Goal: Transaction & Acquisition: Purchase product/service

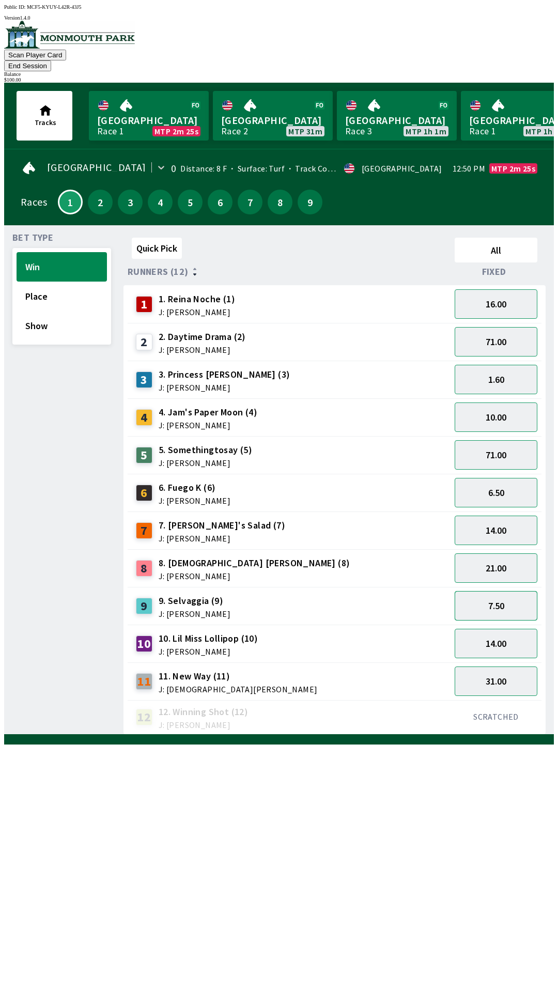
click at [486, 592] on button "7.50" at bounding box center [496, 605] width 83 height 29
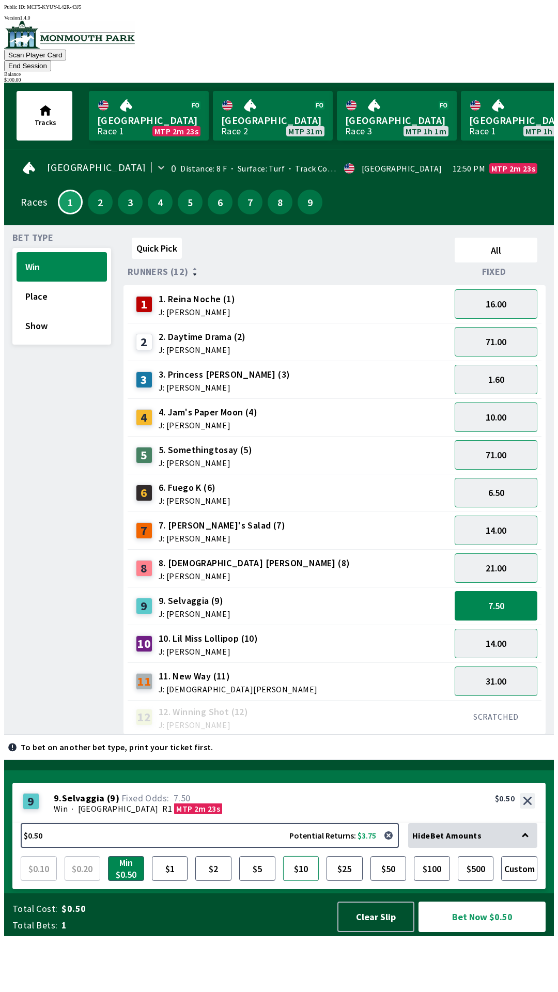
click at [298, 881] on button "$10" at bounding box center [301, 869] width 36 height 25
click at [463, 933] on button "Bet Now $10.00" at bounding box center [482, 917] width 127 height 30
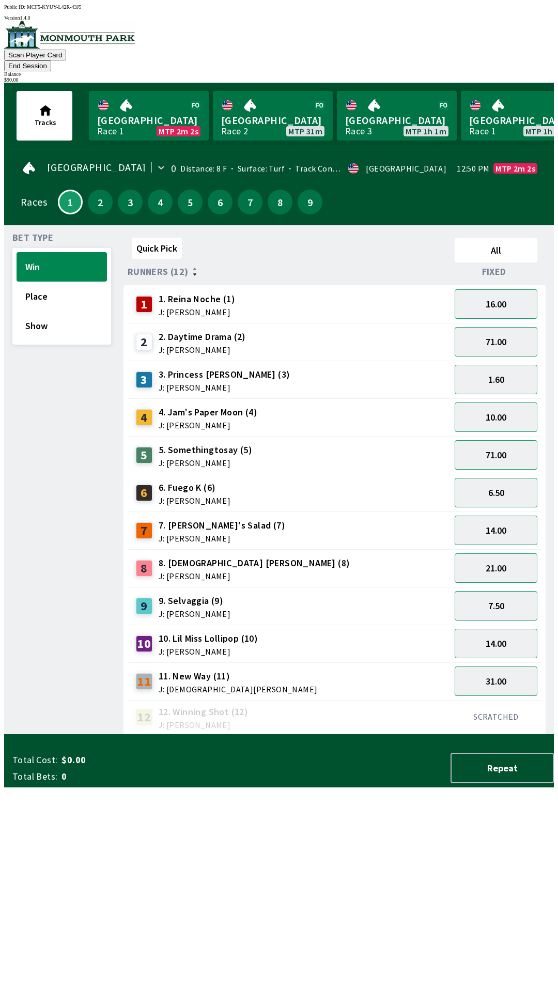
click at [353, 735] on div "Quick Pick All Runners (12) Fixed 1 1. Reina Noche (1) J: [PERSON_NAME] 16.00 2…" at bounding box center [339, 484] width 431 height 501
click at [51, 60] on button "End Session" at bounding box center [27, 65] width 47 height 11
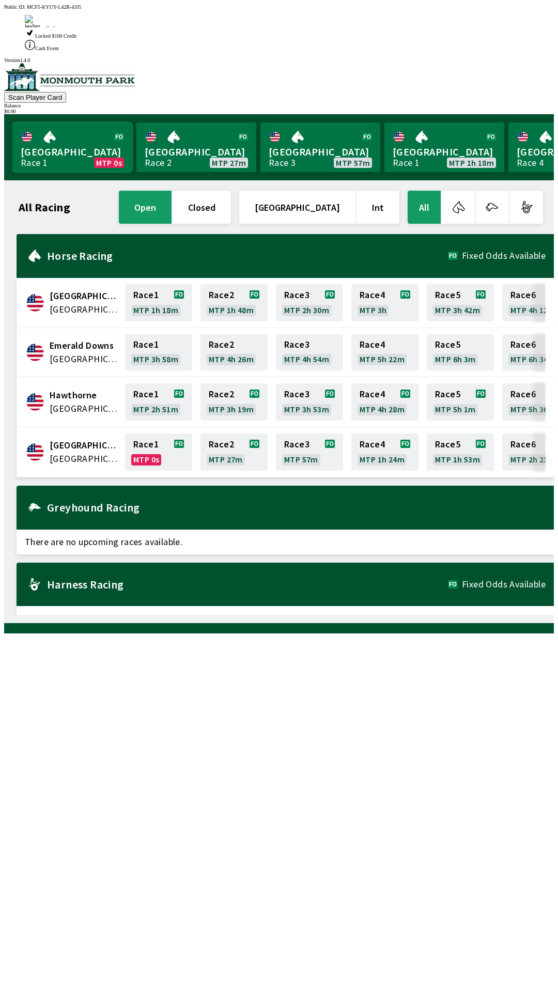
click at [67, 123] on link "Monmouth Park Race 1 MTP 0s" at bounding box center [72, 148] width 120 height 50
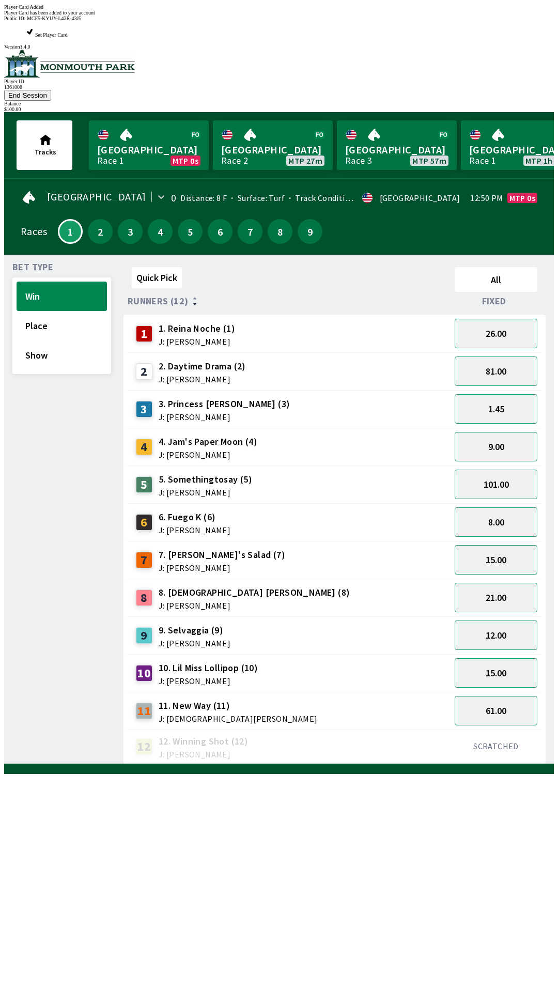
click at [344, 661] on div "10 10. Lil Miss Lollipop (10) J: [PERSON_NAME]" at bounding box center [289, 674] width 315 height 26
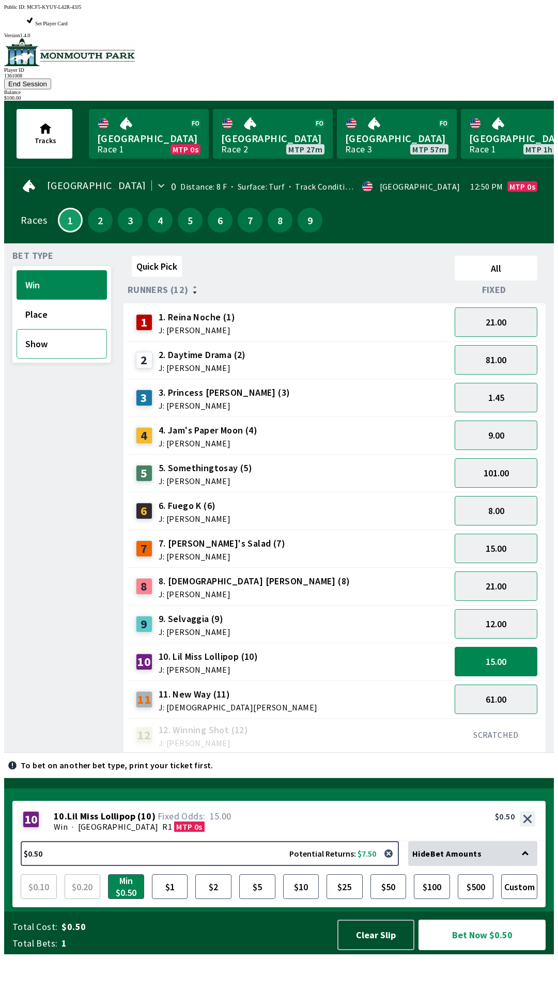
click at [57, 329] on button "Show" at bounding box center [62, 343] width 90 height 29
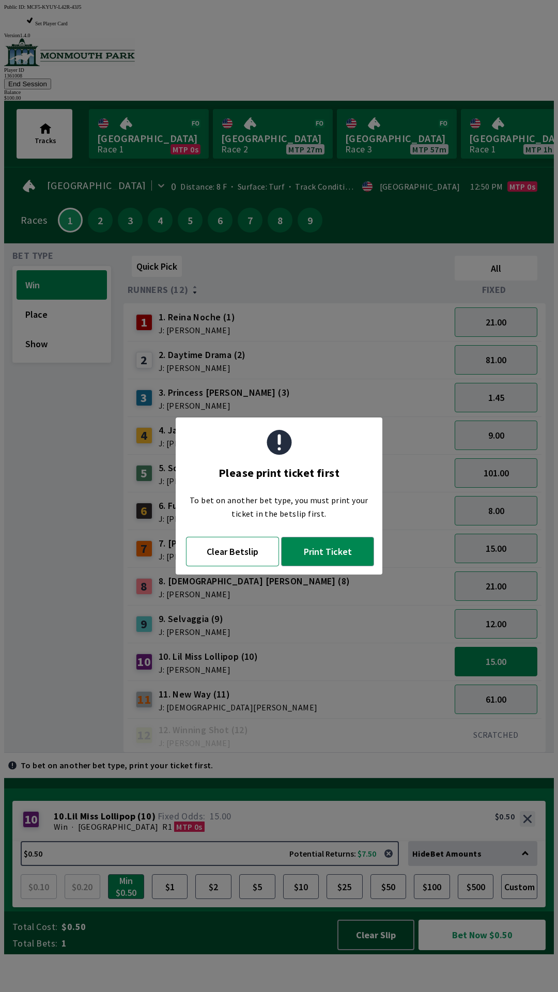
click at [234, 555] on button "Clear Betslip" at bounding box center [232, 551] width 93 height 29
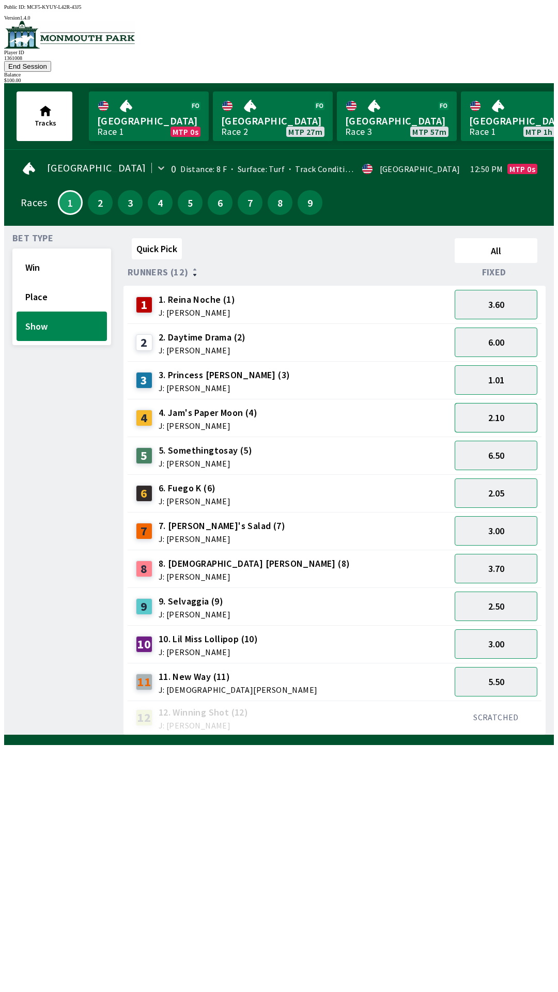
click at [509, 405] on button "2.10" at bounding box center [496, 417] width 83 height 29
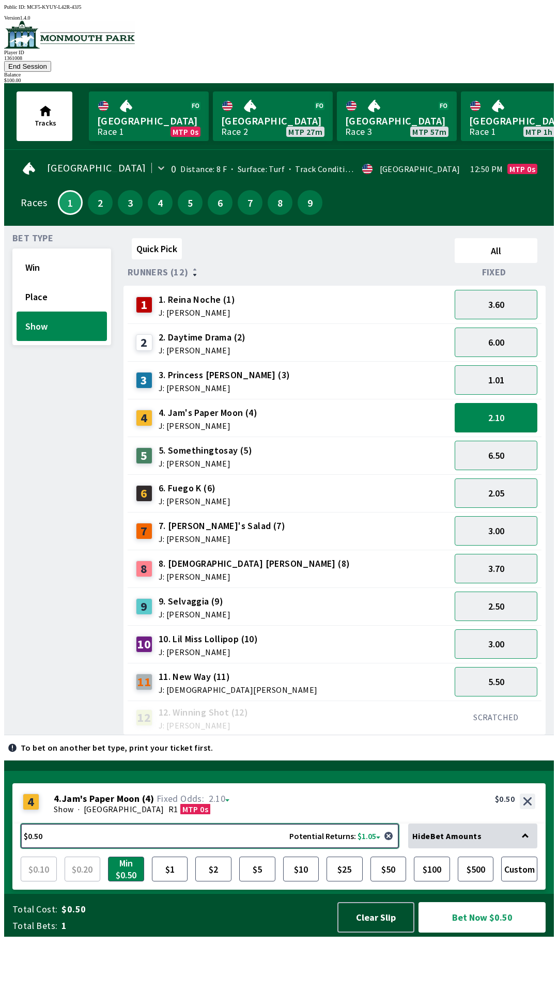
click at [218, 849] on button "$0.50 Potential Returns: $1.05" at bounding box center [210, 836] width 378 height 25
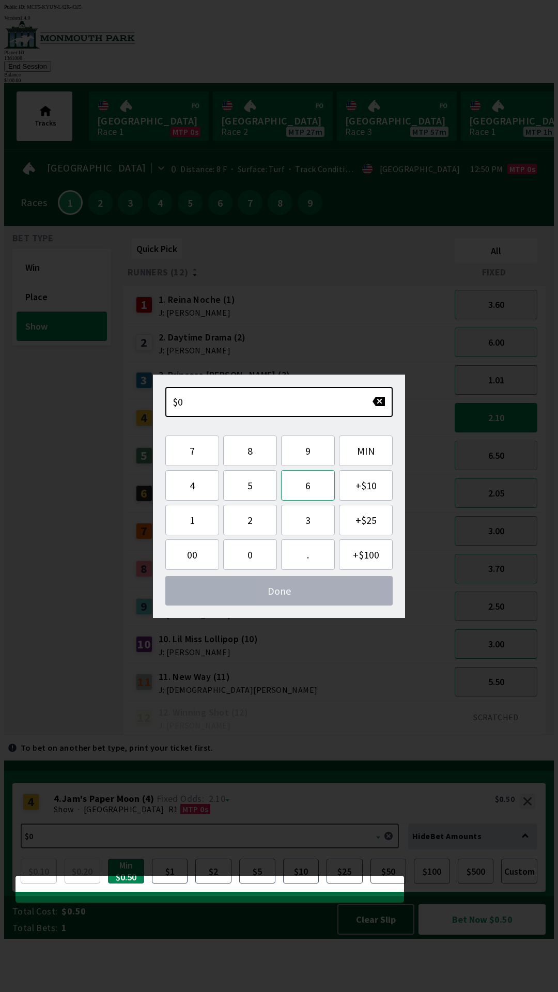
click at [315, 491] on button "6" at bounding box center [308, 485] width 54 height 30
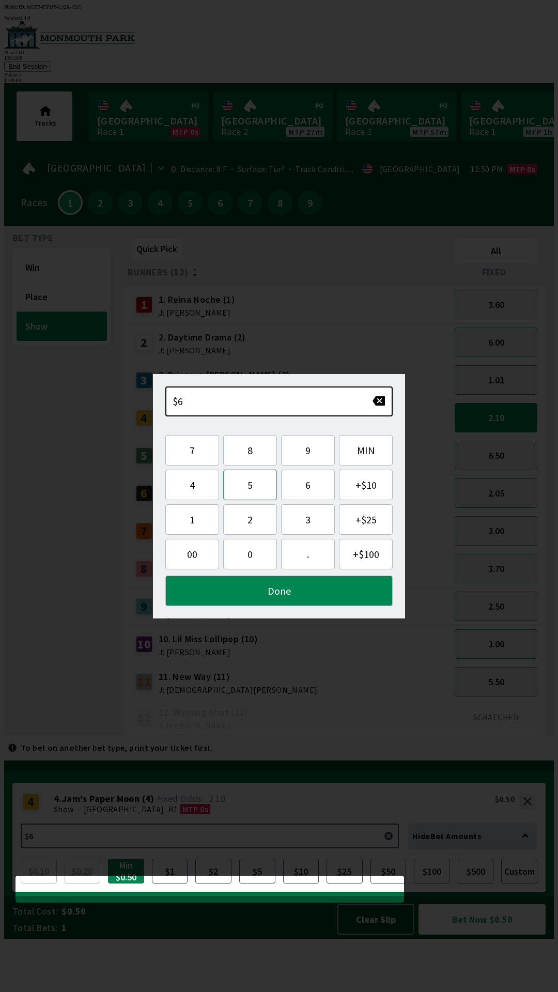
click at [265, 487] on button "5" at bounding box center [250, 485] width 54 height 30
click at [296, 593] on button "Done" at bounding box center [278, 591] width 227 height 30
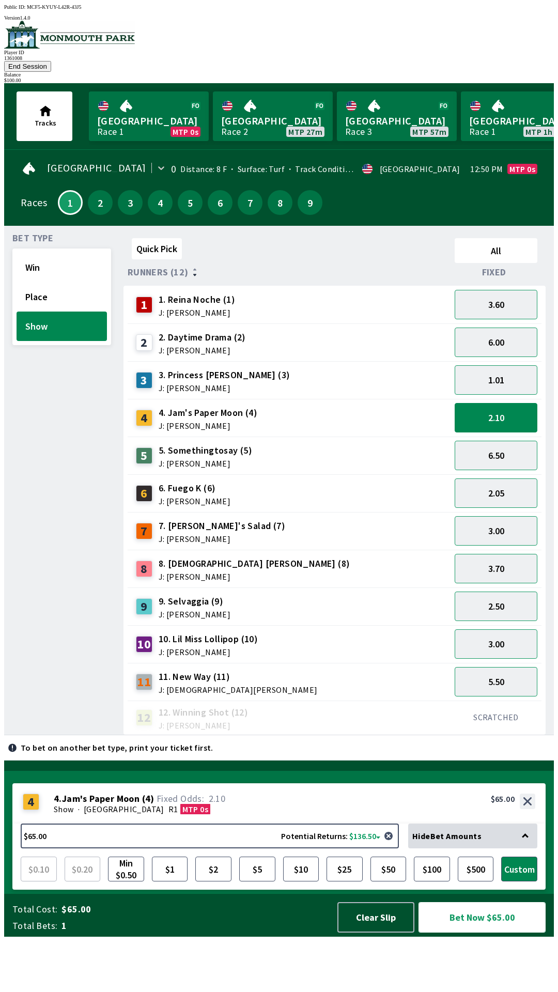
click at [487, 933] on button "Bet Now $65.00" at bounding box center [482, 918] width 127 height 30
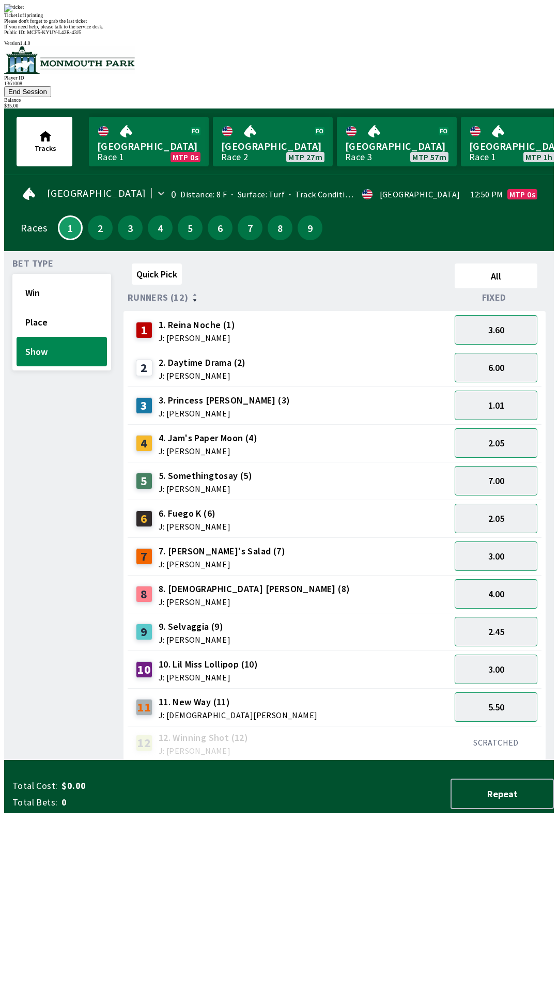
click at [215, 761] on div "Quick Pick All Runners (12) Fixed 1 1. Reina Noche (1) J: [PERSON_NAME] 3.60 2 …" at bounding box center [339, 509] width 431 height 501
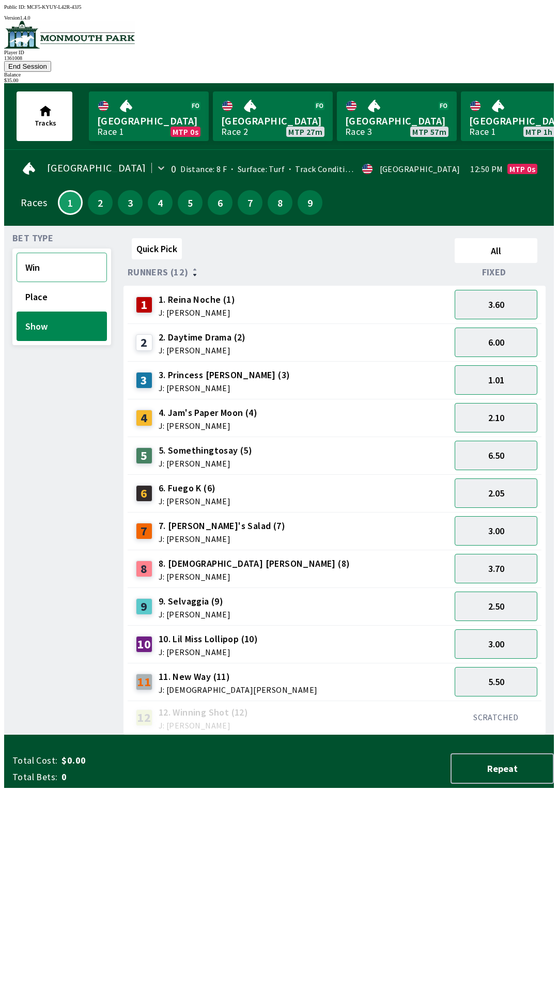
click at [62, 253] on button "Win" at bounding box center [62, 267] width 90 height 29
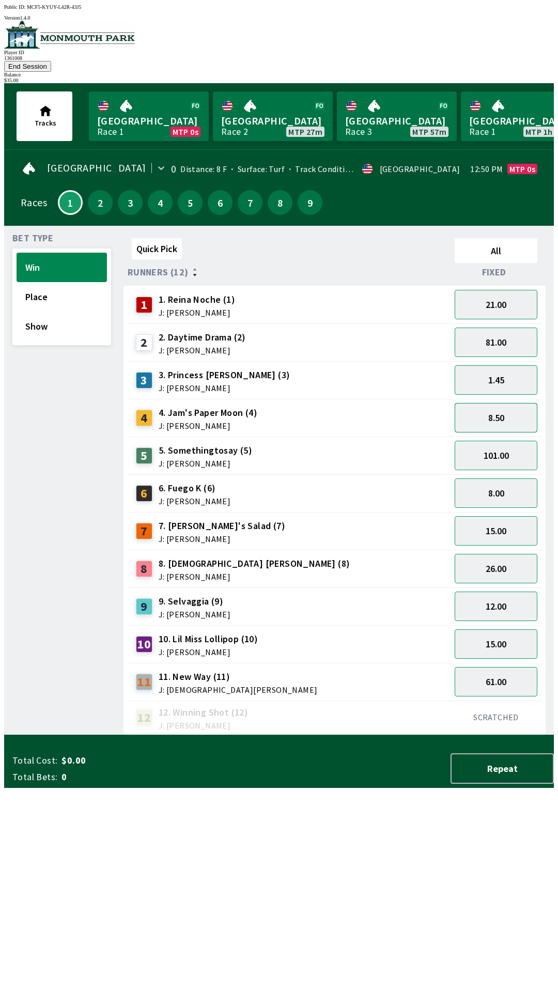
click at [520, 403] on button "8.50" at bounding box center [496, 417] width 83 height 29
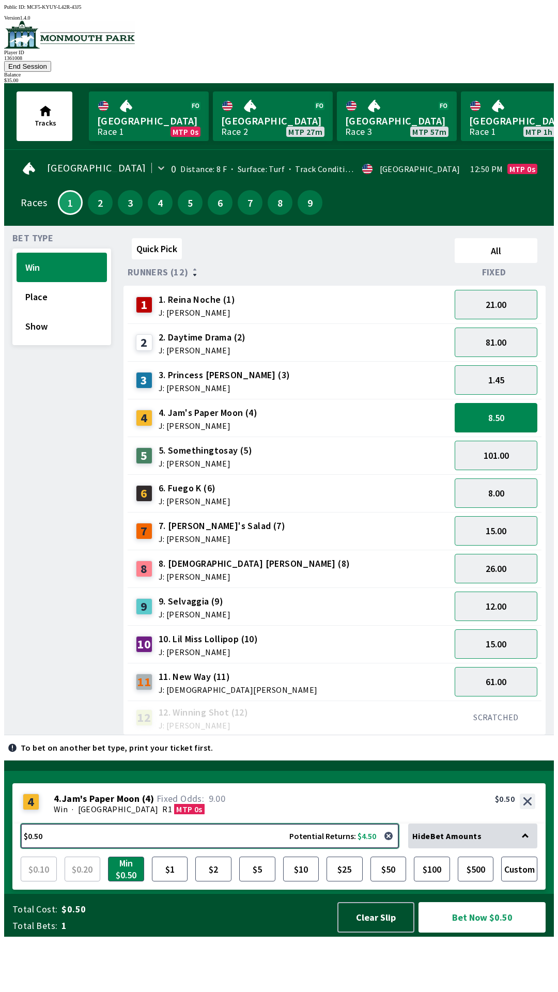
click at [244, 849] on button "$0.50 Potential Returns: $4.50" at bounding box center [210, 836] width 378 height 25
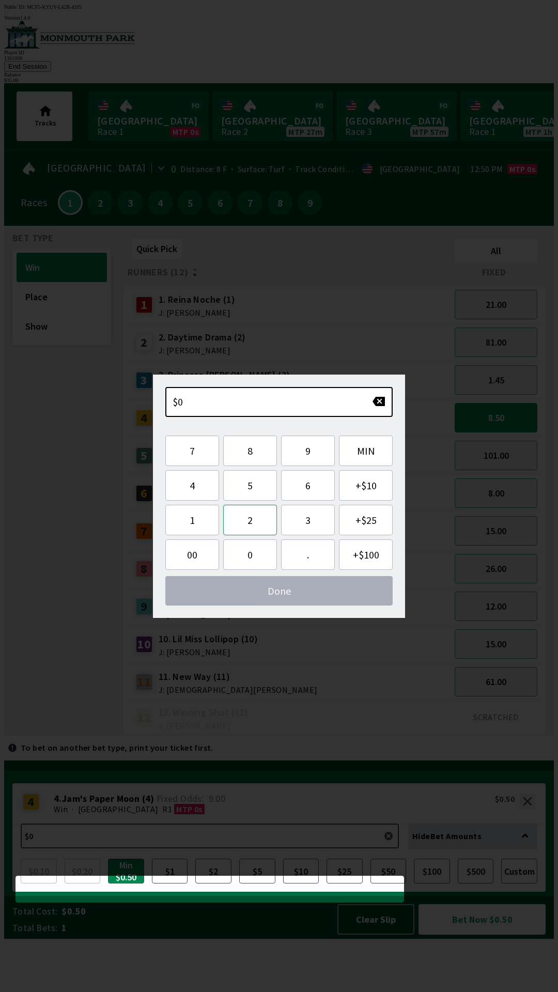
click at [244, 521] on button "2" at bounding box center [250, 520] width 54 height 30
click at [251, 551] on button "0" at bounding box center [250, 555] width 54 height 30
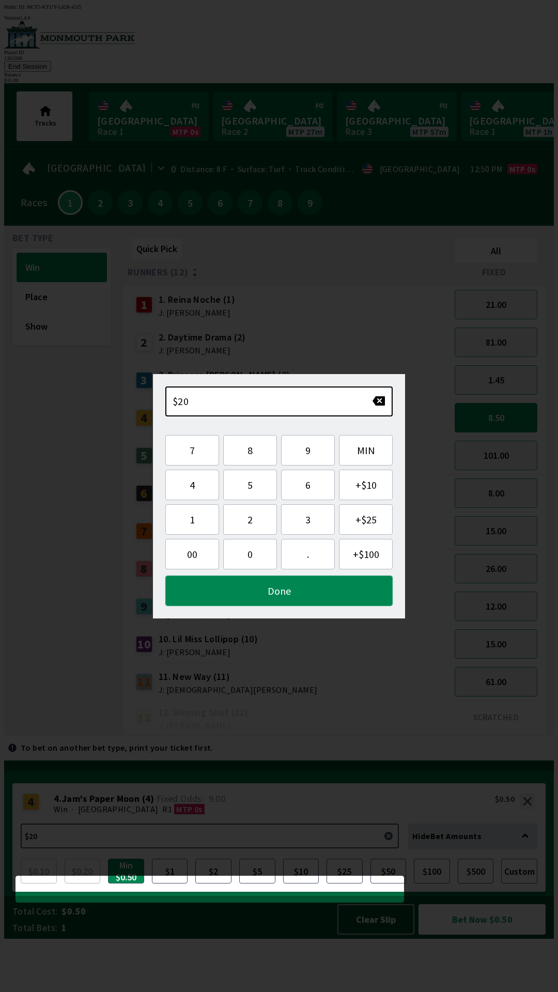
click at [275, 596] on button "Done" at bounding box center [278, 591] width 227 height 30
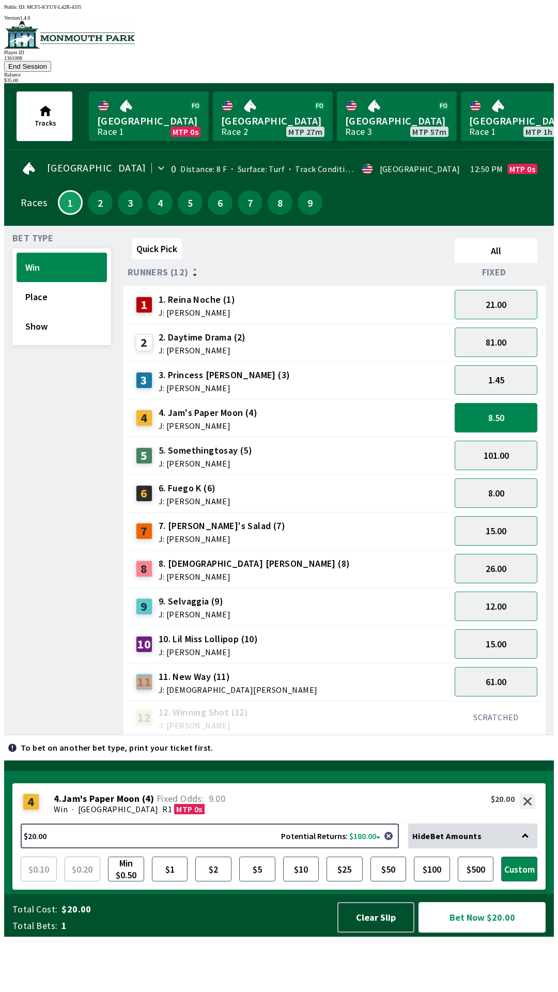
click at [487, 933] on button "Bet Now $20.00" at bounding box center [482, 918] width 127 height 30
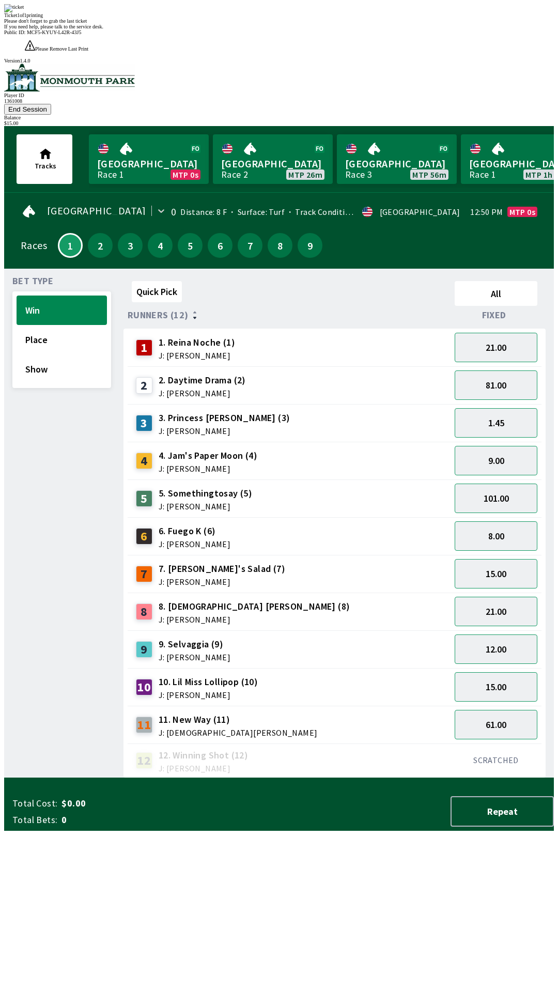
click at [246, 778] on div "Quick Pick All Runners (12) Fixed 1 1. Reina Noche (1) J: [PERSON_NAME] 21.00 2…" at bounding box center [339, 527] width 431 height 501
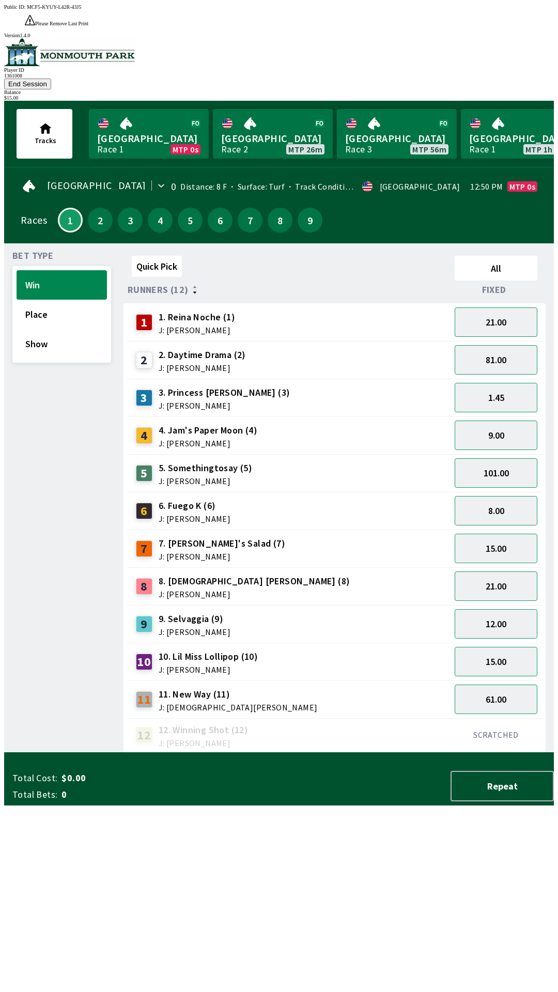
click at [51, 79] on button "End Session" at bounding box center [27, 84] width 47 height 11
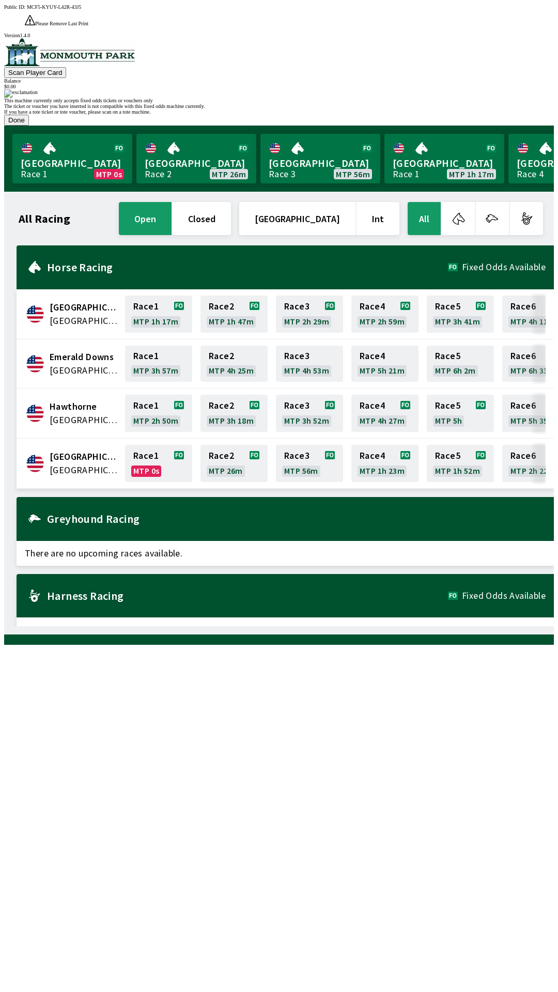
click at [29, 126] on button "Done" at bounding box center [16, 120] width 25 height 11
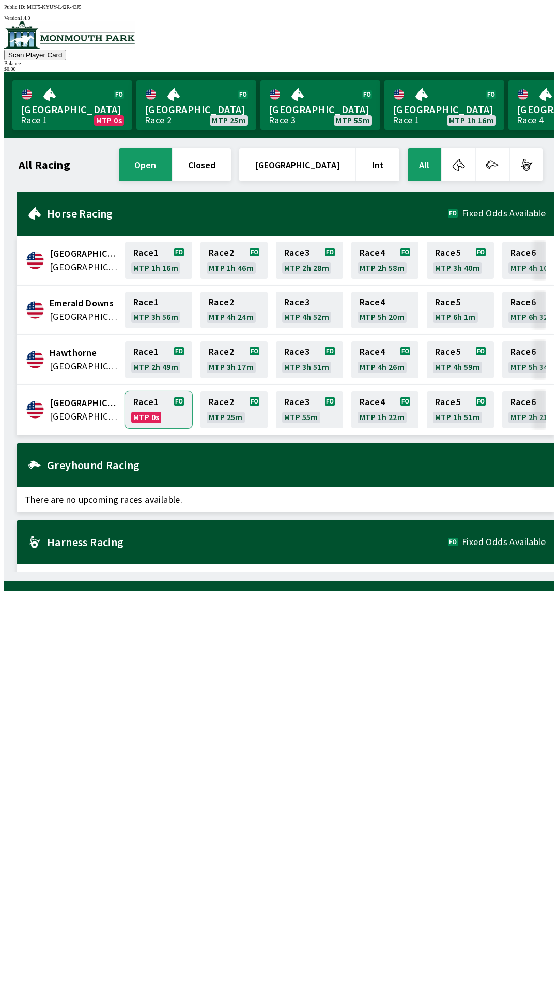
click at [146, 405] on link "Race 1 MTP 0s" at bounding box center [158, 409] width 67 height 37
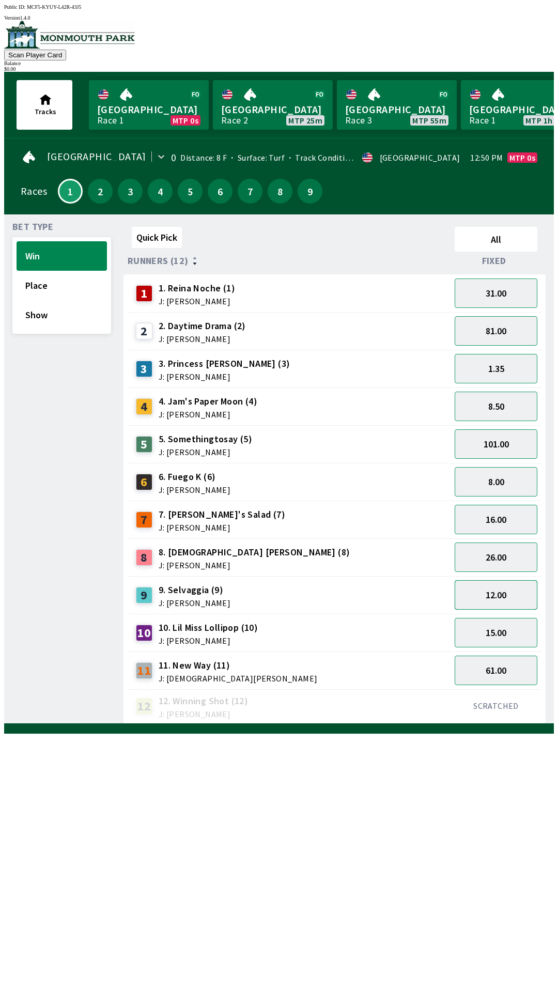
click at [492, 595] on button "12.00" at bounding box center [496, 594] width 83 height 29
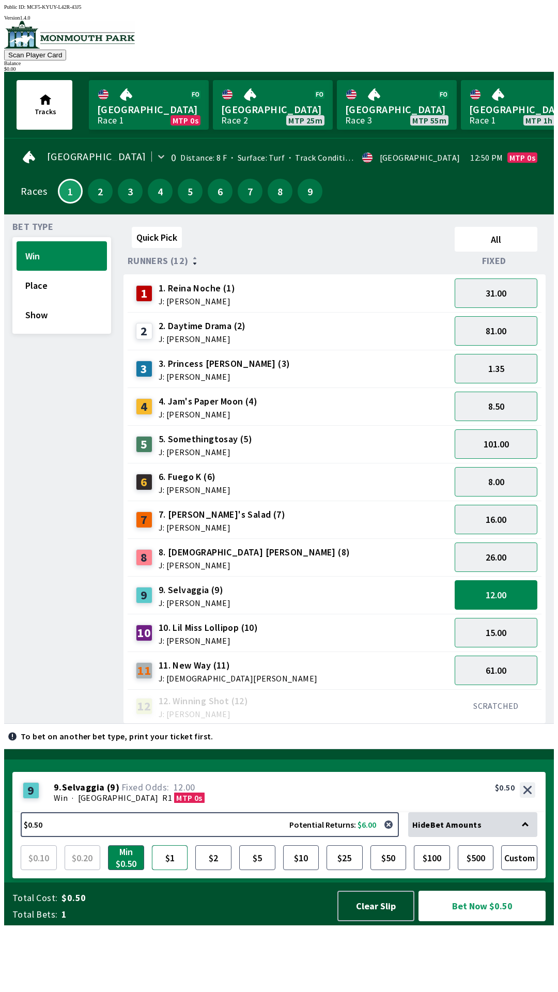
click at [169, 870] on button "$1" at bounding box center [170, 858] width 36 height 25
click at [365, 922] on button "Clear Slip" at bounding box center [376, 906] width 77 height 30
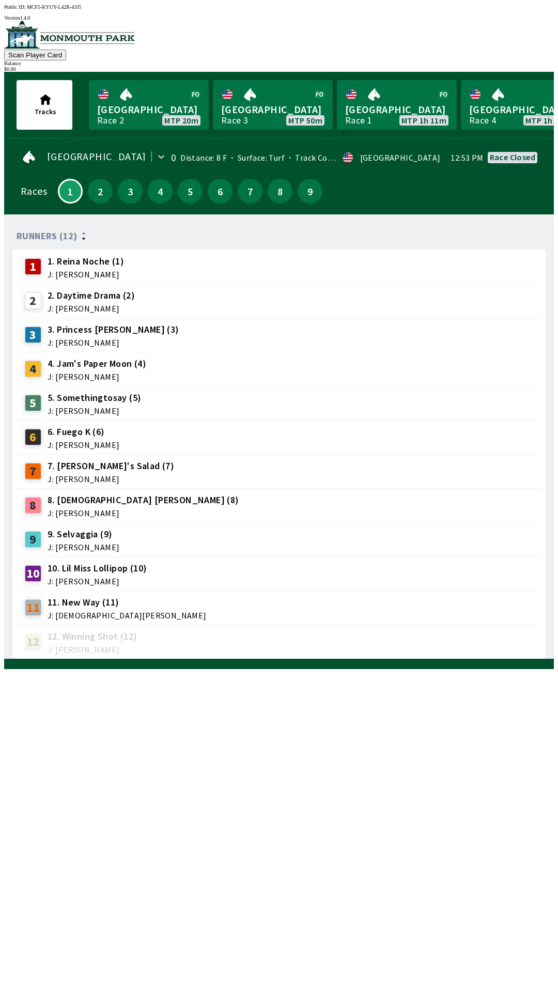
click at [396, 557] on div "10 10. Lil Miss Lollipop (10) J: [PERSON_NAME]" at bounding box center [279, 574] width 525 height 34
click at [394, 573] on div "10 10. Lil Miss Lollipop (10) J: [PERSON_NAME]" at bounding box center [279, 574] width 517 height 26
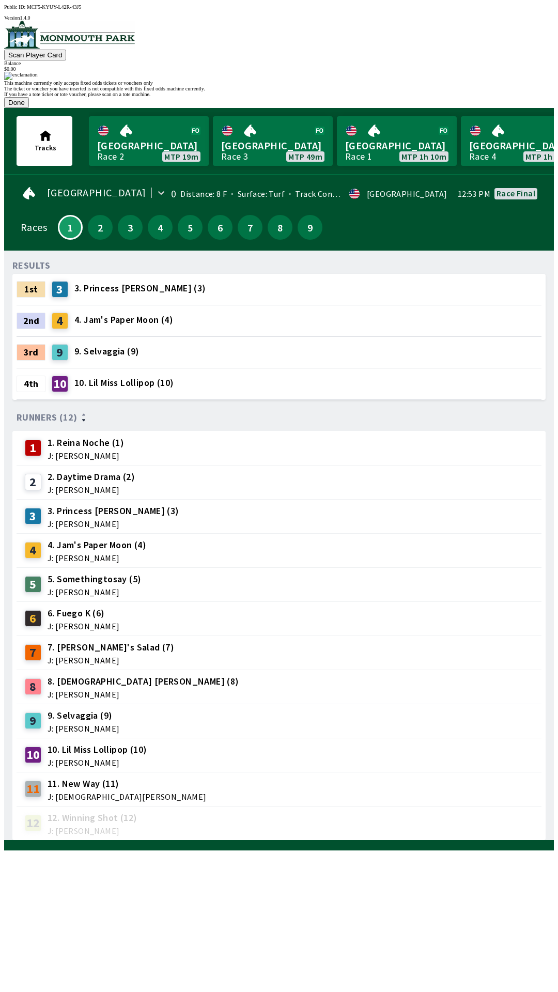
click at [29, 108] on button "Done" at bounding box center [16, 102] width 25 height 11
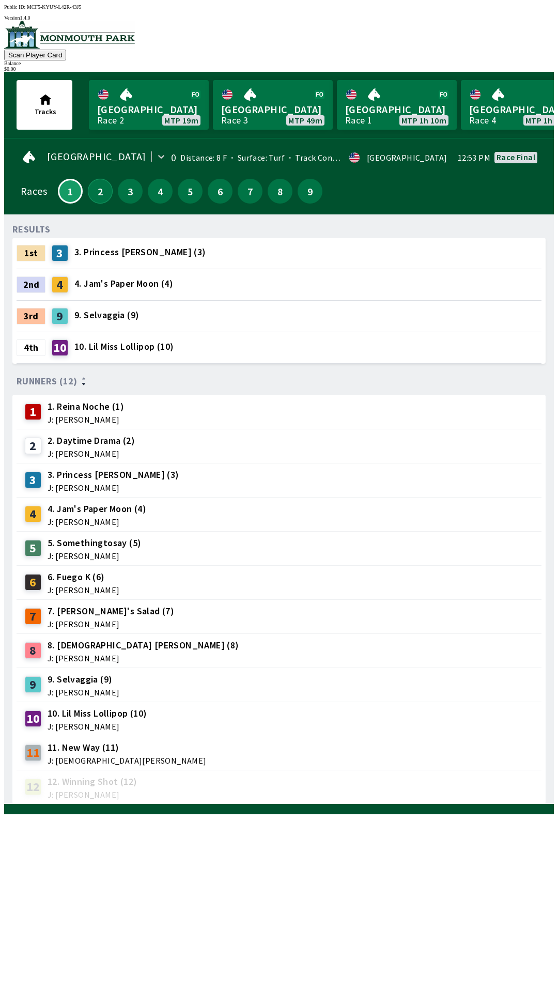
click at [95, 185] on button "2" at bounding box center [100, 191] width 25 height 25
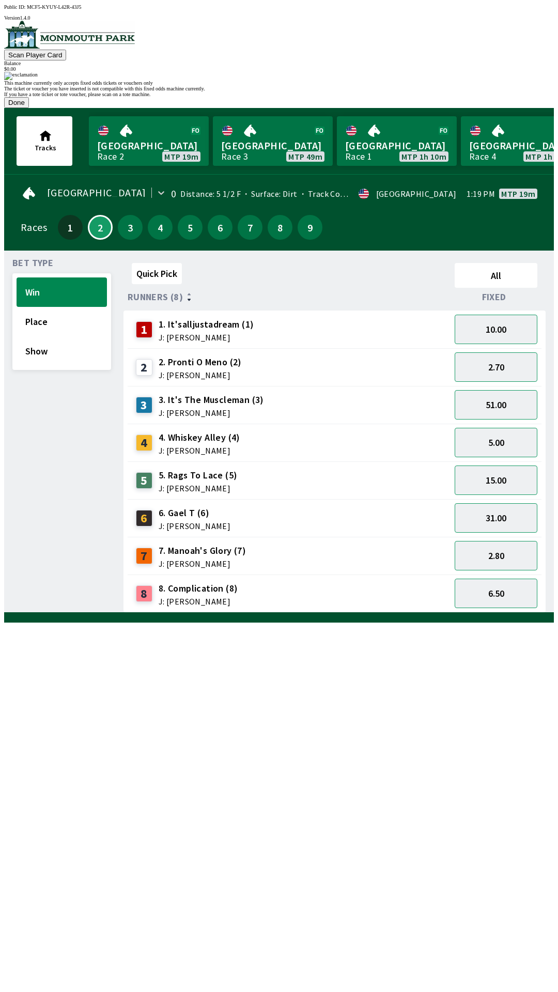
click at [29, 108] on button "Done" at bounding box center [16, 102] width 25 height 11
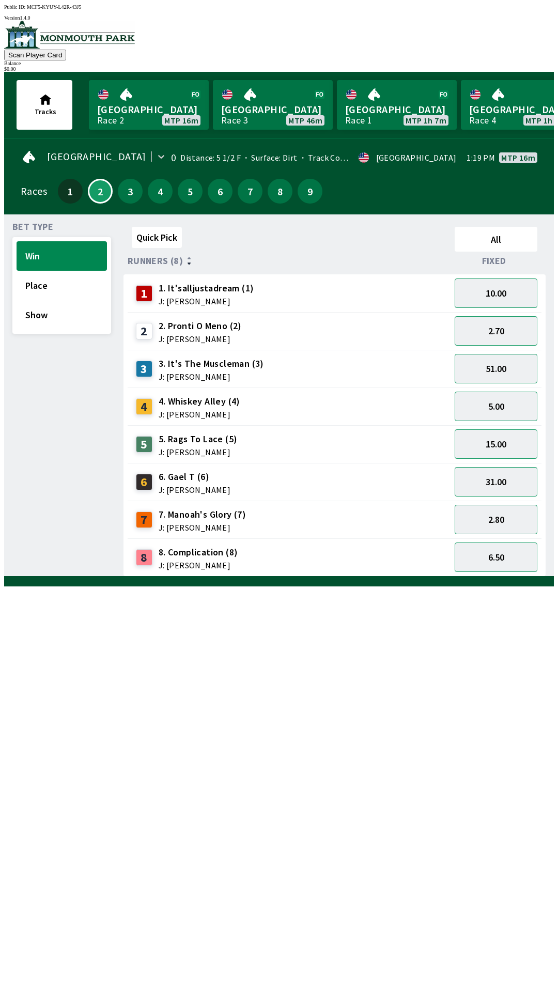
click at [24, 151] on icon at bounding box center [29, 157] width 12 height 12
click at [36, 258] on button "Win" at bounding box center [62, 255] width 90 height 29
click at [139, 96] on link "[GEOGRAPHIC_DATA] Race 2 MTP 15m" at bounding box center [149, 105] width 120 height 50
click at [120, 113] on link "[GEOGRAPHIC_DATA] Race 2 MTP 15m" at bounding box center [149, 105] width 120 height 50
click at [113, 100] on link "[GEOGRAPHIC_DATA] Race 2 MTP 15m" at bounding box center [149, 105] width 120 height 50
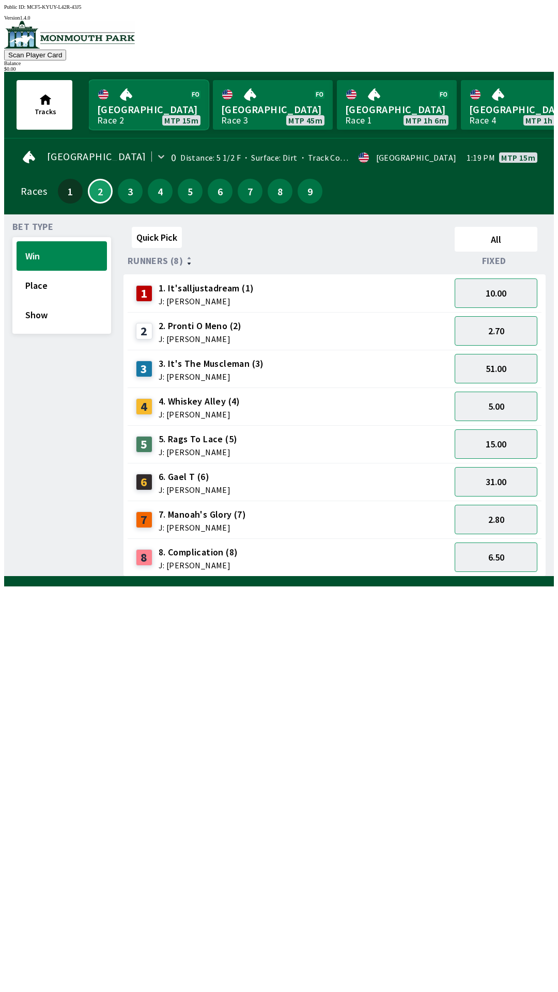
click at [111, 109] on link "[GEOGRAPHIC_DATA] Race 2 MTP 15m" at bounding box center [149, 105] width 120 height 50
click at [127, 109] on link "[GEOGRAPHIC_DATA] Race 2 MTP 15m" at bounding box center [149, 105] width 120 height 50
click at [122, 105] on link "[GEOGRAPHIC_DATA] Race 2 MTP 15m" at bounding box center [149, 105] width 120 height 50
click at [152, 106] on link "[GEOGRAPHIC_DATA] Race 2 MTP 14m" at bounding box center [149, 105] width 120 height 50
click at [144, 98] on link "[GEOGRAPHIC_DATA] Race 2 MTP 14m" at bounding box center [149, 105] width 120 height 50
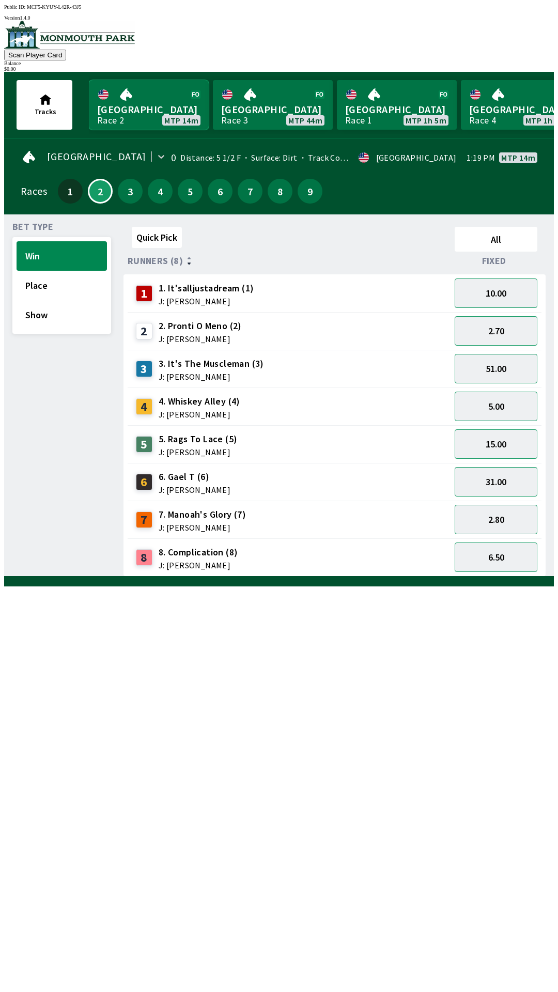
click at [142, 99] on link "[GEOGRAPHIC_DATA] Race 2 MTP 14m" at bounding box center [149, 105] width 120 height 50
click at [33, 176] on div "Races 1 2 3 4 5 6 7 8 9" at bounding box center [279, 191] width 517 height 30
click at [25, 198] on div "Races 1 2 3 4 5 6 7 8 9" at bounding box center [279, 191] width 517 height 30
click at [28, 196] on div "Races 1 2 3 4 5 6 7 8 9" at bounding box center [279, 191] width 517 height 30
click at [64, 179] on button "1" at bounding box center [70, 191] width 25 height 25
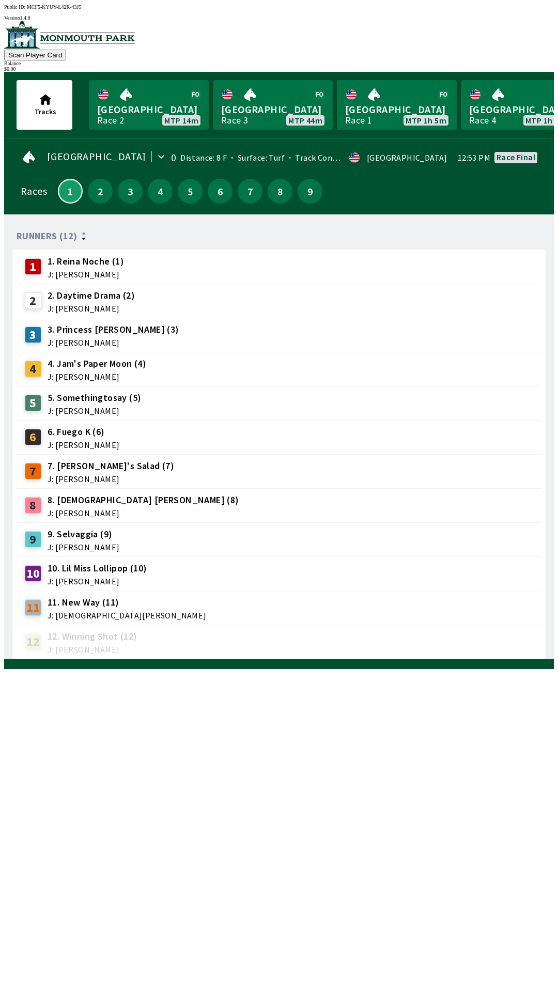
click at [74, 194] on button "1" at bounding box center [70, 191] width 25 height 25
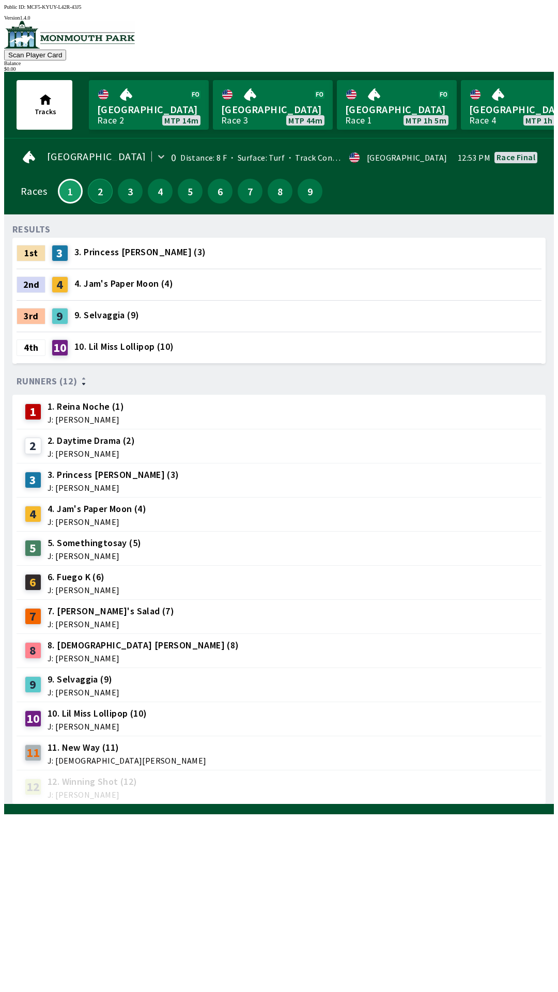
click at [103, 180] on button "2" at bounding box center [100, 191] width 25 height 25
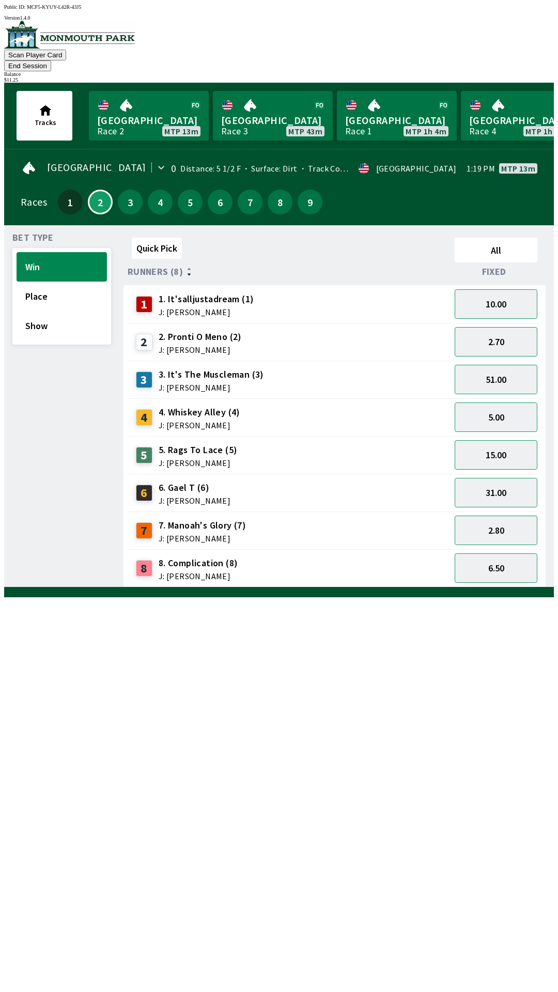
click at [211, 330] on span "2. Pronti O Meno (2)" at bounding box center [200, 336] width 83 height 13
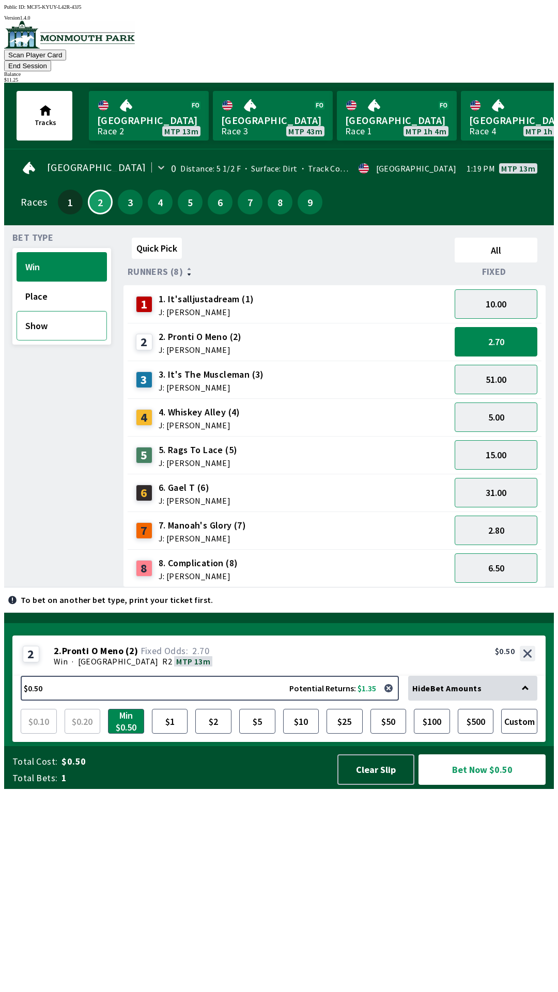
click at [40, 318] on button "Show" at bounding box center [62, 325] width 90 height 29
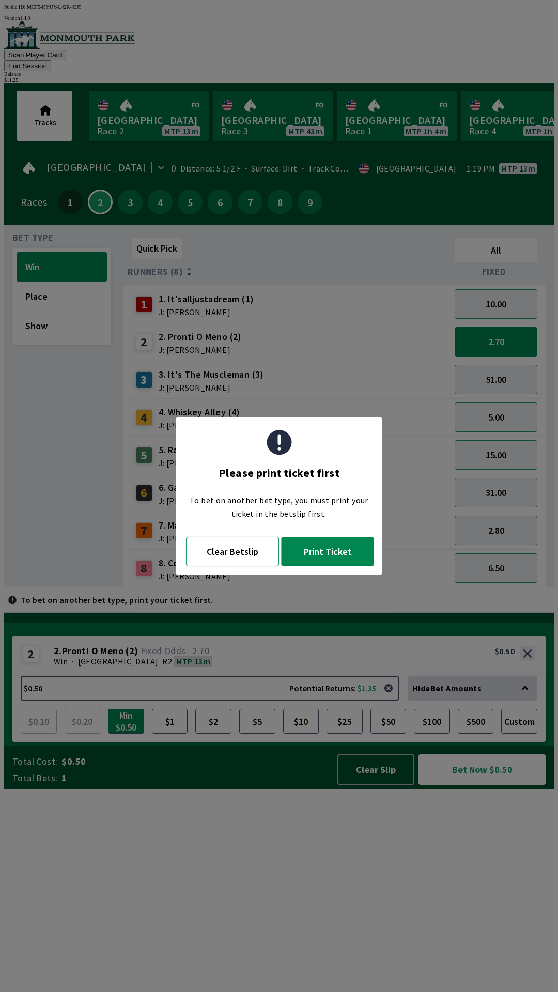
click at [227, 557] on button "Clear Betslip" at bounding box center [232, 551] width 93 height 29
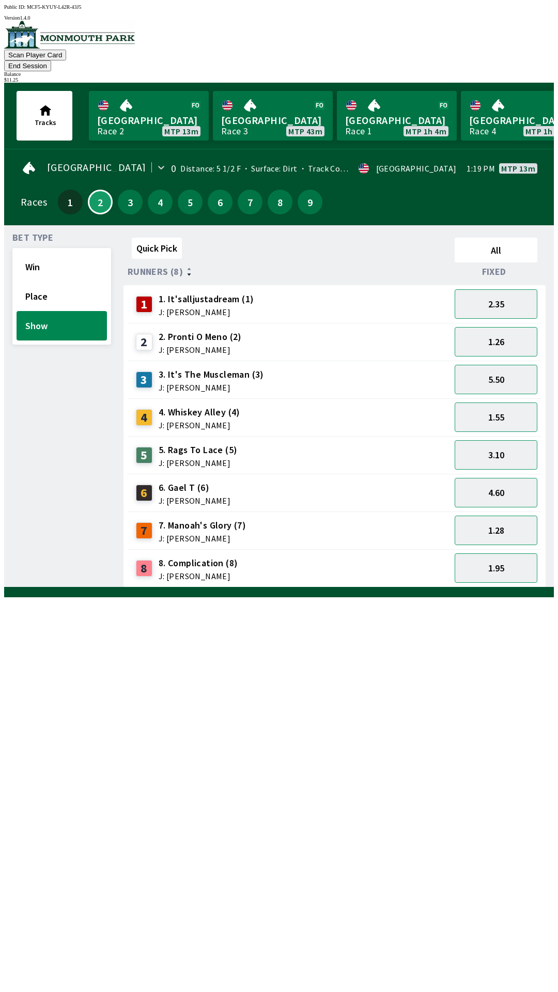
click at [213, 346] on span "J: [PERSON_NAME]" at bounding box center [200, 350] width 83 height 8
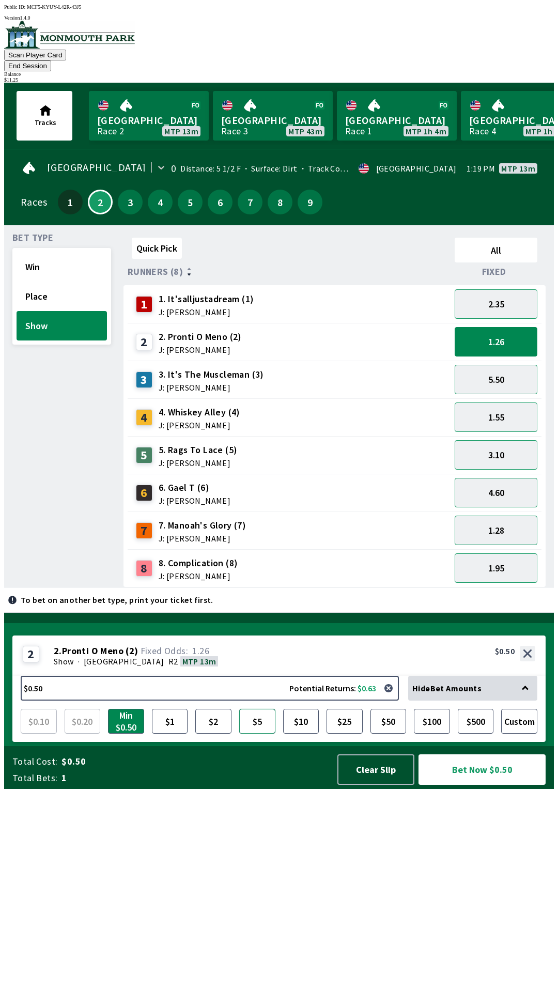
click at [256, 734] on button "$5" at bounding box center [257, 721] width 36 height 25
click at [205, 308] on span "J: [PERSON_NAME]" at bounding box center [207, 312] width 96 height 8
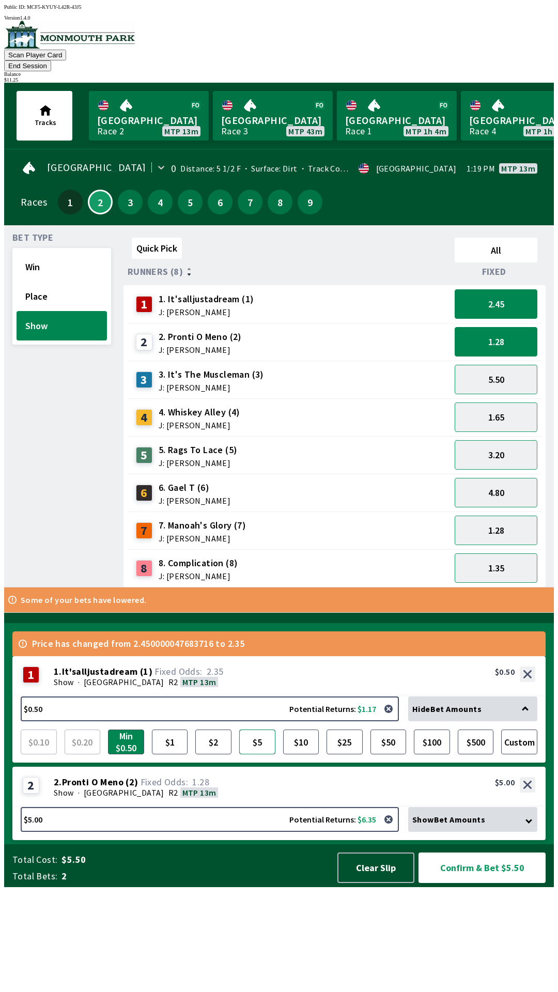
click at [255, 755] on button "$5" at bounding box center [257, 742] width 36 height 25
click at [467, 883] on button "Confirm & Bet $10.00" at bounding box center [482, 868] width 127 height 30
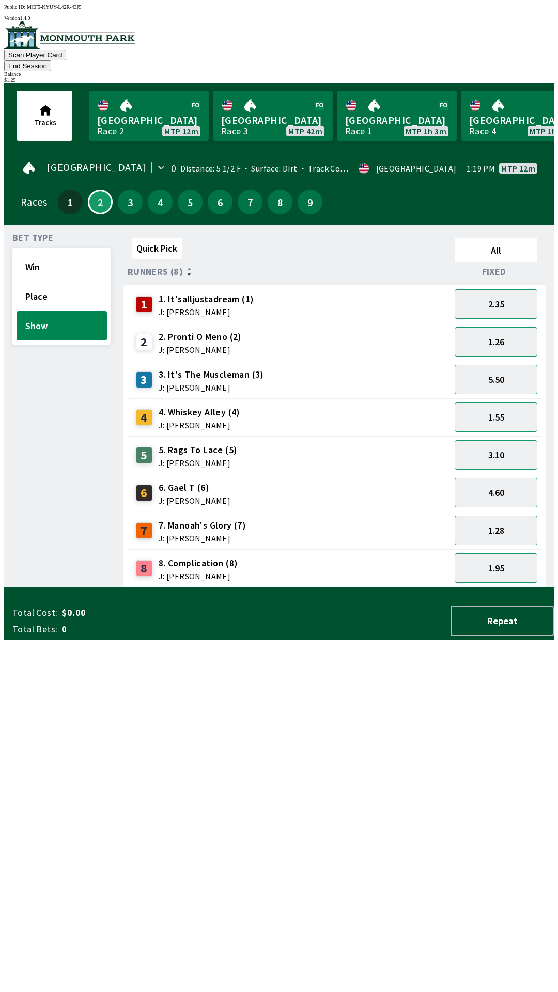
click at [210, 534] on span "J: [PERSON_NAME]" at bounding box center [202, 538] width 87 height 8
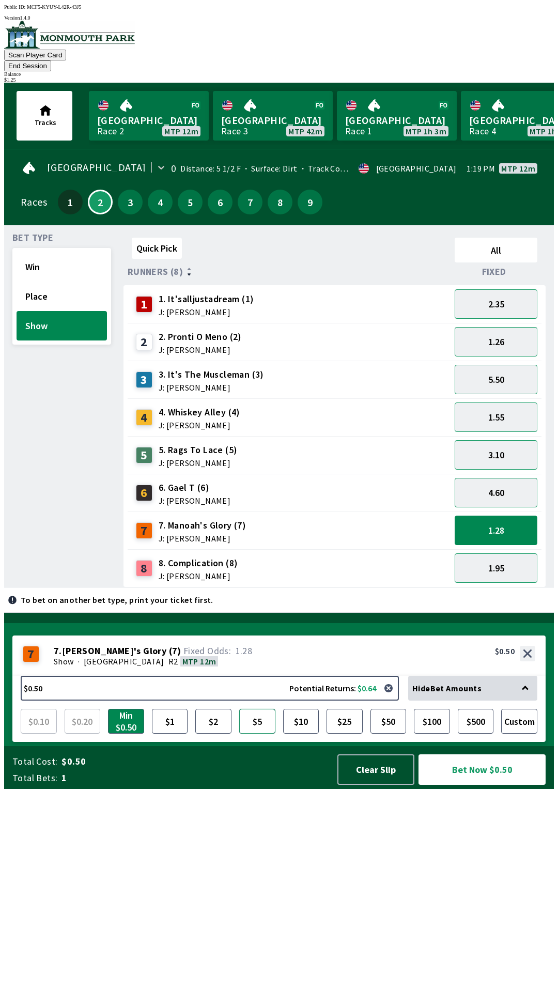
click at [249, 734] on button "$5" at bounding box center [257, 721] width 36 height 25
click at [190, 330] on span "2. Pronti O Meno (2)" at bounding box center [200, 336] width 83 height 13
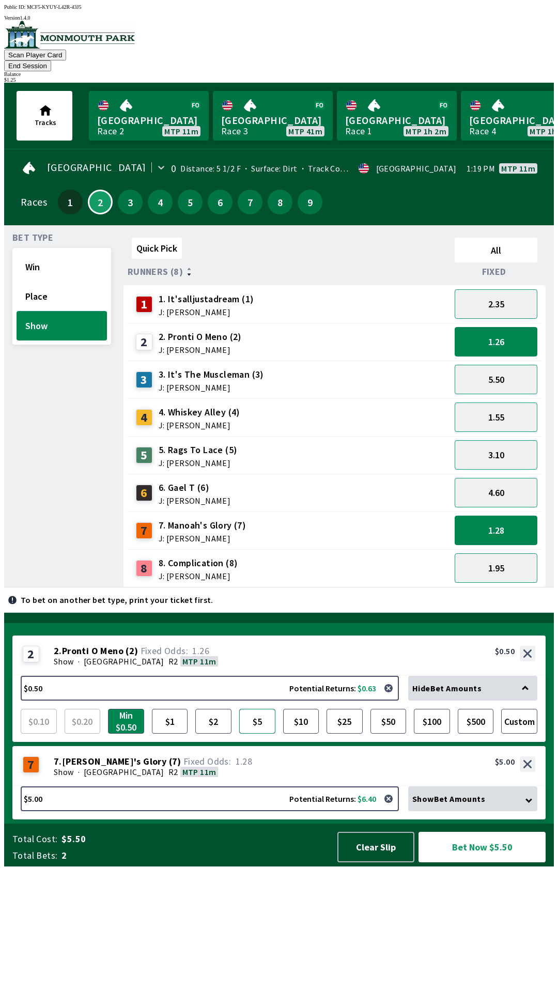
click at [254, 734] on button "$5" at bounding box center [257, 721] width 36 height 25
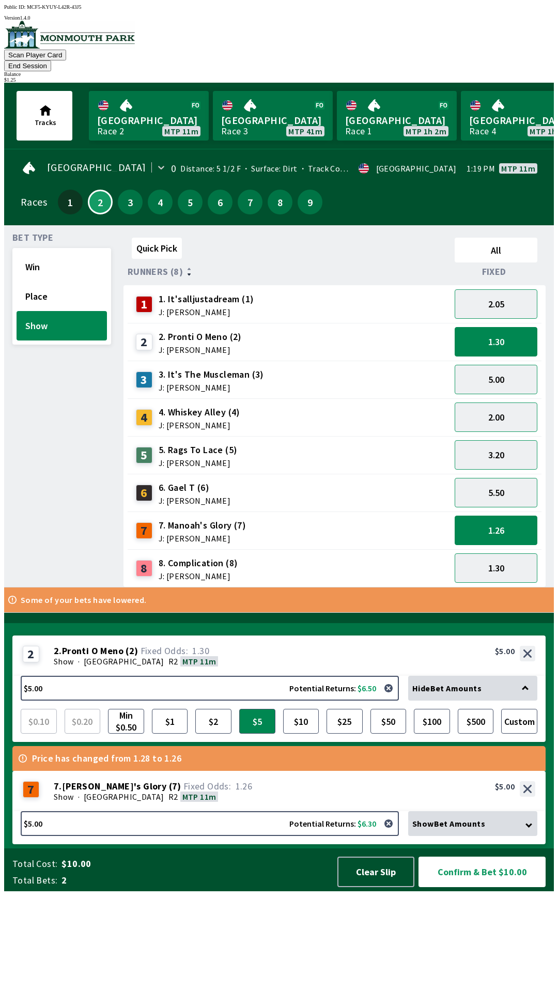
click at [190, 421] on span "J: [PERSON_NAME]" at bounding box center [200, 425] width 82 height 8
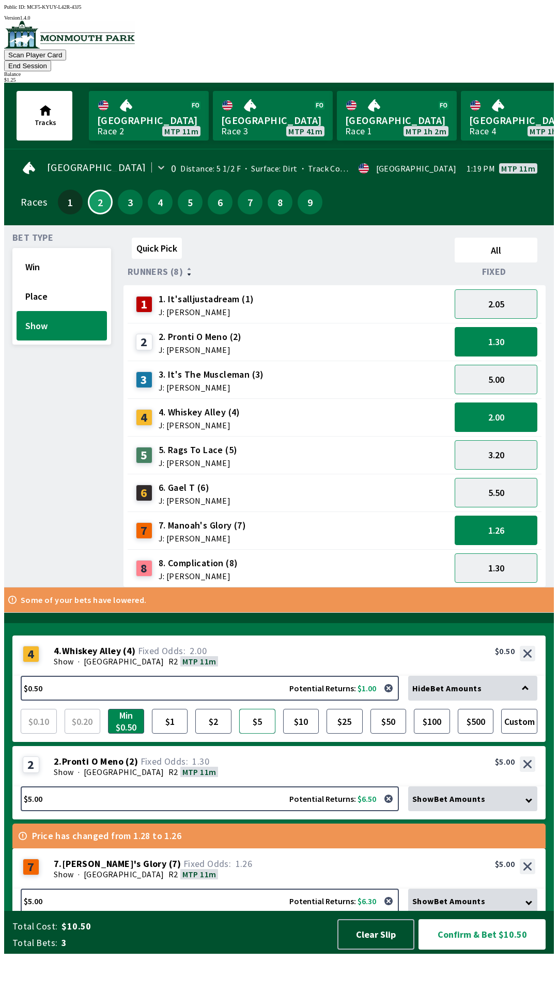
click at [252, 734] on button "$5" at bounding box center [257, 721] width 36 height 25
click at [464, 950] on button "Confirm & Bet $15.00" at bounding box center [482, 935] width 127 height 30
click at [461, 950] on button "Confirm & Bet $15.00" at bounding box center [482, 935] width 127 height 30
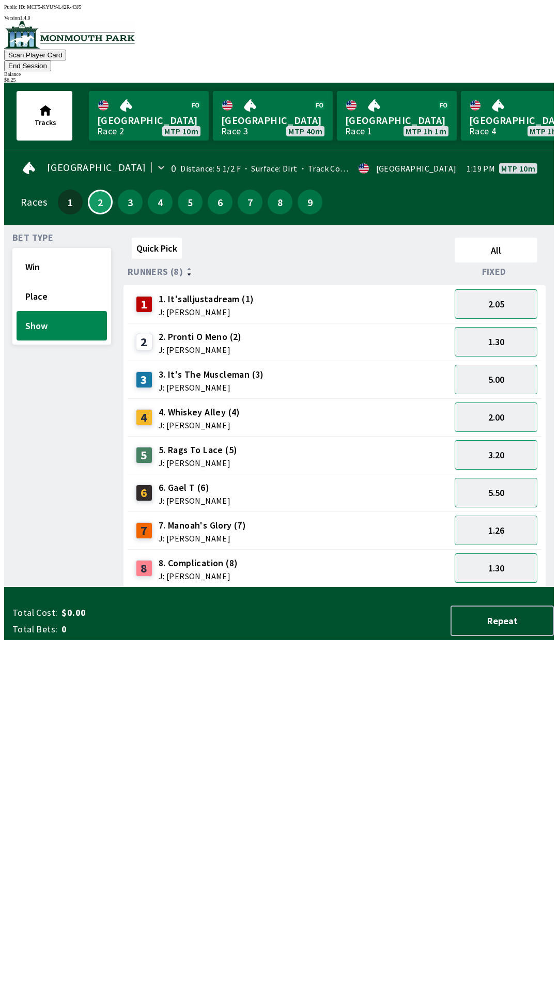
click at [51, 60] on button "End Session" at bounding box center [27, 65] width 47 height 11
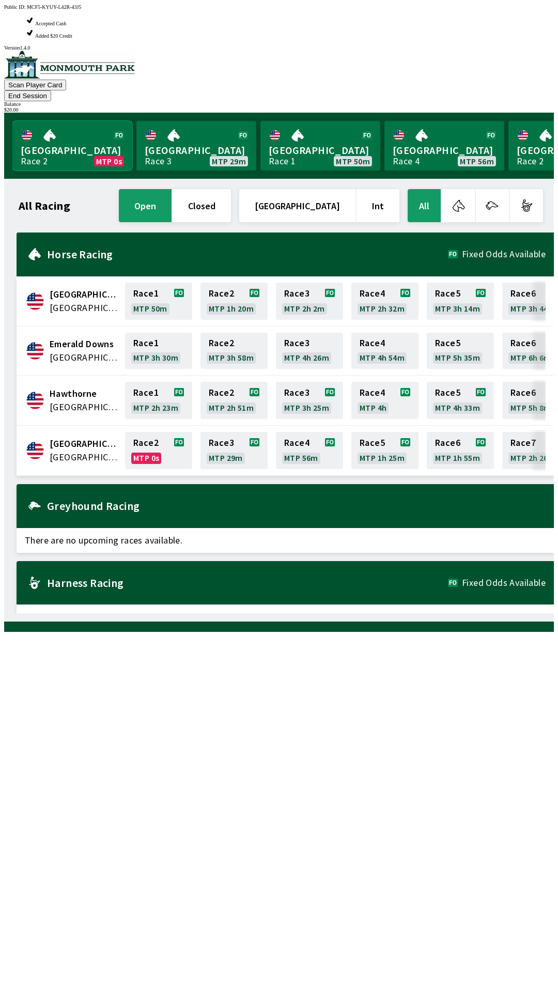
click at [81, 121] on link "Monmouth Park Race 2 MTP 0s" at bounding box center [72, 146] width 120 height 50
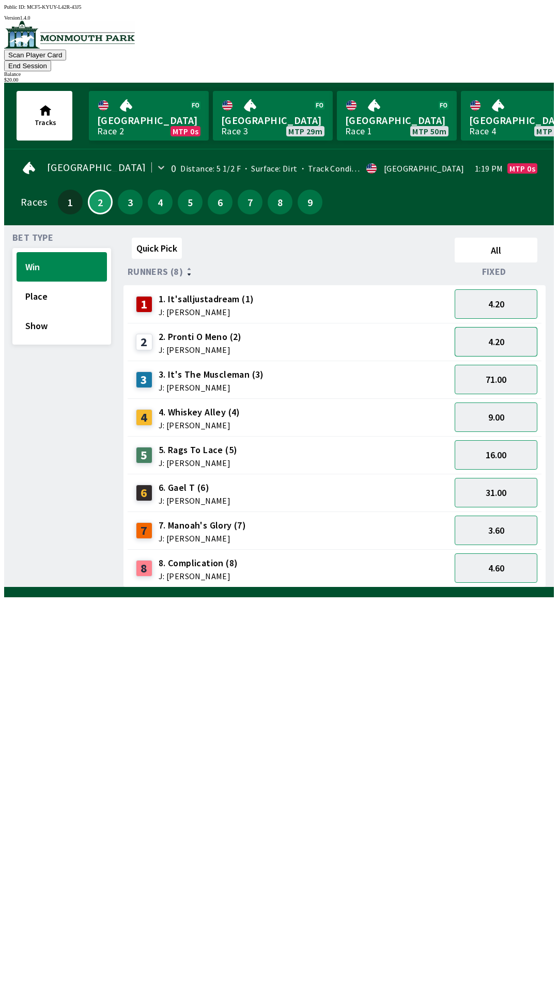
click at [502, 334] on button "4.20" at bounding box center [496, 341] width 83 height 29
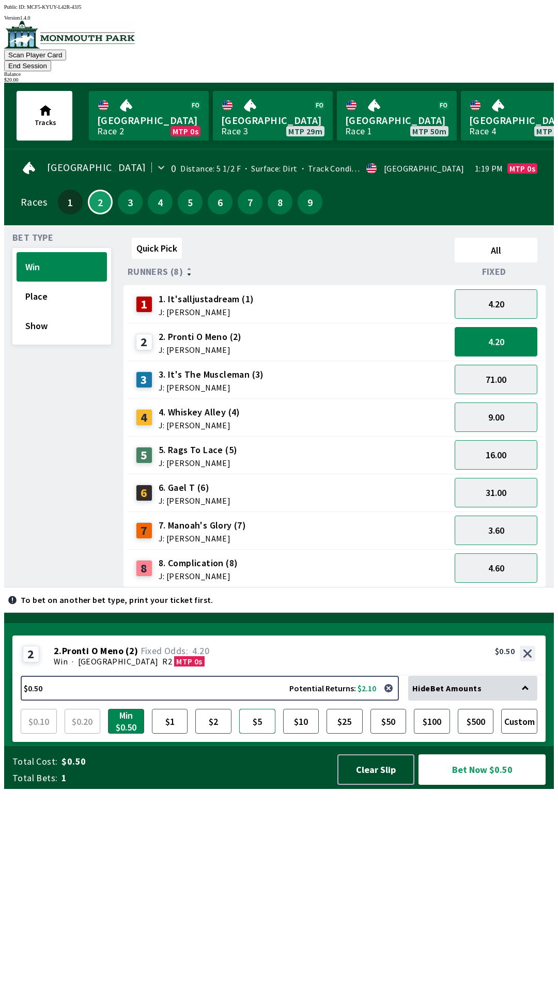
click at [254, 734] on button "$5" at bounding box center [257, 721] width 36 height 25
click at [457, 785] on button "Bet Now $5.00" at bounding box center [482, 770] width 127 height 30
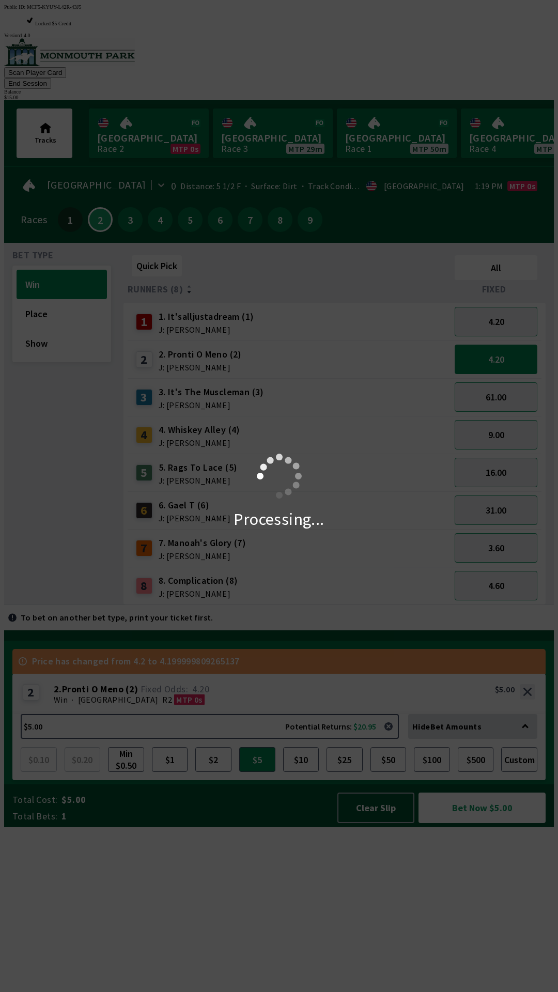
click at [435, 56] on div "Processing..." at bounding box center [279, 496] width 558 height 992
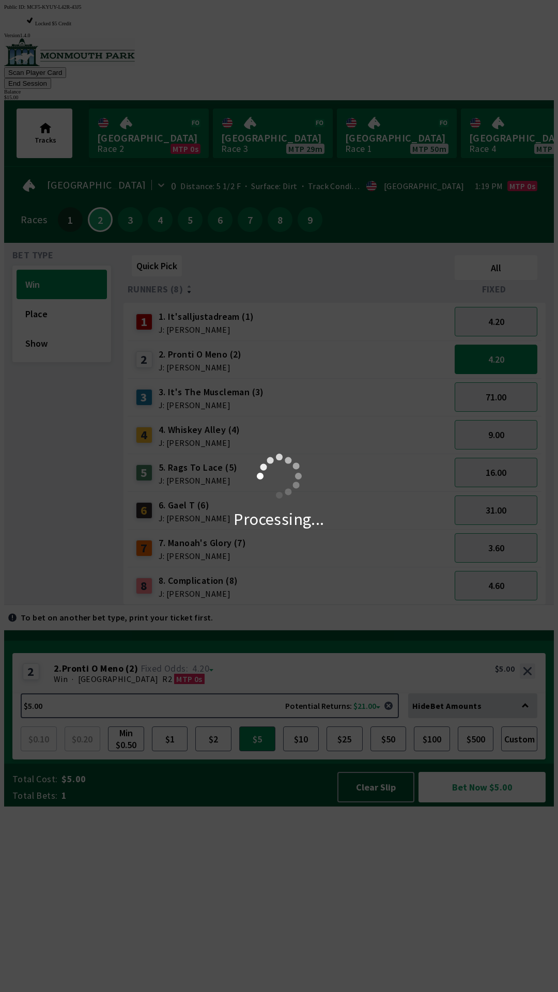
click at [435, 55] on div "Processing..." at bounding box center [279, 496] width 558 height 992
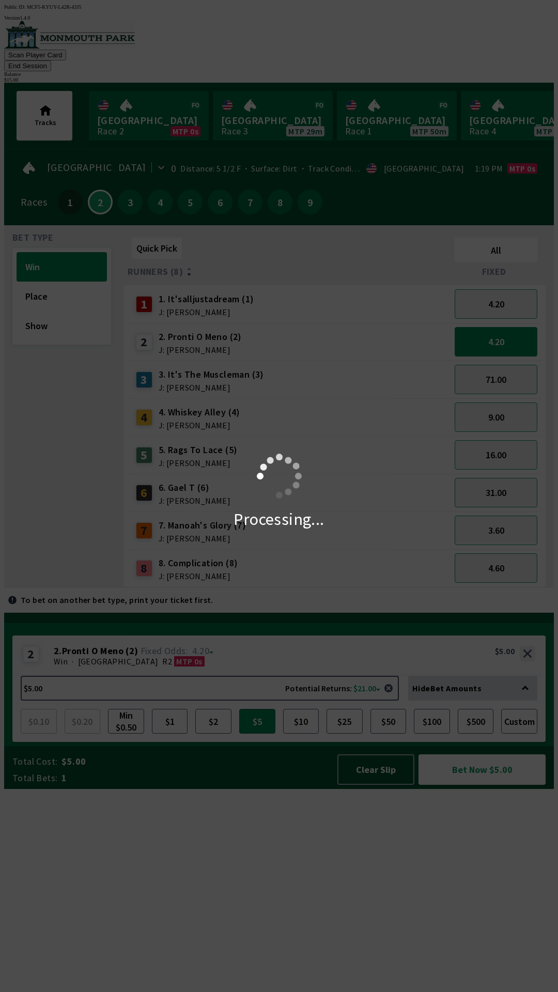
click at [435, 43] on div "Processing..." at bounding box center [279, 496] width 558 height 992
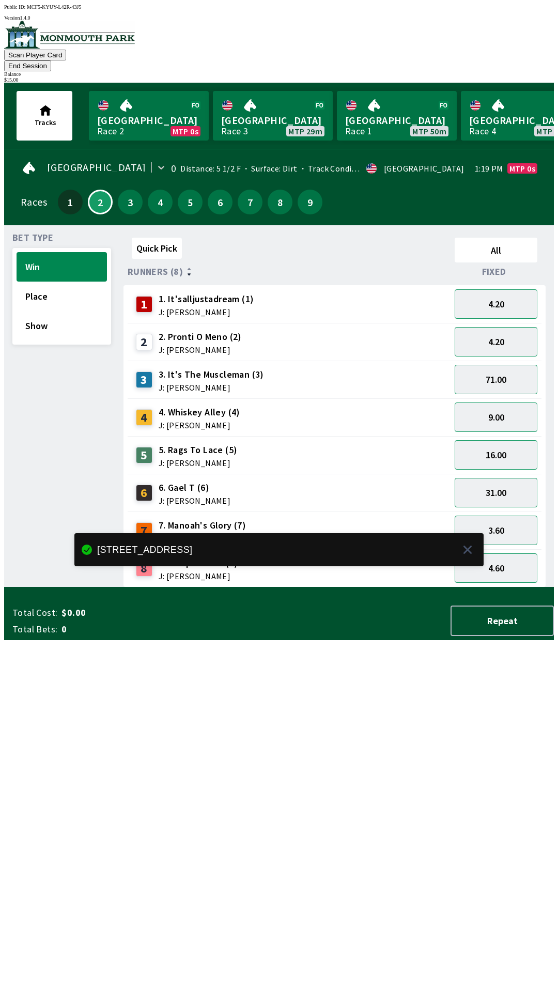
click at [51, 60] on button "End Session" at bounding box center [27, 65] width 47 height 11
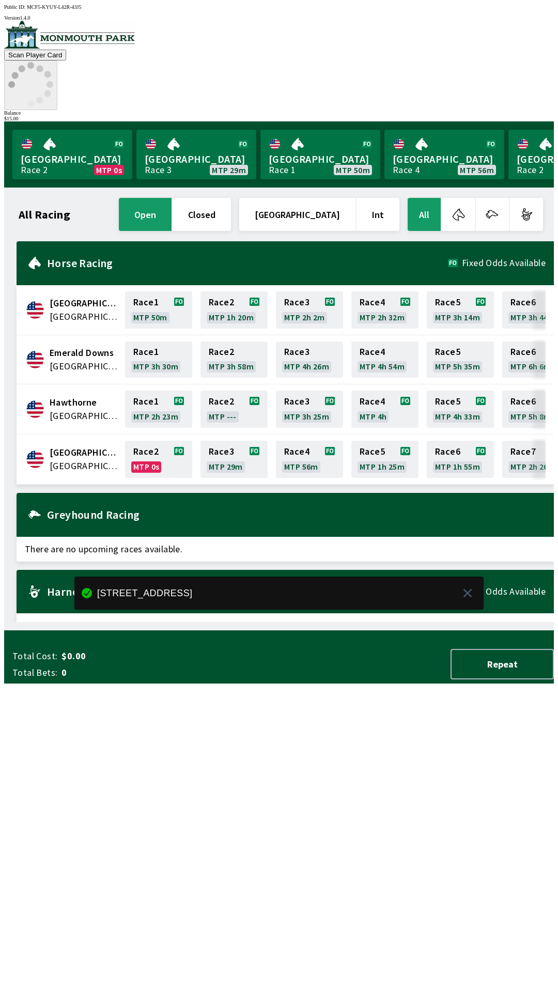
click at [53, 62] on icon at bounding box center [30, 84] width 45 height 45
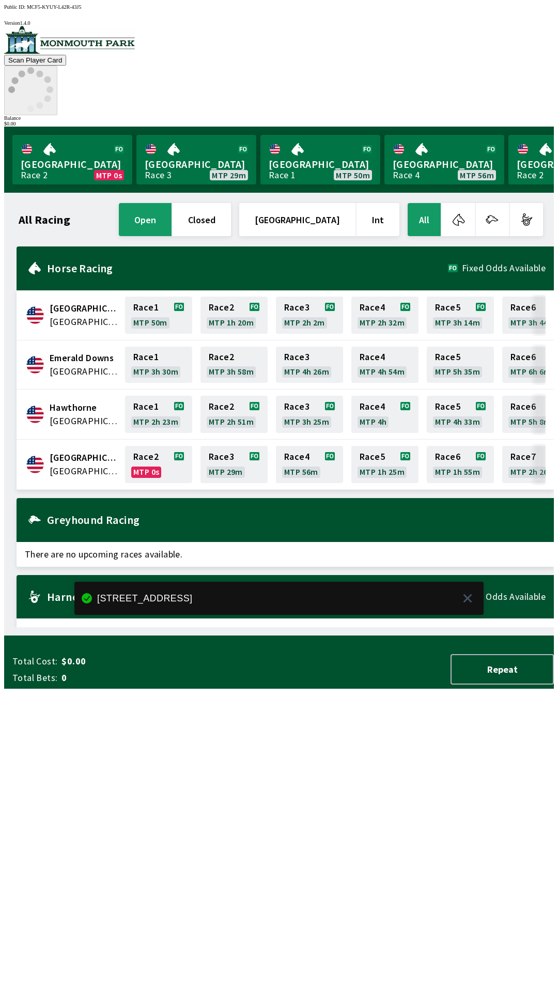
click at [53, 67] on icon at bounding box center [30, 89] width 45 height 45
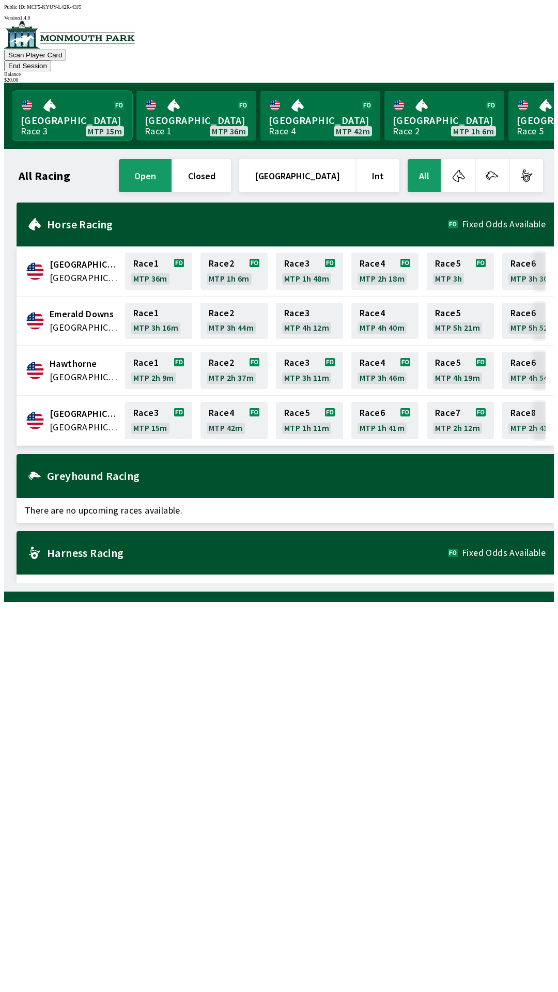
click at [68, 114] on link "Monmouth Park Race 3 MTP 15m" at bounding box center [72, 116] width 120 height 50
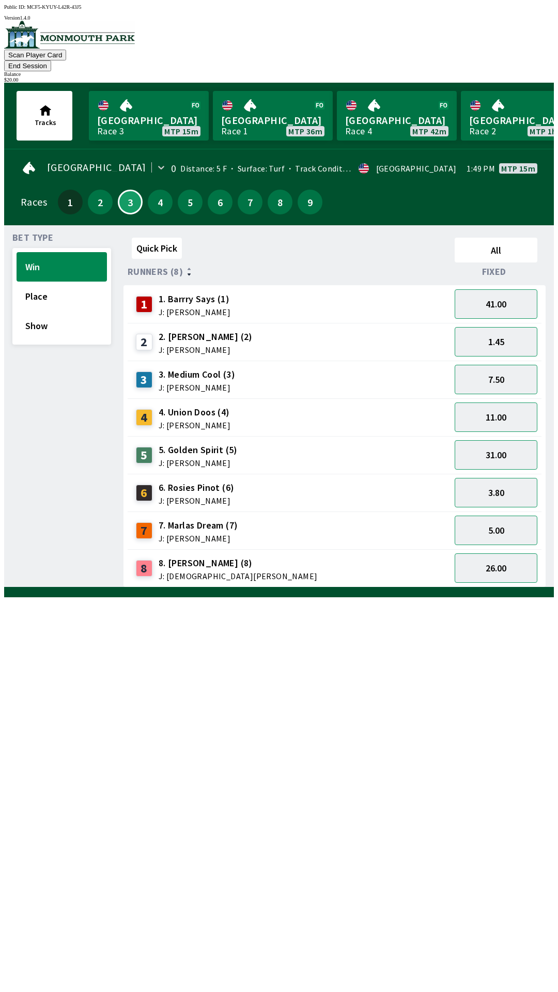
click at [51, 60] on button "End Session" at bounding box center [27, 65] width 47 height 11
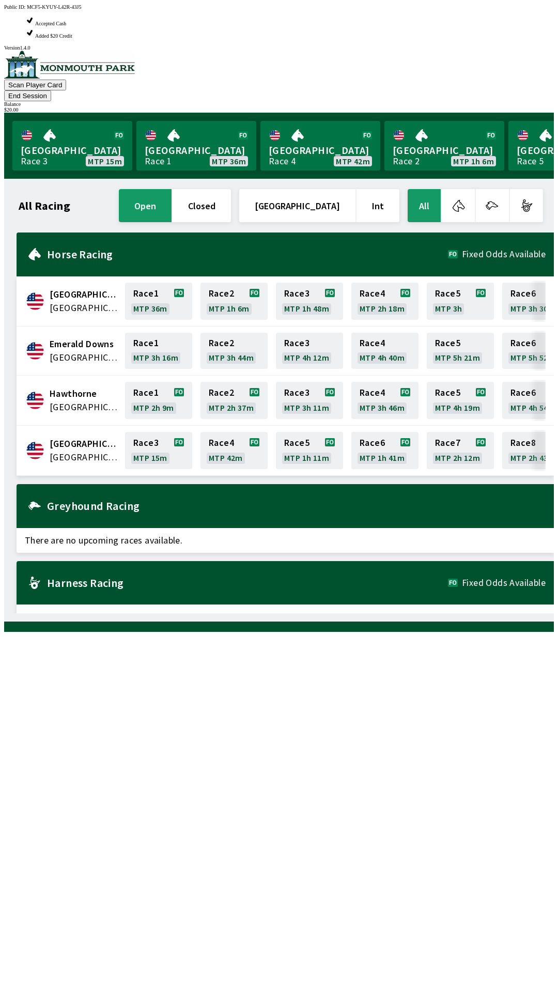
click at [51, 90] on button "End Session" at bounding box center [27, 95] width 47 height 11
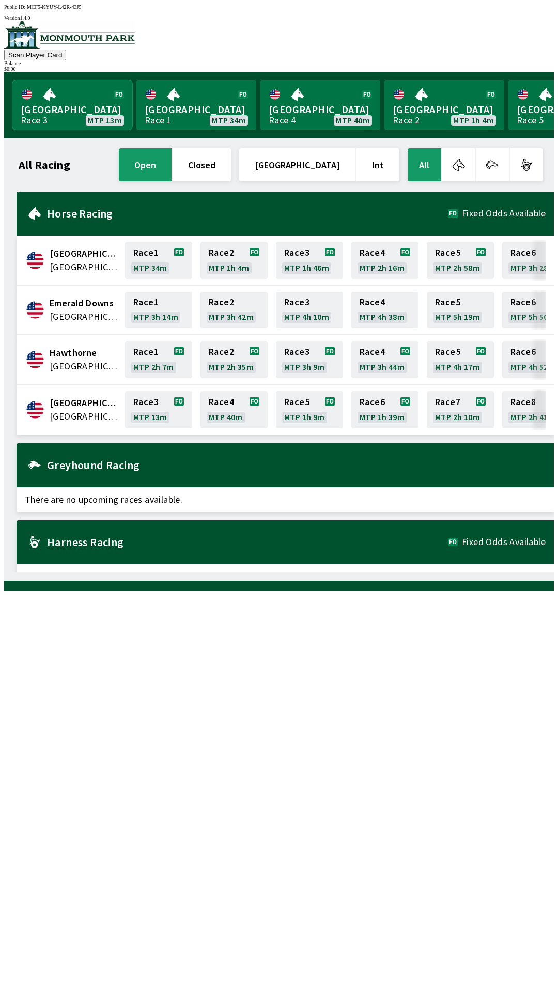
click at [62, 104] on link "Monmouth Park Race 3 MTP 13m" at bounding box center [72, 105] width 120 height 50
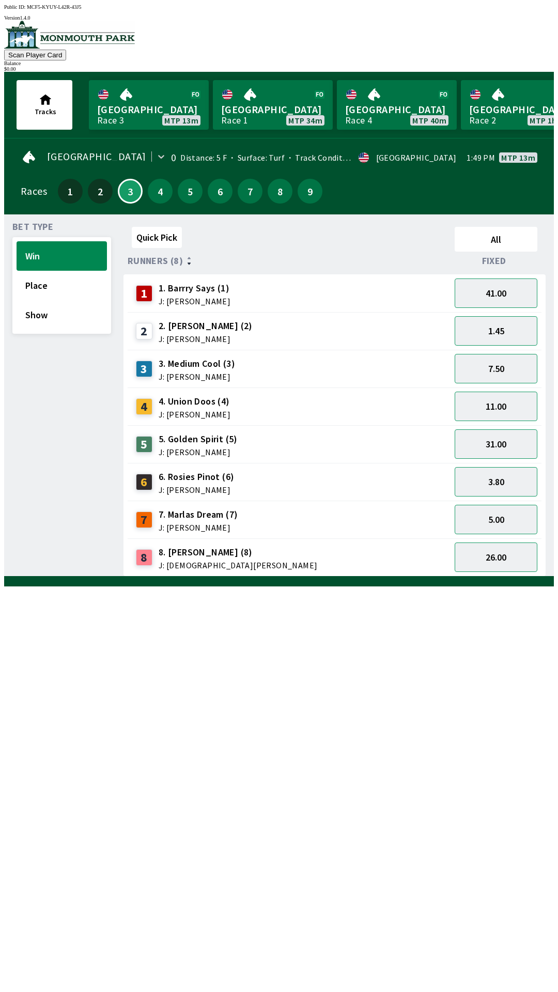
click at [194, 361] on span "3. Medium Cool (3)" at bounding box center [197, 363] width 77 height 13
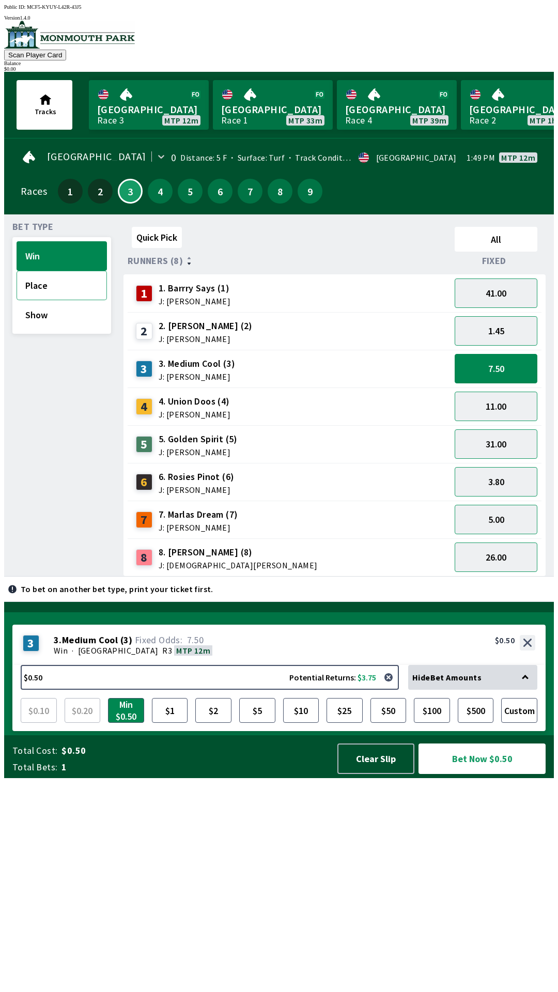
click at [52, 282] on button "Place" at bounding box center [62, 285] width 90 height 29
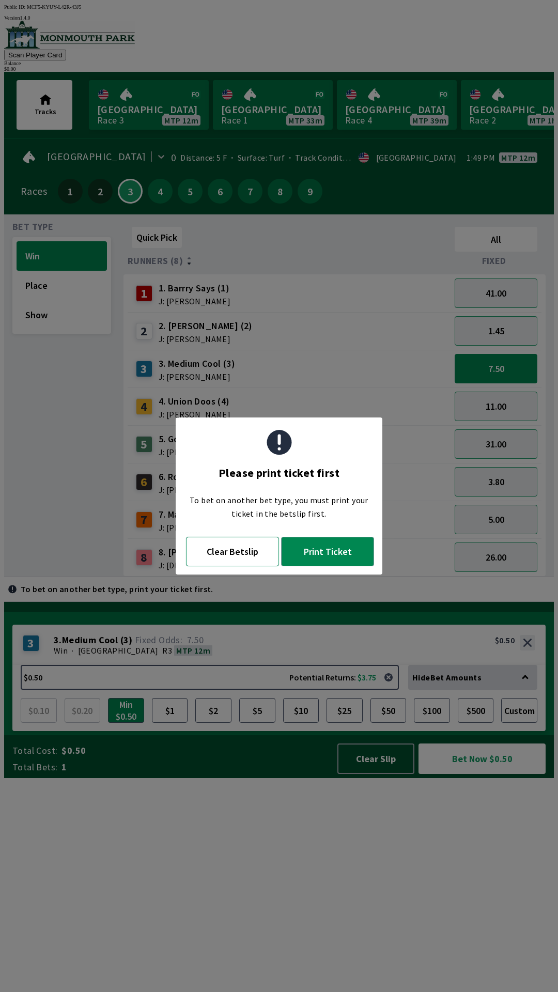
click at [243, 555] on button "Clear Betslip" at bounding box center [232, 551] width 93 height 29
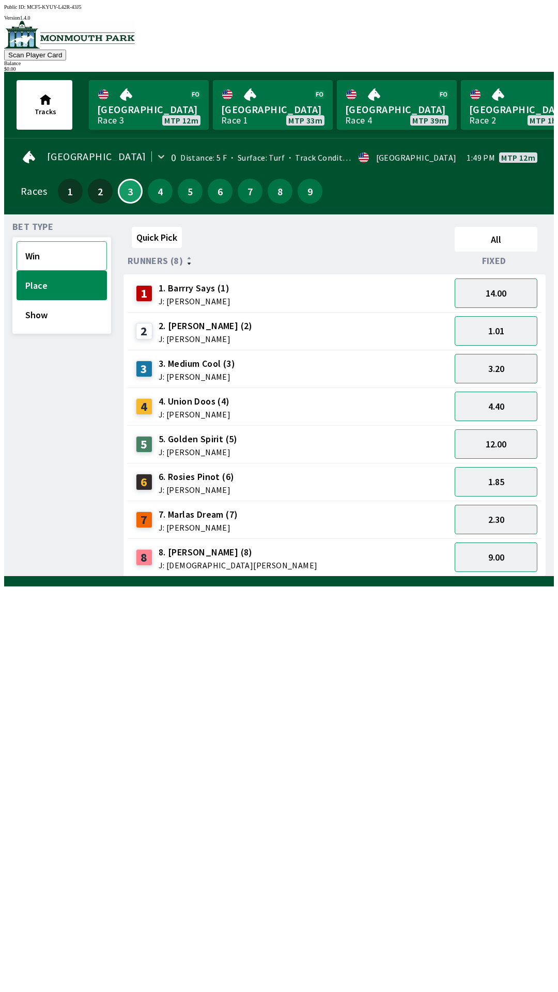
click at [55, 253] on button "Win" at bounding box center [62, 255] width 90 height 29
click at [218, 374] on span "J: [PERSON_NAME]" at bounding box center [197, 377] width 77 height 8
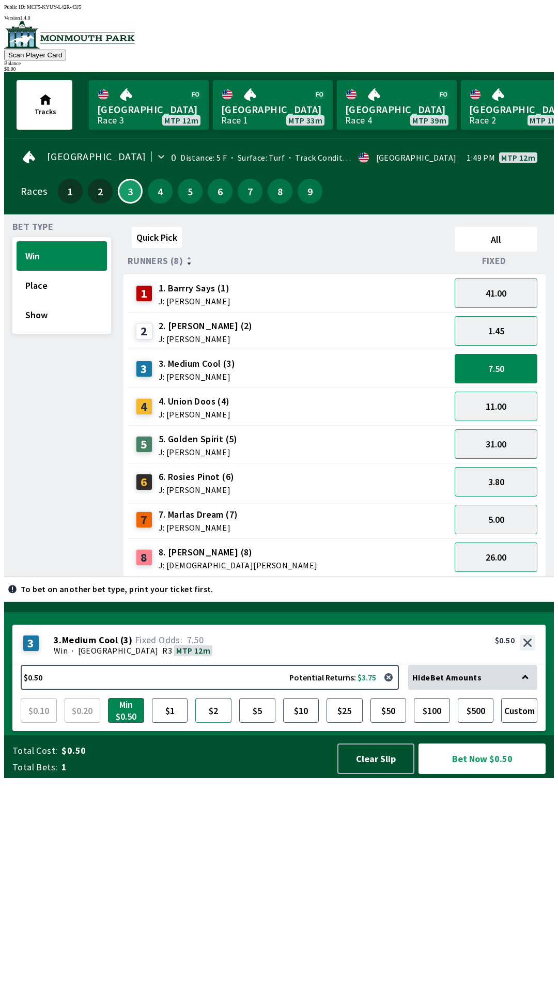
click at [216, 723] on button "$2" at bounding box center [213, 710] width 36 height 25
click at [491, 774] on button "Bet Now $2.00" at bounding box center [482, 759] width 127 height 30
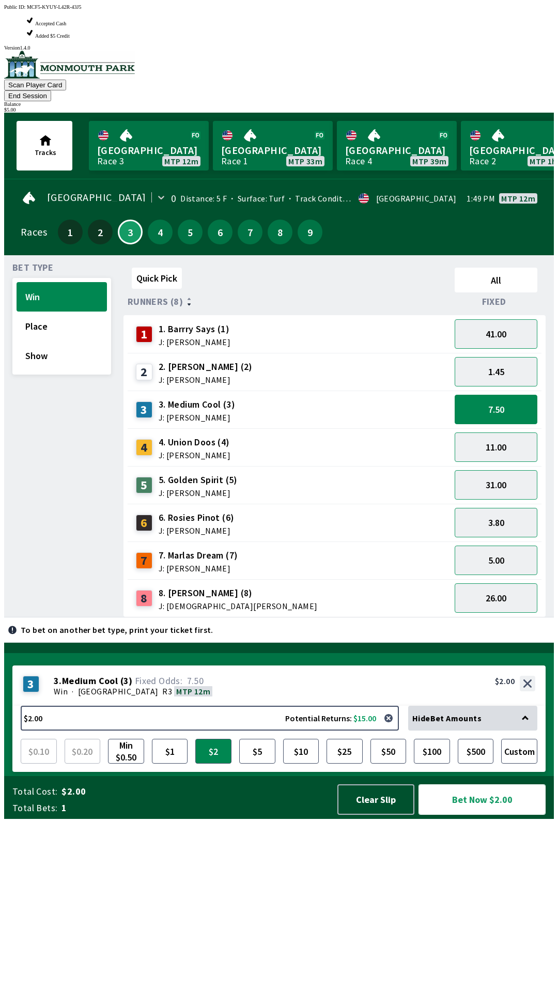
click at [498, 815] on button "Bet Now $2.00" at bounding box center [482, 800] width 127 height 30
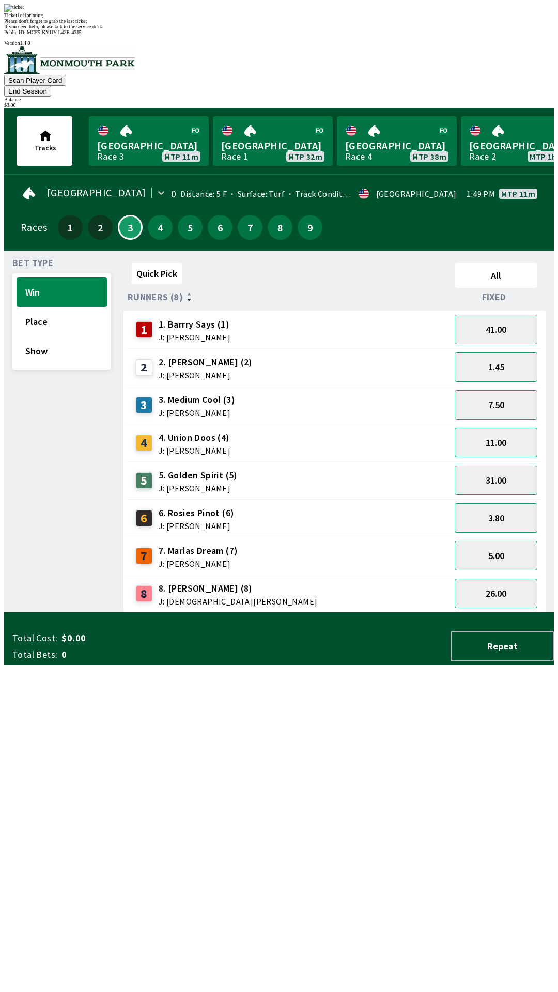
click at [394, 613] on div "Quick Pick All Runners (8) Fixed 1 1. [PERSON_NAME] Says (1) J: [PERSON_NAME] 4…" at bounding box center [339, 436] width 431 height 354
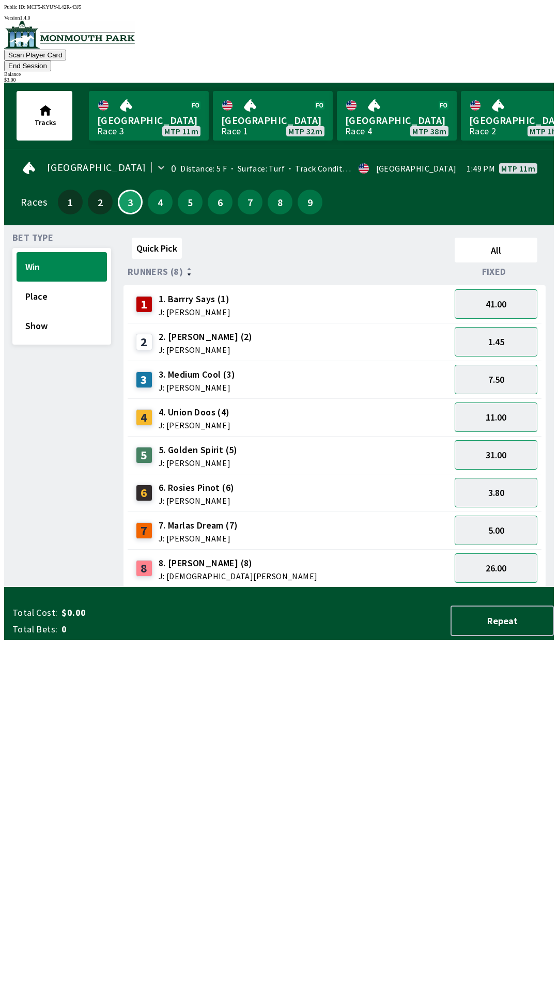
click at [198, 444] on div "5. Golden Spirit (5) J: [PERSON_NAME]" at bounding box center [198, 456] width 79 height 24
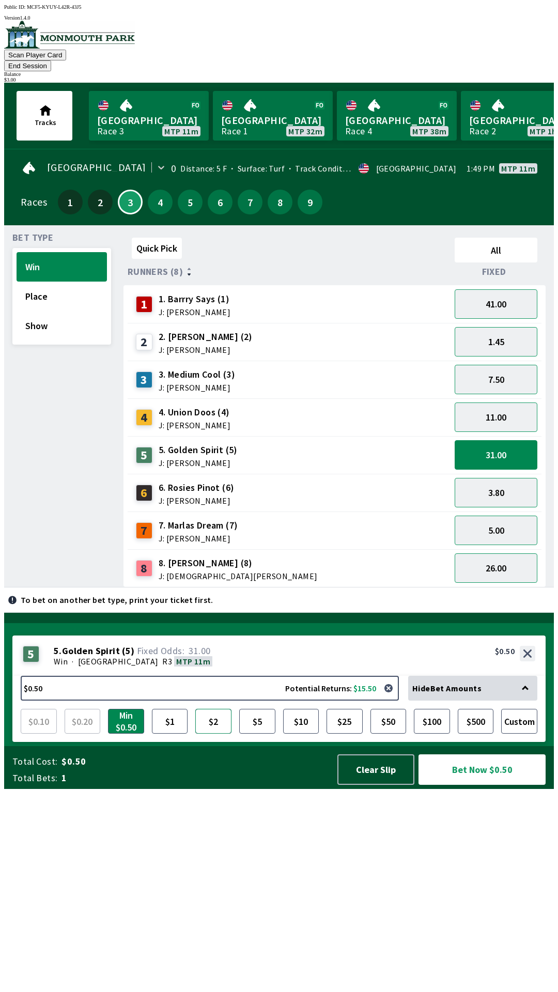
click at [215, 734] on button "$2" at bounding box center [213, 721] width 36 height 25
click at [483, 785] on button "Bet Now $2.00" at bounding box center [482, 770] width 127 height 30
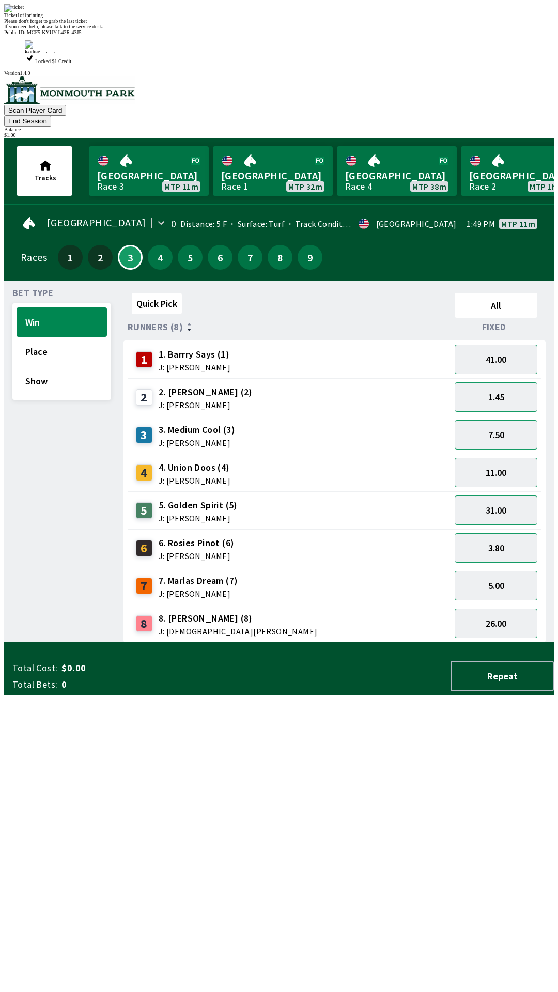
click at [300, 643] on div "Quick Pick All Runners (8) Fixed 1 1. [PERSON_NAME] Says (1) J: [PERSON_NAME] 4…" at bounding box center [339, 466] width 431 height 354
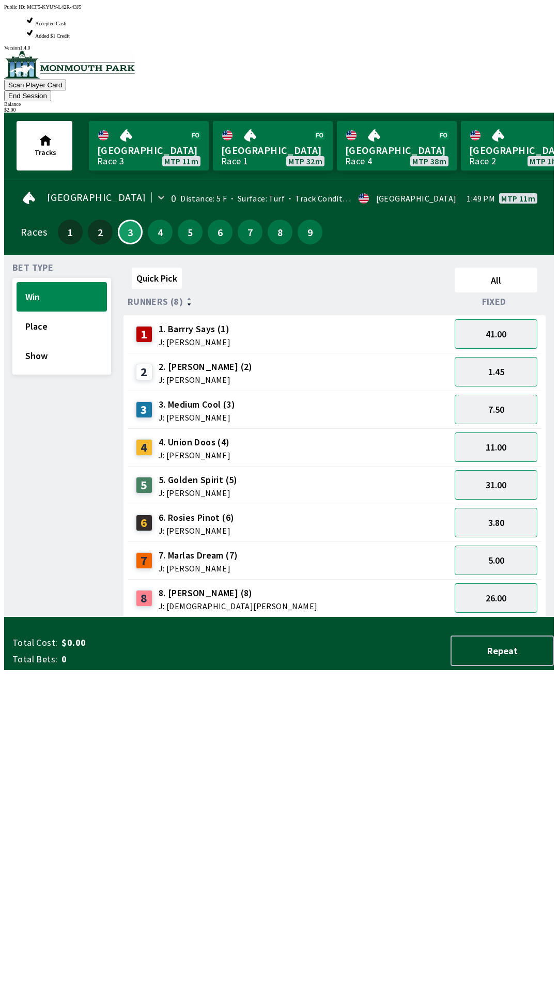
click at [220, 579] on div "8 8. [PERSON_NAME] (8) J: [DEMOGRAPHIC_DATA][PERSON_NAME]" at bounding box center [289, 598] width 323 height 38
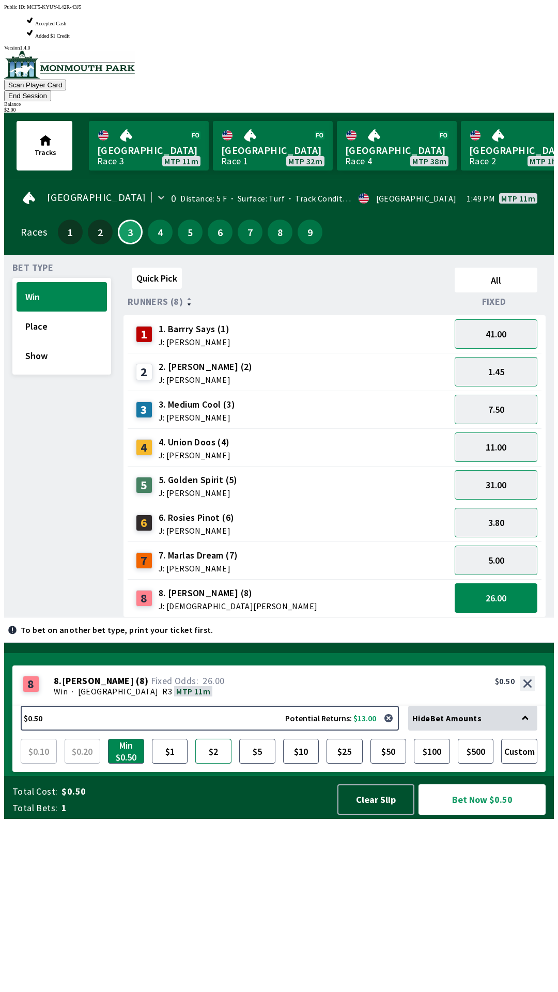
click at [211, 764] on button "$2" at bounding box center [213, 751] width 36 height 25
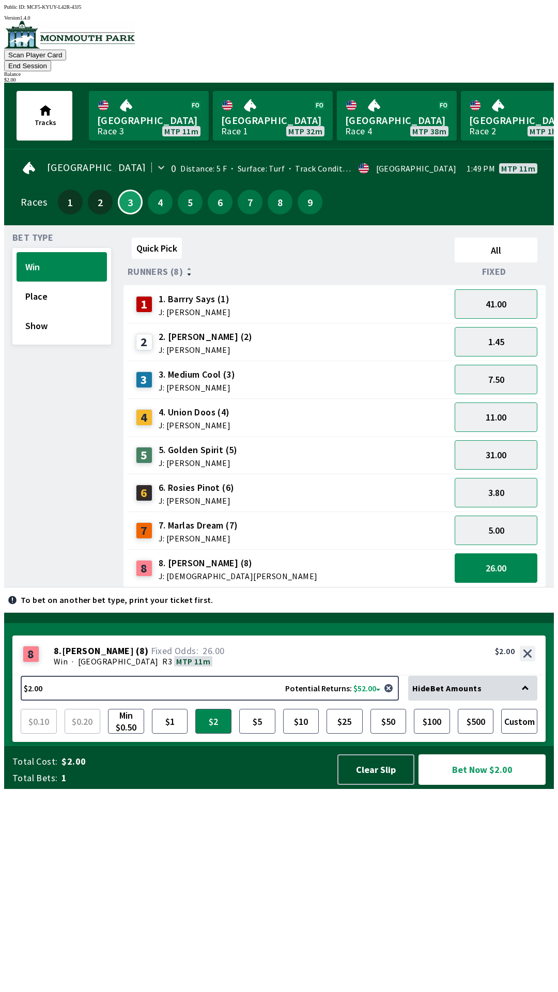
click at [495, 785] on button "Bet Now $2.00" at bounding box center [482, 770] width 127 height 30
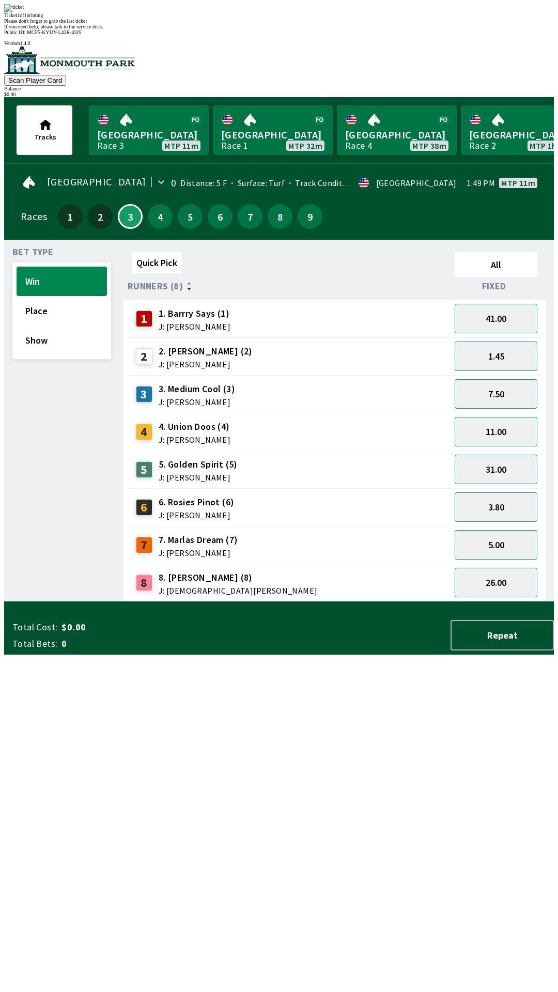
click at [377, 602] on div "Quick Pick All Runners (8) Fixed 1 1. [PERSON_NAME] Says (1) J: [PERSON_NAME] 4…" at bounding box center [339, 425] width 431 height 354
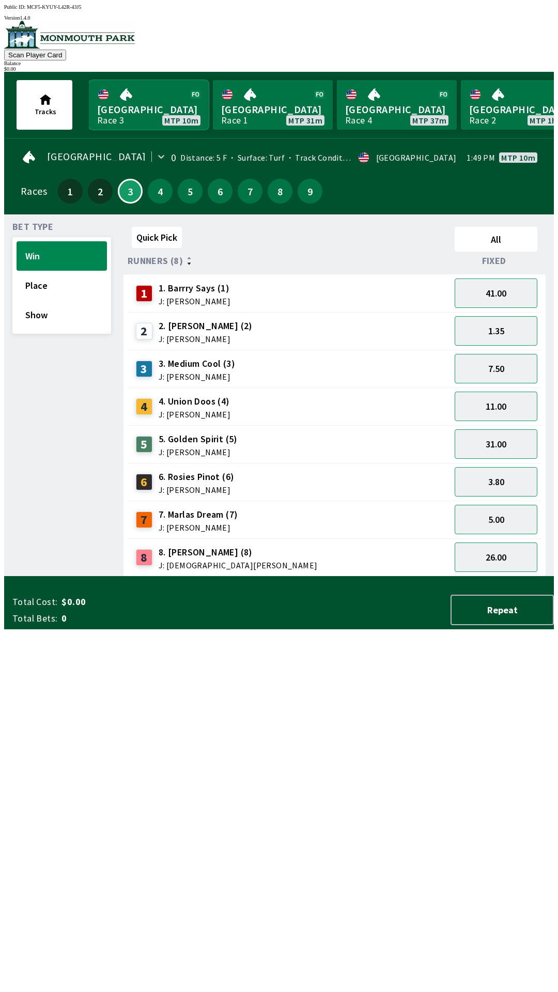
click at [155, 108] on link "[GEOGRAPHIC_DATA] Race 3 MTP 10m" at bounding box center [149, 105] width 120 height 50
click at [89, 80] on link "[GEOGRAPHIC_DATA] Race 3 MTP 10m" at bounding box center [149, 105] width 120 height 50
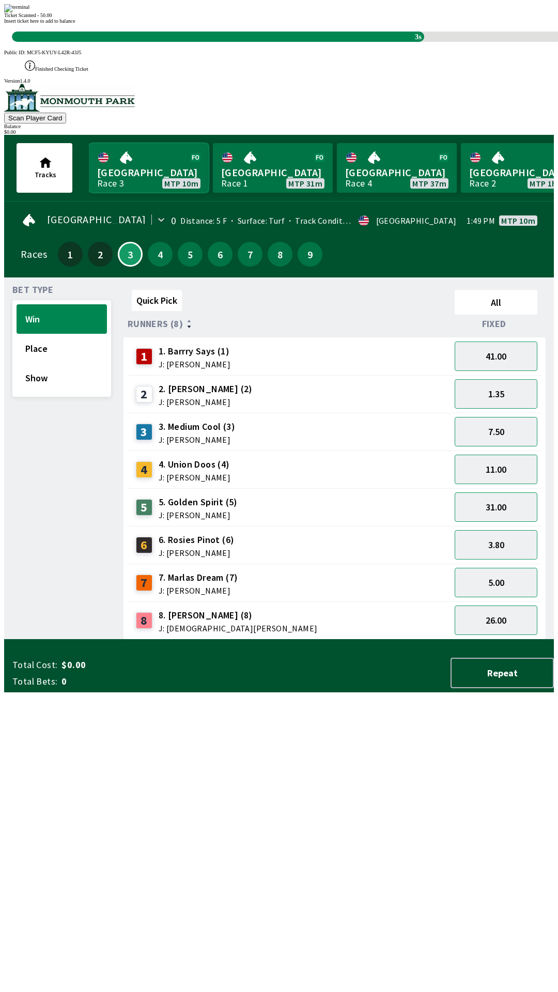
click at [89, 143] on link "[GEOGRAPHIC_DATA] Race 3 MTP 10m" at bounding box center [149, 168] width 120 height 50
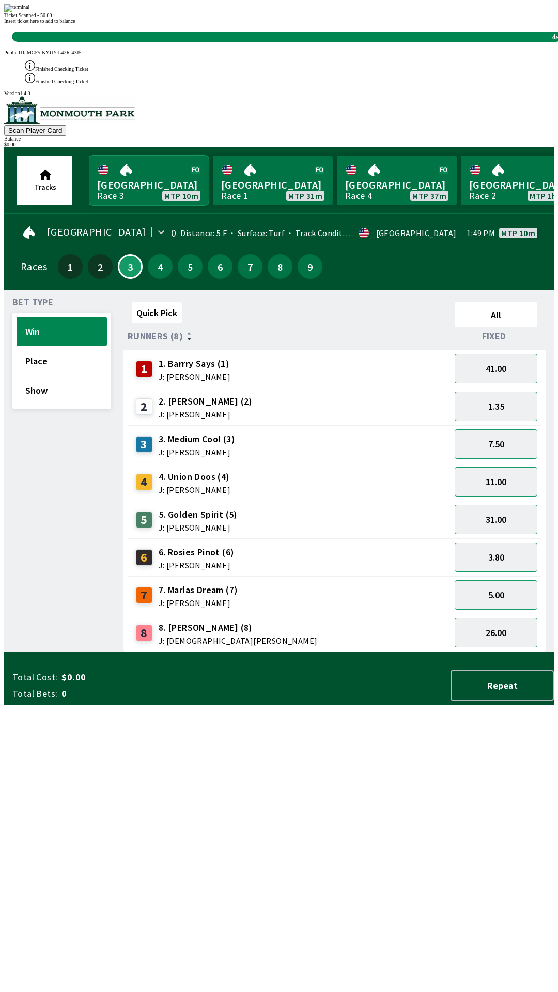
click at [89, 156] on link "[GEOGRAPHIC_DATA] Race 3 MTP 10m" at bounding box center [149, 181] width 120 height 50
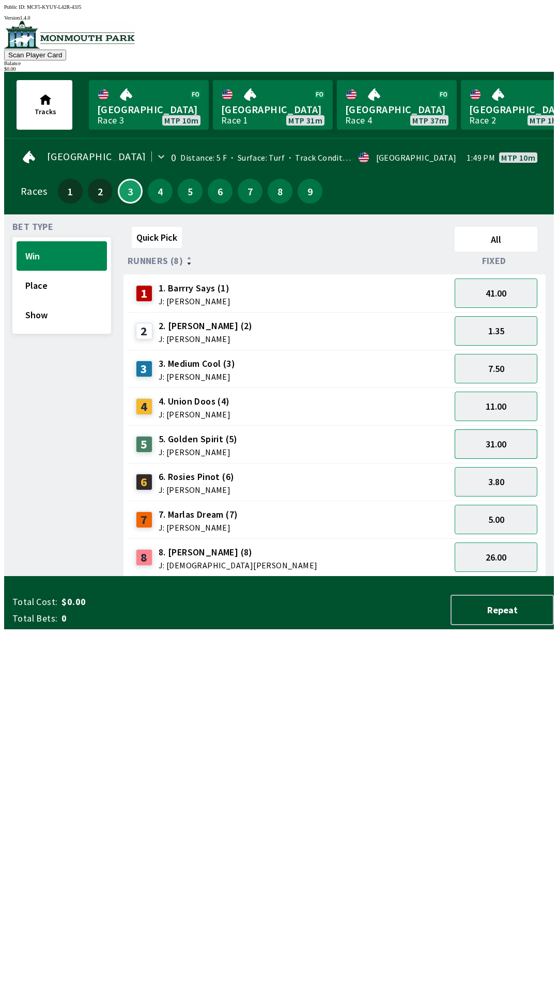
click at [506, 436] on button "31.00" at bounding box center [496, 444] width 83 height 29
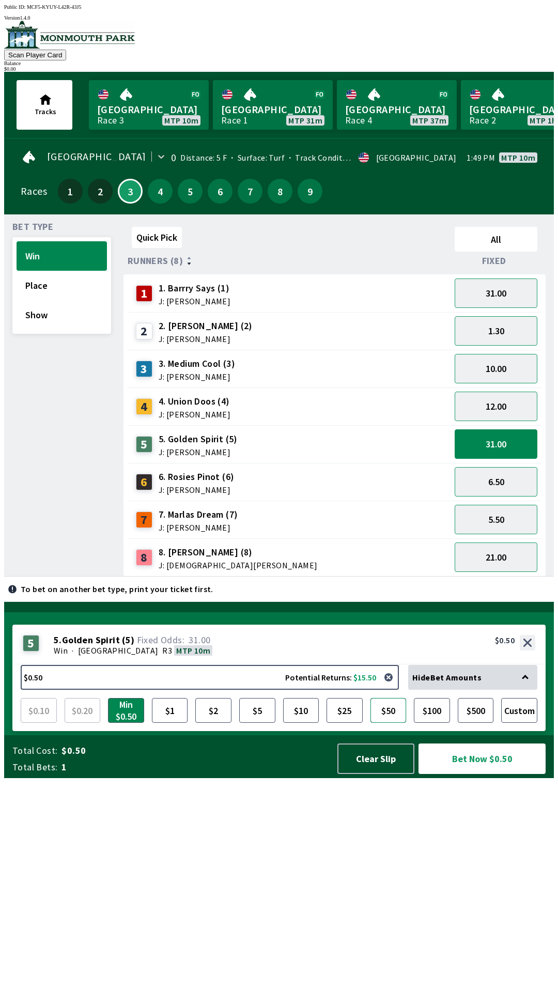
click at [389, 723] on button "$50" at bounding box center [389, 710] width 36 height 25
click at [494, 774] on button "Bet Now $50.00" at bounding box center [482, 759] width 127 height 30
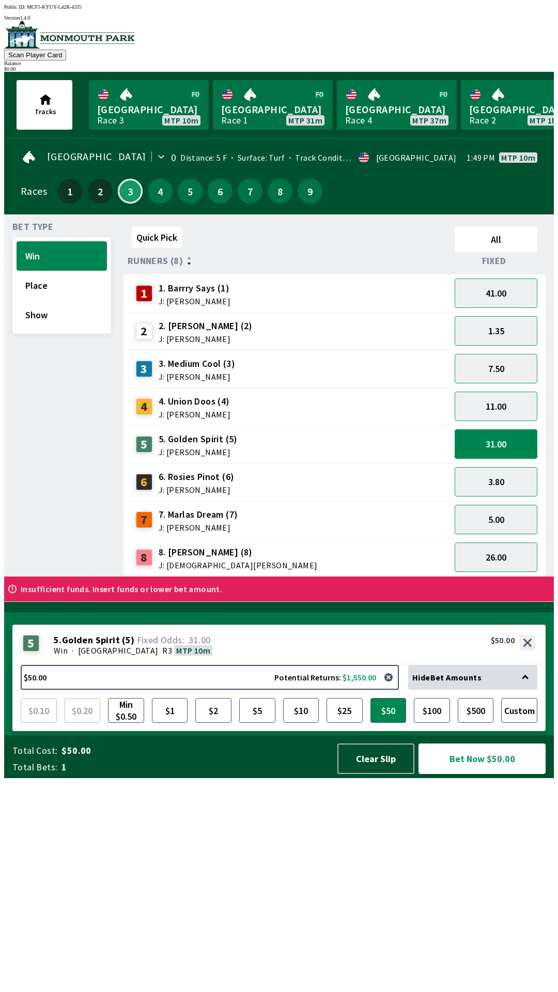
click at [419, 744] on button "Bet Now $50.00" at bounding box center [482, 759] width 127 height 30
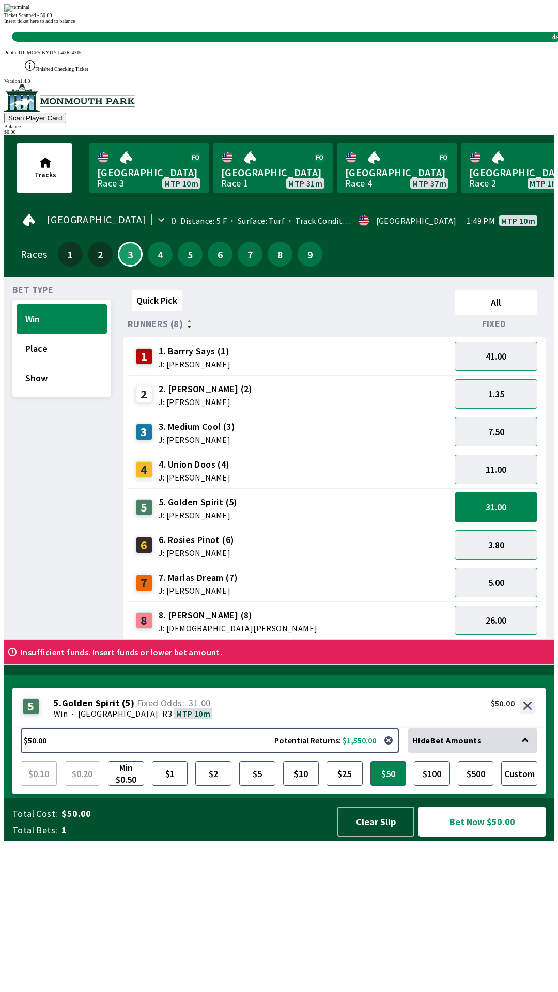
click at [419, 807] on button "Bet Now $50.00" at bounding box center [482, 822] width 127 height 30
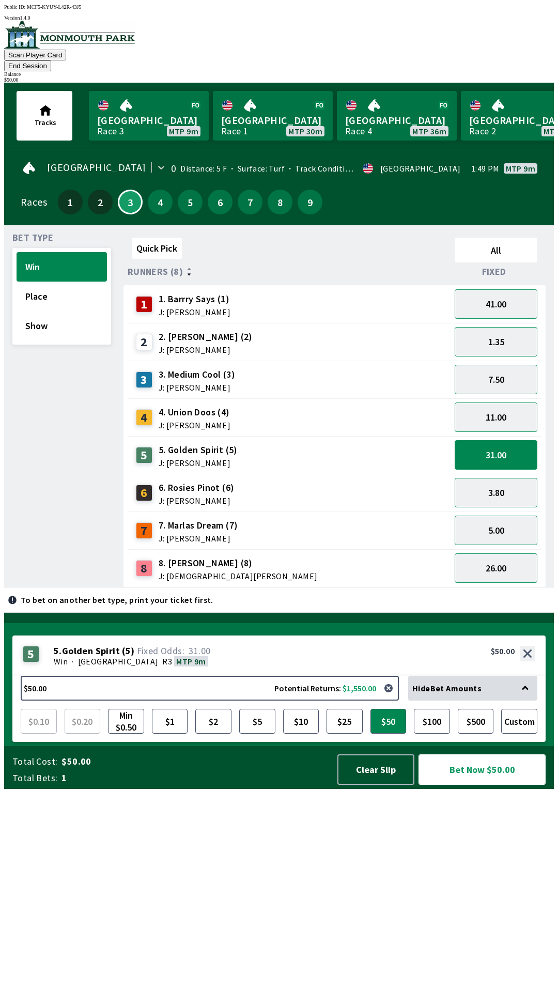
click at [488, 785] on button "Bet Now $50.00" at bounding box center [482, 770] width 127 height 30
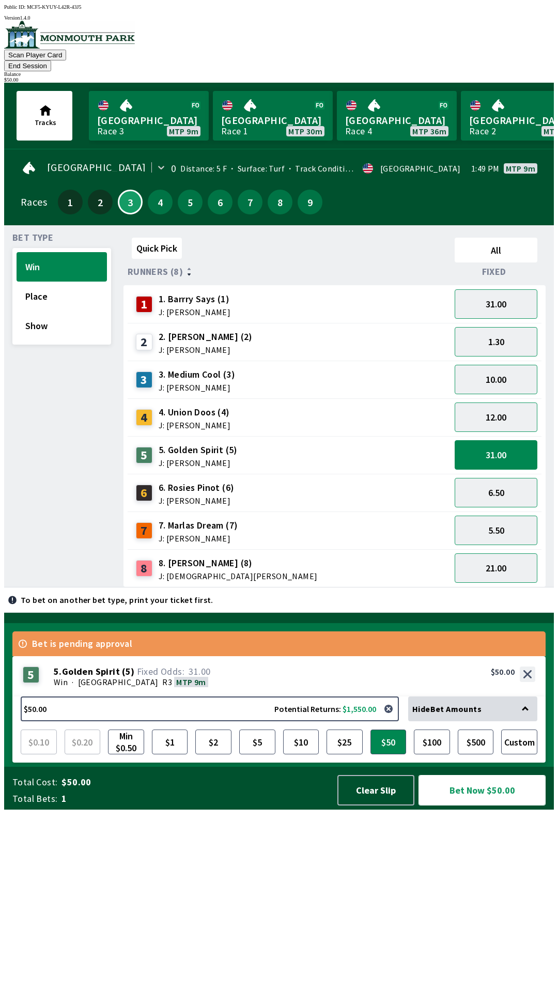
click at [482, 806] on button "Bet Now $50.00" at bounding box center [482, 790] width 127 height 30
click at [375, 806] on button "Clear Slip" at bounding box center [376, 790] width 77 height 30
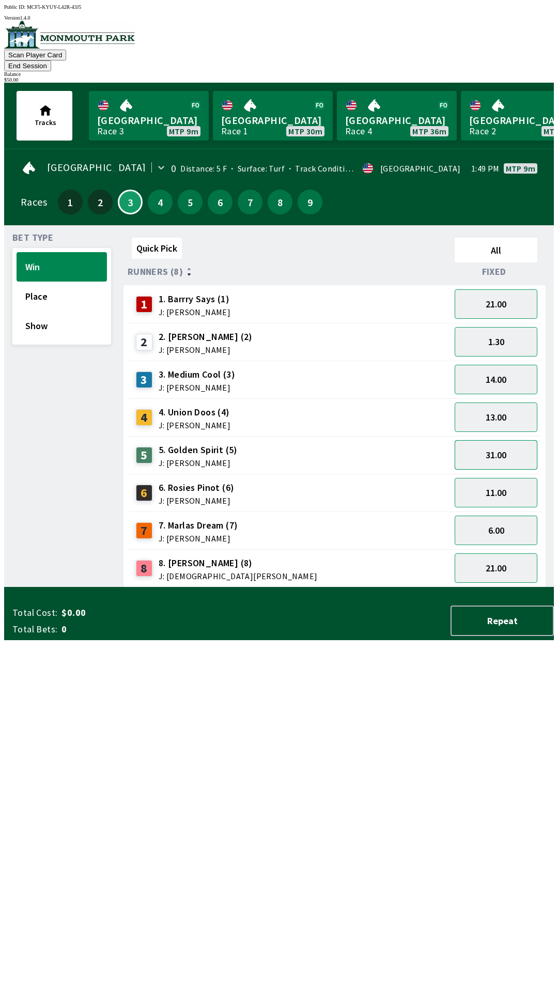
click at [504, 440] on button "31.00" at bounding box center [496, 454] width 83 height 29
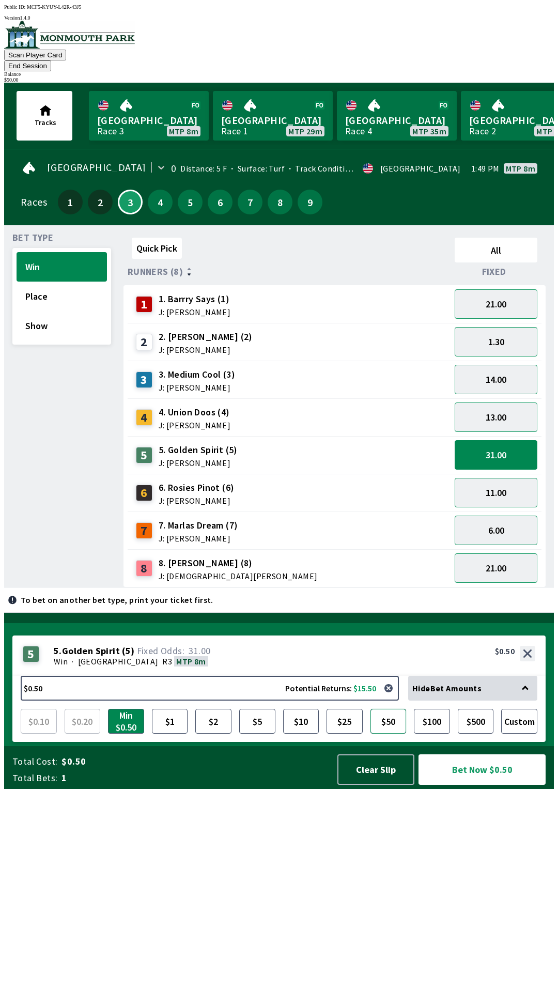
click at [388, 734] on button "$50" at bounding box center [389, 721] width 36 height 25
click at [487, 785] on button "Bet Now $50.00" at bounding box center [482, 770] width 127 height 30
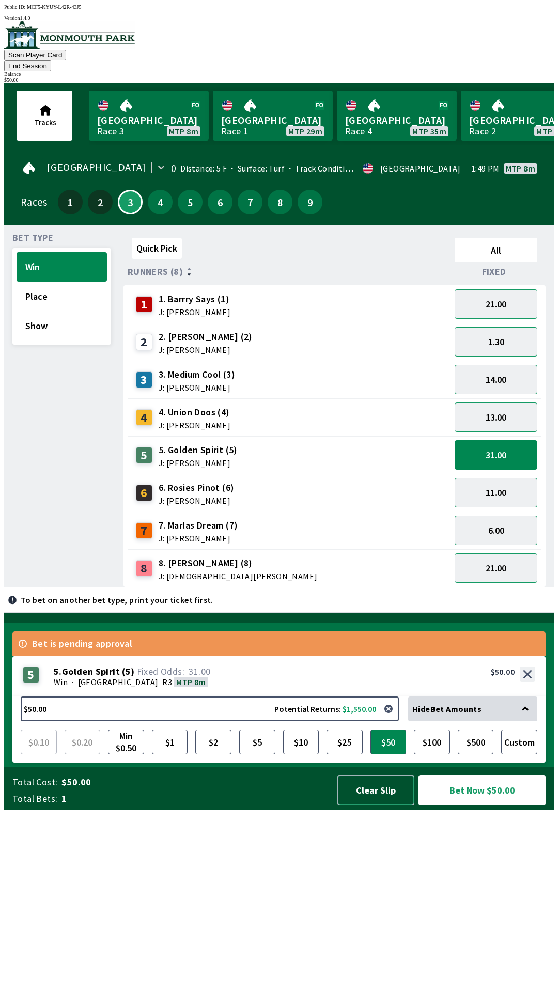
click at [380, 806] on button "Clear Slip" at bounding box center [376, 790] width 77 height 30
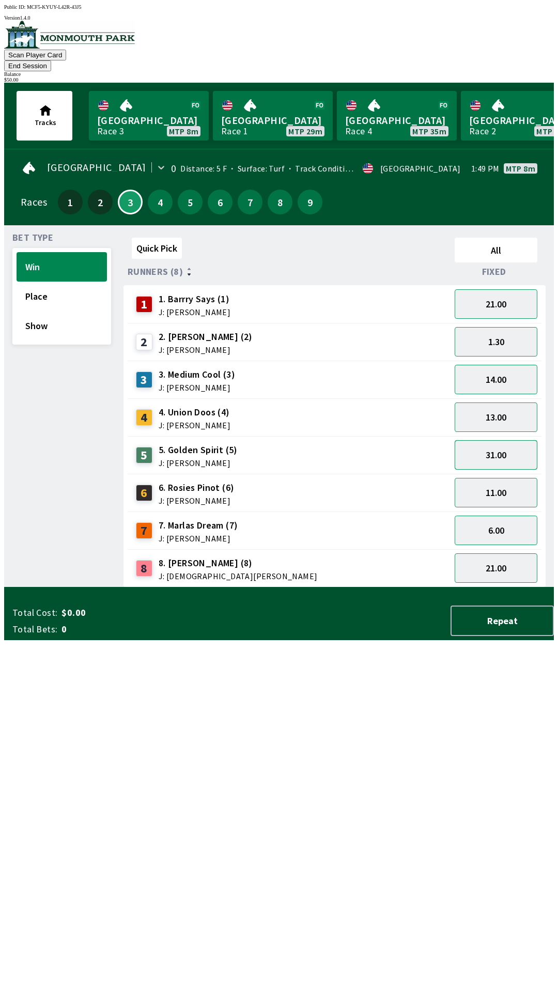
click at [517, 440] on button "31.00" at bounding box center [496, 454] width 83 height 29
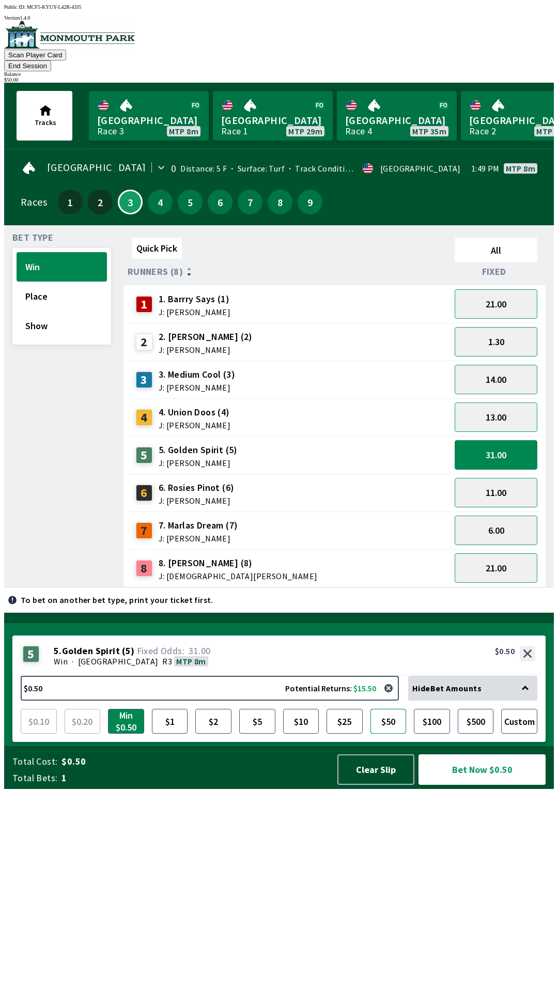
click at [388, 734] on button "$50" at bounding box center [389, 721] width 36 height 25
click at [475, 785] on button "Bet Now $50.00" at bounding box center [482, 770] width 127 height 30
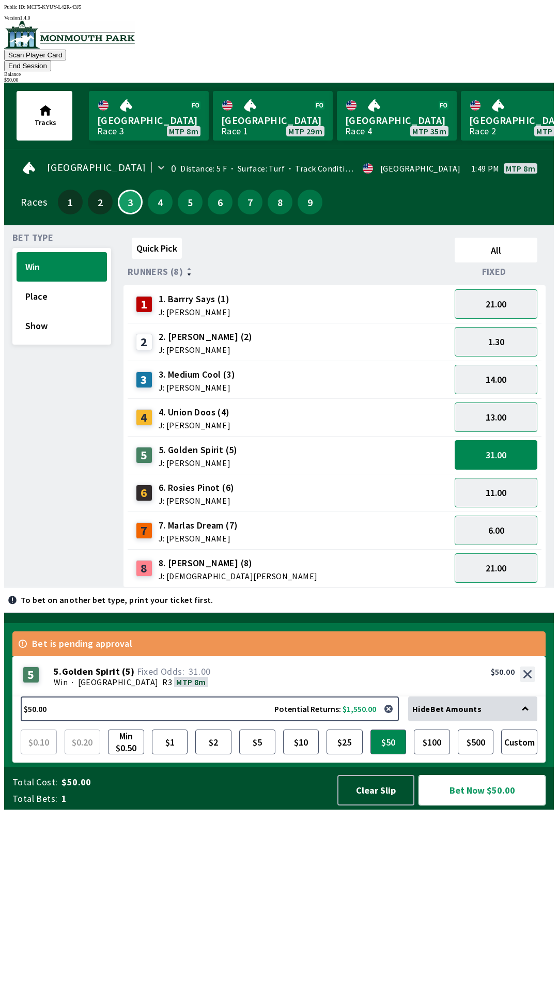
click at [491, 806] on button "Bet Now $50.00" at bounding box center [482, 790] width 127 height 30
click at [387, 806] on button "Clear Slip" at bounding box center [376, 790] width 77 height 30
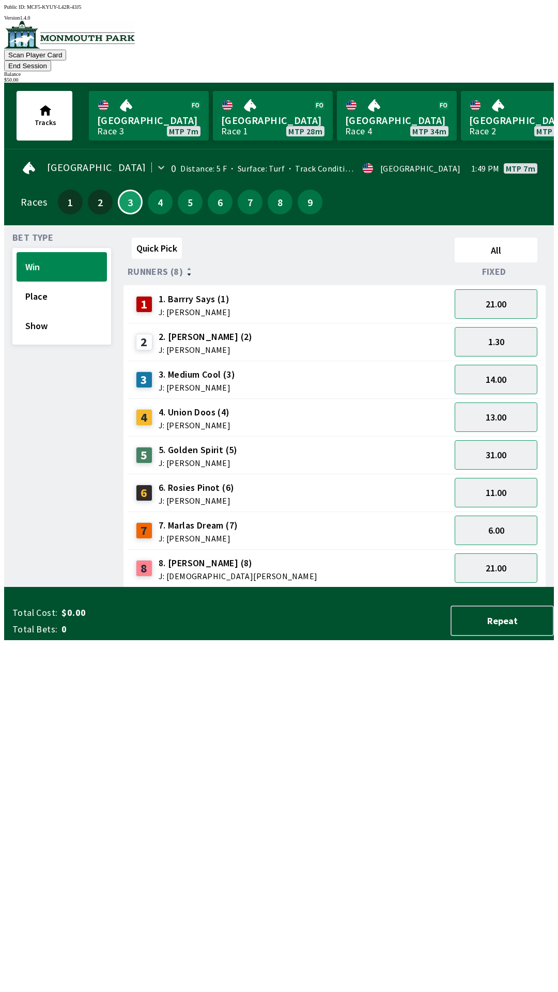
click at [51, 60] on button "End Session" at bounding box center [27, 65] width 47 height 11
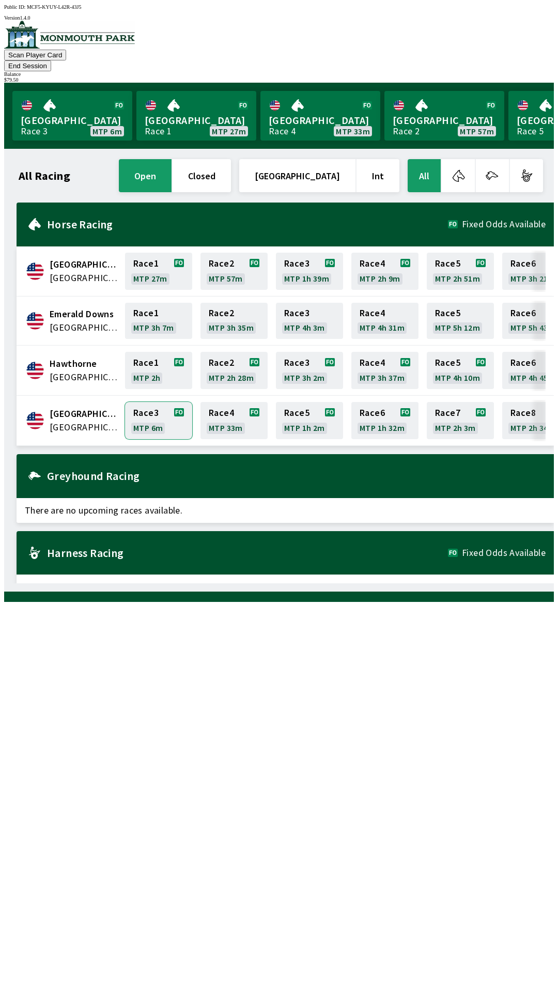
click at [146, 404] on link "Race 3 MTP 6m" at bounding box center [158, 420] width 67 height 37
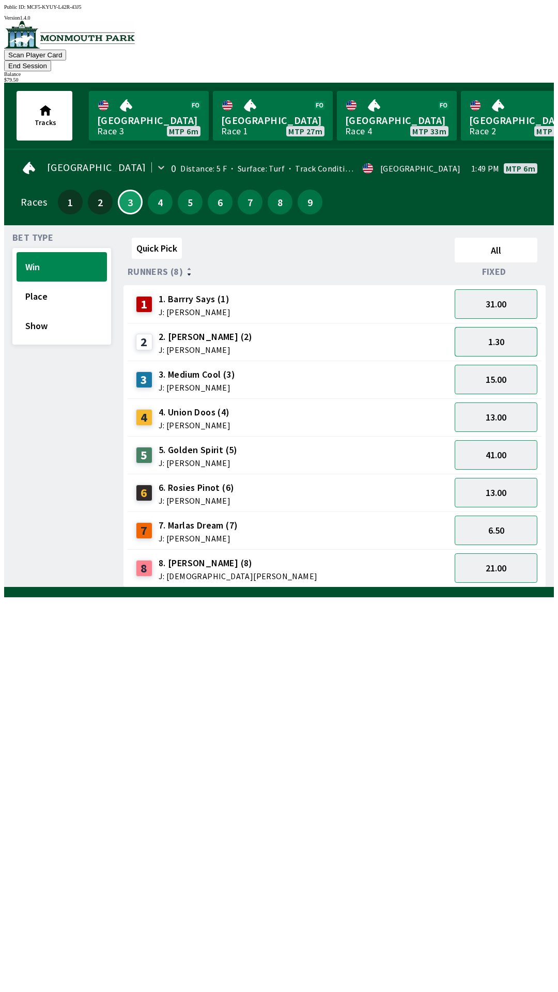
click at [496, 327] on button "1.30" at bounding box center [496, 341] width 83 height 29
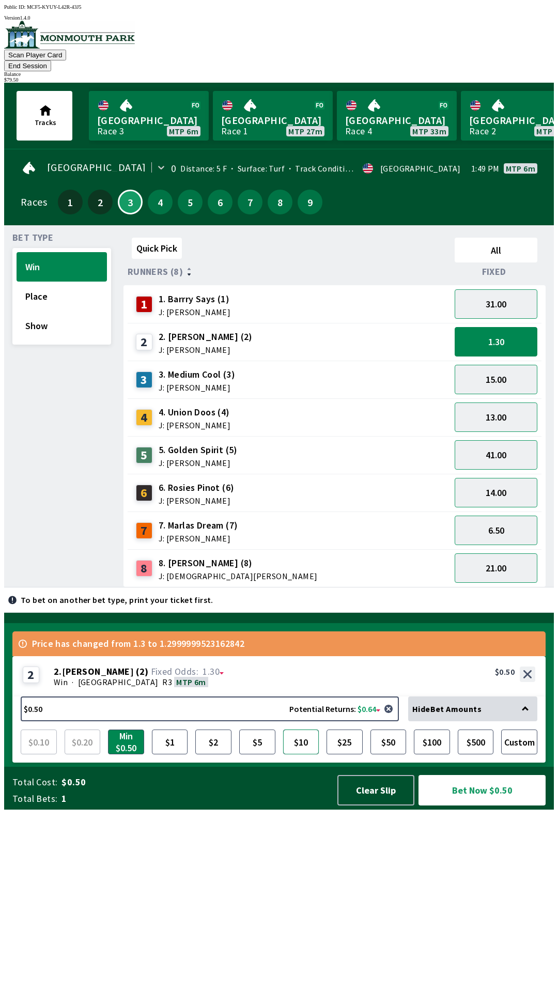
click at [298, 755] on button "$10" at bounding box center [301, 742] width 36 height 25
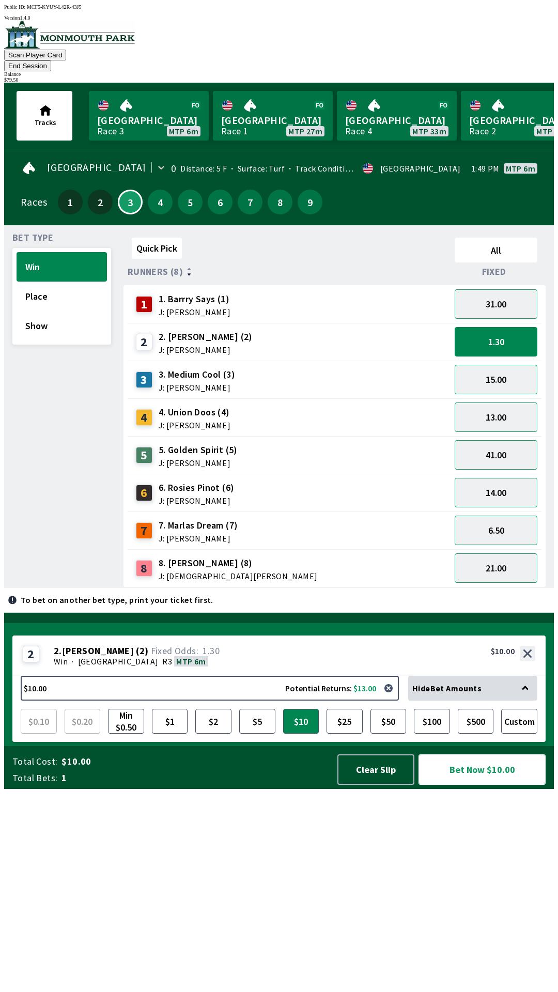
click at [464, 785] on button "Bet Now $10.00" at bounding box center [482, 770] width 127 height 30
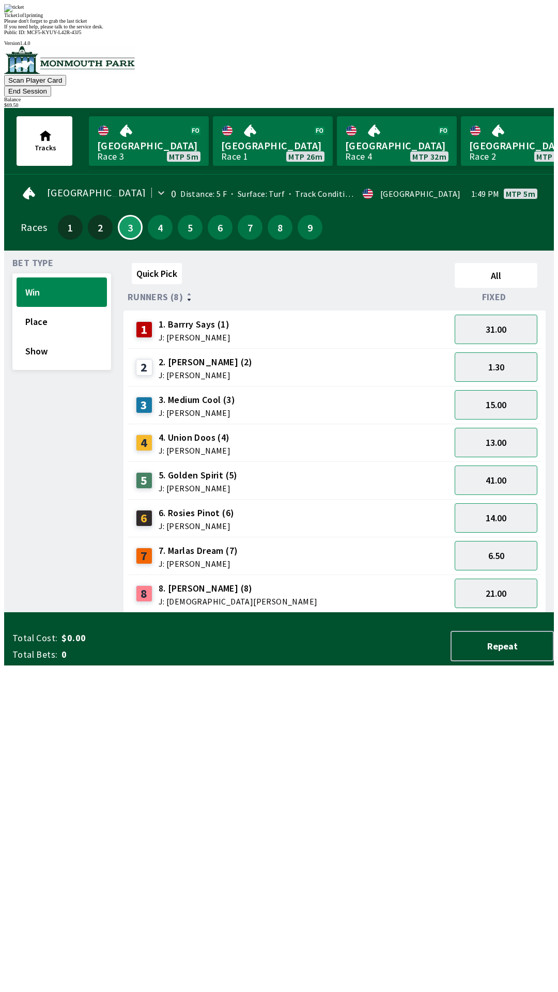
click at [308, 613] on div "Quick Pick All Runners (8) Fixed 1 1. [PERSON_NAME] Says (1) J: [PERSON_NAME] 3…" at bounding box center [339, 436] width 431 height 354
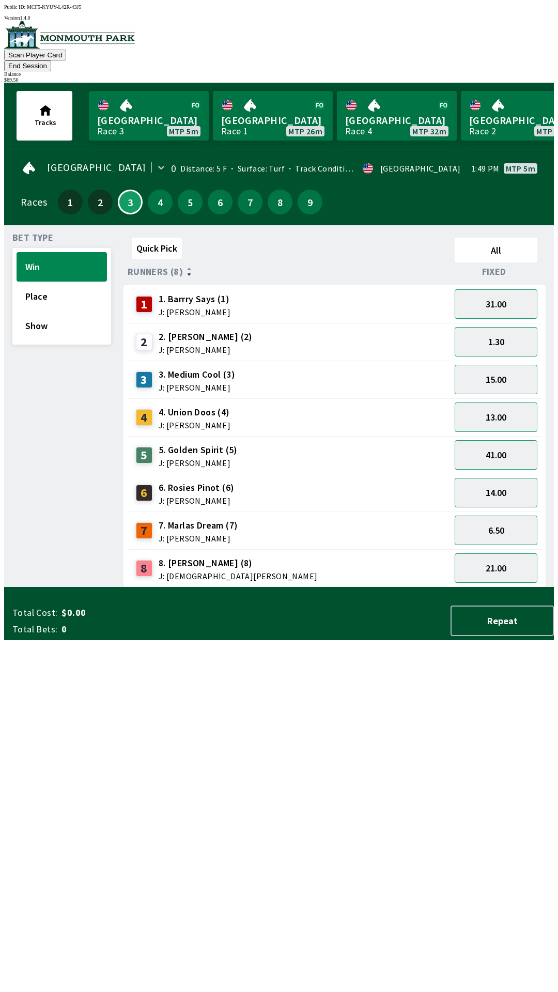
click at [51, 60] on button "End Session" at bounding box center [27, 65] width 47 height 11
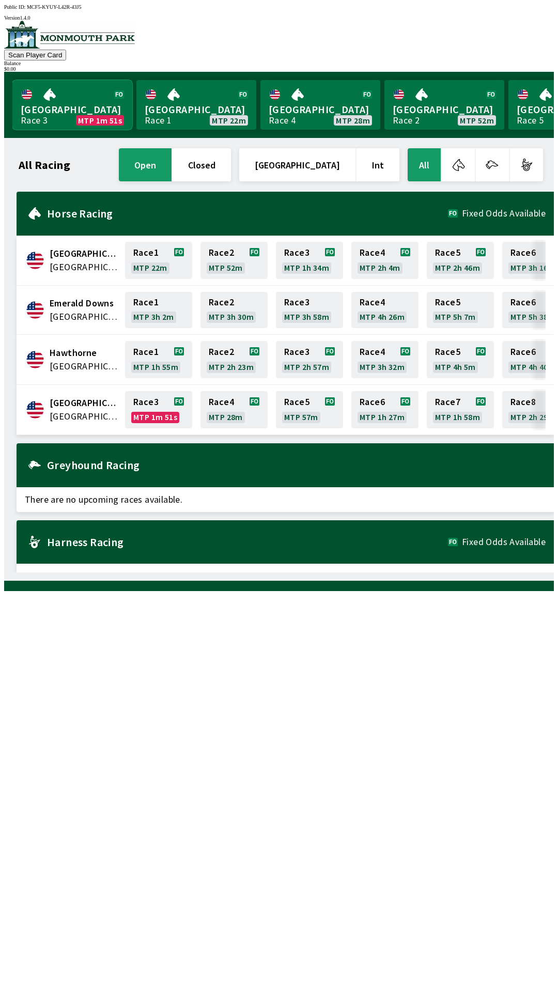
click at [88, 90] on link "Monmouth Park Race 3 MTP 1m 51s" at bounding box center [72, 105] width 120 height 50
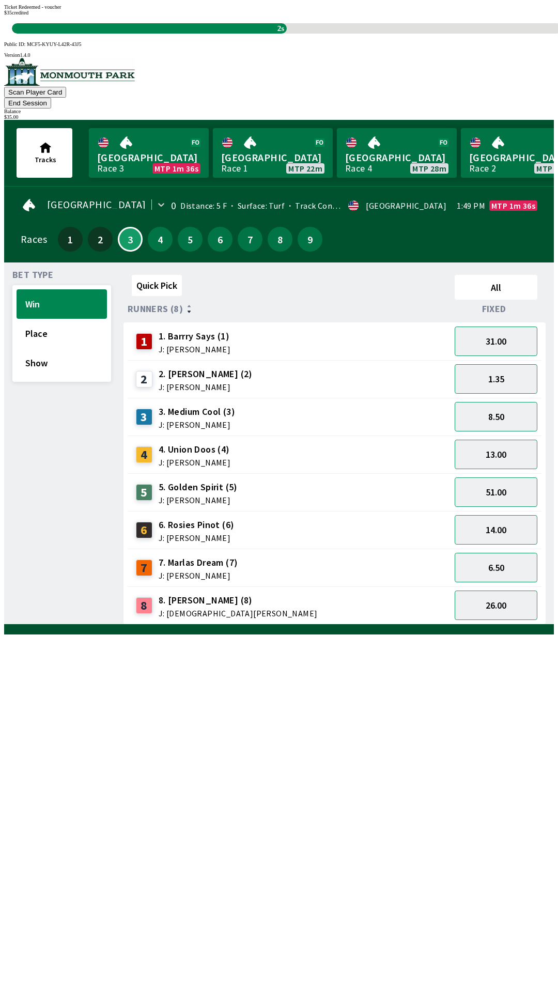
click at [403, 625] on div "Quick Pick All Runners (8) Fixed 1 1. [PERSON_NAME] Says (1) J: [PERSON_NAME] 3…" at bounding box center [339, 448] width 431 height 354
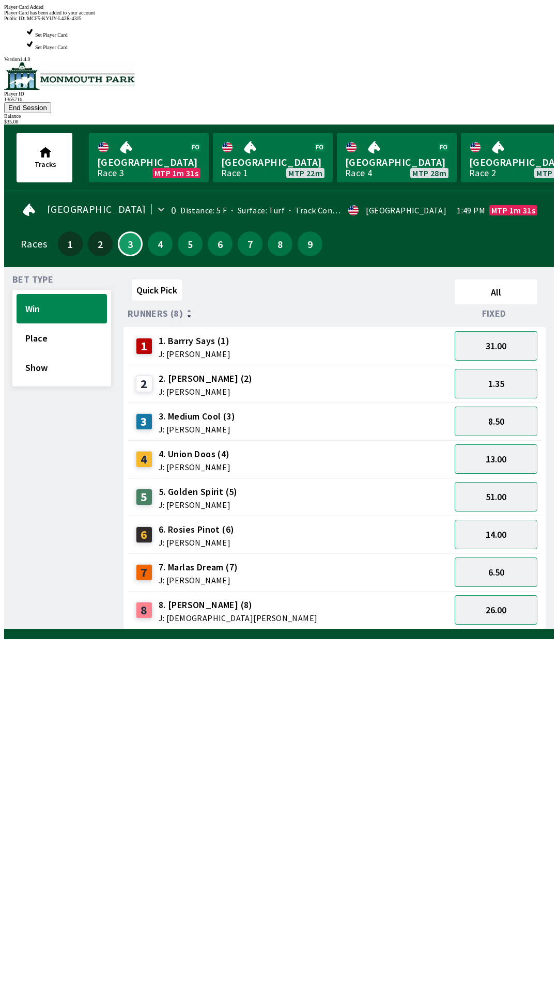
click at [436, 630] on div "Quick Pick All Runners (8) Fixed 1 1. [PERSON_NAME] Says (1) J: [PERSON_NAME] 3…" at bounding box center [339, 453] width 431 height 354
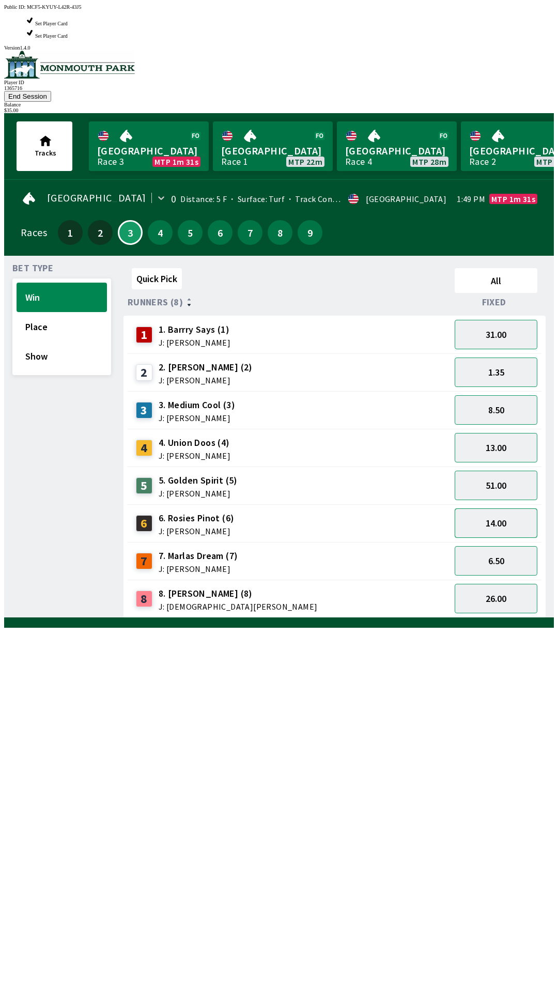
click at [517, 509] on button "14.00" at bounding box center [496, 523] width 83 height 29
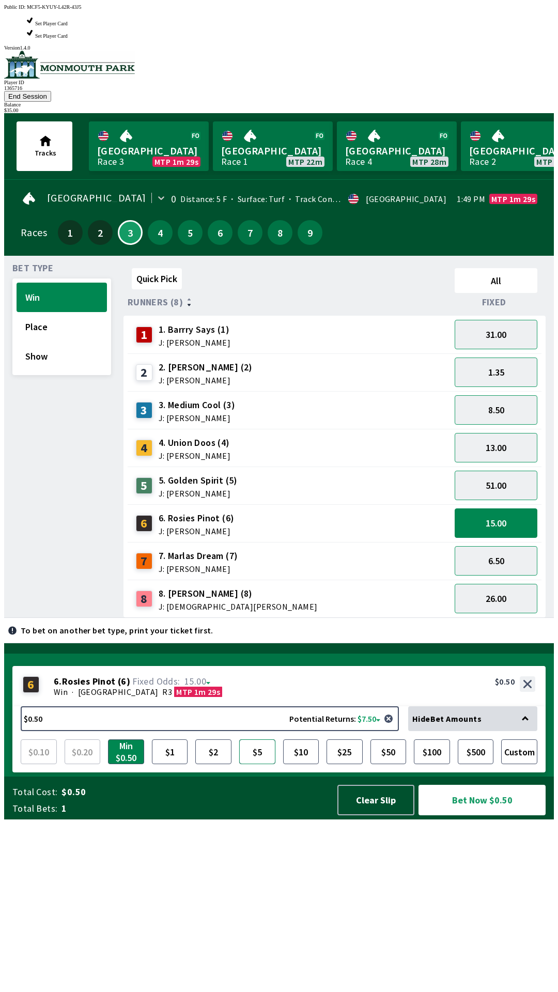
click at [263, 765] on button "$5" at bounding box center [257, 752] width 36 height 25
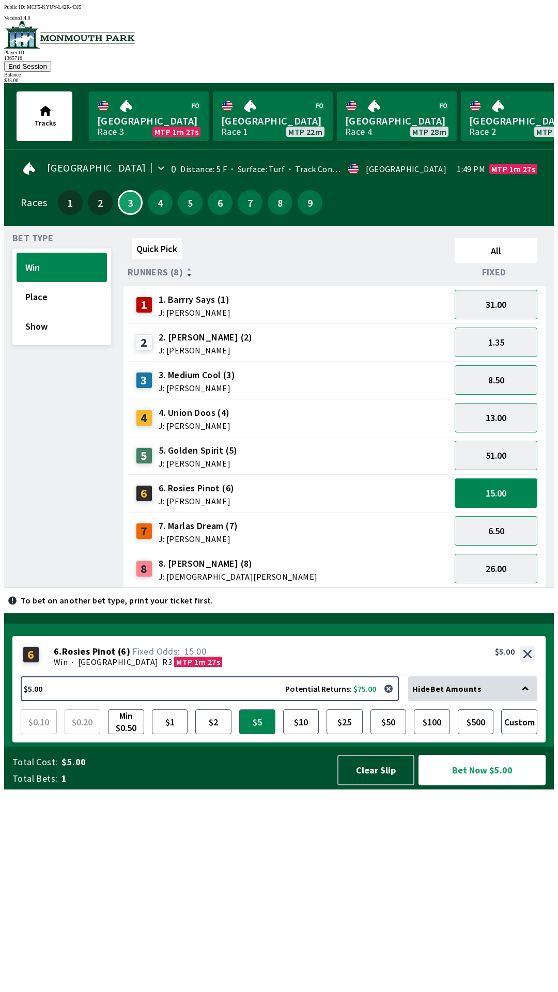
click at [530, 786] on button "Bet Now $5.00" at bounding box center [482, 770] width 127 height 30
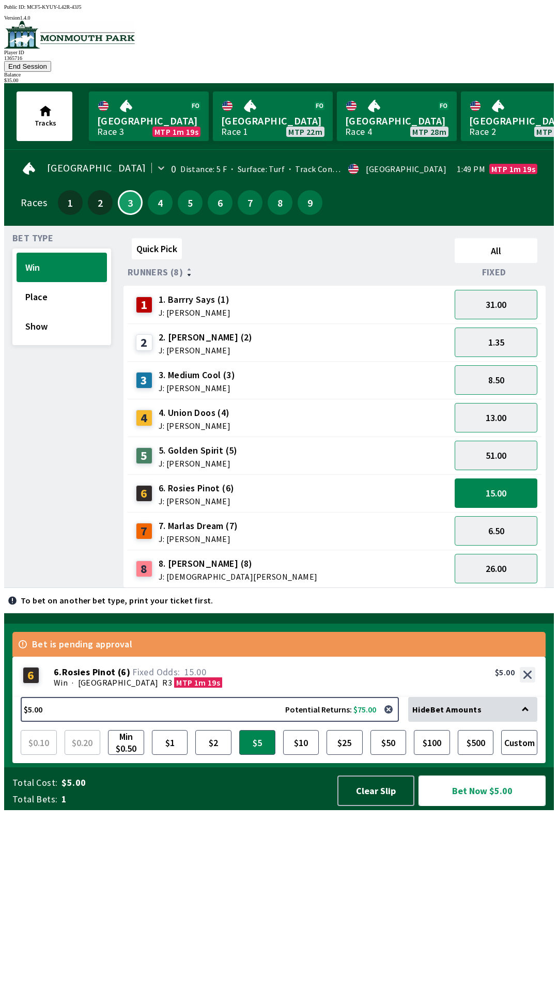
click at [516, 806] on button "Bet Now $5.00" at bounding box center [482, 791] width 127 height 30
click at [515, 482] on button "14.00" at bounding box center [496, 493] width 83 height 29
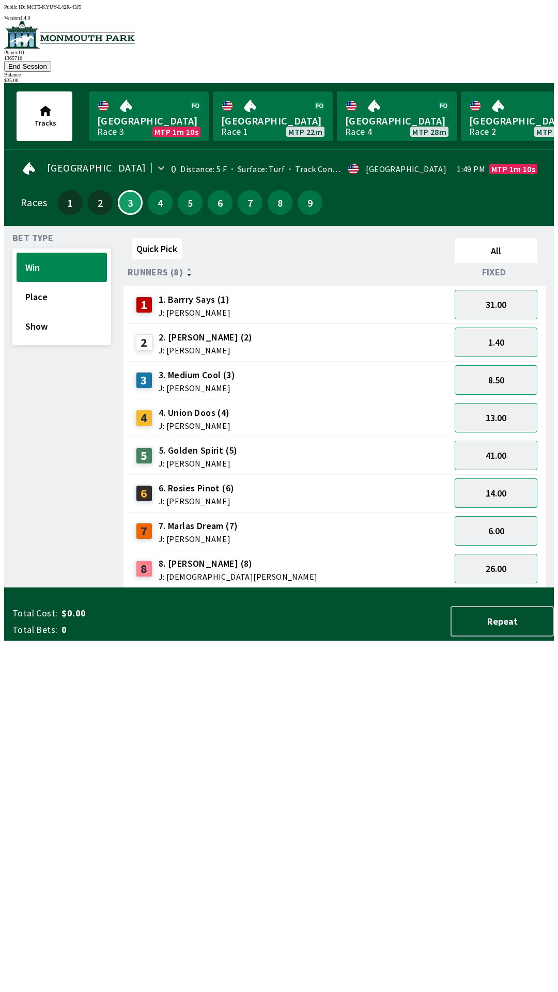
click at [524, 481] on button "14.00" at bounding box center [496, 493] width 83 height 29
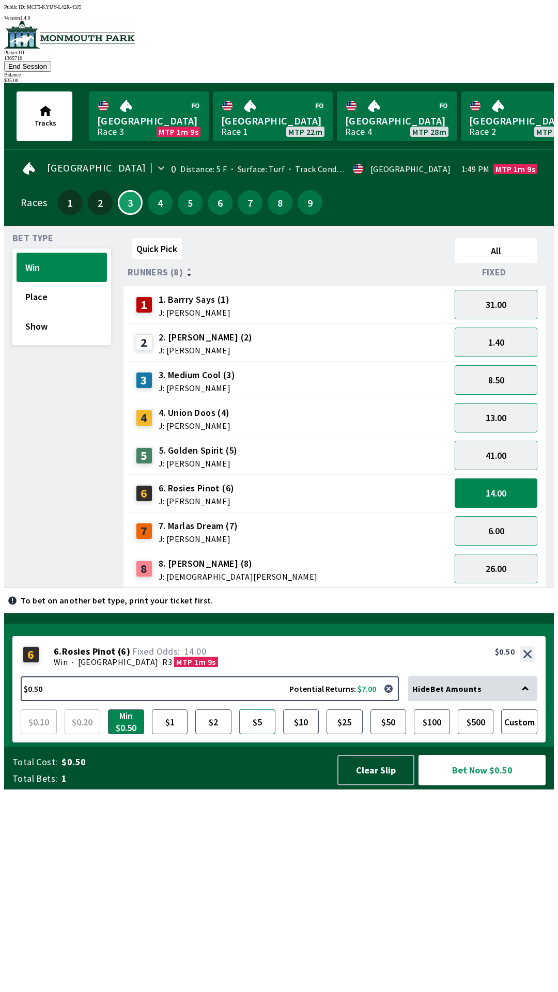
click at [251, 735] on button "$5" at bounding box center [257, 722] width 36 height 25
click at [524, 786] on button "Bet Now $5.00" at bounding box center [482, 770] width 127 height 30
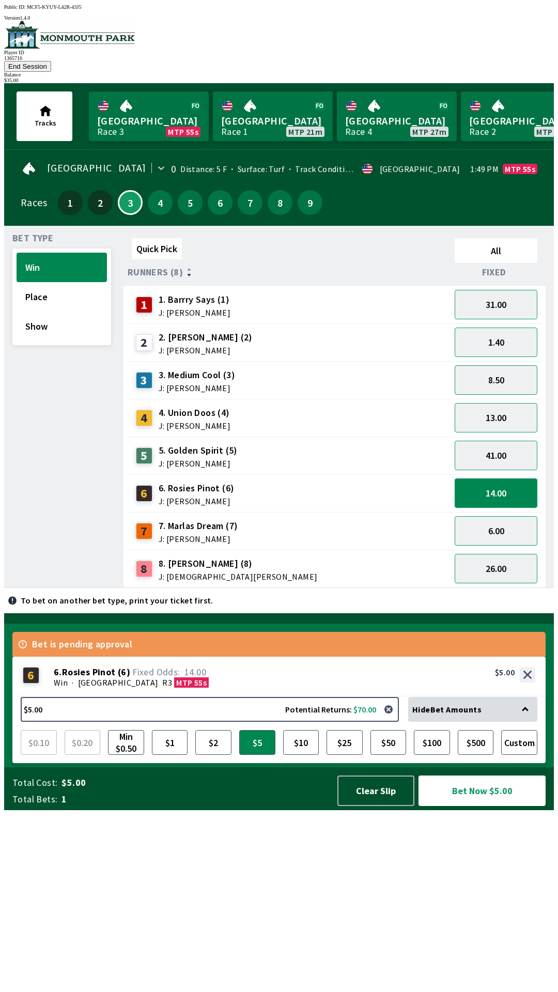
click at [509, 484] on button "14.00" at bounding box center [496, 493] width 83 height 29
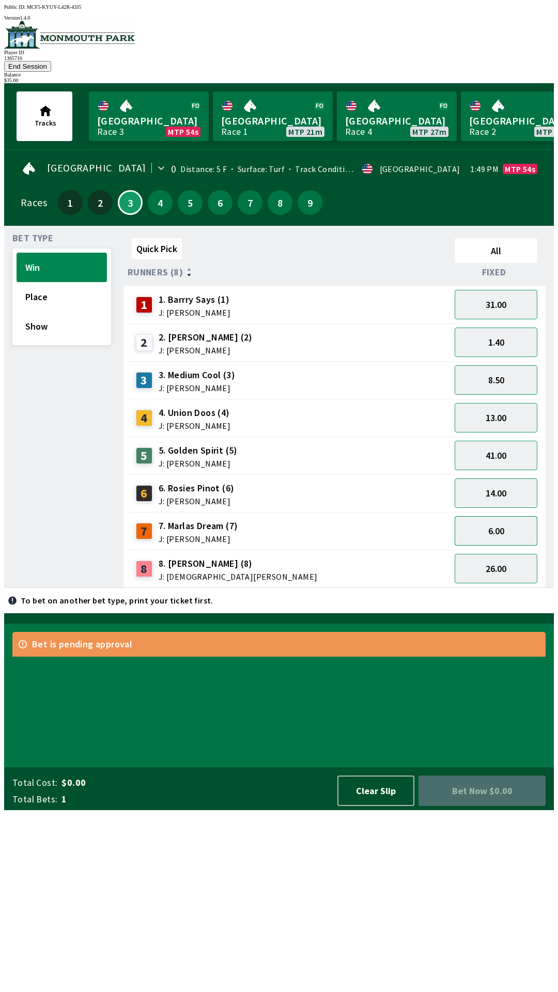
click at [519, 516] on button "6.00" at bounding box center [496, 530] width 83 height 29
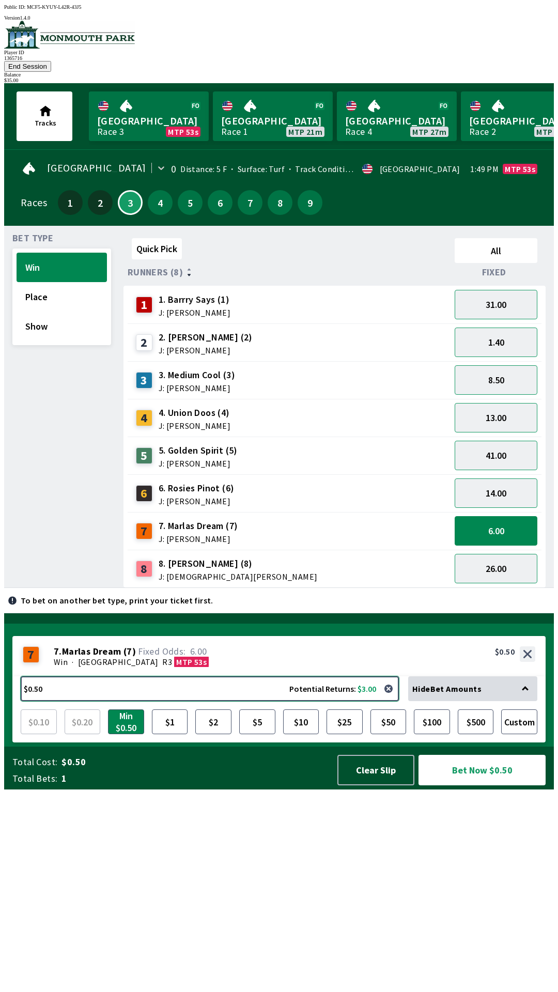
click at [215, 701] on button "$0.50 Potential Returns: $3.00" at bounding box center [210, 689] width 378 height 25
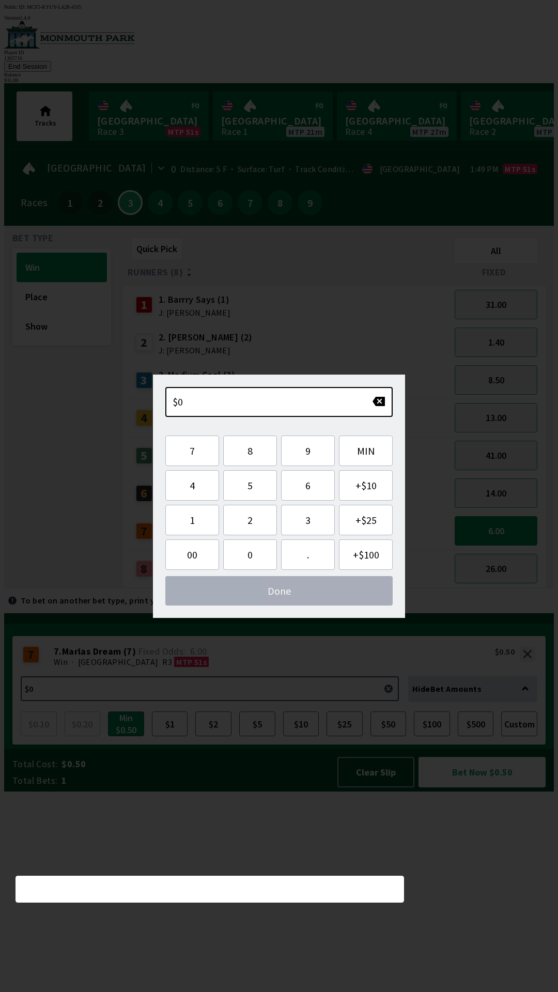
click at [314, 593] on span "Done" at bounding box center [279, 591] width 211 height 13
click at [376, 402] on button "button" at bounding box center [378, 401] width 13 height 10
click at [307, 593] on span "Done" at bounding box center [279, 591] width 211 height 13
click at [311, 516] on button "3" at bounding box center [308, 520] width 54 height 30
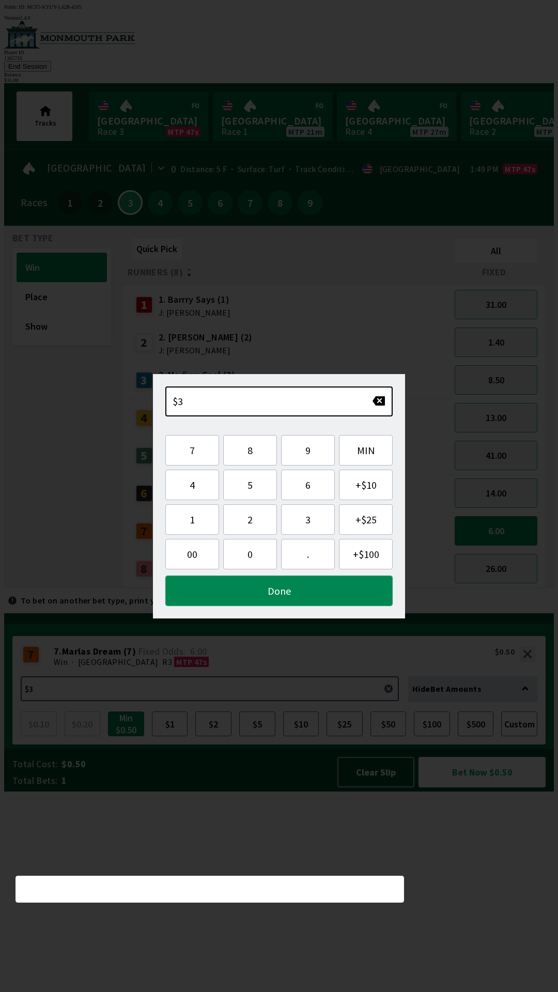
click at [347, 597] on button "Done" at bounding box center [278, 591] width 227 height 30
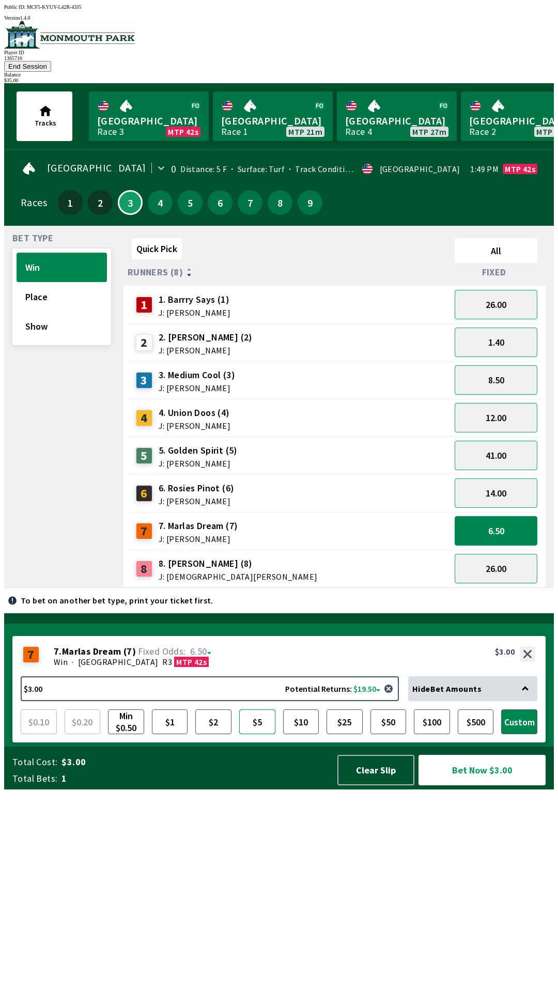
click at [259, 735] on button "$5" at bounding box center [257, 722] width 36 height 25
click at [523, 517] on button "6.00" at bounding box center [496, 530] width 83 height 29
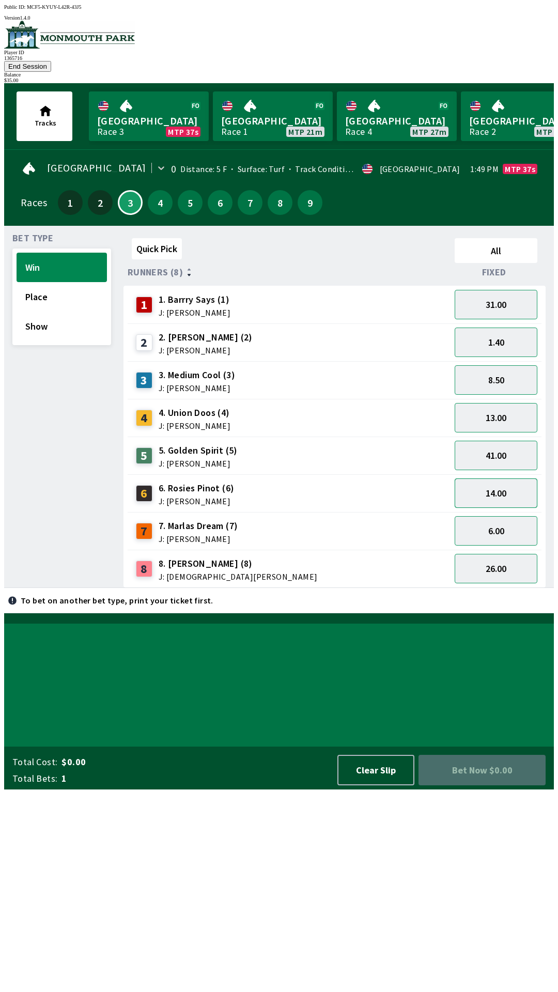
click at [521, 482] on button "14.00" at bounding box center [496, 493] width 83 height 29
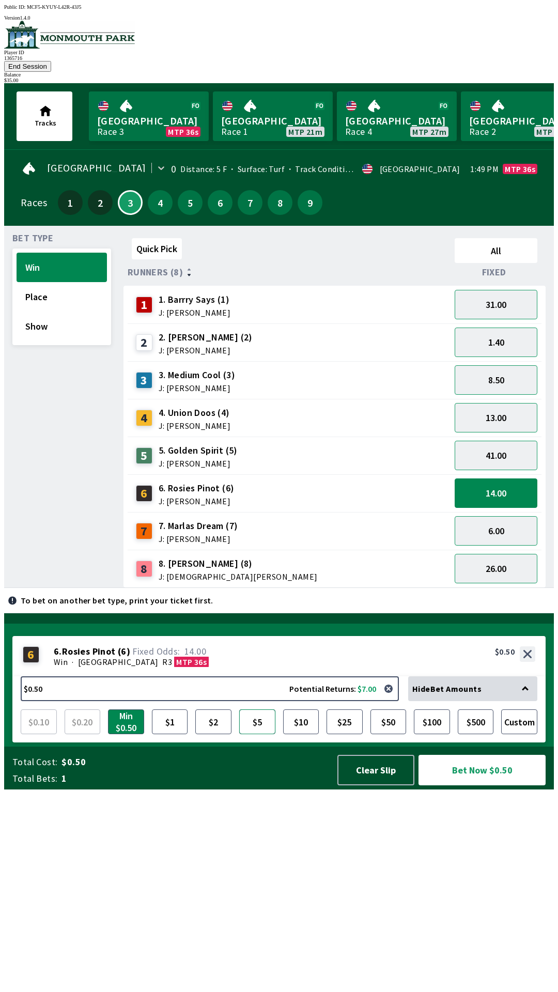
click at [252, 735] on button "$5" at bounding box center [257, 722] width 36 height 25
click at [484, 786] on button "Bet Now $5.00" at bounding box center [482, 770] width 127 height 30
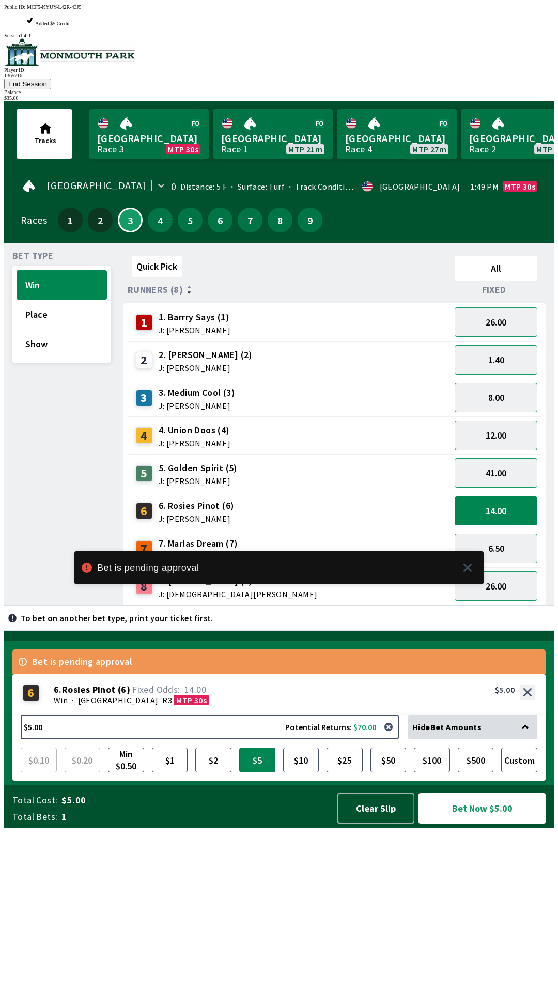
click at [365, 824] on button "Clear Slip" at bounding box center [376, 808] width 77 height 30
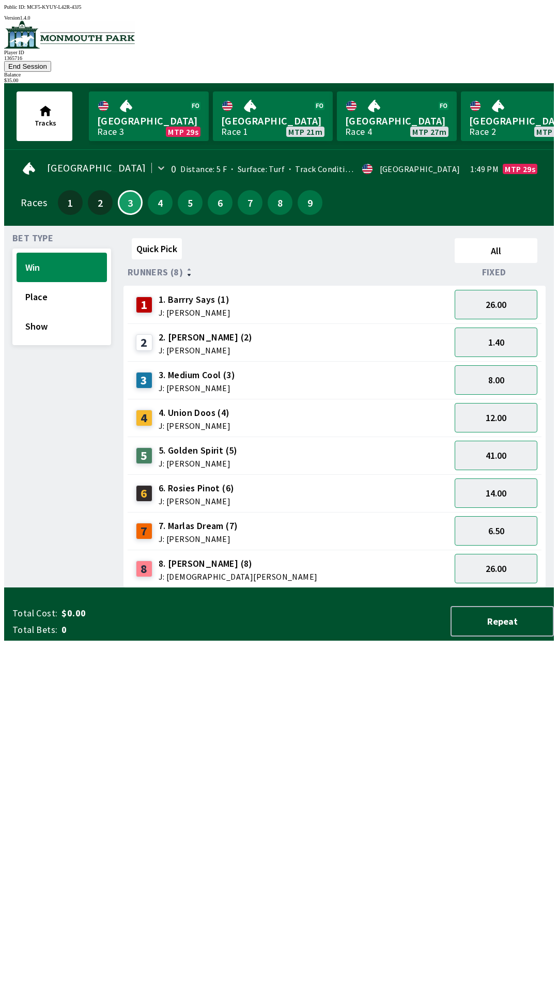
click at [51, 61] on button "End Session" at bounding box center [27, 66] width 47 height 11
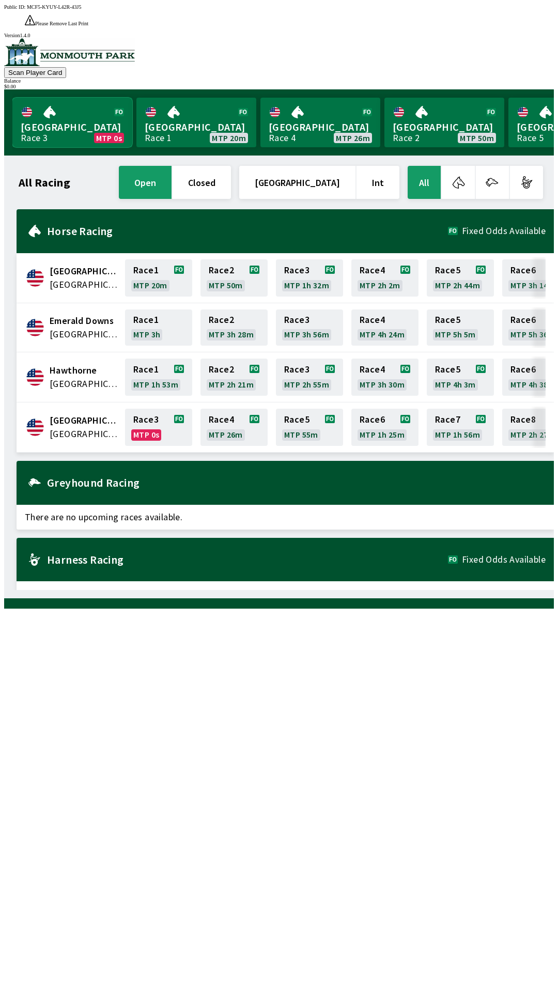
click at [79, 112] on link "Monmouth Park Race 3 MTP 0s" at bounding box center [72, 123] width 120 height 50
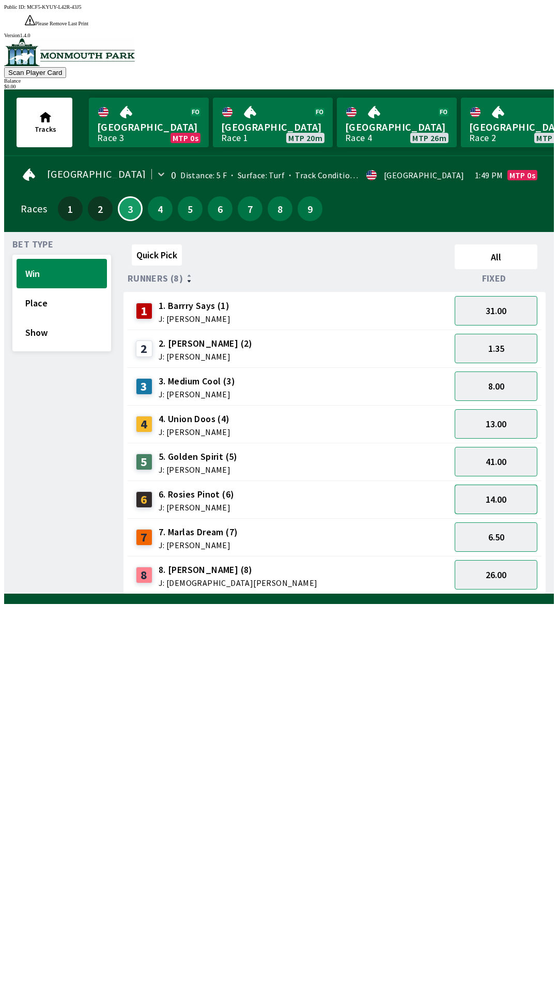
click at [488, 488] on button "14.00" at bounding box center [496, 499] width 83 height 29
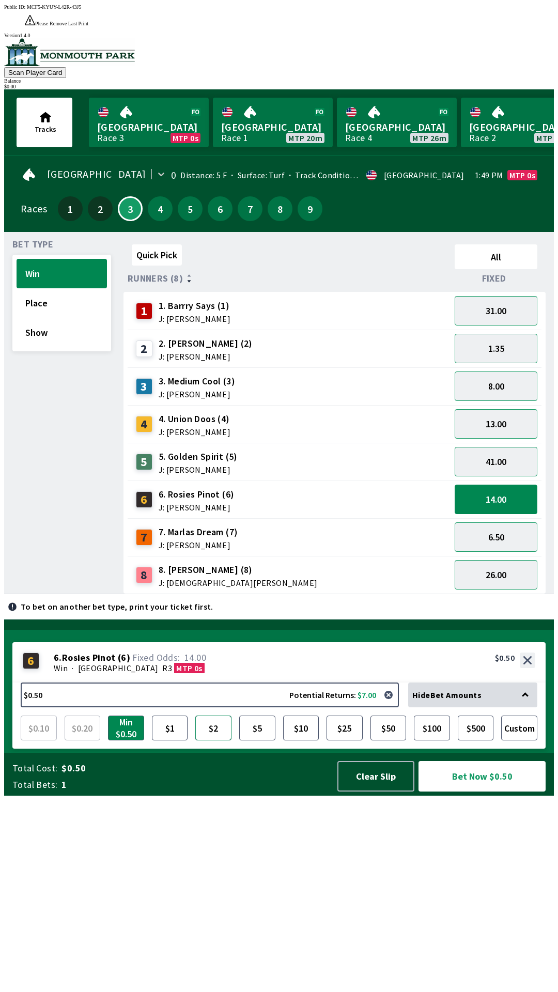
click at [220, 741] on button "$2" at bounding box center [213, 728] width 36 height 25
click at [265, 741] on button "$5" at bounding box center [257, 728] width 36 height 25
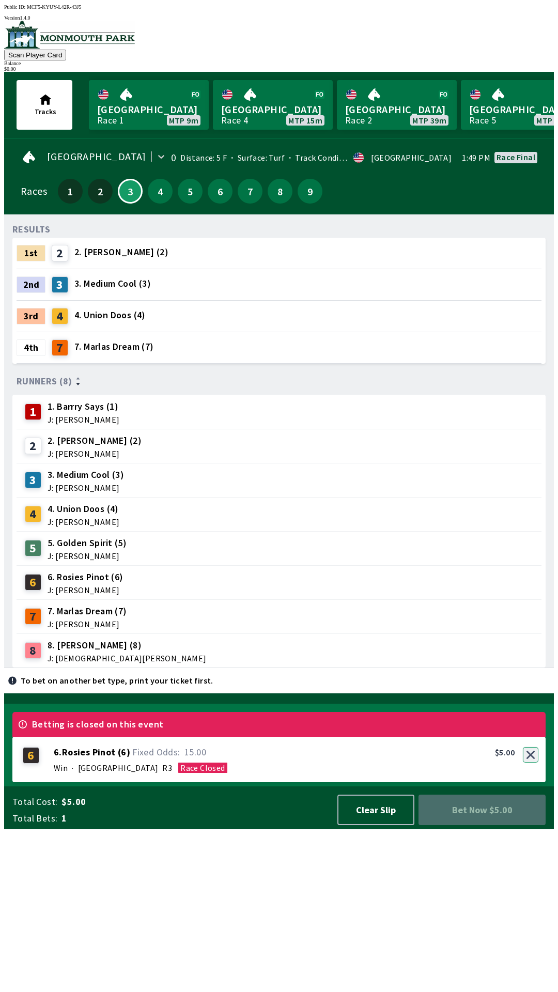
click at [531, 763] on button "button" at bounding box center [531, 755] width 16 height 16
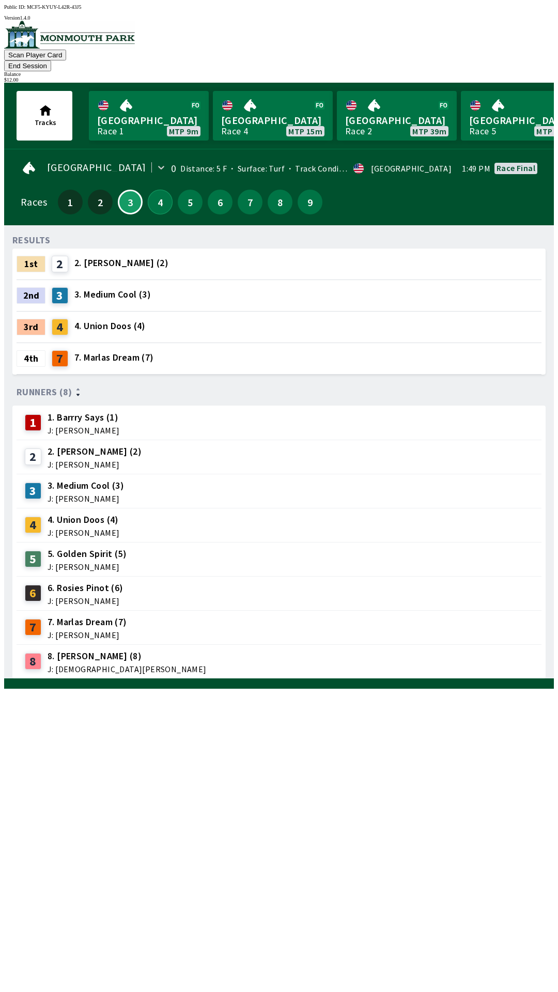
click at [155, 190] on button "4" at bounding box center [160, 202] width 25 height 25
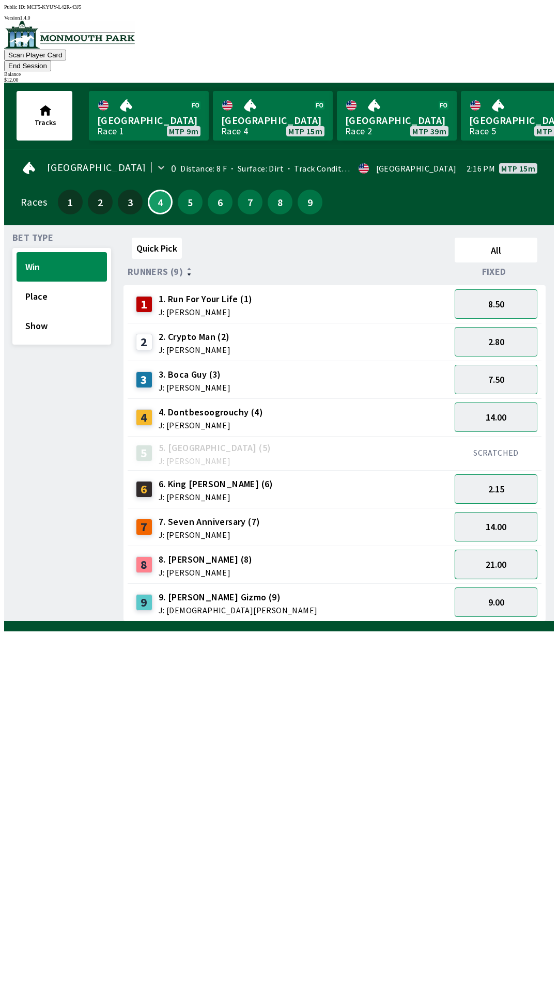
click at [485, 550] on button "21.00" at bounding box center [496, 564] width 83 height 29
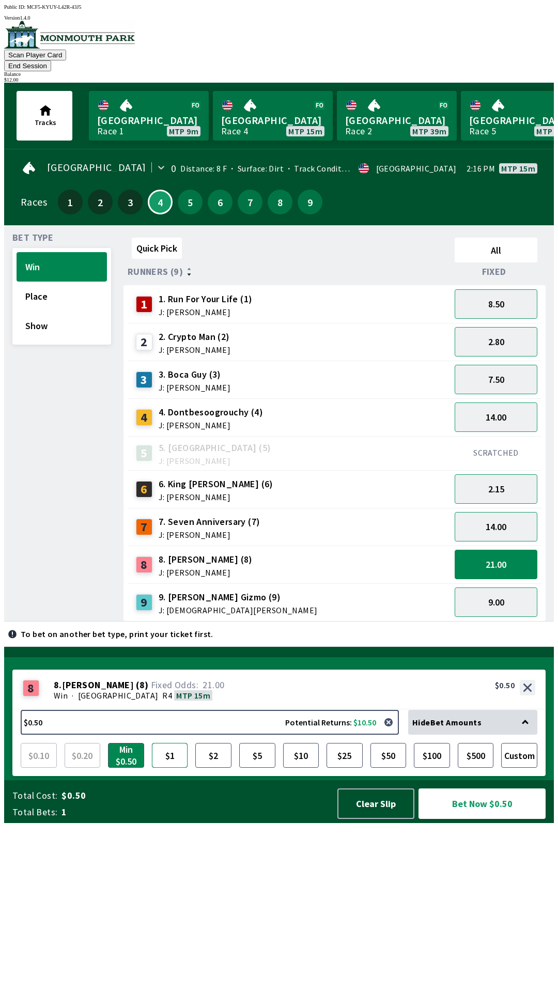
click at [165, 768] on button "$1" at bounding box center [170, 755] width 36 height 25
click at [30, 282] on button "Place" at bounding box center [62, 296] width 90 height 29
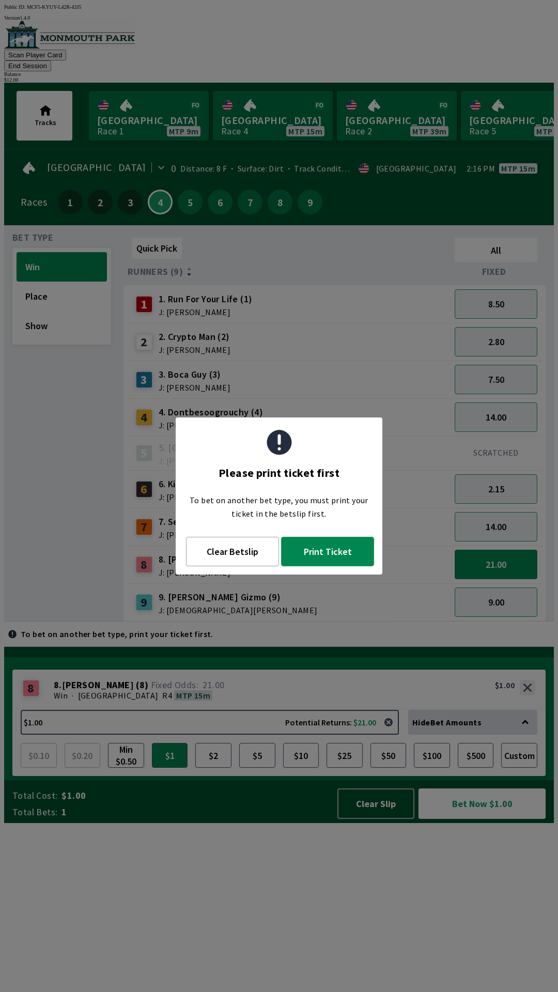
click at [312, 550] on button "Print Ticket" at bounding box center [327, 551] width 93 height 29
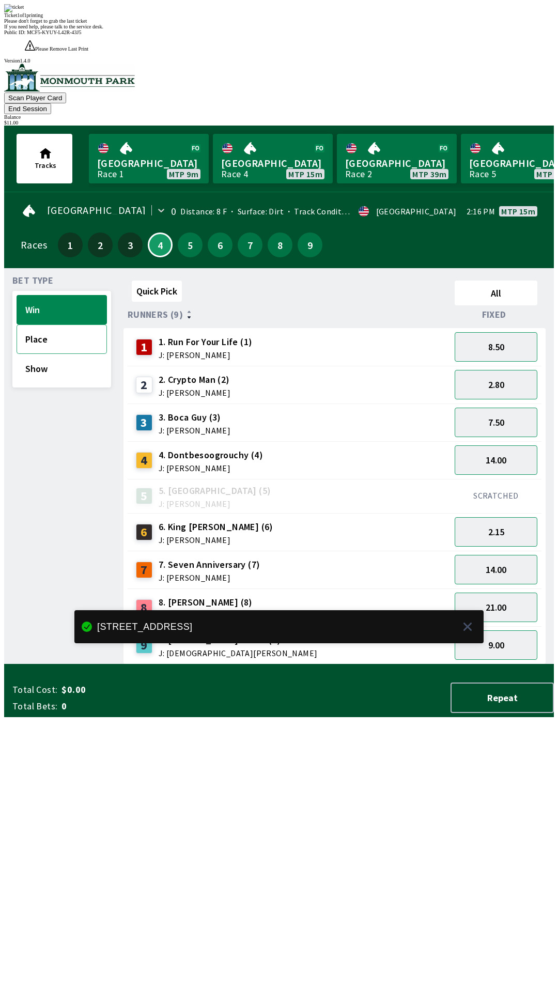
click at [33, 325] on button "Place" at bounding box center [62, 339] width 90 height 29
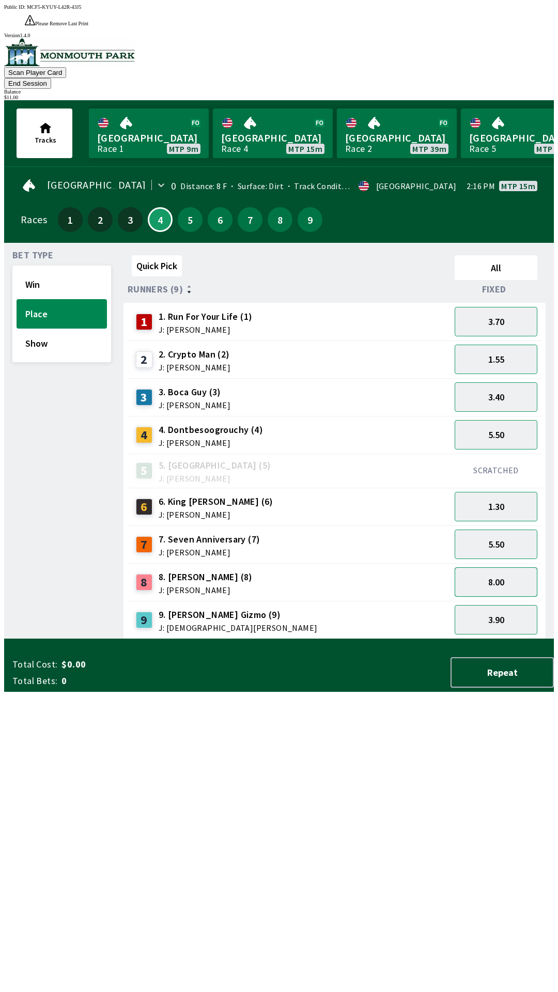
click at [485, 568] on button "8.00" at bounding box center [496, 582] width 83 height 29
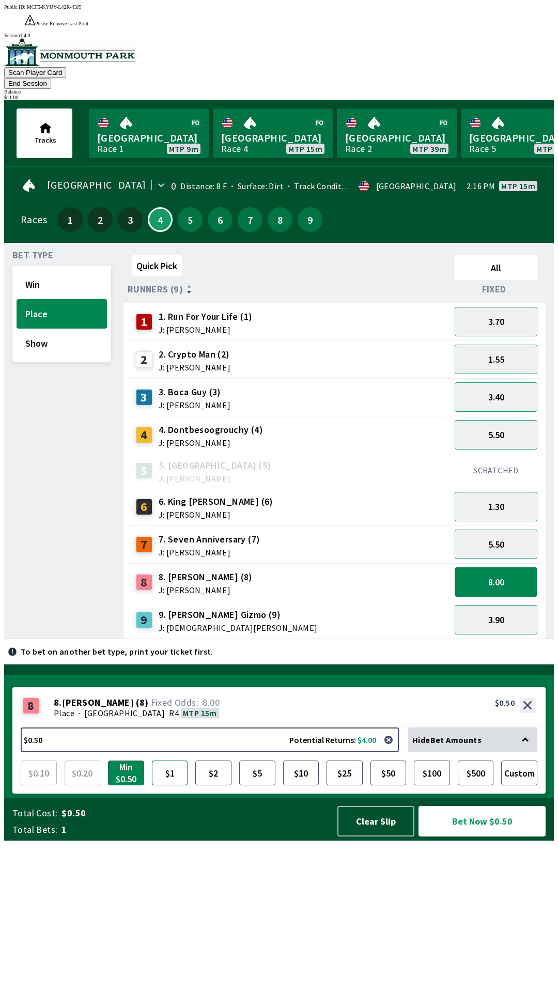
click at [171, 786] on button "$1" at bounding box center [170, 773] width 36 height 25
click at [484, 837] on button "Bet Now $1.00" at bounding box center [482, 821] width 127 height 30
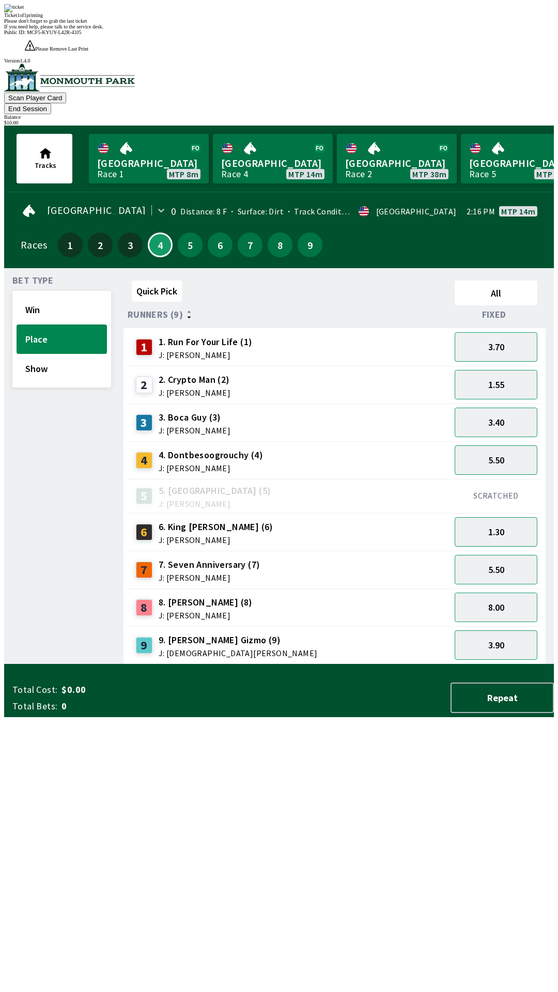
click at [51, 103] on button "End Session" at bounding box center [27, 108] width 47 height 11
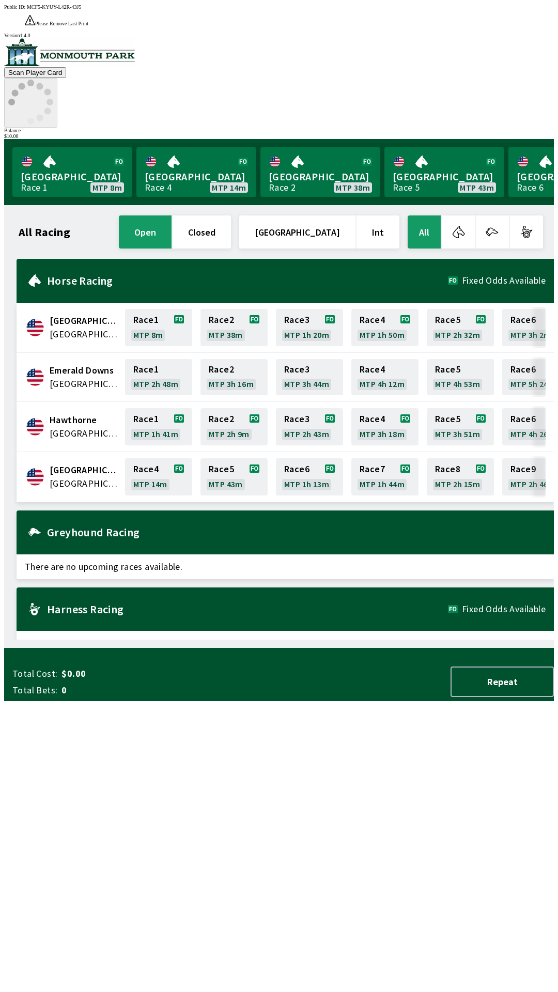
click at [15, 99] on circle at bounding box center [11, 102] width 7 height 7
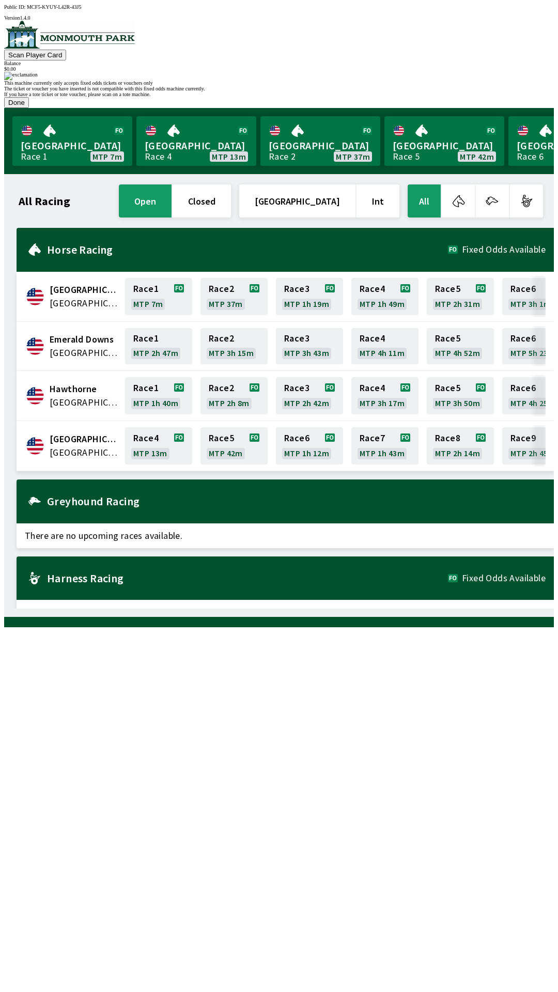
click at [29, 108] on button "Done" at bounding box center [16, 102] width 25 height 11
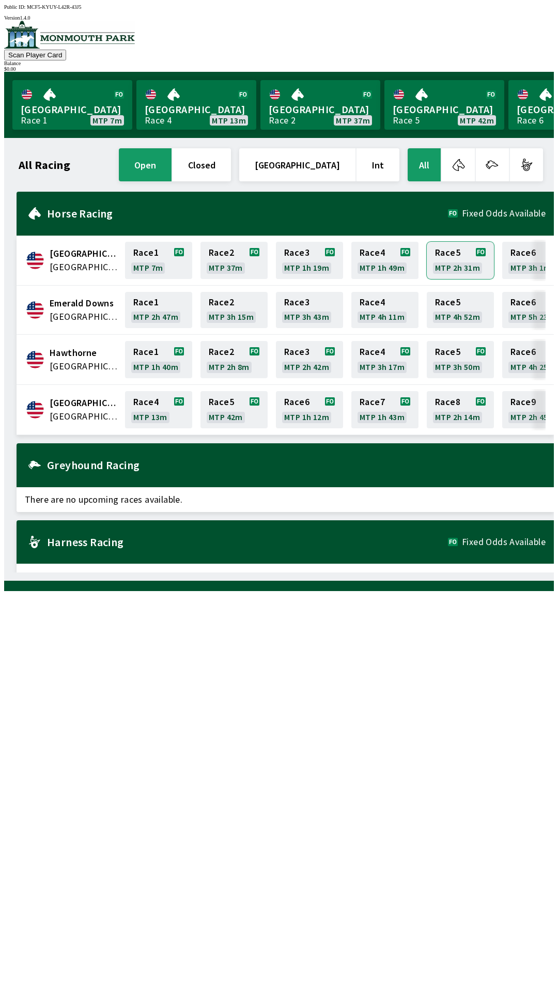
click at [450, 257] on link "Race 5 MTP 2h 31m" at bounding box center [460, 260] width 67 height 37
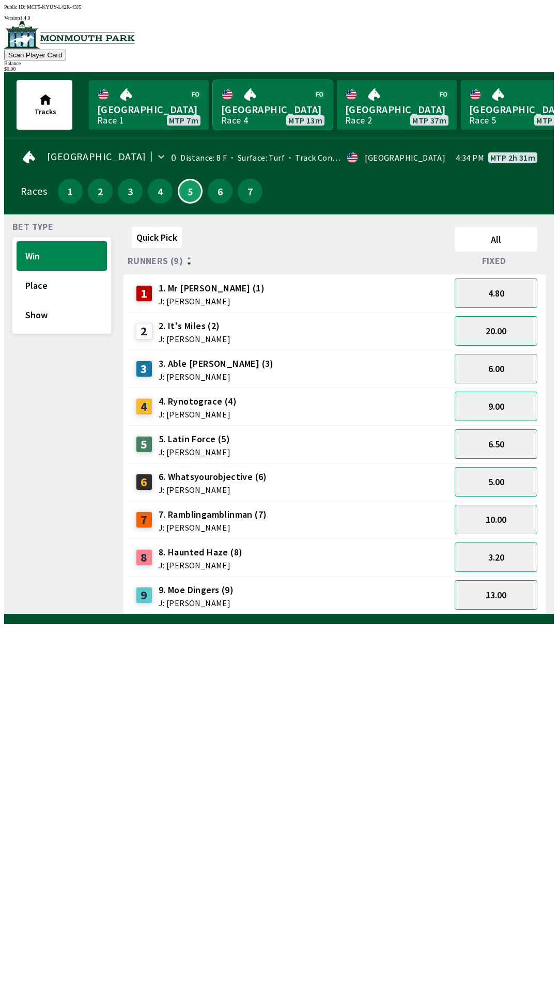
click at [263, 106] on link "[GEOGRAPHIC_DATA] Race 4 MTP 13m" at bounding box center [273, 105] width 120 height 50
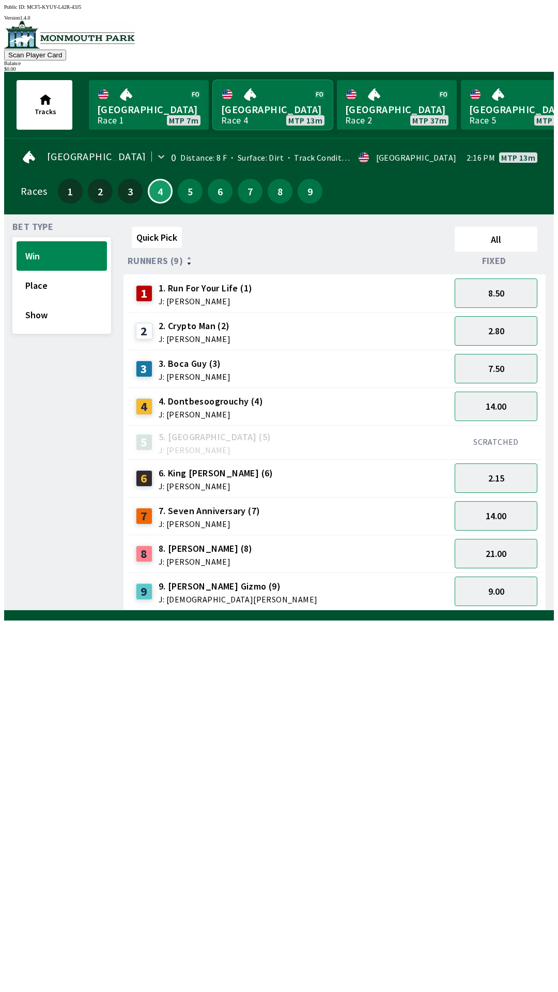
click at [253, 100] on link "[GEOGRAPHIC_DATA] Race 4 MTP 13m" at bounding box center [273, 105] width 120 height 50
click at [181, 189] on button "5" at bounding box center [190, 191] width 25 height 25
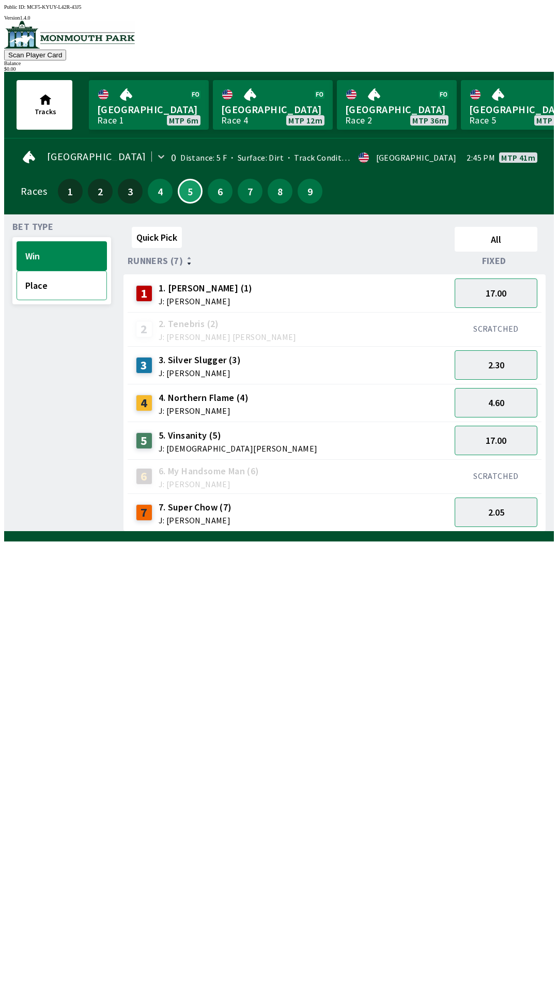
click at [65, 293] on button "Place" at bounding box center [62, 285] width 90 height 29
click at [67, 253] on button "Win" at bounding box center [62, 255] width 90 height 29
click at [517, 238] on button "All" at bounding box center [496, 239] width 83 height 25
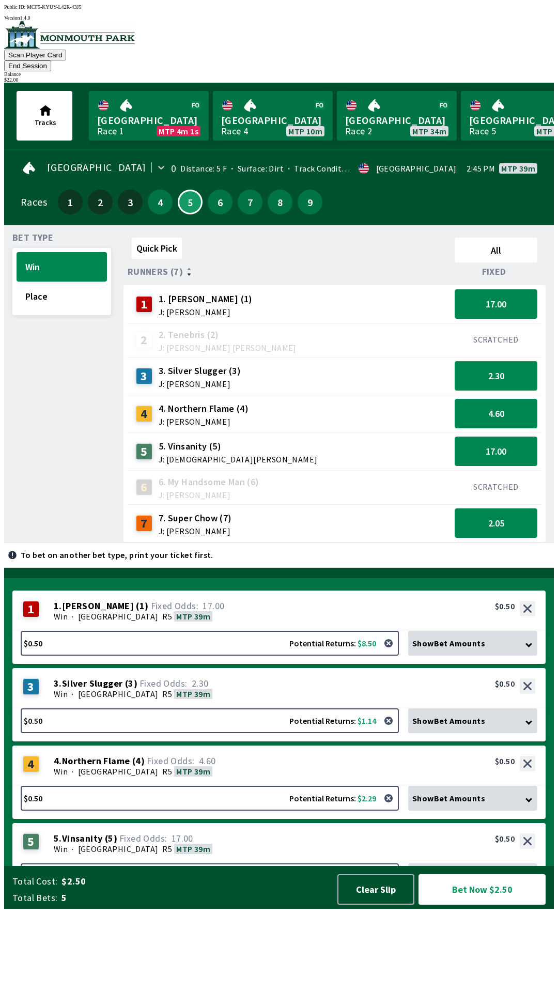
click at [518, 363] on button "2.30" at bounding box center [496, 375] width 83 height 29
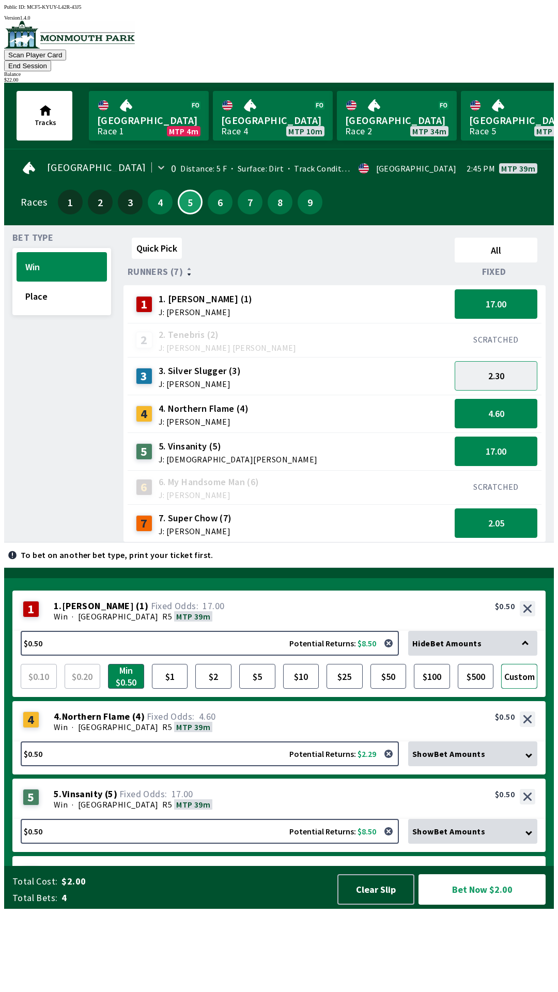
click at [523, 689] on button "Custom" at bounding box center [519, 676] width 36 height 25
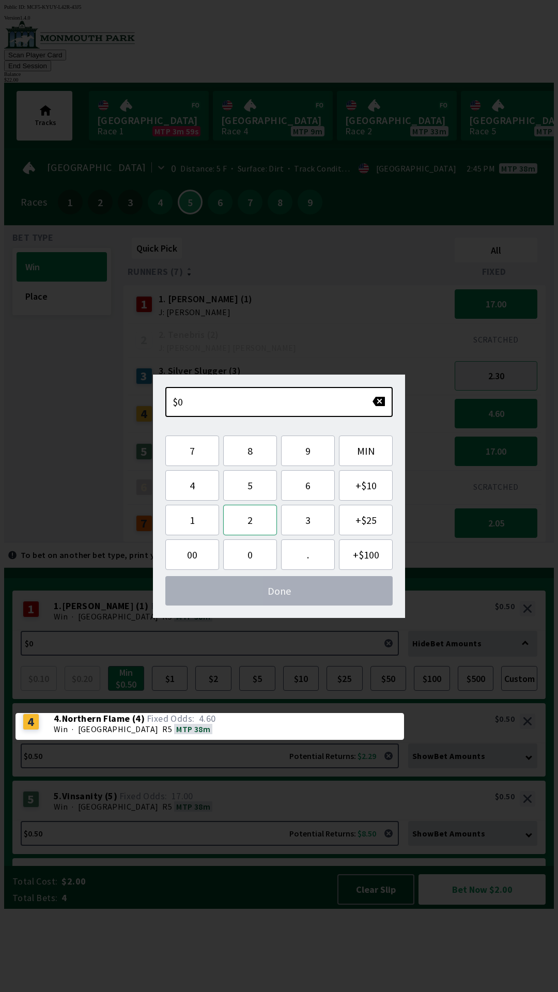
click at [256, 521] on button "2" at bounding box center [250, 520] width 54 height 30
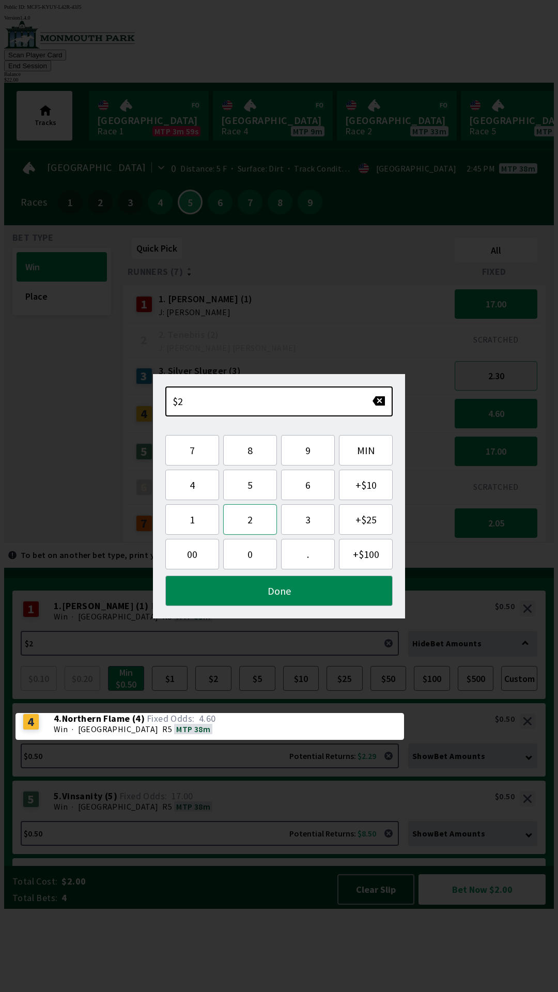
click at [258, 520] on button "2" at bounding box center [250, 520] width 54 height 30
click at [302, 594] on button "Done" at bounding box center [278, 591] width 227 height 30
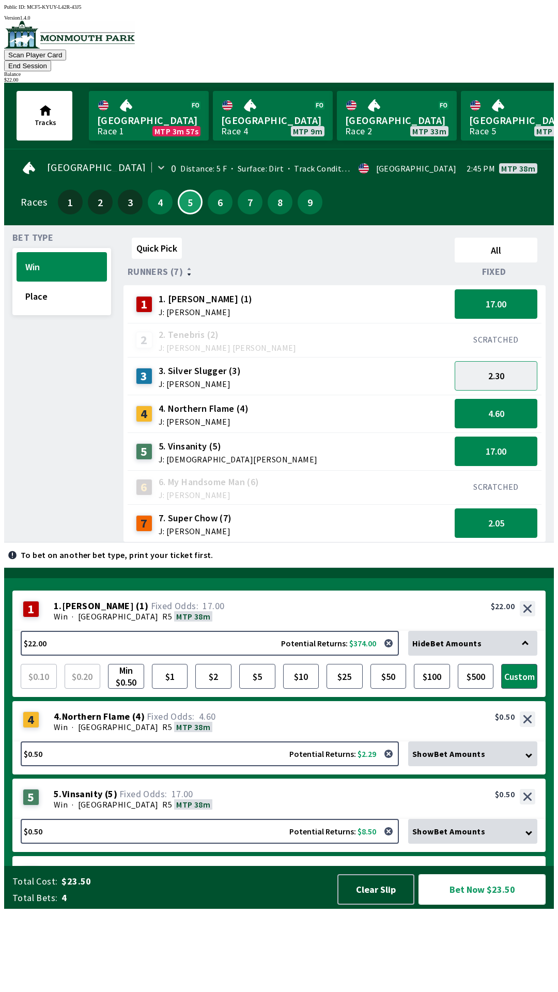
click at [509, 905] on button "Bet Now $23.50" at bounding box center [482, 890] width 127 height 30
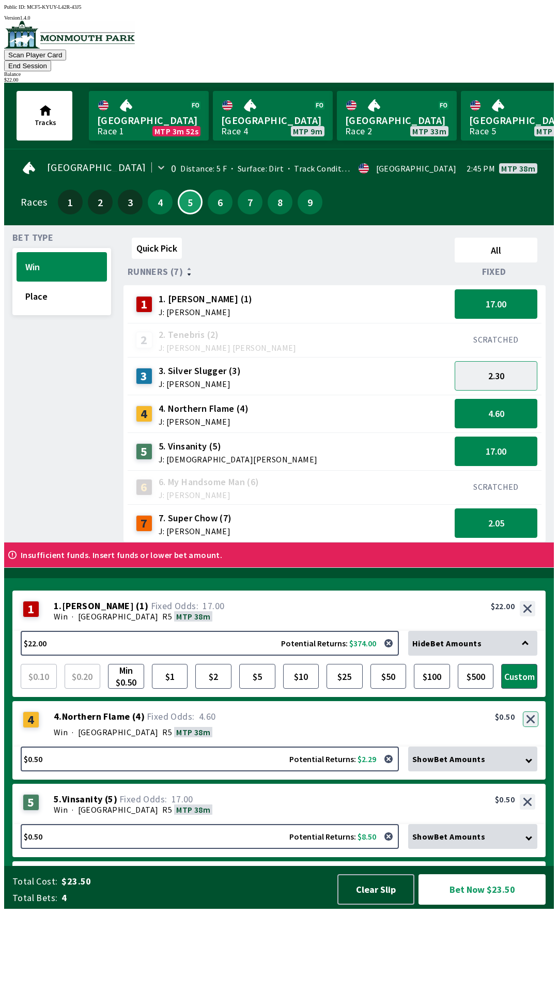
click at [532, 727] on button "button" at bounding box center [531, 720] width 16 height 16
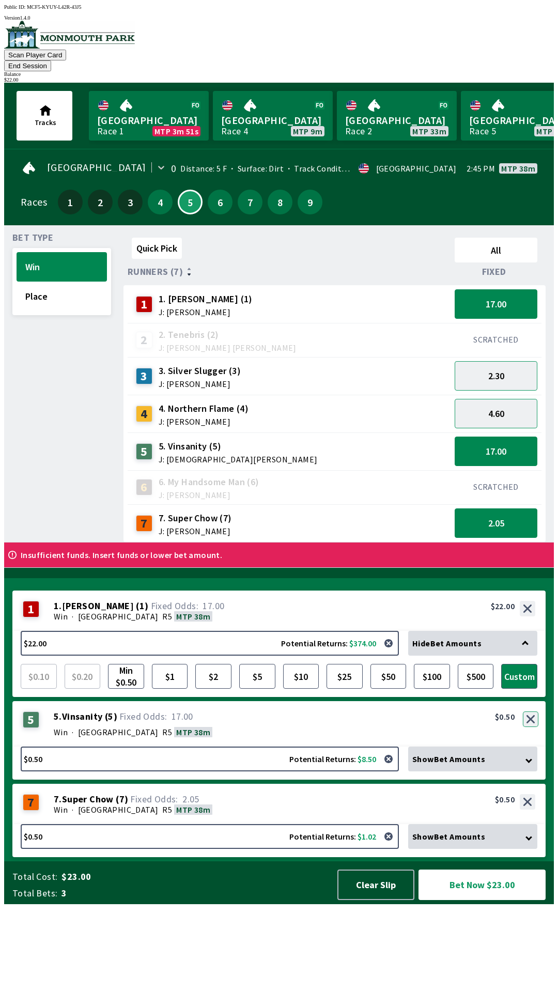
click at [530, 727] on button "button" at bounding box center [531, 720] width 16 height 16
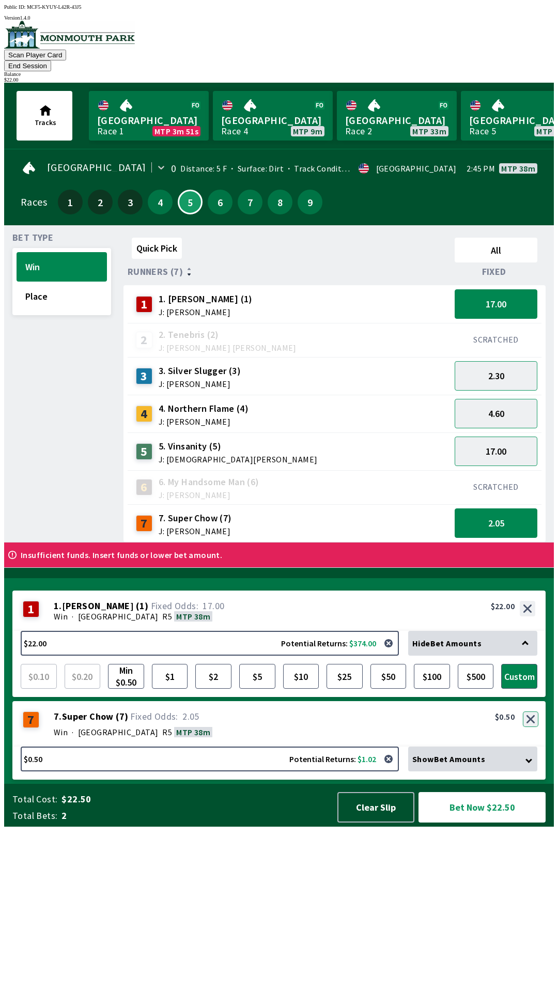
click at [532, 727] on button "button" at bounding box center [531, 720] width 16 height 16
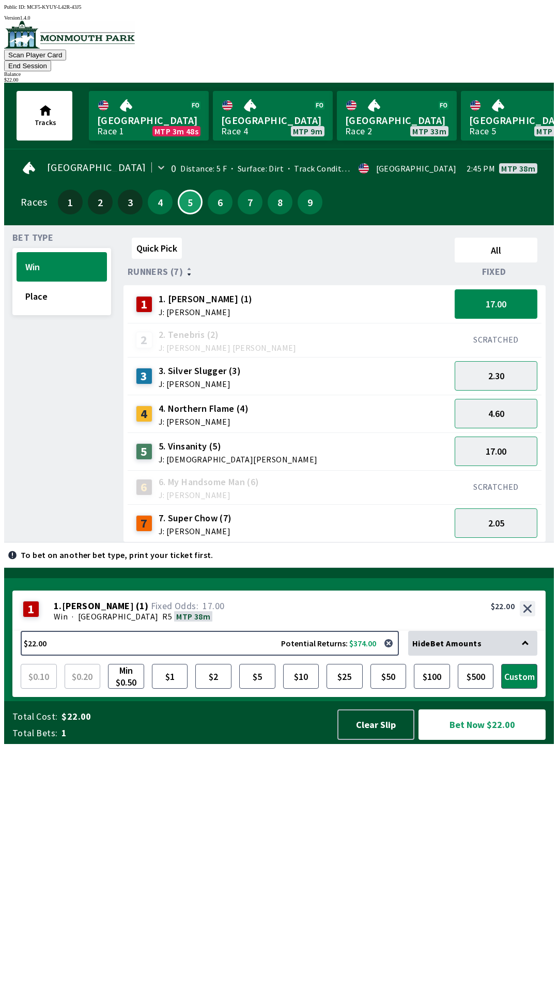
click at [521, 289] on button "17.00" at bounding box center [496, 303] width 83 height 29
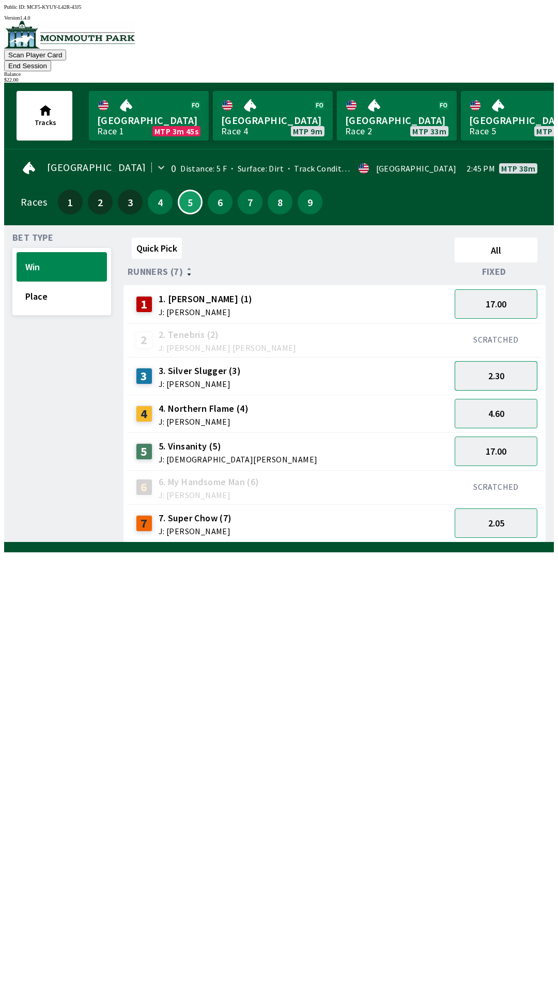
click at [508, 369] on button "2.30" at bounding box center [496, 375] width 83 height 29
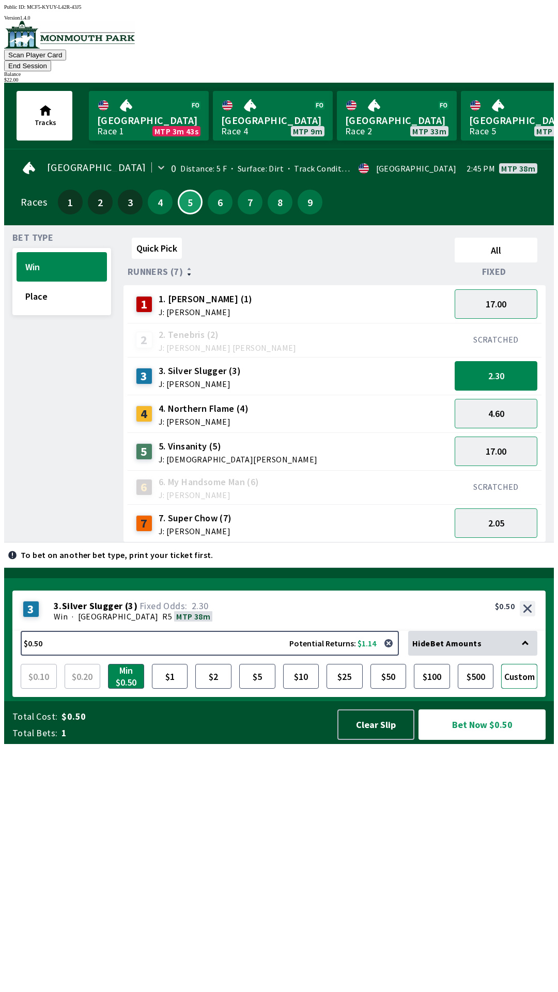
click at [524, 689] on button "Custom" at bounding box center [519, 676] width 36 height 25
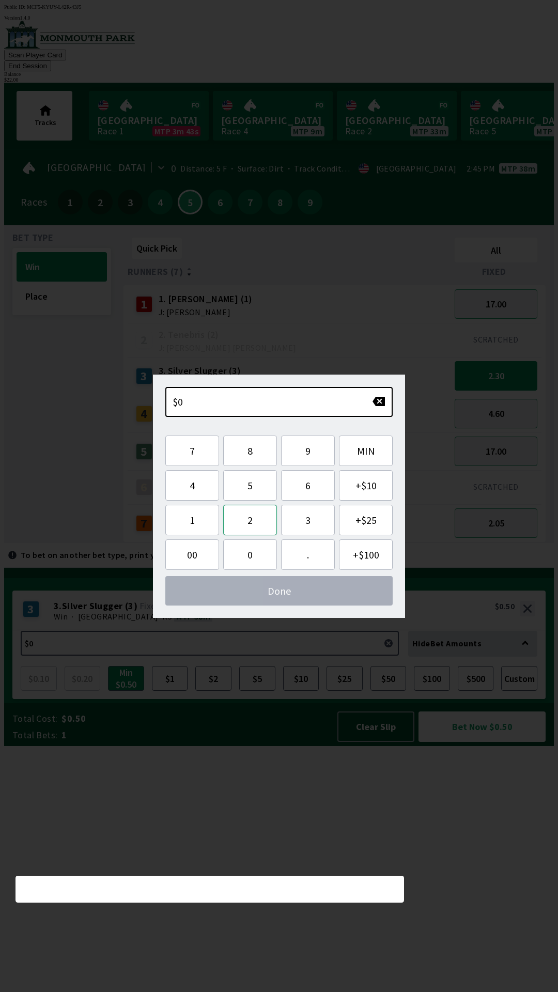
click at [248, 533] on button "2" at bounding box center [250, 520] width 54 height 30
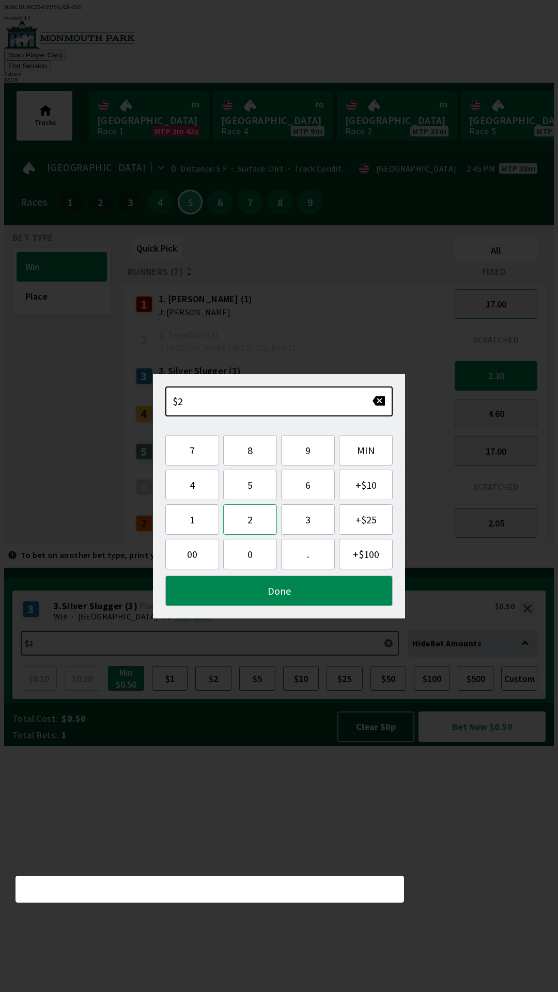
click at [243, 528] on button "2" at bounding box center [250, 520] width 54 height 30
click at [305, 594] on button "Done" at bounding box center [278, 591] width 227 height 30
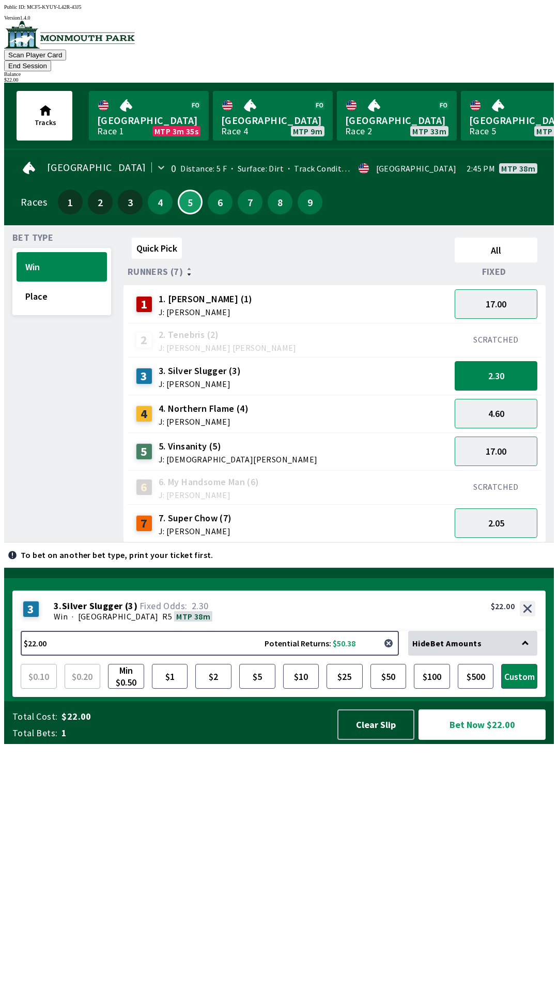
click at [389, 654] on button "button" at bounding box center [388, 643] width 21 height 21
click at [520, 689] on button "Custom" at bounding box center [519, 676] width 36 height 25
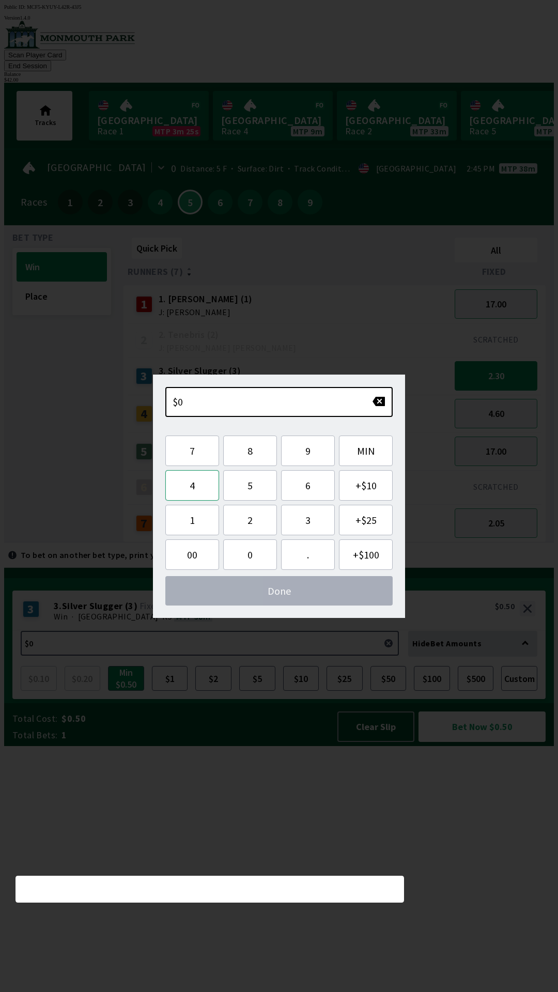
click at [193, 488] on button "4" at bounding box center [192, 485] width 54 height 30
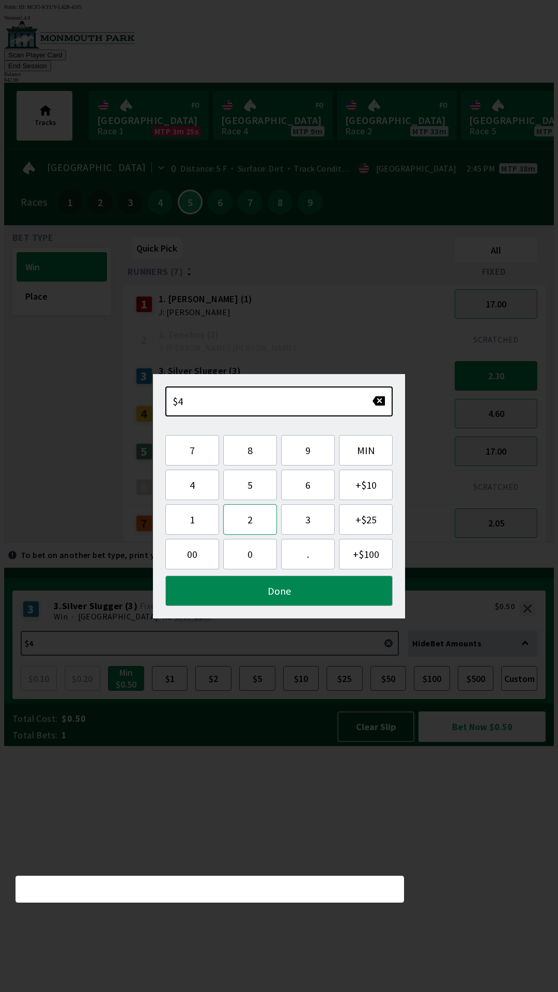
click at [247, 523] on button "2" at bounding box center [250, 520] width 54 height 30
click at [297, 591] on button "Done" at bounding box center [278, 591] width 227 height 30
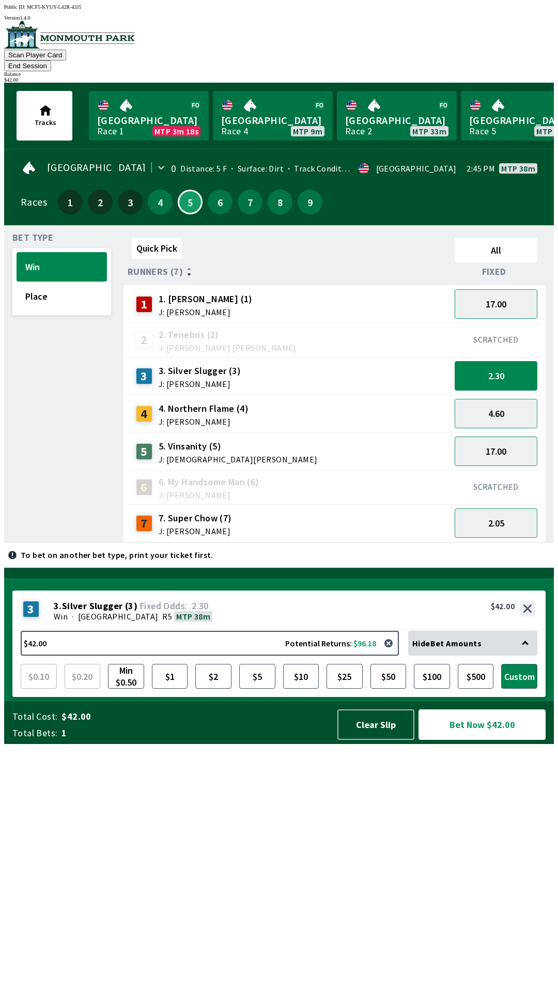
click at [522, 740] on button "Bet Now $42.00" at bounding box center [482, 725] width 127 height 30
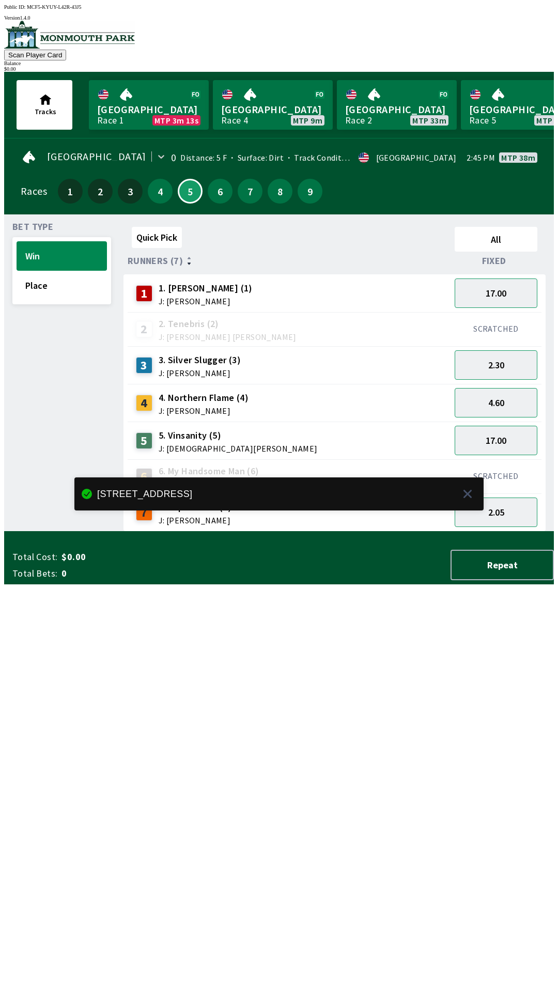
click at [423, 532] on div "Quick Pick All Runners (7) Fixed 1 1. [PERSON_NAME] (1) J: [PERSON_NAME] 17.00 …" at bounding box center [339, 377] width 431 height 309
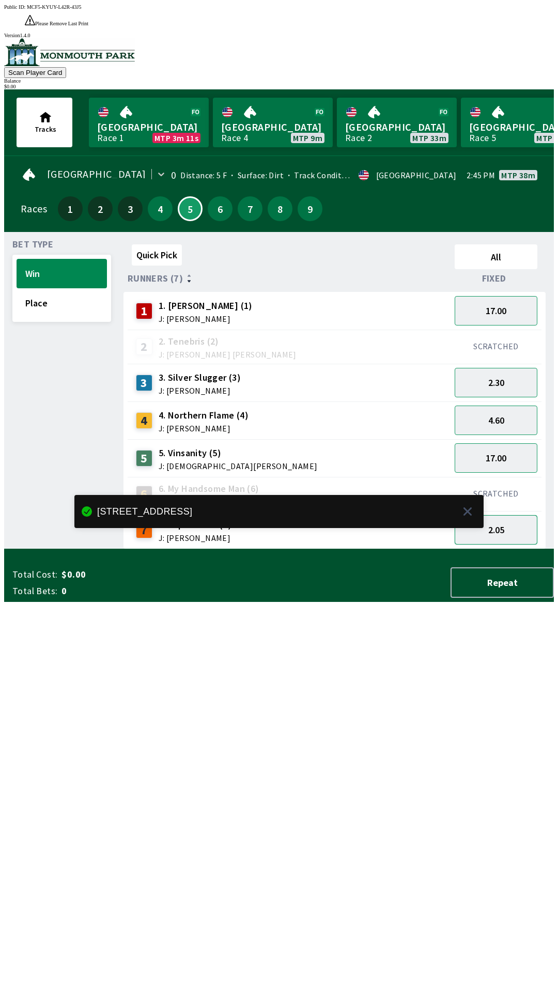
click at [514, 515] on button "2.05" at bounding box center [496, 529] width 83 height 29
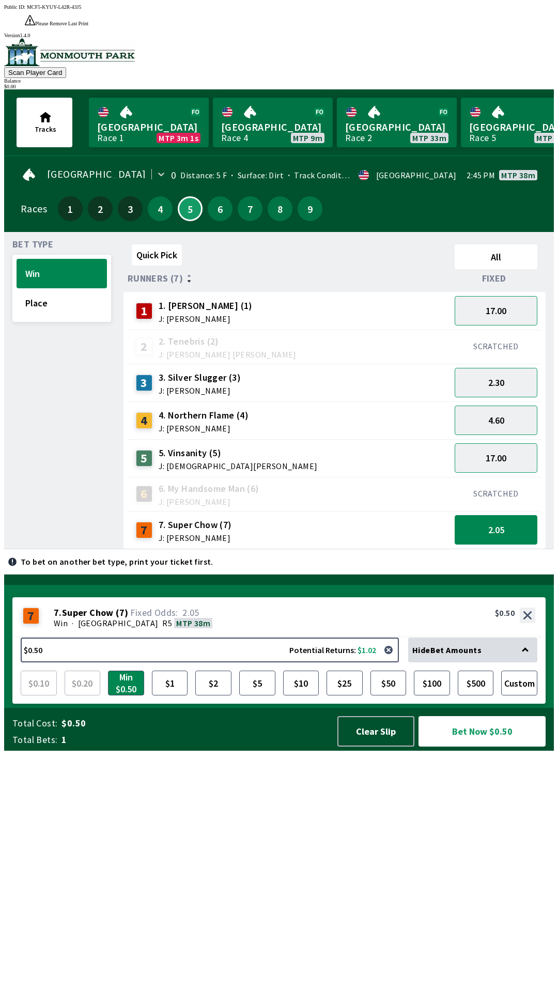
click at [287, 549] on div "Quick Pick All Runners (7) Fixed 1 1. [PERSON_NAME] (1) J: [PERSON_NAME] 17.00 …" at bounding box center [339, 394] width 431 height 309
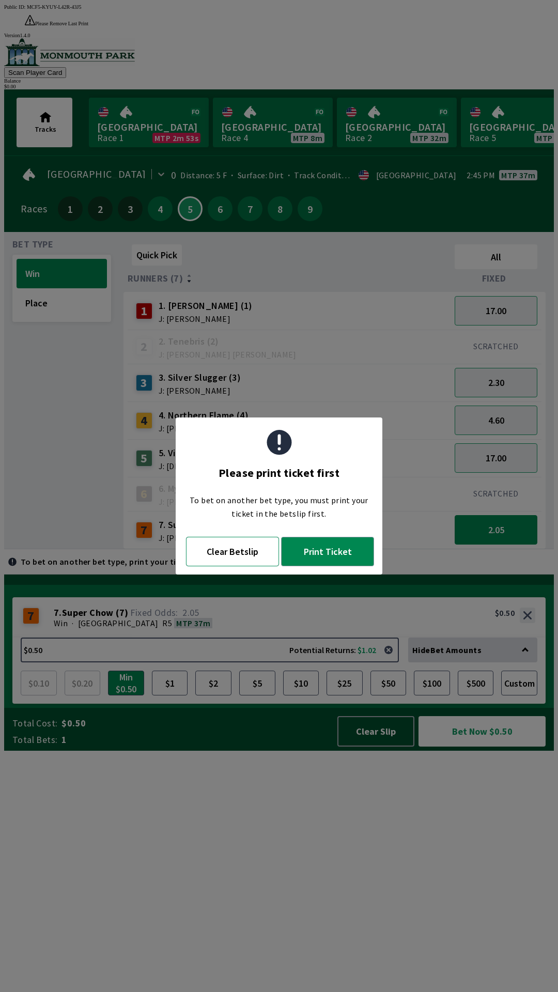
click at [237, 556] on button "Clear Betslip" at bounding box center [232, 551] width 93 height 29
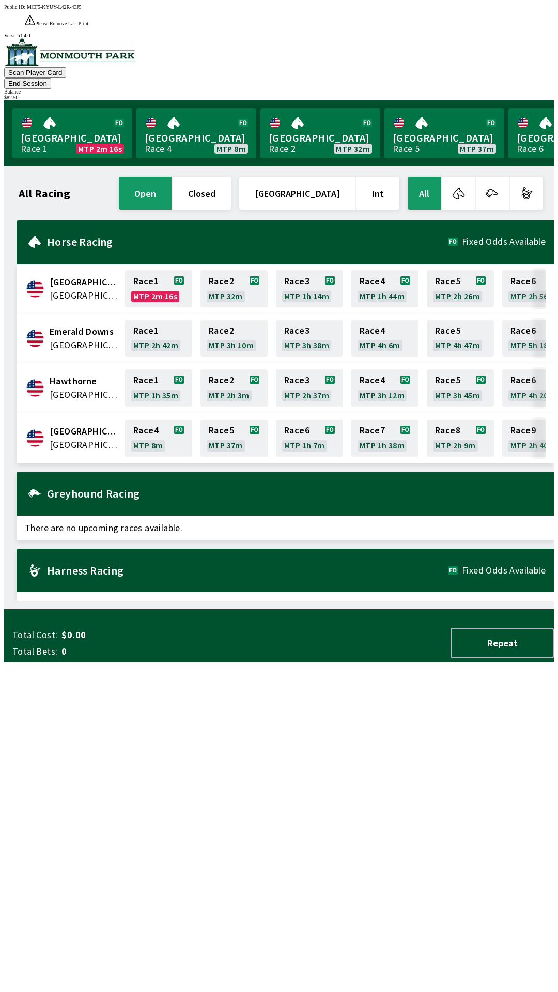
click at [51, 78] on button "End Session" at bounding box center [27, 83] width 47 height 11
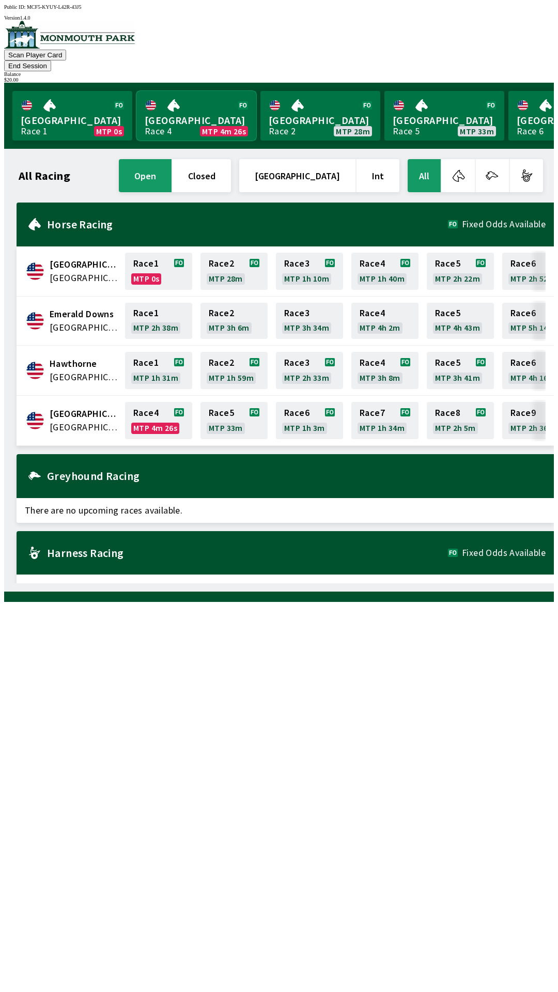
click at [189, 121] on link "[GEOGRAPHIC_DATA] Race 4 MTP 4m 26s" at bounding box center [196, 116] width 120 height 50
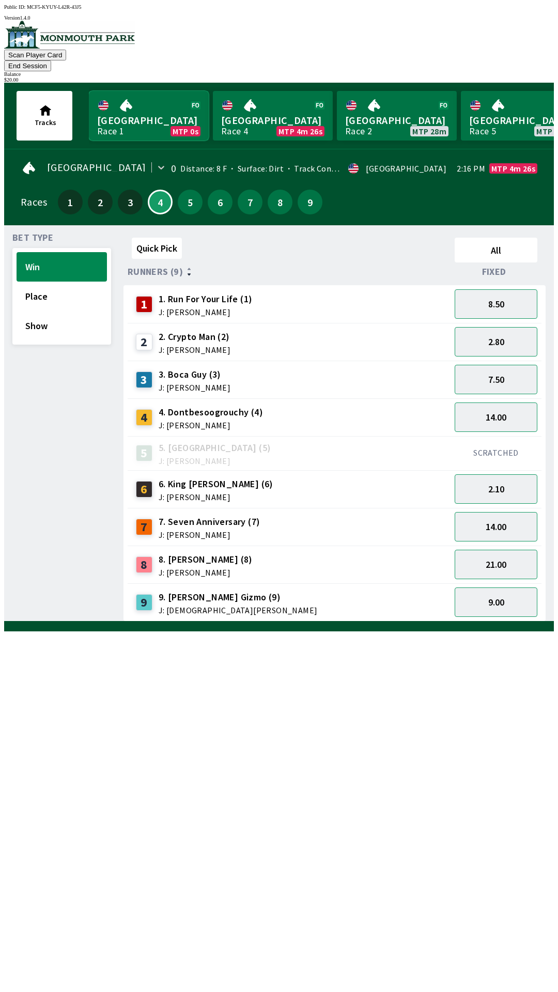
click at [195, 108] on link "Canterbury Park Race 1 MTP 0s" at bounding box center [149, 116] width 120 height 50
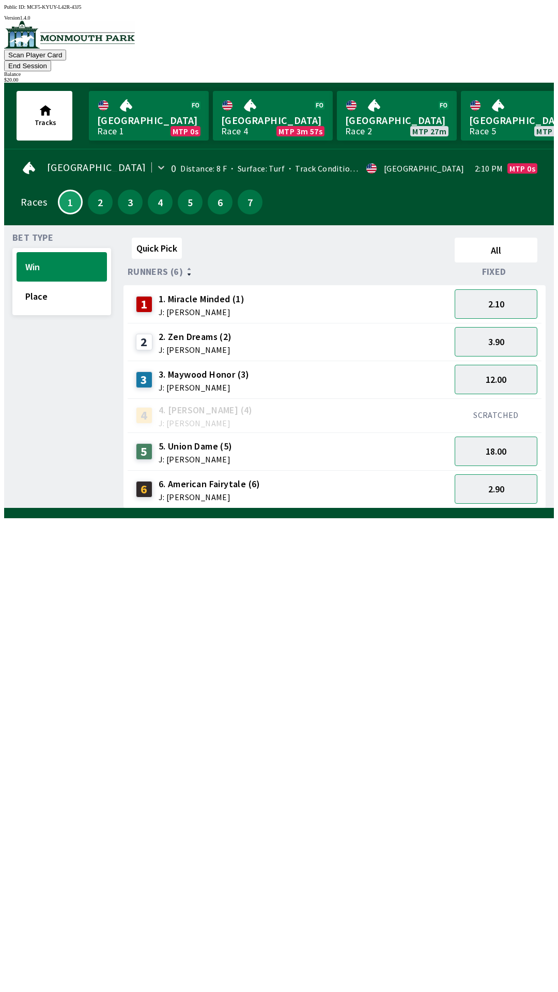
click at [51, 60] on button "End Session" at bounding box center [27, 65] width 47 height 11
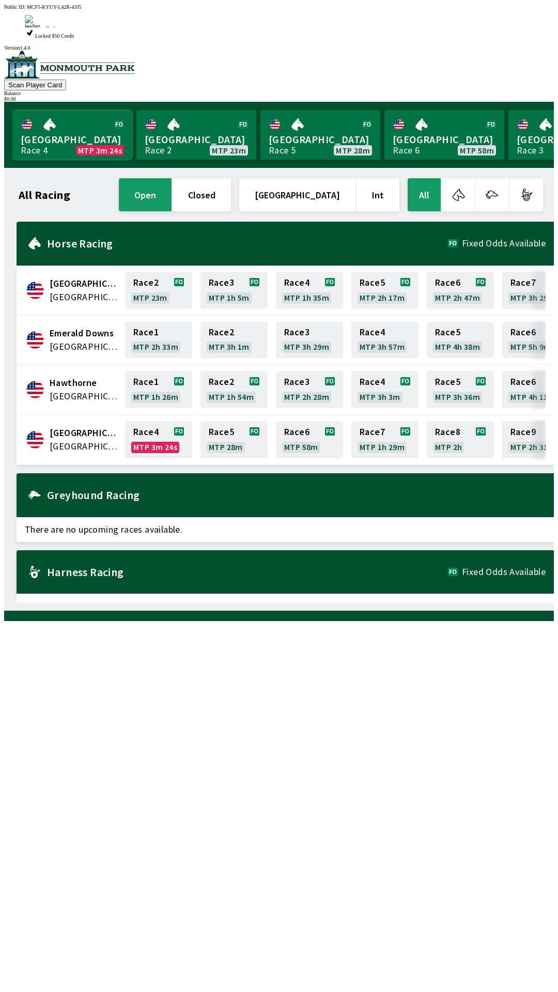
click at [85, 110] on link "Monmouth Park Race 4 MTP 3m 24s" at bounding box center [72, 135] width 120 height 50
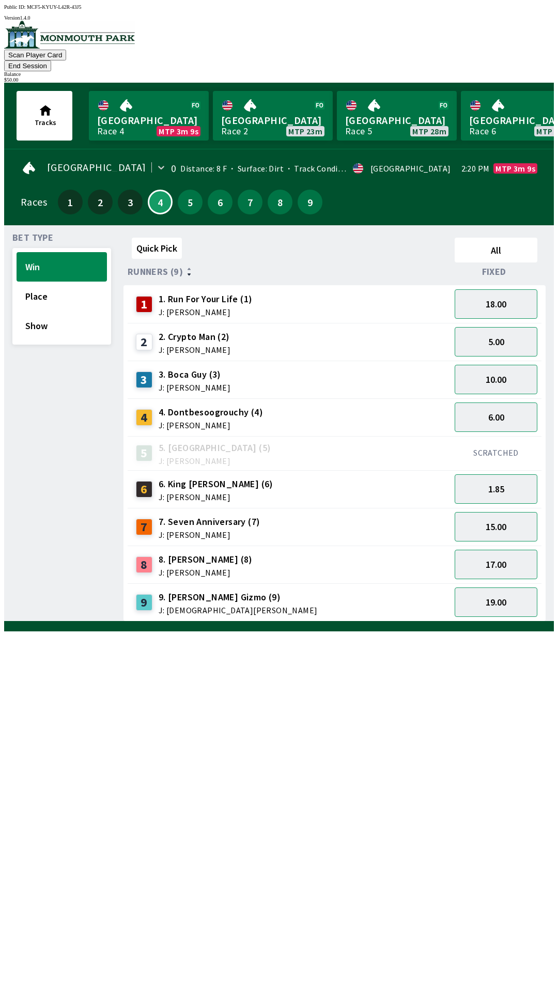
click at [531, 77] on div "$ 50.00" at bounding box center [279, 80] width 550 height 6
click at [51, 60] on button "End Session" at bounding box center [27, 65] width 47 height 11
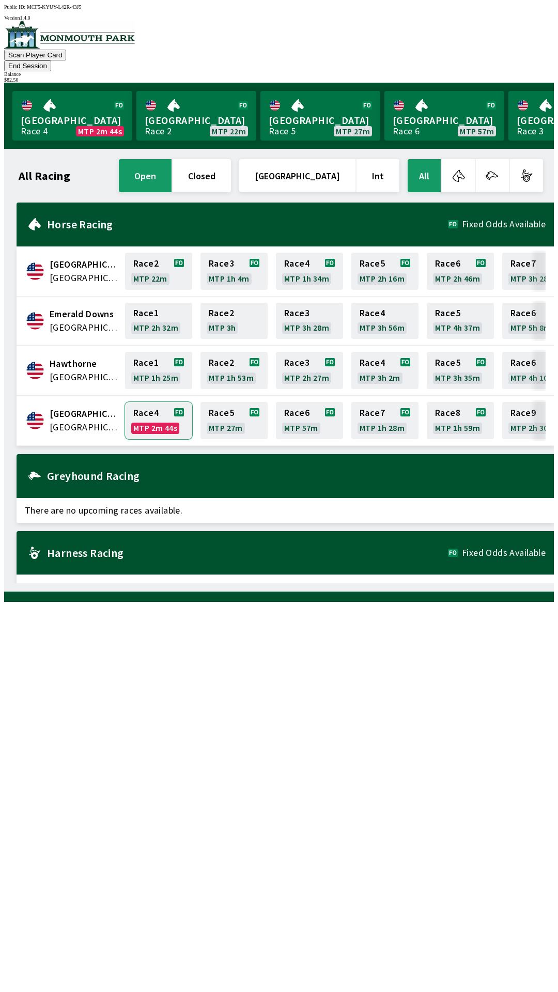
click at [150, 402] on link "Race 4 MTP 2m 44s" at bounding box center [158, 420] width 67 height 37
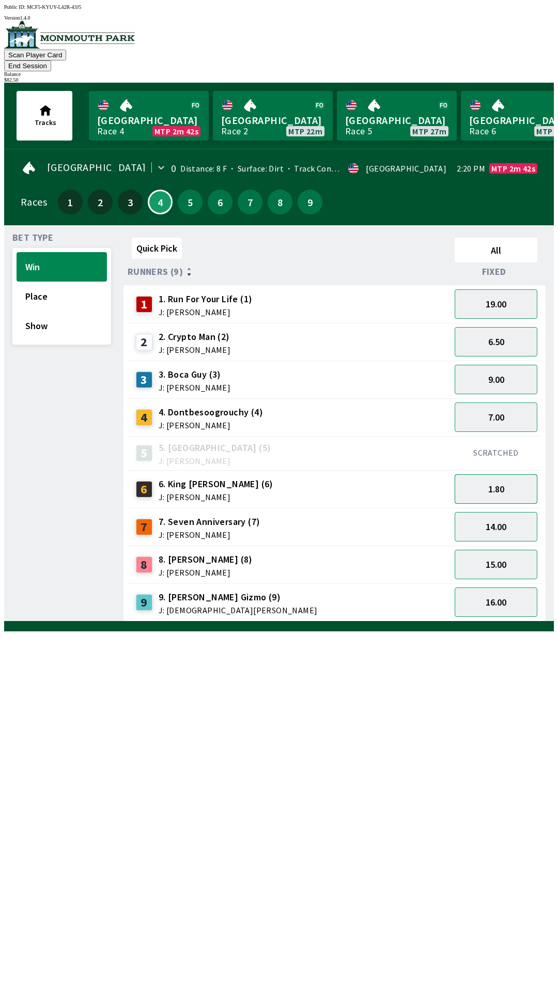
click at [500, 475] on button "1.80" at bounding box center [496, 489] width 83 height 29
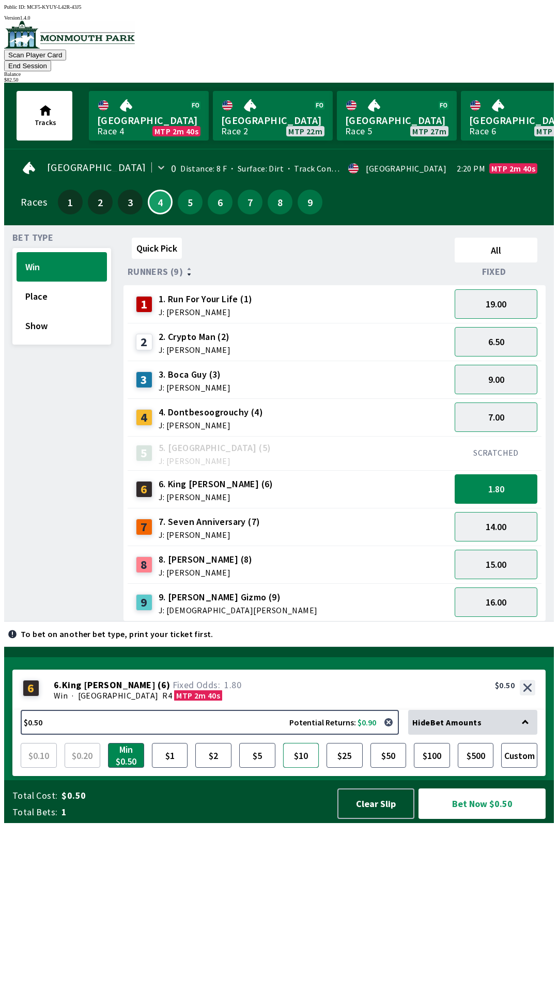
click at [298, 768] on button "$10" at bounding box center [301, 755] width 36 height 25
click at [470, 819] on button "Bet Now $10.00" at bounding box center [482, 804] width 127 height 30
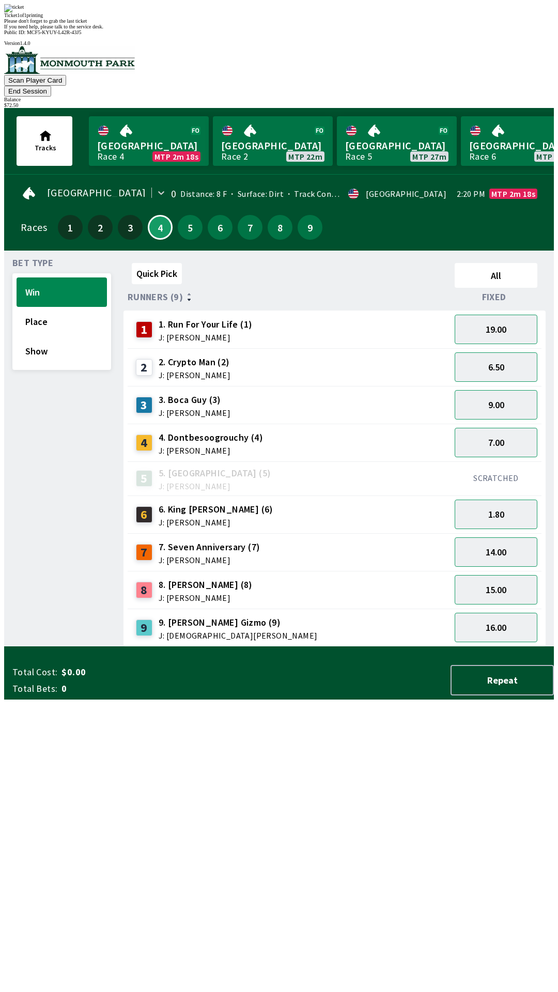
click at [325, 647] on div "Quick Pick All Runners (9) Fixed 1 1. Run For Your Life (1) J: [PERSON_NAME] 19…" at bounding box center [339, 453] width 431 height 388
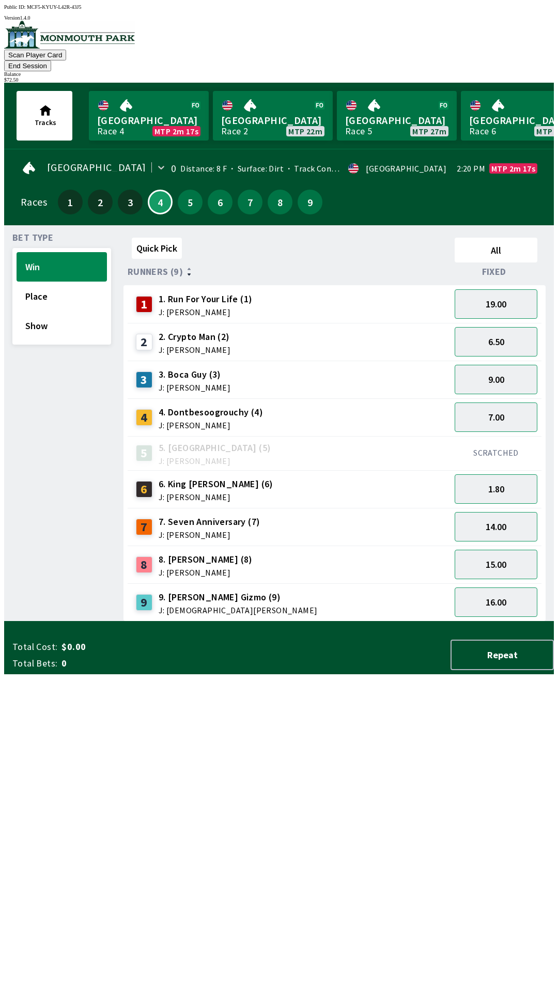
click at [51, 60] on button "End Session" at bounding box center [27, 65] width 47 height 11
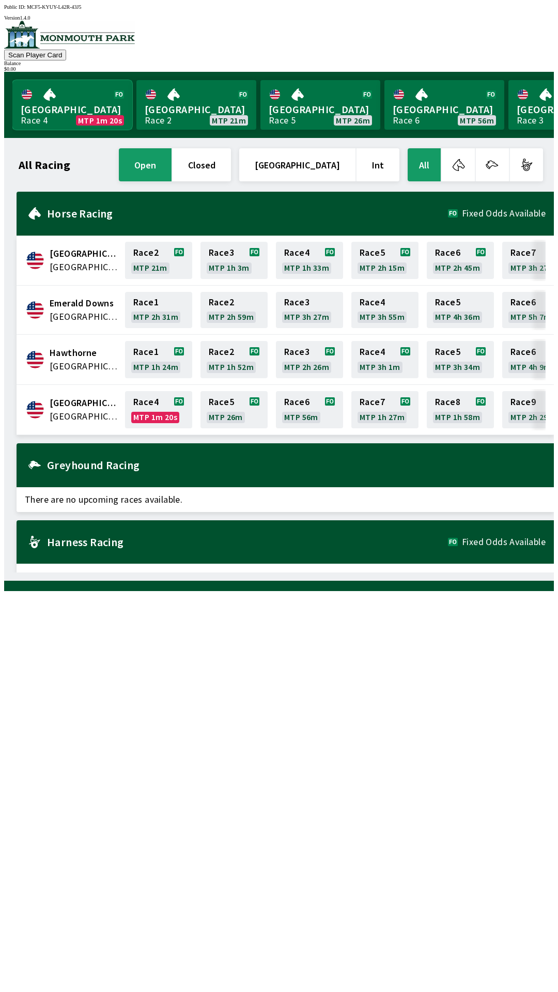
click at [68, 113] on link "Monmouth Park Race 4 MTP 1m 20s" at bounding box center [72, 105] width 120 height 50
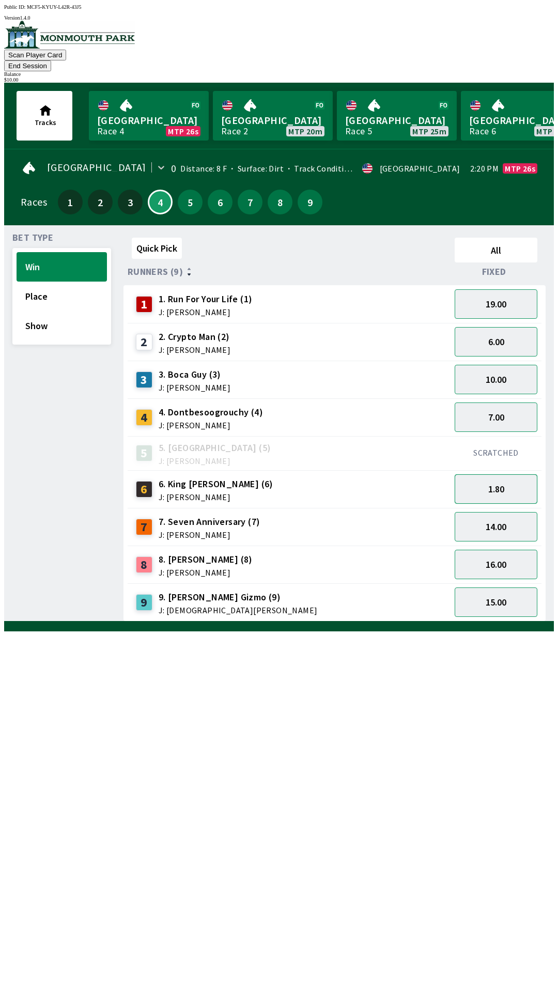
click at [492, 475] on button "1.80" at bounding box center [496, 489] width 83 height 29
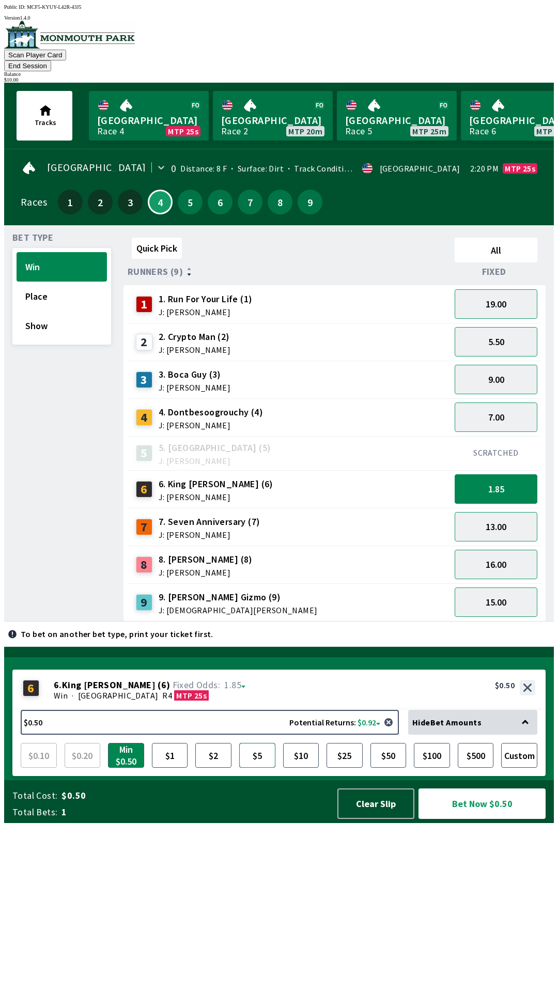
click at [258, 768] on button "$5" at bounding box center [257, 755] width 36 height 25
click at [501, 819] on button "Bet Now $5.00" at bounding box center [482, 804] width 127 height 30
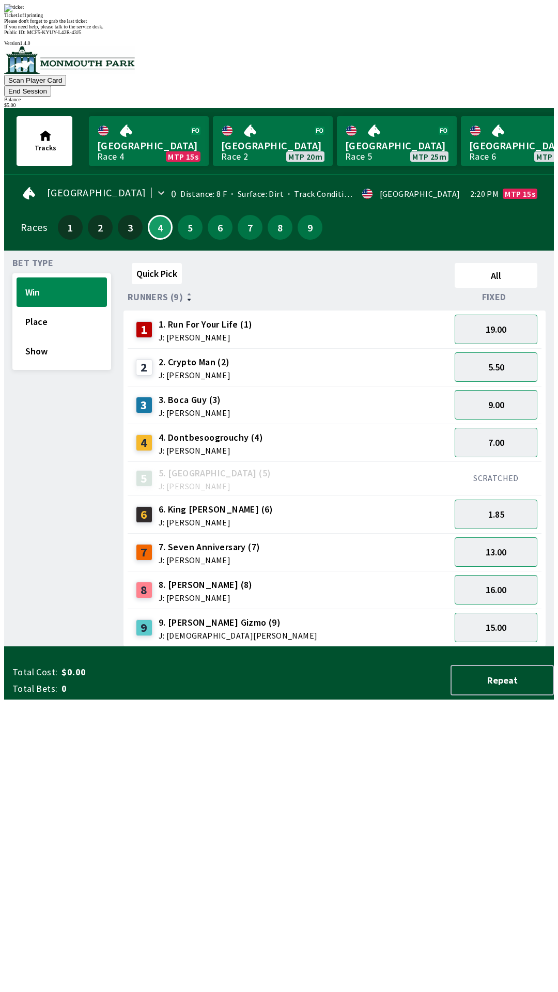
click at [365, 647] on div "Quick Pick All Runners (9) Fixed 1 1. Run For Your Life (1) J: [PERSON_NAME] 19…" at bounding box center [339, 453] width 431 height 388
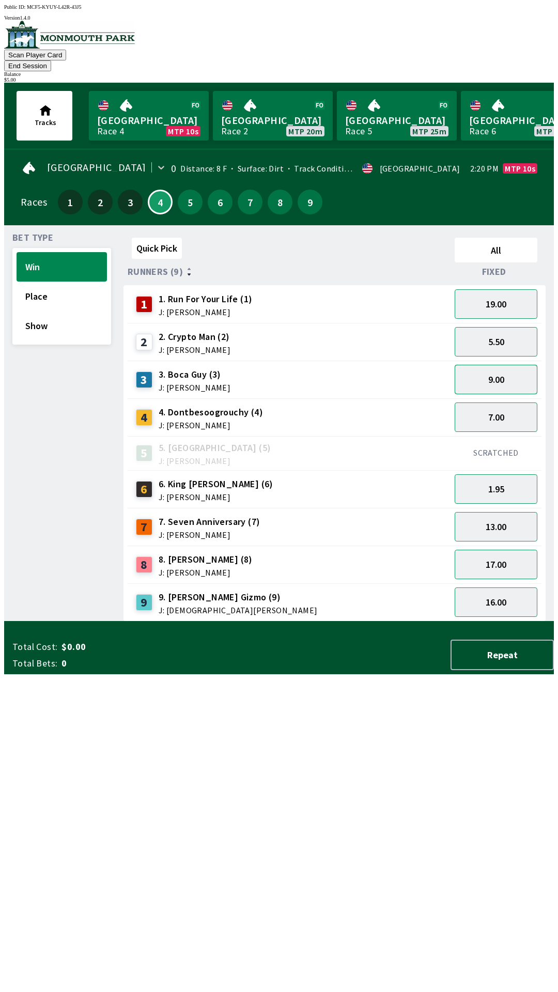
click at [503, 365] on button "9.00" at bounding box center [496, 379] width 83 height 29
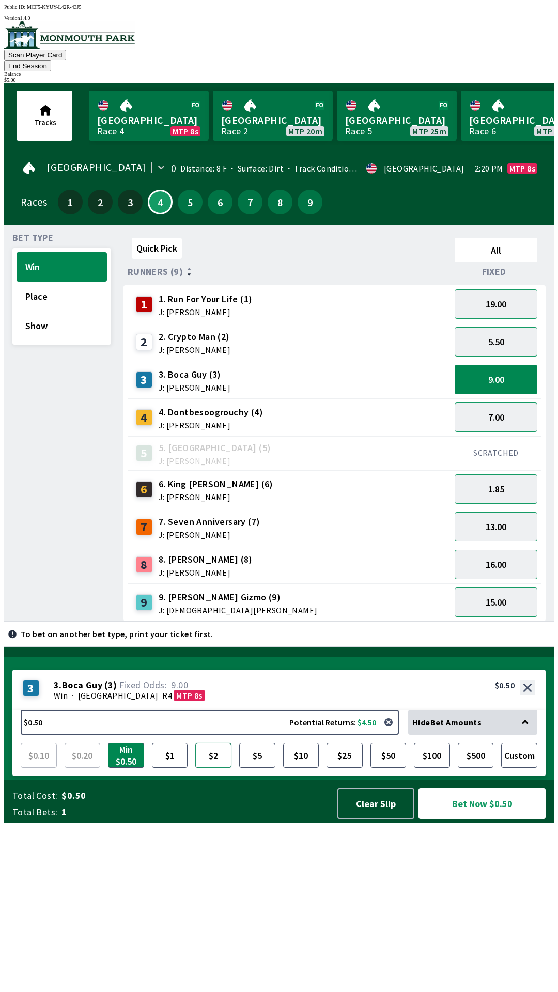
click at [207, 768] on button "$2" at bounding box center [213, 755] width 36 height 25
click at [495, 819] on button "Bet Now $2.00" at bounding box center [482, 804] width 127 height 30
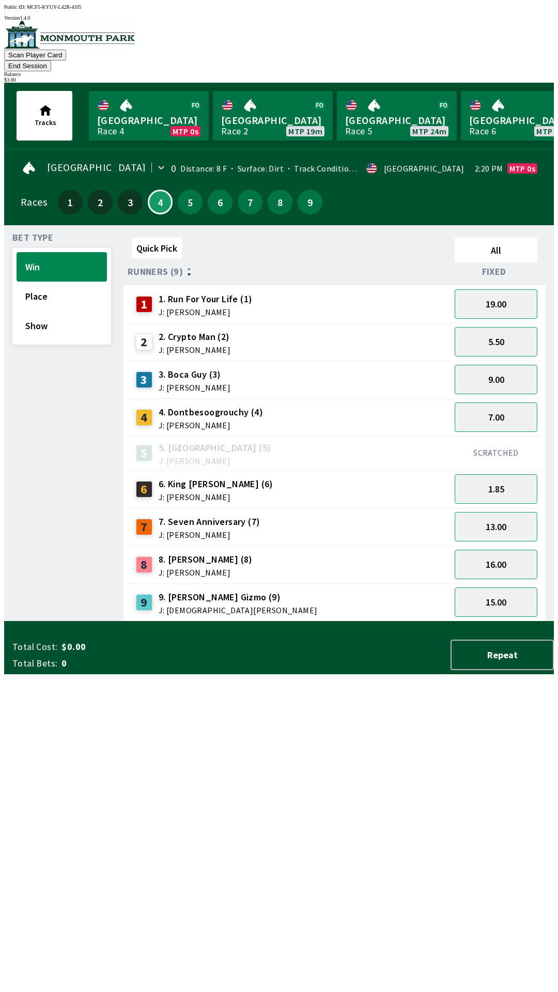
click at [222, 622] on div "Quick Pick All Runners (9) Fixed 1 1. Run For Your Life (1) J: [PERSON_NAME] 19…" at bounding box center [339, 428] width 431 height 388
click at [503, 407] on button "7.00" at bounding box center [496, 417] width 83 height 29
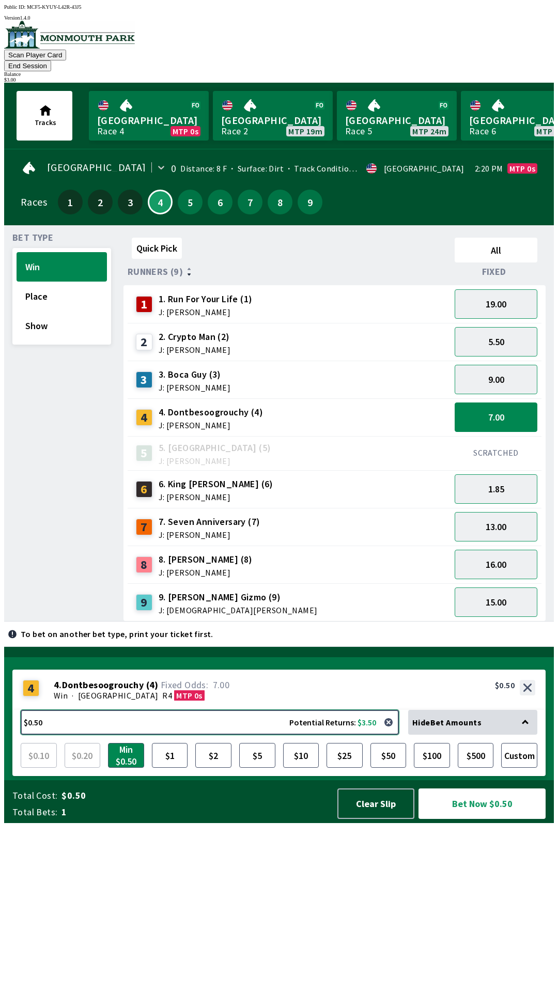
click at [136, 735] on button "$0.50 Potential Returns: $3.50" at bounding box center [210, 722] width 378 height 25
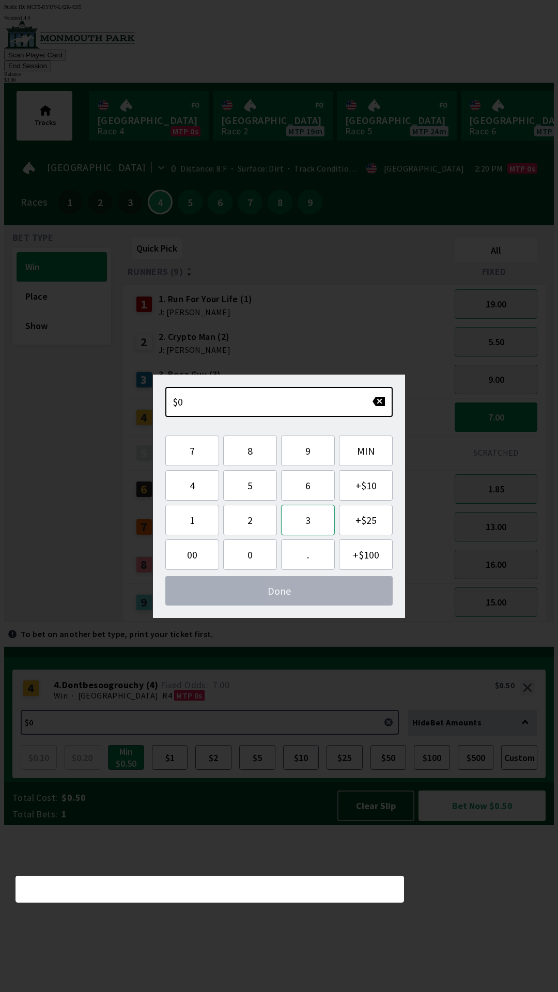
click at [324, 526] on button "3" at bounding box center [308, 520] width 54 height 30
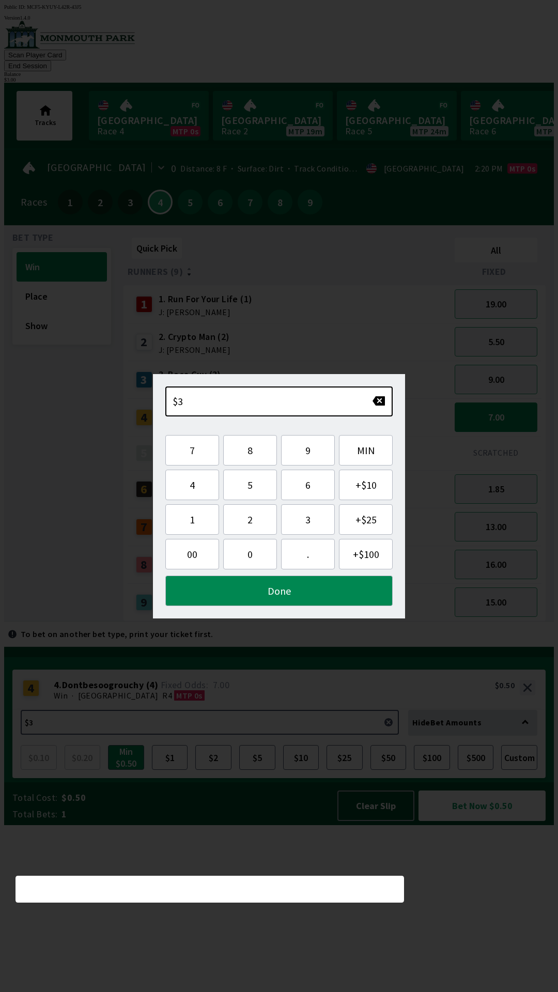
click at [236, 622] on div "Quick Pick All Runners (9) Fixed 1 1. Run For Your Life (1) J: [PERSON_NAME] 19…" at bounding box center [339, 428] width 431 height 388
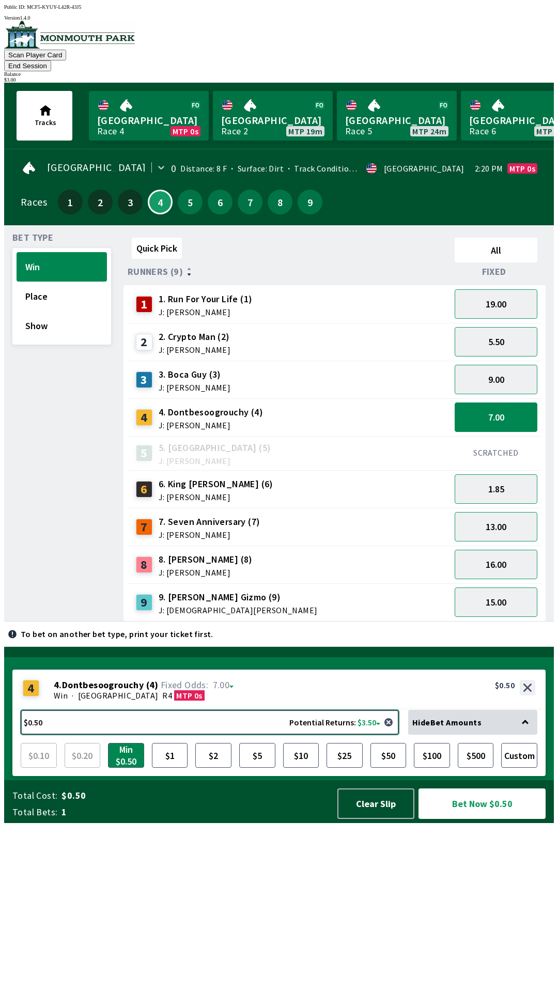
click at [373, 735] on button "$0.50 Potential Returns: $3.50" at bounding box center [210, 722] width 378 height 25
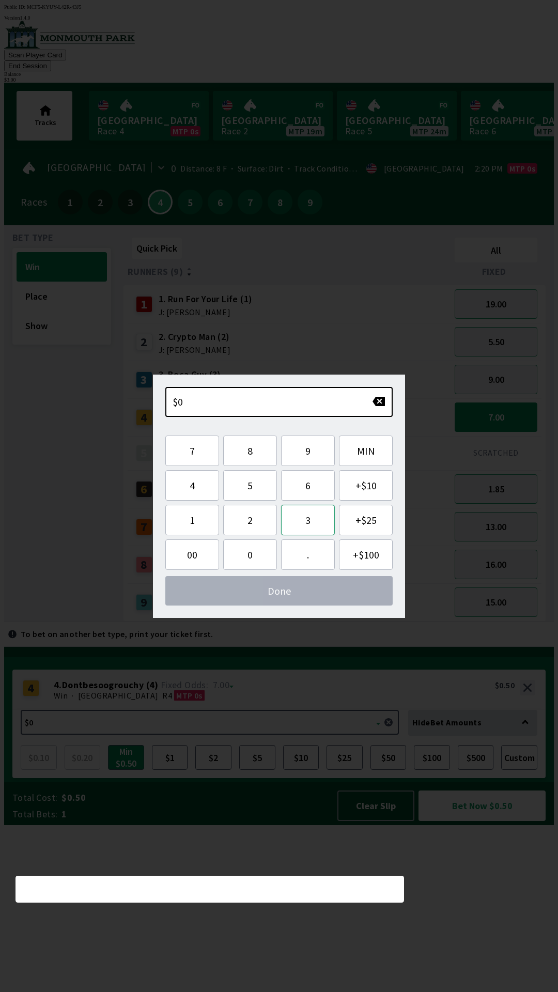
click at [310, 523] on button "3" at bounding box center [308, 520] width 54 height 30
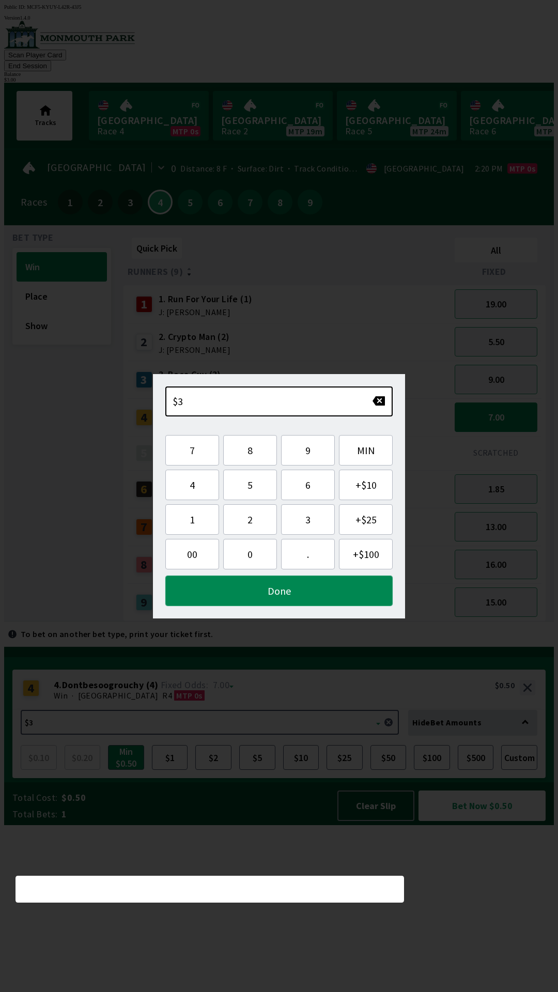
click at [299, 606] on button "Done" at bounding box center [278, 591] width 227 height 30
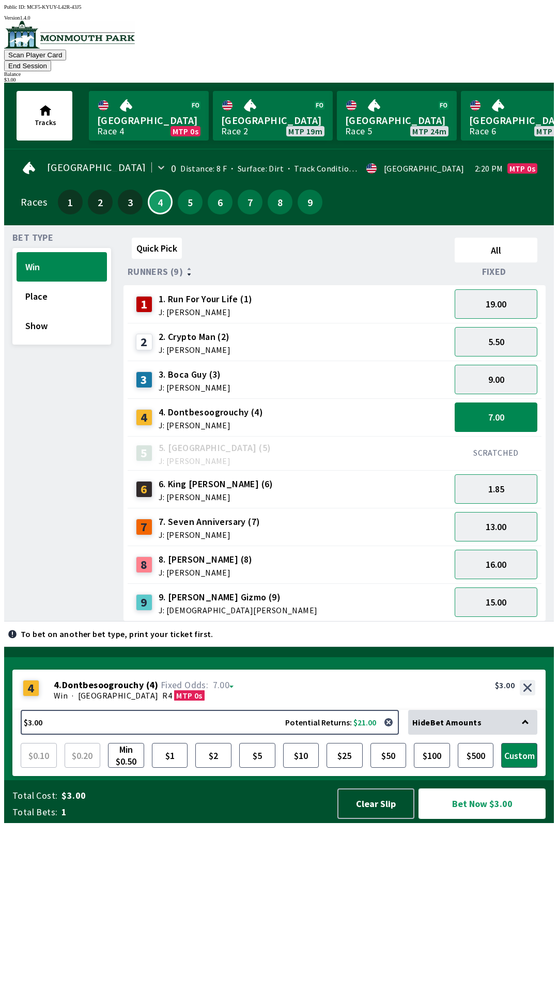
click at [475, 819] on button "Bet Now $3.00" at bounding box center [482, 804] width 127 height 30
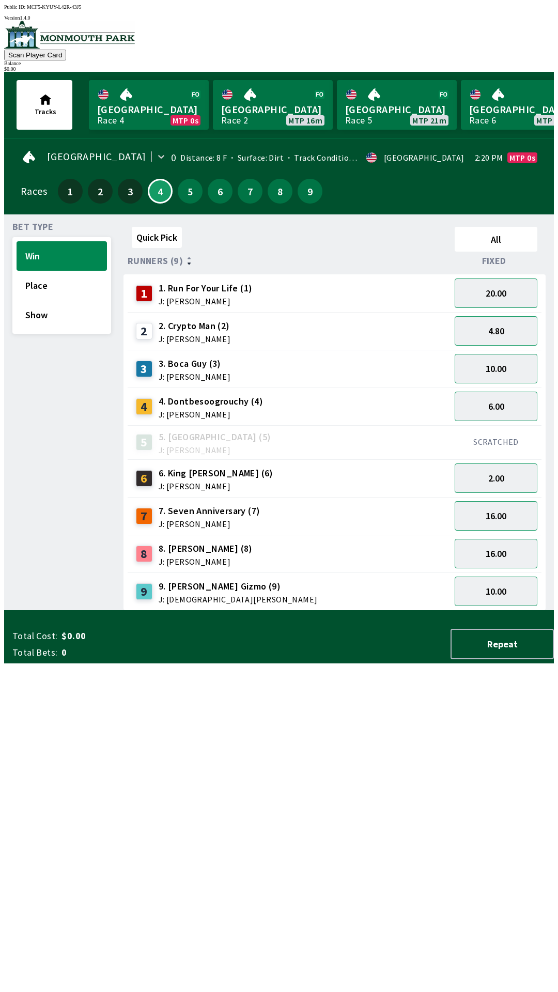
click at [312, 611] on div "Quick Pick All Runners (9) Fixed 1 1. Run For Your Life (1) J: [PERSON_NAME] 20…" at bounding box center [339, 417] width 431 height 388
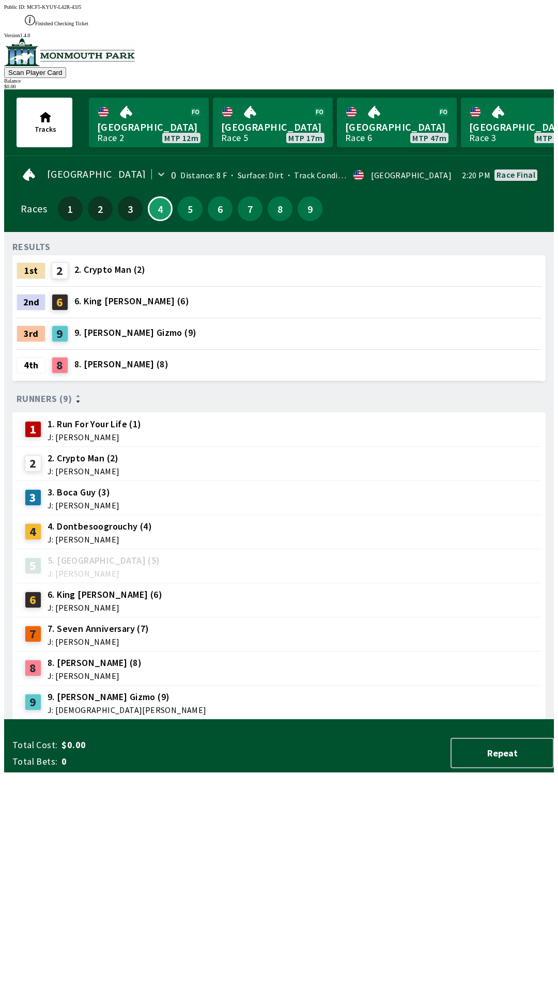
click at [139, 709] on div "RESULTS 1st 2 2. Crypto Man (2) 2nd 6 6. King [PERSON_NAME] (6) 3rd 9 9. [PERSO…" at bounding box center [283, 480] width 542 height 480
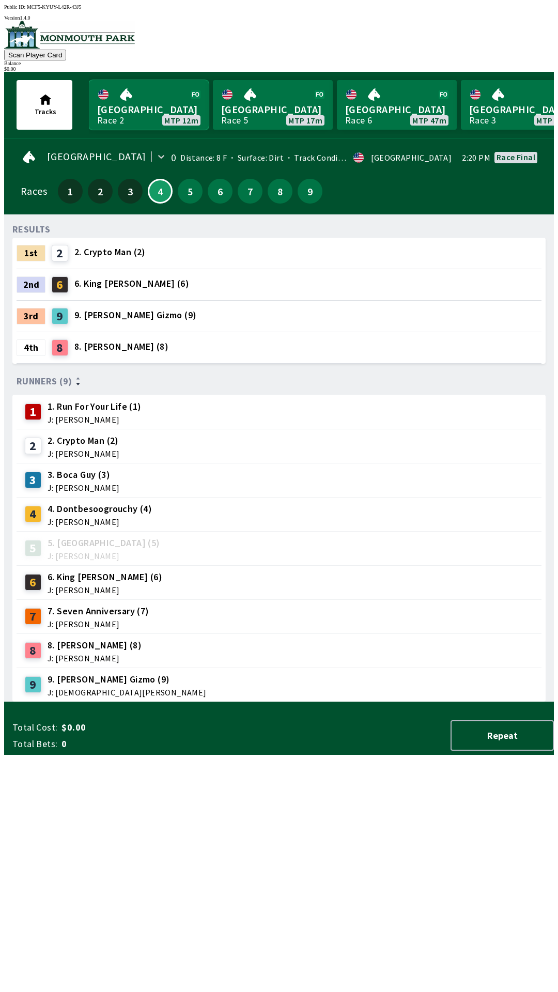
click at [131, 104] on link "Canterbury Park Race 2 MTP 12m" at bounding box center [149, 105] width 120 height 50
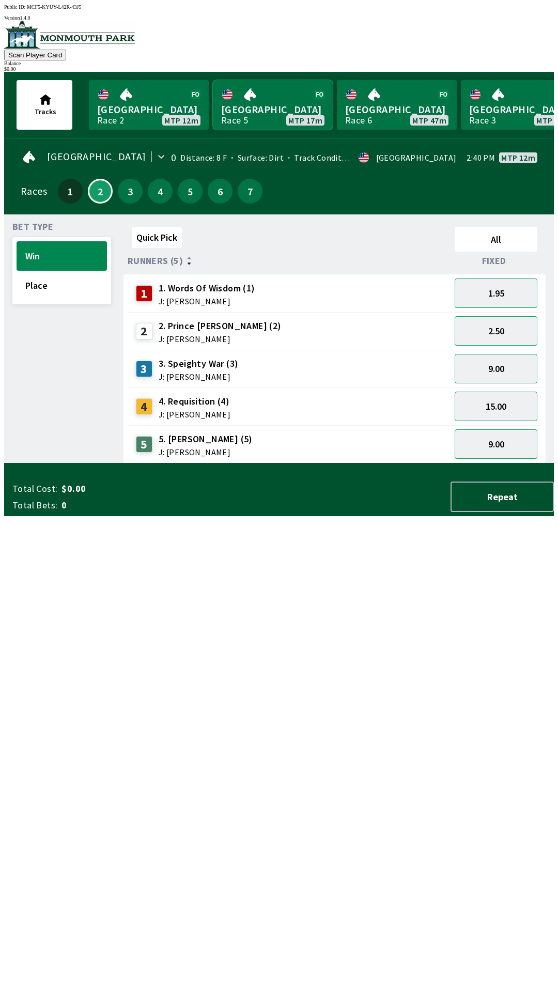
click at [254, 115] on link "[GEOGRAPHIC_DATA] Race 5 MTP 17m" at bounding box center [273, 105] width 120 height 50
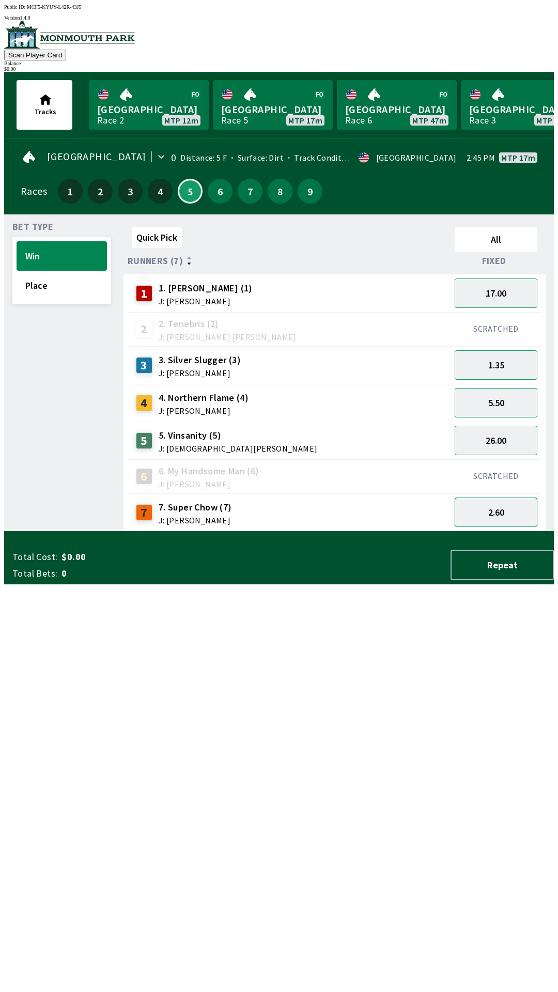
click at [525, 498] on button "2.60" at bounding box center [496, 512] width 83 height 29
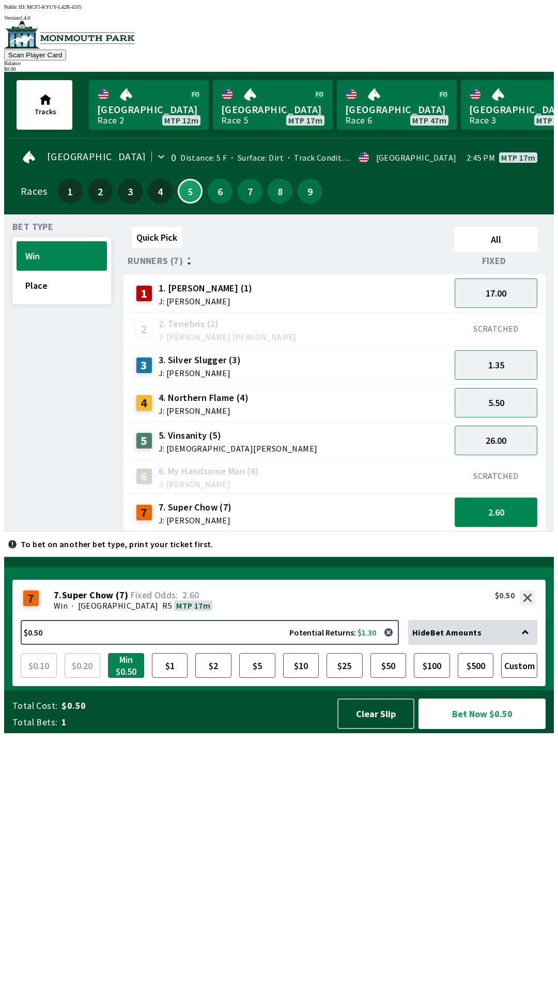
click at [502, 503] on button "2.60" at bounding box center [496, 512] width 83 height 29
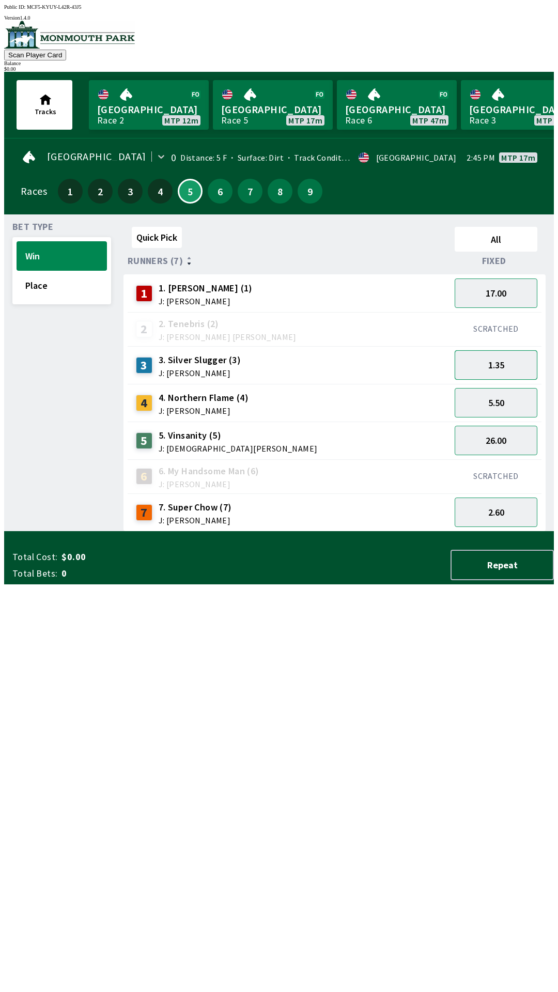
click at [534, 361] on button "1.35" at bounding box center [496, 364] width 83 height 29
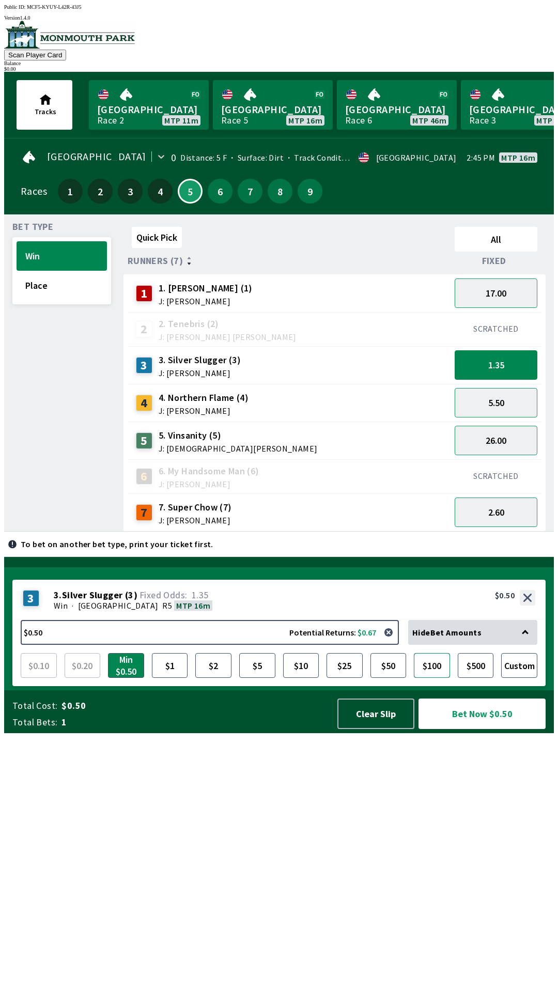
click at [432, 678] on button "$100" at bounding box center [432, 665] width 36 height 25
click at [394, 643] on button "button" at bounding box center [388, 632] width 21 height 21
click at [527, 678] on button "Custom" at bounding box center [519, 665] width 36 height 25
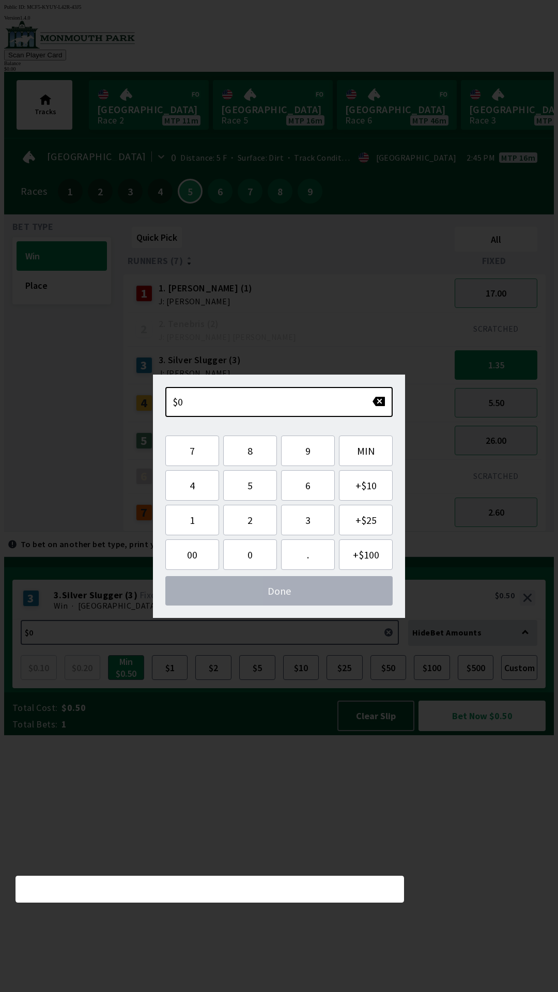
click at [427, 360] on div "3 3. Silver Slugger (3) J: [PERSON_NAME]" at bounding box center [289, 366] width 315 height 26
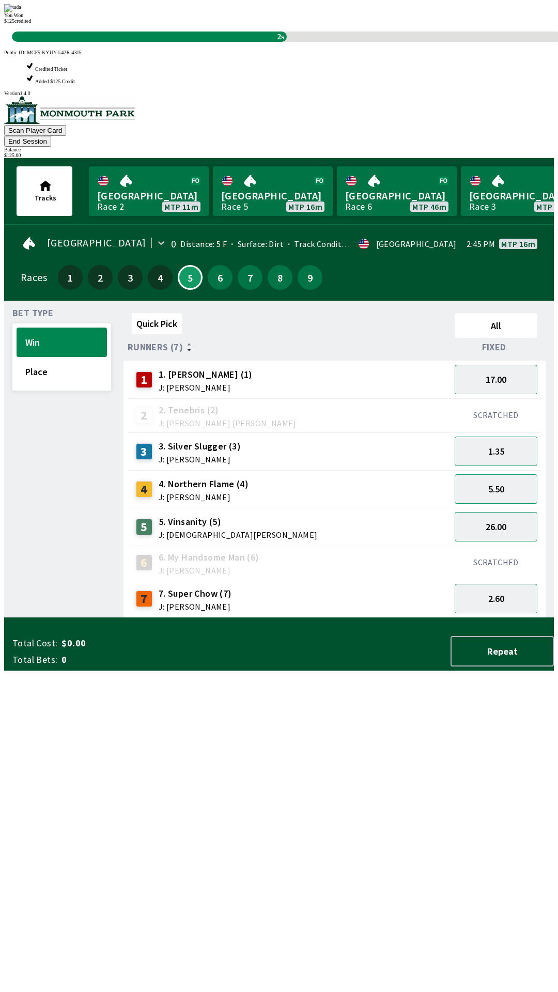
click at [63, 618] on div "Bet Type Win Place" at bounding box center [61, 463] width 99 height 309
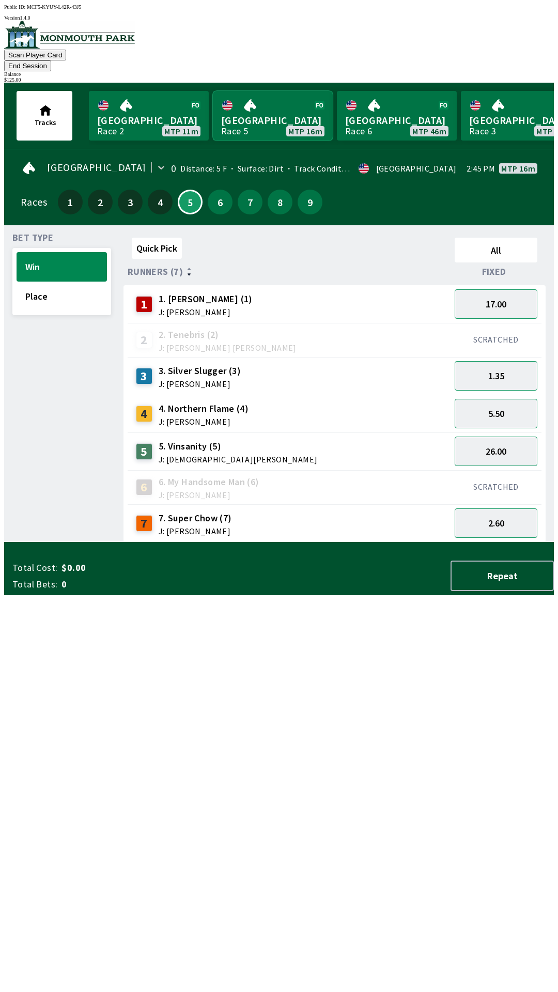
click at [287, 93] on link "[GEOGRAPHIC_DATA] Race 5 MTP 16m" at bounding box center [273, 116] width 120 height 50
click at [522, 399] on button "5.50" at bounding box center [496, 413] width 83 height 29
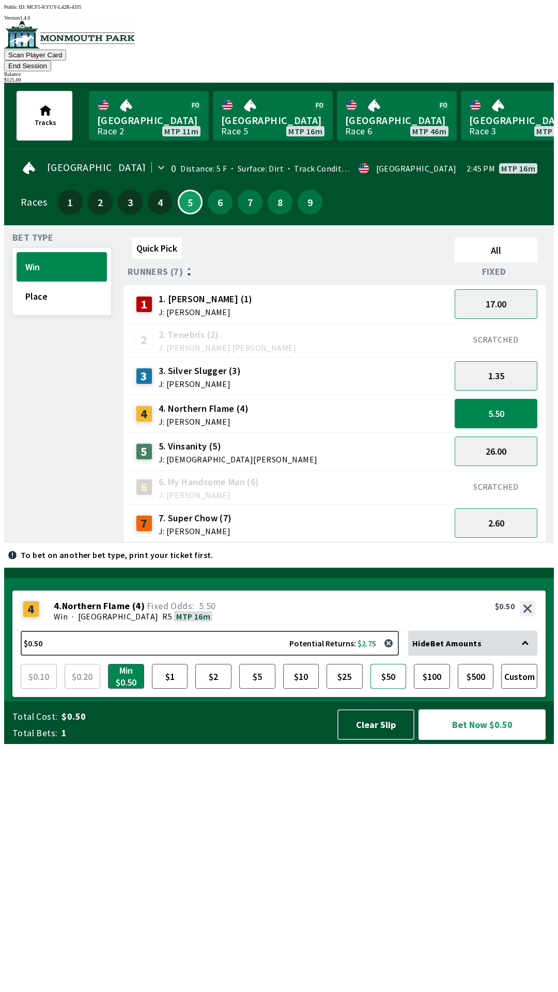
click at [391, 689] on button "$50" at bounding box center [389, 676] width 36 height 25
click at [519, 740] on button "Bet Now $50.00" at bounding box center [482, 725] width 127 height 30
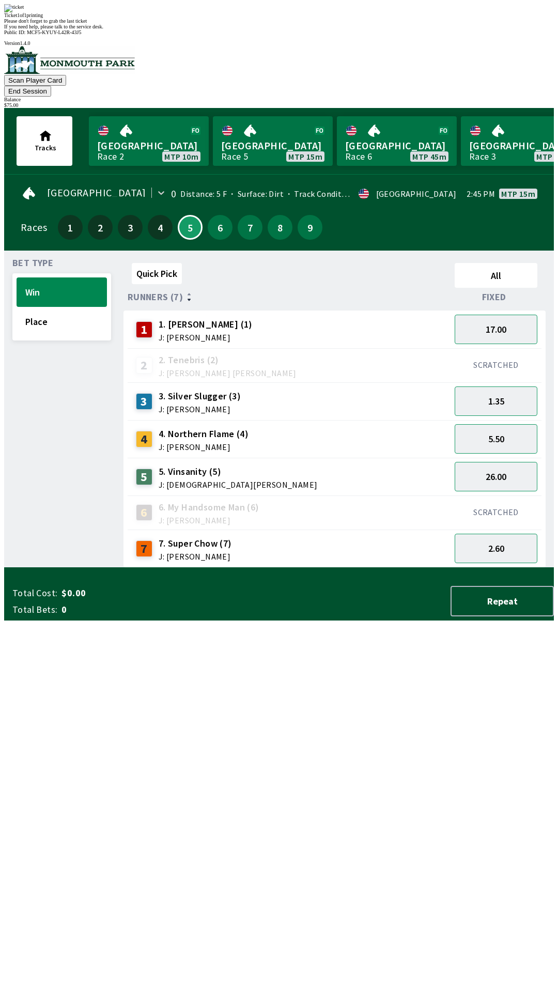
click at [409, 568] on div "Quick Pick All Runners (7) Fixed 1 1. [PERSON_NAME] (1) J: [PERSON_NAME] 17.00 …" at bounding box center [339, 413] width 431 height 309
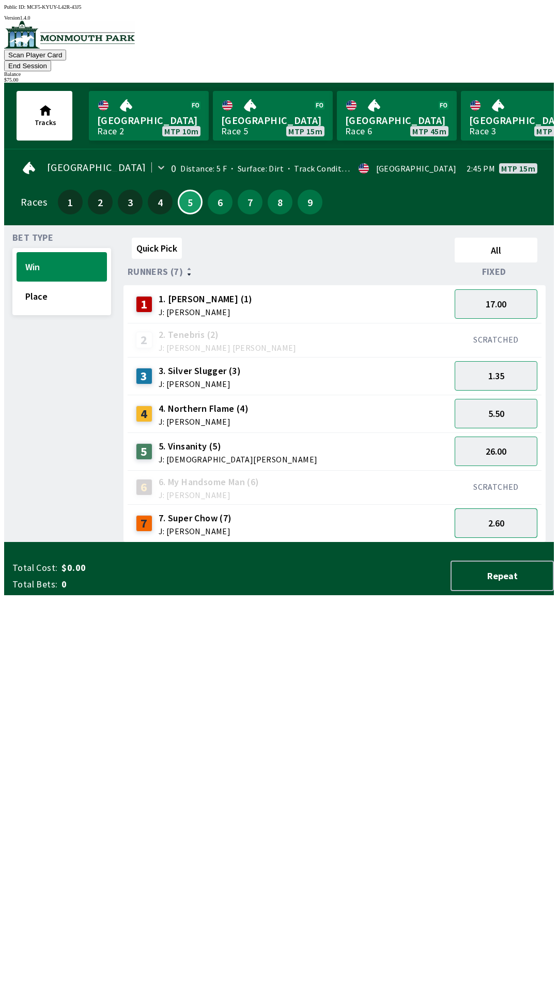
click at [508, 509] on button "2.60" at bounding box center [496, 523] width 83 height 29
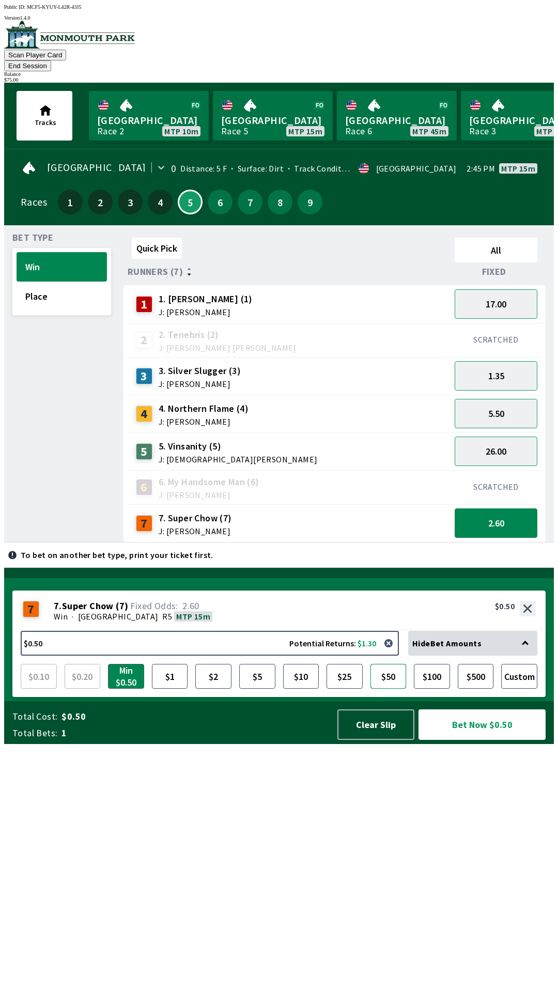
click at [386, 689] on button "$50" at bounding box center [389, 676] width 36 height 25
click at [502, 740] on button "Bet Now $50.00" at bounding box center [482, 725] width 127 height 30
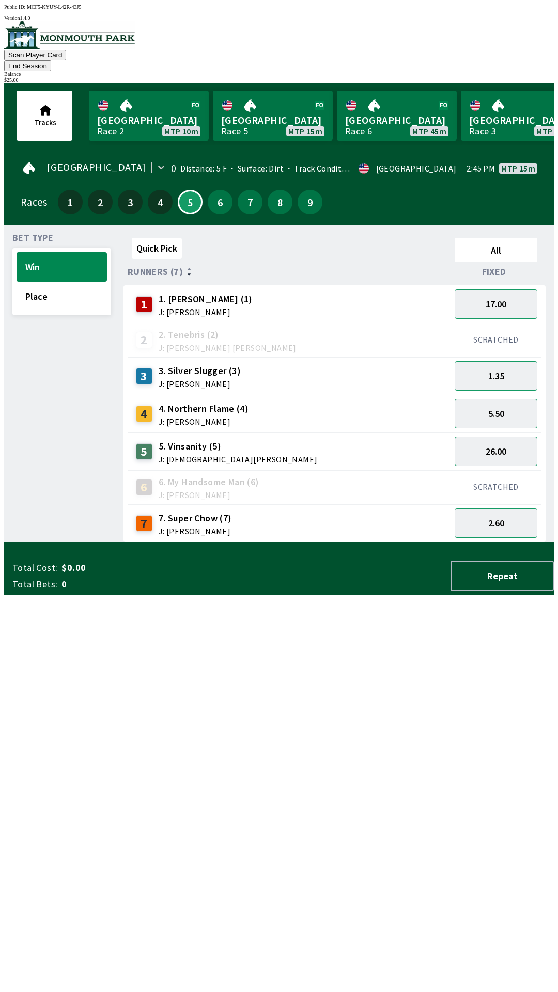
click at [476, 543] on div "Quick Pick All Runners (7) Fixed 1 1. [PERSON_NAME] (1) J: [PERSON_NAME] 17.00 …" at bounding box center [339, 388] width 431 height 309
click at [501, 395] on div "5.50" at bounding box center [496, 414] width 91 height 38
click at [509, 361] on button "1.35" at bounding box center [496, 375] width 83 height 29
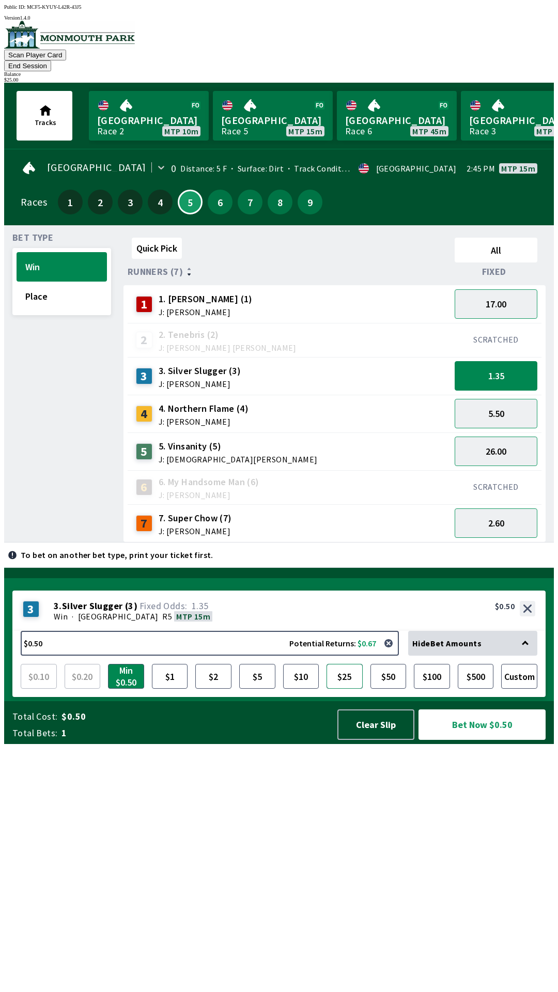
click at [353, 689] on button "$25" at bounding box center [345, 676] width 36 height 25
click at [387, 654] on button "button" at bounding box center [388, 643] width 21 height 21
click at [391, 654] on button "button" at bounding box center [388, 643] width 21 height 21
click at [521, 295] on button "17.00" at bounding box center [496, 303] width 83 height 29
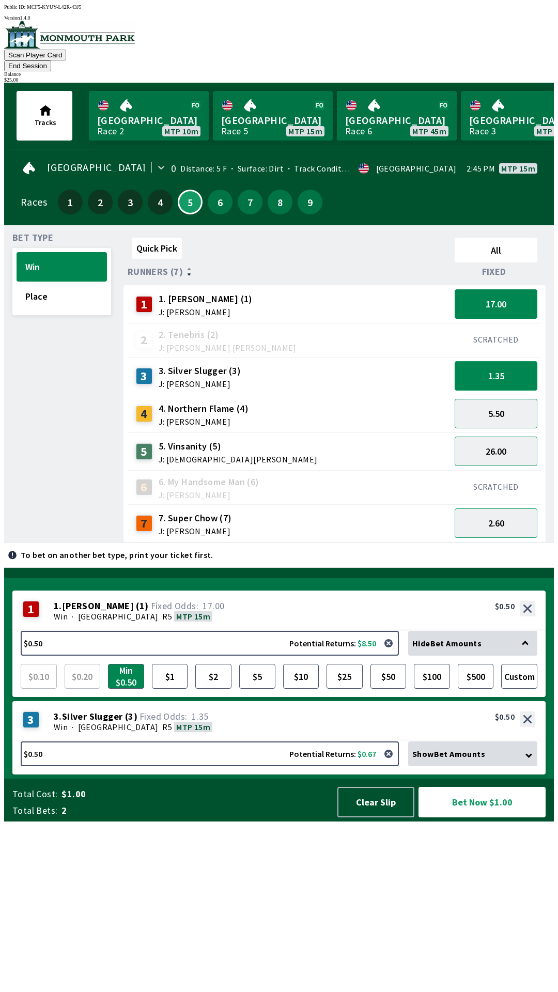
click at [525, 364] on button "1.35" at bounding box center [496, 375] width 83 height 29
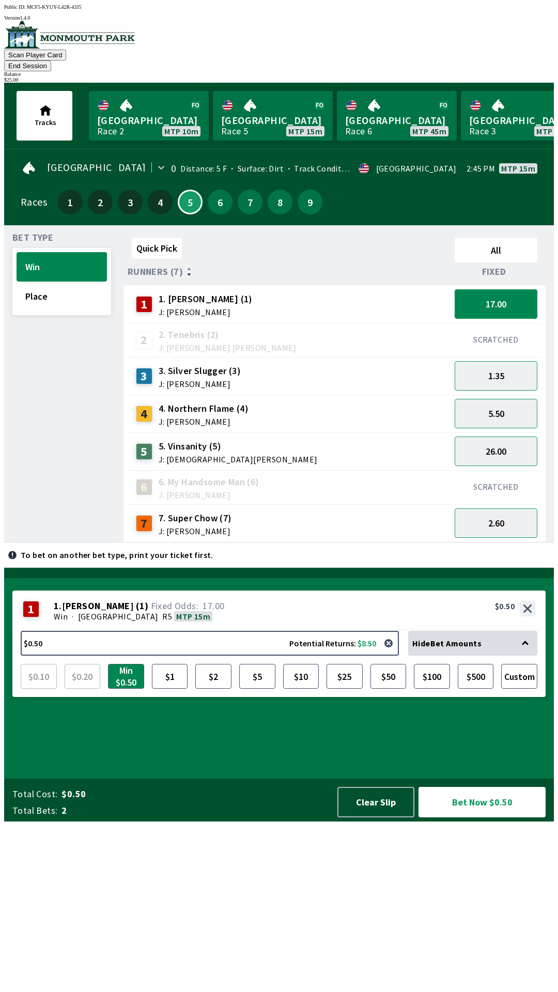
click at [525, 295] on button "17.00" at bounding box center [496, 303] width 83 height 29
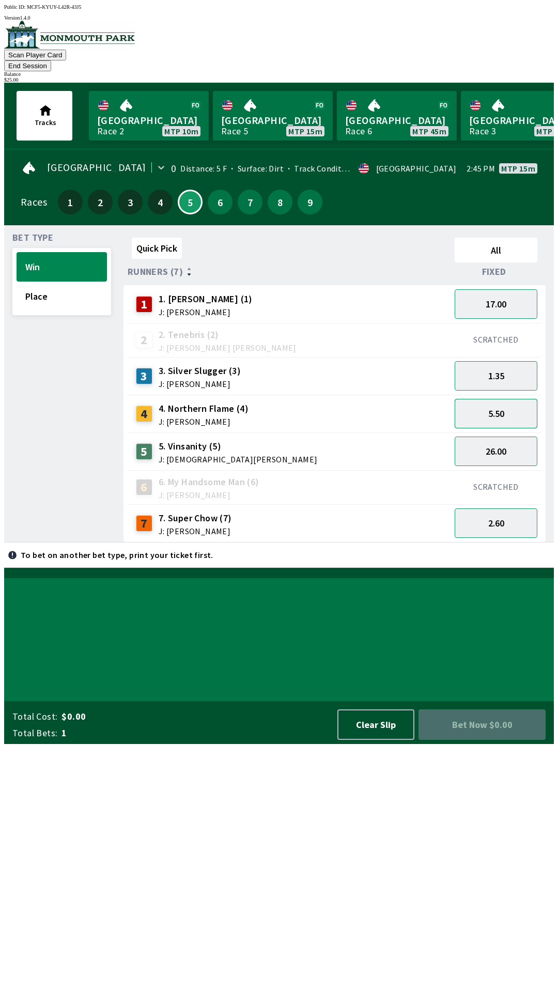
click at [514, 400] on button "5.50" at bounding box center [496, 413] width 83 height 29
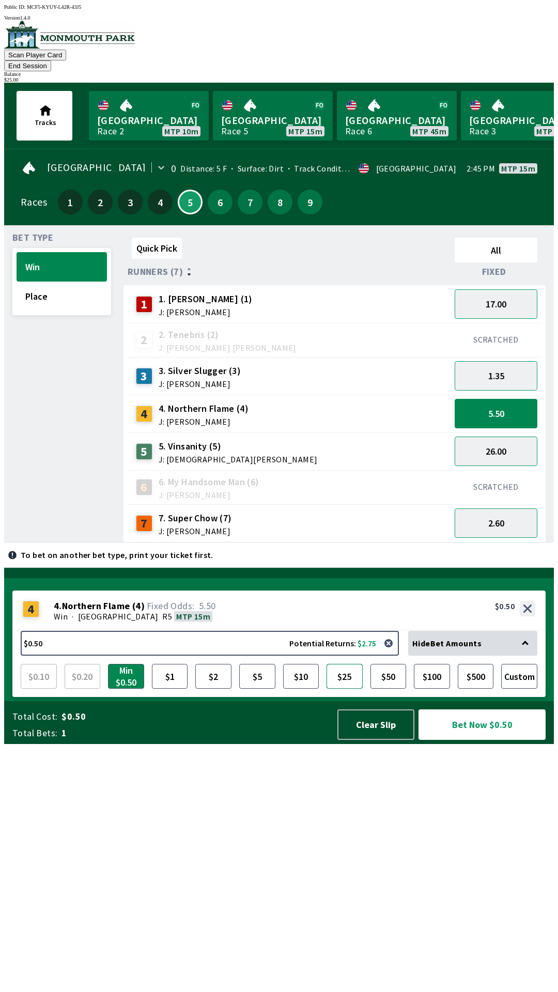
click at [348, 689] on button "$25" at bounding box center [345, 676] width 36 height 25
click at [479, 740] on button "Bet Now $25.00" at bounding box center [482, 725] width 127 height 30
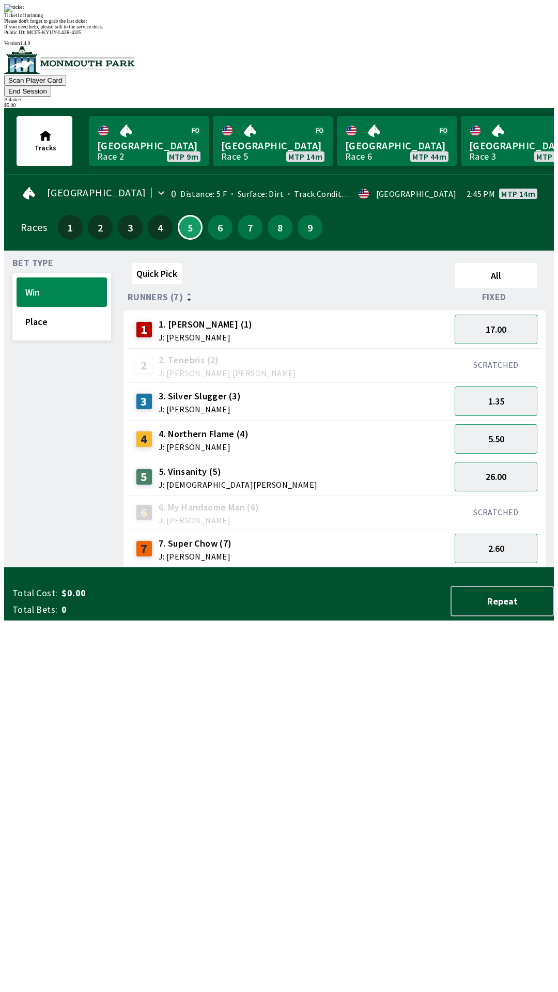
click at [424, 568] on div "Quick Pick All Runners (7) Fixed 1 1. [PERSON_NAME] (1) J: [PERSON_NAME] 17.00 …" at bounding box center [339, 413] width 431 height 309
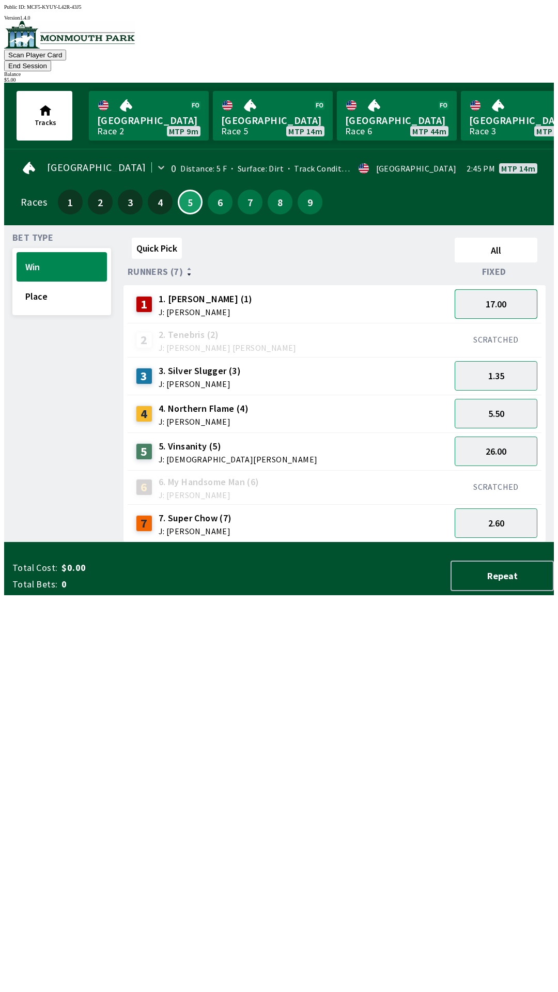
click at [507, 297] on button "17.00" at bounding box center [496, 303] width 83 height 29
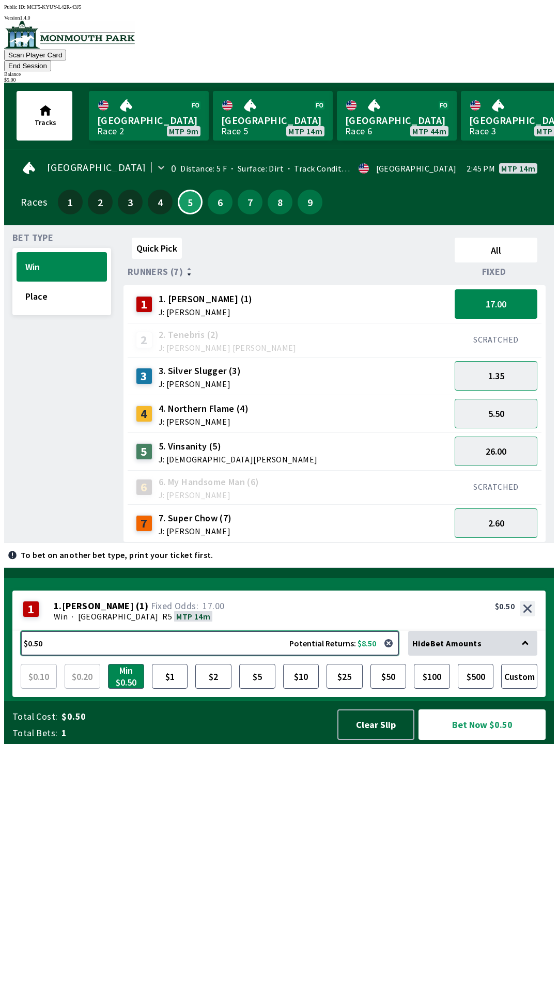
click at [237, 656] on button "$0.50 Potential Returns: $8.50" at bounding box center [210, 643] width 378 height 25
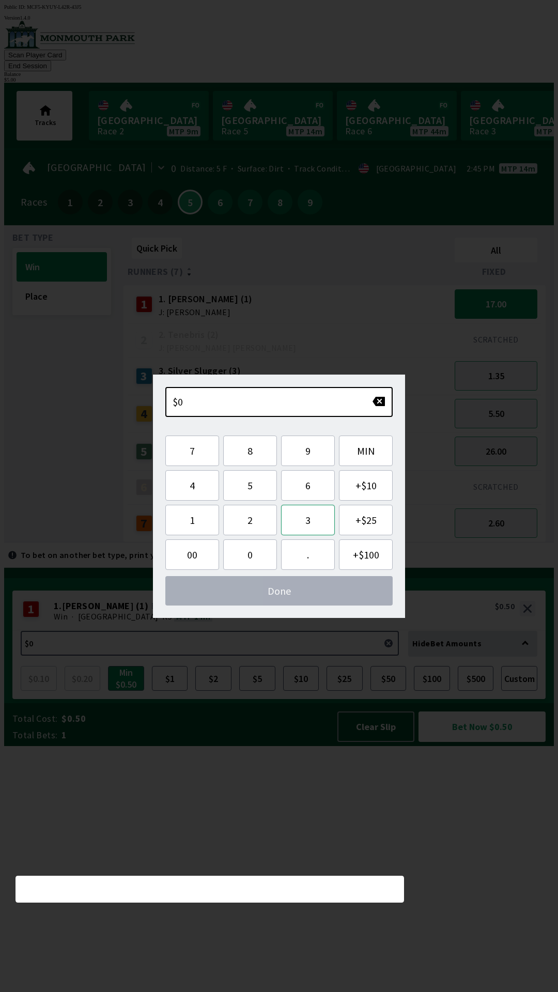
click at [308, 517] on button "3" at bounding box center [308, 520] width 54 height 30
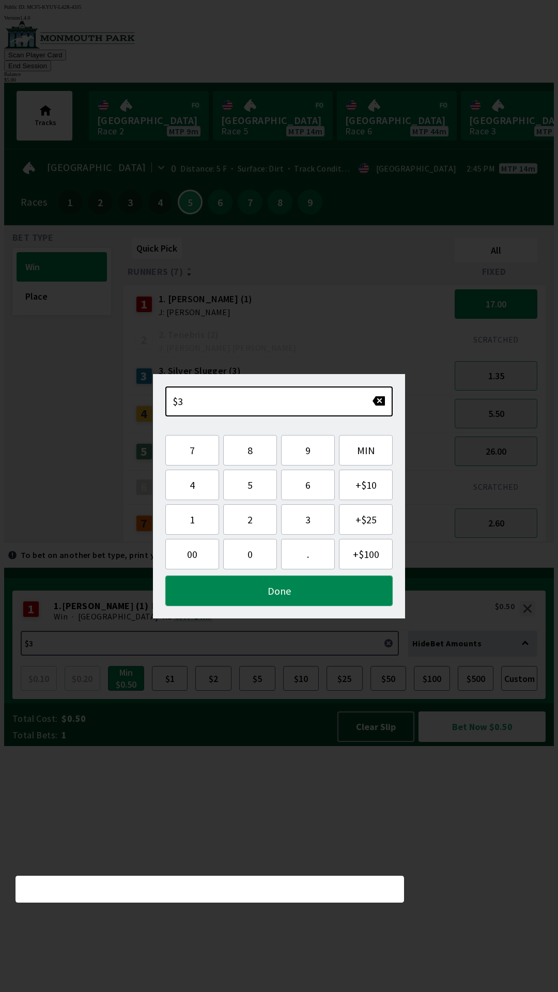
click at [319, 595] on button "Done" at bounding box center [278, 591] width 227 height 30
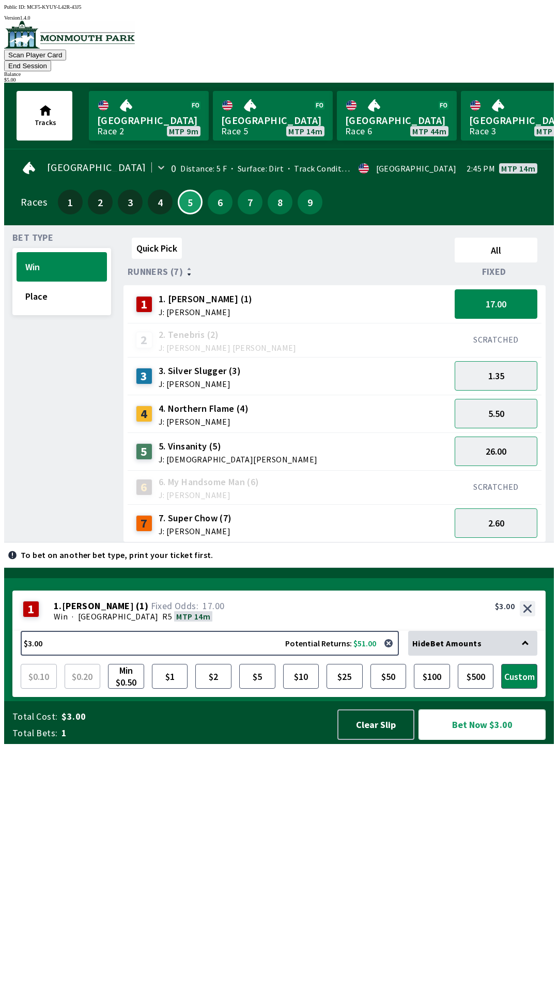
click at [508, 740] on button "Bet Now $3.00" at bounding box center [482, 725] width 127 height 30
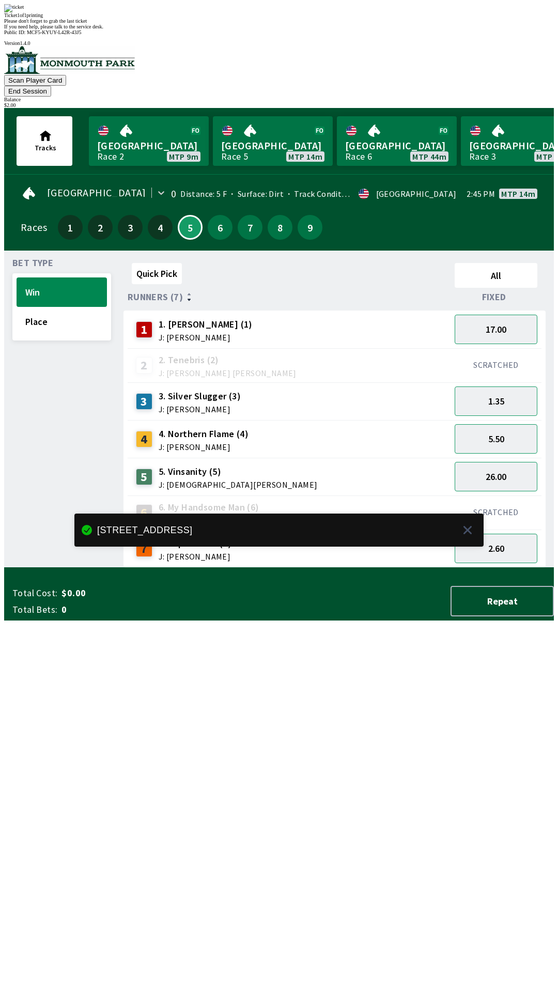
click at [451, 568] on div "Quick Pick All Runners (7) Fixed 1 1. [PERSON_NAME] (1) J: [PERSON_NAME] 17.00 …" at bounding box center [339, 413] width 431 height 309
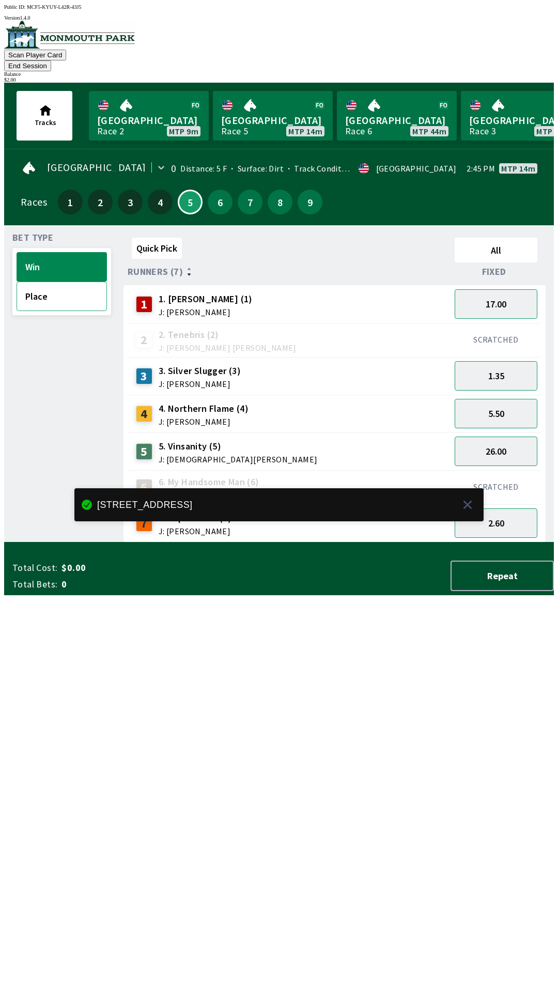
click at [63, 286] on button "Place" at bounding box center [62, 296] width 90 height 29
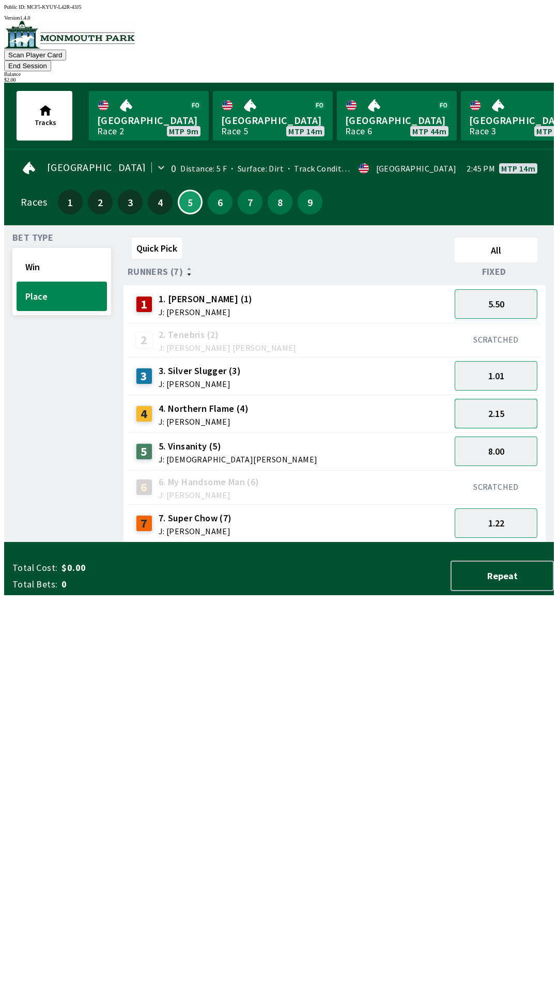
click at [514, 402] on button "2.15" at bounding box center [496, 413] width 83 height 29
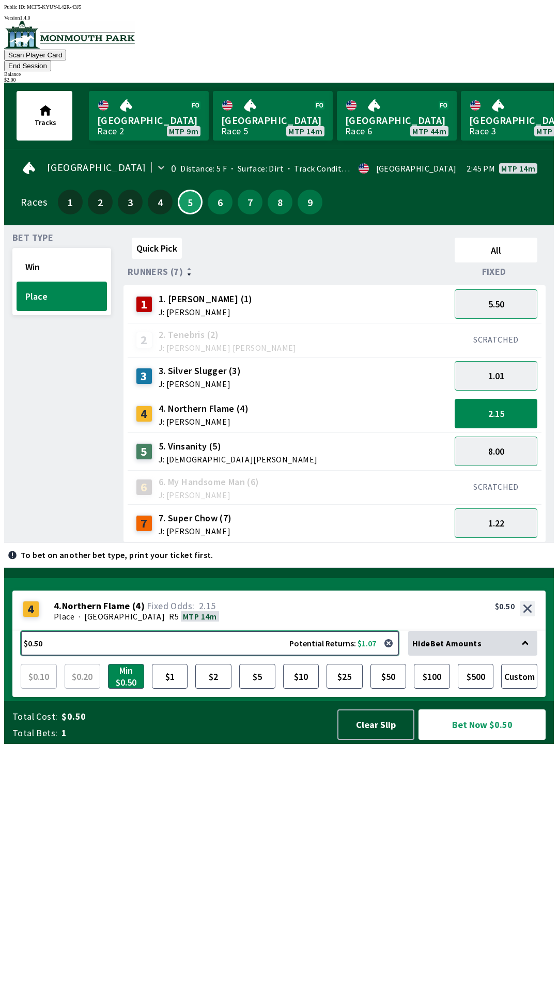
click at [266, 656] on button "$0.50 Potential Returns: $1.07" at bounding box center [210, 643] width 378 height 25
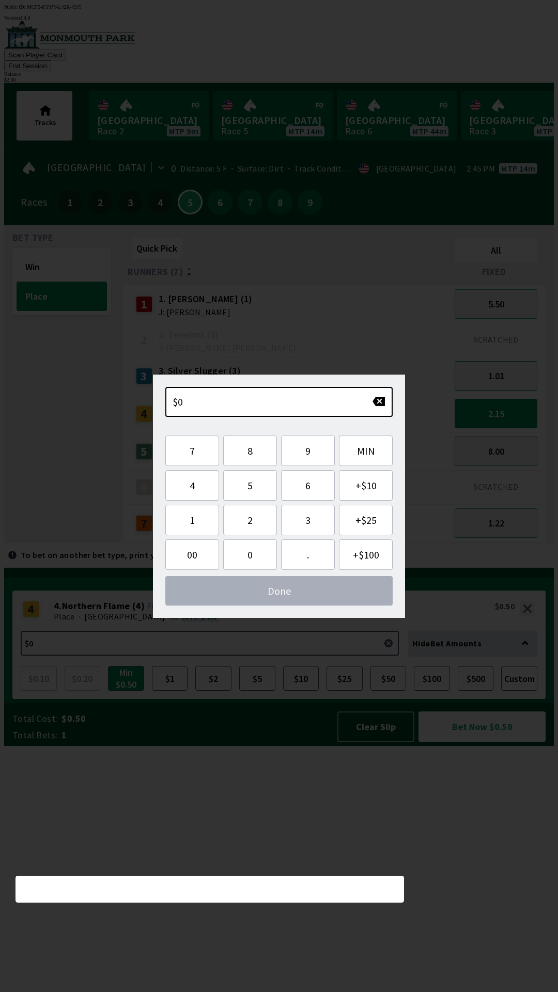
click at [339, 301] on div "1 1. [PERSON_NAME] (1) J: [PERSON_NAME]" at bounding box center [289, 304] width 323 height 38
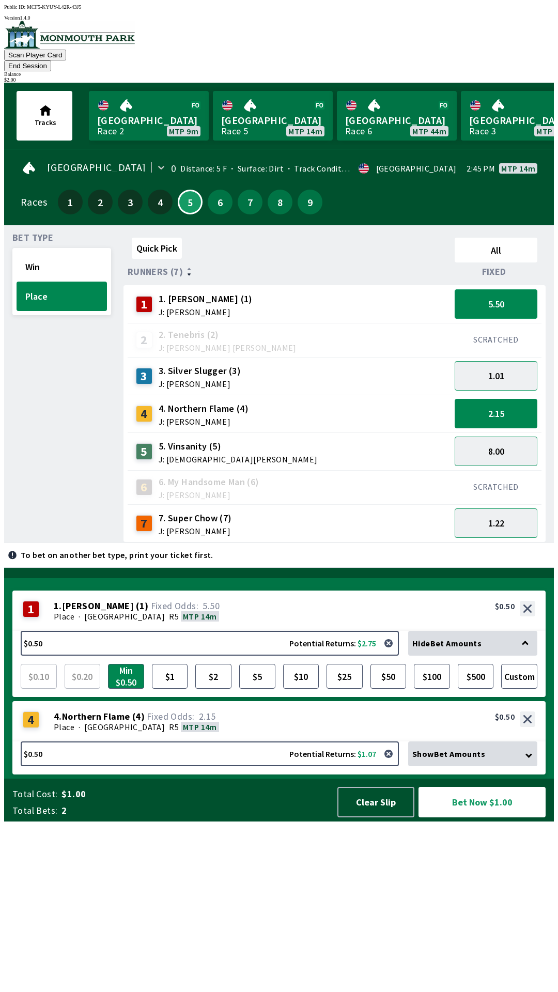
click at [520, 293] on button "5.50" at bounding box center [496, 303] width 83 height 29
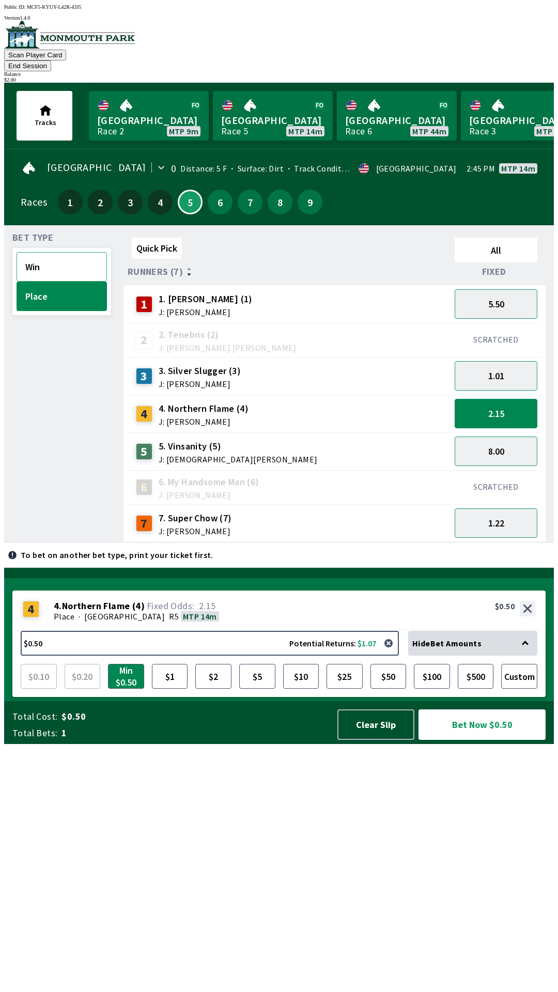
click at [26, 252] on button "Win" at bounding box center [62, 266] width 90 height 29
click at [515, 401] on button "2.20" at bounding box center [496, 413] width 83 height 29
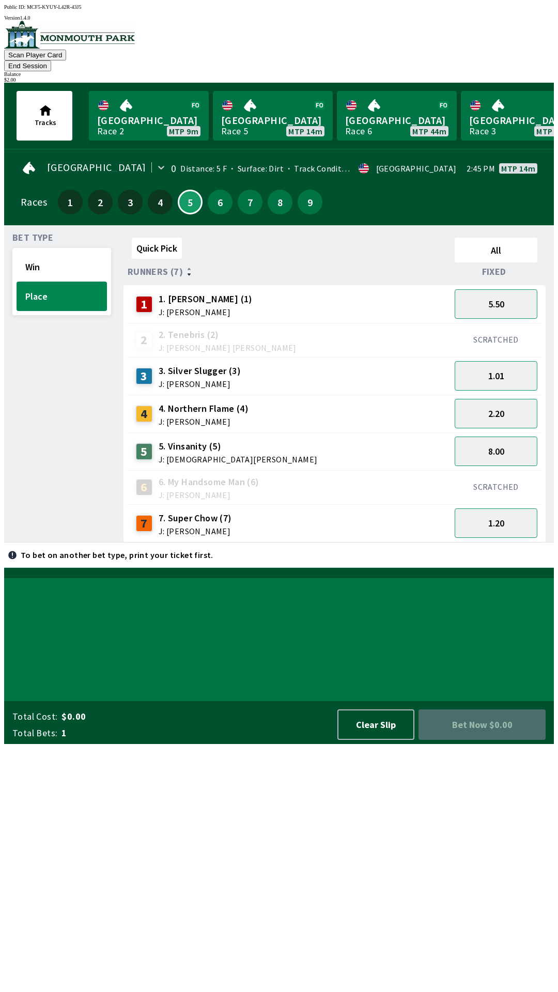
click at [173, 268] on span "Runners (7)" at bounding box center [155, 272] width 55 height 8
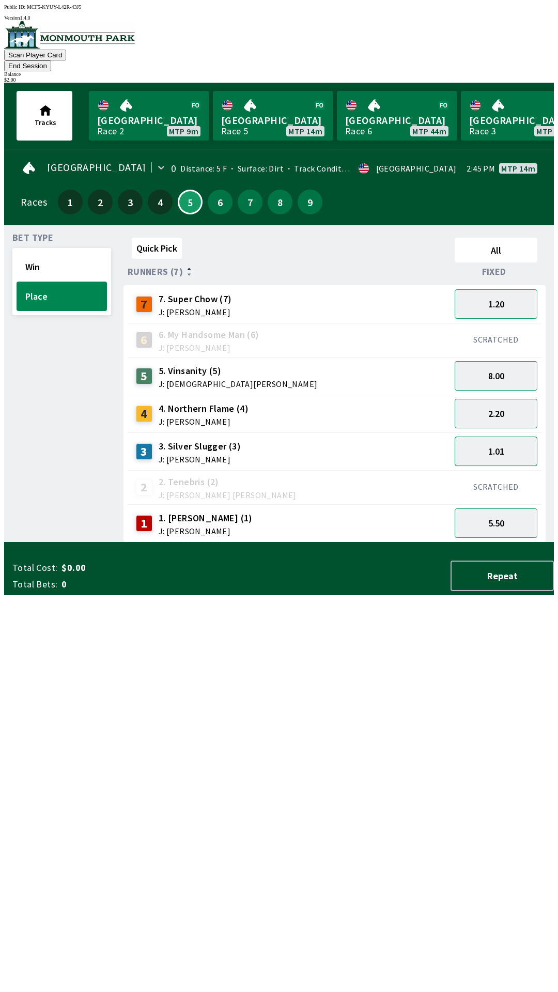
click at [508, 437] on button "1.01" at bounding box center [496, 451] width 83 height 29
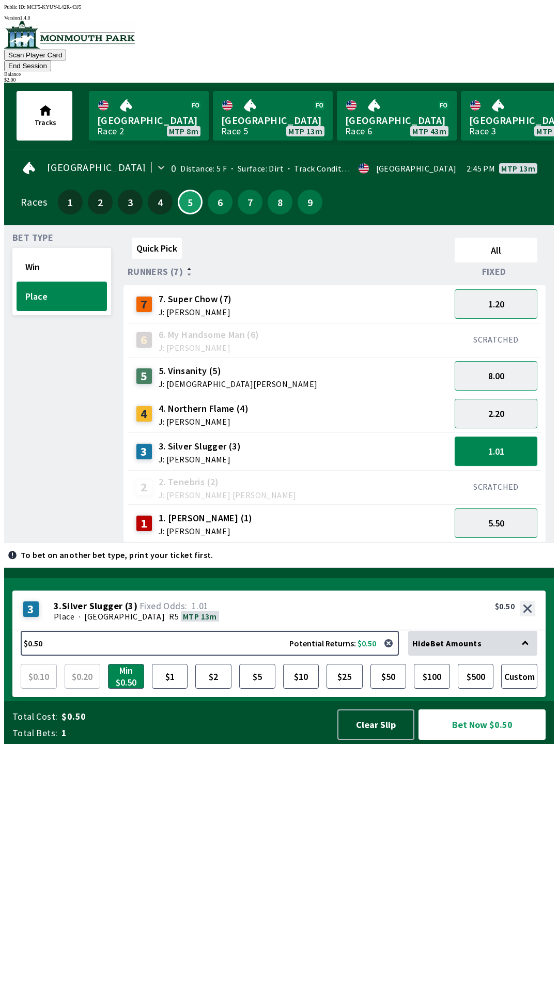
click at [500, 440] on button "1.01" at bounding box center [496, 451] width 83 height 29
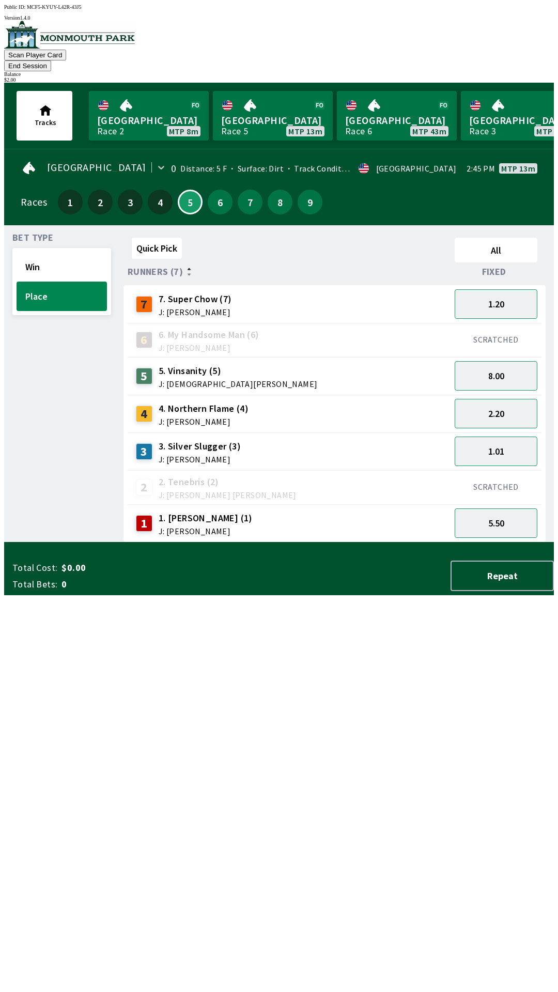
click at [77, 595] on div "Total Cost: $0.00 Total Bets: 0 Repeat" at bounding box center [283, 574] width 542 height 43
click at [175, 268] on span "Runners (7)" at bounding box center [155, 272] width 55 height 8
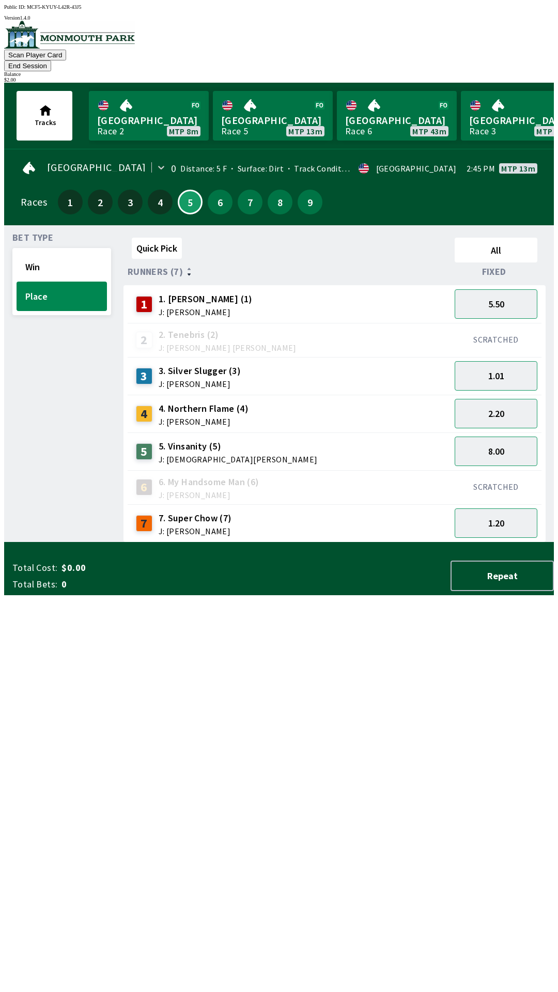
click at [188, 273] on icon at bounding box center [189, 274] width 3 height 2
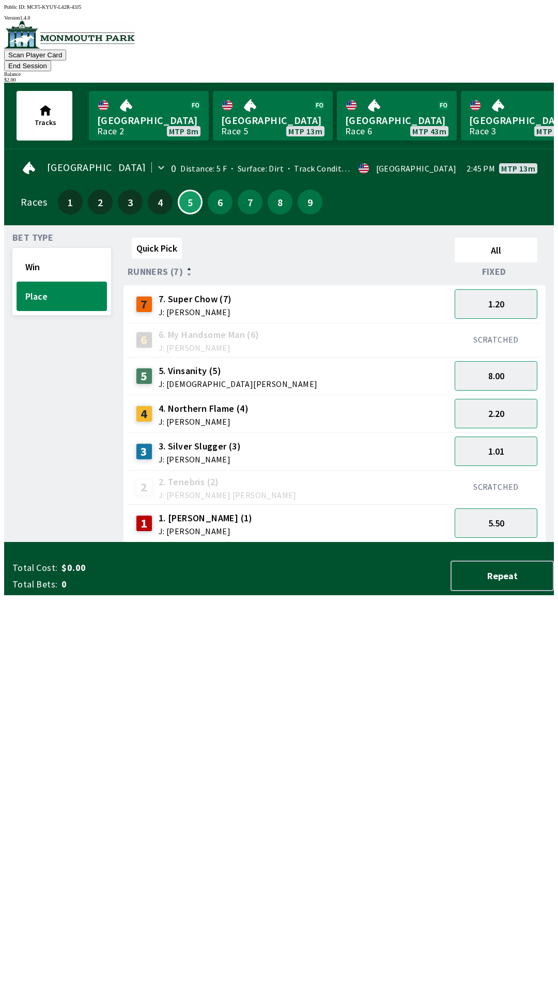
click at [178, 268] on span "Runners (7)" at bounding box center [155, 272] width 55 height 8
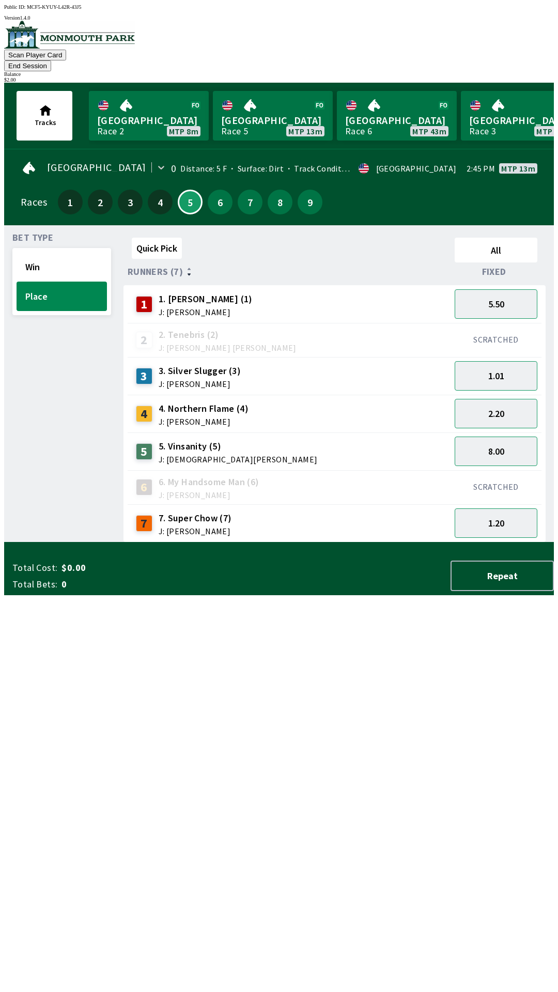
click at [179, 267] on div "Runners (7)" at bounding box center [289, 272] width 323 height 10
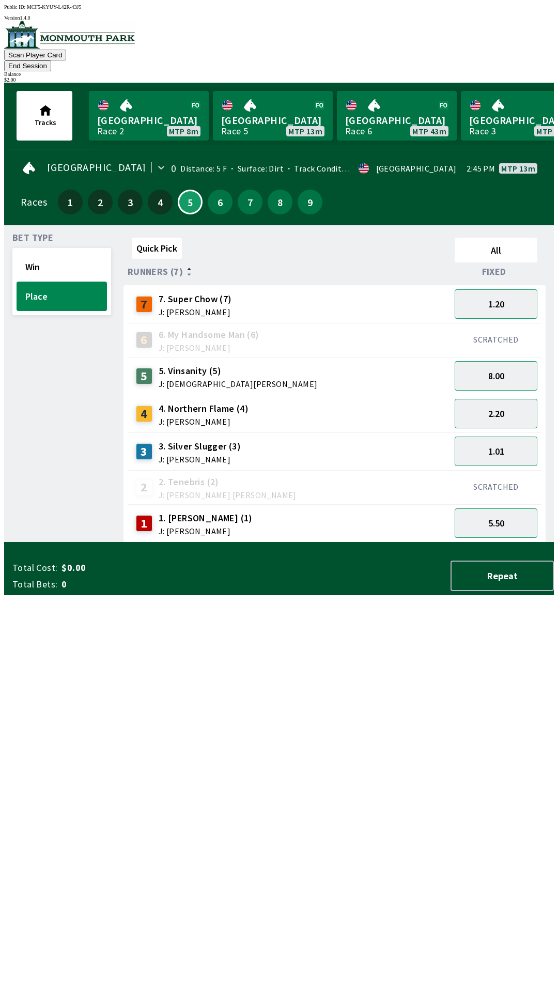
click at [176, 268] on span "Runners (7)" at bounding box center [155, 272] width 55 height 8
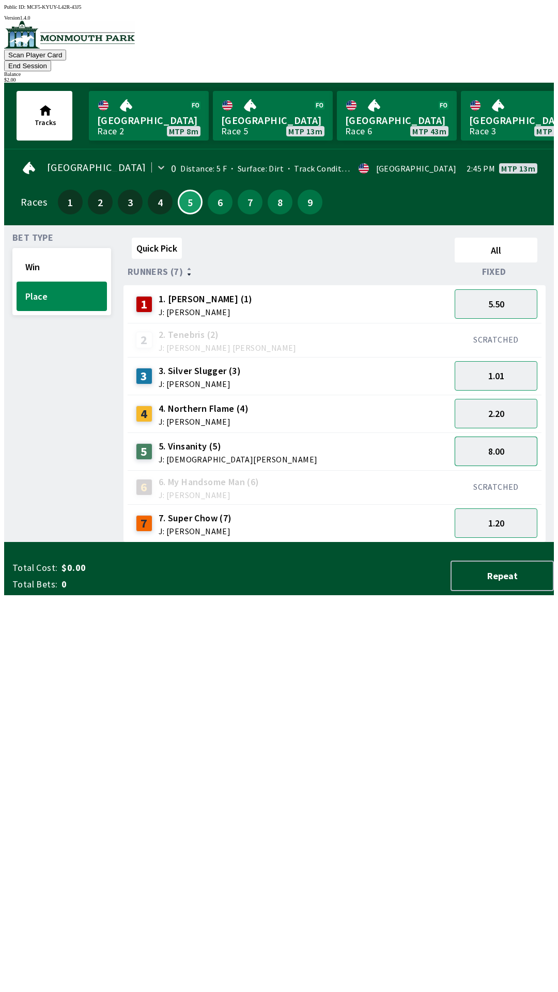
click at [501, 437] on button "8.00" at bounding box center [496, 451] width 83 height 29
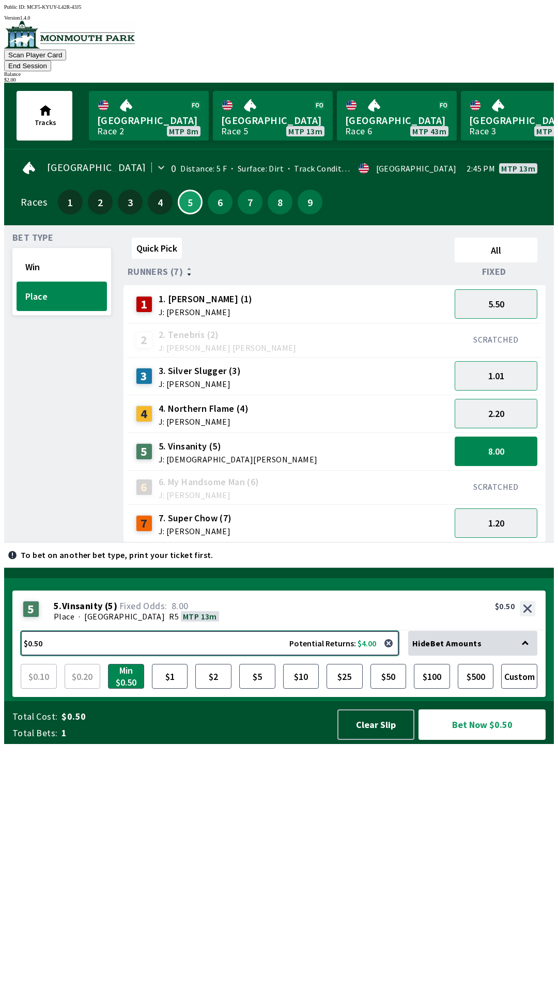
click at [211, 656] on button "$0.50 Potential Returns: $4.00" at bounding box center [210, 643] width 378 height 25
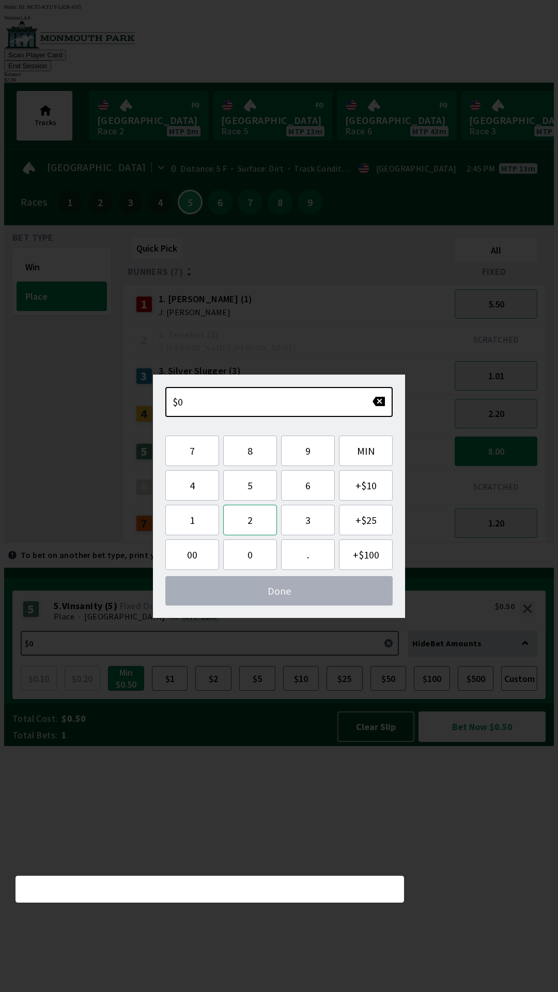
click at [244, 527] on button "2" at bounding box center [250, 520] width 54 height 30
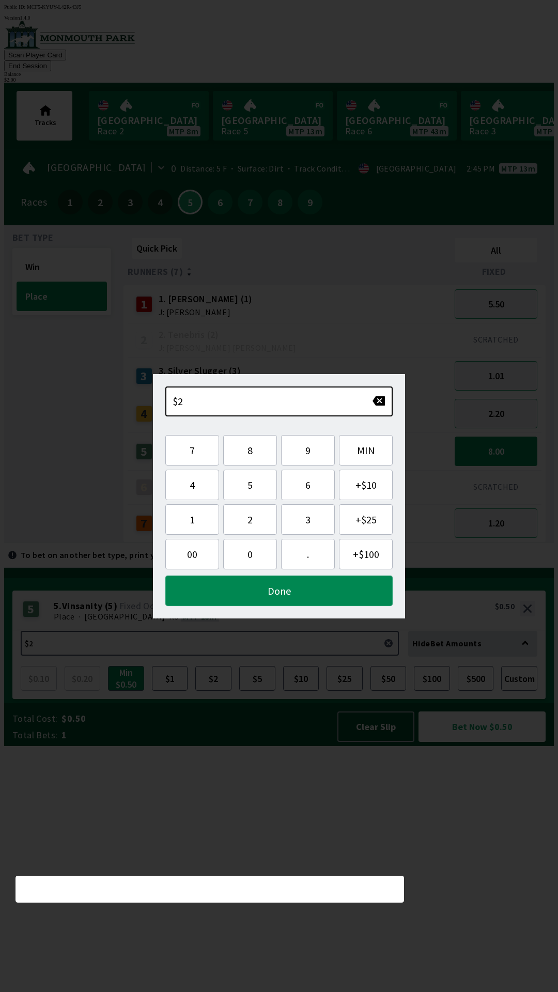
click at [336, 602] on button "Done" at bounding box center [278, 591] width 227 height 30
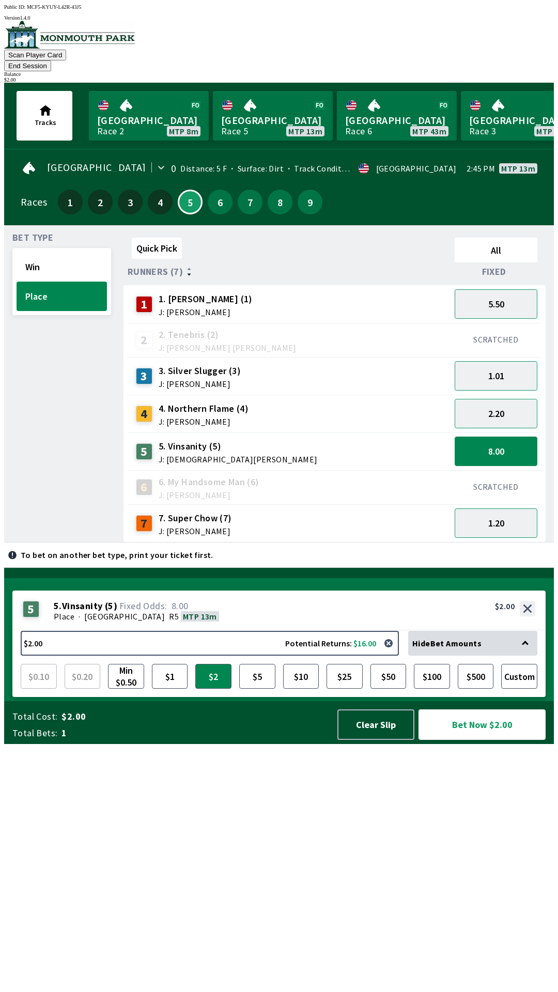
click at [500, 740] on button "Bet Now $2.00" at bounding box center [482, 725] width 127 height 30
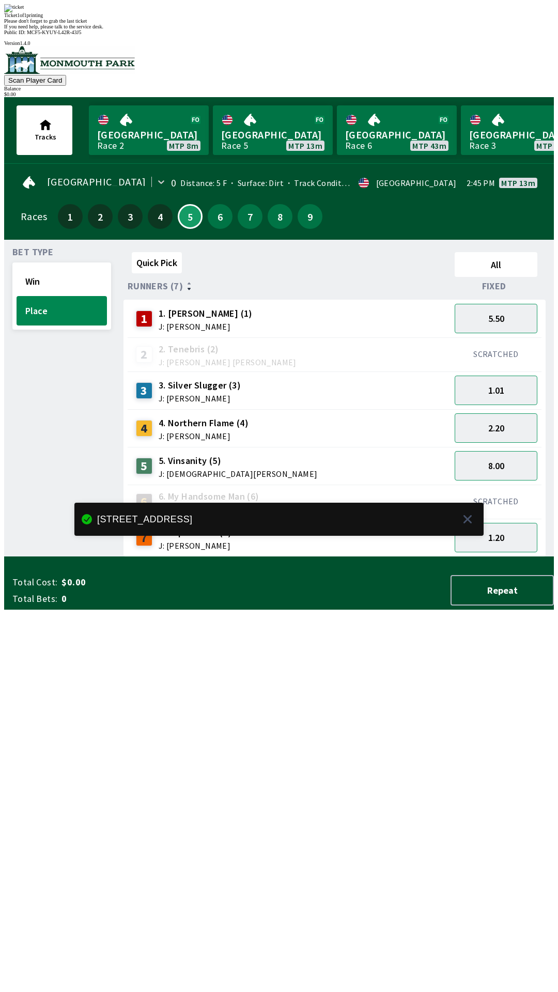
click at [456, 557] on div "Quick Pick All Runners (7) Fixed 1 1. [PERSON_NAME] (1) J: [PERSON_NAME] 5.50 2…" at bounding box center [339, 402] width 431 height 309
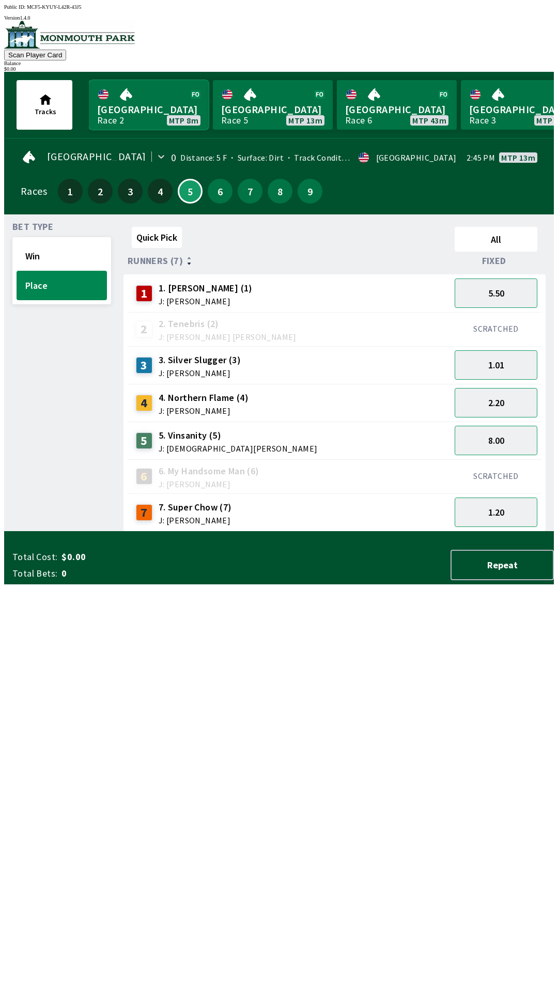
click at [137, 94] on link "Canterbury Park Race 2 MTP 8m" at bounding box center [149, 105] width 120 height 50
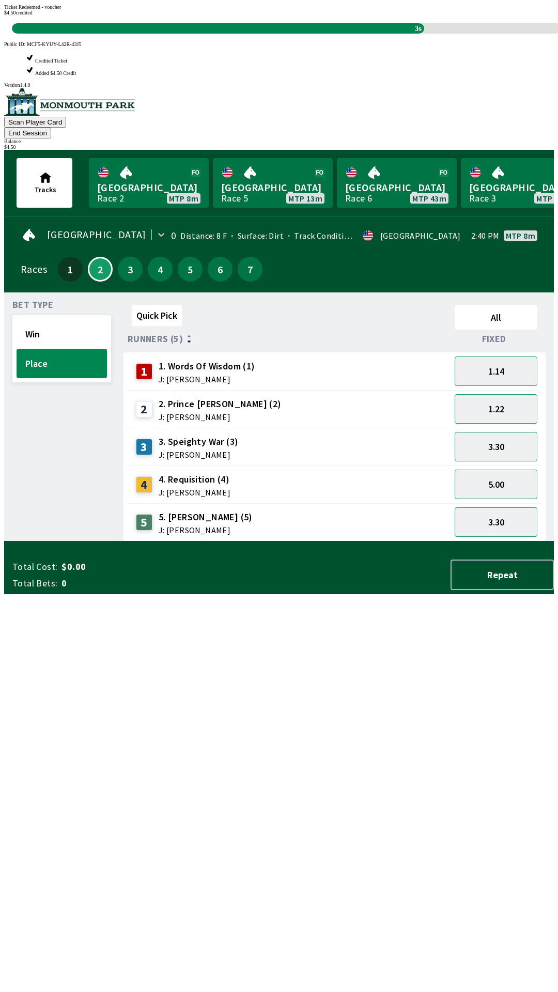
click at [73, 542] on div "Bet Type Win Place" at bounding box center [61, 421] width 99 height 241
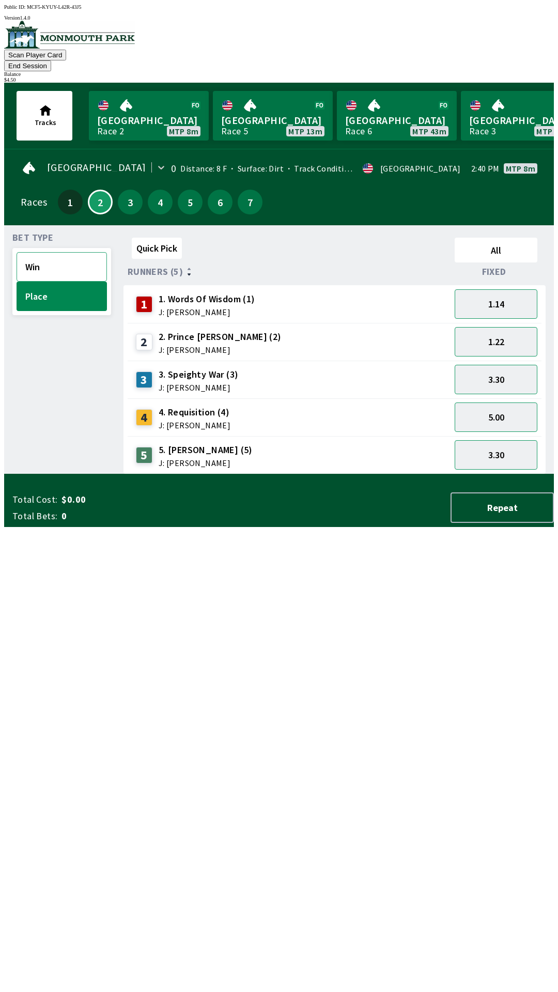
click at [71, 261] on button "Win" at bounding box center [62, 266] width 90 height 29
click at [510, 411] on button "15.00" at bounding box center [496, 417] width 83 height 29
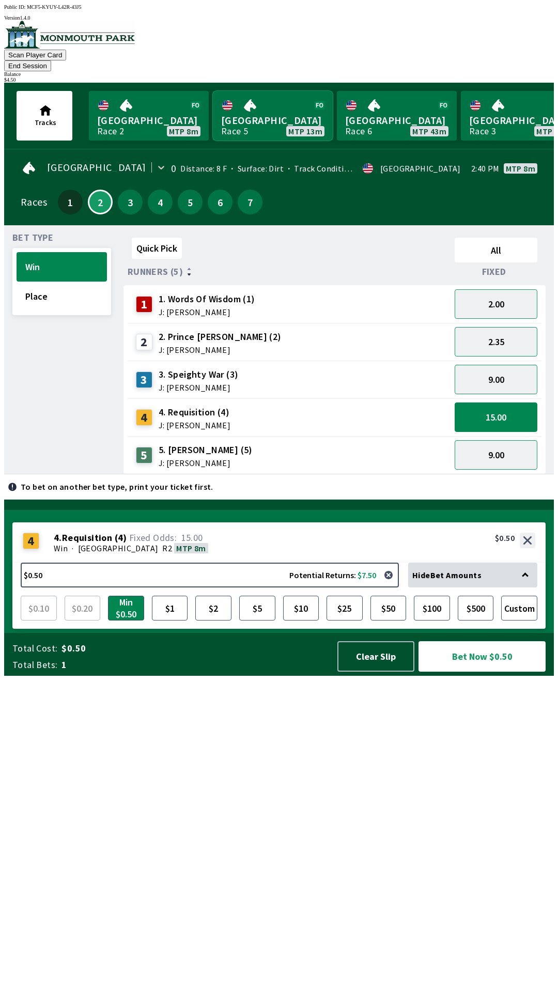
click at [272, 116] on link "[GEOGRAPHIC_DATA] Race 5 MTP 13m" at bounding box center [273, 116] width 120 height 50
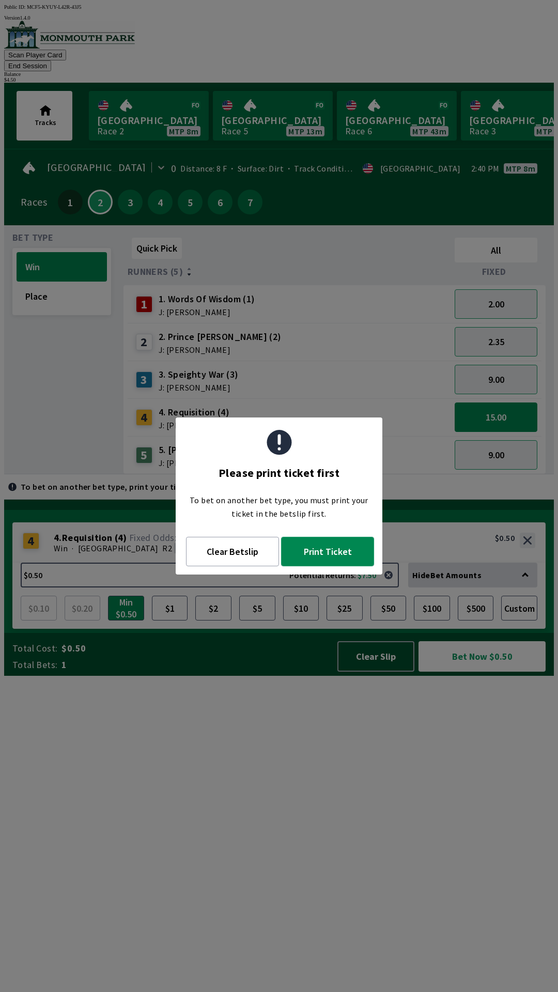
click at [307, 553] on button "Print Ticket" at bounding box center [327, 551] width 93 height 29
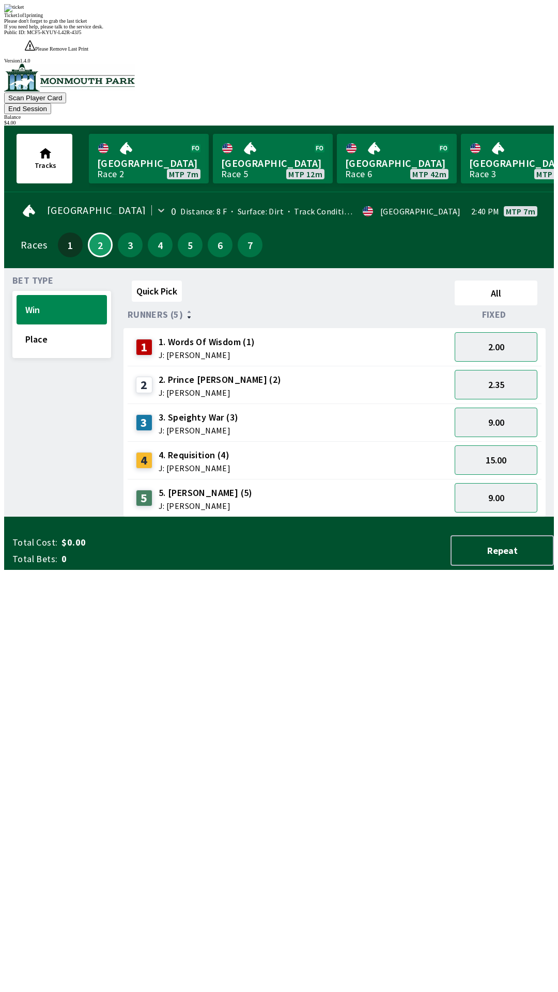
click at [152, 517] on div "Quick Pick All Runners (5) Fixed 1 1. Words Of Wisdom (1) J: [PERSON_NAME] 2.00…" at bounding box center [339, 397] width 431 height 241
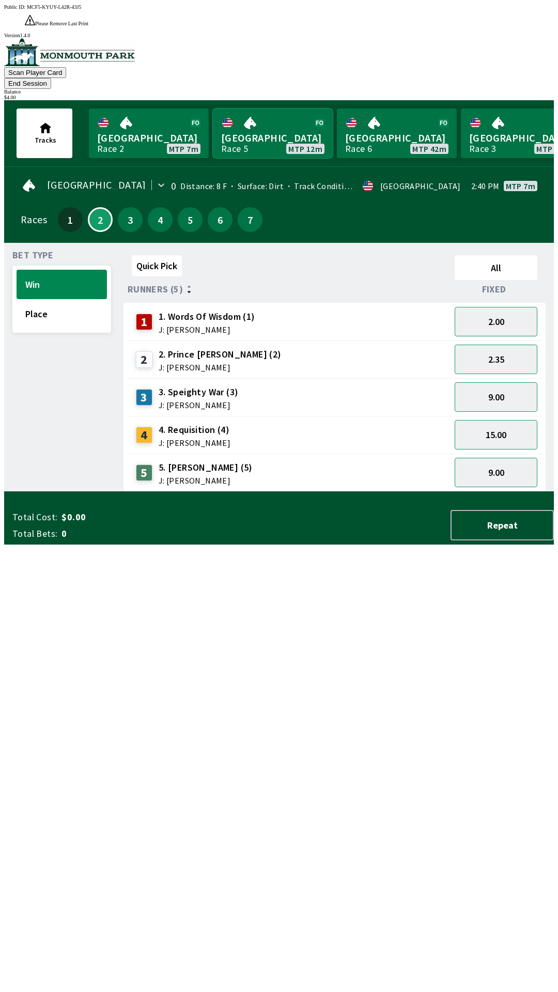
click at [254, 117] on link "Monmouth Park Race 5 MTP 12m" at bounding box center [273, 134] width 120 height 50
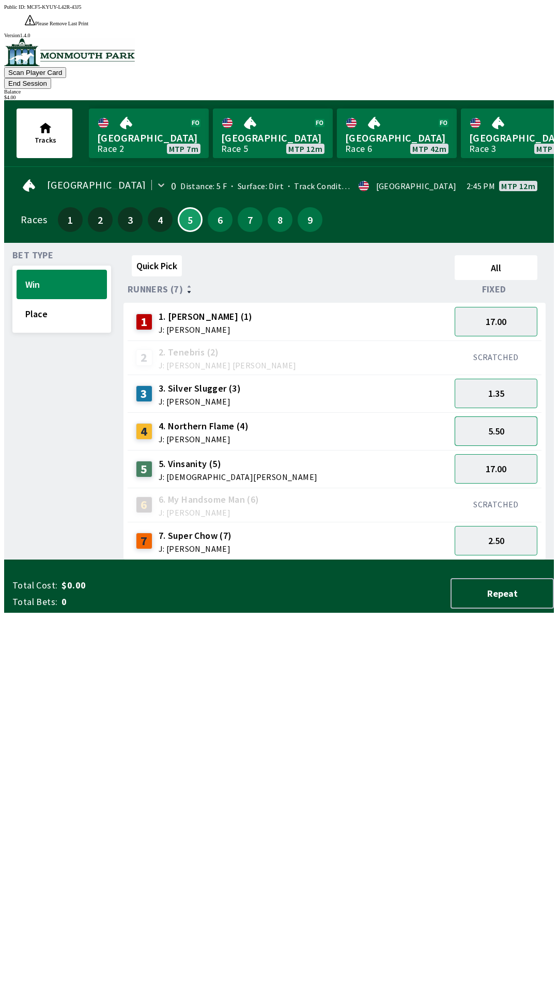
click at [516, 417] on button "5.50" at bounding box center [496, 431] width 83 height 29
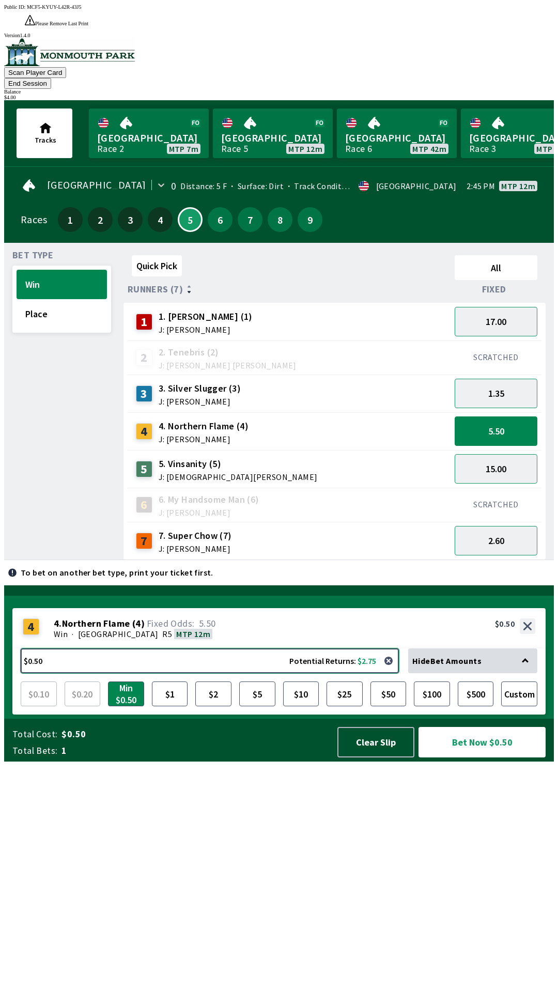
click at [215, 674] on button "$0.50 Potential Returns: $2.75" at bounding box center [210, 661] width 378 height 25
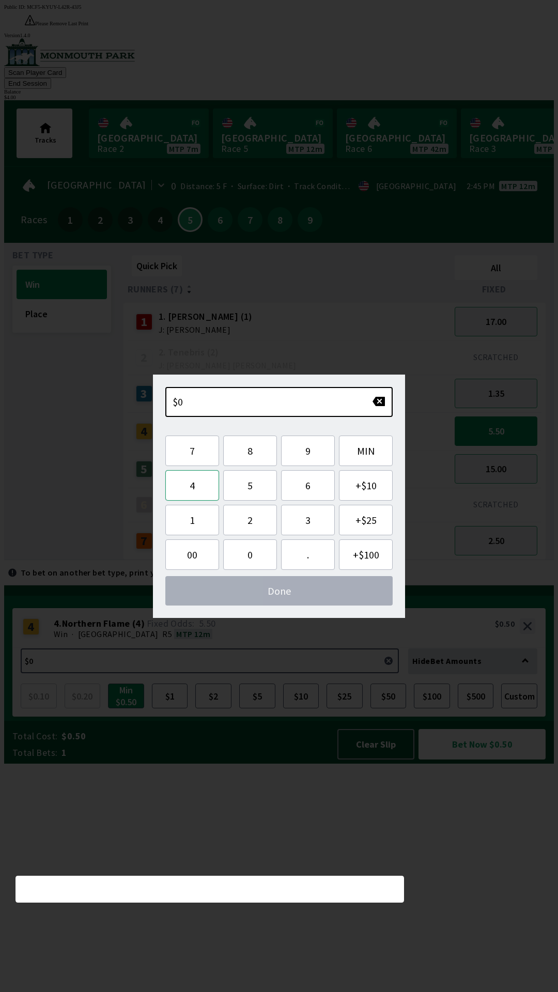
click at [195, 484] on button "4" at bounding box center [192, 485] width 54 height 30
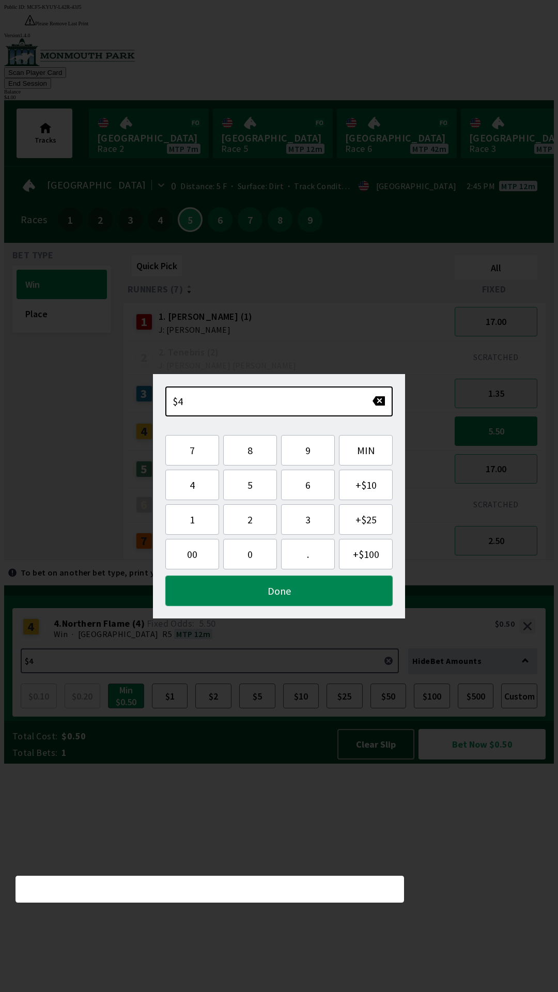
click at [242, 577] on button "Done" at bounding box center [278, 591] width 227 height 30
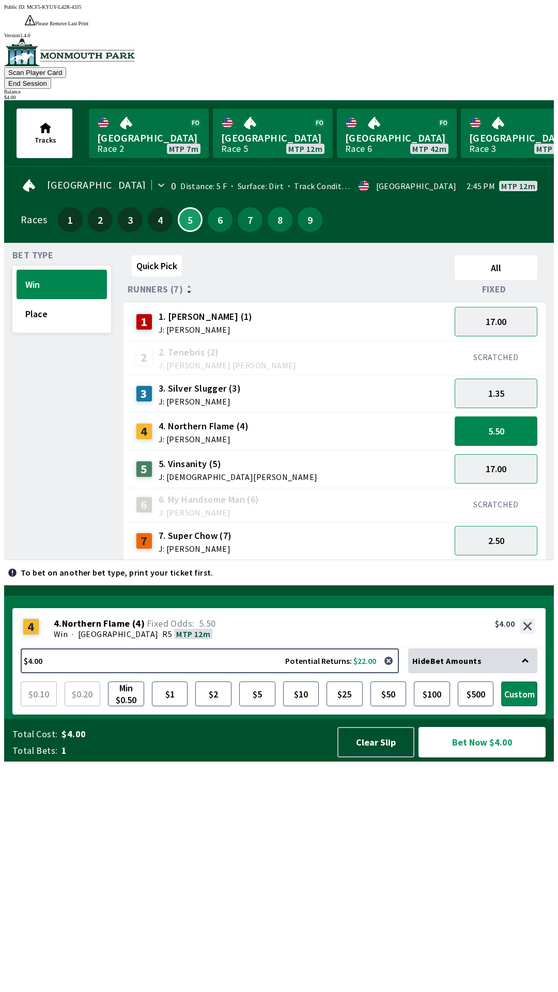
click at [496, 758] on button "Bet Now $4.00" at bounding box center [482, 742] width 127 height 30
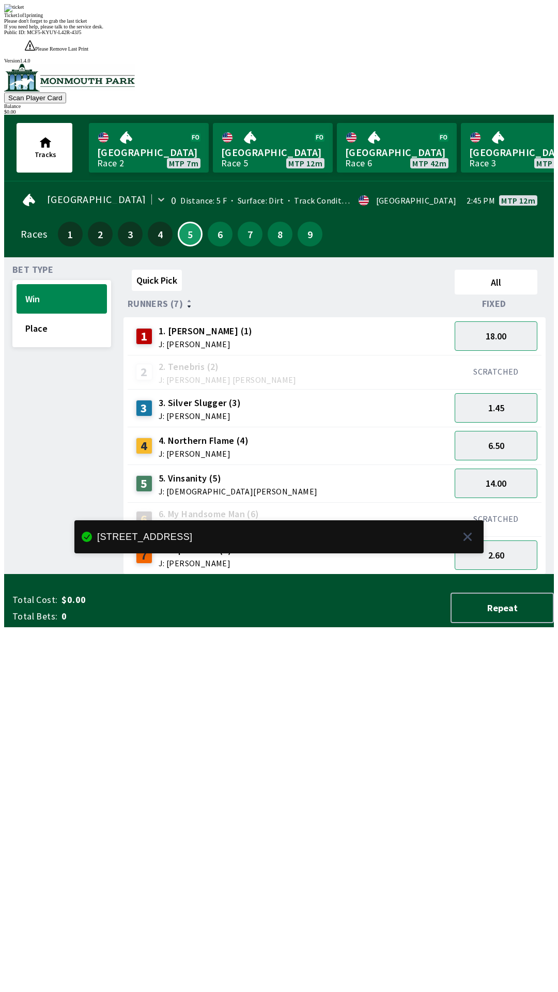
click at [69, 575] on div "Bet Type Win Place" at bounding box center [61, 420] width 99 height 309
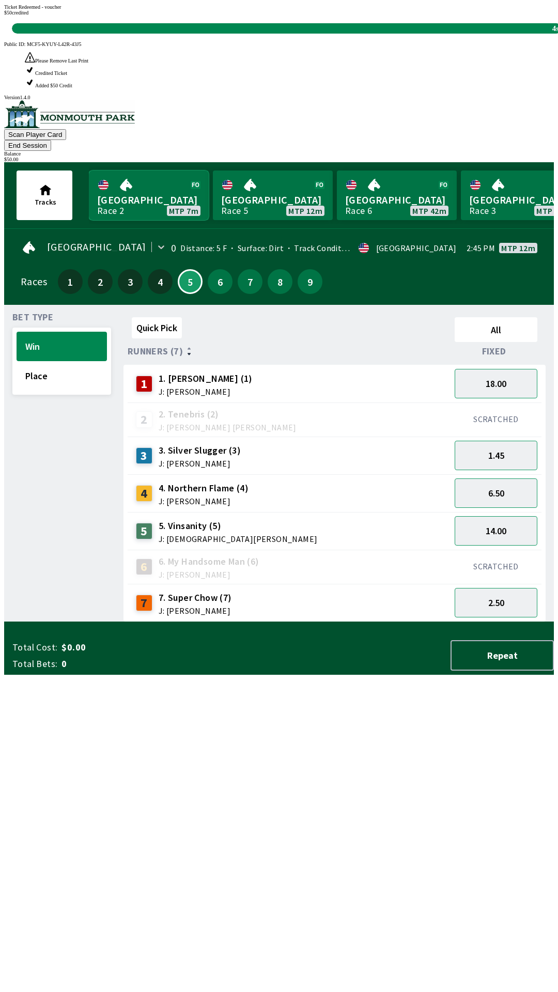
click at [152, 171] on link "Canterbury Park Race 2 MTP 7m" at bounding box center [149, 196] width 120 height 50
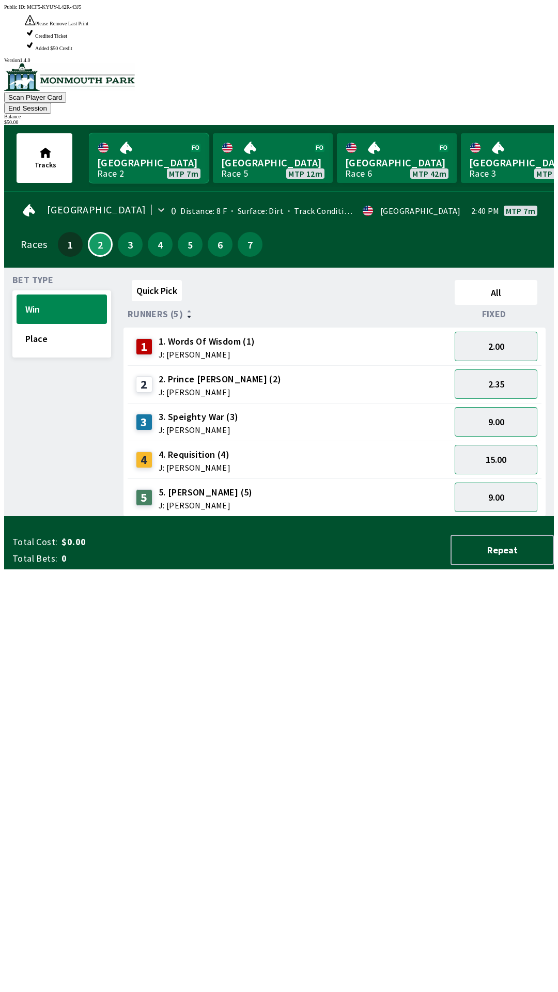
click at [149, 133] on link "Canterbury Park Race 2 MTP 7m" at bounding box center [149, 158] width 120 height 50
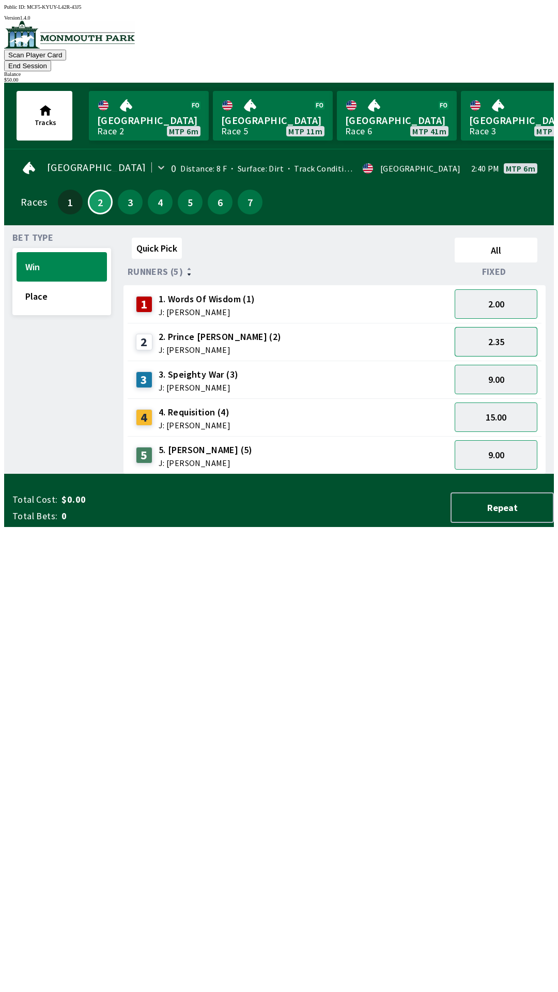
click at [522, 327] on button "2.35" at bounding box center [496, 341] width 83 height 29
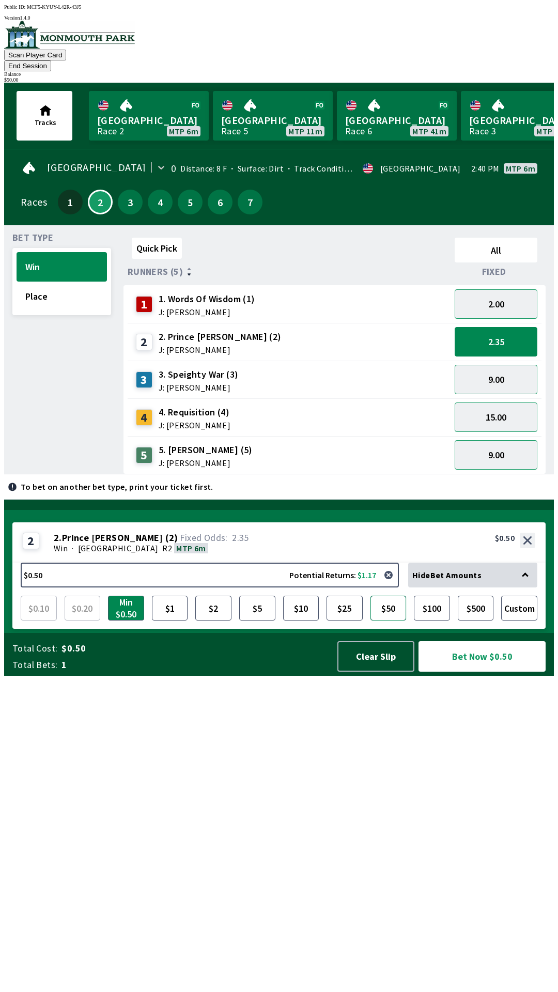
click at [393, 621] on button "$50" at bounding box center [389, 608] width 36 height 25
click at [506, 331] on button "2.35" at bounding box center [496, 341] width 83 height 29
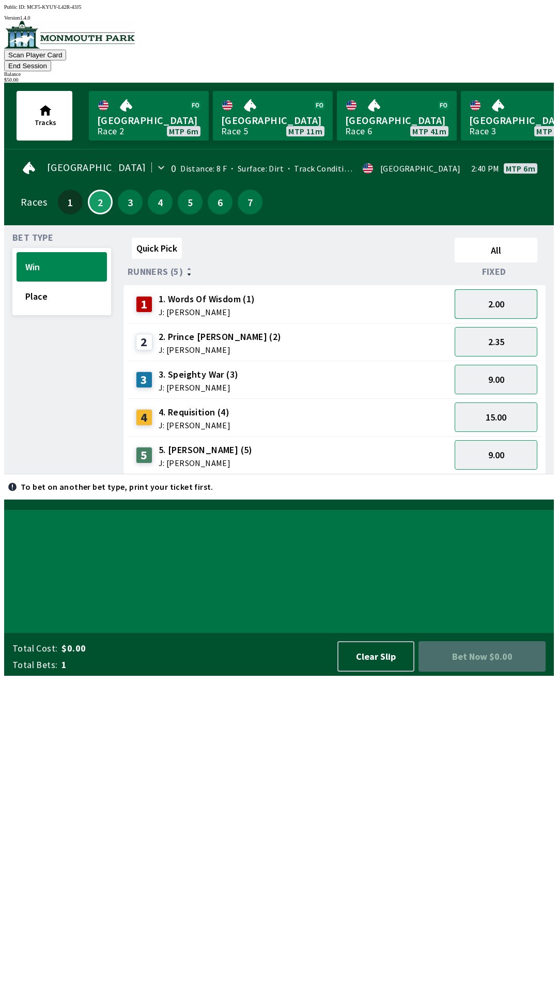
click at [505, 293] on button "2.00" at bounding box center [496, 303] width 83 height 29
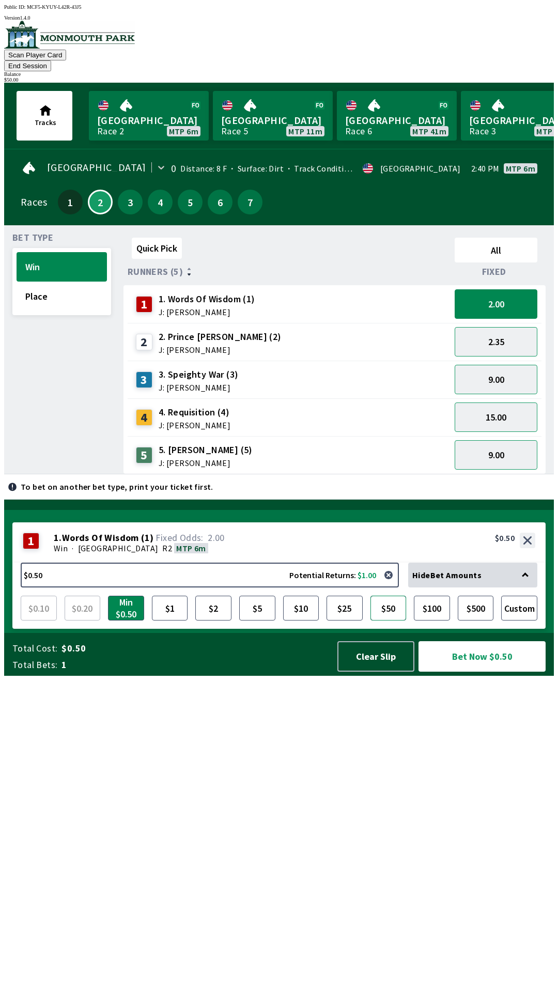
click at [389, 621] on button "$50" at bounding box center [389, 608] width 36 height 25
click at [483, 672] on button "Bet Now $50.00" at bounding box center [482, 656] width 127 height 30
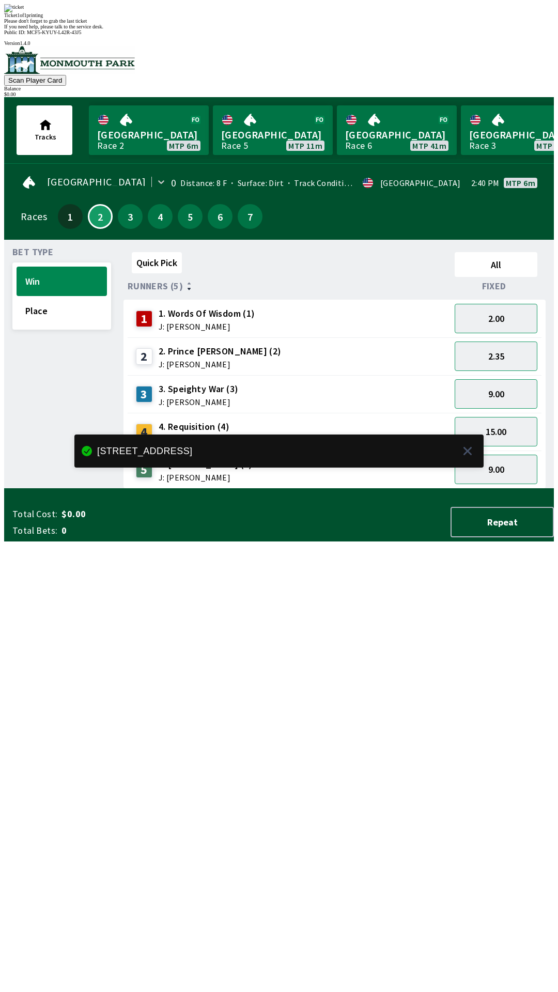
click at [489, 489] on div "Quick Pick All Runners (5) Fixed 1 1. Words Of Wisdom (1) J: [PERSON_NAME] 2.00…" at bounding box center [339, 368] width 431 height 241
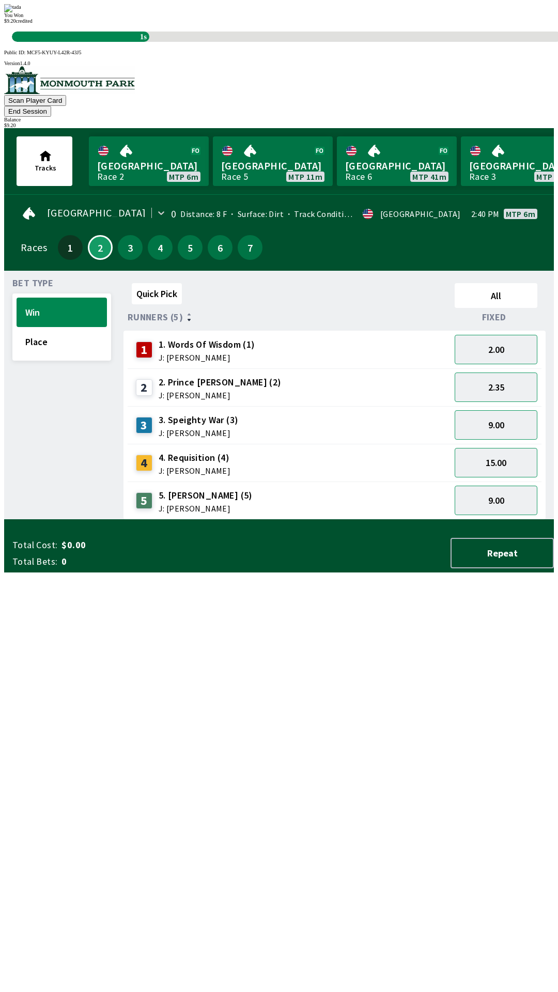
click at [387, 520] on div "Quick Pick All Runners (5) Fixed 1 1. Words Of Wisdom (1) J: [PERSON_NAME] 2.00…" at bounding box center [339, 399] width 431 height 241
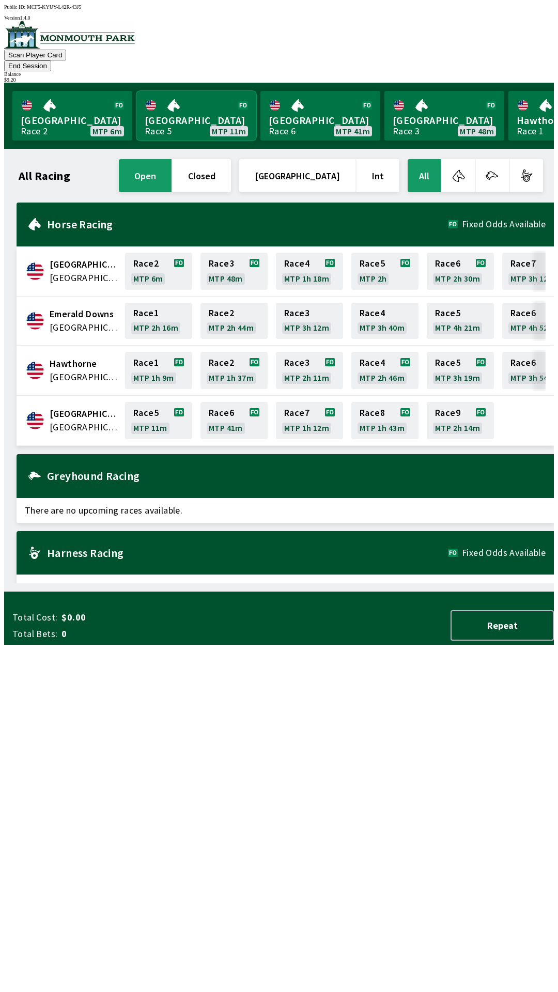
click at [212, 105] on link "[GEOGRAPHIC_DATA] Race 5 MTP 11m" at bounding box center [196, 116] width 120 height 50
click at [215, 114] on link "[GEOGRAPHIC_DATA] Race 5 MTP 11m" at bounding box center [196, 116] width 120 height 50
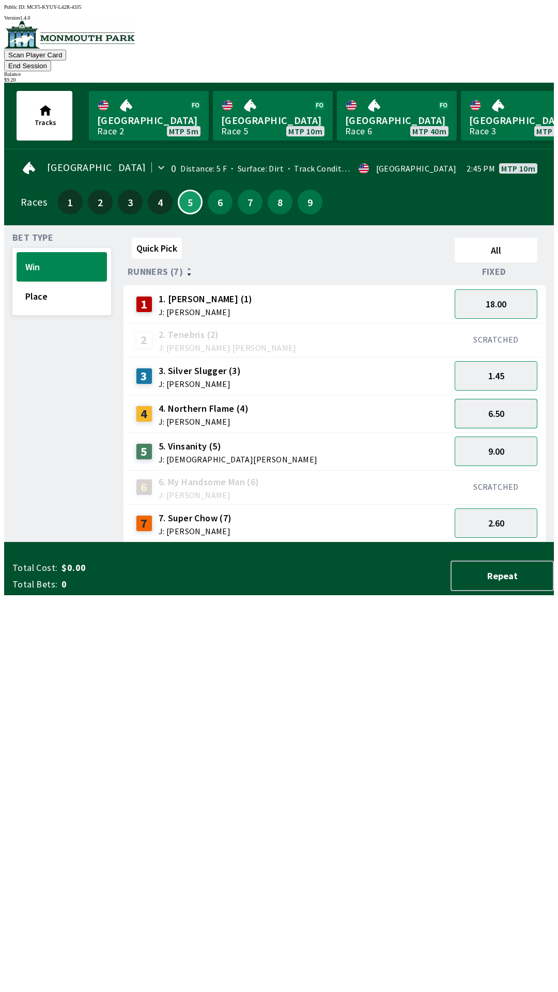
click at [518, 402] on button "6.50" at bounding box center [496, 413] width 83 height 29
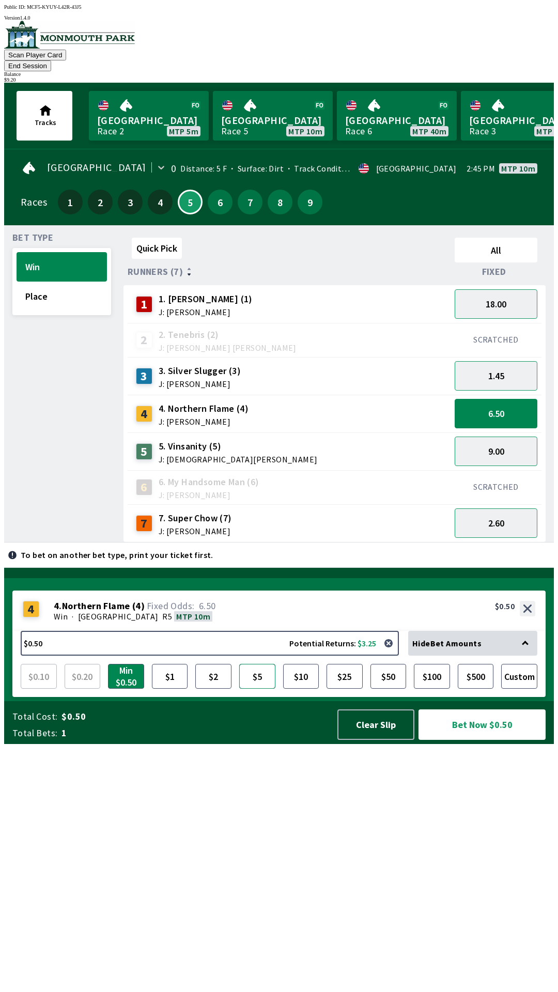
click at [266, 689] on button "$5" at bounding box center [257, 676] width 36 height 25
click at [496, 740] on button "Bet Now $5.00" at bounding box center [482, 725] width 127 height 30
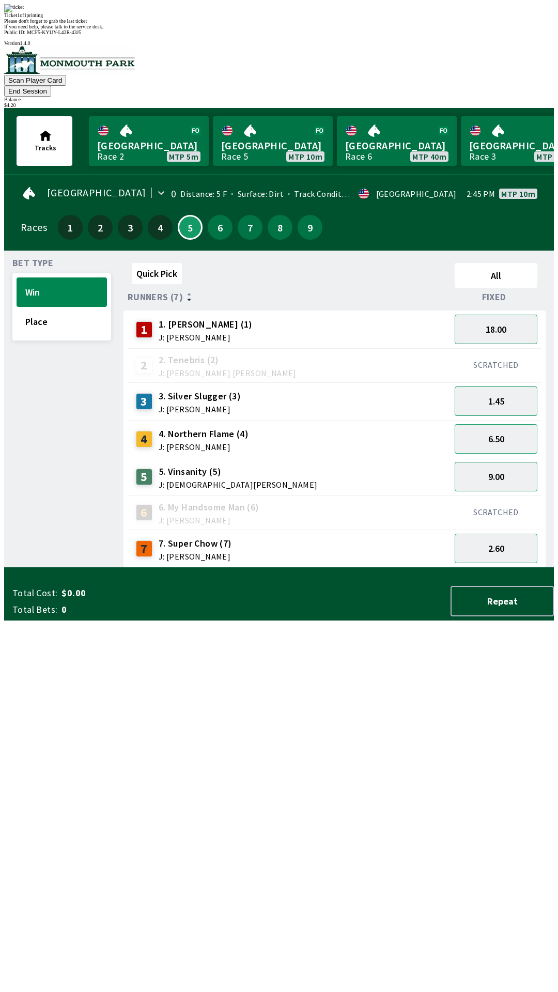
click at [306, 568] on div "Quick Pick All Runners (7) Fixed 1 1. [PERSON_NAME] (1) J: [PERSON_NAME] 18.00 …" at bounding box center [339, 413] width 431 height 309
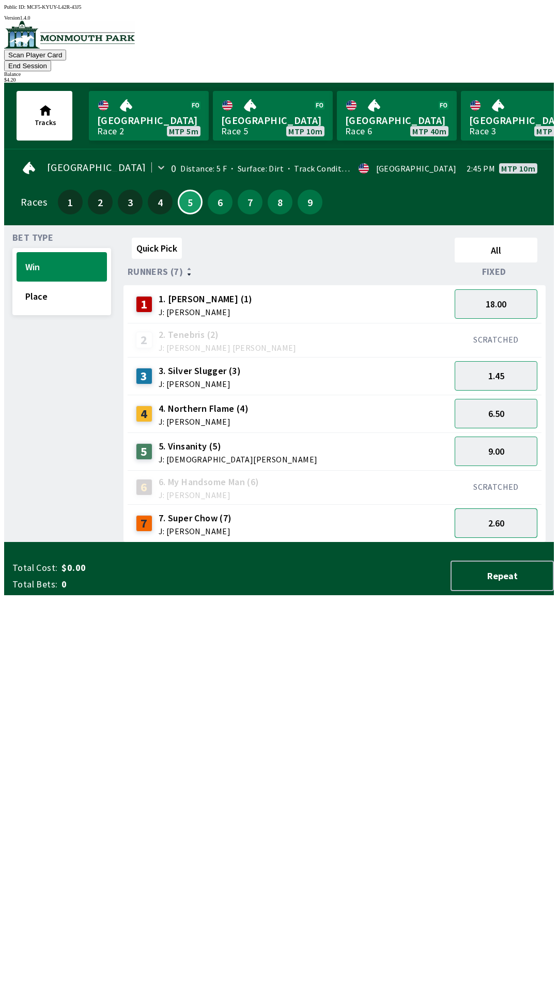
click at [503, 509] on button "2.60" at bounding box center [496, 523] width 83 height 29
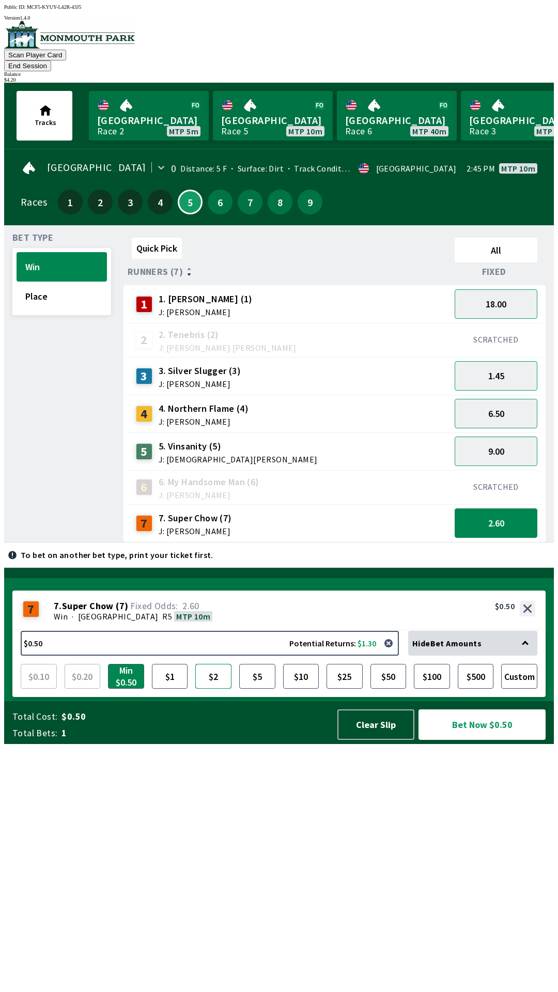
click at [216, 689] on button "$2" at bounding box center [213, 676] width 36 height 25
click at [498, 740] on button "Bet Now $2.00" at bounding box center [482, 725] width 127 height 30
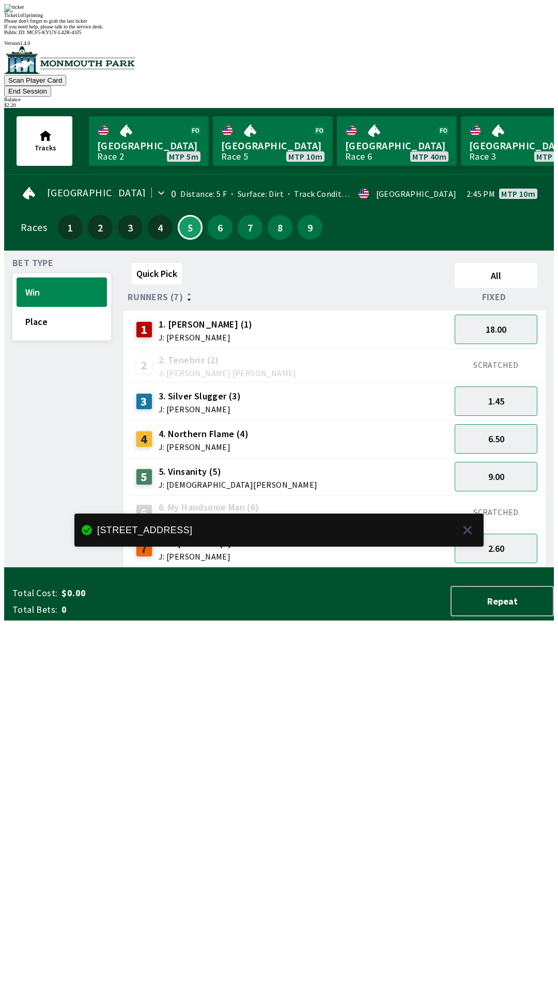
click at [319, 568] on div "Quick Pick All Runners (7) Fixed 1 1. [PERSON_NAME] (1) J: [PERSON_NAME] 18.00 …" at bounding box center [339, 413] width 431 height 309
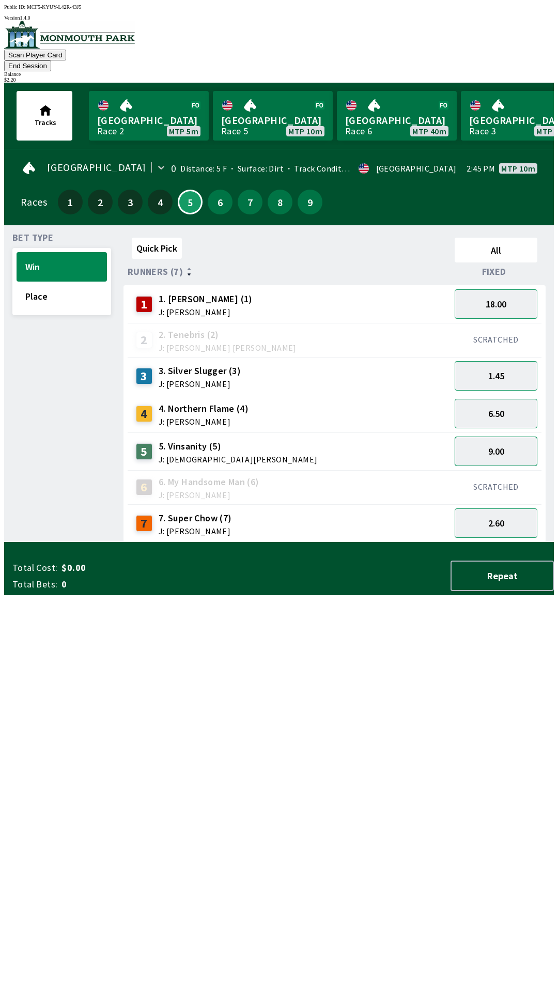
click at [493, 444] on button "9.00" at bounding box center [496, 451] width 83 height 29
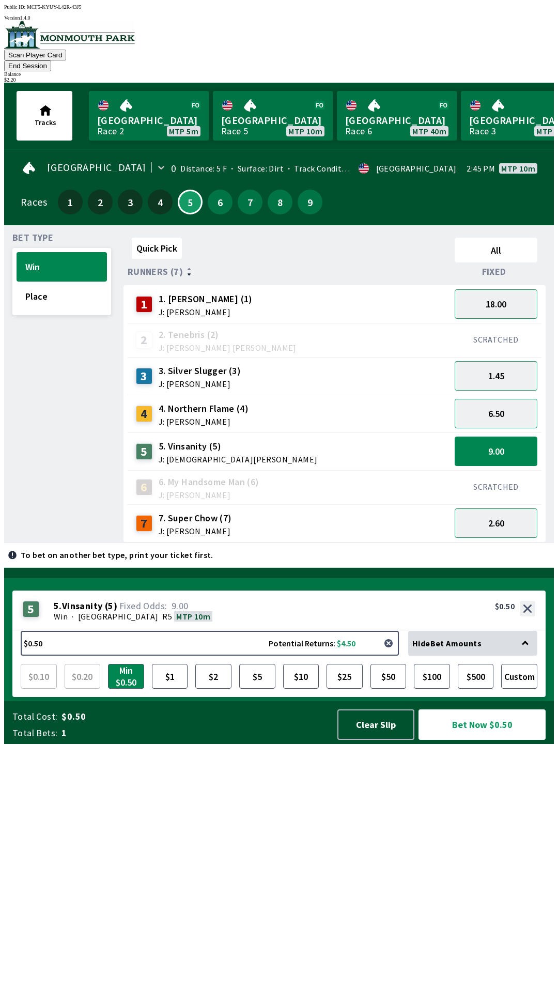
click at [386, 654] on button "button" at bounding box center [388, 643] width 21 height 21
click at [387, 654] on button "button" at bounding box center [388, 643] width 21 height 21
click at [129, 656] on button "$0.50 Potential Returns: $4.50" at bounding box center [210, 643] width 378 height 25
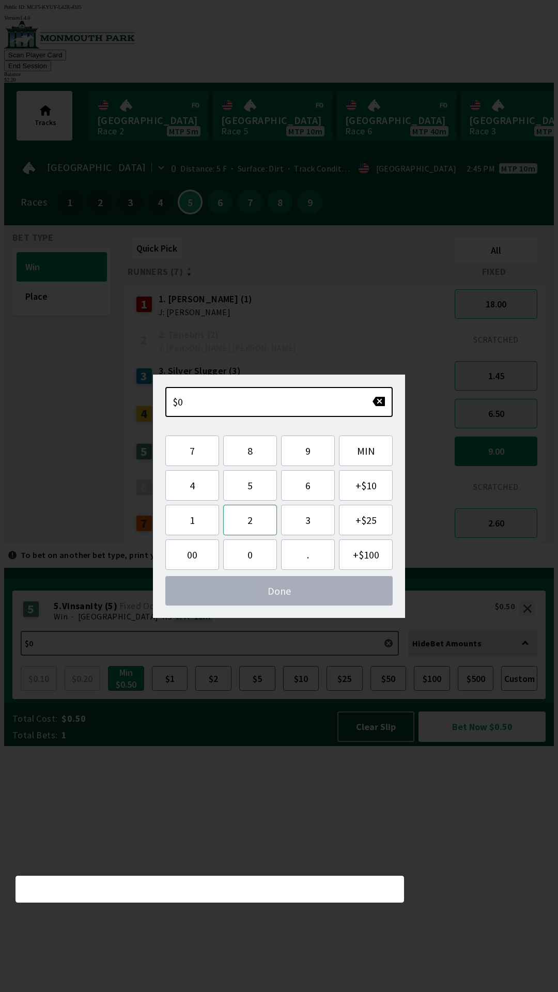
click at [265, 517] on button "2" at bounding box center [250, 520] width 54 height 30
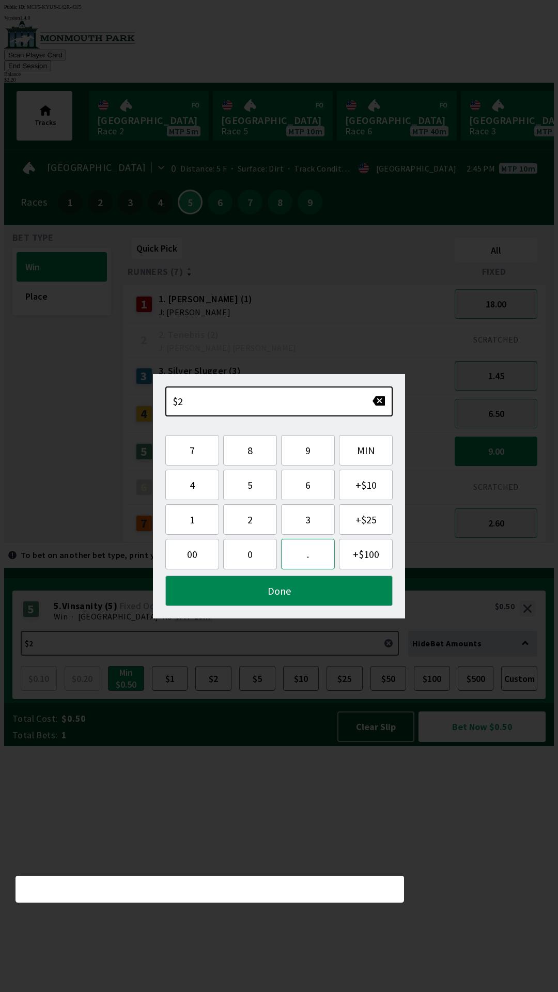
click at [311, 558] on button "." at bounding box center [308, 554] width 54 height 30
click at [258, 511] on button "2" at bounding box center [250, 520] width 54 height 30
click at [304, 593] on button "Done" at bounding box center [278, 591] width 227 height 30
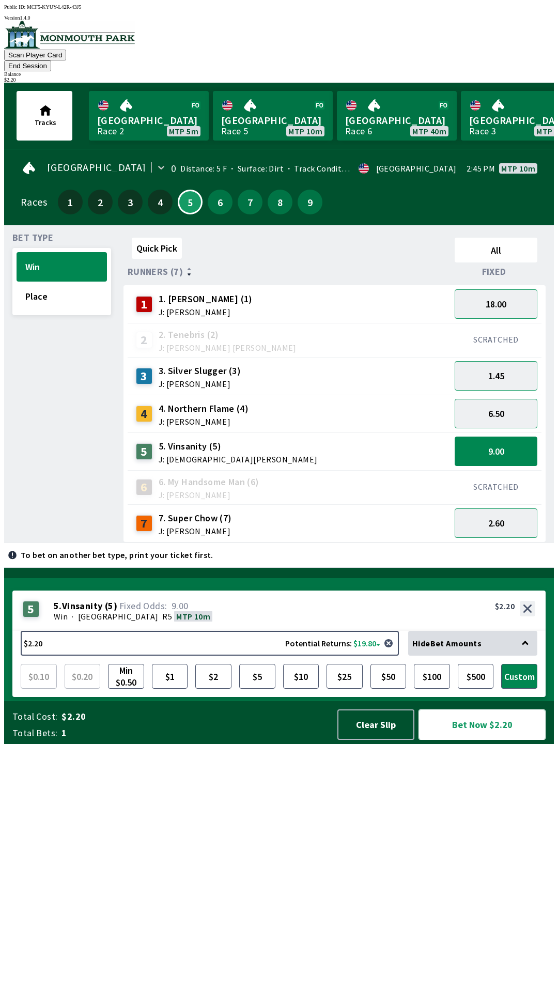
click at [491, 740] on button "Bet Now $2.20" at bounding box center [482, 725] width 127 height 30
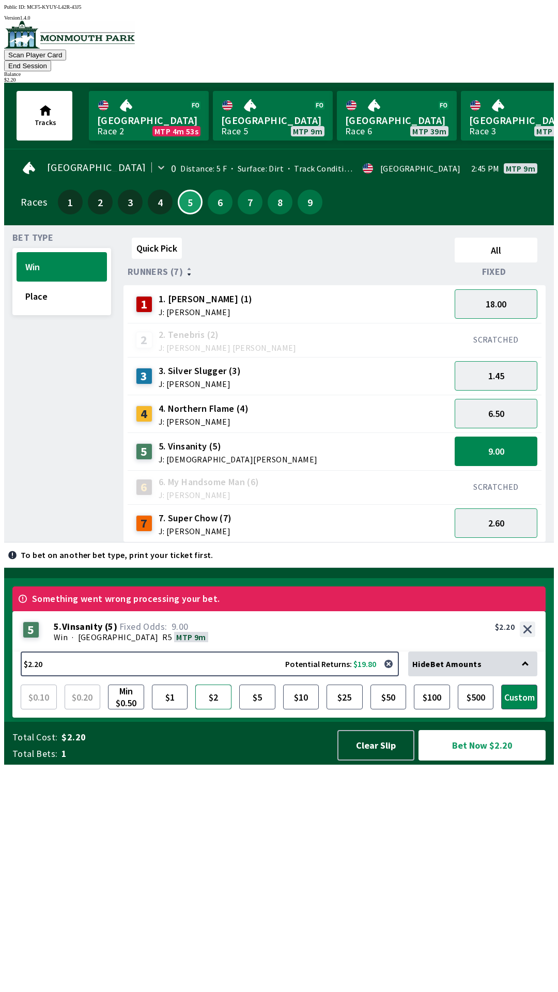
click at [220, 710] on button "$2" at bounding box center [213, 697] width 36 height 25
click at [196, 677] on button "$2.00 Potential Returns: $18.00" at bounding box center [210, 664] width 378 height 25
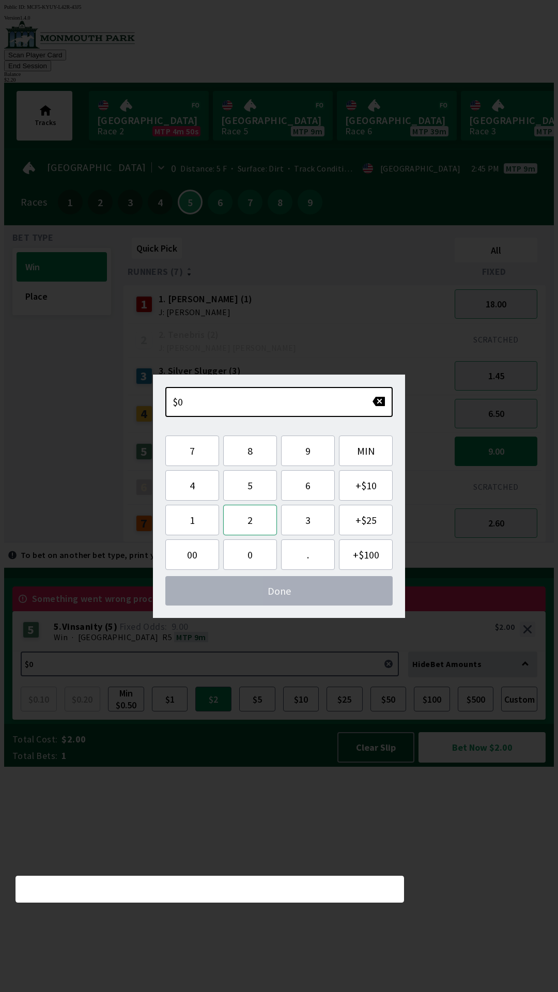
click at [262, 517] on button "2" at bounding box center [250, 520] width 54 height 30
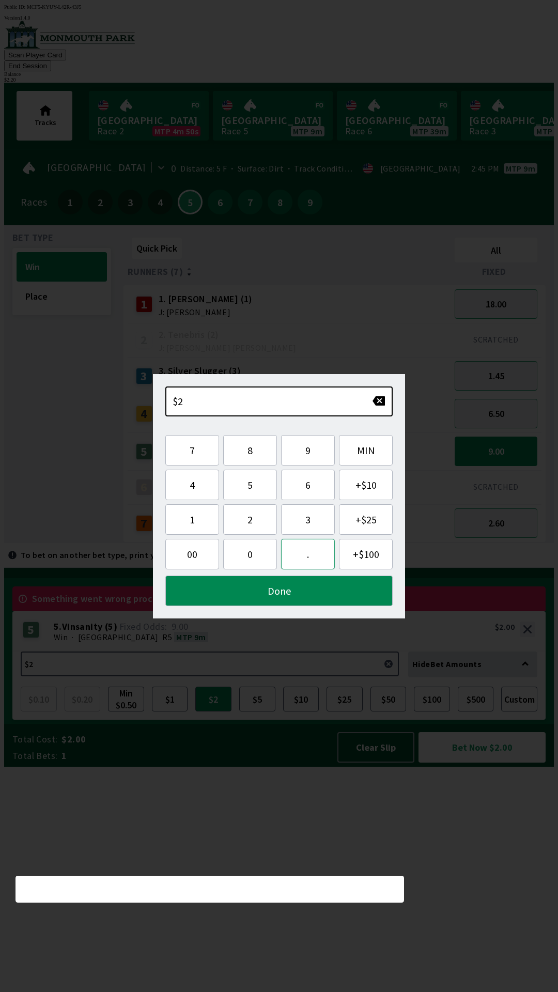
click at [310, 561] on button "." at bounding box center [308, 554] width 54 height 30
click at [256, 522] on button "2" at bounding box center [250, 520] width 54 height 30
click at [260, 549] on button "0" at bounding box center [250, 554] width 54 height 30
click at [308, 591] on button "Done" at bounding box center [278, 591] width 227 height 30
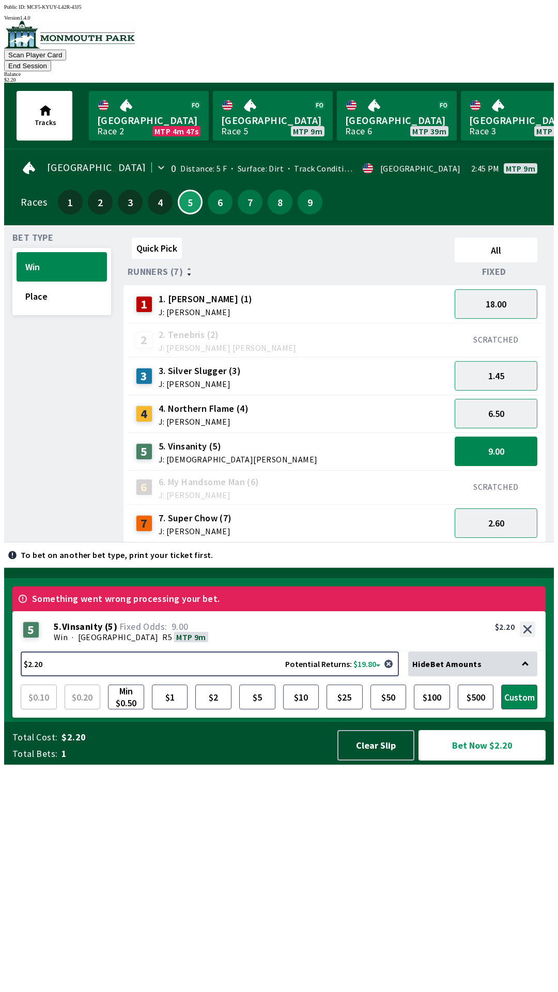
click at [485, 761] on button "Bet Now $2.20" at bounding box center [482, 745] width 127 height 30
click at [378, 677] on button "$2.20 Potential Returns: $19.80" at bounding box center [210, 664] width 378 height 25
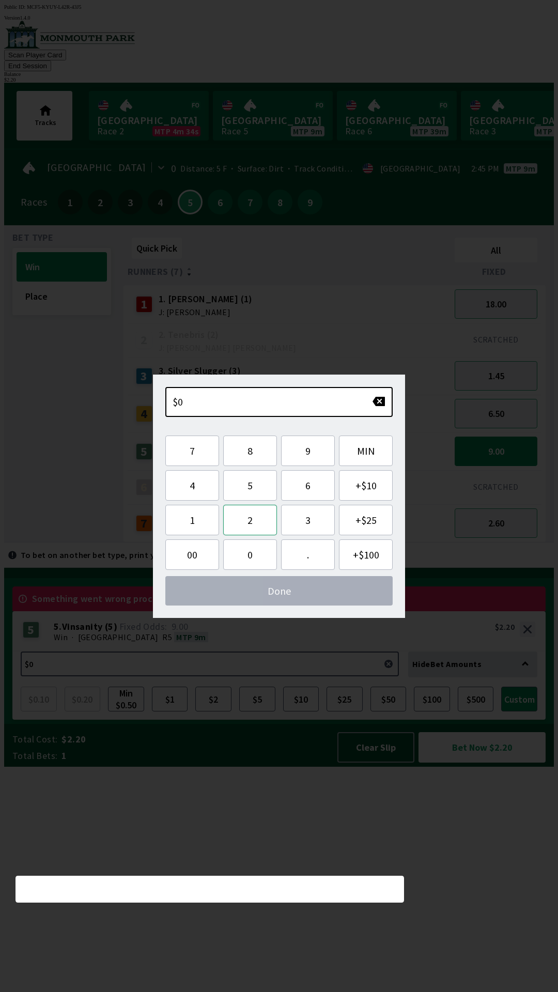
click at [256, 525] on button "2" at bounding box center [250, 520] width 54 height 30
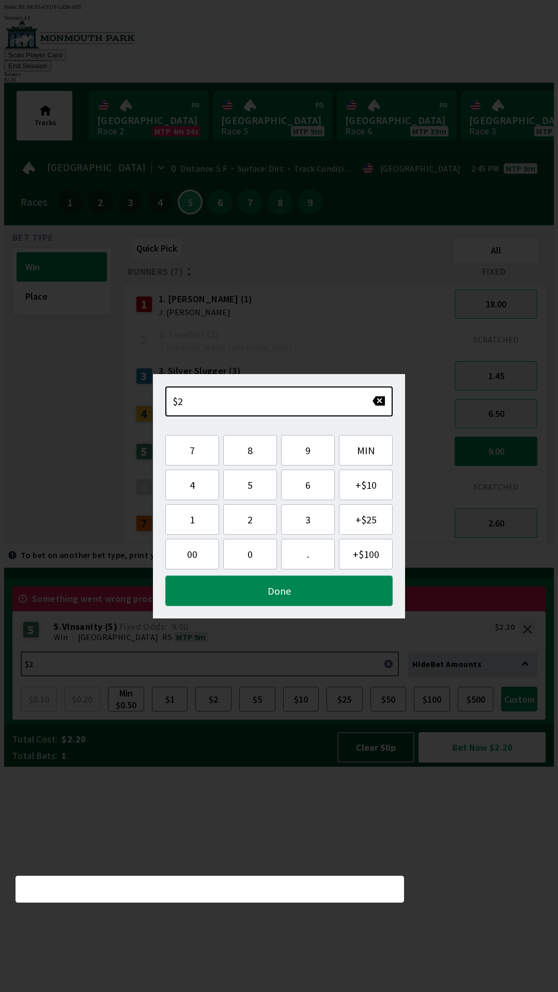
click at [299, 587] on button "Done" at bounding box center [278, 591] width 227 height 30
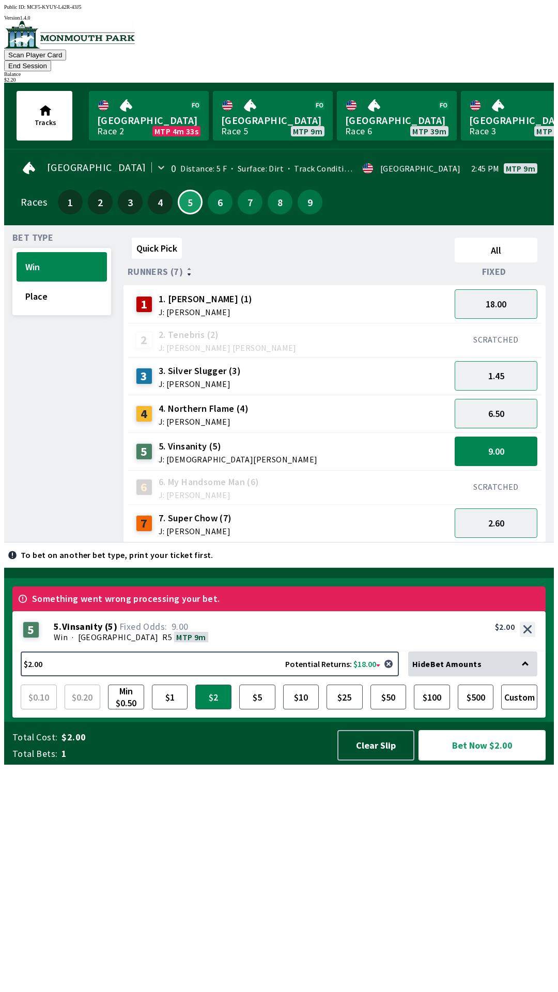
click at [496, 761] on button "Bet Now $2.00" at bounding box center [482, 745] width 127 height 30
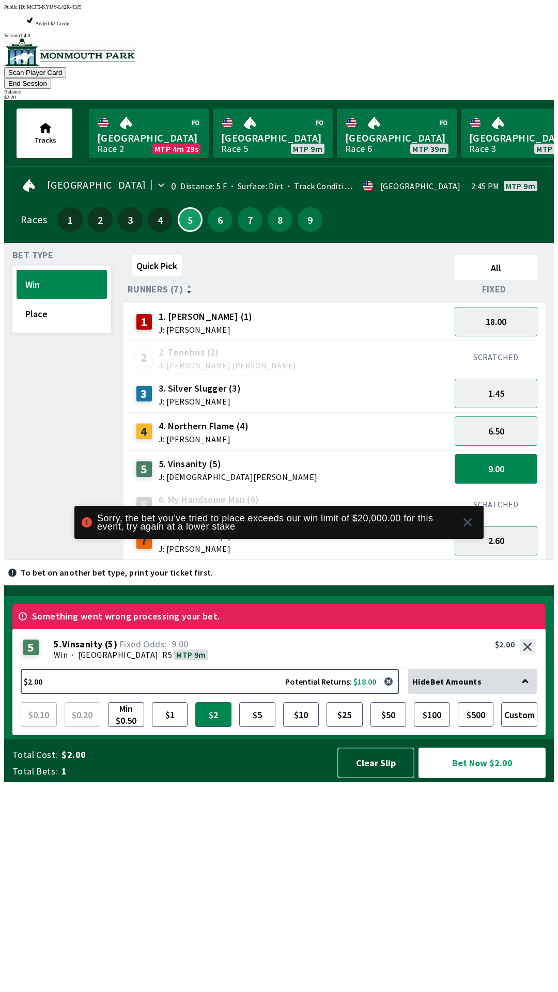
click at [378, 778] on button "Clear Slip" at bounding box center [376, 763] width 77 height 30
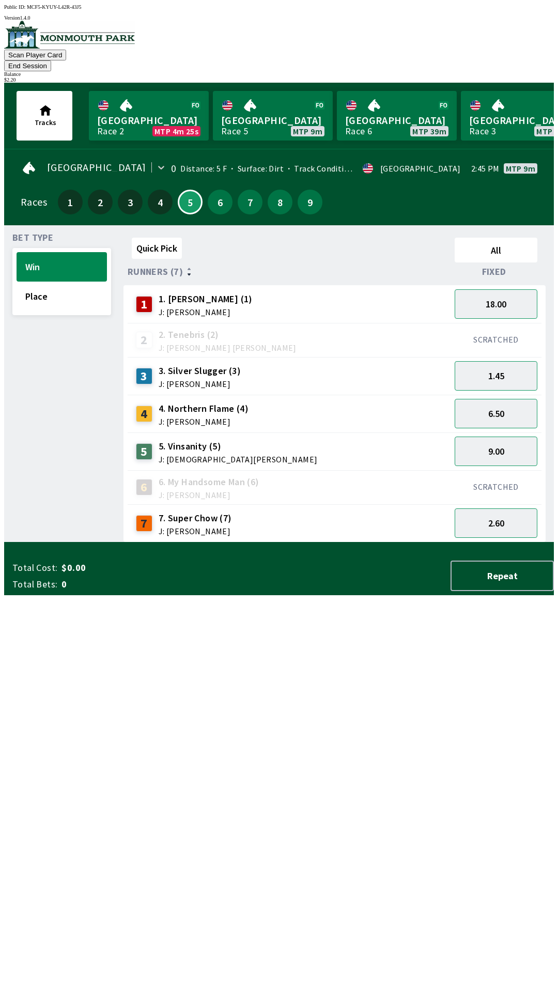
click at [51, 60] on button "End Session" at bounding box center [27, 65] width 47 height 11
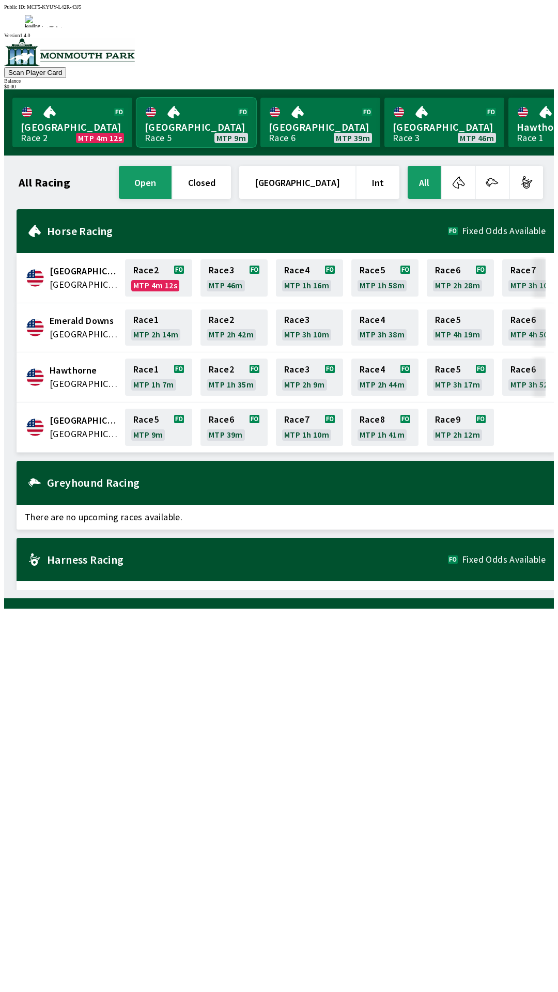
click at [171, 100] on link "[GEOGRAPHIC_DATA] Race 5 MTP 9m" at bounding box center [196, 123] width 120 height 50
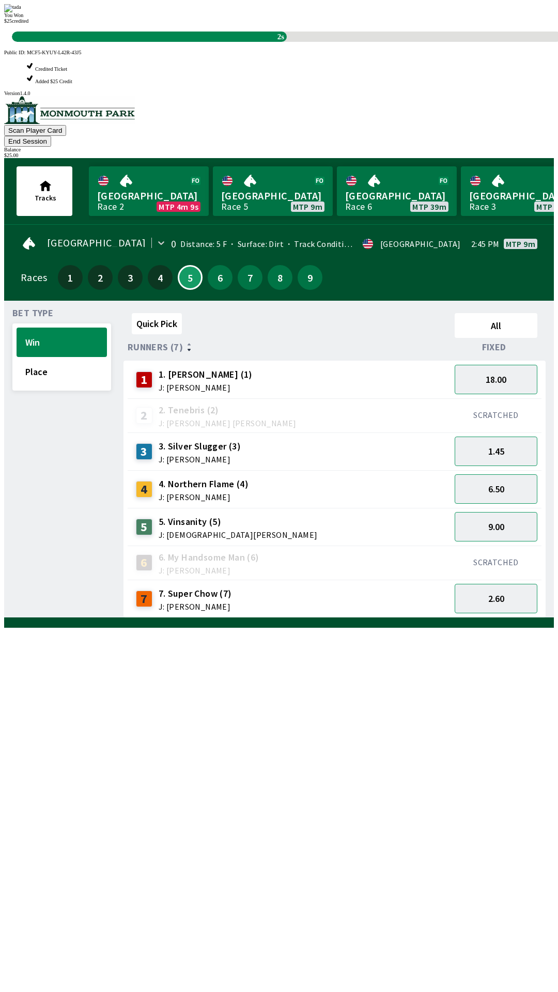
click at [395, 42] on div "You Won $ 25 credited 2s" at bounding box center [279, 23] width 550 height 38
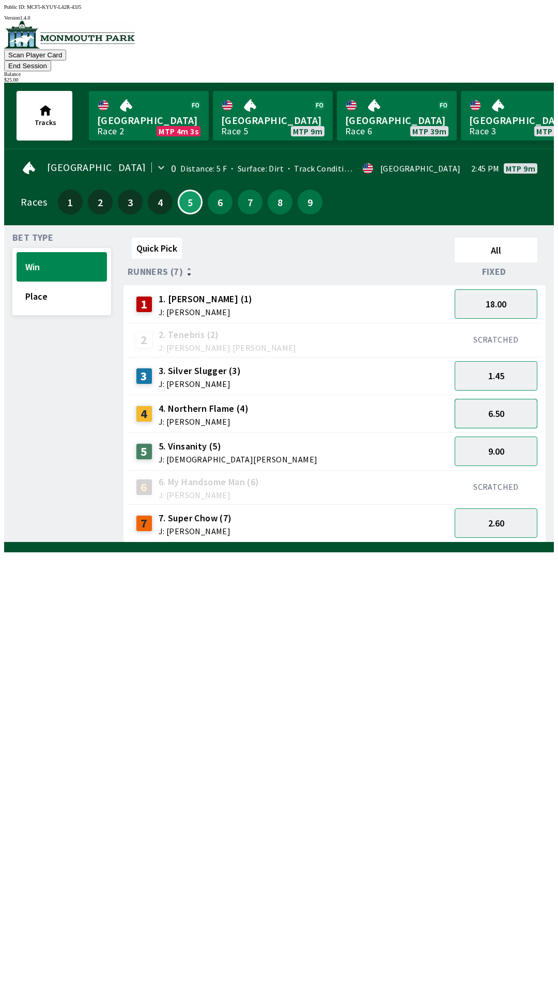
click at [511, 400] on button "6.50" at bounding box center [496, 413] width 83 height 29
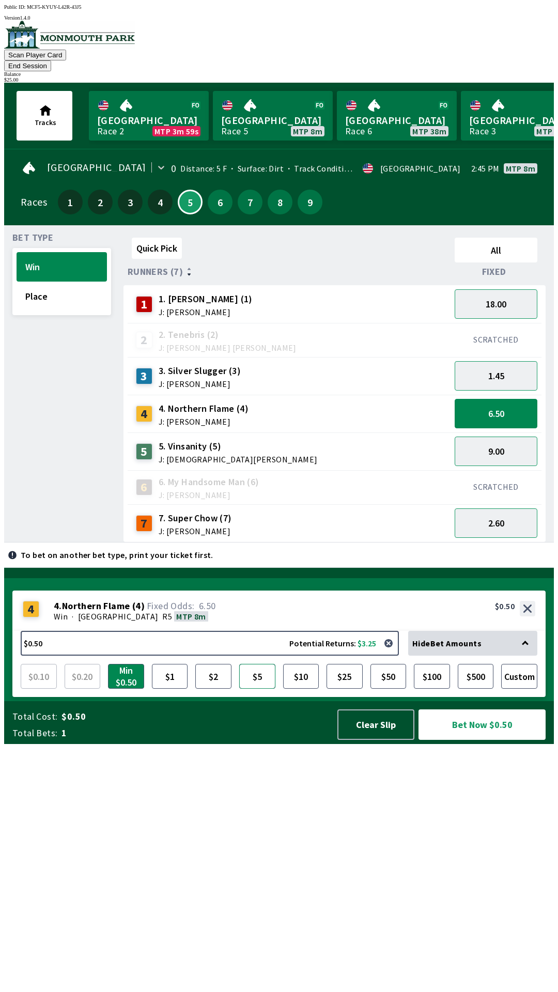
click at [257, 689] on button "$5" at bounding box center [257, 676] width 36 height 25
click at [460, 740] on button "Bet Now $5.00" at bounding box center [482, 725] width 127 height 30
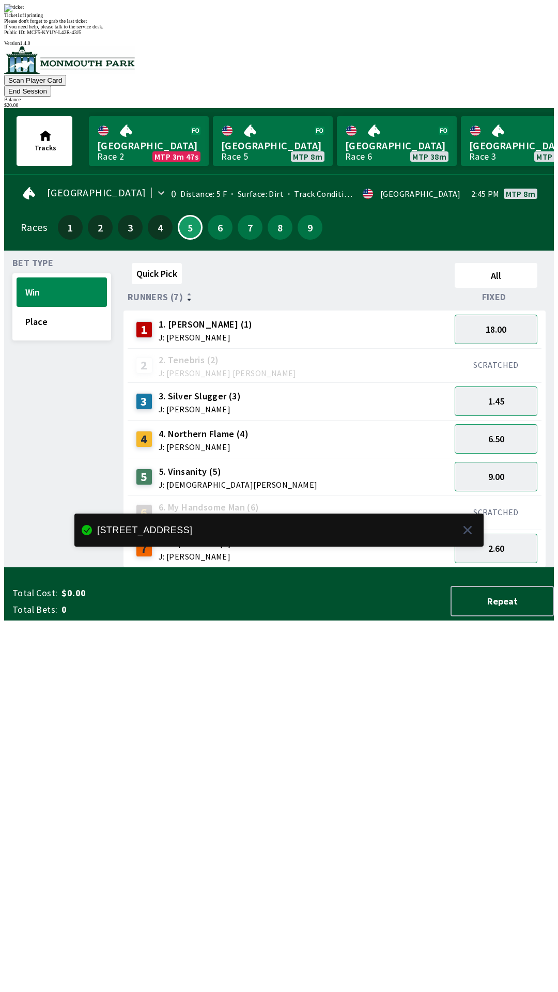
click at [409, 568] on div "Quick Pick All Runners (7) Fixed 1 1. [PERSON_NAME] (1) J: [PERSON_NAME] 18.00 …" at bounding box center [339, 413] width 431 height 309
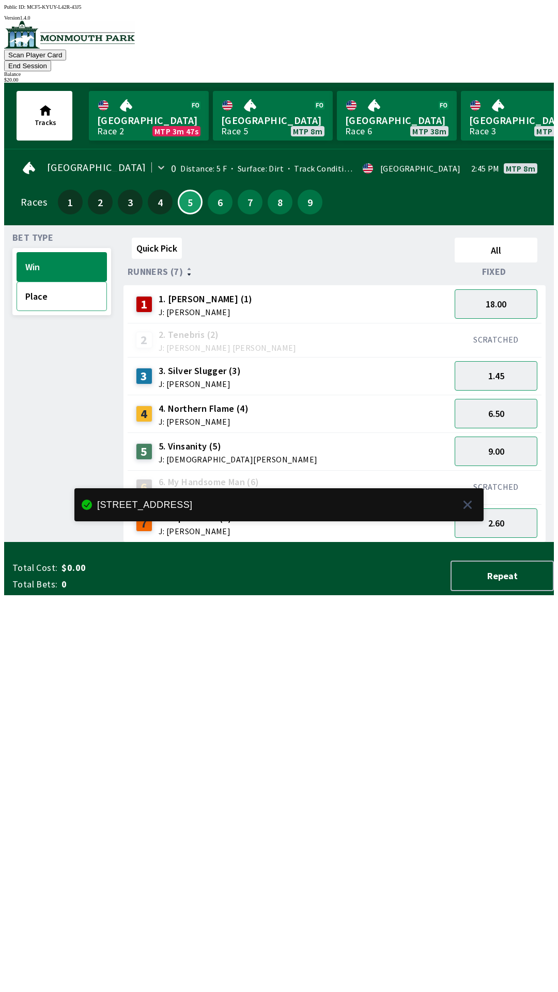
click at [41, 282] on button "Place" at bounding box center [62, 296] width 90 height 29
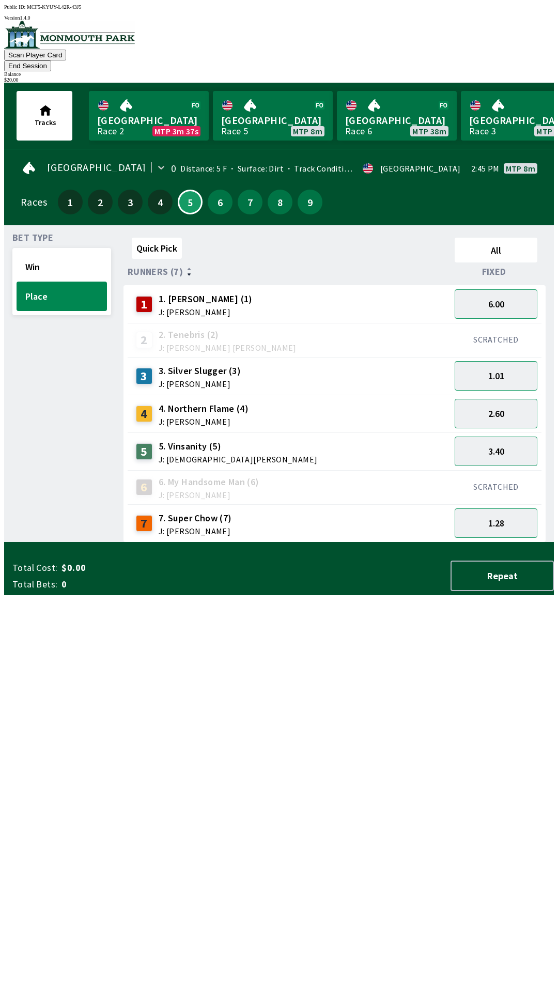
click at [510, 323] on div "SCRATCHED" at bounding box center [496, 340] width 91 height 34
click at [518, 297] on button "6.00" at bounding box center [496, 303] width 83 height 29
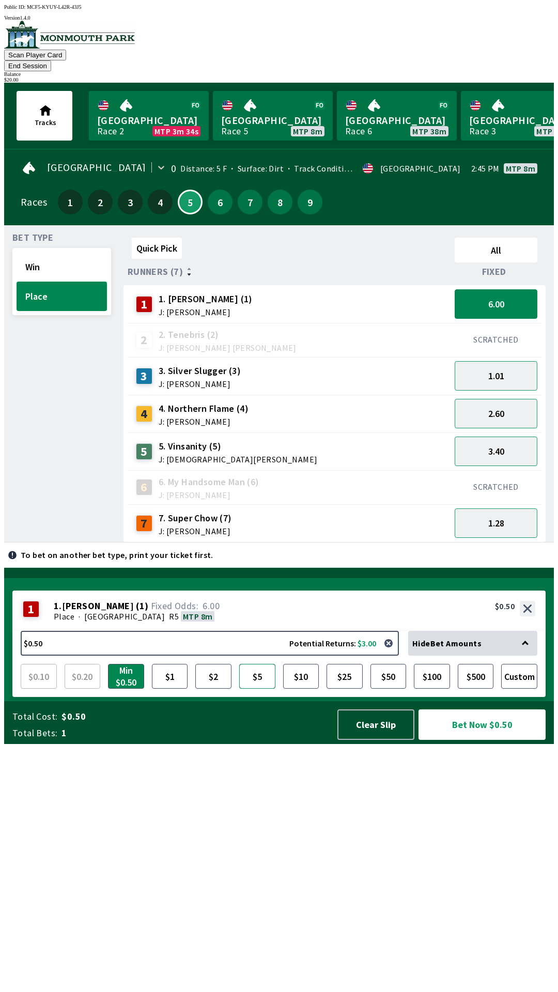
click at [264, 689] on button "$5" at bounding box center [257, 676] width 36 height 25
click at [471, 740] on button "Bet Now $5.00" at bounding box center [482, 725] width 127 height 30
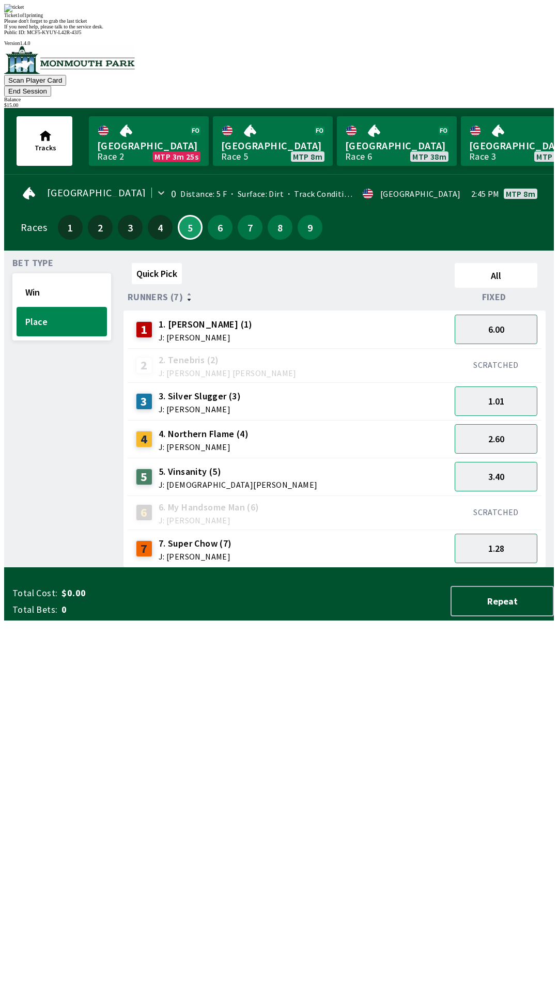
click at [356, 568] on div "Quick Pick All Runners (7) Fixed 1 1. [PERSON_NAME] (1) J: [PERSON_NAME] 6.00 2…" at bounding box center [339, 413] width 431 height 309
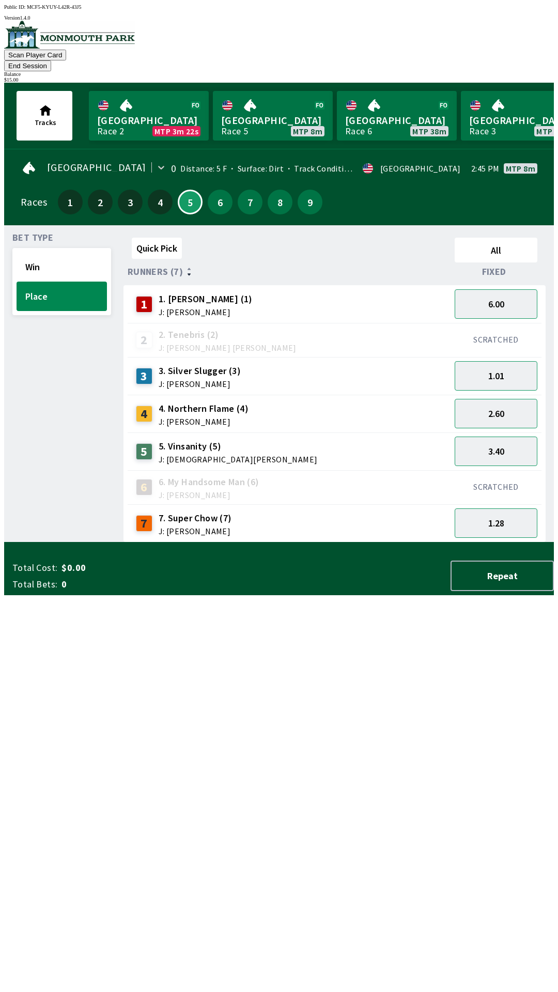
click at [51, 60] on button "End Session" at bounding box center [27, 65] width 47 height 11
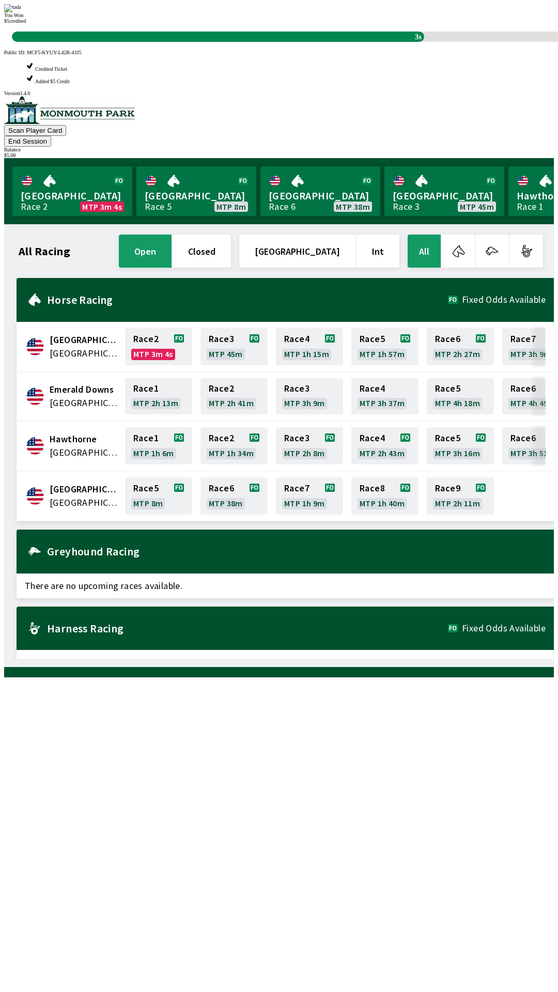
click at [200, 659] on div "All Racing open closed United States Int All [GEOGRAPHIC_DATA] [GEOGRAPHIC_DATA…" at bounding box center [283, 446] width 542 height 426
click at [291, 650] on span "There are no upcoming races available." at bounding box center [286, 662] width 538 height 25
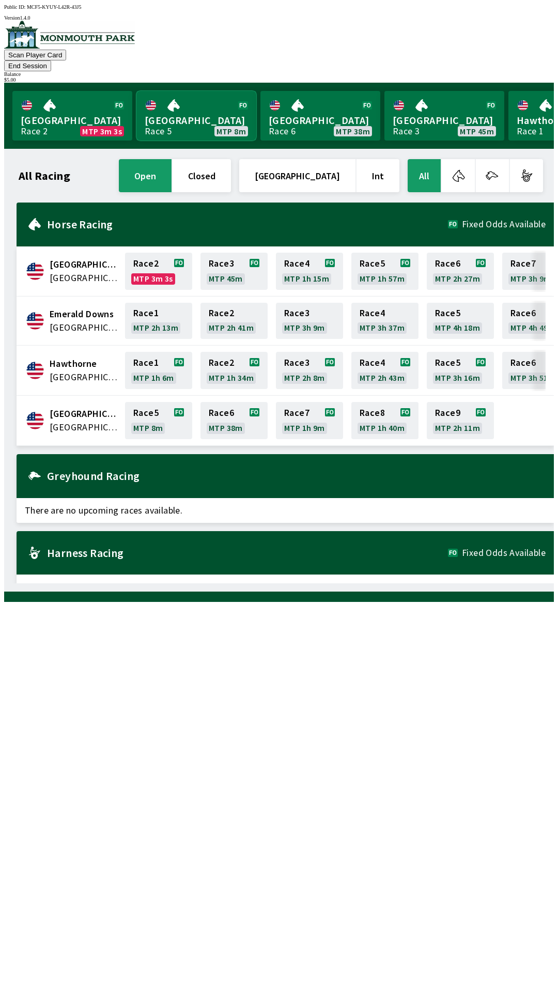
click at [185, 109] on link "[GEOGRAPHIC_DATA] Race 5 MTP 8m" at bounding box center [196, 116] width 120 height 50
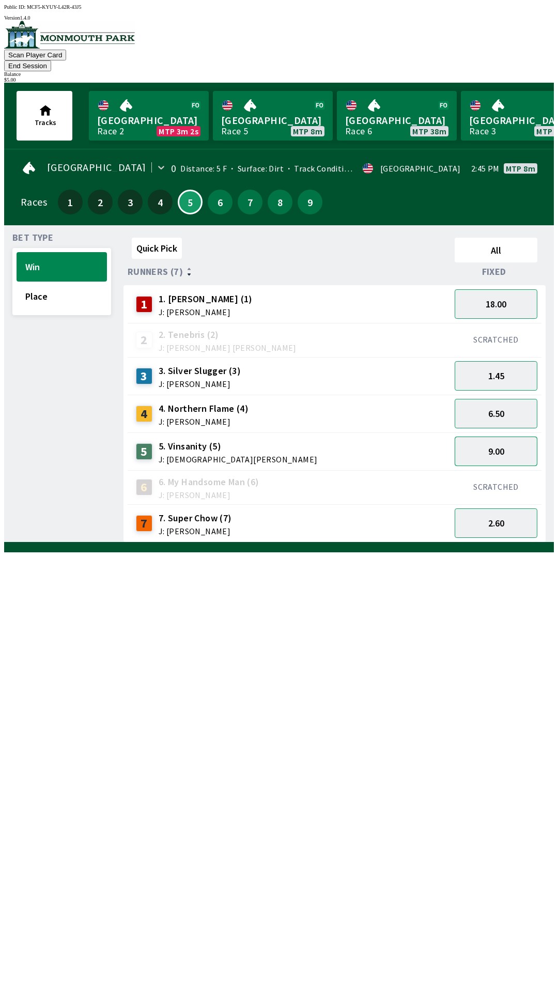
click at [480, 438] on button "9.00" at bounding box center [496, 451] width 83 height 29
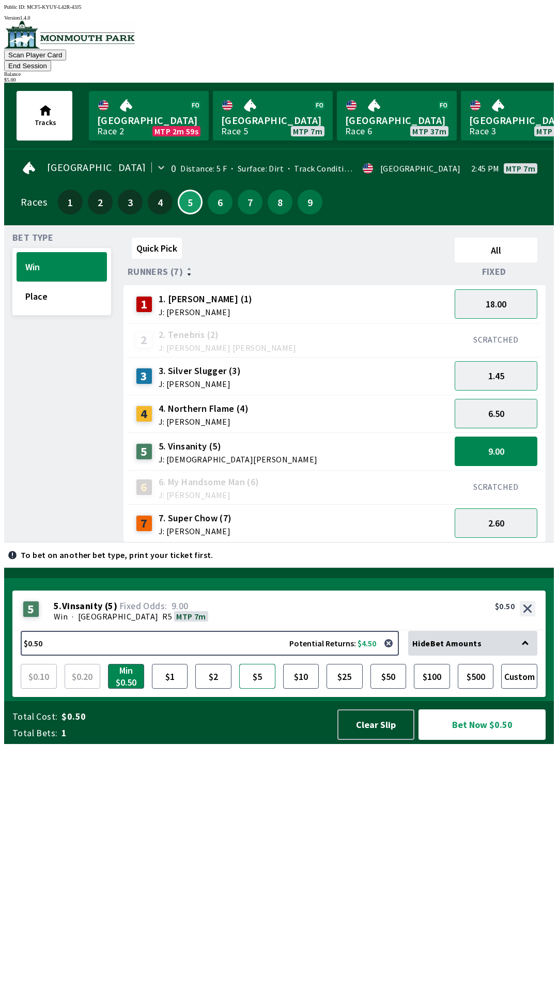
click at [258, 689] on button "$5" at bounding box center [257, 676] width 36 height 25
click at [438, 740] on button "Bet Now $5.00" at bounding box center [482, 725] width 127 height 30
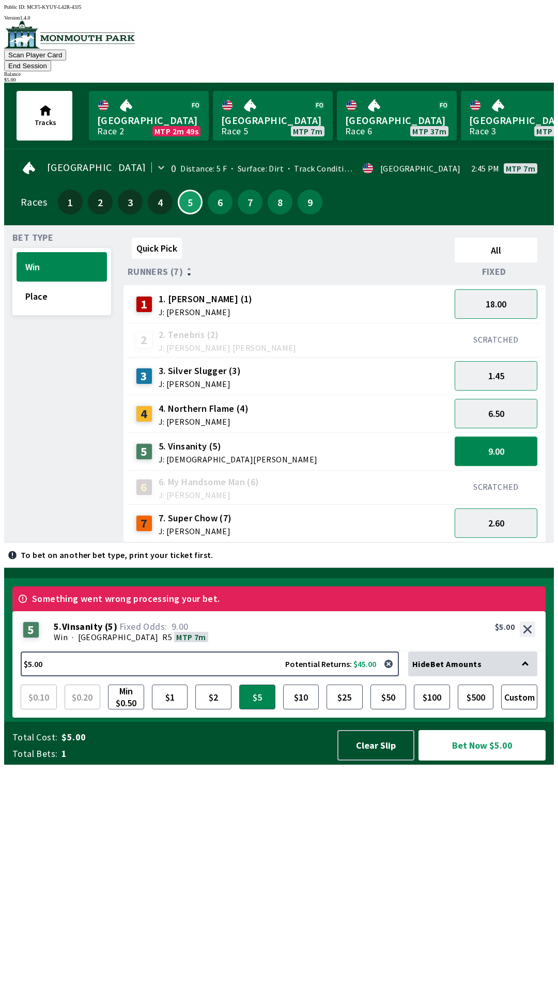
click at [499, 441] on button "9.00" at bounding box center [496, 451] width 83 height 29
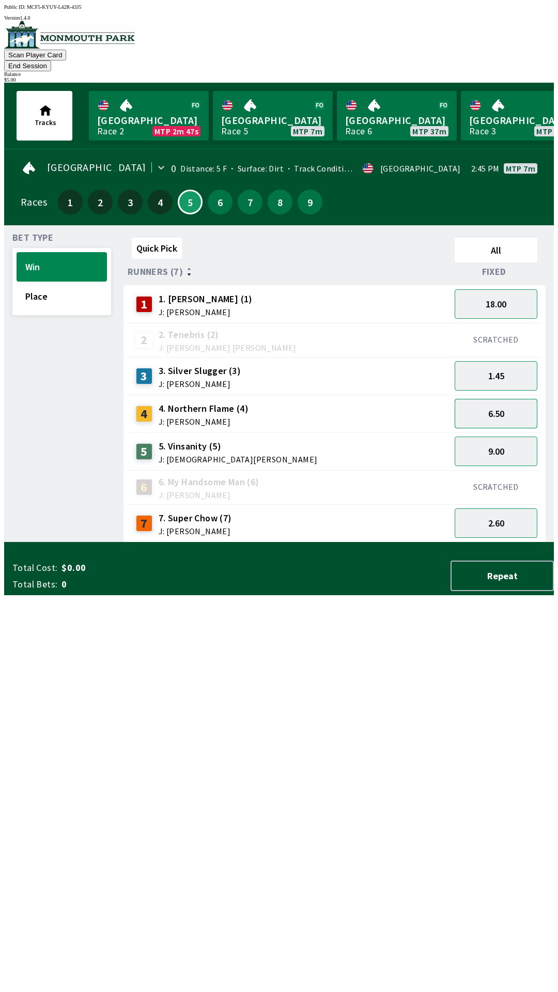
click at [481, 403] on button "6.50" at bounding box center [496, 413] width 83 height 29
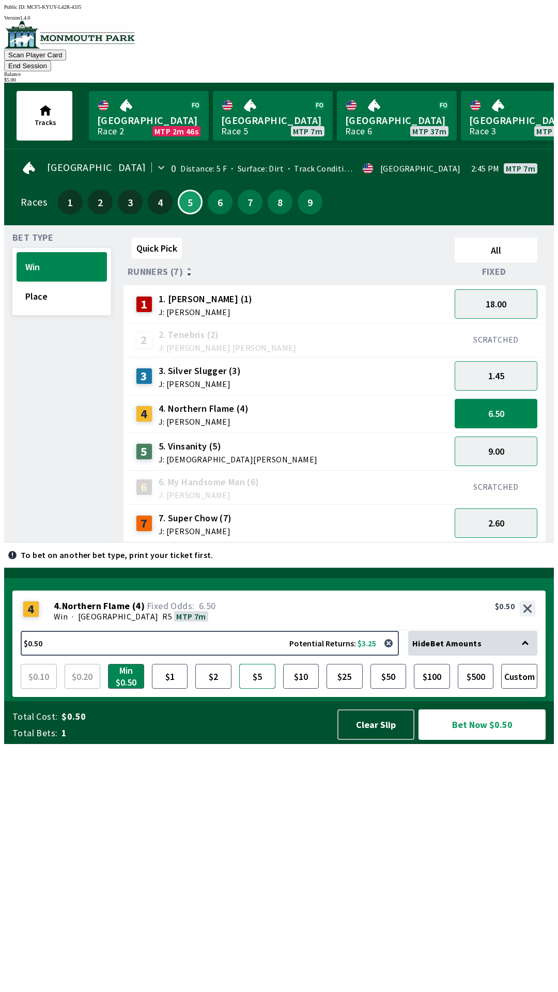
click at [274, 689] on button "$5" at bounding box center [257, 676] width 36 height 25
click at [465, 740] on button "Bet Now $5.00" at bounding box center [482, 725] width 127 height 30
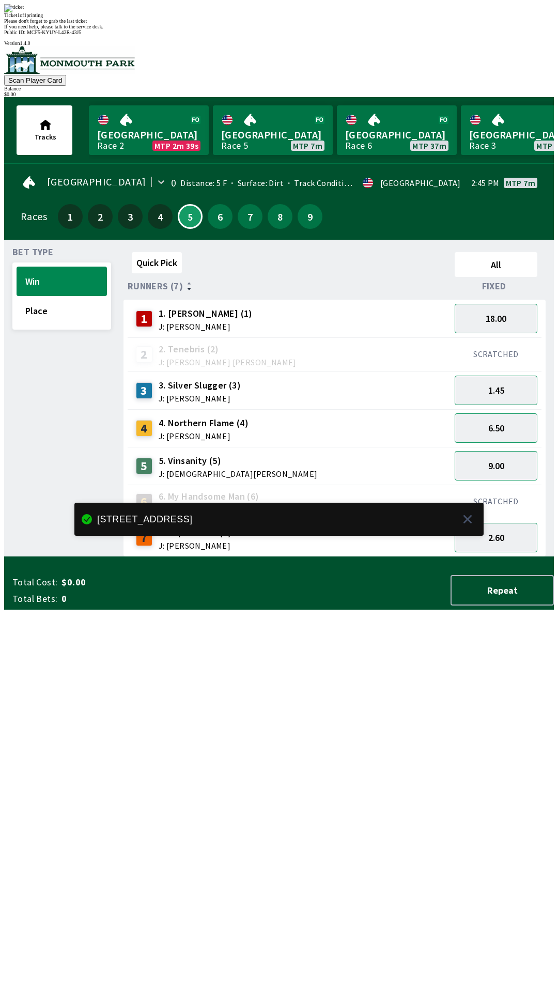
click at [264, 557] on div "Quick Pick All Runners (7) Fixed 1 1. [PERSON_NAME] (1) J: [PERSON_NAME] 18.00 …" at bounding box center [339, 402] width 431 height 309
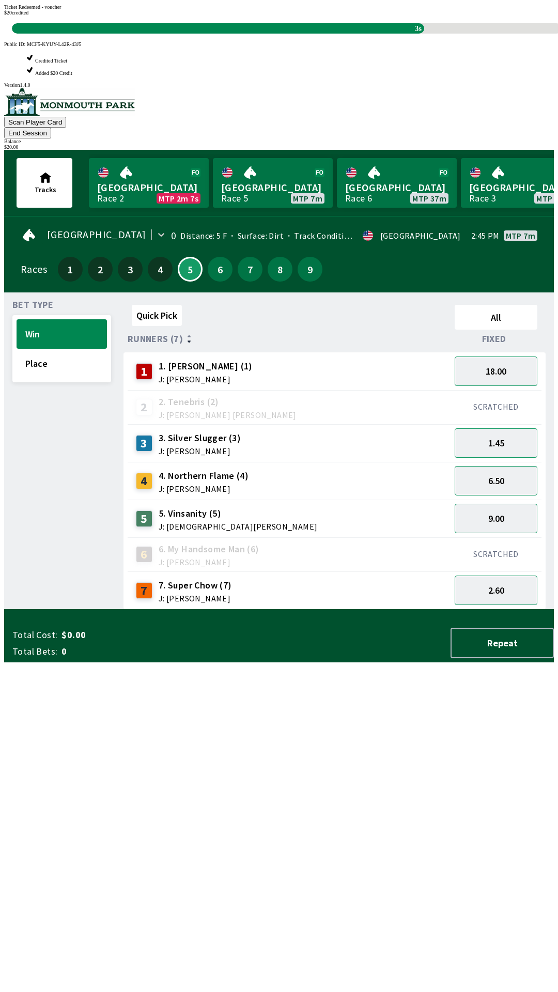
click at [340, 610] on div "Quick Pick All Runners (7) Fixed 1 1. [PERSON_NAME] (1) J: [PERSON_NAME] 18.00 …" at bounding box center [339, 455] width 431 height 309
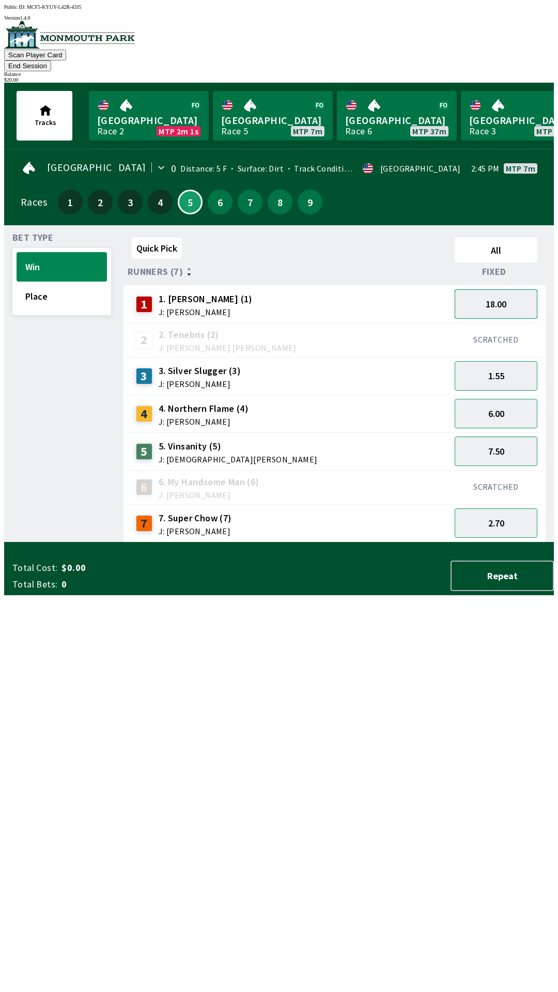
click at [501, 289] on button "18.00" at bounding box center [496, 303] width 83 height 29
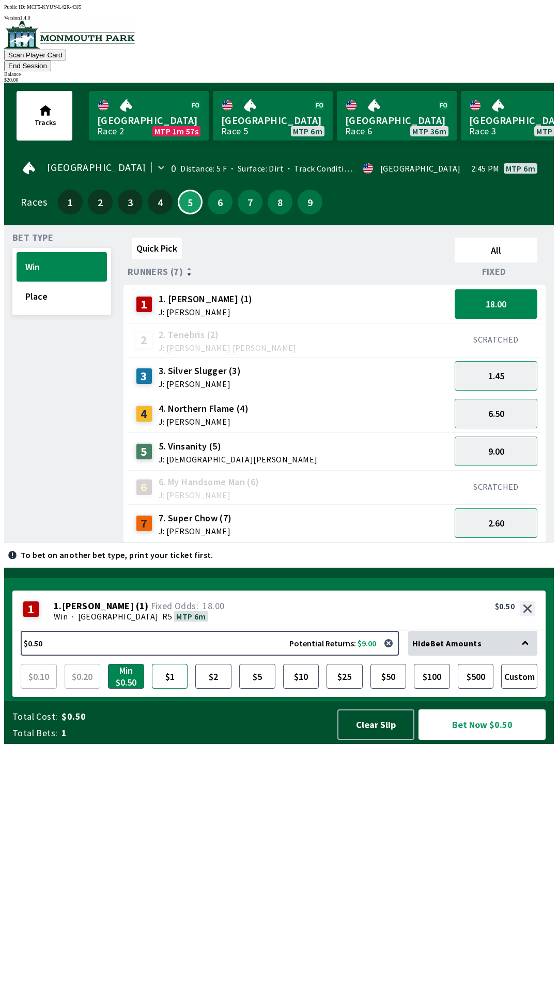
click at [171, 689] on button "$1" at bounding box center [170, 676] width 36 height 25
click at [215, 689] on button "$2" at bounding box center [213, 676] width 36 height 25
click at [480, 740] on button "Bet Now $2.00" at bounding box center [482, 725] width 127 height 30
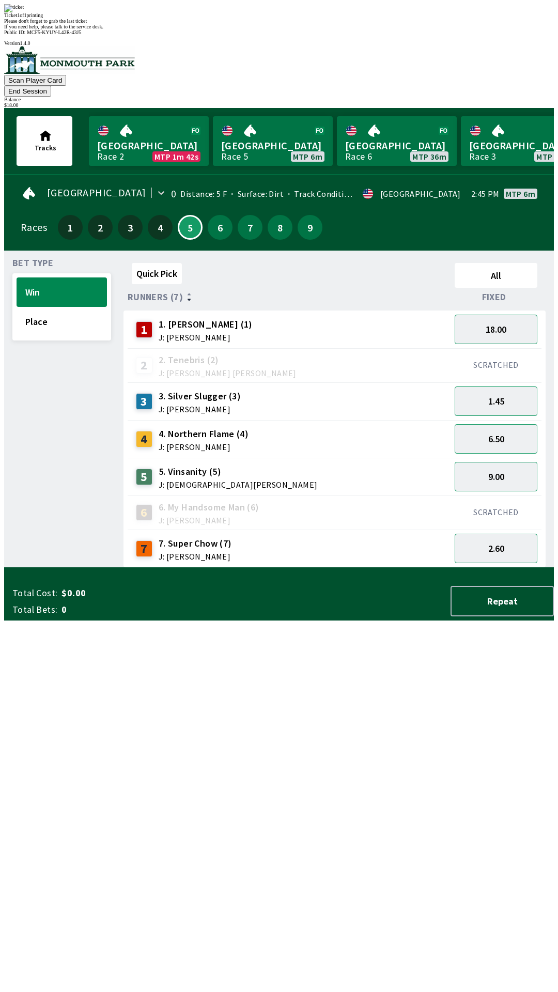
click at [124, 568] on div "Quick Pick All Runners (7) Fixed 1 1. [PERSON_NAME] (1) J: [PERSON_NAME] 18.00 …" at bounding box center [339, 413] width 431 height 309
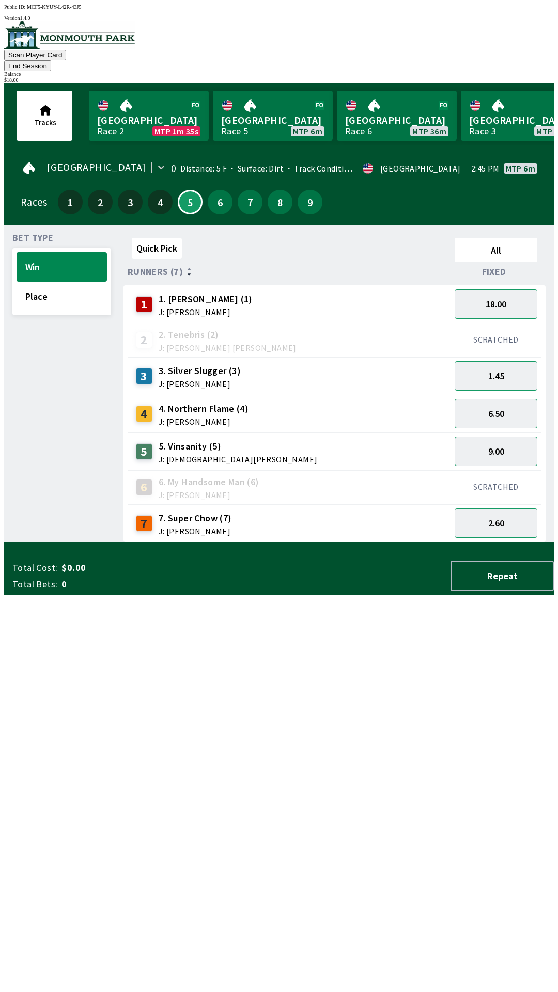
click at [517, 470] on div "SCRATCHED" at bounding box center [496, 487] width 91 height 34
click at [522, 440] on button "9.00" at bounding box center [496, 451] width 83 height 29
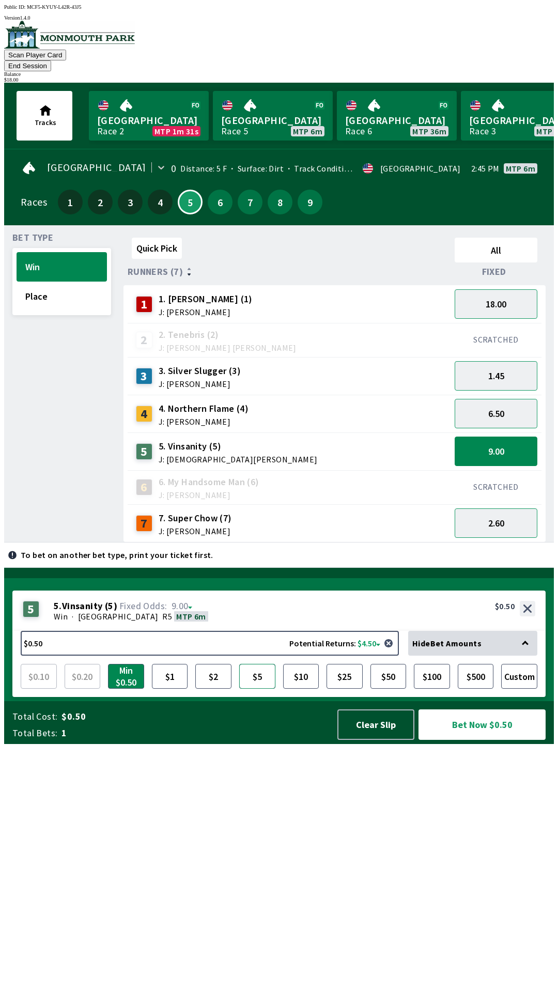
click at [263, 689] on button "$5" at bounding box center [257, 676] width 36 height 25
click at [489, 740] on button "Bet Now $5.00" at bounding box center [482, 725] width 127 height 30
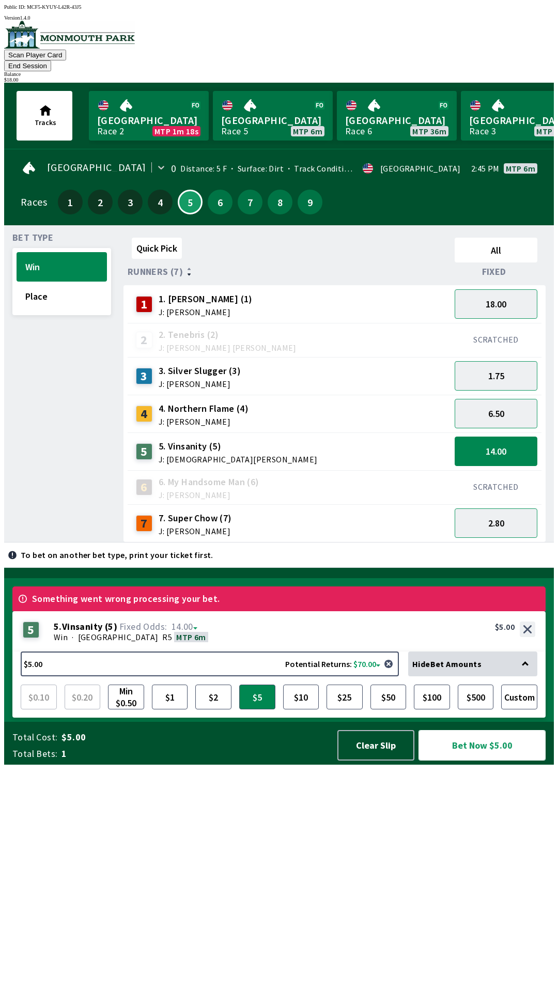
click at [479, 761] on button "Bet Now $5.00" at bounding box center [482, 745] width 127 height 30
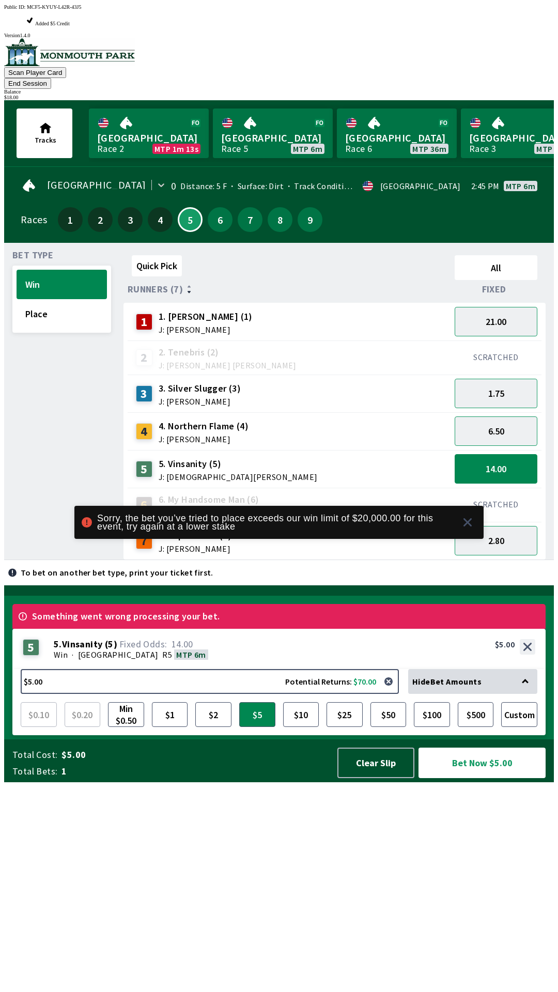
click at [469, 535] on div at bounding box center [466, 522] width 12 height 25
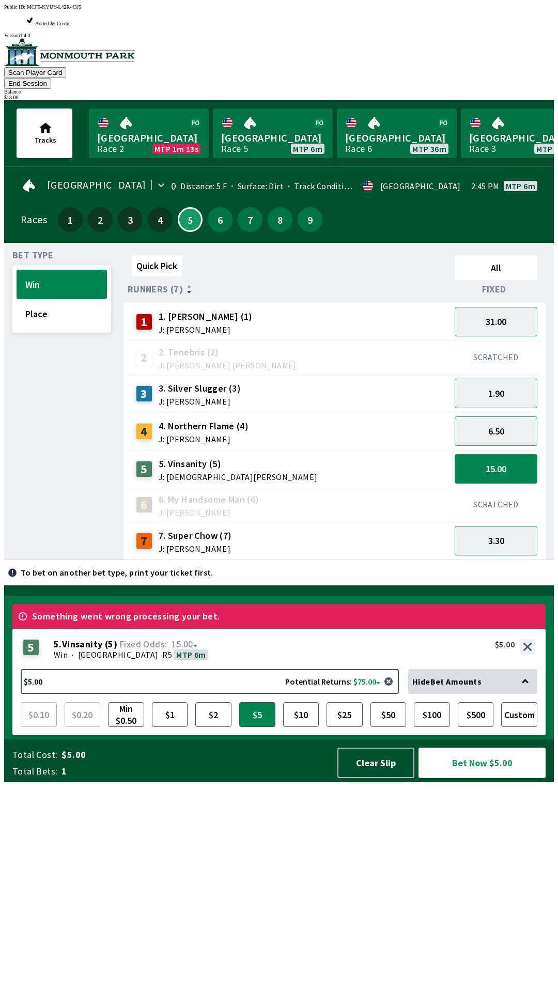
click at [515, 454] on button "15.00" at bounding box center [496, 468] width 83 height 29
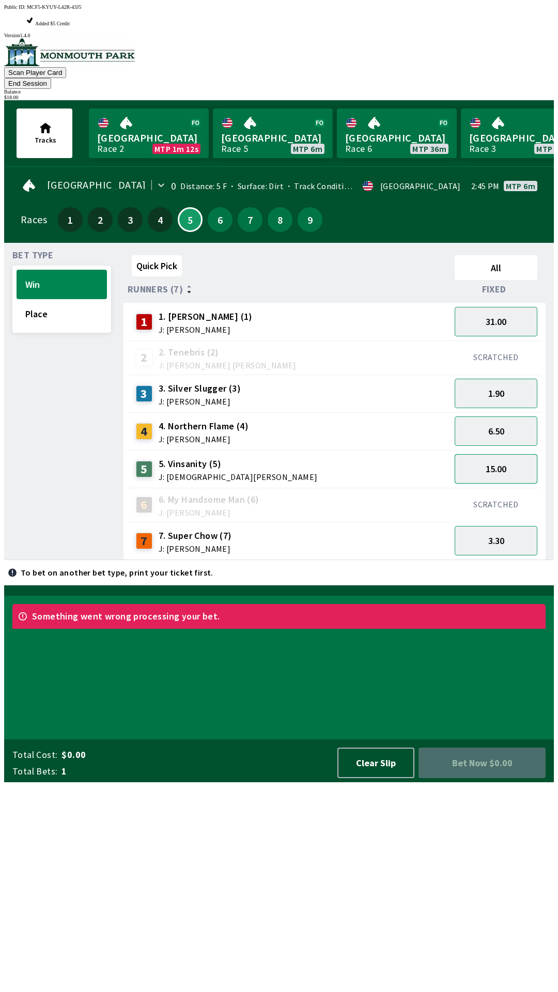
click at [527, 454] on button "15.00" at bounding box center [496, 468] width 83 height 29
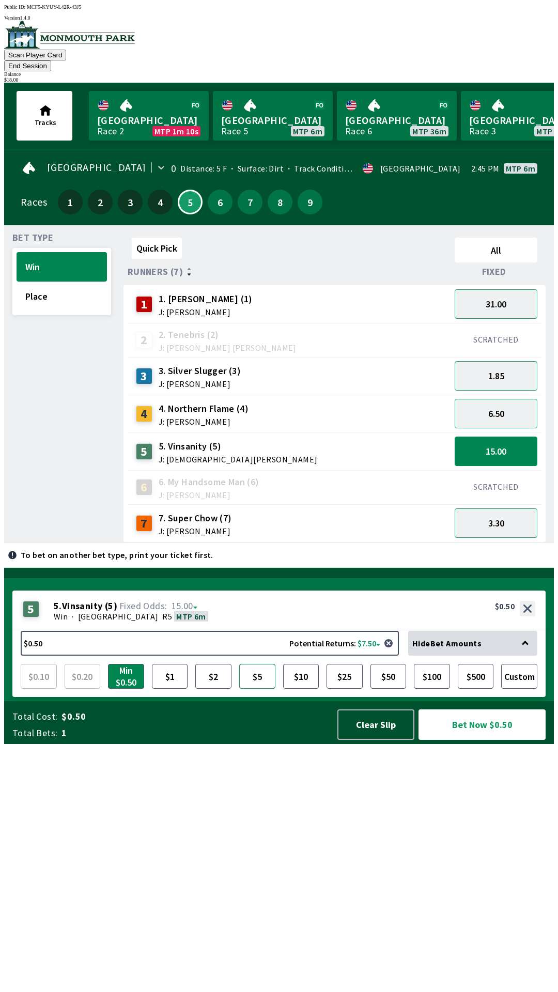
click at [259, 689] on button "$5" at bounding box center [257, 676] width 36 height 25
click at [475, 740] on button "Bet Now $5.00" at bounding box center [482, 725] width 127 height 30
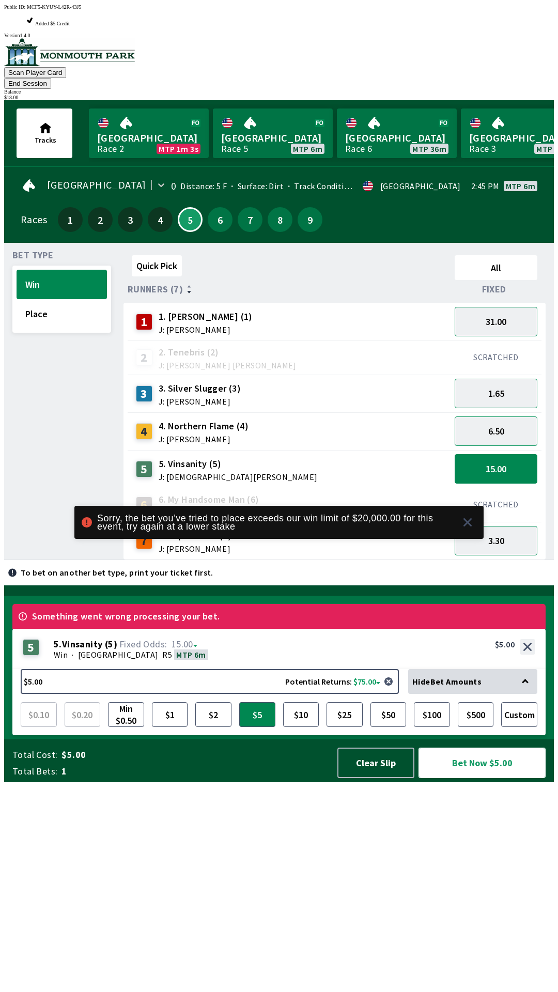
click at [494, 778] on button "Bet Now $5.00" at bounding box center [482, 763] width 127 height 30
click at [493, 778] on button "Bet Now $5.00" at bounding box center [482, 763] width 127 height 30
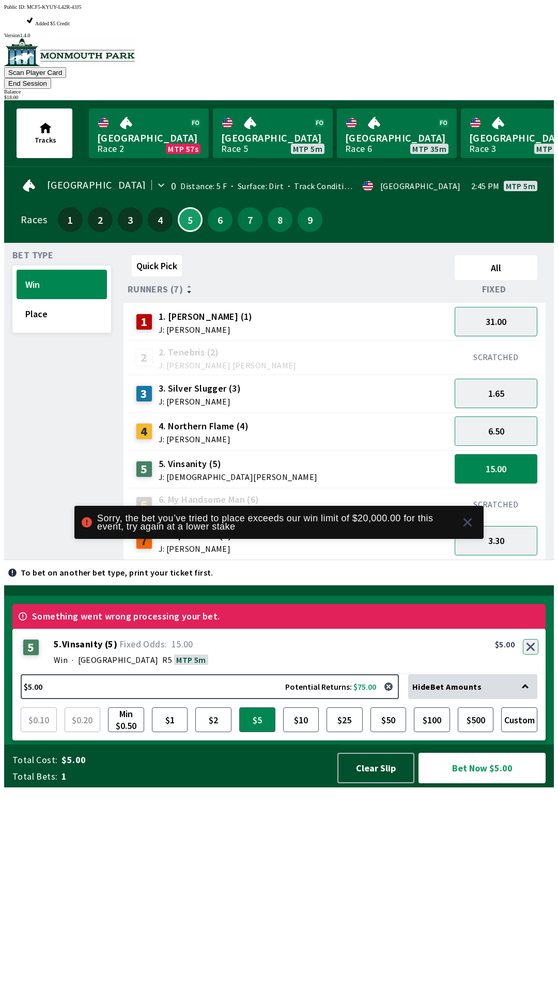
click at [535, 675] on div "5 5 . Vinsanity ( 5 ) Win · [GEOGRAPHIC_DATA] MTP 5m 5. Vinsanity (5) 15.00 $5.…" at bounding box center [278, 651] width 533 height 45
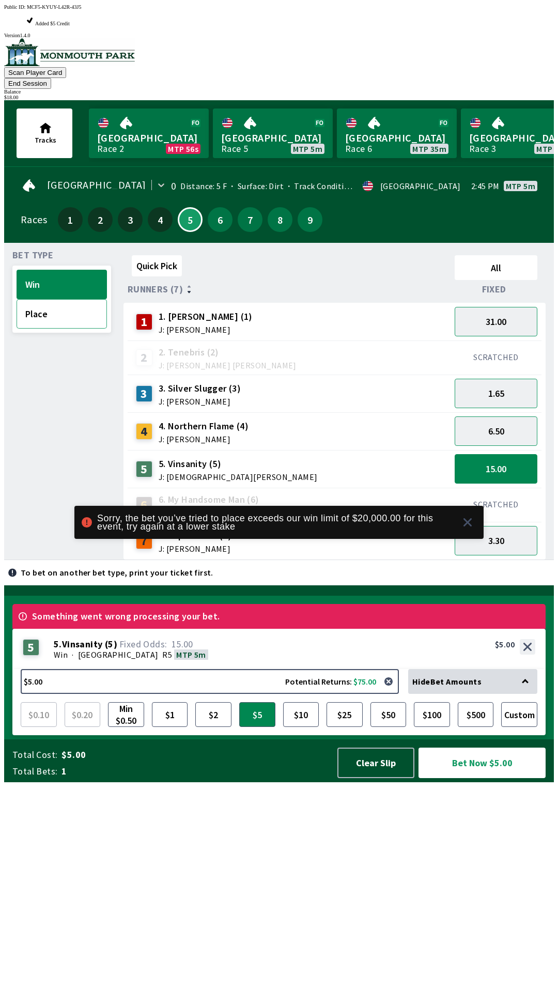
click at [68, 299] on button "Place" at bounding box center [62, 313] width 90 height 29
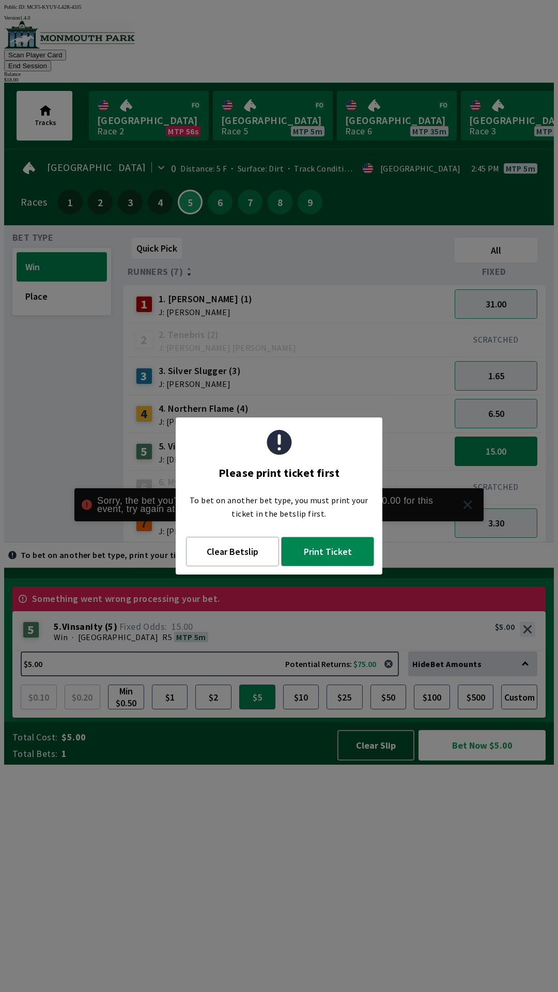
click at [68, 252] on button "Win" at bounding box center [62, 266] width 90 height 29
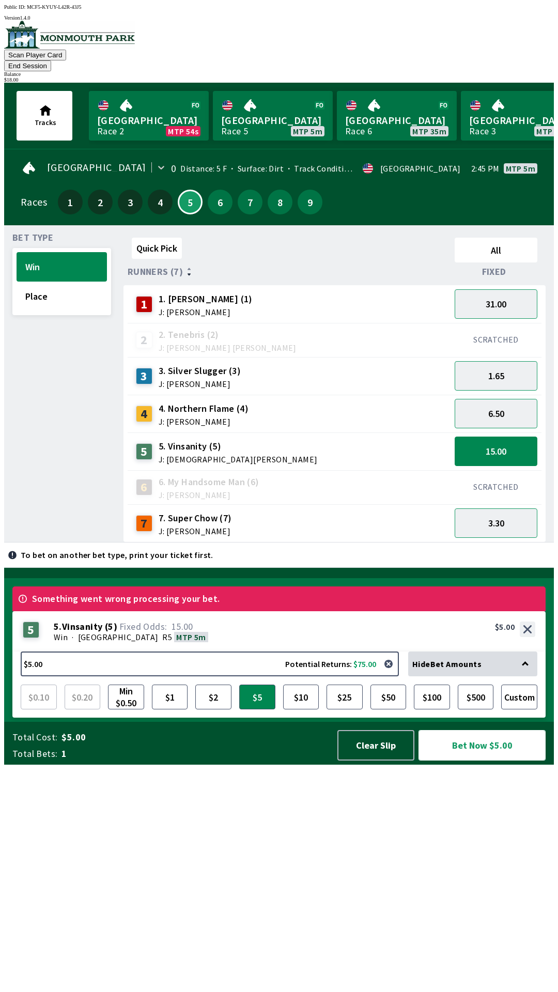
click at [487, 761] on button "Bet Now $5.00" at bounding box center [482, 745] width 127 height 30
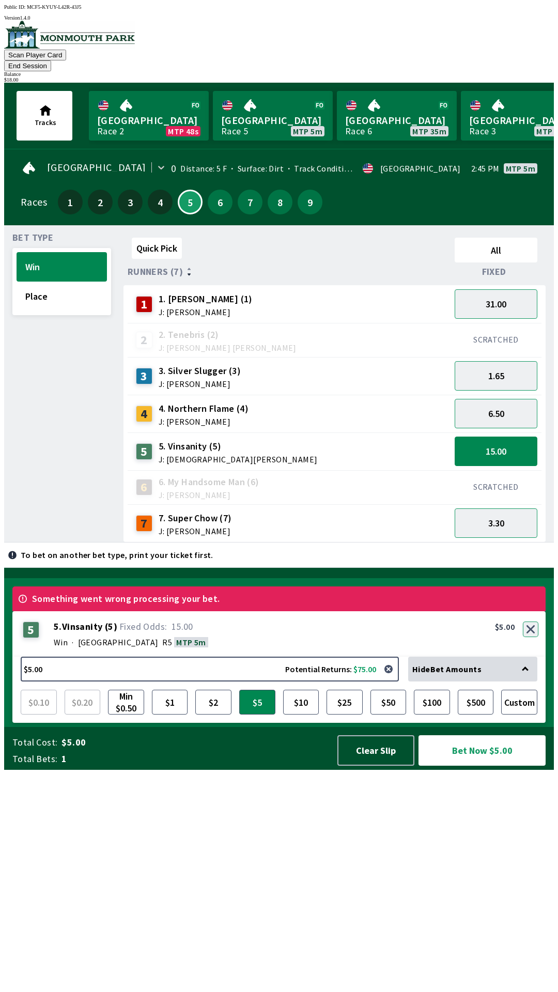
click at [531, 637] on button "button" at bounding box center [531, 630] width 16 height 16
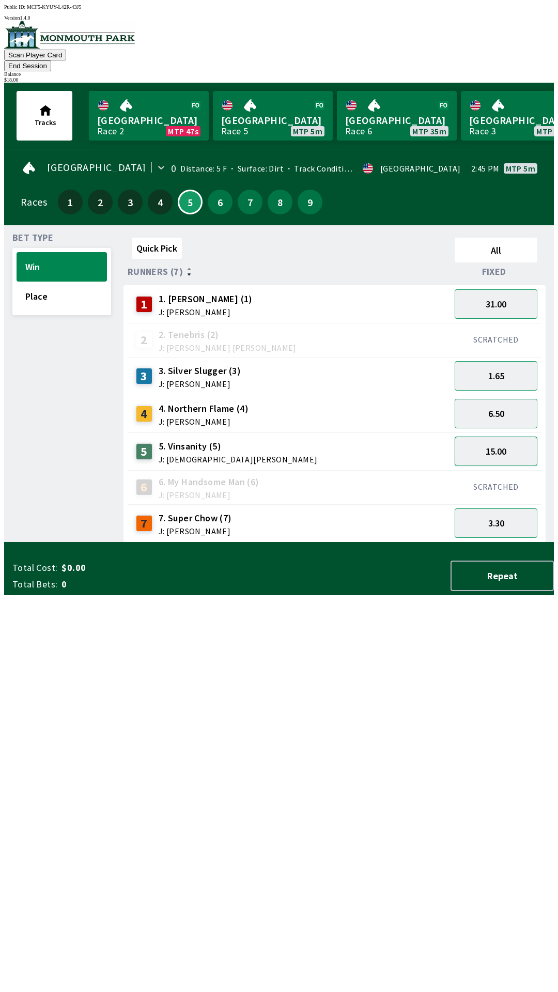
click at [517, 437] on button "15.00" at bounding box center [496, 451] width 83 height 29
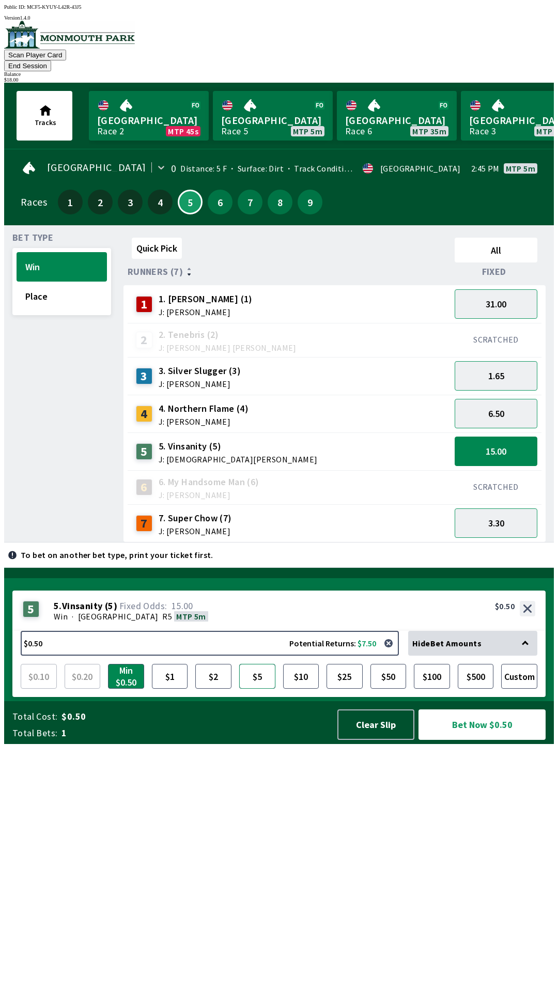
click at [262, 689] on button "$5" at bounding box center [257, 676] width 36 height 25
click at [493, 740] on button "Bet Now $5.00" at bounding box center [482, 725] width 127 height 30
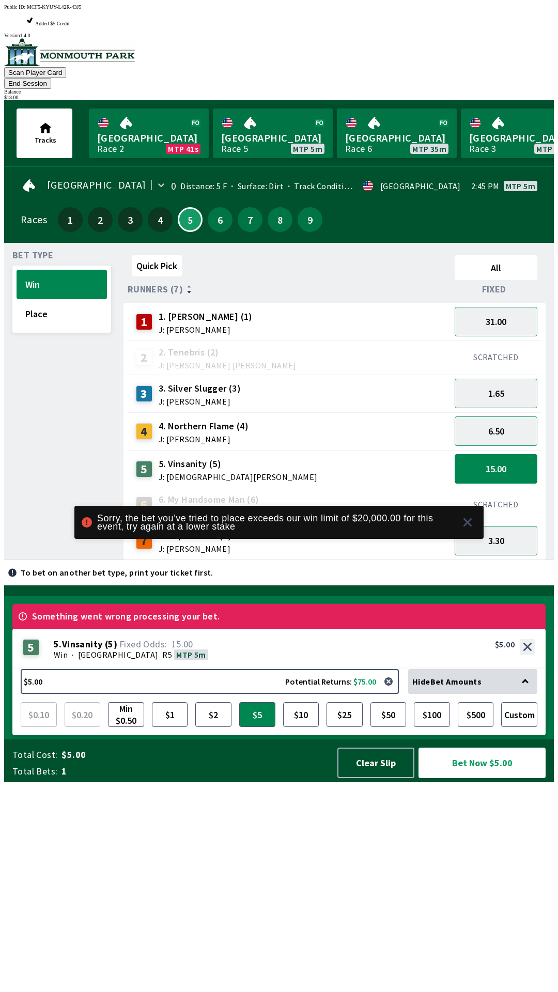
click at [471, 527] on icon at bounding box center [468, 522] width 8 height 8
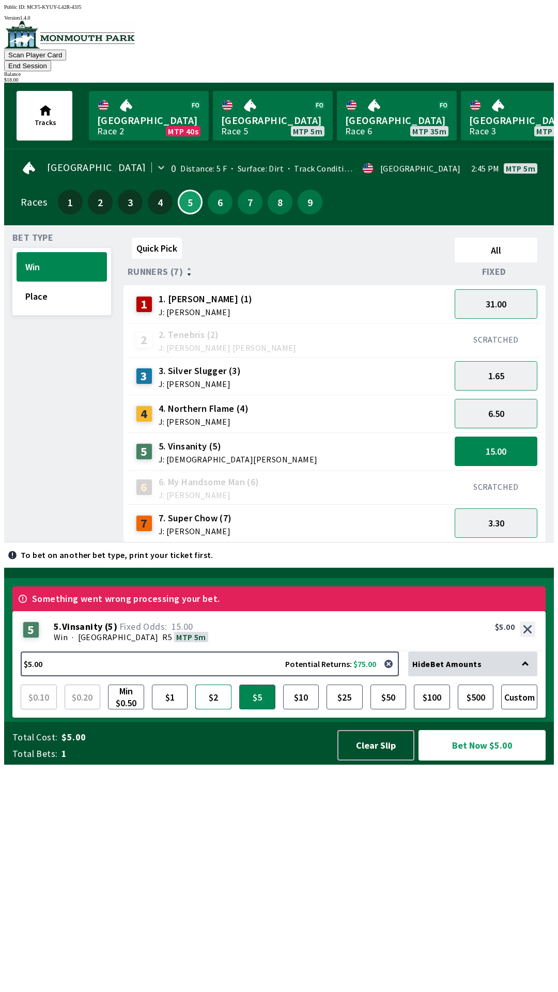
click at [206, 710] on button "$2" at bounding box center [213, 697] width 36 height 25
click at [496, 761] on button "Bet Now $2.00" at bounding box center [482, 745] width 127 height 30
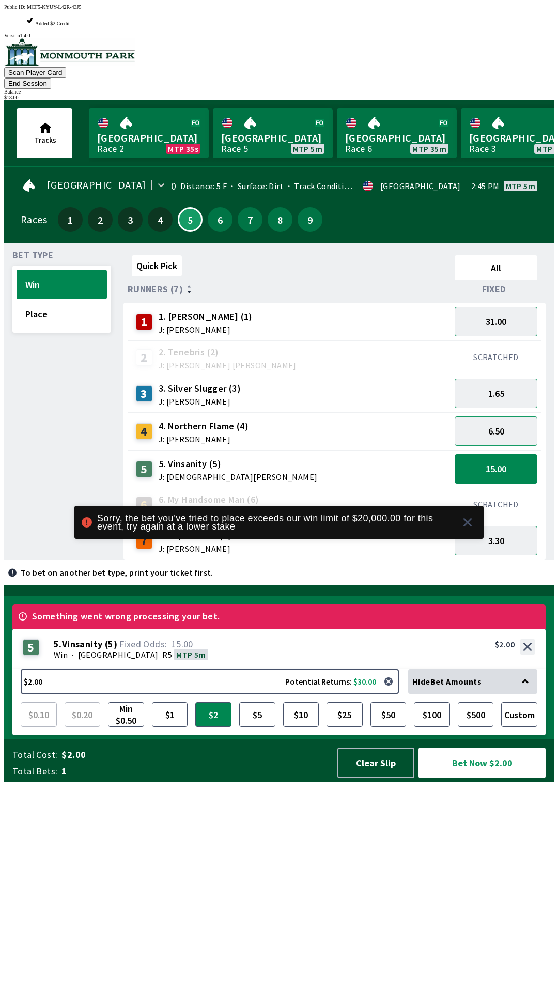
click at [468, 527] on icon at bounding box center [468, 522] width 8 height 8
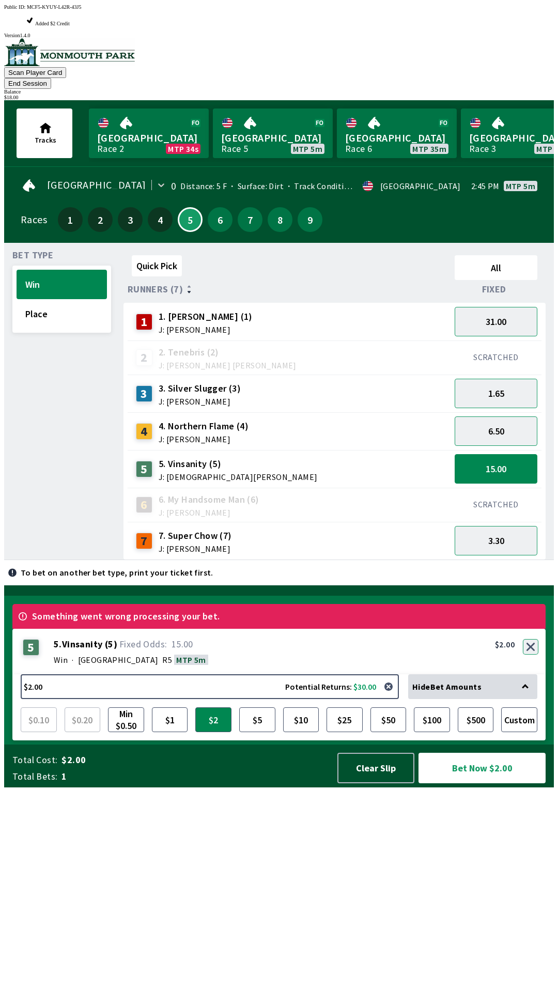
click at [532, 655] on button "button" at bounding box center [531, 647] width 16 height 16
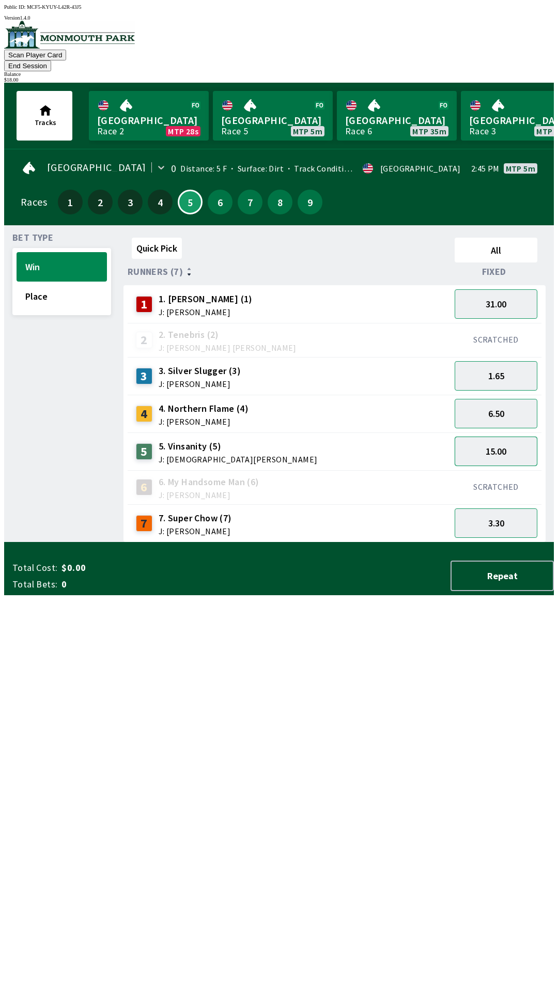
click at [486, 440] on button "15.00" at bounding box center [496, 451] width 83 height 29
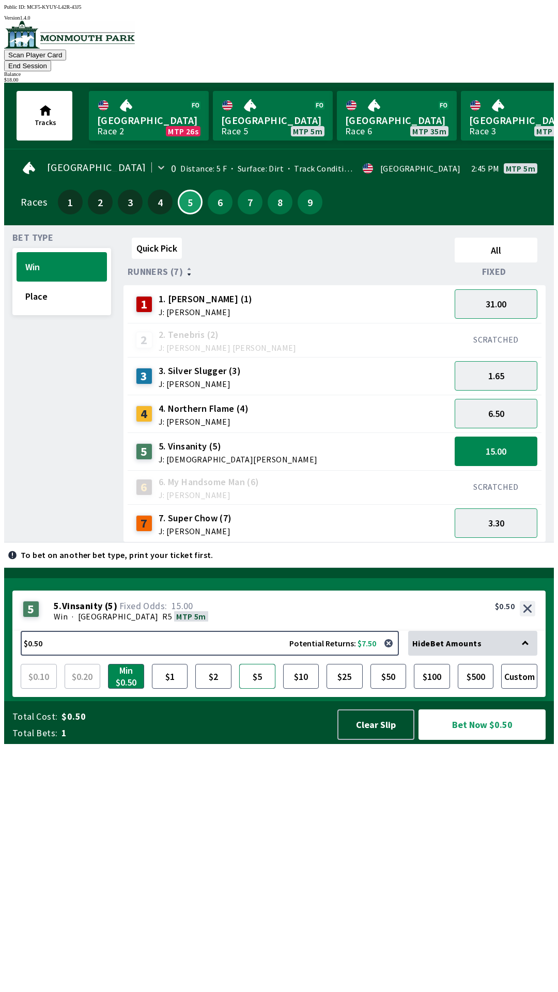
click at [256, 689] on button "$5" at bounding box center [257, 676] width 36 height 25
click at [480, 740] on button "Bet Now $5.00" at bounding box center [482, 725] width 127 height 30
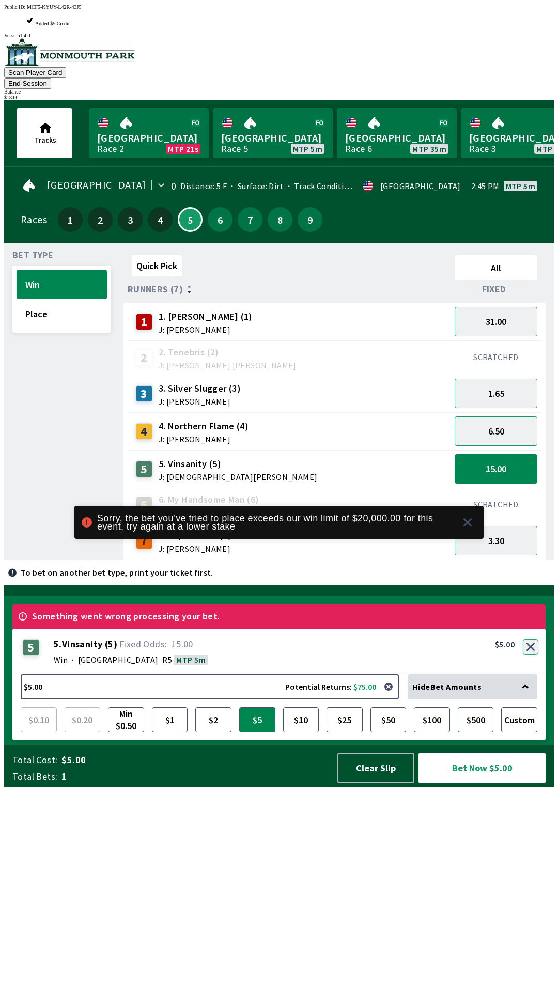
click at [532, 655] on button "button" at bounding box center [531, 647] width 16 height 16
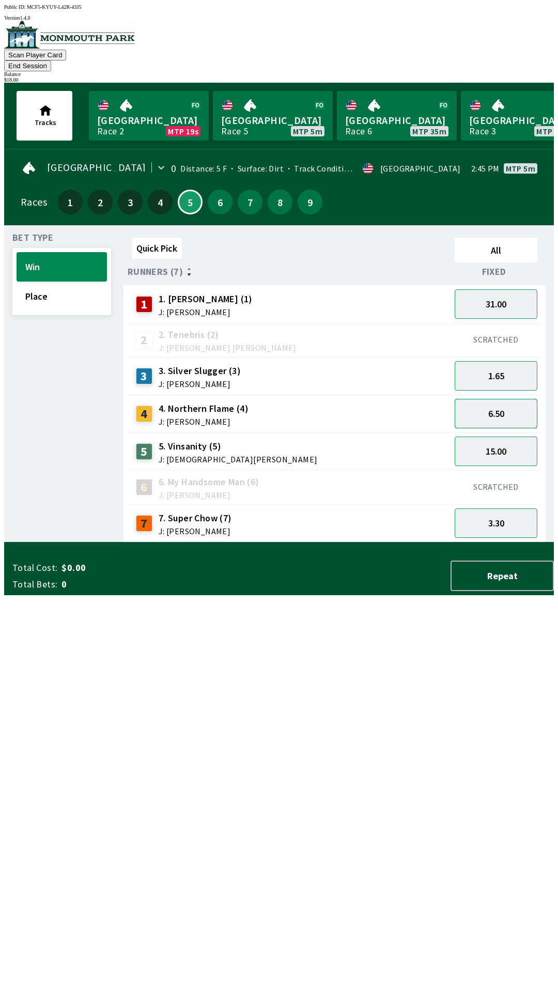
click at [489, 400] on button "6.50" at bounding box center [496, 413] width 83 height 29
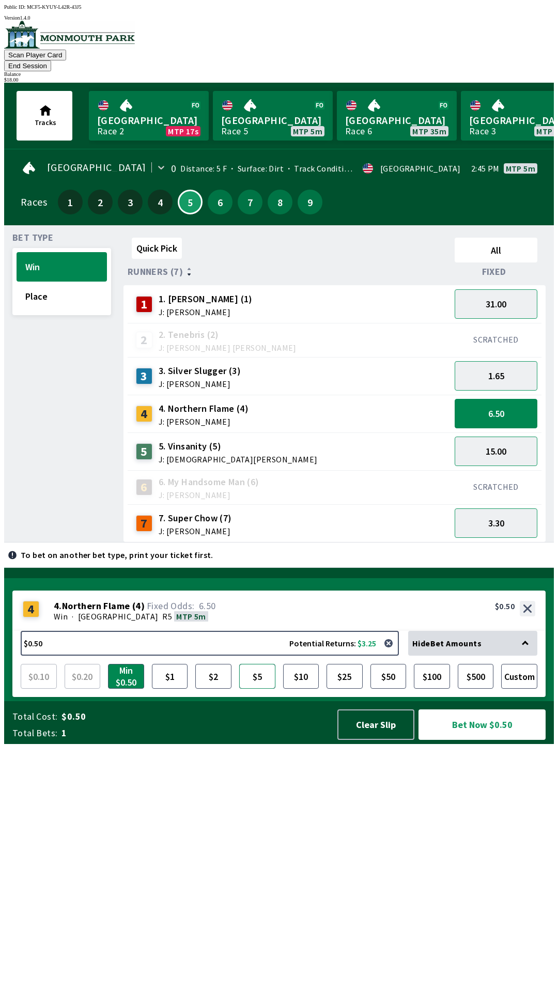
click at [258, 689] on button "$5" at bounding box center [257, 676] width 36 height 25
click at [491, 740] on button "Bet Now $5.00" at bounding box center [482, 725] width 127 height 30
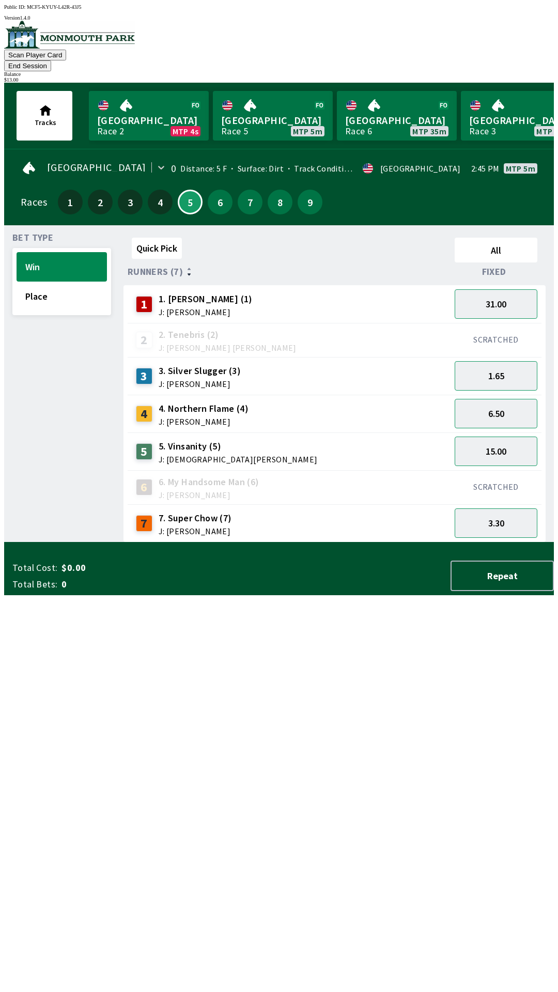
click at [453, 543] on div "Quick Pick All Runners (7) Fixed 1 1. [PERSON_NAME] (1) J: [PERSON_NAME] 31.00 …" at bounding box center [339, 388] width 431 height 309
click at [517, 298] on button "31.00" at bounding box center [496, 303] width 83 height 29
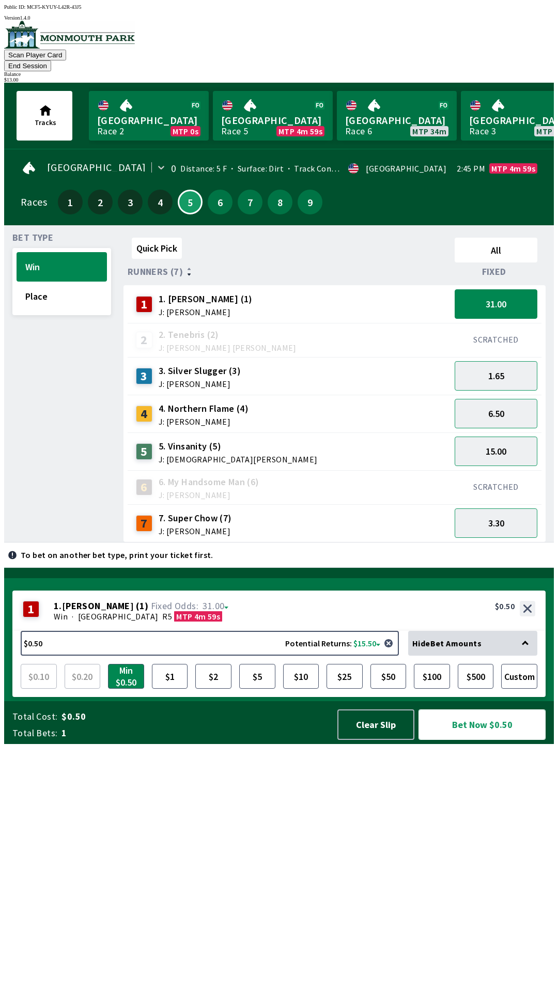
click at [478, 740] on button "Bet Now $0.50" at bounding box center [482, 725] width 127 height 30
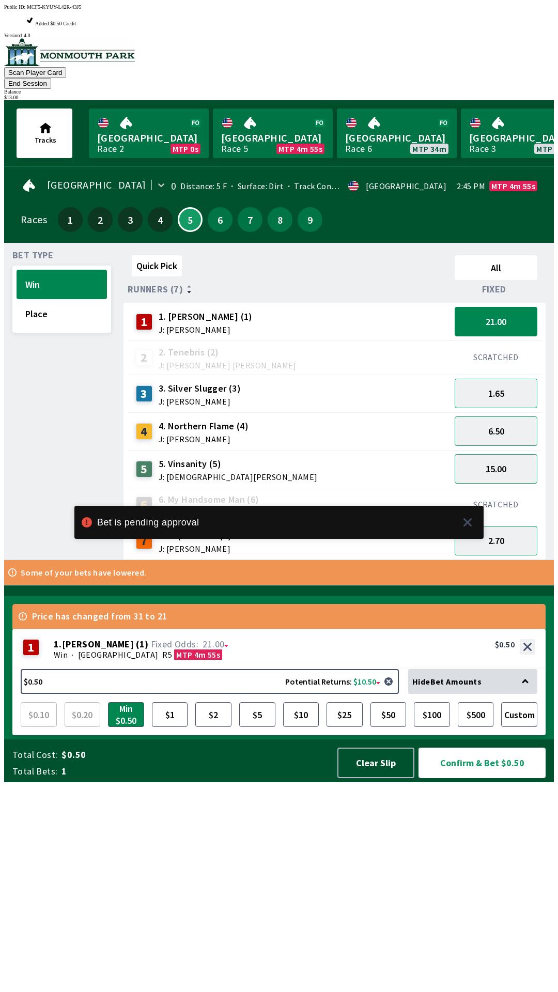
click at [481, 778] on button "Confirm & Bet $0.50" at bounding box center [482, 763] width 127 height 30
click at [465, 527] on icon at bounding box center [468, 522] width 8 height 8
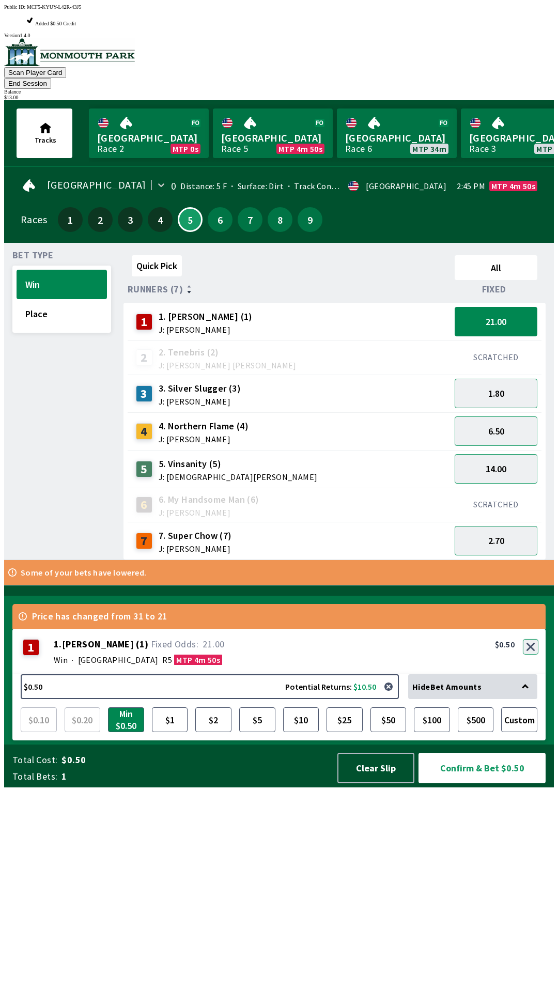
click at [533, 655] on button "button" at bounding box center [531, 647] width 16 height 16
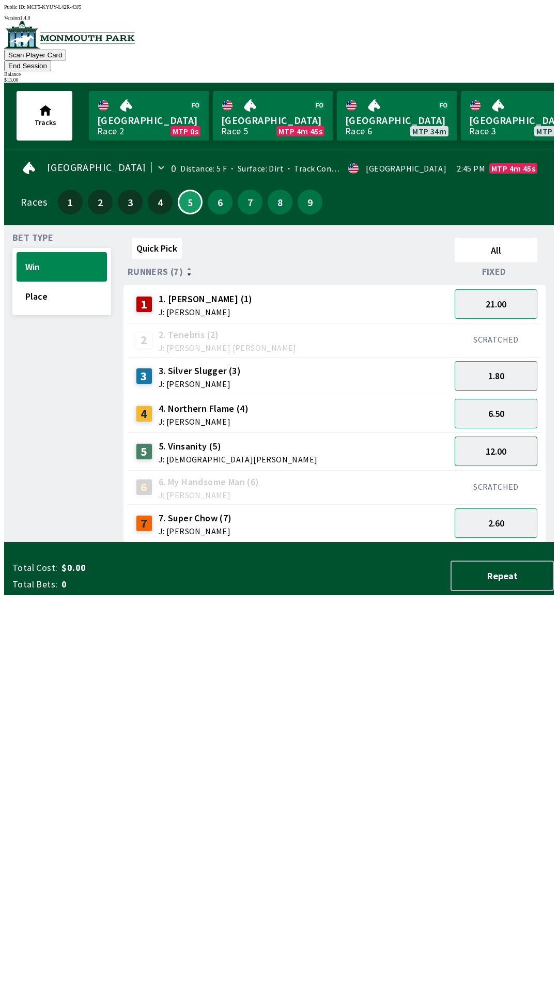
click at [515, 439] on button "12.00" at bounding box center [496, 451] width 83 height 29
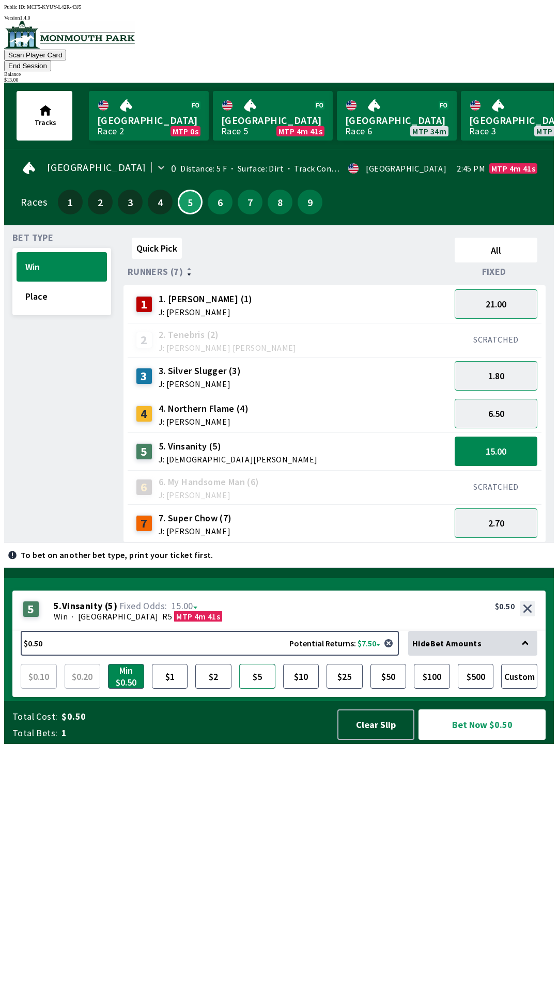
click at [251, 689] on button "$5" at bounding box center [257, 676] width 36 height 25
click at [485, 740] on button "Bet Now $5.00" at bounding box center [482, 725] width 127 height 30
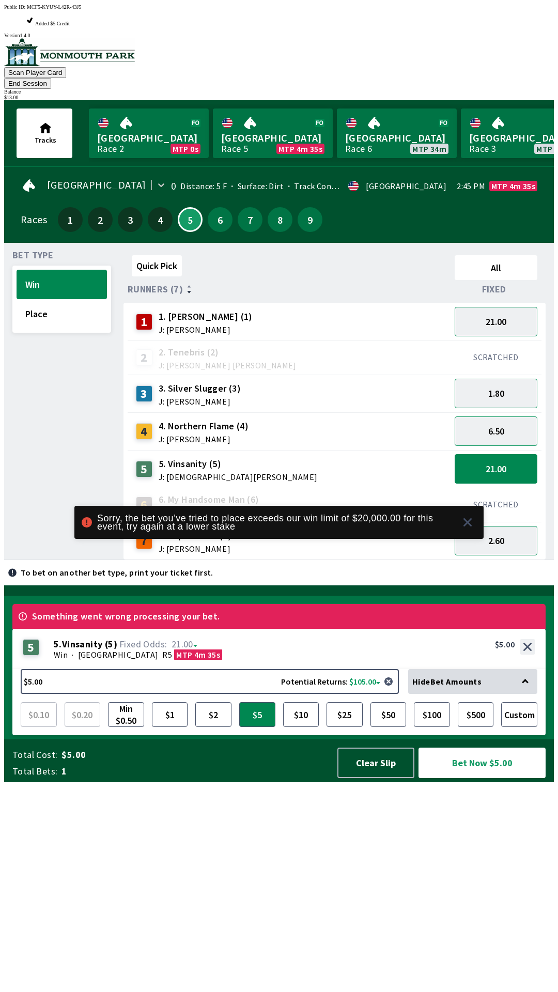
click at [470, 535] on div at bounding box center [466, 522] width 12 height 25
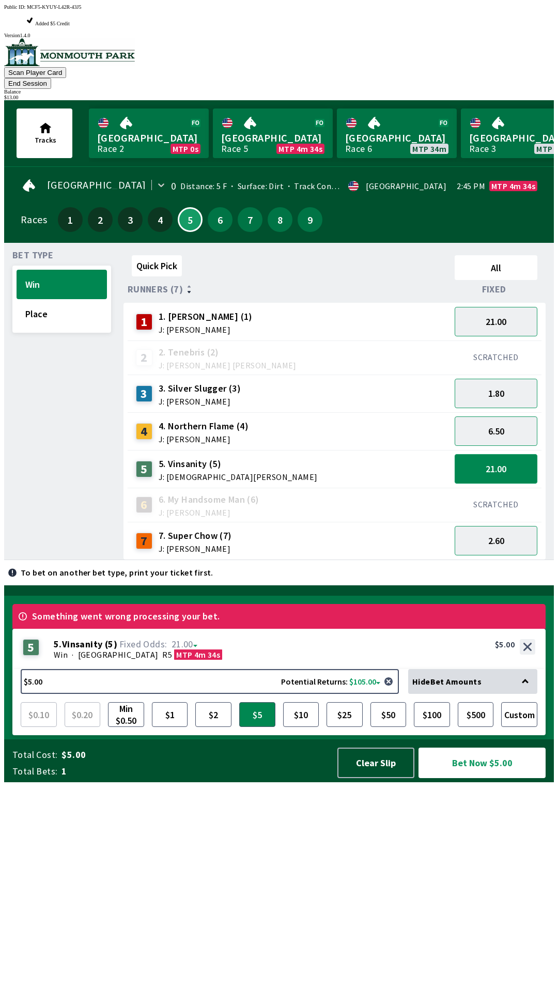
click at [517, 454] on button "21.00" at bounding box center [496, 468] width 83 height 29
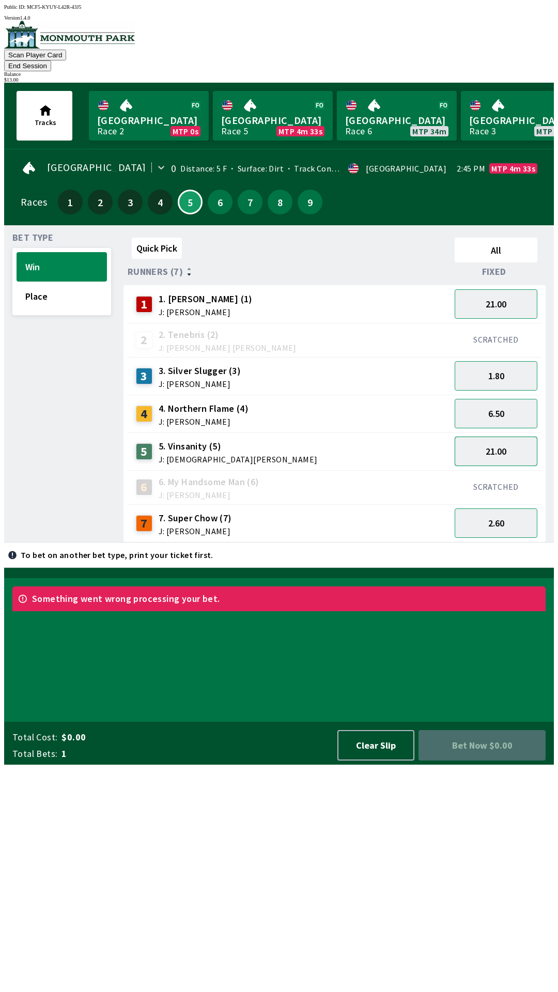
click at [513, 438] on button "21.00" at bounding box center [496, 451] width 83 height 29
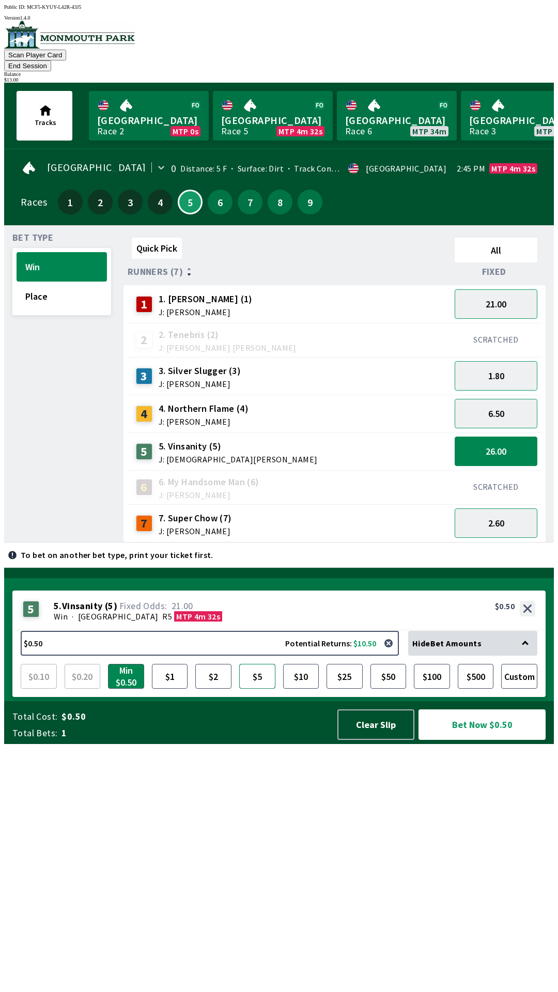
click at [257, 689] on button "$5" at bounding box center [257, 676] width 36 height 25
click at [489, 740] on button "Bet Now $5.00" at bounding box center [482, 725] width 127 height 30
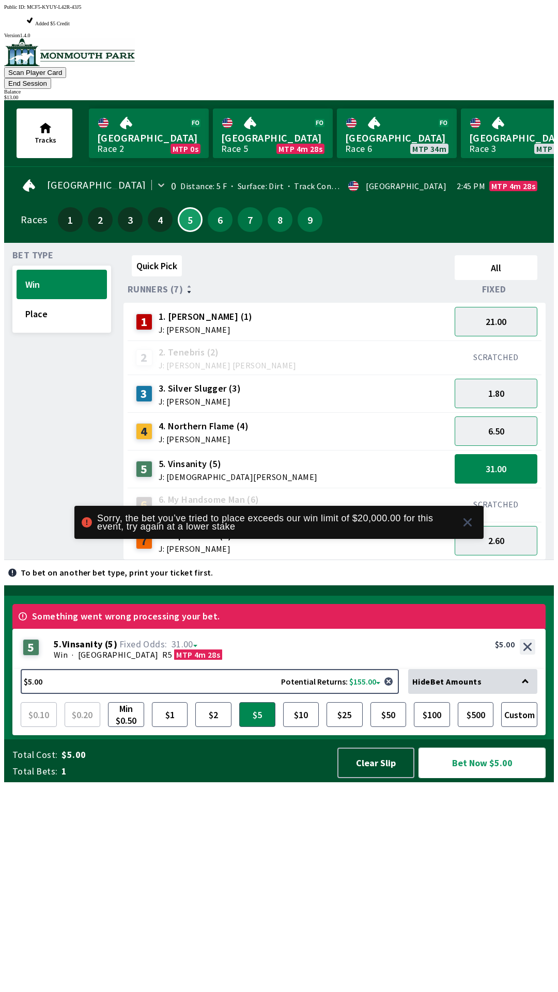
click at [494, 778] on button "Bet Now $5.00" at bounding box center [482, 763] width 127 height 30
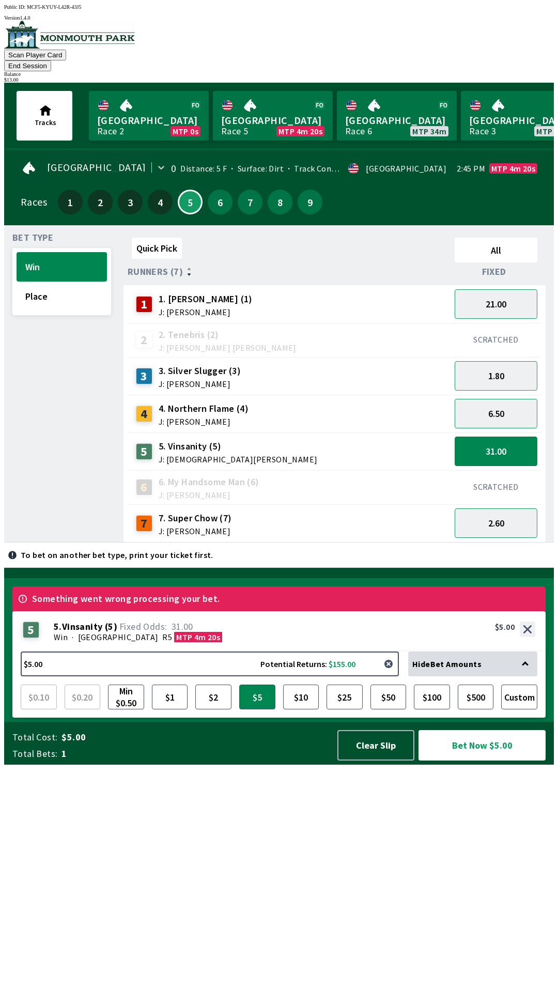
click at [391, 675] on button "button" at bounding box center [388, 664] width 21 height 21
click at [264, 710] on button "$5" at bounding box center [257, 697] width 36 height 25
click at [475, 761] on button "Bet Now $5.00" at bounding box center [482, 745] width 127 height 30
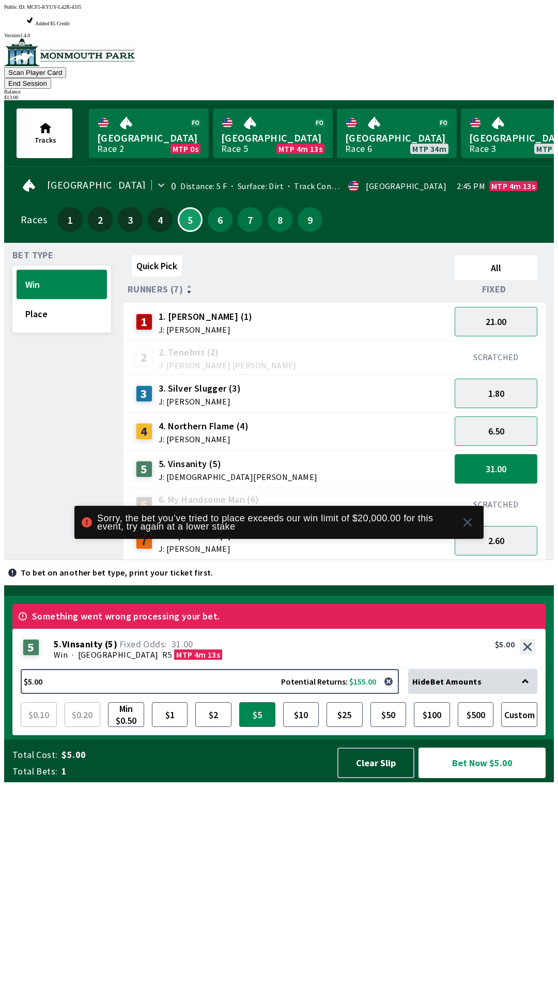
click at [464, 535] on div at bounding box center [466, 522] width 12 height 25
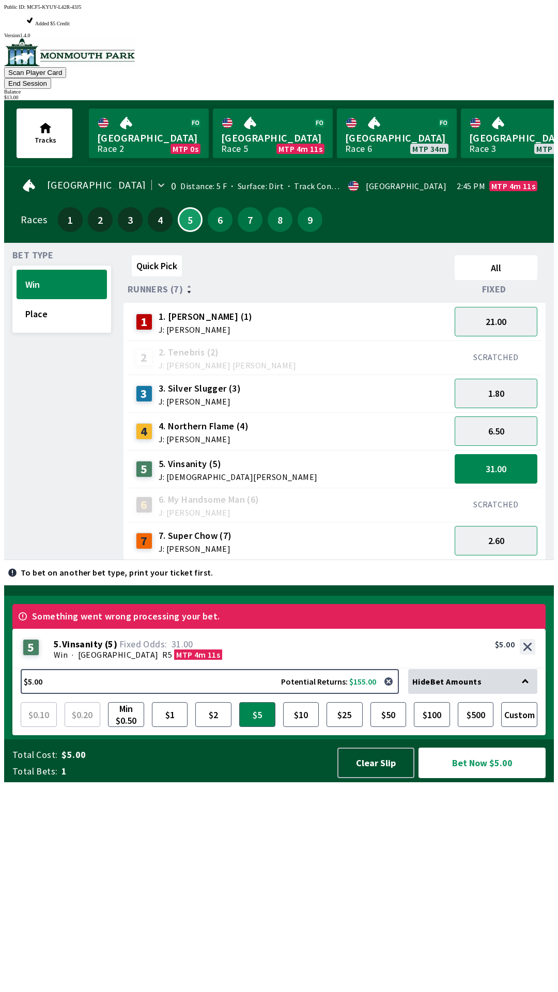
click at [521, 95] on div "$ 13.00" at bounding box center [279, 98] width 550 height 6
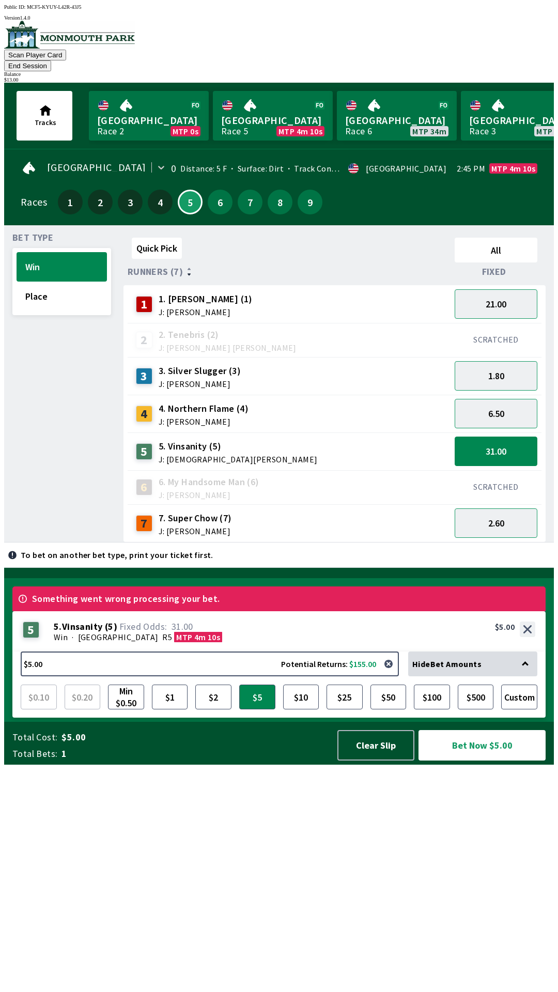
click at [518, 77] on div "$ 13.00" at bounding box center [279, 80] width 550 height 6
click at [51, 60] on button "End Session" at bounding box center [27, 65] width 47 height 11
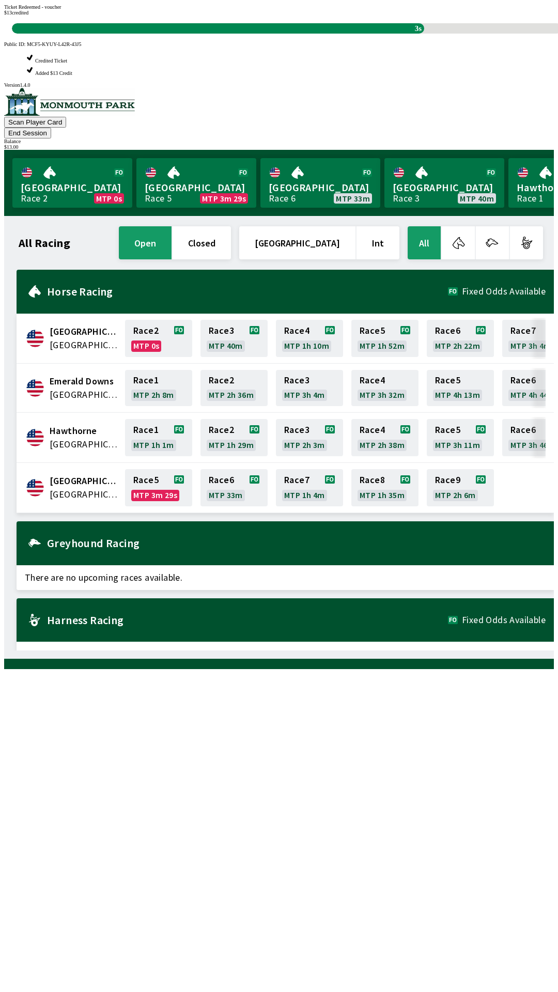
click at [403, 651] on div "All Racing open closed [GEOGRAPHIC_DATA] Int All [GEOGRAPHIC_DATA] [GEOGRAPHIC_…" at bounding box center [283, 437] width 542 height 426
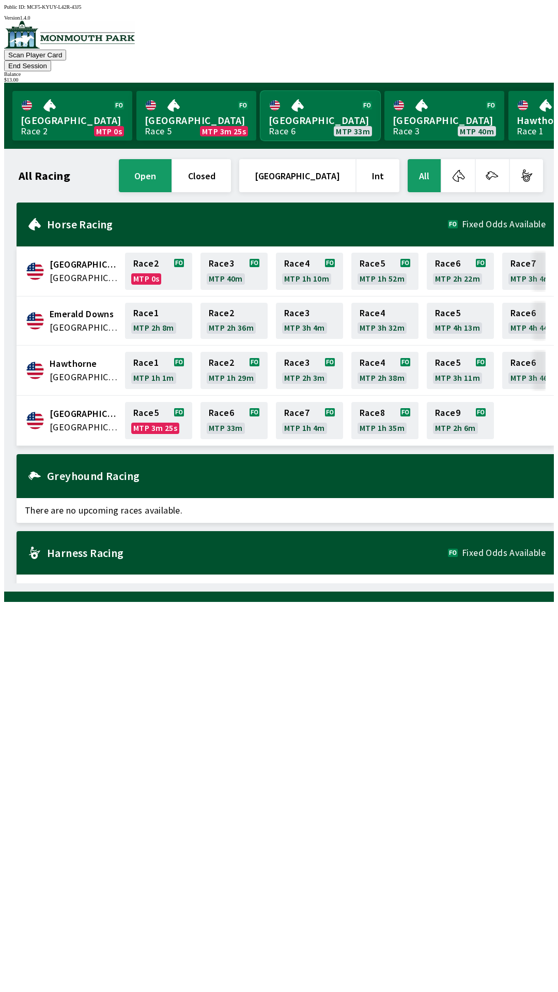
click at [298, 95] on link "[GEOGRAPHIC_DATA] Race 6 MTP 33m" at bounding box center [321, 116] width 120 height 50
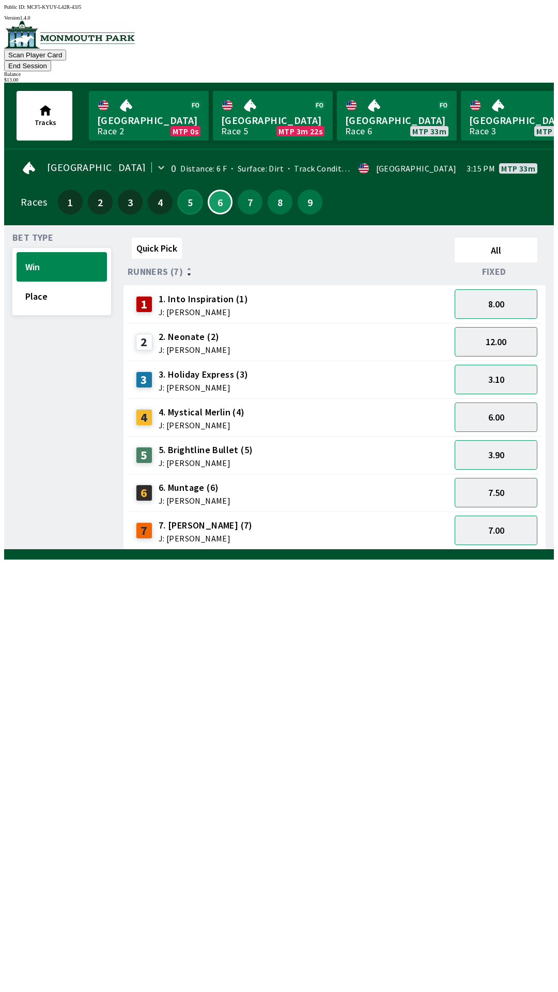
click at [189, 190] on button "5" at bounding box center [190, 202] width 25 height 25
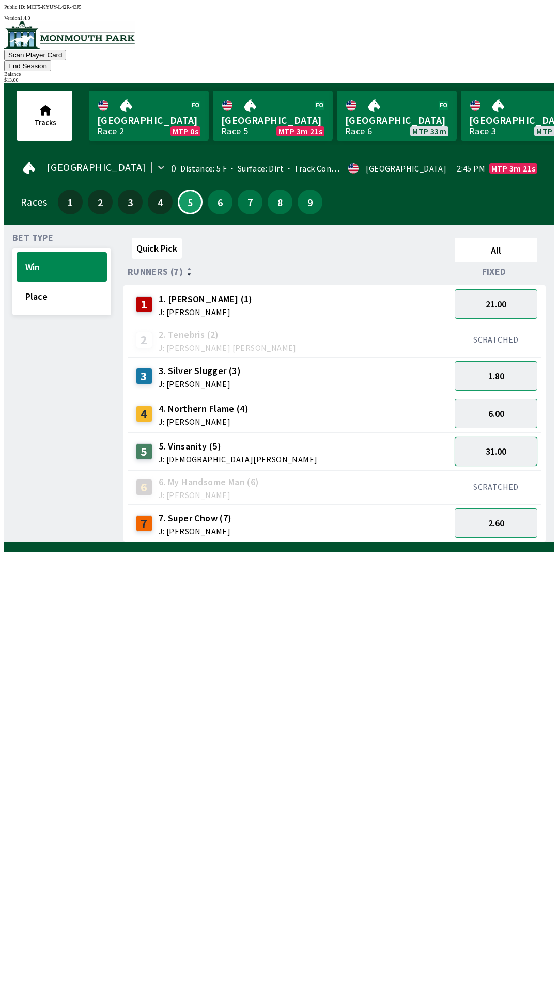
click at [521, 437] on button "31.00" at bounding box center [496, 451] width 83 height 29
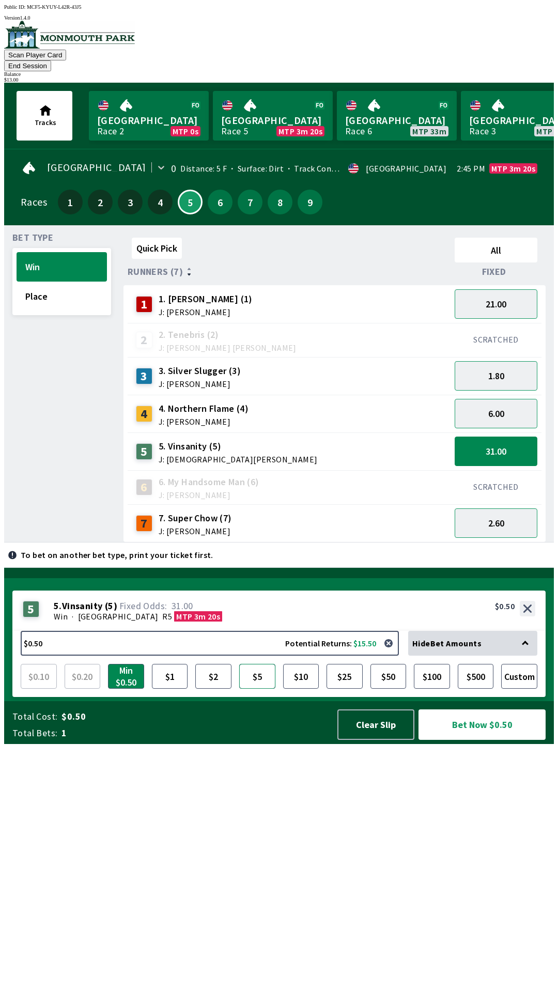
click at [248, 689] on button "$5" at bounding box center [257, 676] width 36 height 25
click at [490, 740] on button "Bet Now $5.00" at bounding box center [482, 725] width 127 height 30
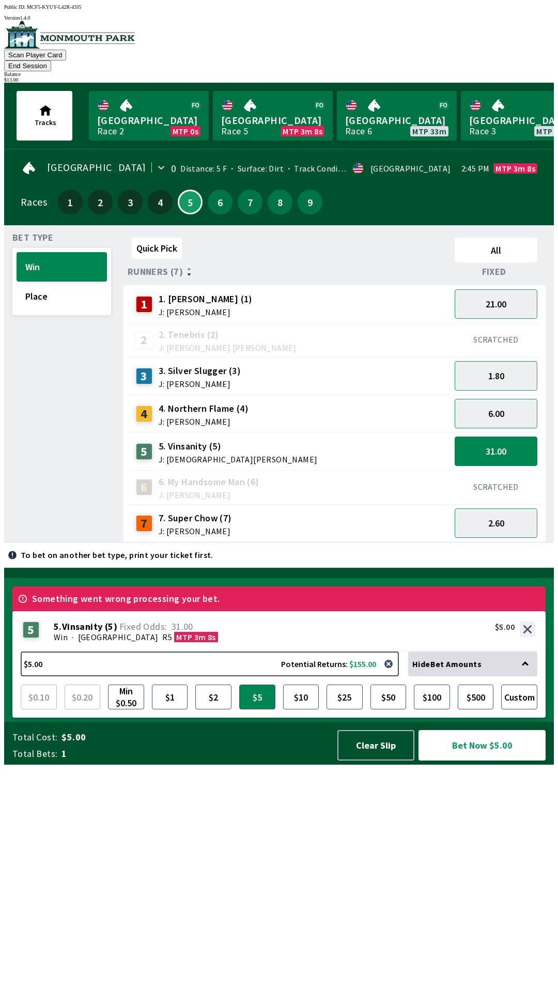
click at [284, 511] on div "7 7. Super Chow (7) J: [PERSON_NAME]" at bounding box center [289, 524] width 315 height 26
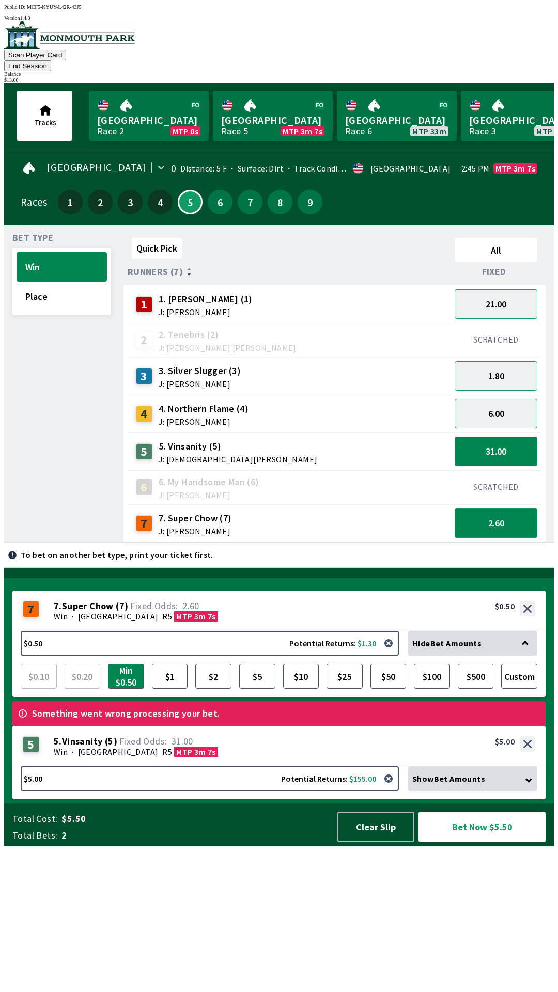
click at [503, 517] on button "2.60" at bounding box center [496, 523] width 83 height 29
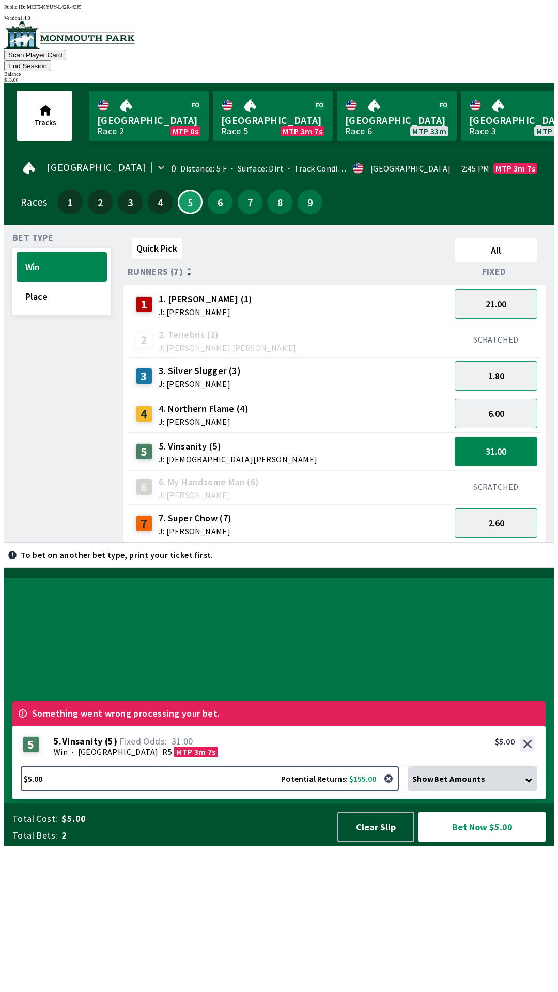
click at [518, 437] on button "31.00" at bounding box center [496, 451] width 83 height 29
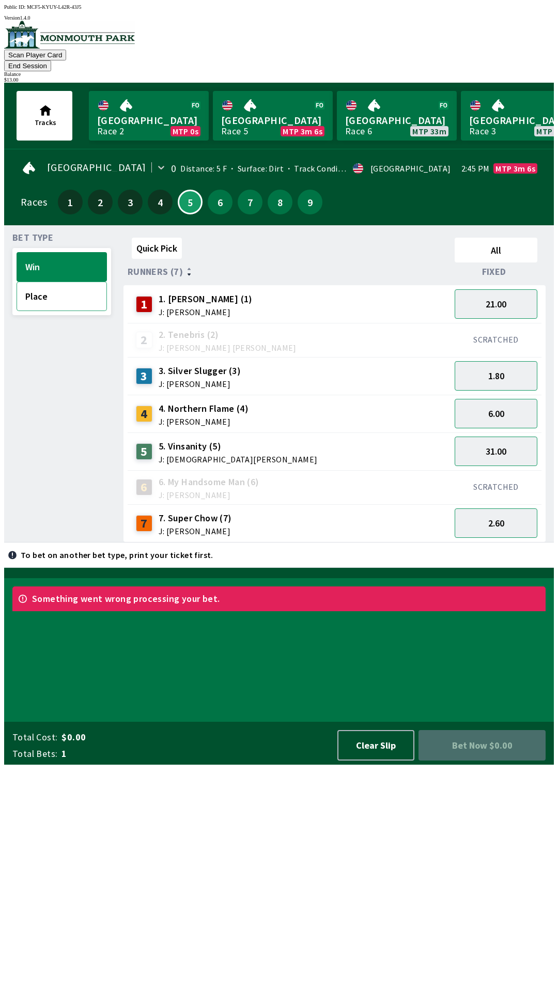
click at [64, 283] on button "Place" at bounding box center [62, 296] width 90 height 29
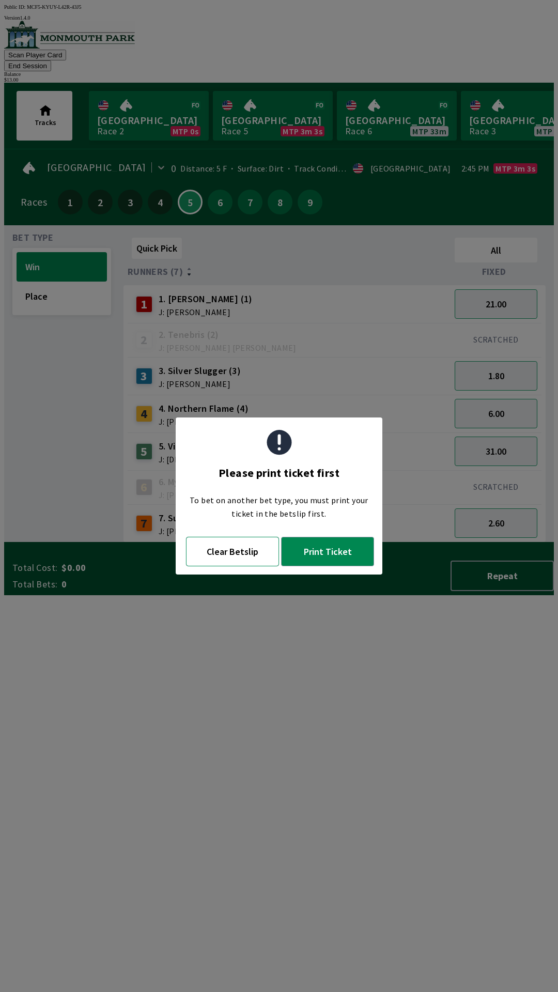
click at [240, 556] on button "Clear Betslip" at bounding box center [232, 551] width 93 height 29
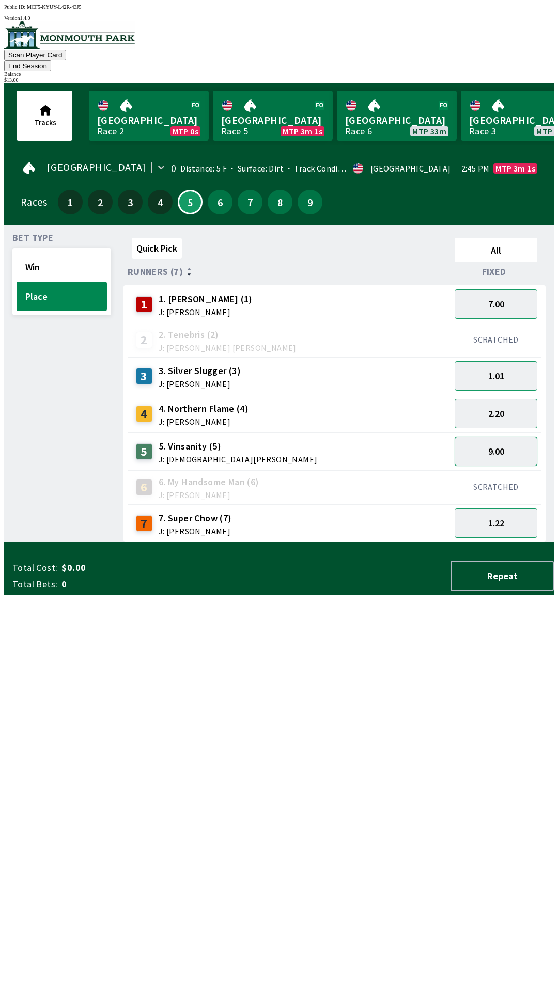
click at [523, 437] on button "9.00" at bounding box center [496, 451] width 83 height 29
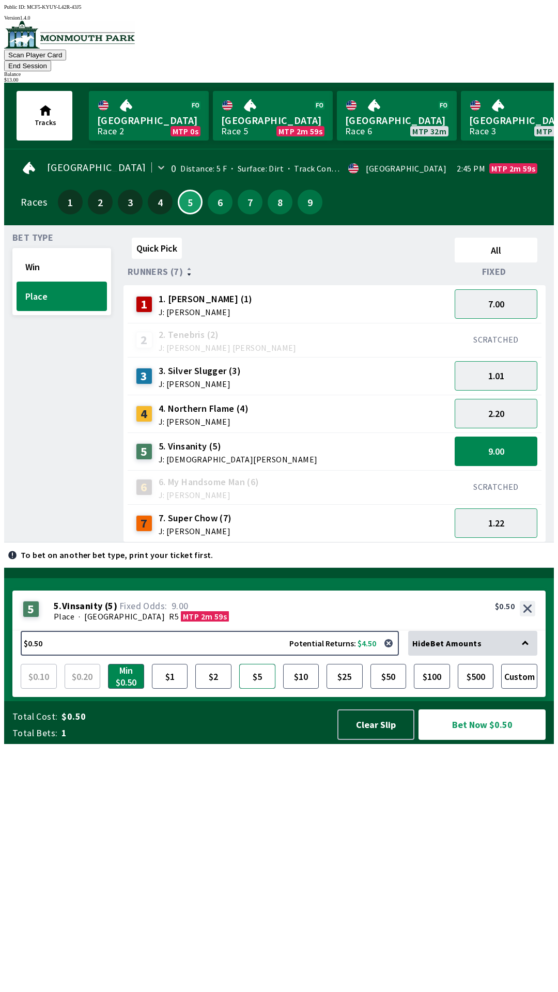
click at [258, 689] on button "$5" at bounding box center [257, 676] width 36 height 25
click at [500, 740] on button "Bet Now $5.00" at bounding box center [482, 725] width 127 height 30
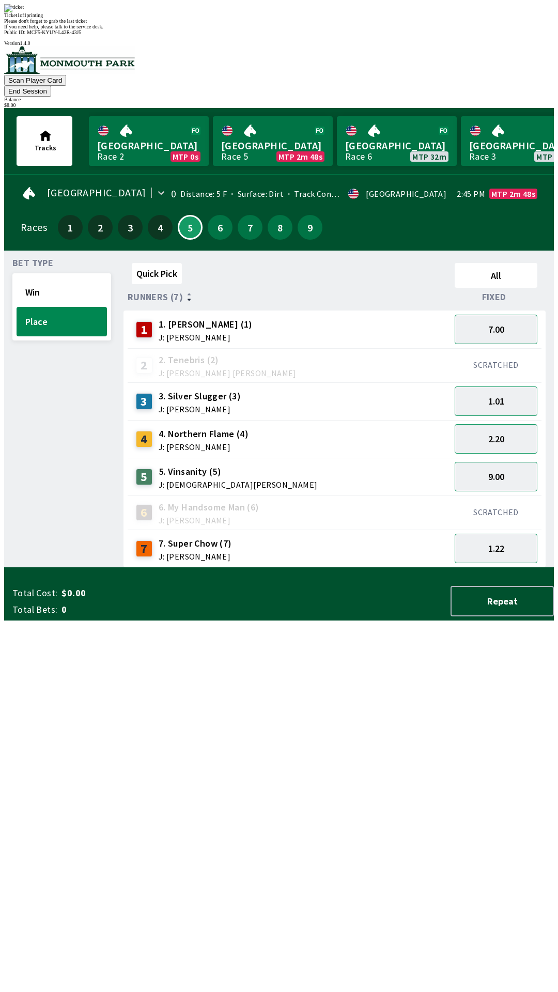
click at [354, 568] on div "Quick Pick All Runners (7) Fixed 1 1. [PERSON_NAME] (1) J: [PERSON_NAME] 7.00 2…" at bounding box center [339, 413] width 431 height 309
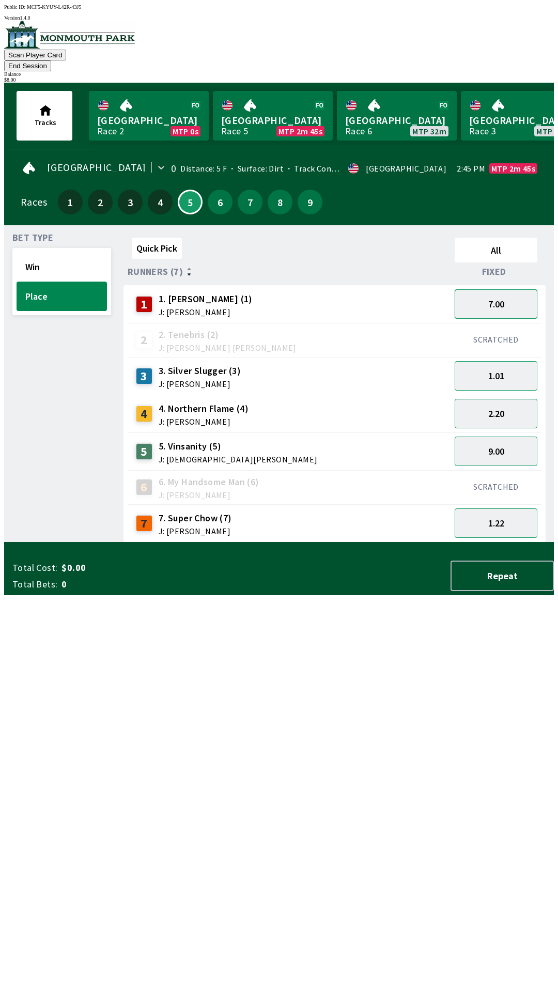
click at [512, 296] on button "7.00" at bounding box center [496, 303] width 83 height 29
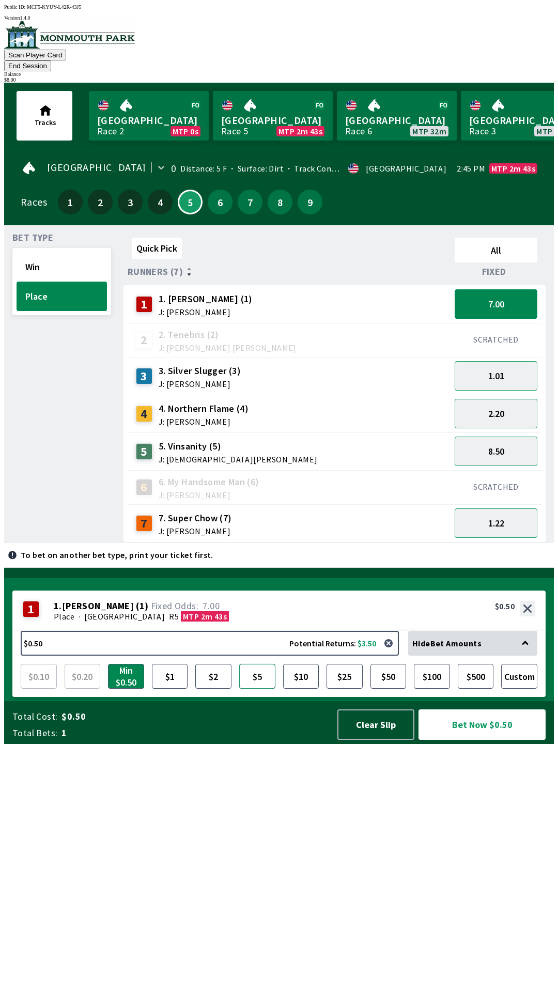
click at [261, 689] on button "$5" at bounding box center [257, 676] width 36 height 25
click at [73, 252] on button "Win" at bounding box center [62, 266] width 90 height 29
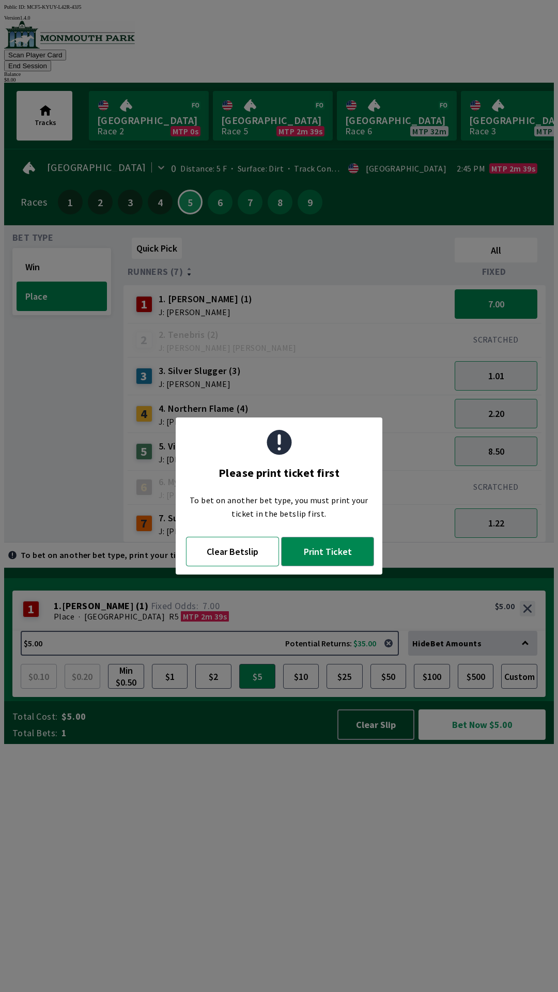
click at [239, 559] on button "Clear Betslip" at bounding box center [232, 551] width 93 height 29
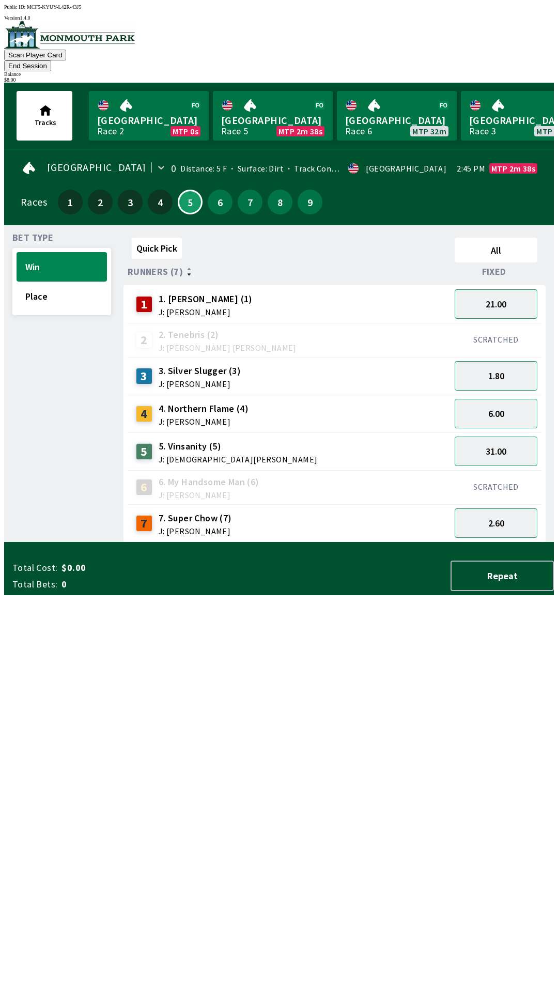
click at [511, 470] on div "SCRATCHED" at bounding box center [496, 487] width 91 height 34
click at [503, 437] on button "31.00" at bounding box center [496, 451] width 83 height 29
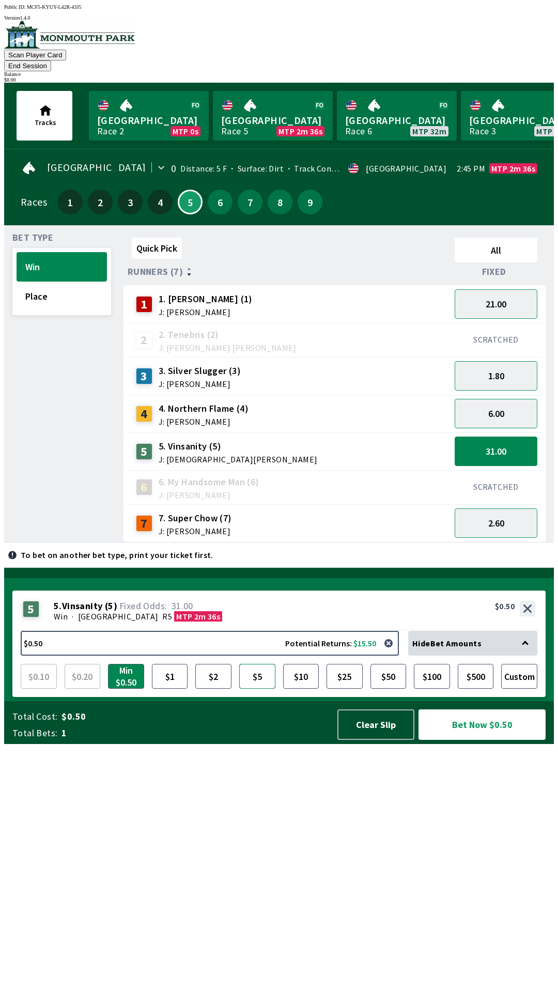
click at [257, 689] on button "$5" at bounding box center [257, 676] width 36 height 25
click at [476, 740] on button "Bet Now $5.00" at bounding box center [482, 725] width 127 height 30
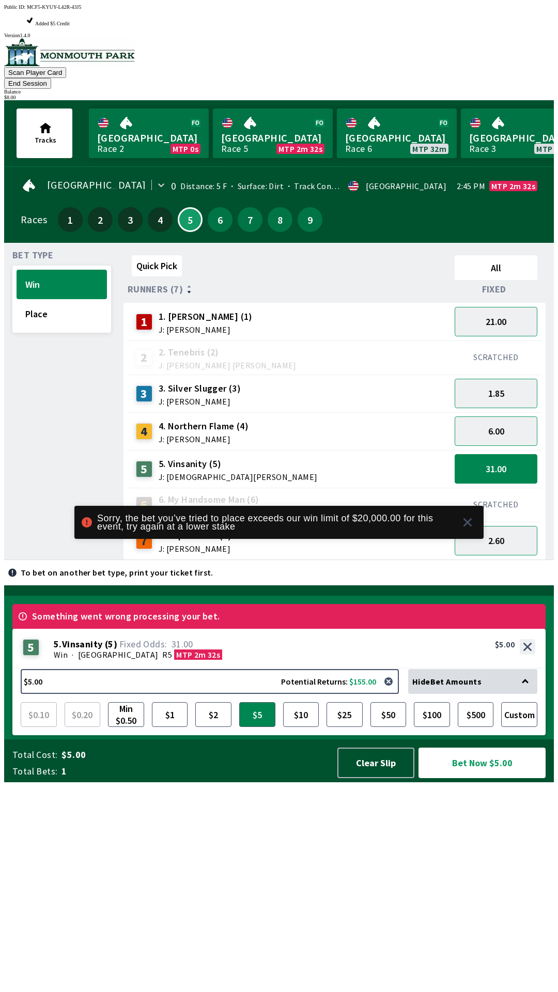
click at [469, 527] on icon at bounding box center [468, 522] width 8 height 8
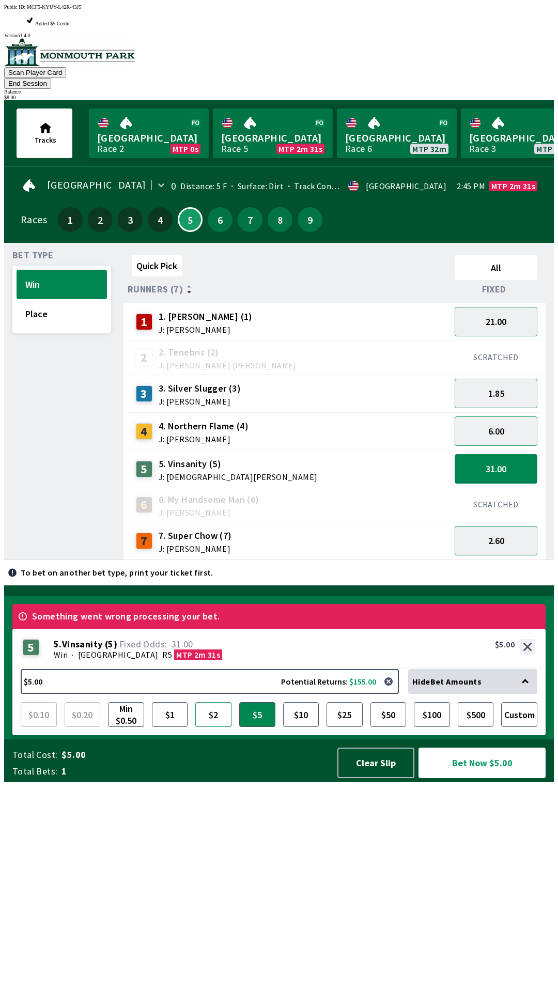
click at [213, 727] on button "$2" at bounding box center [213, 714] width 36 height 25
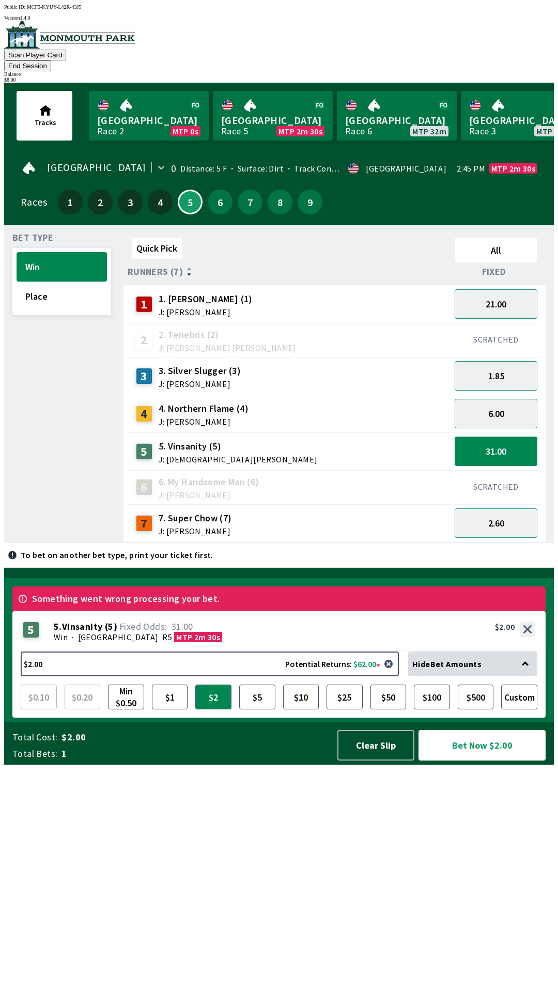
click at [487, 761] on button "Bet Now $2.00" at bounding box center [482, 745] width 127 height 30
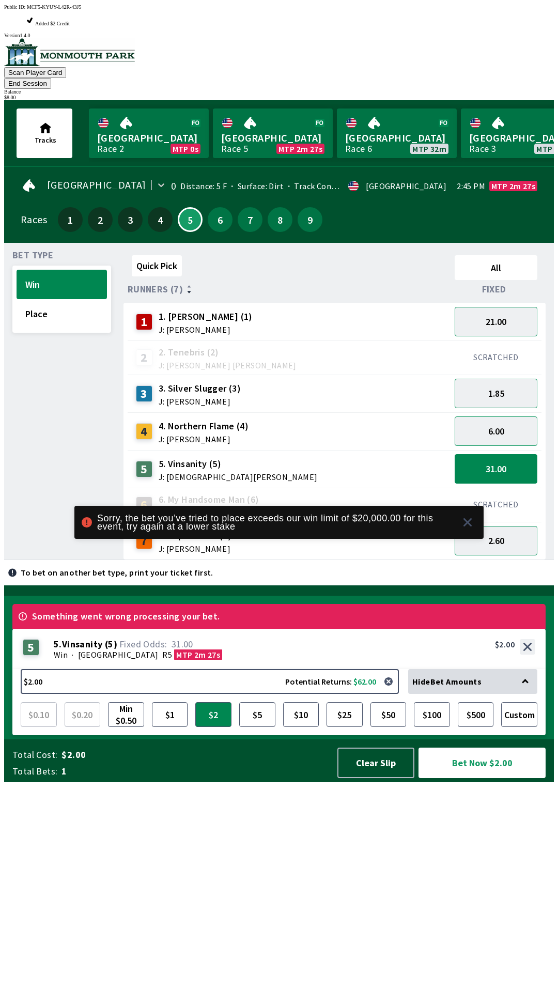
click at [468, 527] on icon at bounding box center [468, 522] width 8 height 8
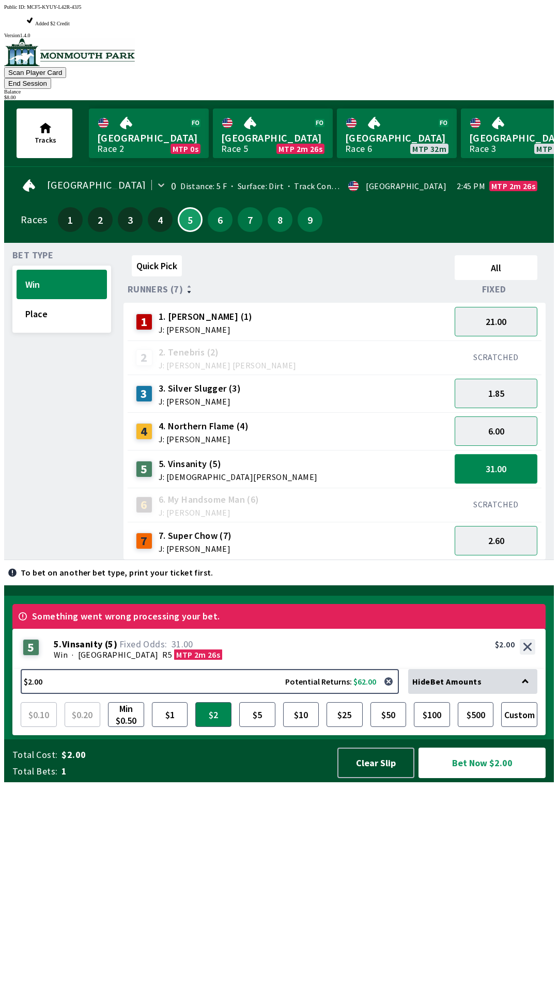
click at [520, 454] on button "31.00" at bounding box center [496, 468] width 83 height 29
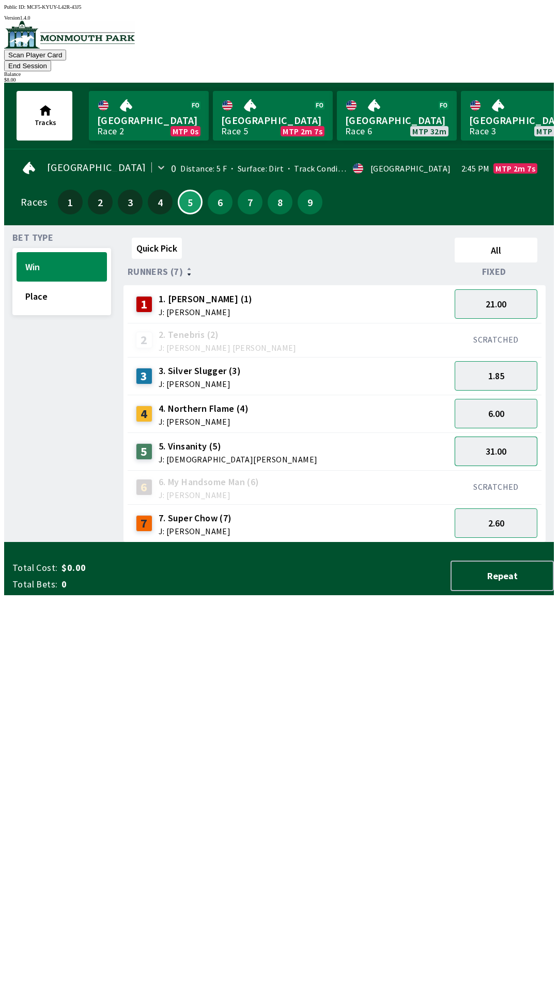
click at [508, 438] on button "31.00" at bounding box center [496, 451] width 83 height 29
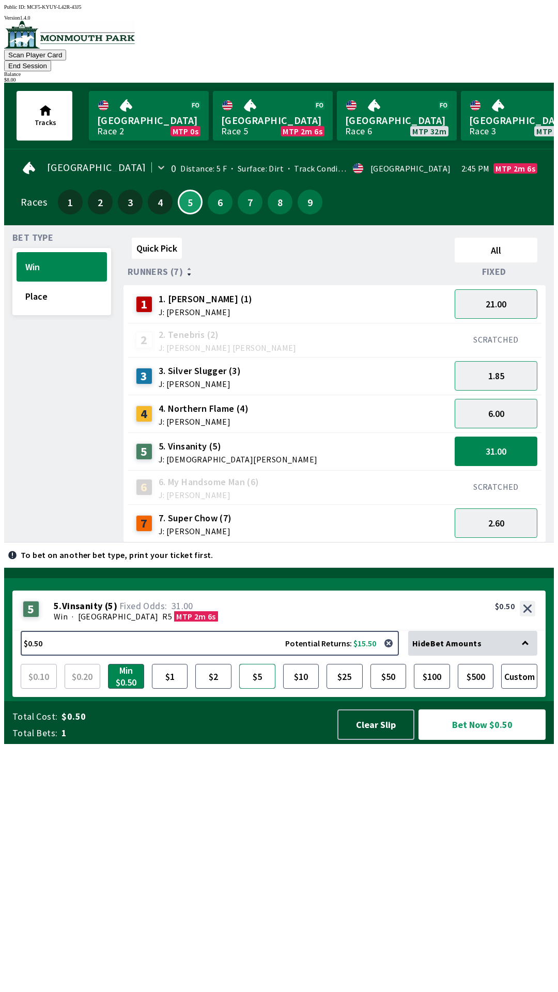
click at [260, 689] on button "$5" at bounding box center [257, 676] width 36 height 25
click at [486, 740] on button "Bet Now $5.00" at bounding box center [482, 725] width 127 height 30
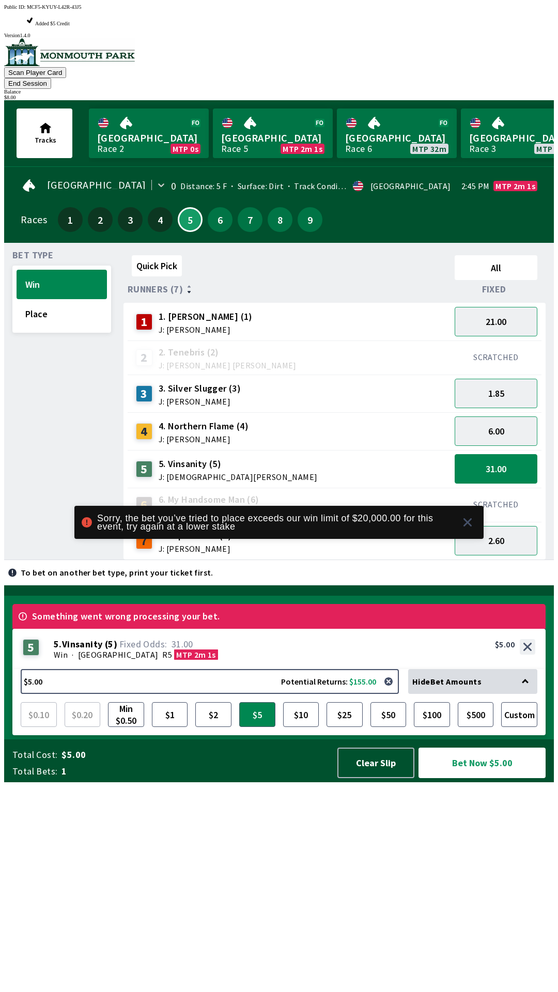
click at [468, 527] on icon at bounding box center [468, 522] width 8 height 8
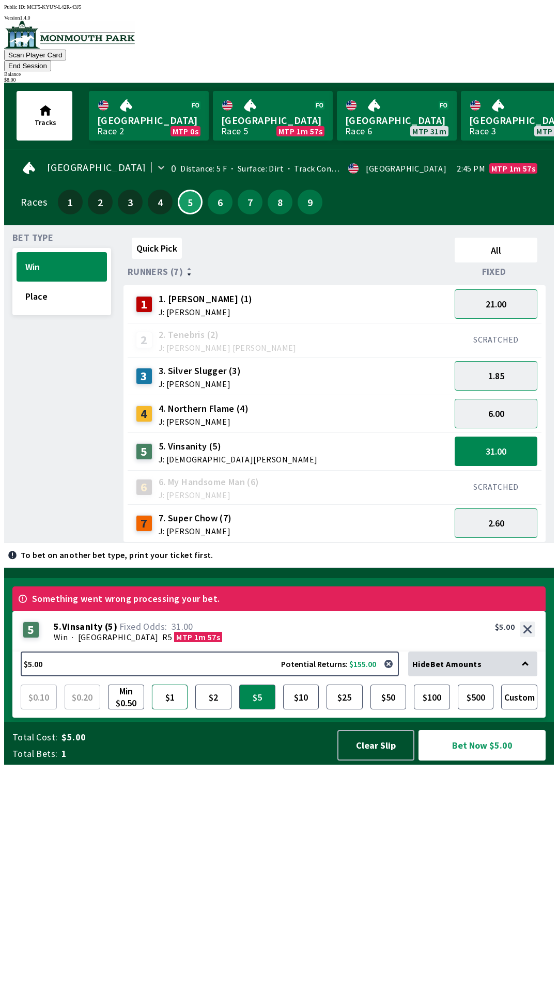
click at [178, 710] on button "$1" at bounding box center [170, 697] width 36 height 25
click at [484, 761] on button "Bet Now $1.00" at bounding box center [482, 745] width 127 height 30
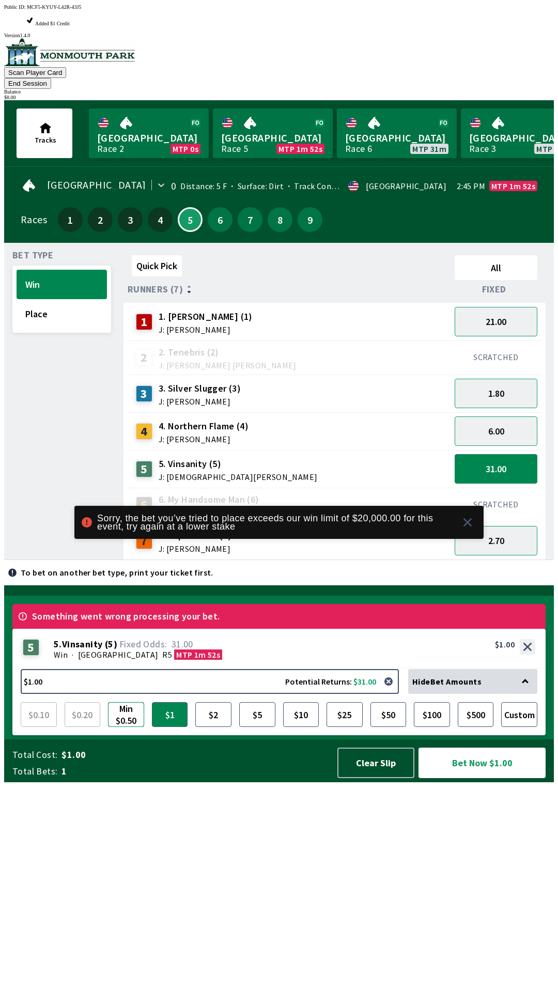
click at [135, 727] on button "Min $0.50" at bounding box center [126, 714] width 36 height 25
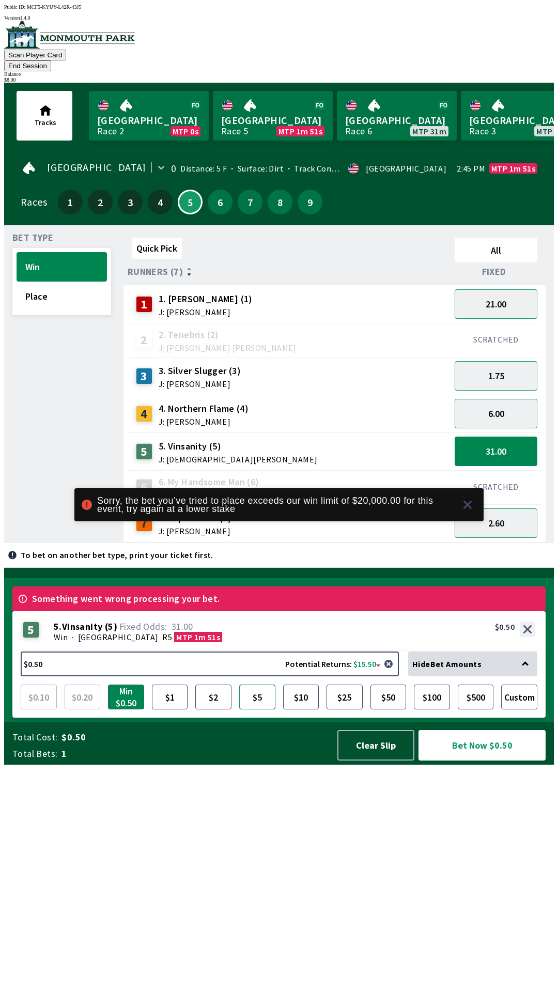
click at [257, 710] on button "$5" at bounding box center [257, 697] width 36 height 25
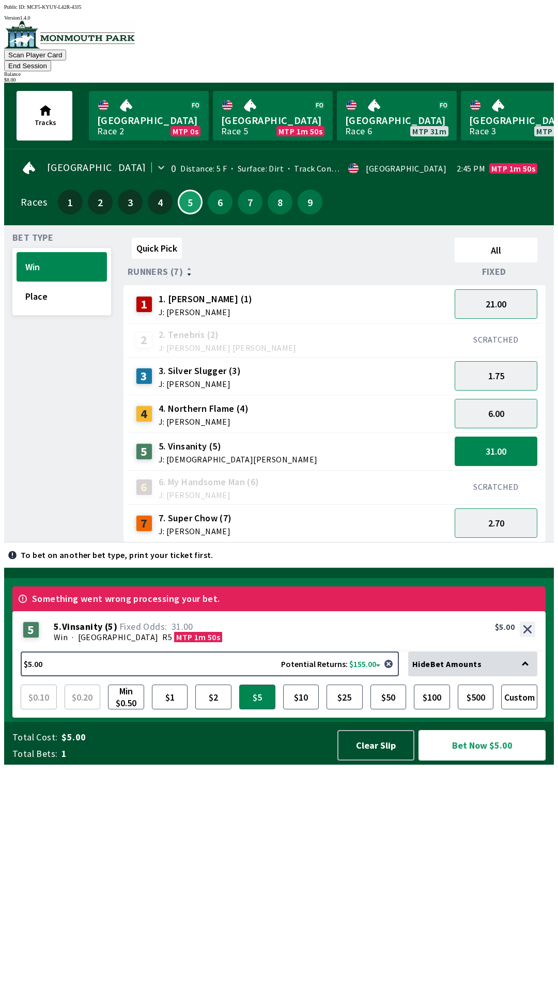
click at [474, 761] on button "Bet Now $5.00" at bounding box center [482, 745] width 127 height 30
click at [80, 643] on span "[GEOGRAPHIC_DATA]" at bounding box center [118, 637] width 81 height 10
click at [103, 643] on span "[GEOGRAPHIC_DATA]" at bounding box center [118, 637] width 81 height 10
click at [34, 638] on div "5" at bounding box center [31, 630] width 17 height 17
click at [262, 710] on button "$5" at bounding box center [257, 697] width 36 height 25
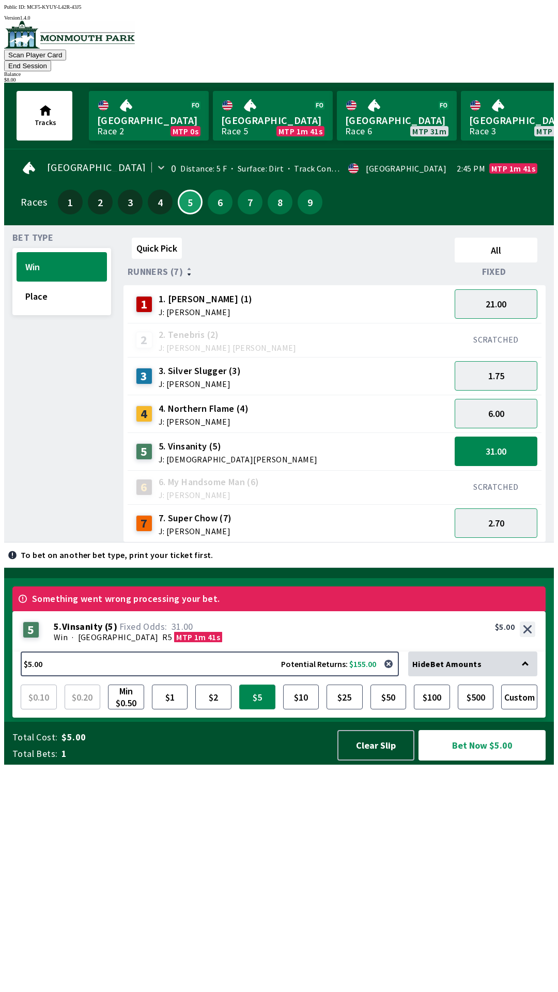
click at [264, 710] on button "$5" at bounding box center [257, 697] width 36 height 25
click at [395, 675] on button "button" at bounding box center [388, 664] width 21 height 21
click at [393, 675] on button "button" at bounding box center [388, 664] width 21 height 21
click at [395, 675] on button "button" at bounding box center [388, 664] width 21 height 21
click at [386, 675] on button "button" at bounding box center [388, 664] width 21 height 21
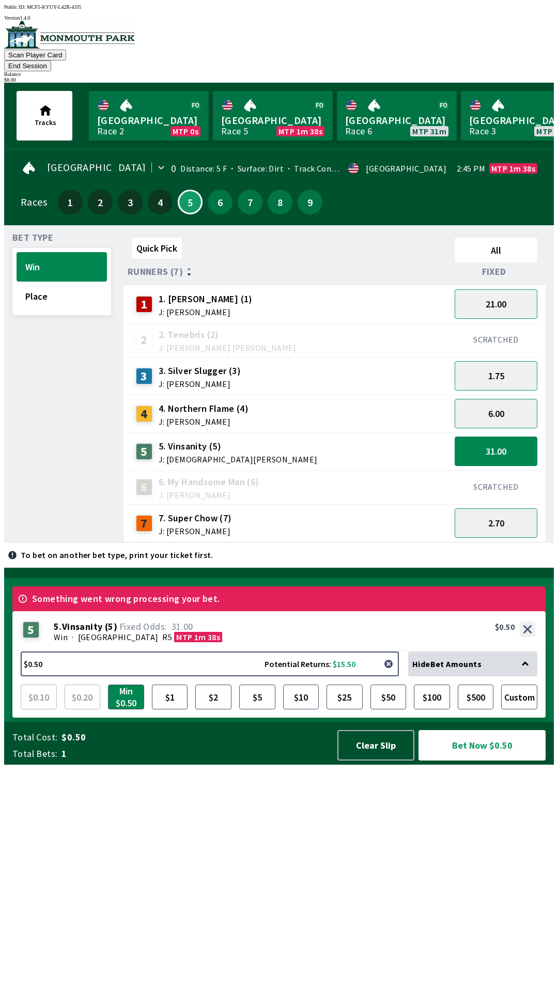
click at [394, 675] on button "button" at bounding box center [388, 664] width 21 height 21
click at [399, 675] on button "button" at bounding box center [388, 664] width 21 height 21
click at [264, 710] on button "$5" at bounding box center [257, 697] width 36 height 25
click at [488, 761] on button "Bet Now $5.00" at bounding box center [482, 745] width 127 height 30
click at [394, 675] on button "button" at bounding box center [388, 664] width 21 height 21
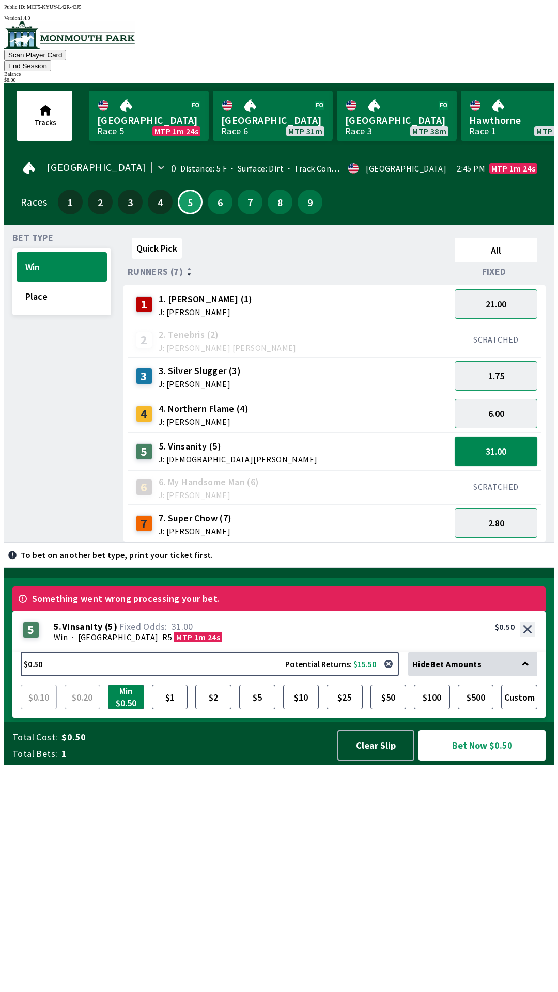
click at [507, 437] on button "31.00" at bounding box center [496, 451] width 83 height 29
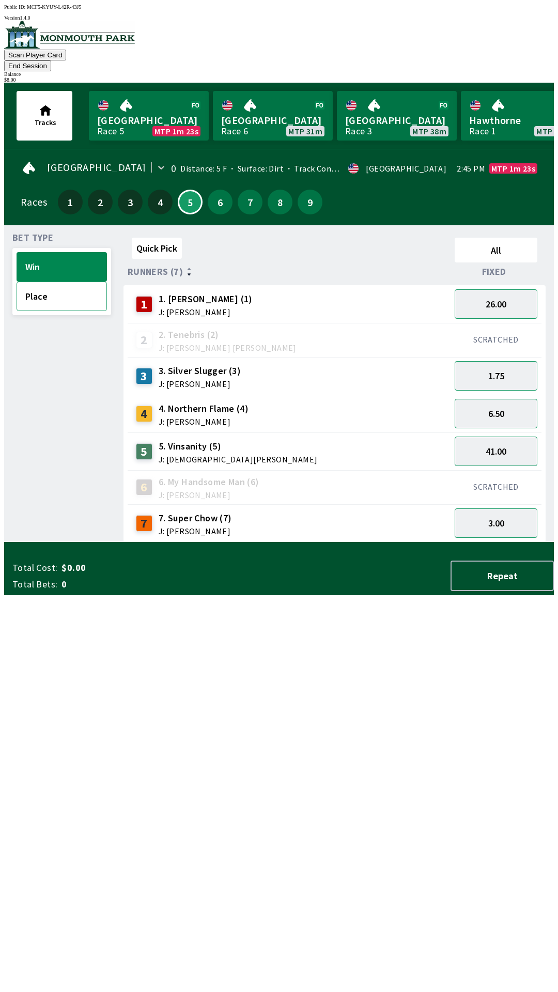
click at [73, 287] on button "Place" at bounding box center [62, 296] width 90 height 29
click at [523, 509] on button "1.24" at bounding box center [496, 523] width 83 height 29
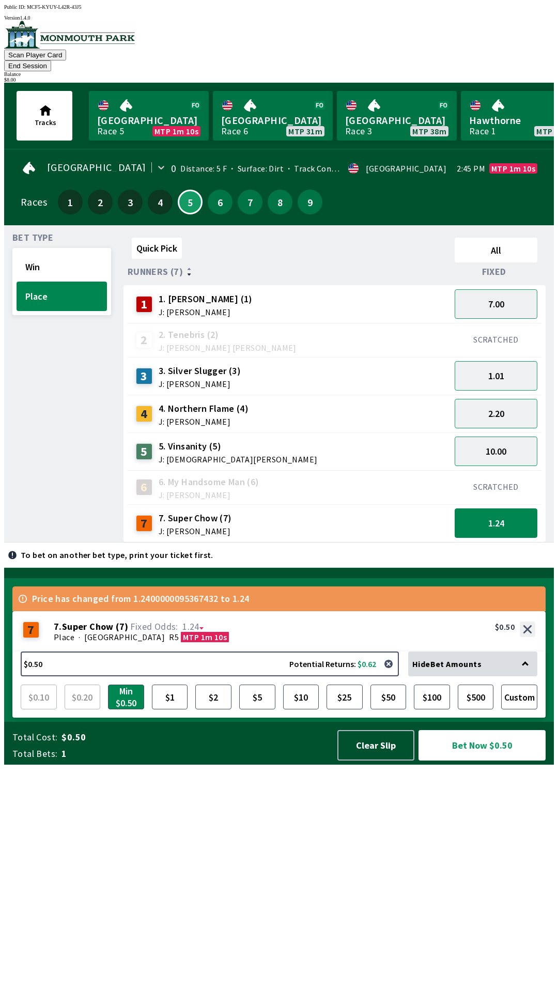
click at [486, 677] on div "Hide Bet Amounts" at bounding box center [472, 664] width 129 height 25
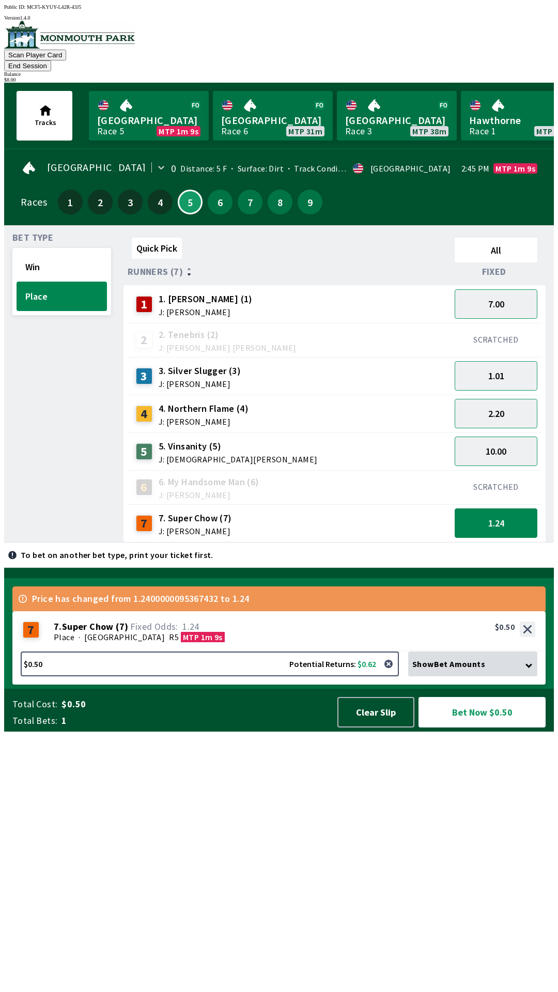
click at [472, 677] on div "Show Bet Amounts" at bounding box center [472, 664] width 129 height 25
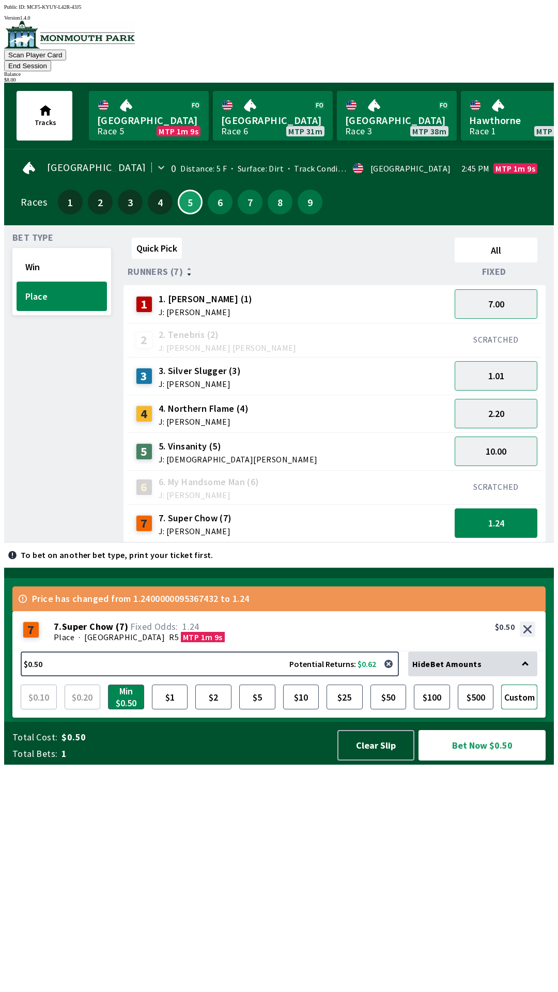
click at [521, 710] on button "Custom" at bounding box center [519, 697] width 36 height 25
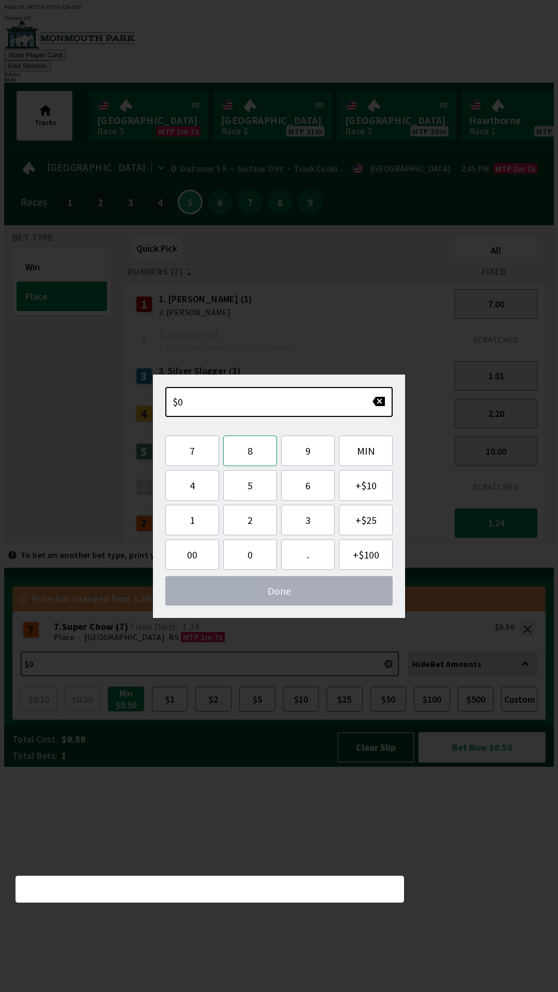
click at [254, 438] on button "8" at bounding box center [250, 451] width 54 height 30
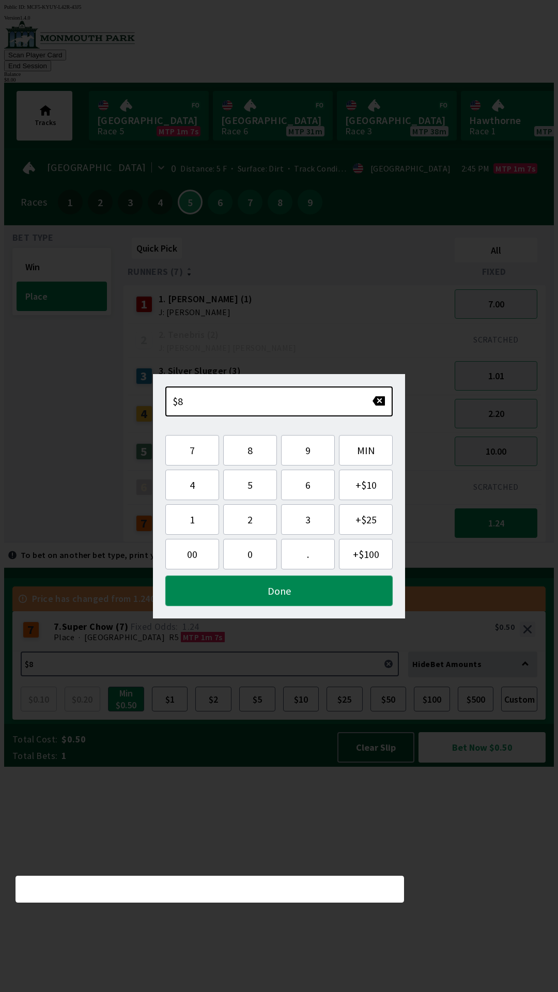
click at [375, 592] on button "Done" at bounding box center [278, 591] width 227 height 30
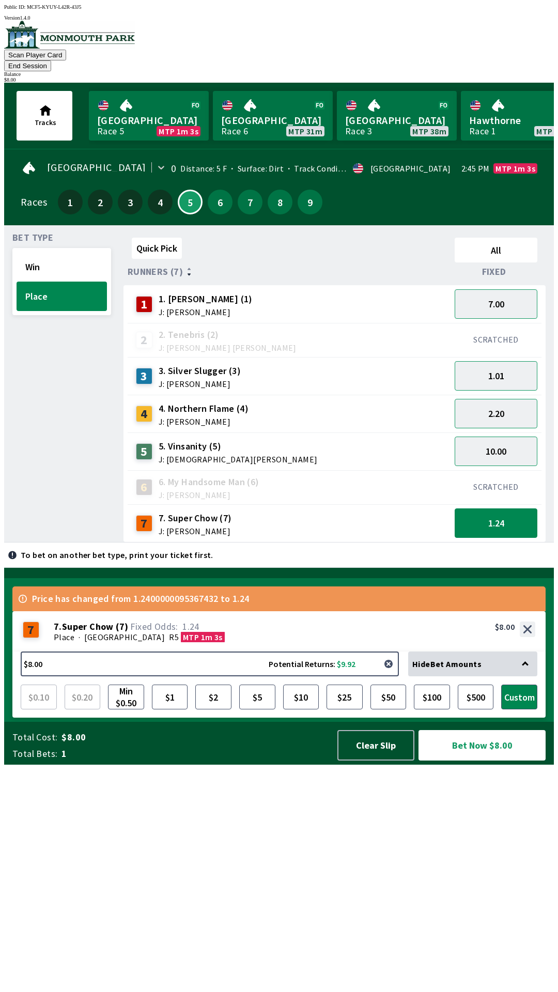
click at [389, 675] on button "button" at bounding box center [388, 664] width 21 height 21
click at [516, 516] on button "1.24" at bounding box center [496, 523] width 83 height 29
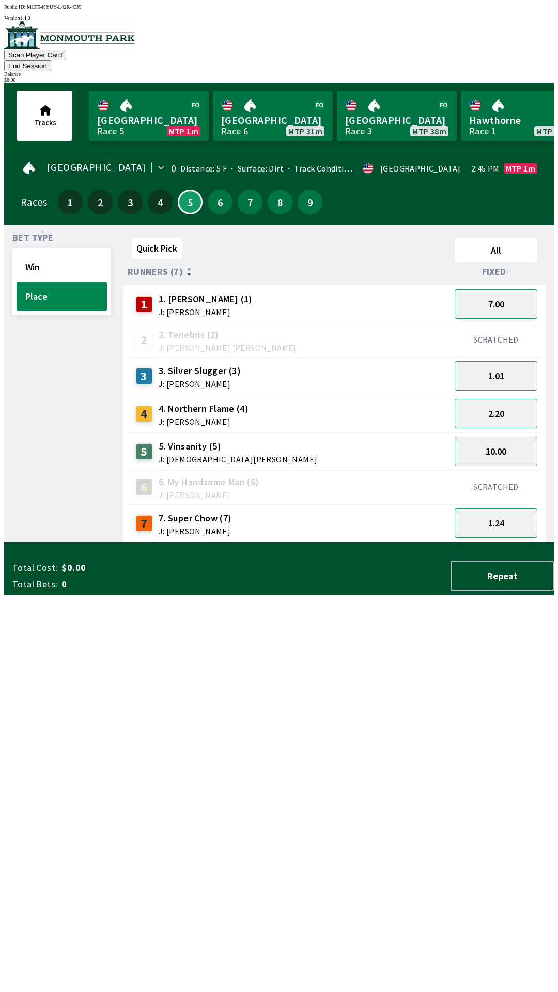
click at [511, 77] on div "$ 8.00" at bounding box center [279, 80] width 550 height 6
click at [51, 60] on button "End Session" at bounding box center [27, 65] width 47 height 11
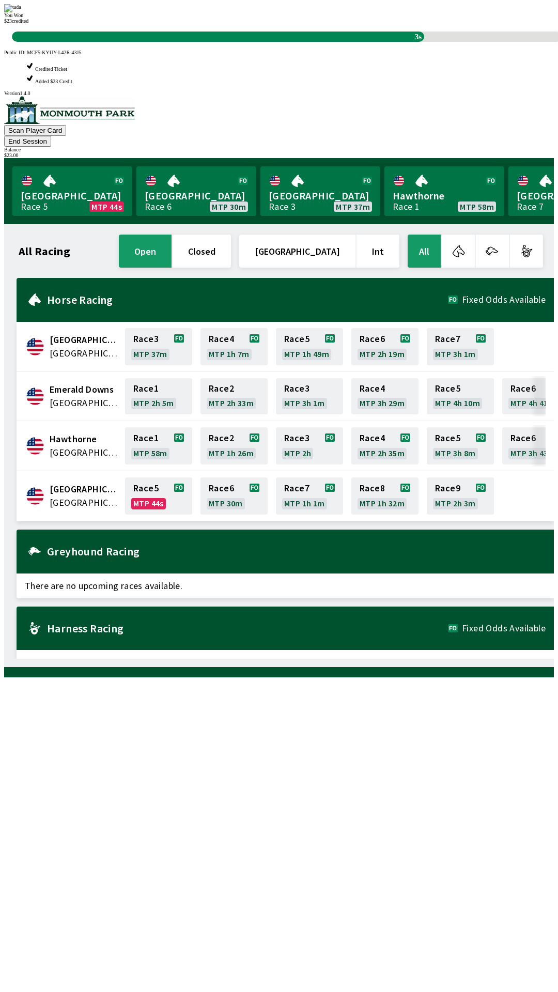
click at [190, 659] on div "All Racing open closed [GEOGRAPHIC_DATA] Int All [GEOGRAPHIC_DATA] [GEOGRAPHIC_…" at bounding box center [283, 446] width 542 height 426
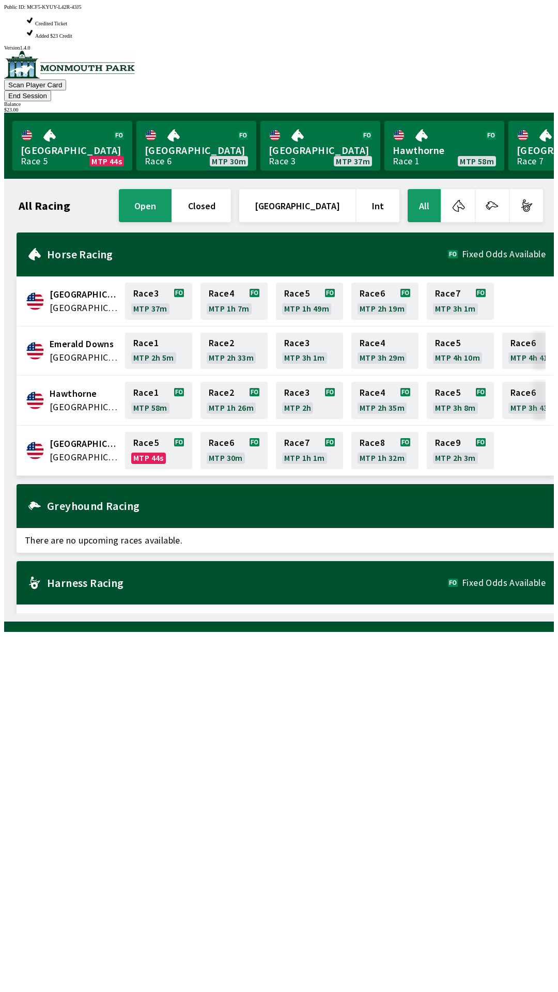
click at [118, 614] on div "All Racing open closed [GEOGRAPHIC_DATA] Int All [GEOGRAPHIC_DATA] [GEOGRAPHIC_…" at bounding box center [283, 400] width 542 height 426
click at [75, 121] on link "[GEOGRAPHIC_DATA] Race 5 MTP 40s" at bounding box center [72, 146] width 120 height 50
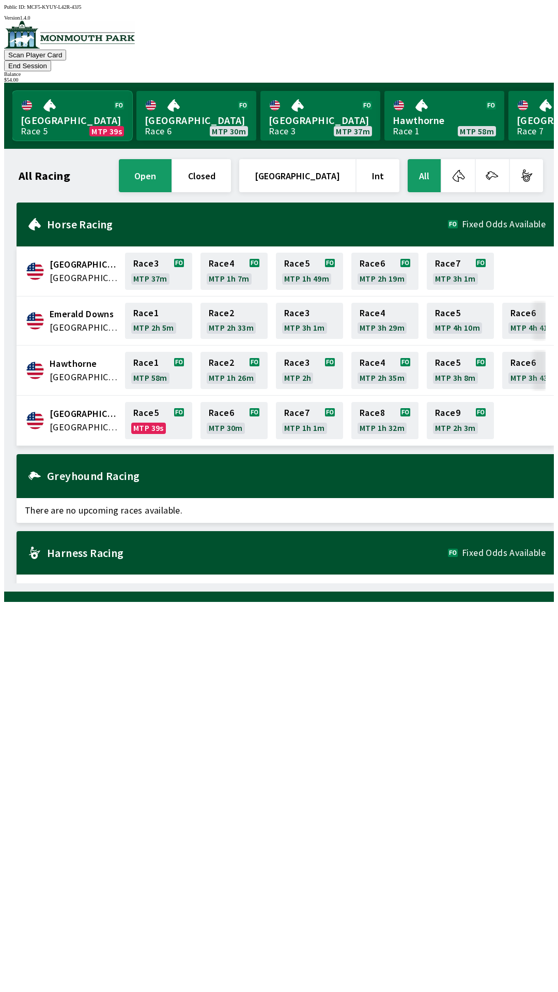
click at [77, 121] on link "[GEOGRAPHIC_DATA] Race 5 MTP 39s" at bounding box center [72, 116] width 120 height 50
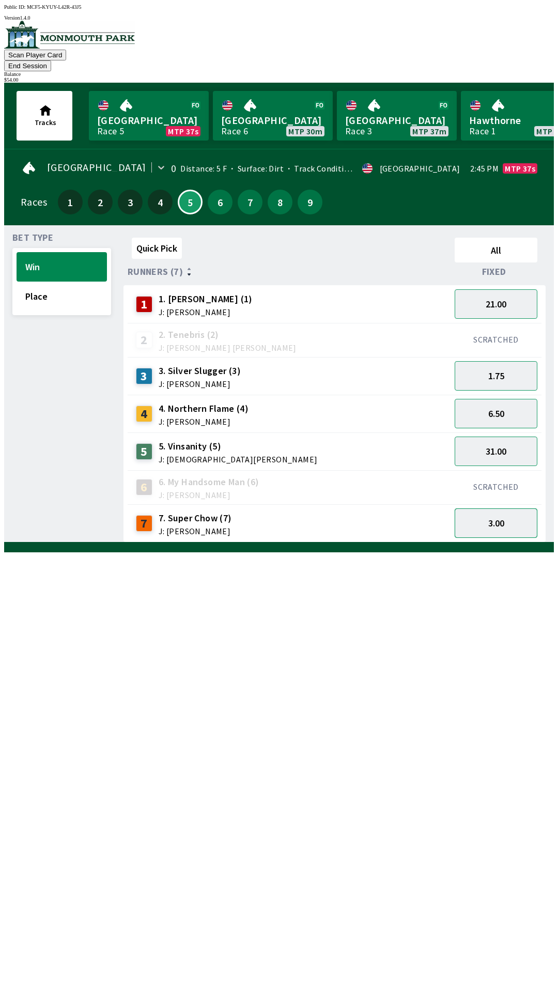
click at [508, 509] on button "3.00" at bounding box center [496, 523] width 83 height 29
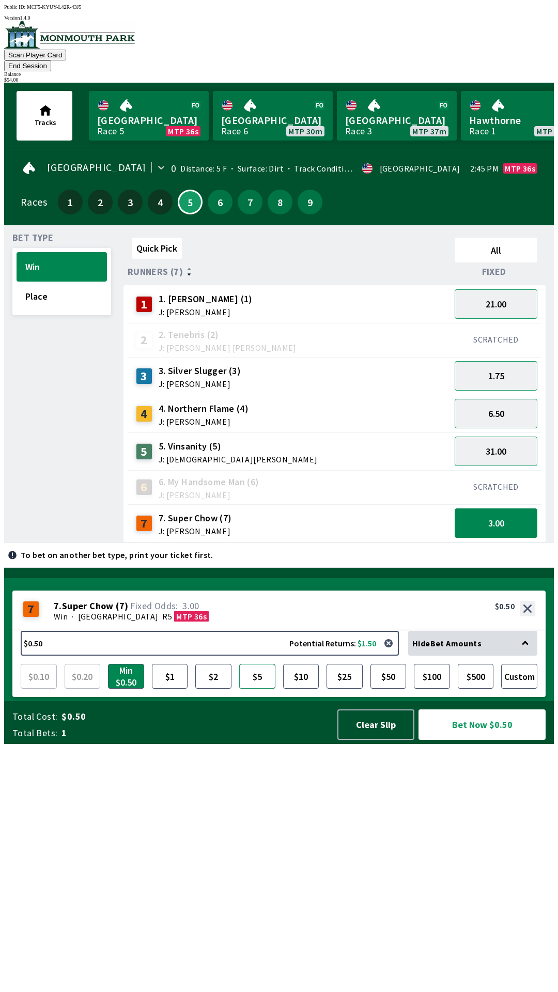
click at [274, 689] on button "$5" at bounding box center [257, 676] width 36 height 25
click at [448, 740] on button "Bet Now $5.00" at bounding box center [482, 725] width 127 height 30
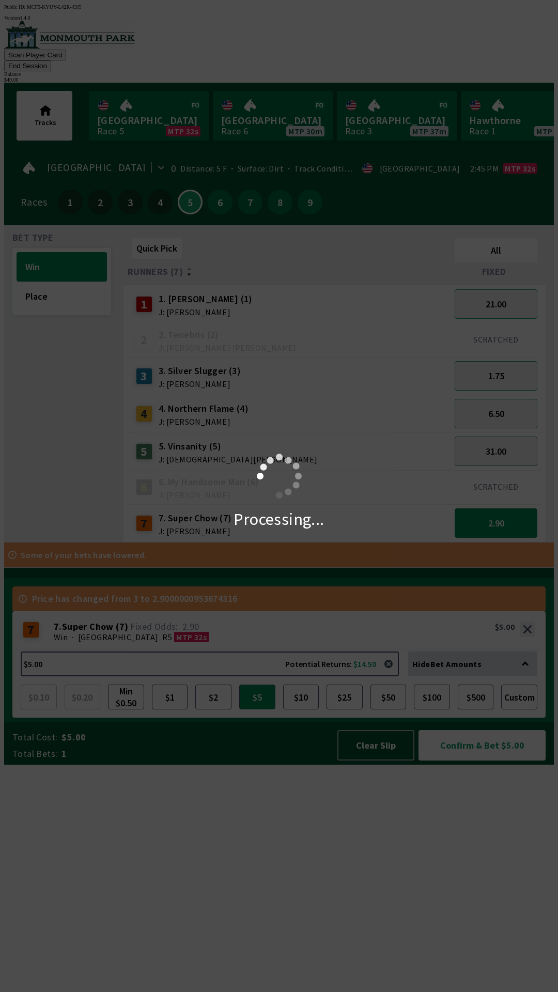
click at [259, 690] on div "Processing..." at bounding box center [279, 496] width 558 height 992
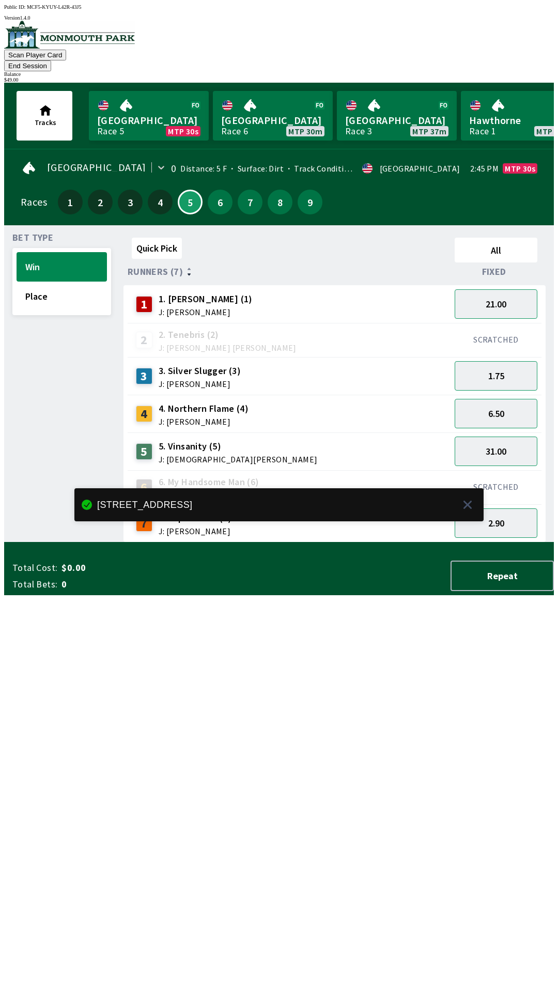
click at [311, 543] on div "Quick Pick All Runners (7) Fixed 1 1. [PERSON_NAME] (1) J: [PERSON_NAME] 21.00 …" at bounding box center [339, 388] width 431 height 309
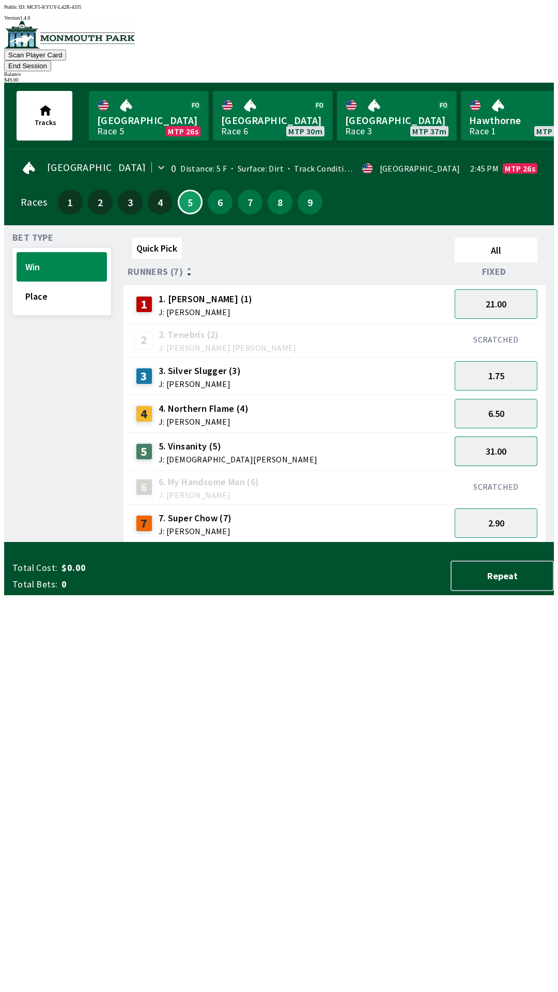
click at [510, 437] on button "31.00" at bounding box center [496, 451] width 83 height 29
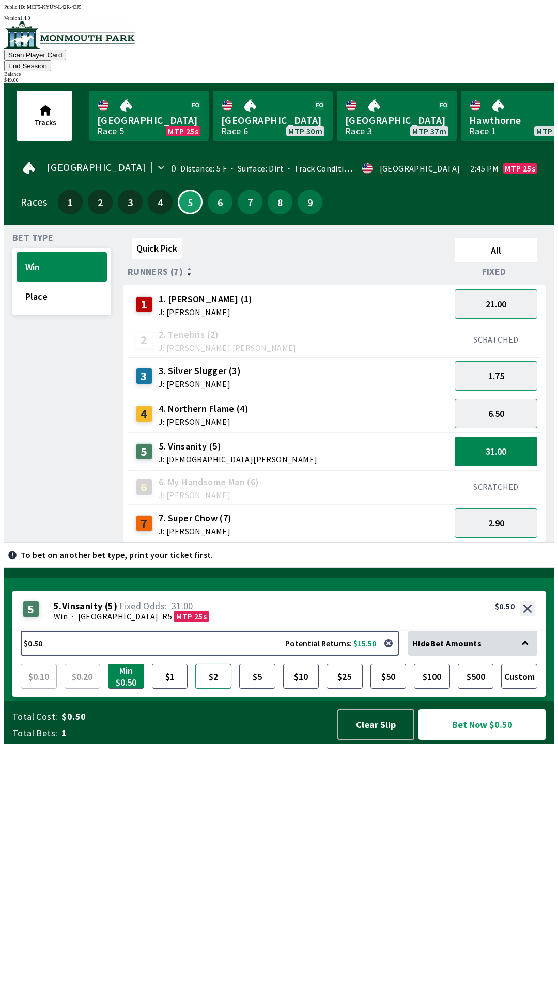
click at [209, 689] on button "$2" at bounding box center [213, 676] width 36 height 25
click at [447, 740] on button "Bet Now $2.00" at bounding box center [482, 725] width 127 height 30
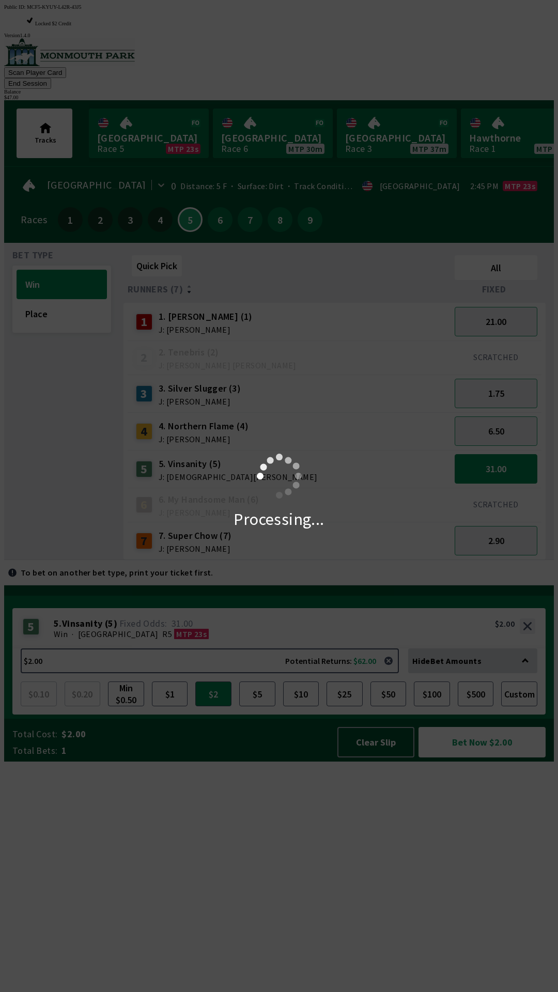
click at [425, 40] on div "Processing..." at bounding box center [279, 496] width 558 height 992
click at [422, 57] on div "Processing..." at bounding box center [279, 496] width 558 height 992
click at [422, 53] on div "Processing..." at bounding box center [279, 496] width 558 height 992
click at [51, 78] on button "End Session" at bounding box center [27, 83] width 47 height 11
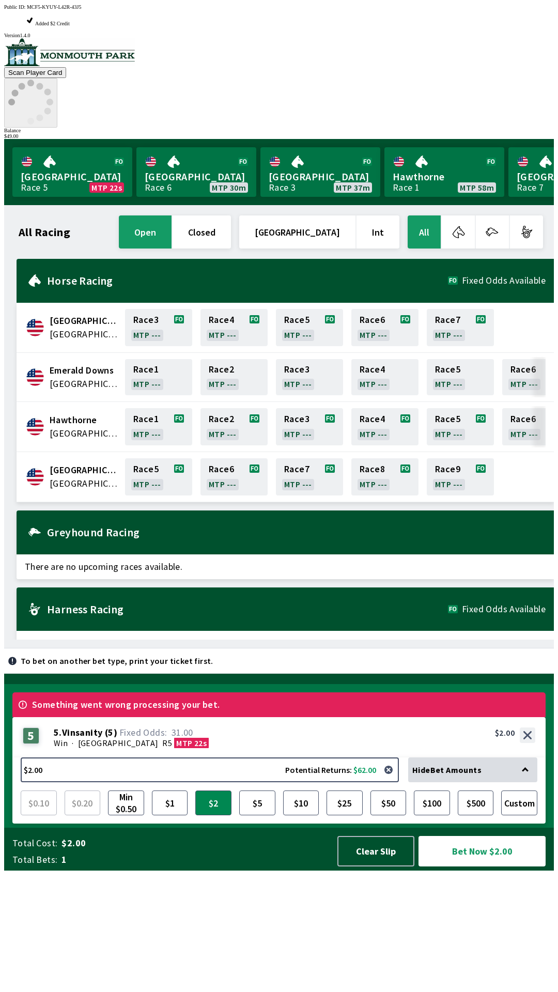
click at [53, 80] on icon at bounding box center [30, 102] width 45 height 45
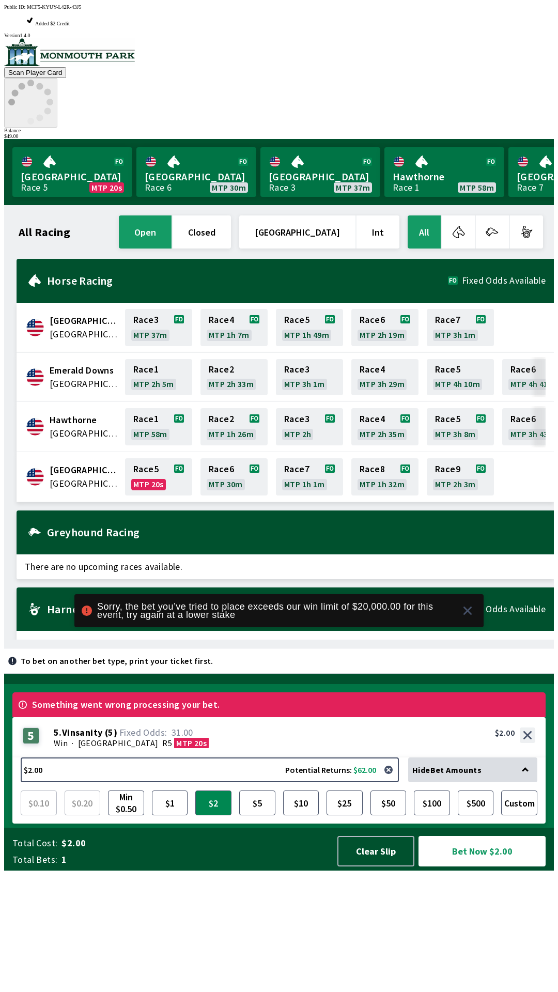
click at [43, 83] on circle at bounding box center [39, 86] width 7 height 7
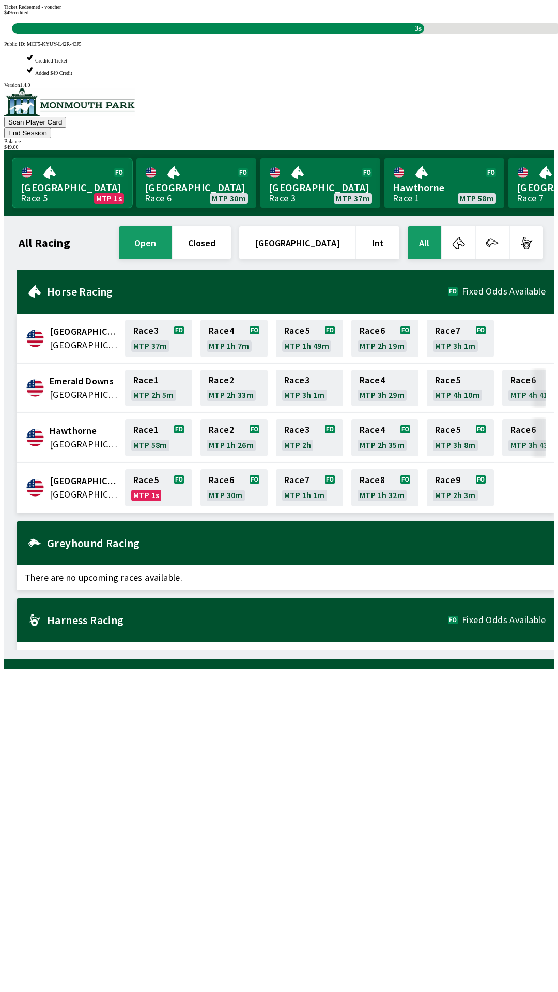
click at [72, 158] on link "Monmouth Park Race 5 MTP 1s" at bounding box center [72, 183] width 120 height 50
click at [77, 158] on link "Monmouth Park Race 5 MTP 1s" at bounding box center [72, 183] width 120 height 50
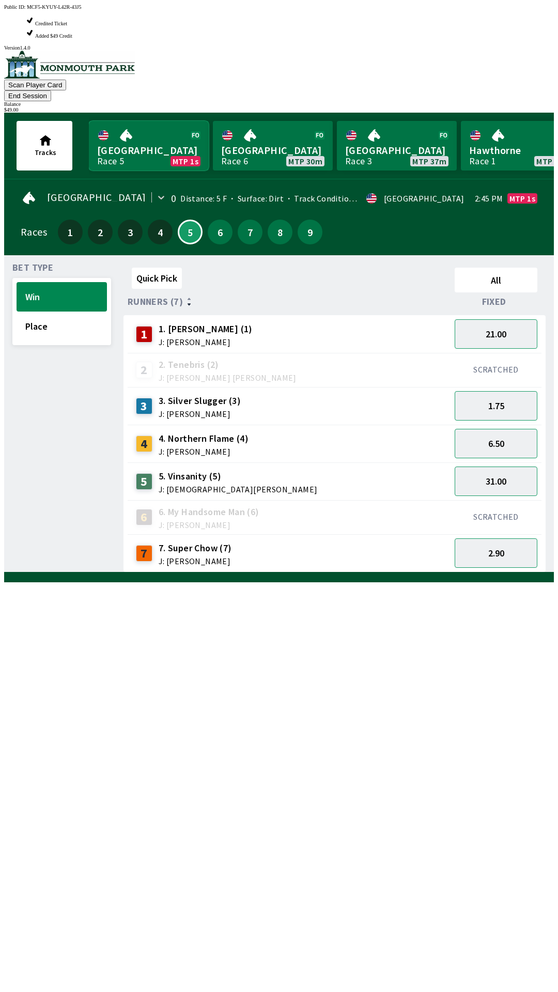
click at [114, 121] on link "Monmouth Park Race 5 MTP 1s" at bounding box center [149, 146] width 120 height 50
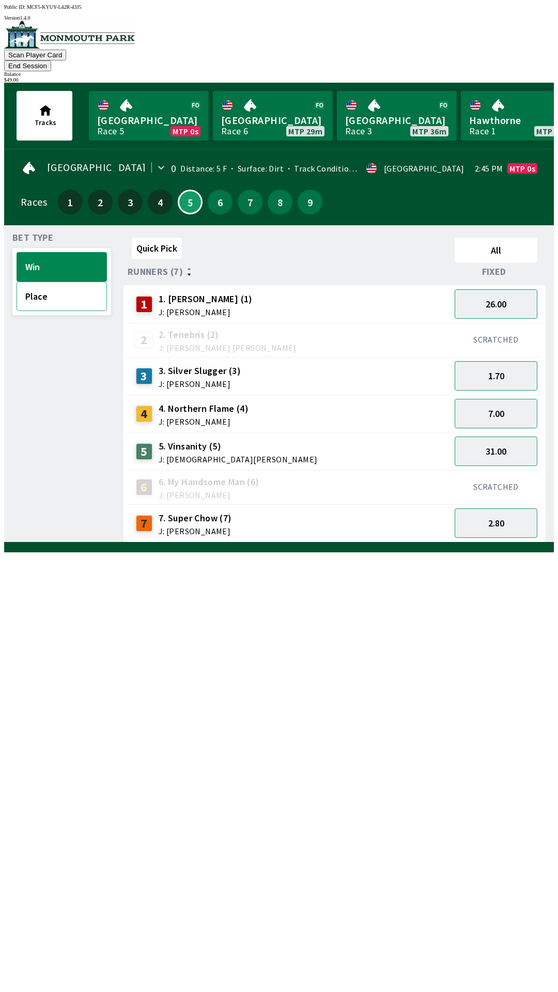
click at [49, 282] on button "Place" at bounding box center [62, 296] width 90 height 29
click at [524, 437] on button "9.00" at bounding box center [496, 451] width 83 height 29
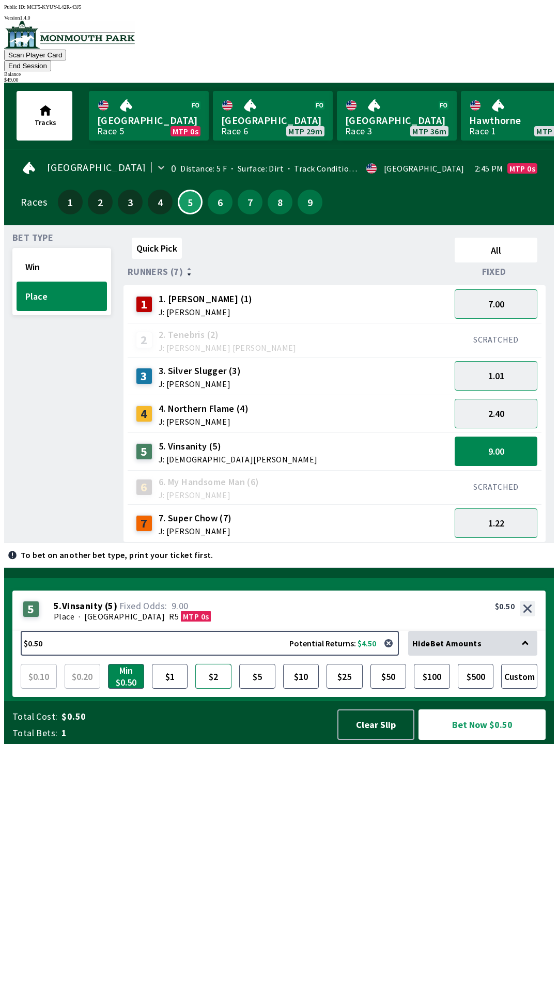
click at [222, 689] on button "$2" at bounding box center [213, 676] width 36 height 25
click at [166, 656] on button "$2.00 Potential Returns: $18.00" at bounding box center [210, 643] width 378 height 25
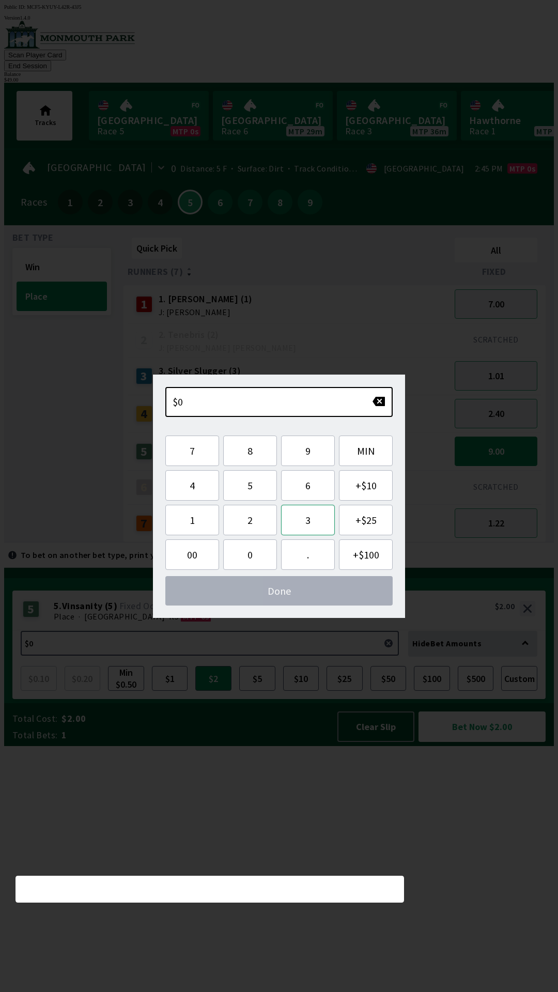
click at [320, 527] on button "3" at bounding box center [308, 520] width 54 height 30
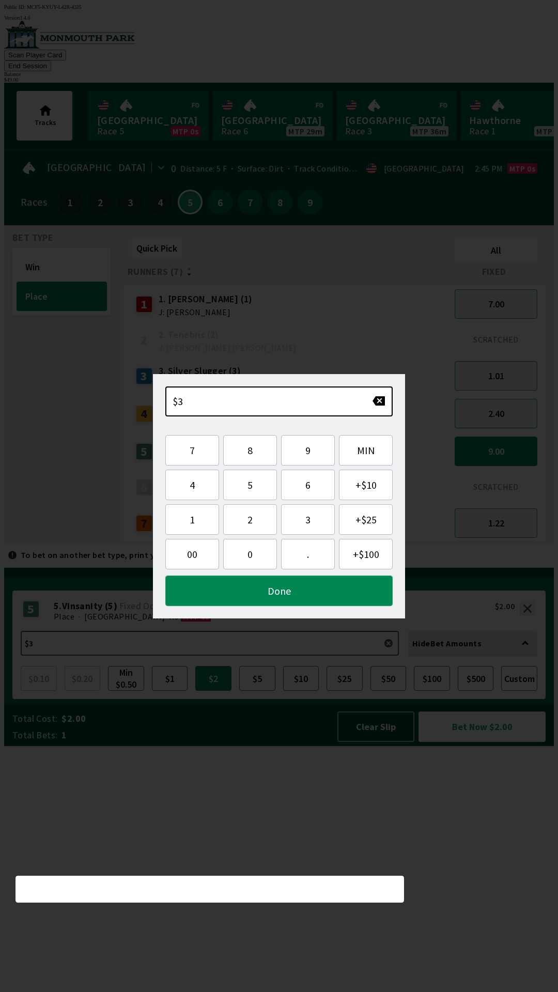
click at [322, 592] on button "Done" at bounding box center [278, 591] width 227 height 30
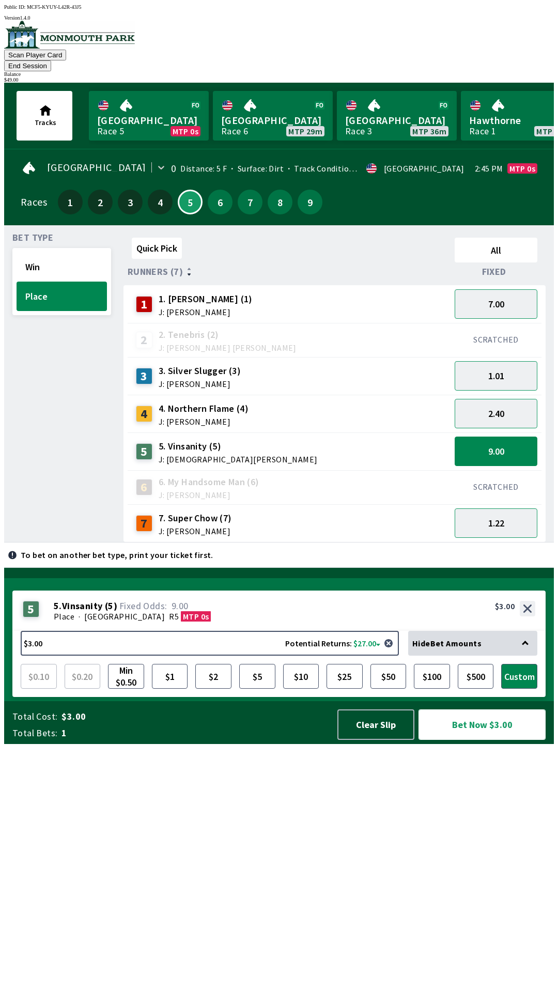
click at [468, 740] on button "Bet Now $3.00" at bounding box center [482, 725] width 127 height 30
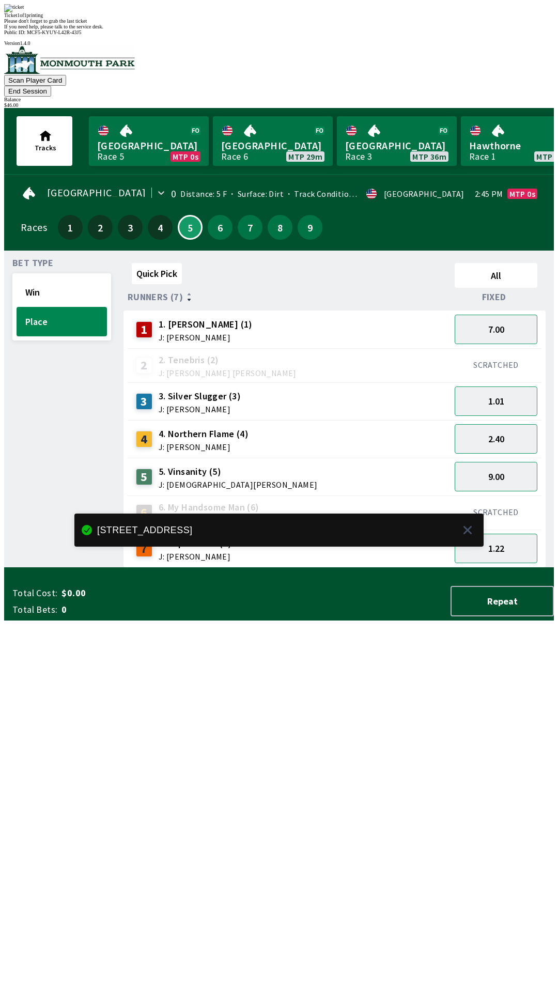
click at [316, 389] on div "3 3. Silver Slugger (3) J: [PERSON_NAME]" at bounding box center [289, 402] width 315 height 26
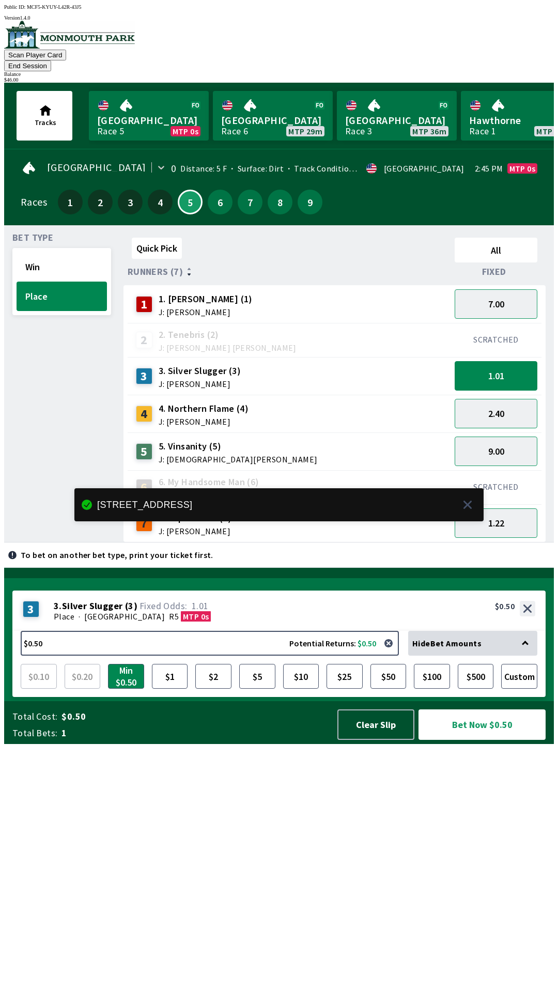
click at [51, 60] on button "End Session" at bounding box center [27, 65] width 47 height 11
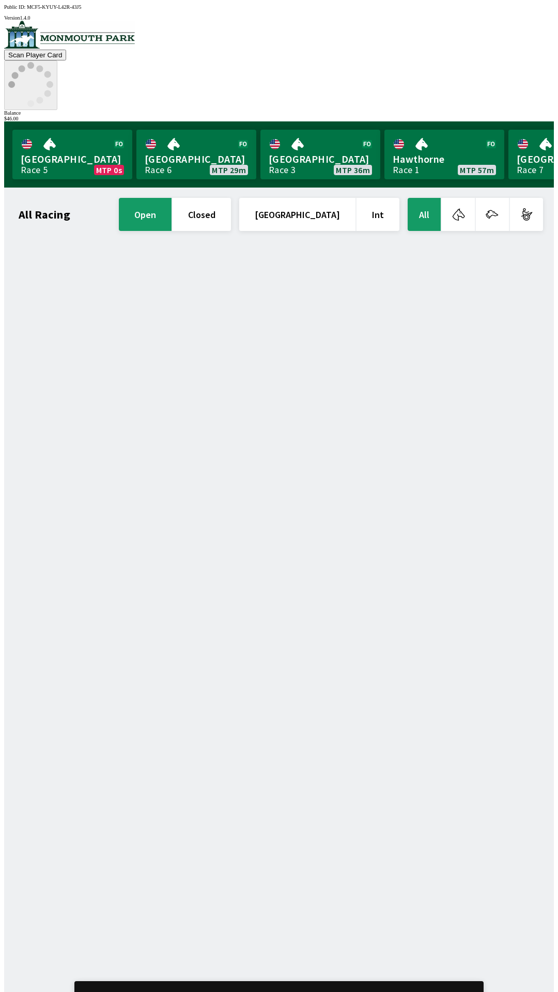
click at [53, 62] on icon at bounding box center [30, 84] width 45 height 45
click at [43, 97] on circle at bounding box center [39, 100] width 7 height 7
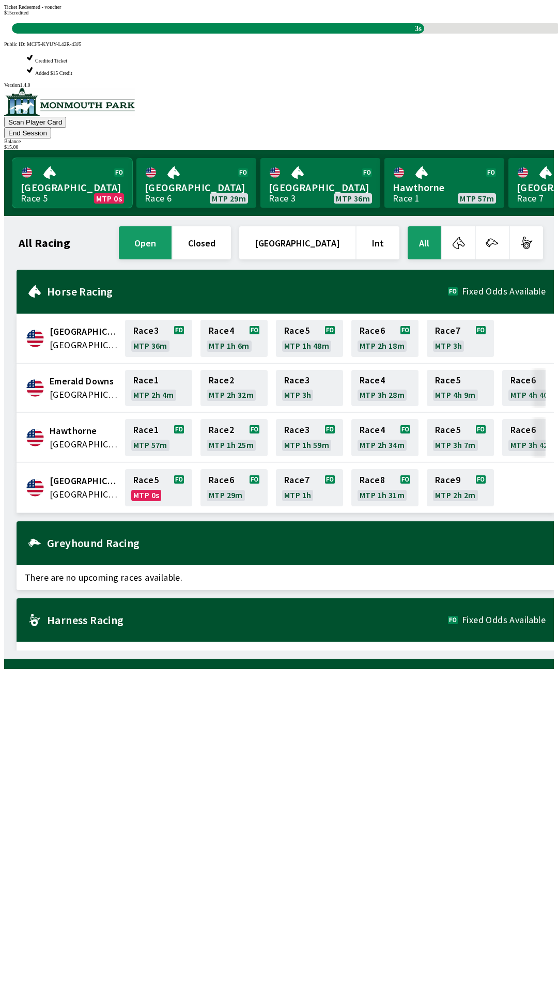
click at [80, 158] on link "Monmouth Park Race 5 MTP 0s" at bounding box center [72, 183] width 120 height 50
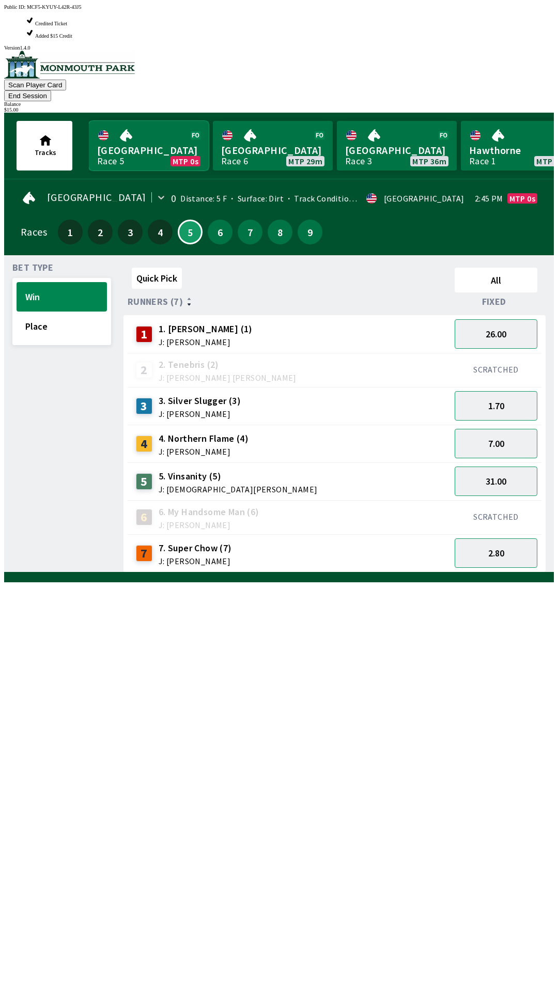
click at [91, 121] on link "Monmouth Park Race 5 MTP 0s" at bounding box center [149, 146] width 120 height 50
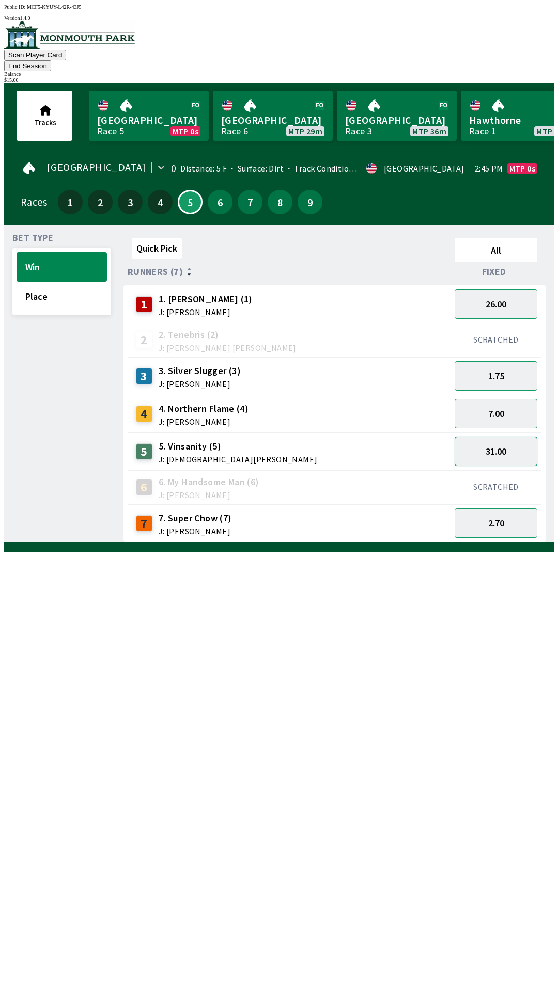
click at [519, 437] on button "31.00" at bounding box center [496, 451] width 83 height 29
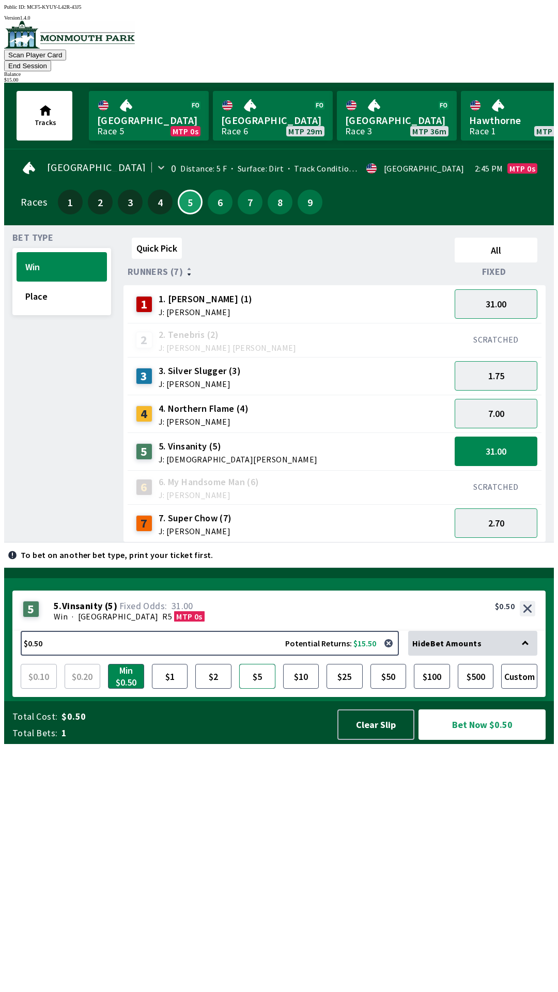
click at [250, 689] on button "$5" at bounding box center [257, 676] width 36 height 25
click at [485, 740] on button "Bet Now $5.00" at bounding box center [482, 725] width 127 height 30
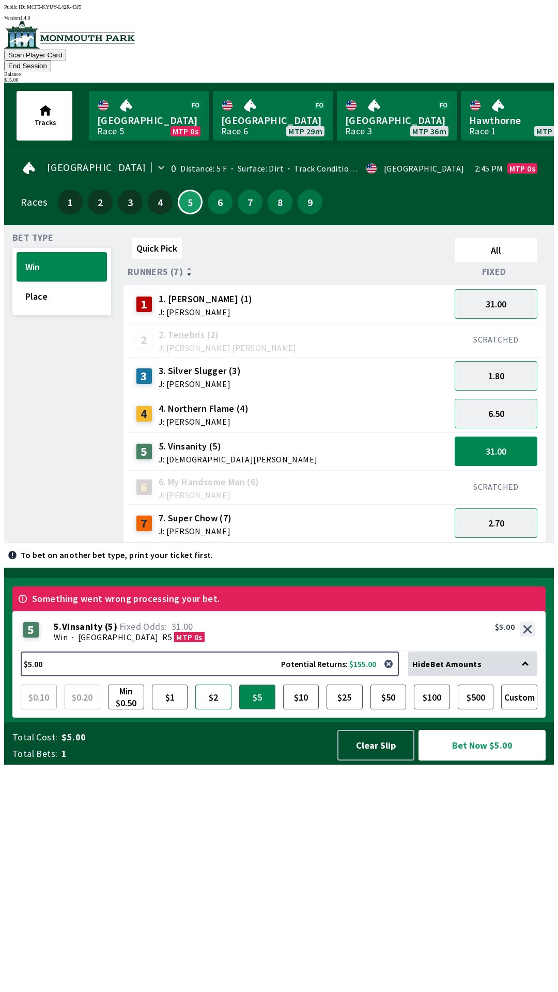
click at [212, 710] on button "$2" at bounding box center [213, 697] width 36 height 25
click at [470, 761] on button "Bet Now $2.00" at bounding box center [482, 745] width 127 height 30
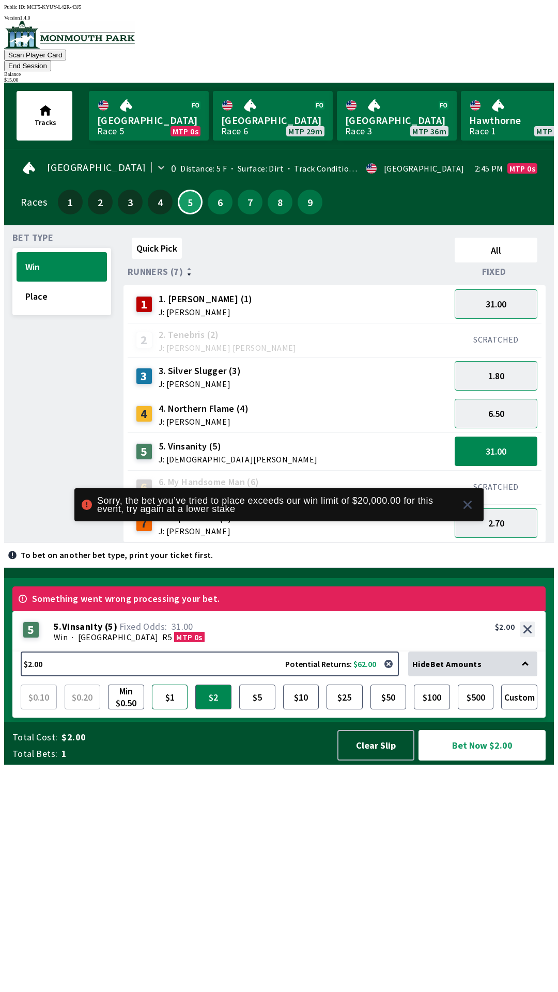
click at [180, 710] on button "$1" at bounding box center [170, 697] width 36 height 25
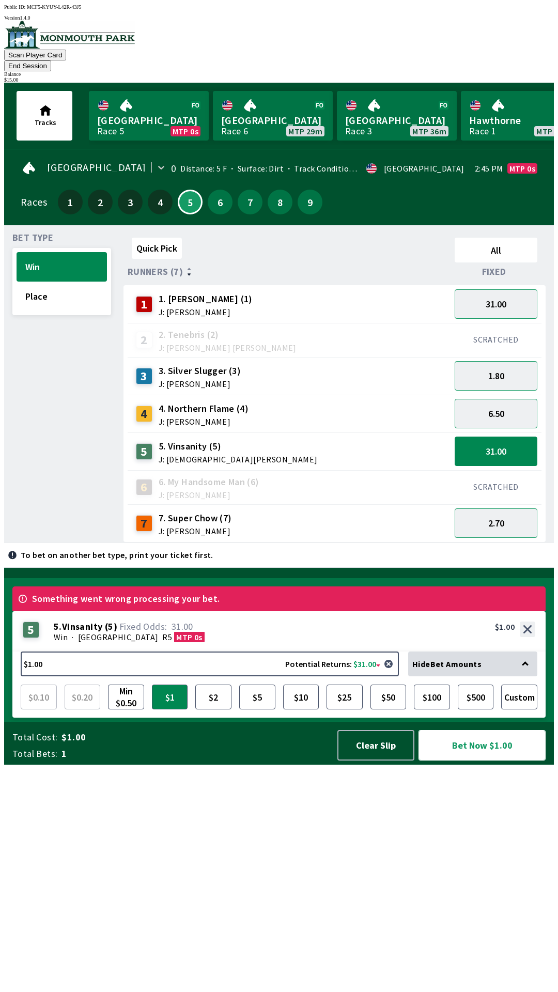
click at [481, 761] on button "Bet Now $1.00" at bounding box center [482, 745] width 127 height 30
click at [298, 710] on button "$10" at bounding box center [301, 697] width 36 height 25
click at [292, 710] on button "$10" at bounding box center [301, 697] width 36 height 25
click at [253, 710] on button "$5" at bounding box center [257, 697] width 36 height 25
click at [52, 283] on button "Place" at bounding box center [62, 296] width 90 height 29
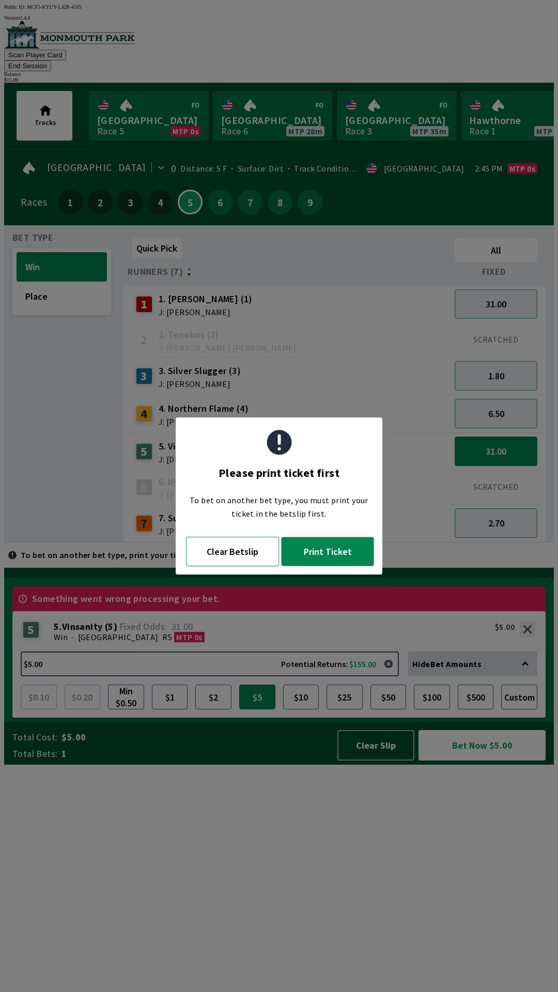
click at [226, 563] on button "Clear Betslip" at bounding box center [232, 551] width 93 height 29
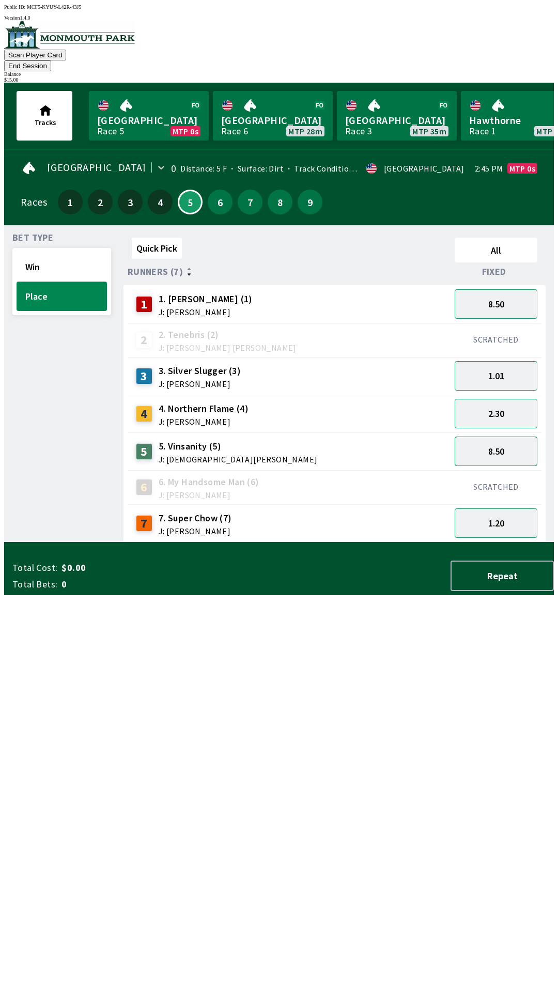
click at [484, 437] on button "8.50" at bounding box center [496, 451] width 83 height 29
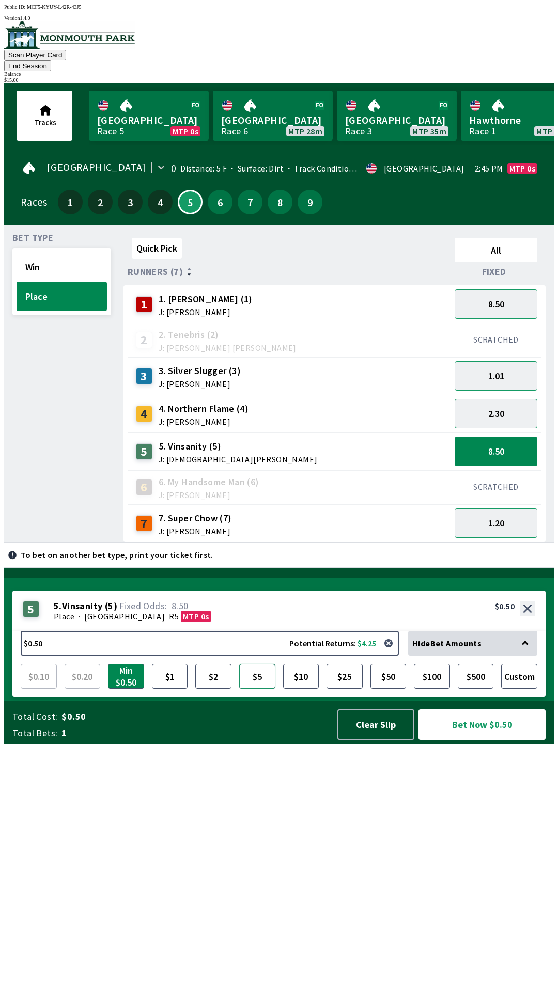
click at [244, 689] on button "$5" at bounding box center [257, 676] width 36 height 25
click at [525, 740] on button "Bet Now $5.00" at bounding box center [482, 725] width 127 height 30
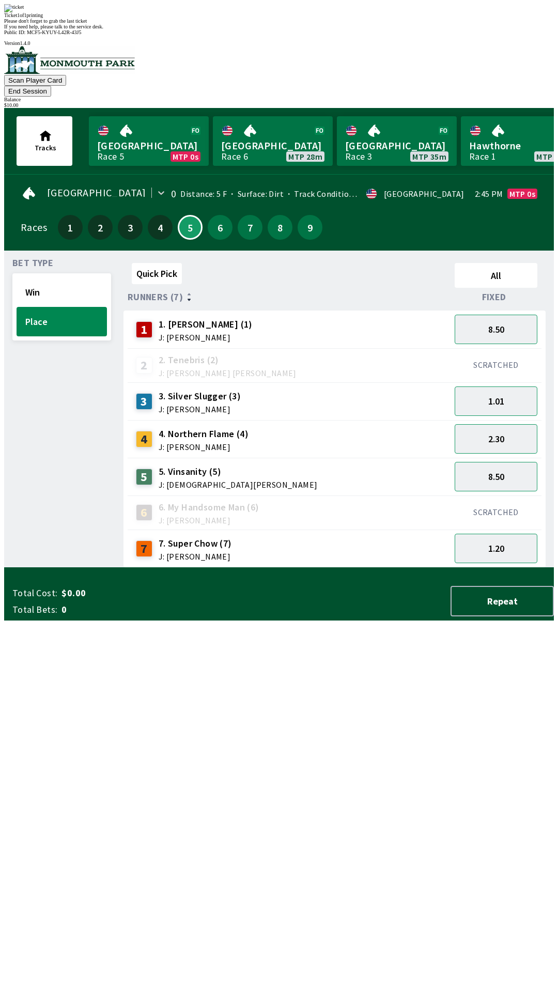
click at [178, 568] on div "Quick Pick All Runners (7) Fixed 1 1. [PERSON_NAME] (1) J: [PERSON_NAME] 8.50 2…" at bounding box center [339, 413] width 431 height 309
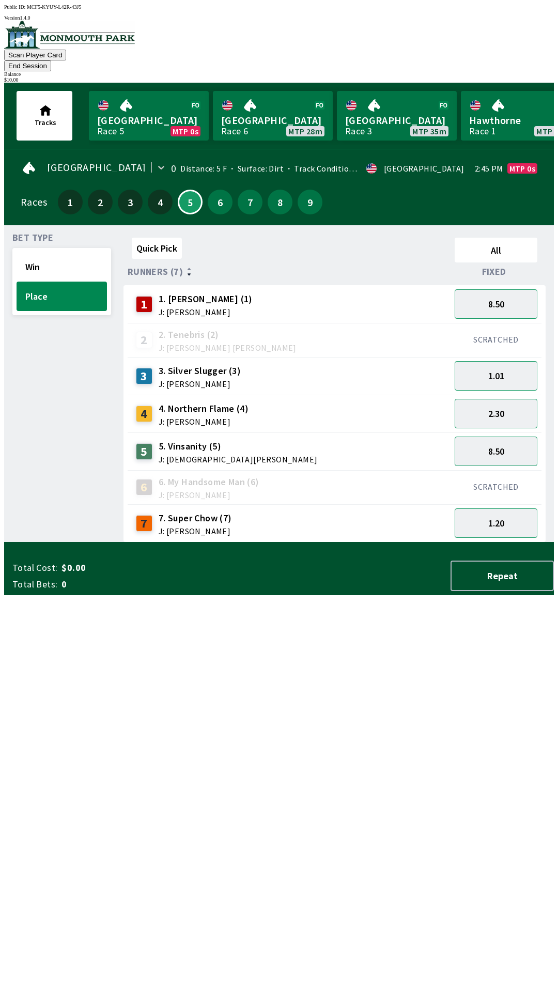
click at [51, 60] on button "End Session" at bounding box center [27, 65] width 47 height 11
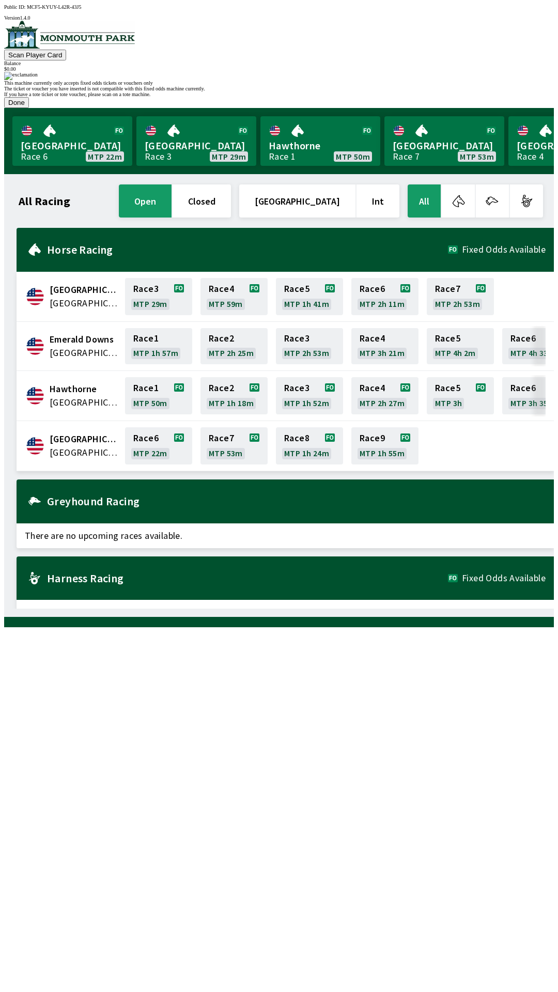
click at [29, 108] on button "Done" at bounding box center [16, 102] width 25 height 11
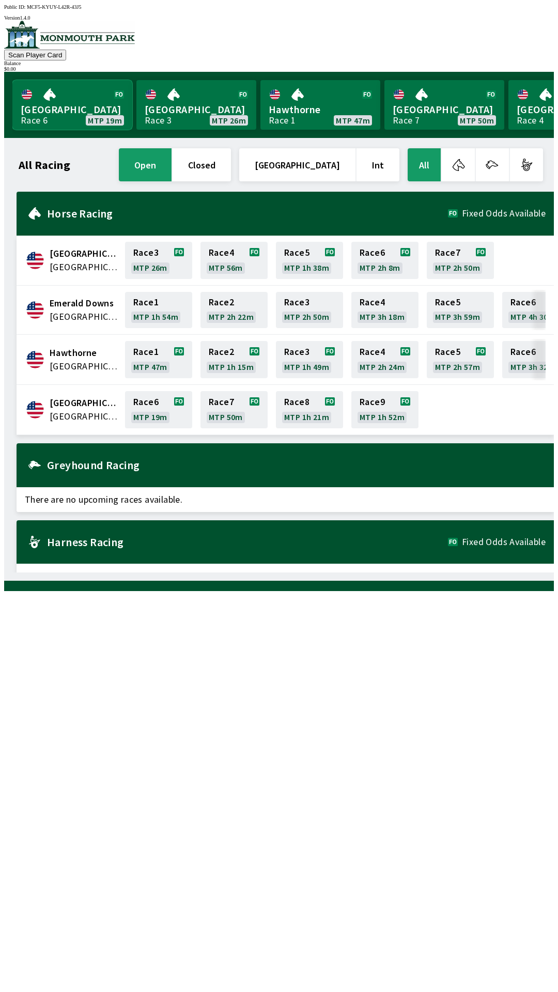
click at [80, 109] on link "[GEOGRAPHIC_DATA] Race 6 MTP 19m" at bounding box center [72, 105] width 120 height 50
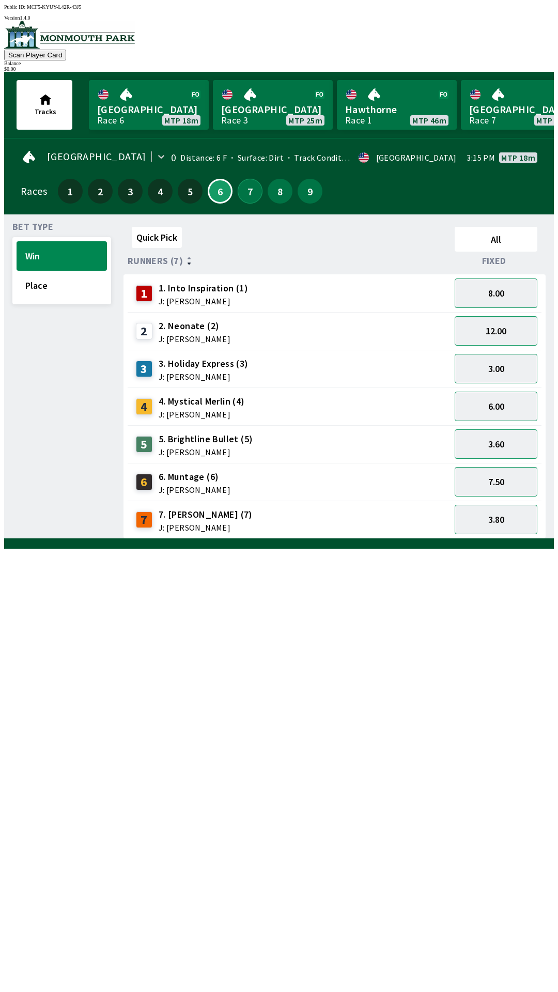
click at [246, 185] on button "7" at bounding box center [250, 191] width 25 height 25
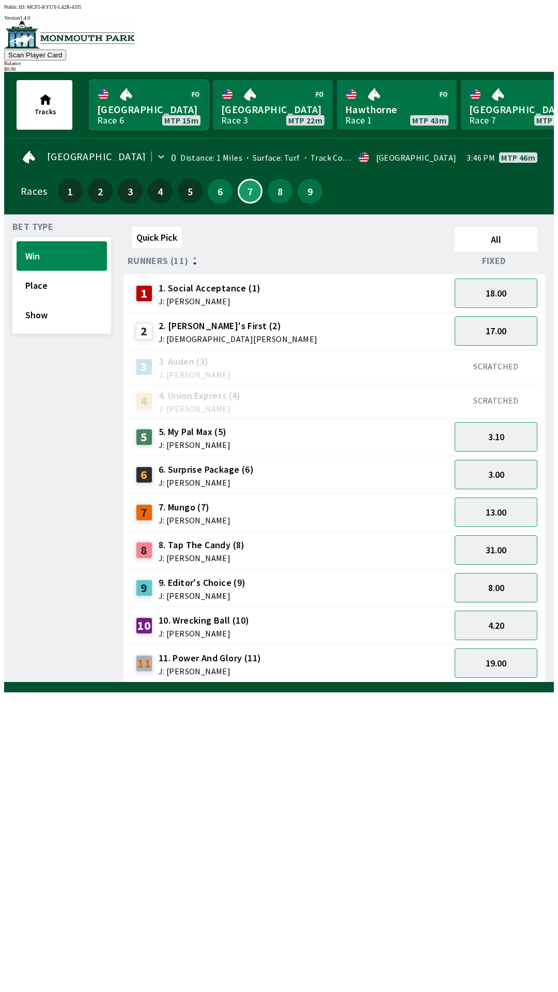
click at [126, 109] on link "[GEOGRAPHIC_DATA] Race 6 MTP 15m" at bounding box center [149, 105] width 120 height 50
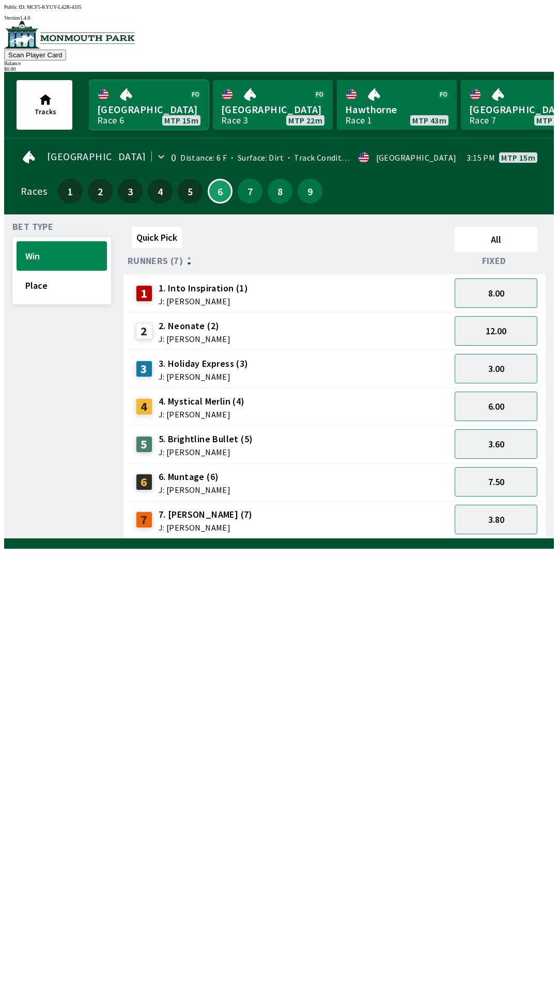
click at [161, 98] on link "[GEOGRAPHIC_DATA] Race 6 MTP 15m" at bounding box center [149, 105] width 120 height 50
click at [499, 439] on button "3.60" at bounding box center [496, 444] width 83 height 29
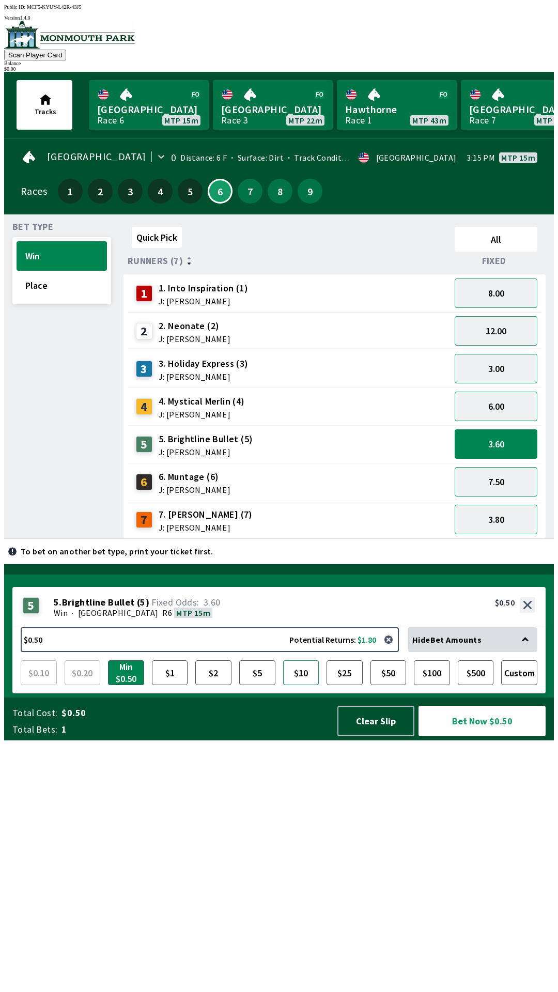
click at [309, 685] on button "$10" at bounding box center [301, 673] width 36 height 25
click at [492, 737] on button "Bet Now $10.00" at bounding box center [482, 721] width 127 height 30
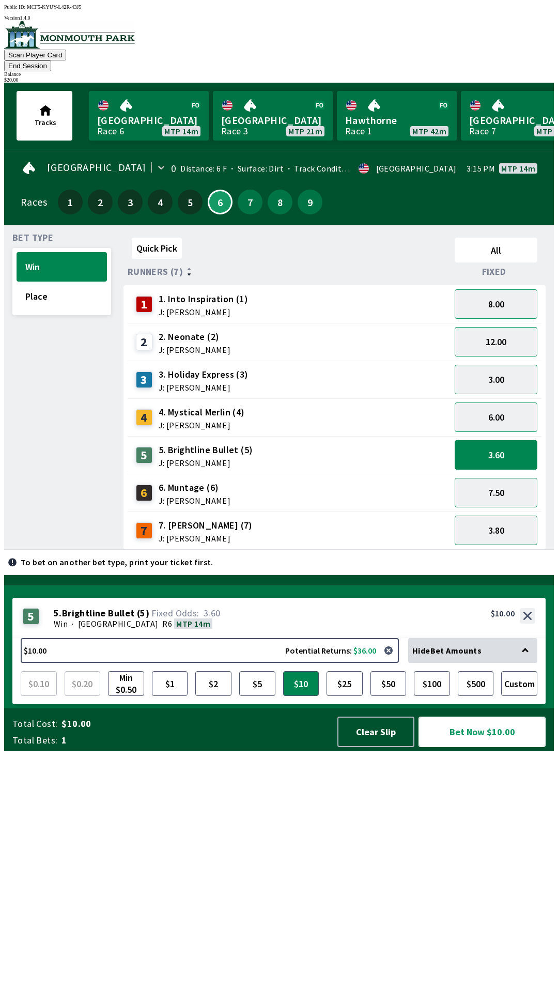
click at [483, 747] on button "Bet Now $10.00" at bounding box center [482, 732] width 127 height 30
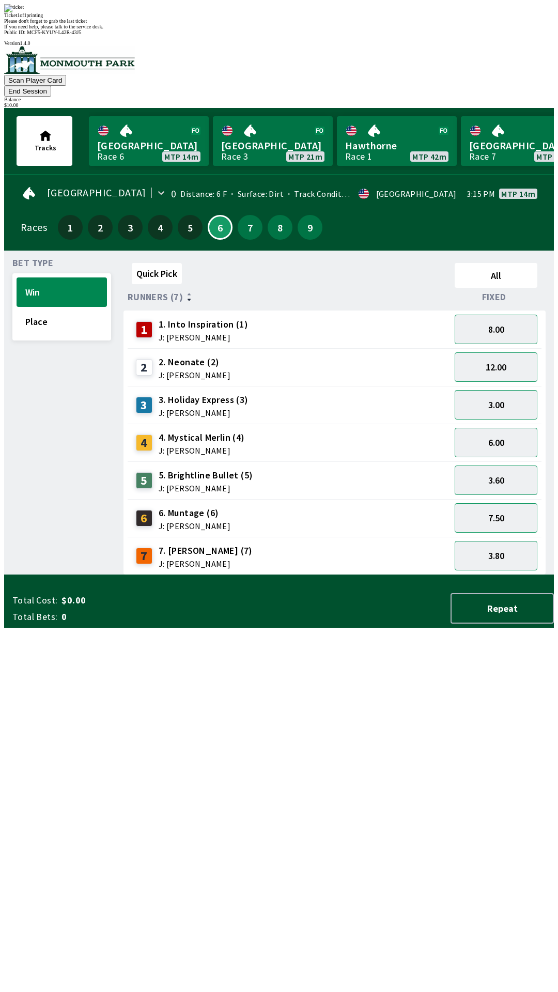
click at [418, 575] on div "Quick Pick All Runners (7) Fixed 1 1. Into Inspiration (1) J: [PERSON_NAME] 8.0…" at bounding box center [339, 417] width 431 height 316
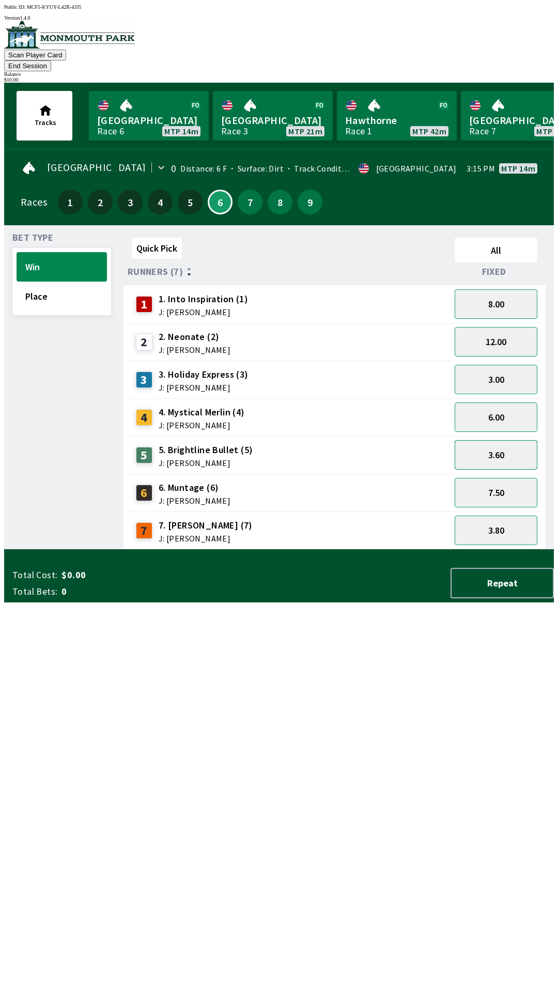
click at [498, 440] on button "3.60" at bounding box center [496, 454] width 83 height 29
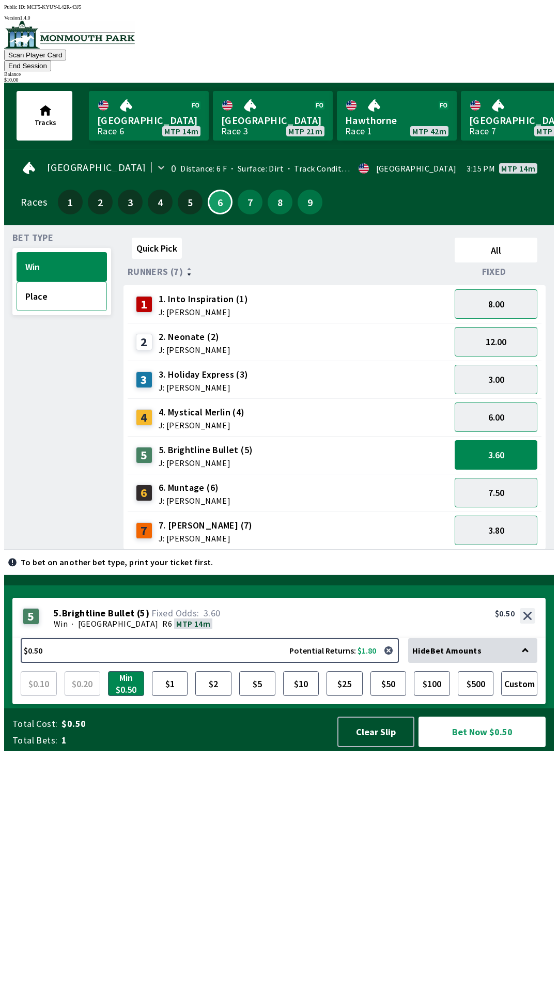
click at [57, 293] on button "Place" at bounding box center [62, 296] width 90 height 29
click at [55, 297] on div "Win Place" at bounding box center [61, 281] width 99 height 67
click at [60, 290] on button "Place" at bounding box center [62, 296] width 90 height 29
click at [381, 550] on div "Quick Pick All Runners (7) Fixed 1 1. Into Inspiration (1) J: [PERSON_NAME] 8.0…" at bounding box center [339, 392] width 431 height 316
click at [54, 286] on button "Place" at bounding box center [62, 296] width 90 height 29
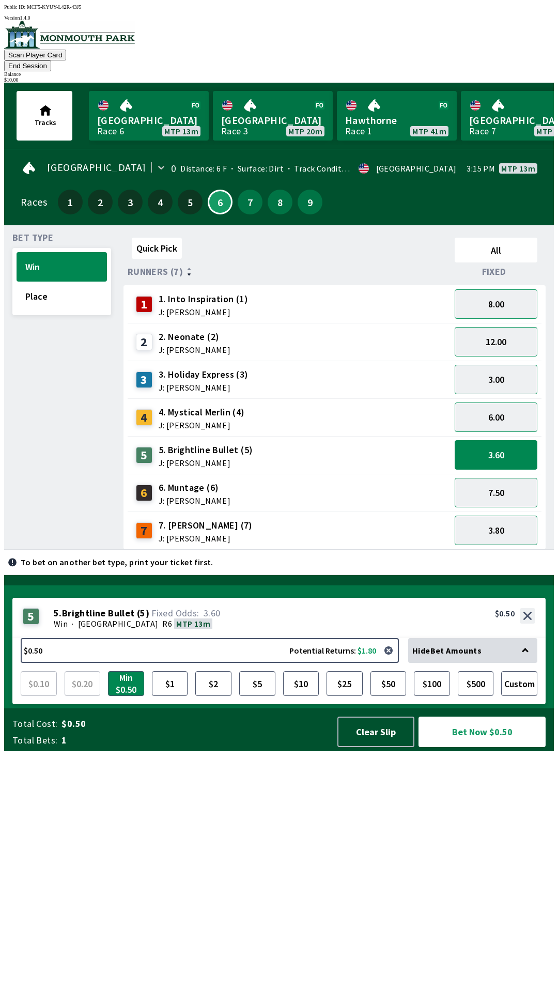
click at [371, 550] on div "Quick Pick All Runners (7) Fixed 1 1. Into Inspiration (1) J: [PERSON_NAME] 8.0…" at bounding box center [339, 392] width 431 height 316
click at [51, 60] on button "End Session" at bounding box center [27, 65] width 47 height 11
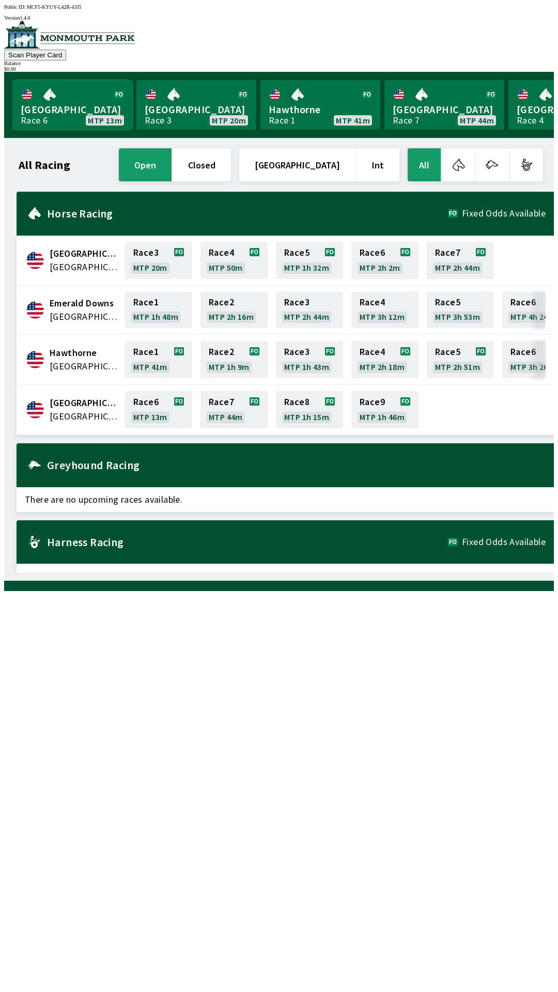
click at [65, 111] on link "[GEOGRAPHIC_DATA] Race 6 MTP 13m" at bounding box center [72, 105] width 120 height 50
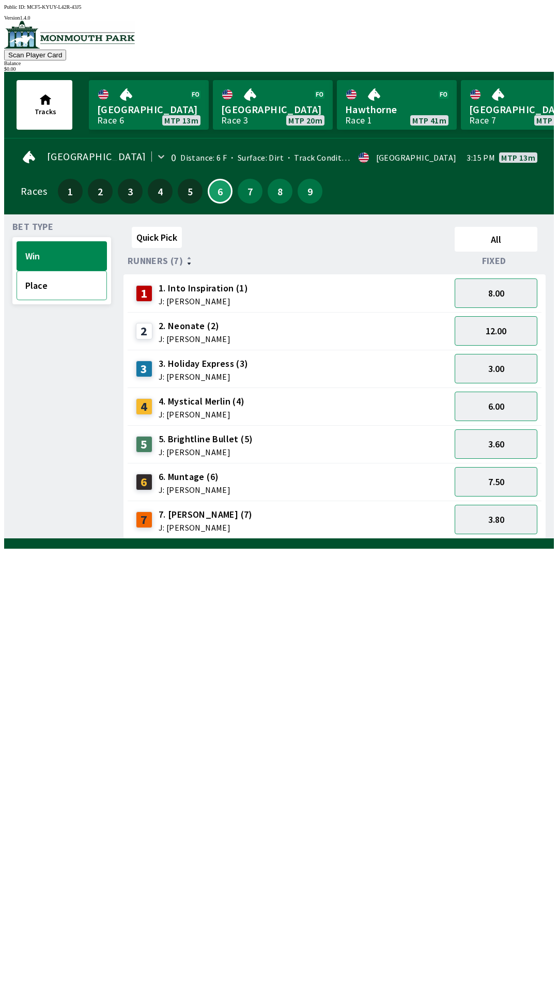
click at [63, 293] on button "Place" at bounding box center [62, 285] width 90 height 29
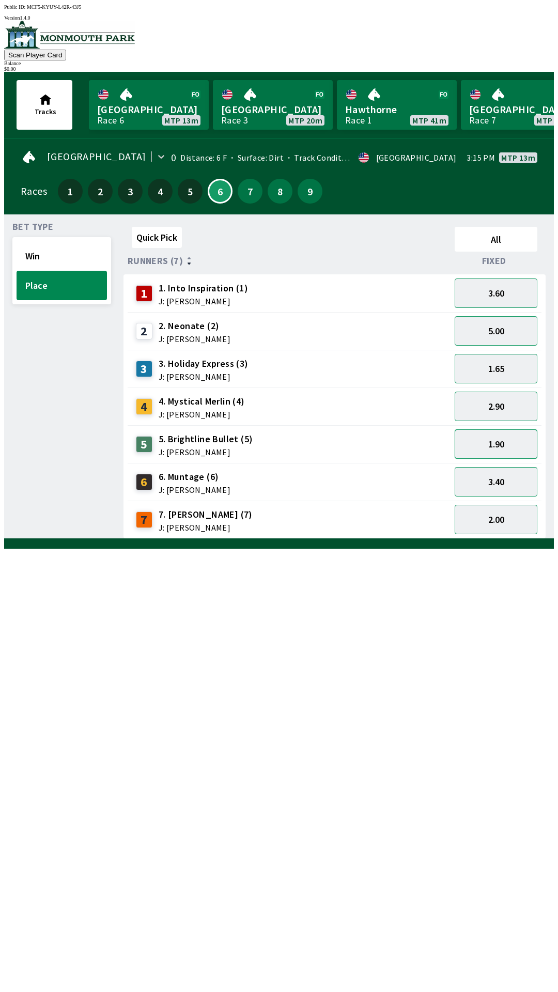
click at [502, 445] on button "1.90" at bounding box center [496, 444] width 83 height 29
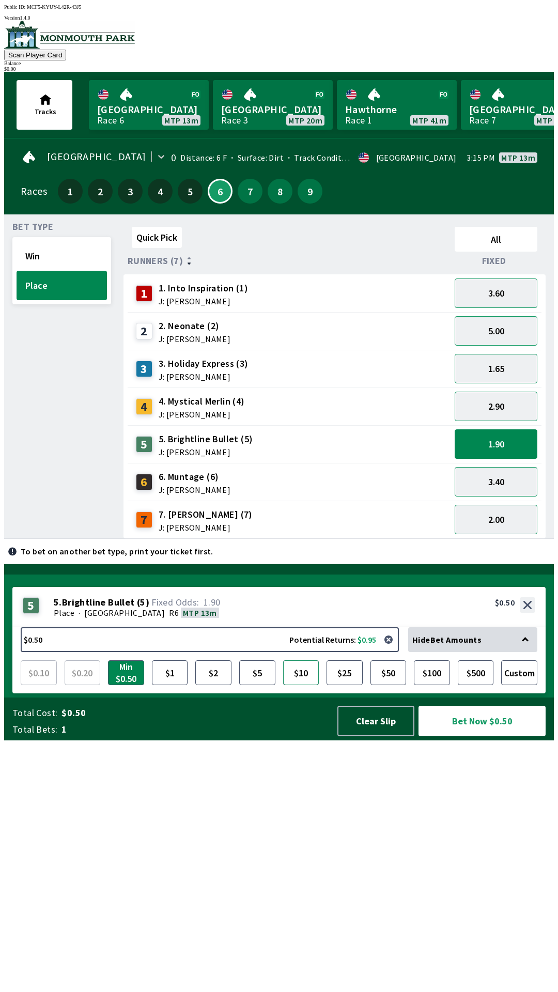
click at [305, 685] on button "$10" at bounding box center [301, 673] width 36 height 25
click at [475, 737] on button "Bet Now $10.00" at bounding box center [482, 721] width 127 height 30
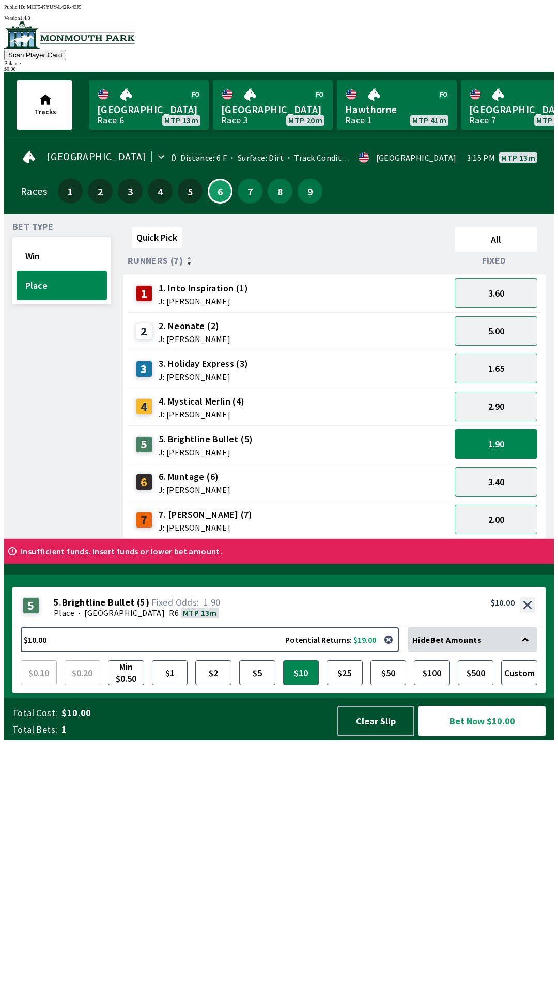
click at [419, 706] on button "Bet Now $10.00" at bounding box center [482, 721] width 127 height 30
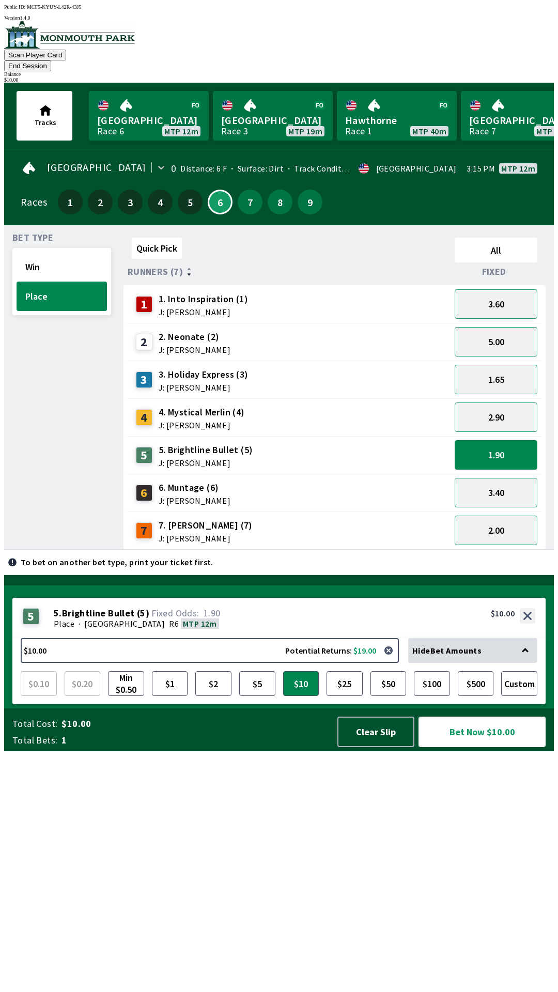
click at [471, 747] on button "Bet Now $10.00" at bounding box center [482, 732] width 127 height 30
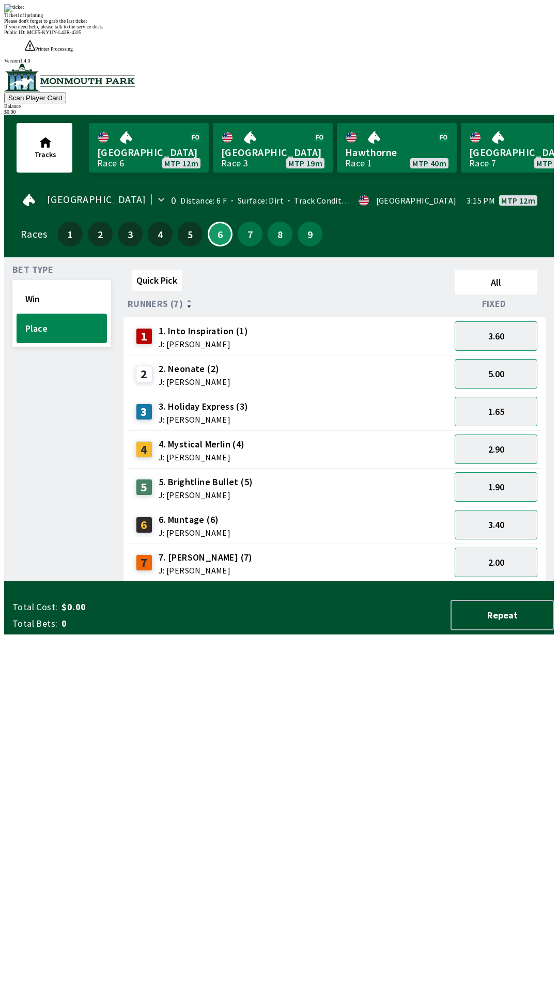
click at [369, 582] on div "Quick Pick All Runners (7) Fixed 1 1. Into Inspiration (1) J: [PERSON_NAME] 3.6…" at bounding box center [339, 424] width 431 height 316
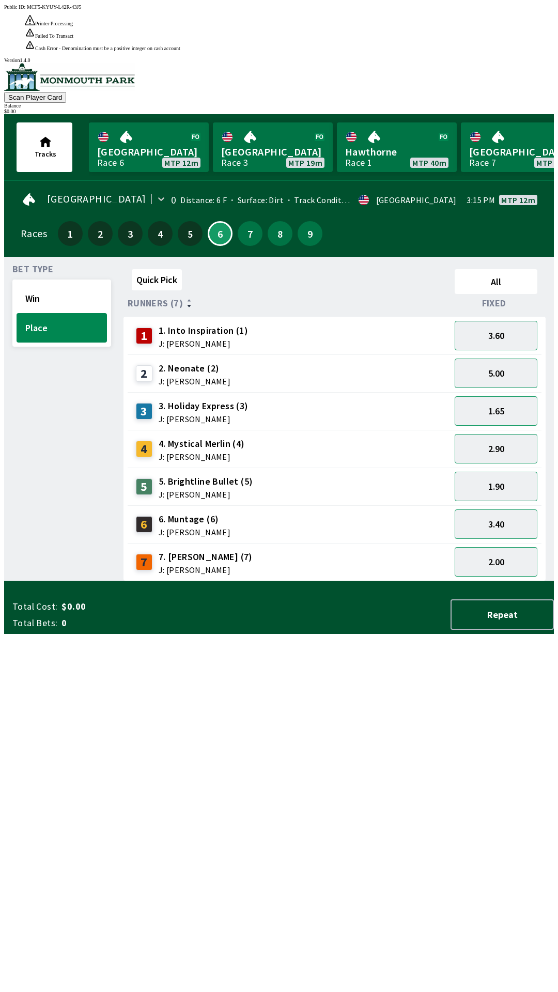
click at [364, 582] on div "Quick Pick All Runners (7) Fixed 1 1. Into Inspiration (1) J: [PERSON_NAME] 3.6…" at bounding box center [339, 423] width 431 height 316
click at [353, 582] on div "Quick Pick All Runners (7) Fixed 1 1. Into Inspiration (1) J: [PERSON_NAME] 3.6…" at bounding box center [339, 423] width 431 height 316
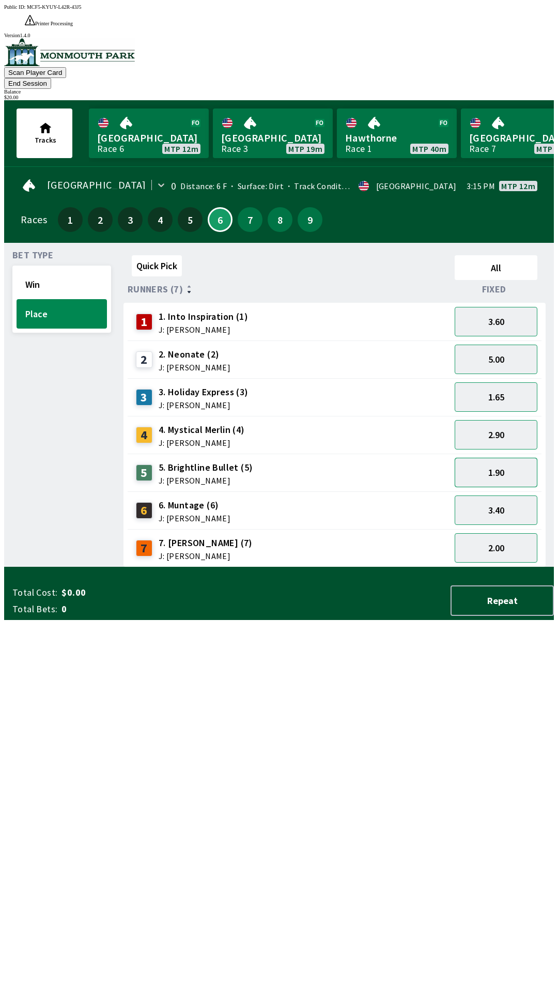
click at [505, 458] on button "1.90" at bounding box center [496, 472] width 83 height 29
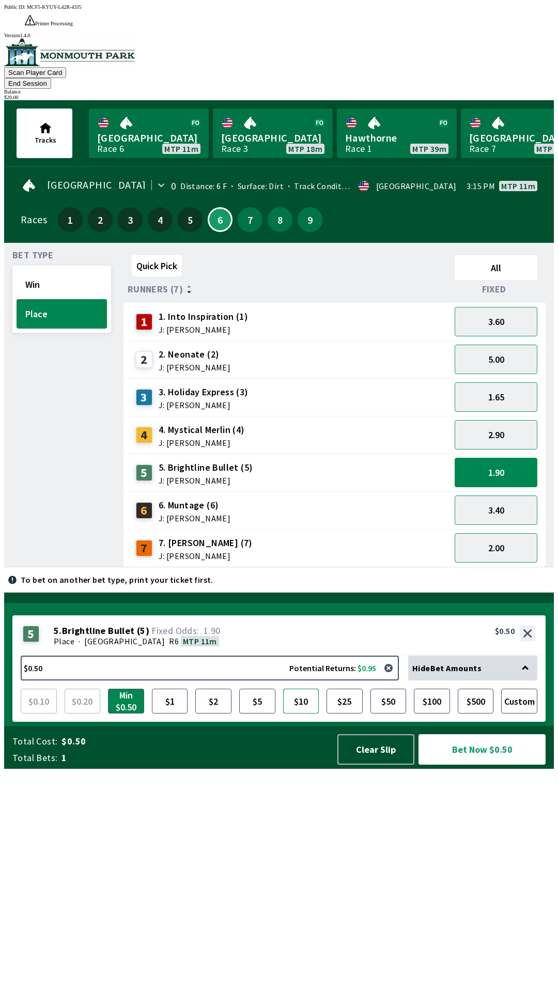
click at [303, 714] on button "$10" at bounding box center [301, 701] width 36 height 25
click at [490, 765] on button "Bet Now $10.00" at bounding box center [482, 750] width 127 height 30
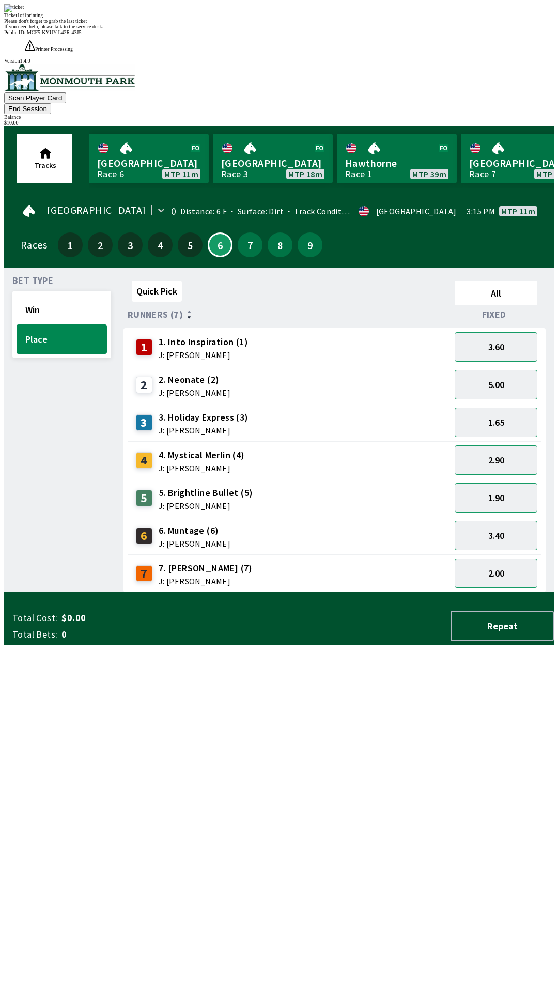
click at [356, 593] on div "Quick Pick All Runners (7) Fixed 1 1. Into Inspiration (1) J: [PERSON_NAME] 3.6…" at bounding box center [339, 435] width 431 height 316
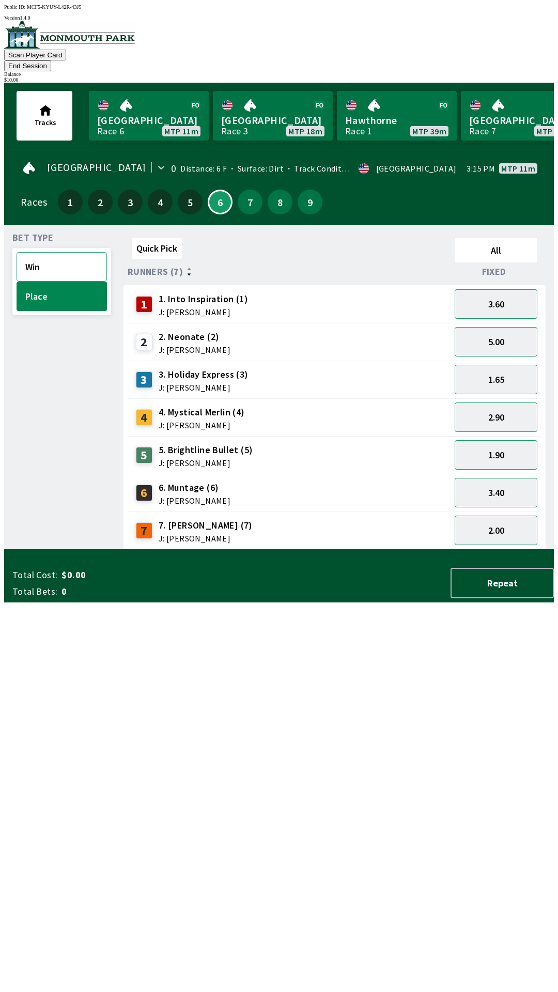
click at [65, 258] on button "Win" at bounding box center [62, 266] width 90 height 29
click at [501, 449] on button "3.60" at bounding box center [496, 454] width 83 height 29
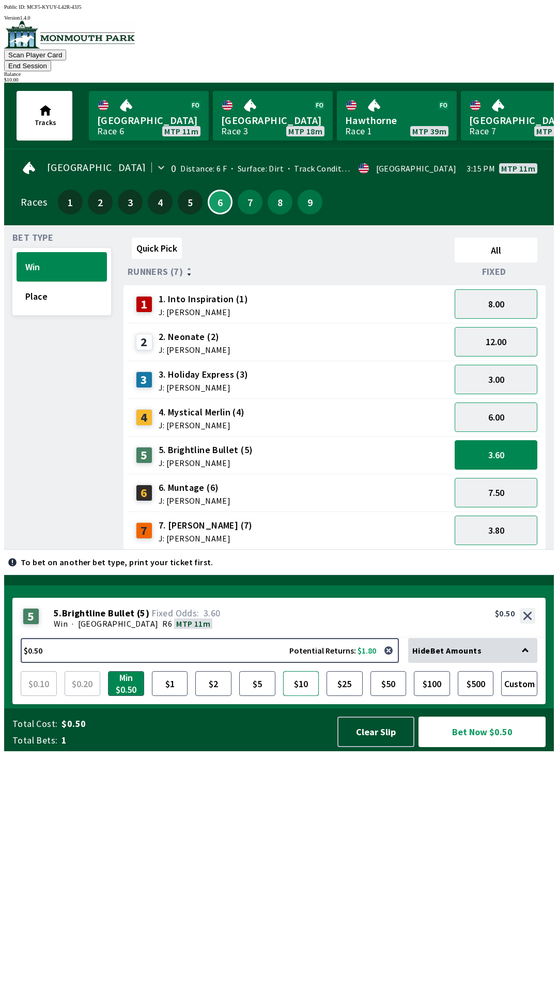
click at [309, 696] on button "$10" at bounding box center [301, 683] width 36 height 25
click at [485, 747] on button "Bet Now $10.00" at bounding box center [482, 732] width 127 height 30
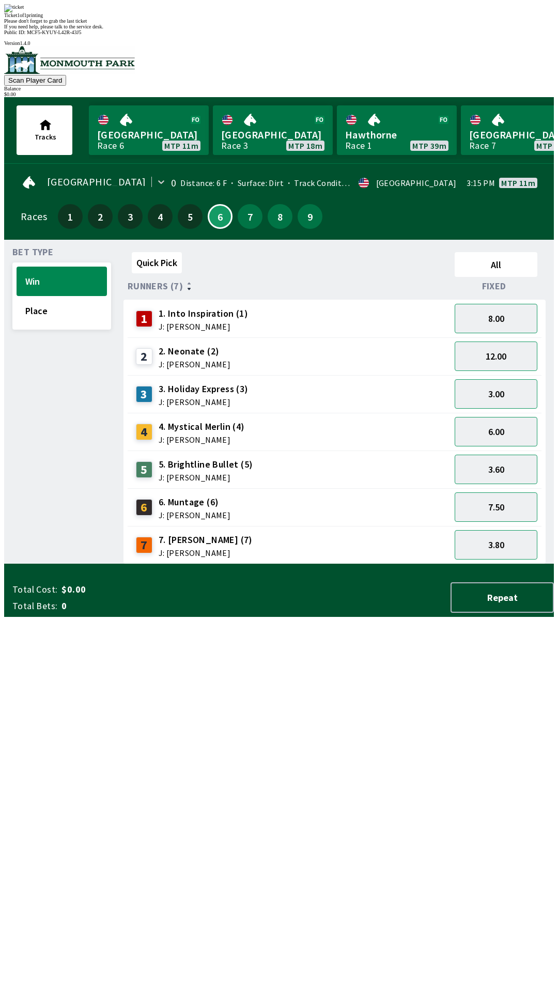
click at [365, 564] on div "Quick Pick All Runners (7) Fixed 1 1. Into Inspiration (1) J: [PERSON_NAME] 8.0…" at bounding box center [339, 406] width 431 height 316
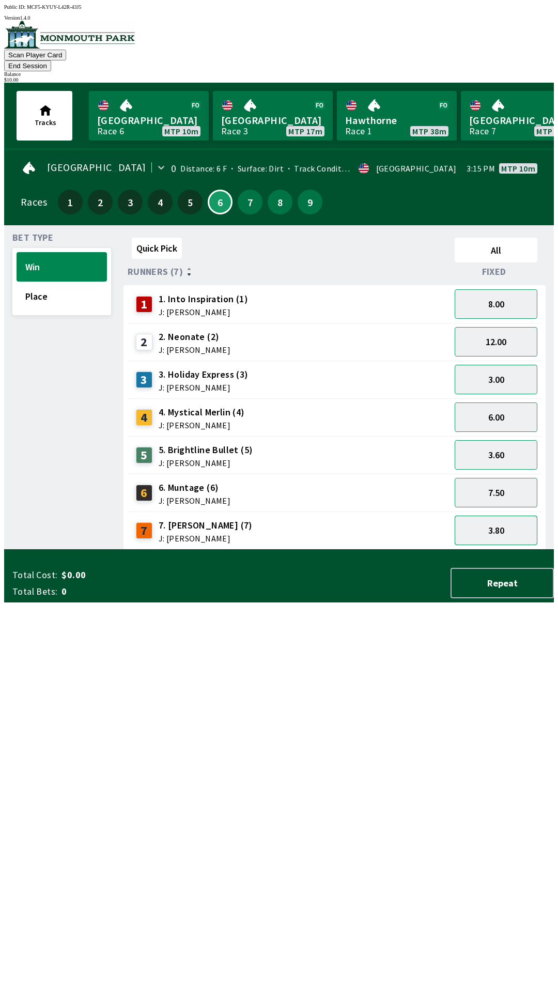
click at [497, 516] on button "3.80" at bounding box center [496, 530] width 83 height 29
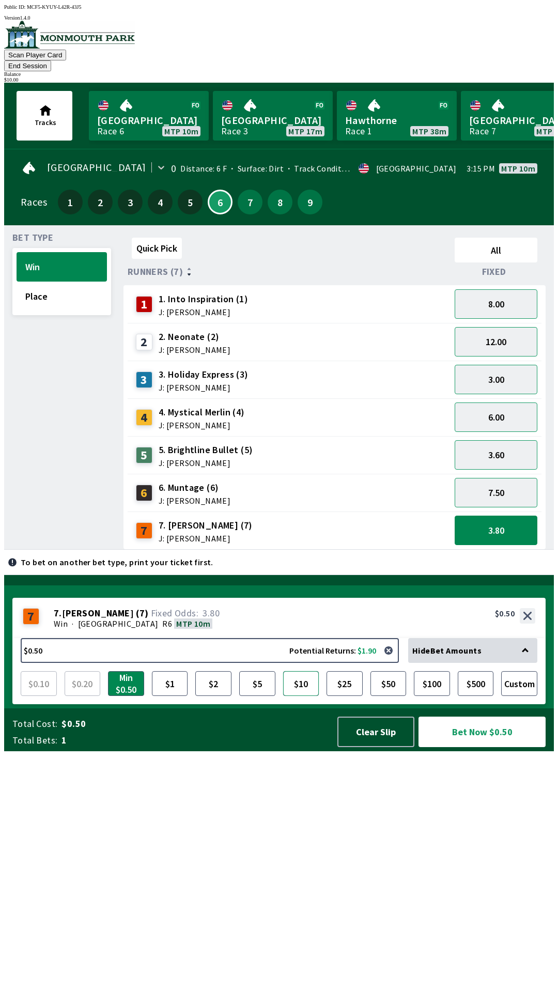
click at [305, 696] on button "$10" at bounding box center [301, 683] width 36 height 25
click at [480, 747] on button "Bet Now $10.00" at bounding box center [482, 732] width 127 height 30
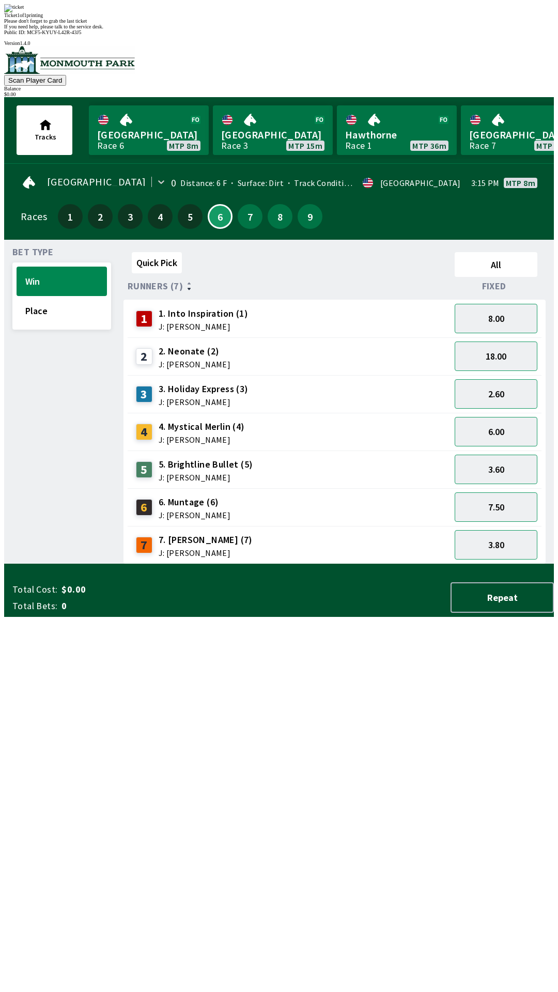
click at [103, 29] on span "If you need help, please talk to the service desk." at bounding box center [53, 27] width 99 height 6
click at [365, 564] on div "Quick Pick All Runners (7) Fixed 1 1. Into Inspiration (1) J: [PERSON_NAME] 14.…" at bounding box center [339, 406] width 431 height 316
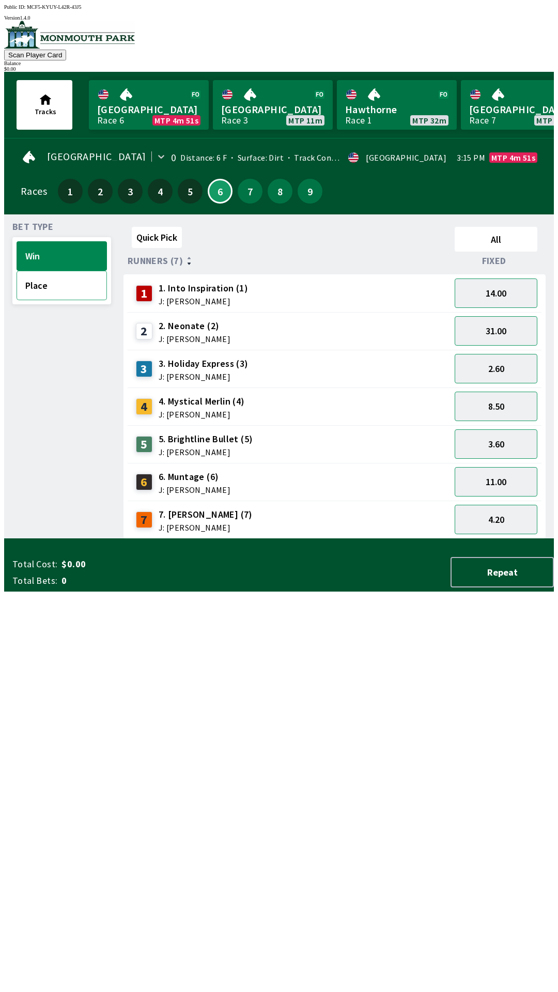
click at [70, 293] on button "Place" at bounding box center [62, 285] width 90 height 29
click at [60, 245] on button "Win" at bounding box center [62, 255] width 90 height 29
click at [167, 232] on button "Quick Pick" at bounding box center [157, 237] width 50 height 21
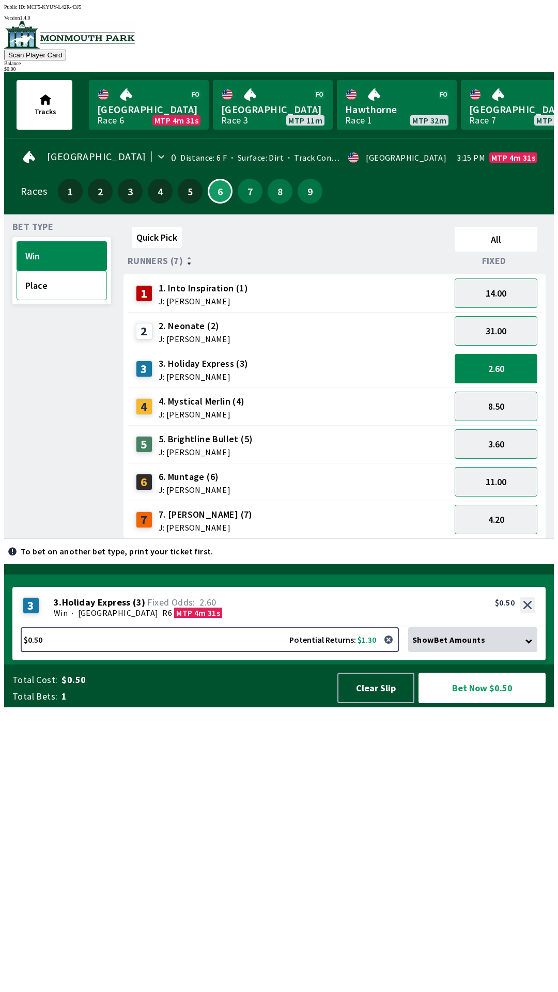
click at [56, 287] on button "Place" at bounding box center [62, 285] width 90 height 29
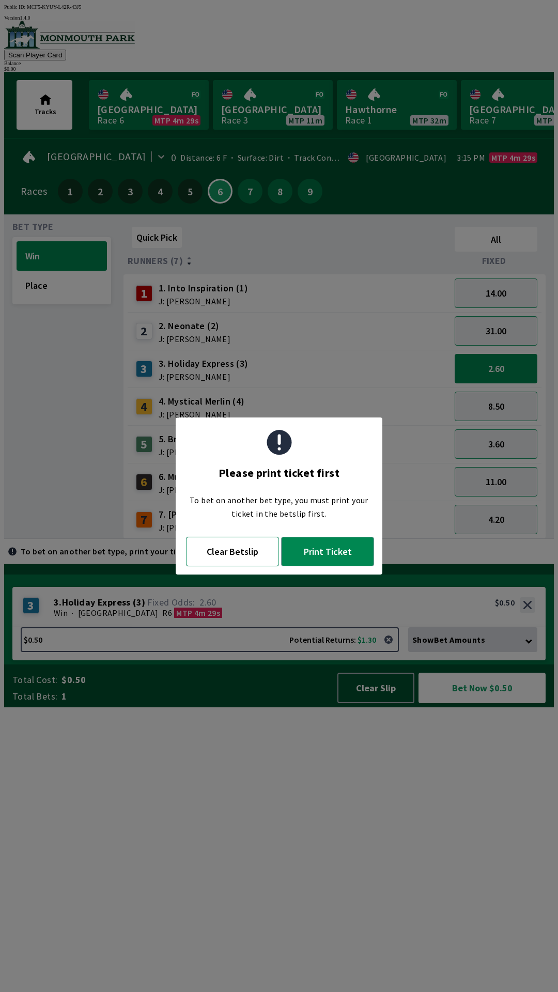
click at [225, 557] on button "Clear Betslip" at bounding box center [232, 551] width 93 height 29
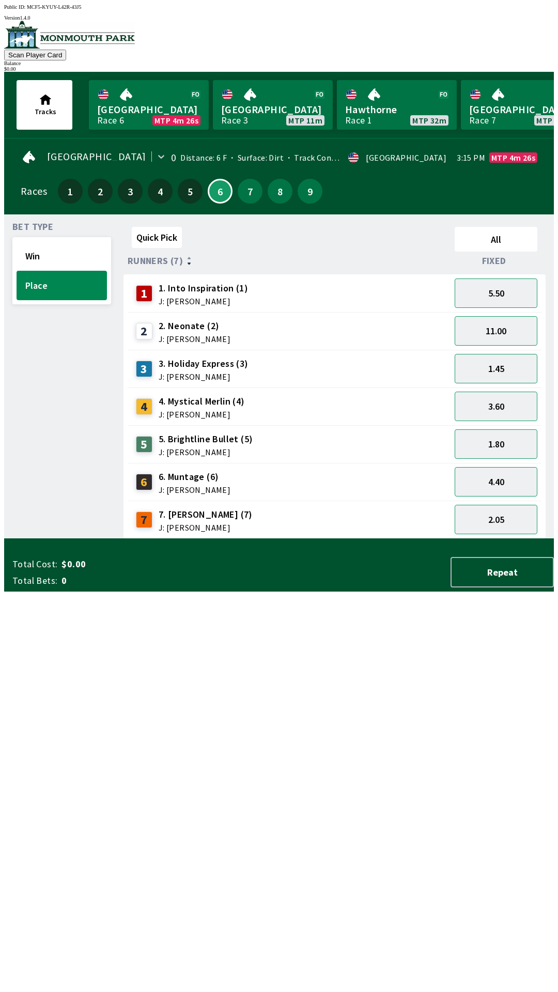
click at [498, 312] on div "11.00" at bounding box center [496, 331] width 91 height 38
click at [509, 294] on button "5.50" at bounding box center [496, 293] width 83 height 29
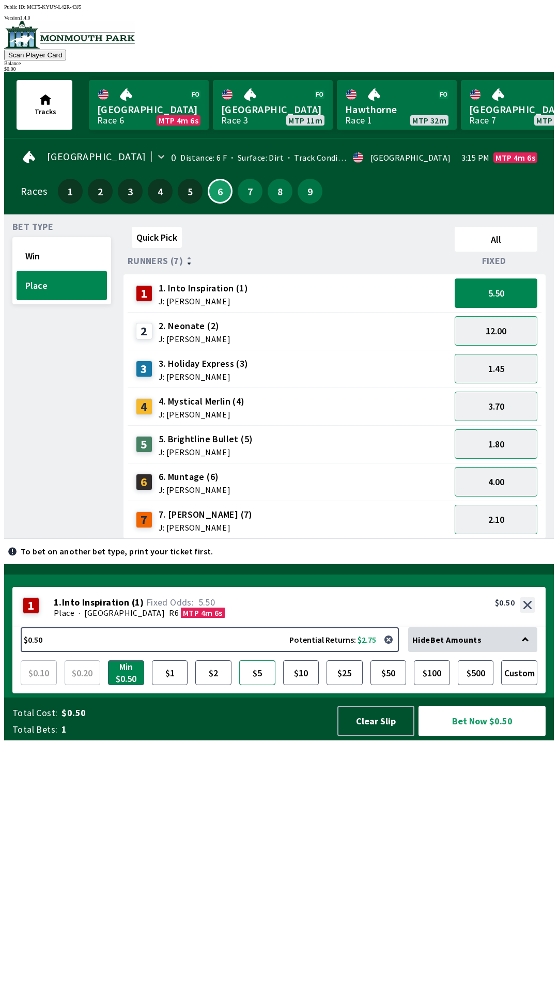
click at [261, 685] on button "$5" at bounding box center [257, 673] width 36 height 25
click at [308, 685] on button "$10" at bounding box center [301, 673] width 36 height 25
click at [513, 365] on button "1.45" at bounding box center [496, 368] width 83 height 29
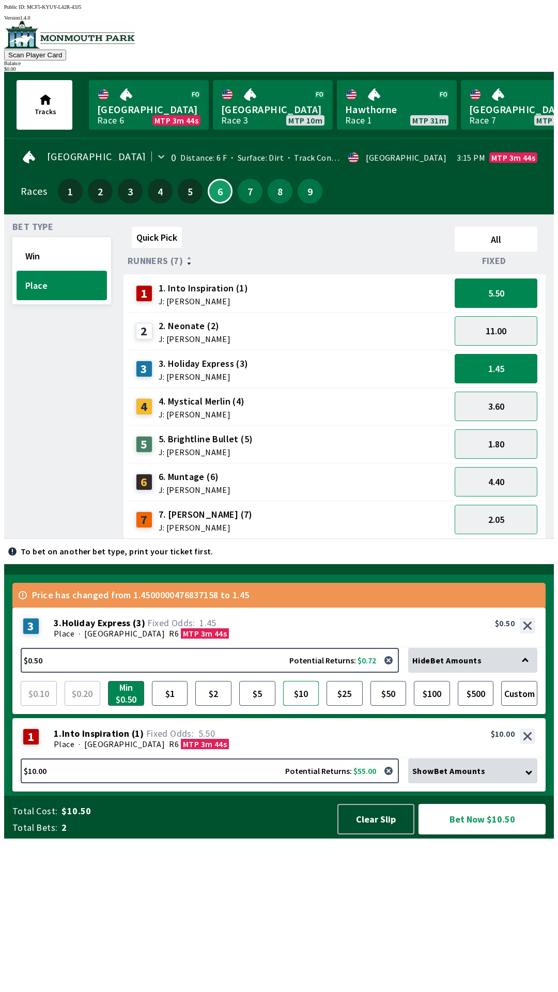
click at [309, 706] on button "$10" at bounding box center [301, 693] width 36 height 25
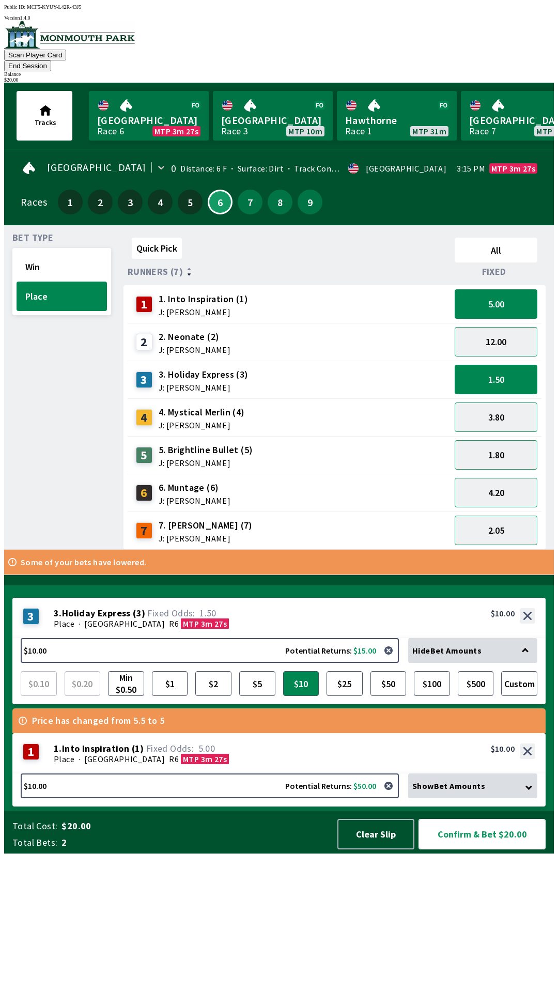
click at [489, 850] on button "Confirm & Bet $20.00" at bounding box center [482, 834] width 127 height 30
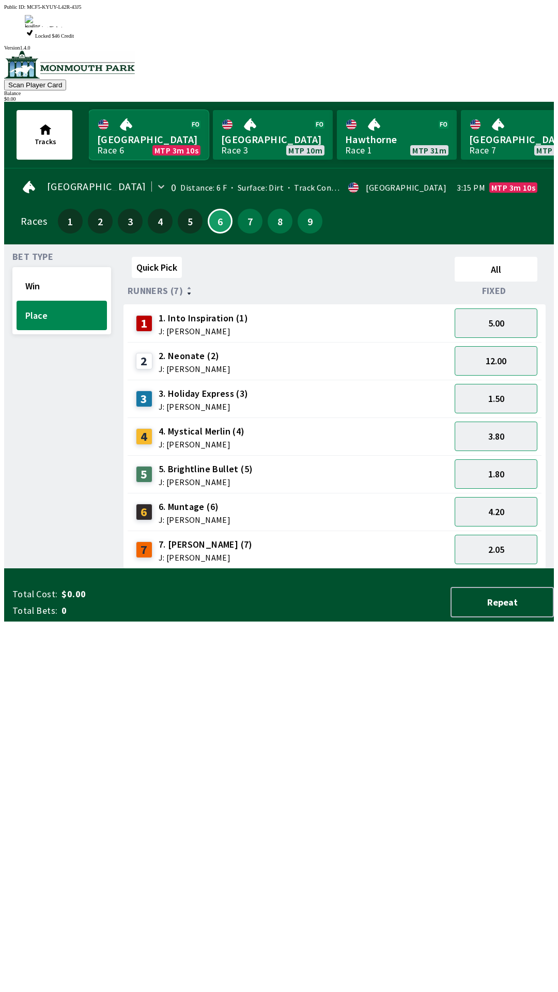
click at [137, 110] on link "Monmouth Park Race 6 MTP 3m 10s" at bounding box center [149, 135] width 120 height 50
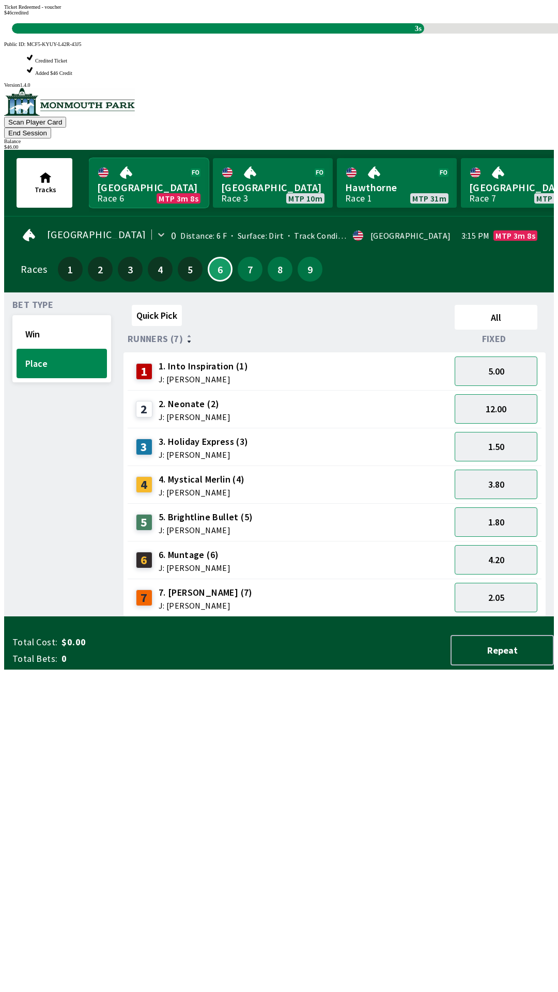
click at [134, 158] on link "Monmouth Park Race 6 MTP 3m 8s" at bounding box center [149, 183] width 120 height 50
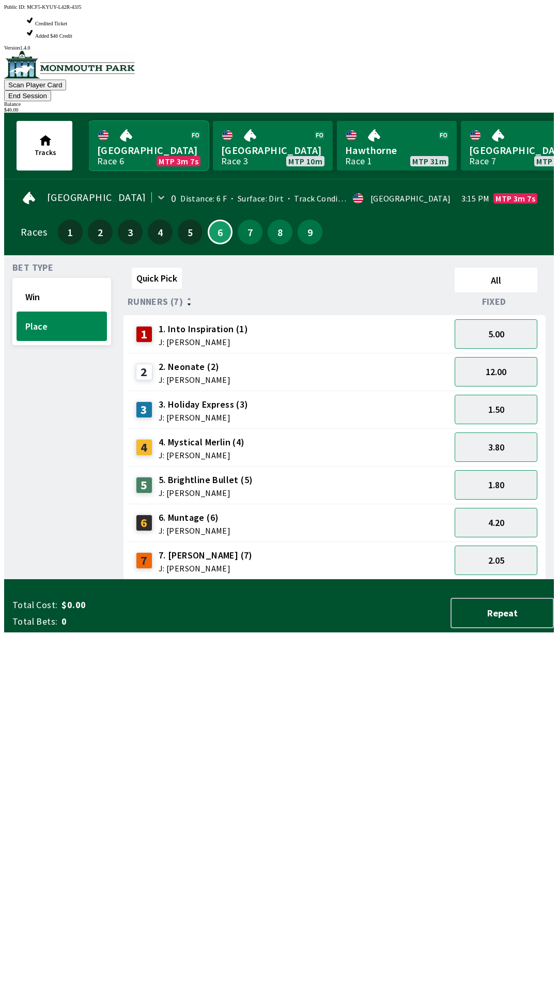
click at [124, 121] on link "Monmouth Park Race 6 MTP 3m 7s" at bounding box center [149, 146] width 120 height 50
click at [57, 282] on button "Win" at bounding box center [62, 296] width 90 height 29
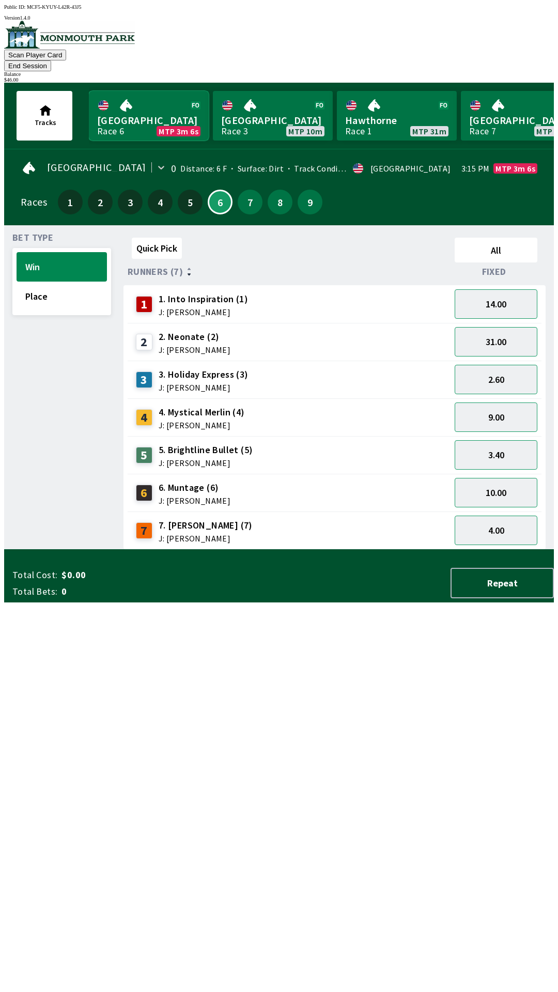
click at [139, 114] on link "Monmouth Park Race 6 MTP 3m 6s" at bounding box center [149, 116] width 120 height 50
click at [485, 474] on div "10.00" at bounding box center [496, 493] width 91 height 38
click at [515, 440] on button "3.50" at bounding box center [496, 454] width 83 height 29
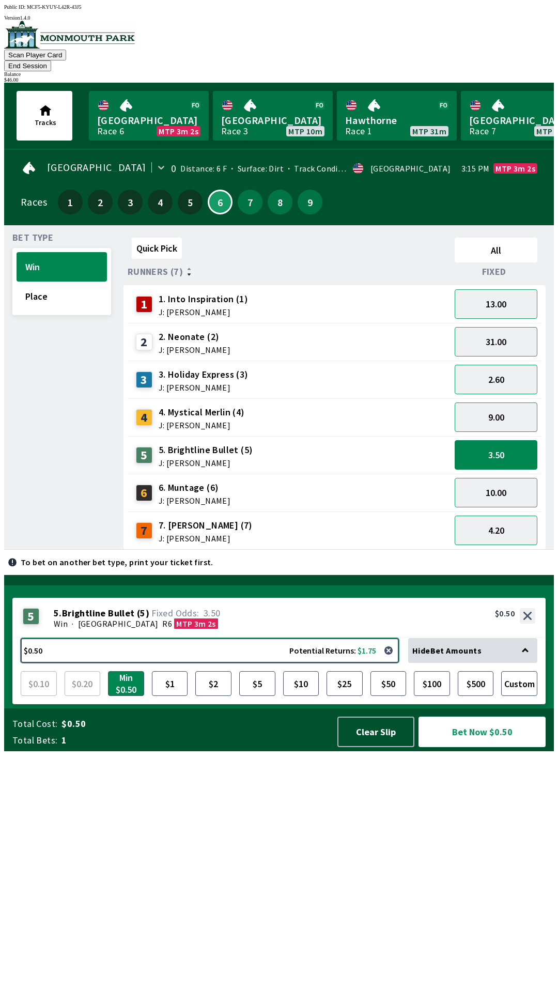
click at [273, 663] on button "$0.50 Potential Returns: $1.75" at bounding box center [210, 650] width 378 height 25
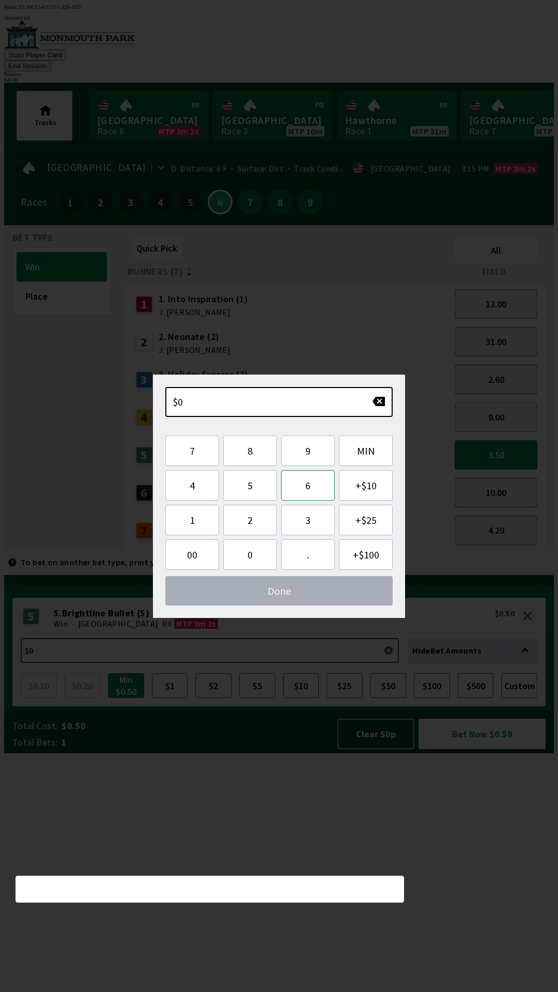
click at [315, 492] on button "6" at bounding box center [308, 485] width 54 height 30
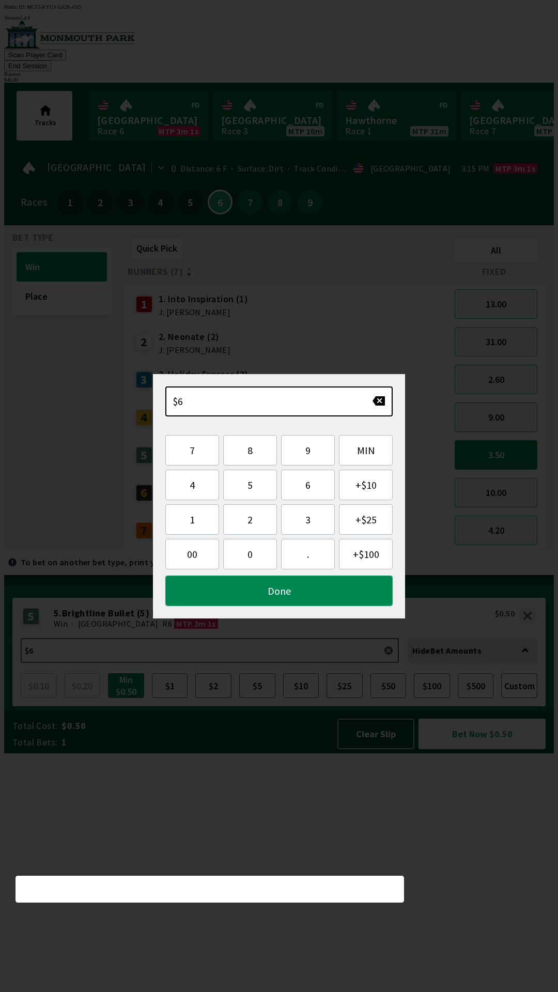
click at [307, 603] on button "Done" at bounding box center [278, 591] width 227 height 30
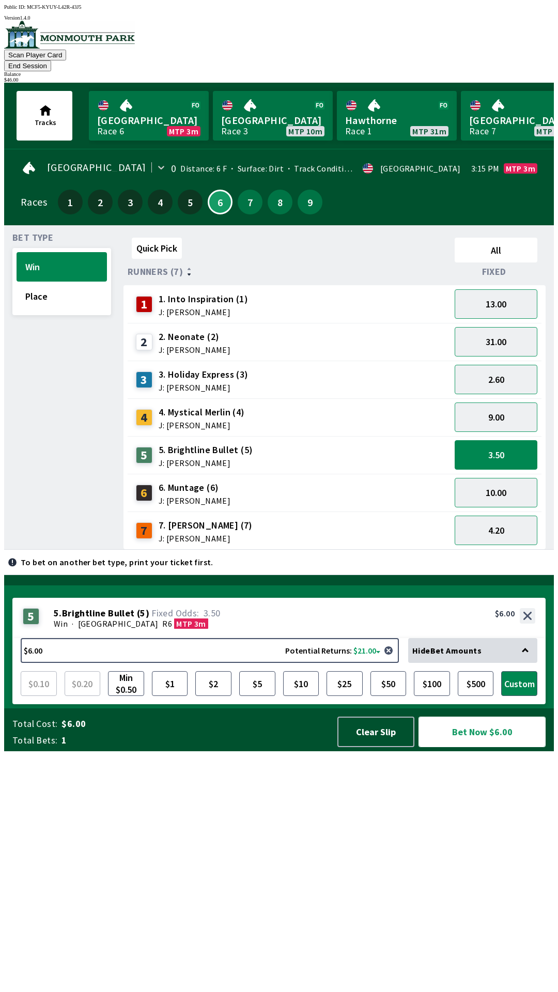
click at [442, 747] on button "Bet Now $6.00" at bounding box center [482, 732] width 127 height 30
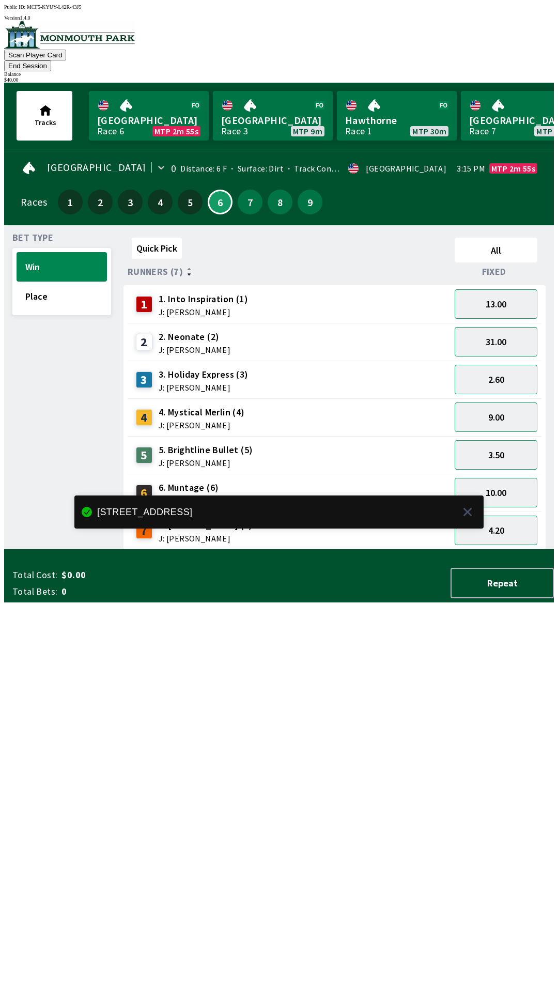
click at [51, 60] on button "End Session" at bounding box center [27, 65] width 47 height 11
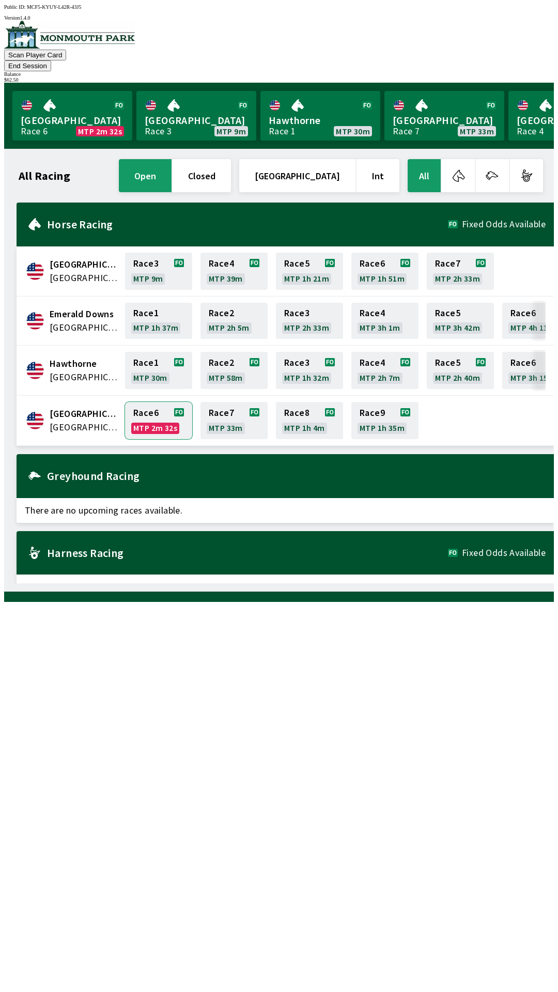
click at [151, 402] on link "Race 6 MTP 2m 32s" at bounding box center [158, 420] width 67 height 37
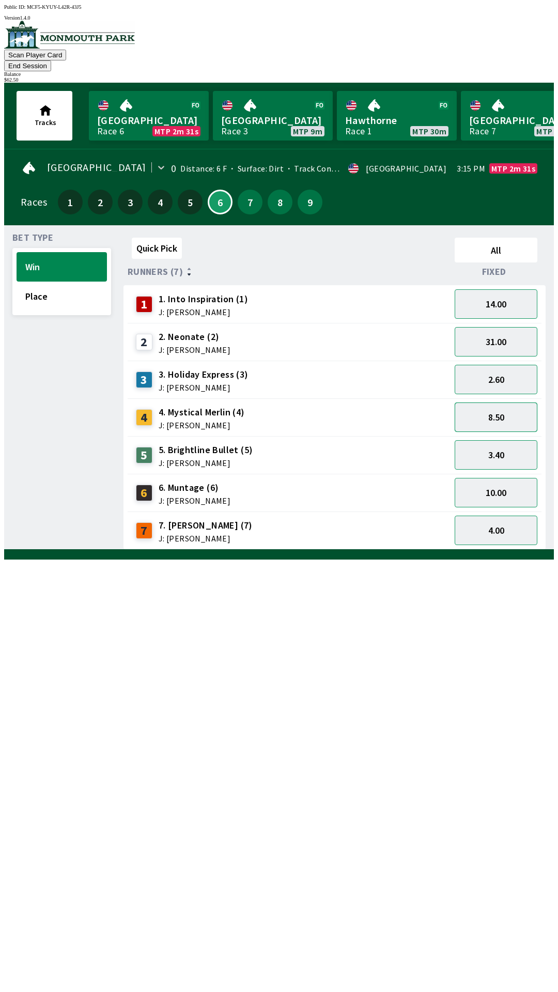
click at [498, 405] on button "8.50" at bounding box center [496, 417] width 83 height 29
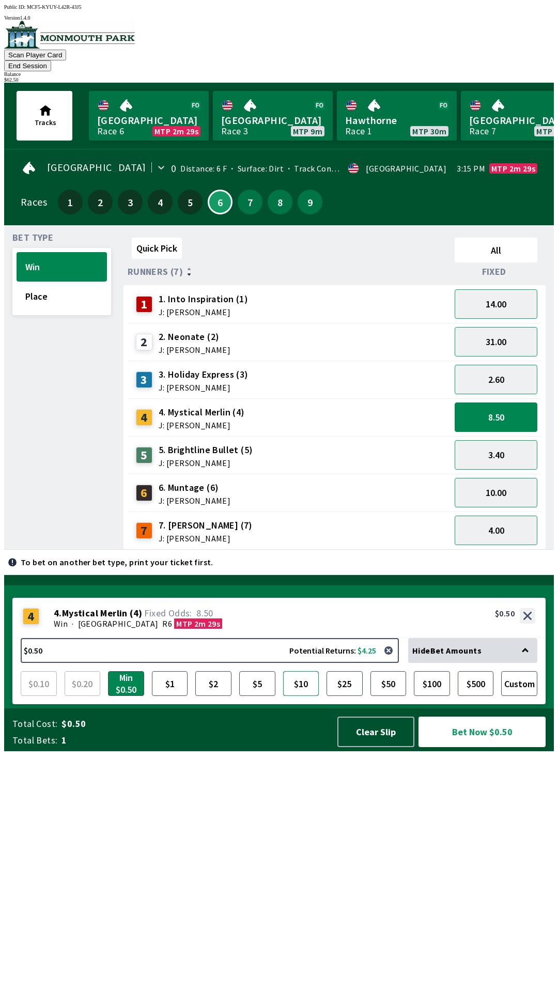
click at [304, 696] on button "$10" at bounding box center [301, 683] width 36 height 25
click at [471, 747] on button "Bet Now $10.00" at bounding box center [482, 732] width 127 height 30
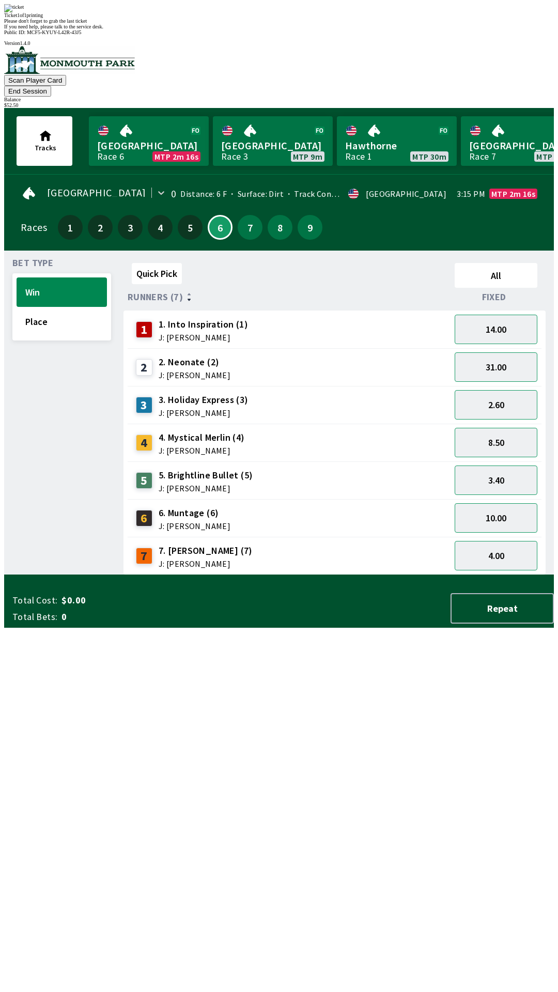
click at [236, 575] on div "Quick Pick All Runners (7) Fixed 1 1. Into Inspiration (1) J: [PERSON_NAME] 14.…" at bounding box center [339, 417] width 431 height 316
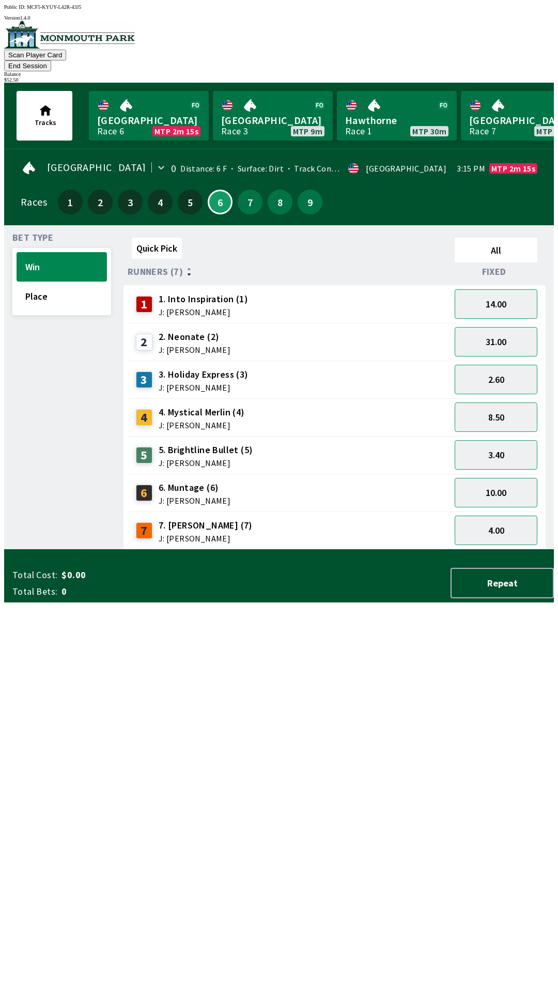
click at [51, 60] on button "End Session" at bounding box center [27, 65] width 47 height 11
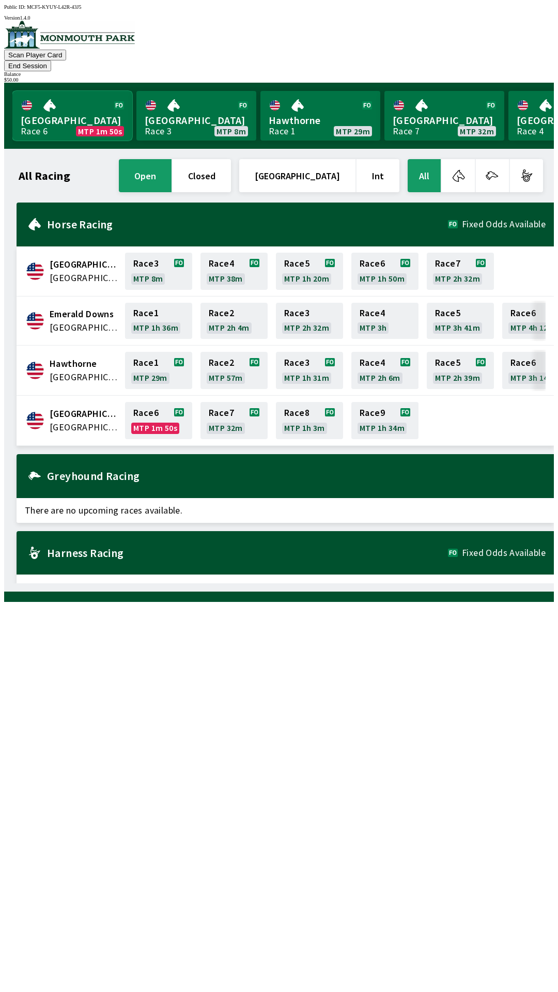
click at [90, 110] on link "Monmouth Park Race 6 MTP 1m 50s" at bounding box center [72, 116] width 120 height 50
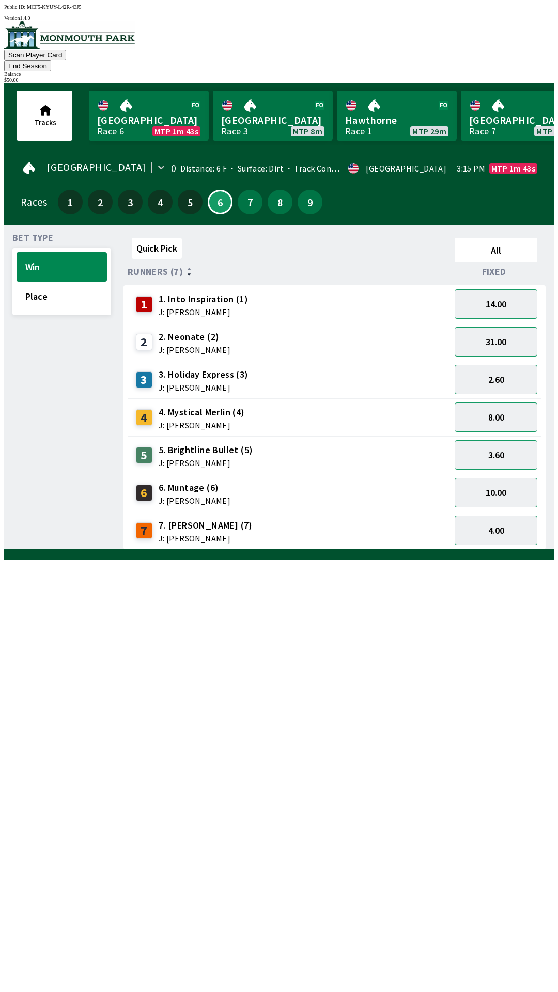
click at [256, 446] on div "5 5. Brightline Bullet (5) J: [PERSON_NAME]" at bounding box center [289, 455] width 315 height 26
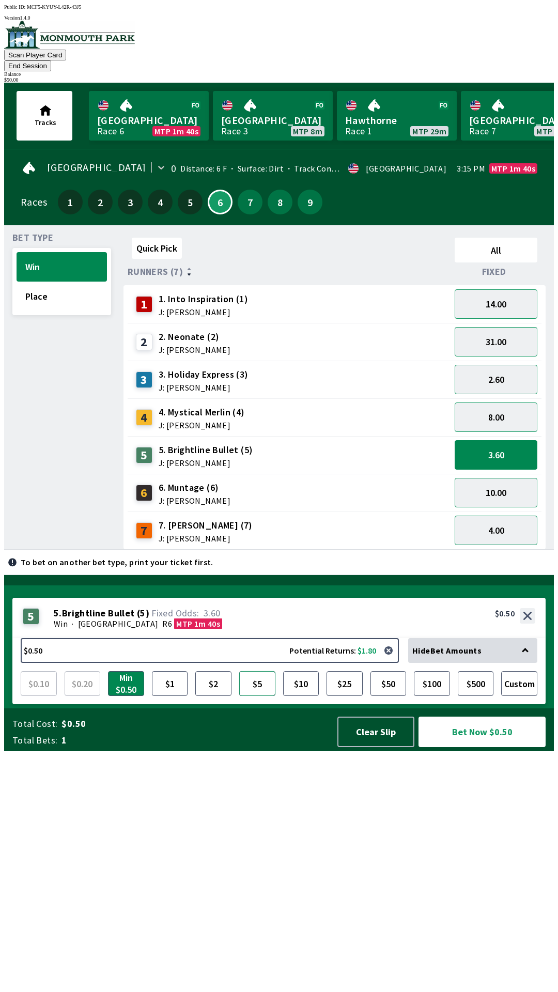
click at [251, 696] on button "$5" at bounding box center [257, 683] width 36 height 25
click at [465, 747] on button "Bet Now $5.00" at bounding box center [482, 732] width 127 height 30
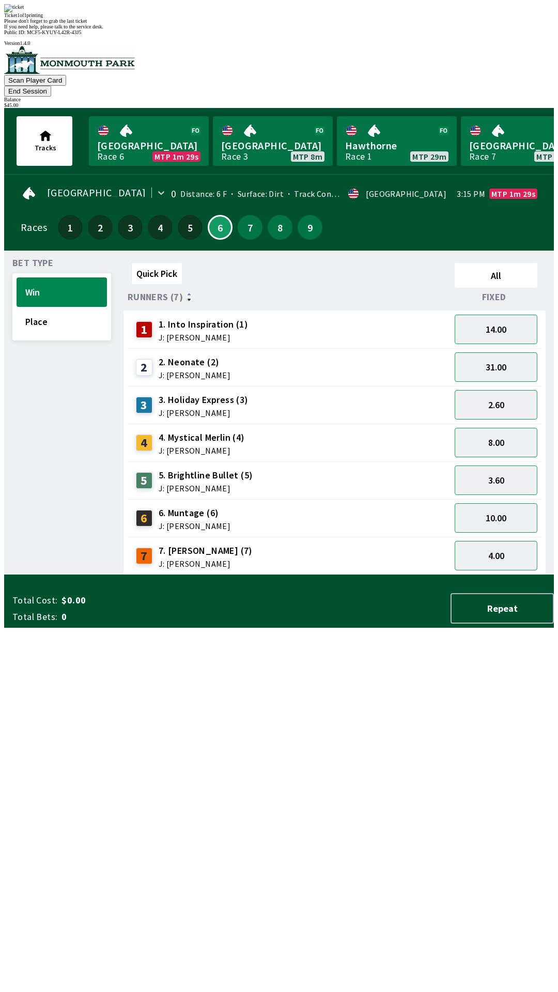
click at [379, 575] on div "Quick Pick All Runners (7) Fixed 1 1. Into Inspiration (1) J: [PERSON_NAME] 14.…" at bounding box center [339, 417] width 431 height 316
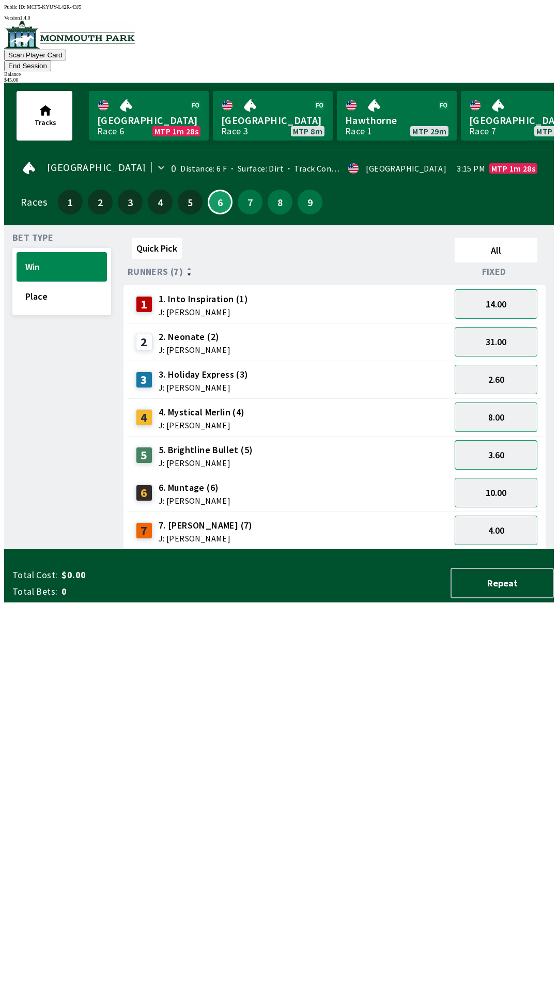
click at [529, 440] on button "3.60" at bounding box center [496, 454] width 83 height 29
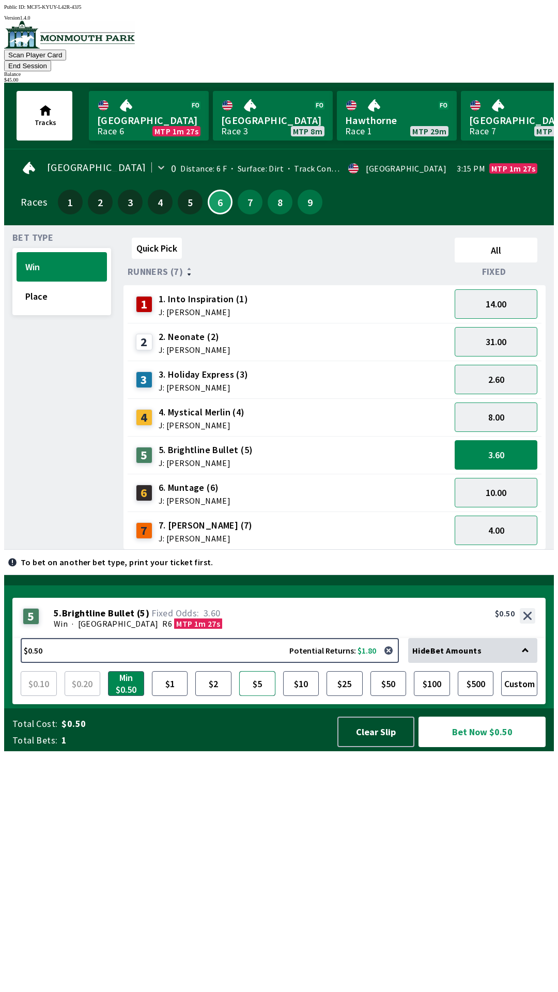
click at [251, 696] on button "$5" at bounding box center [257, 683] width 36 height 25
click at [404, 483] on div "6 6. Muntage (6) J: [PERSON_NAME]" at bounding box center [289, 493] width 315 height 26
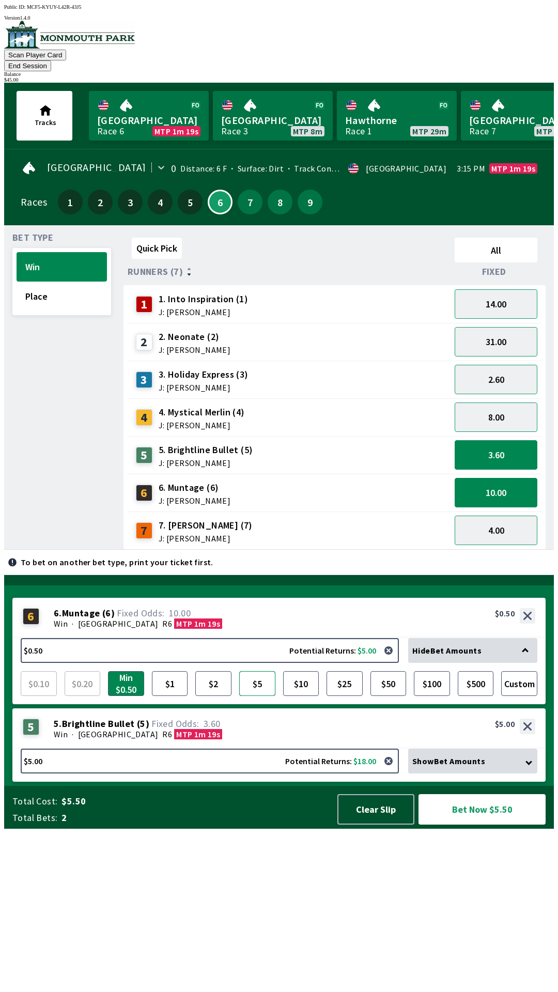
click at [257, 696] on button "$5" at bounding box center [257, 683] width 36 height 25
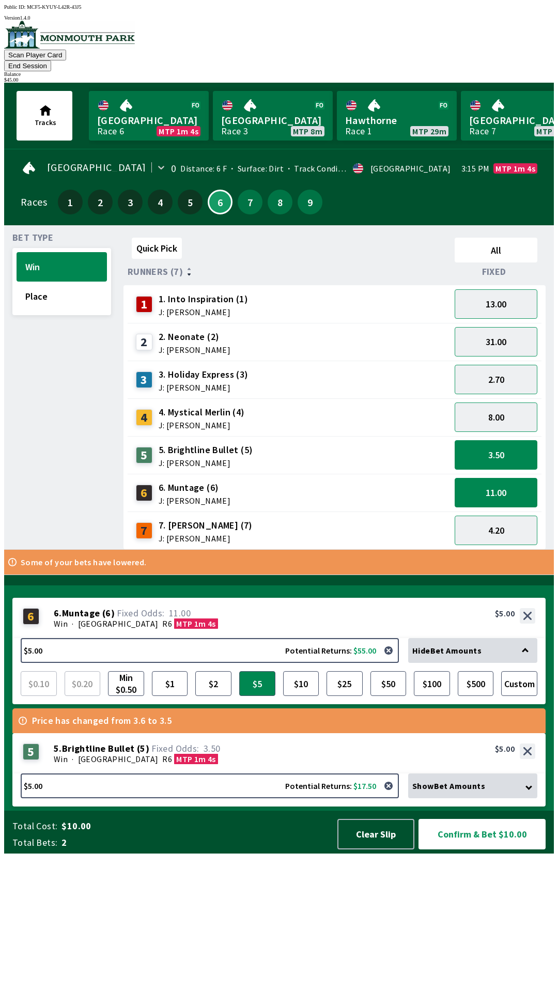
click at [347, 369] on div "3 3. Holiday Express (3) J: [PERSON_NAME]" at bounding box center [289, 380] width 315 height 26
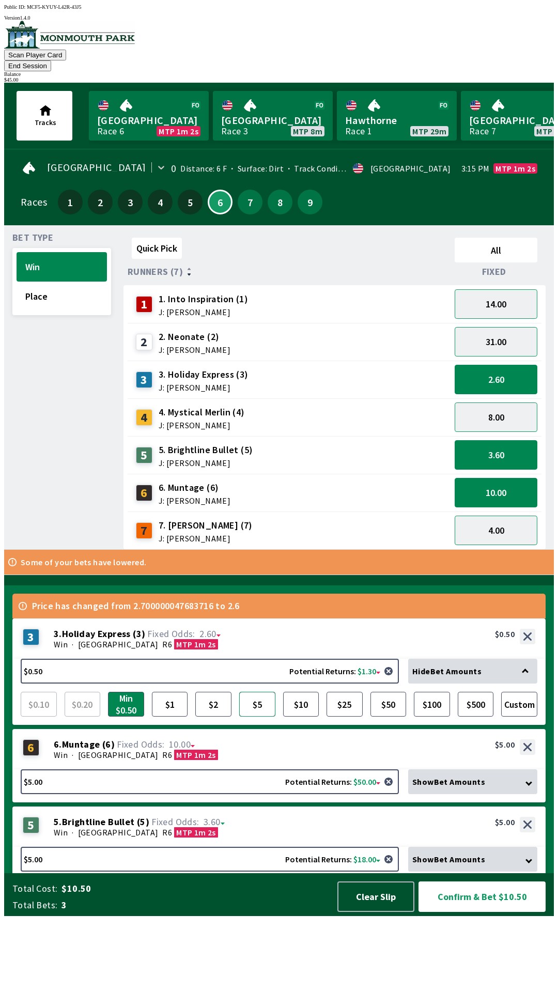
click at [253, 717] on button "$5" at bounding box center [257, 704] width 36 height 25
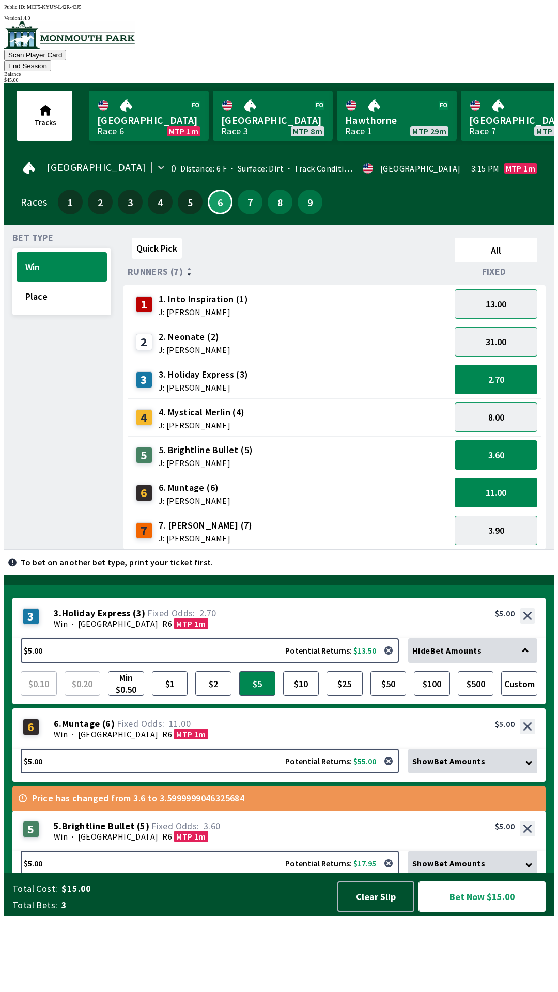
click at [471, 912] on button "Bet Now $15.00" at bounding box center [482, 897] width 127 height 30
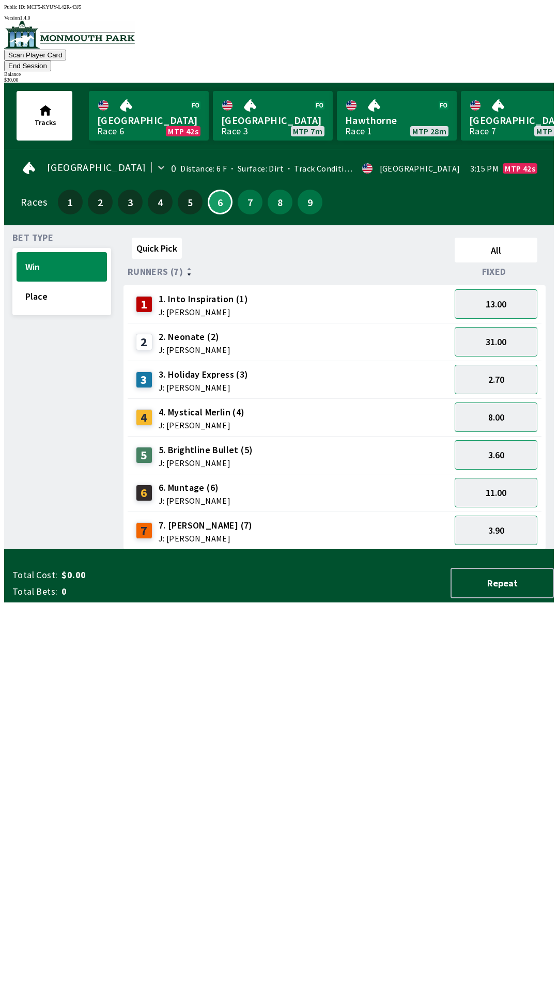
click at [51, 60] on button "End Session" at bounding box center [27, 65] width 47 height 11
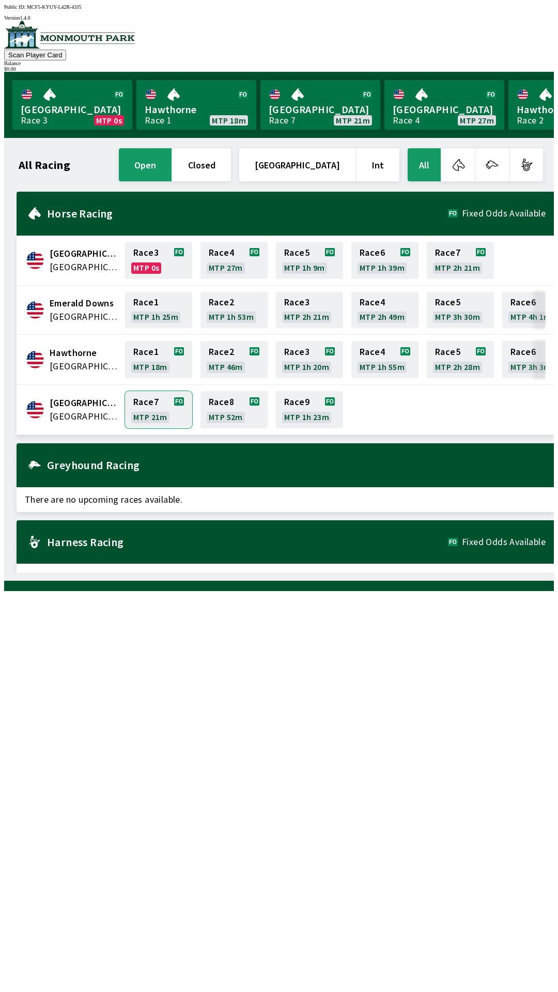
click at [149, 402] on link "Race 7 MTP 21m" at bounding box center [158, 409] width 67 height 37
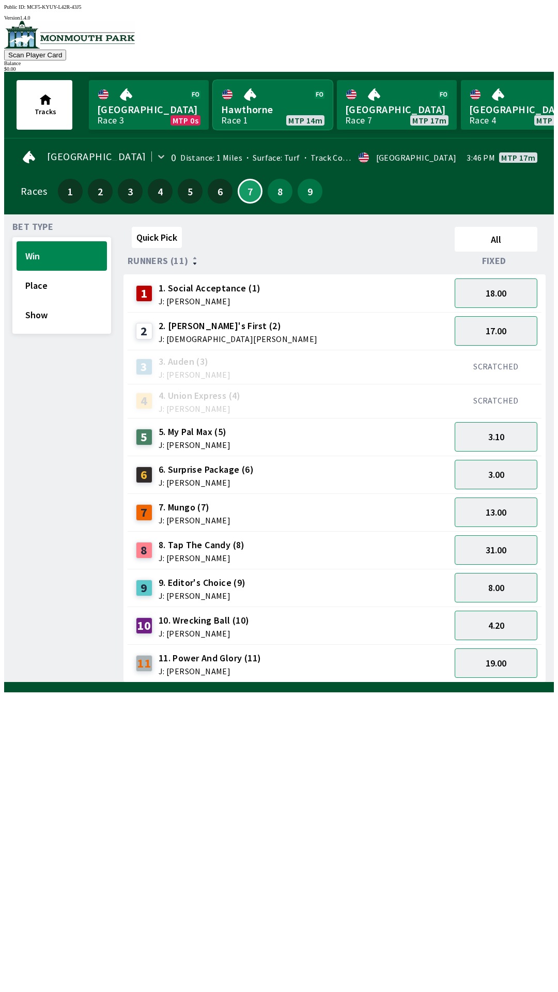
click at [252, 80] on link "Hawthorne Race 1 MTP 14m" at bounding box center [273, 105] width 120 height 50
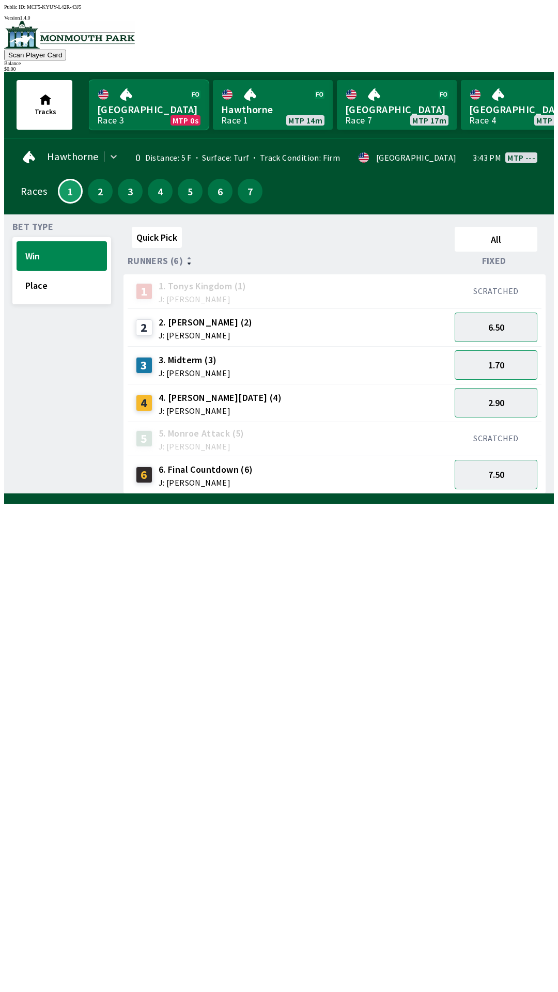
click at [157, 98] on link "Canterbury Park Race 3 MTP 0s" at bounding box center [149, 105] width 120 height 50
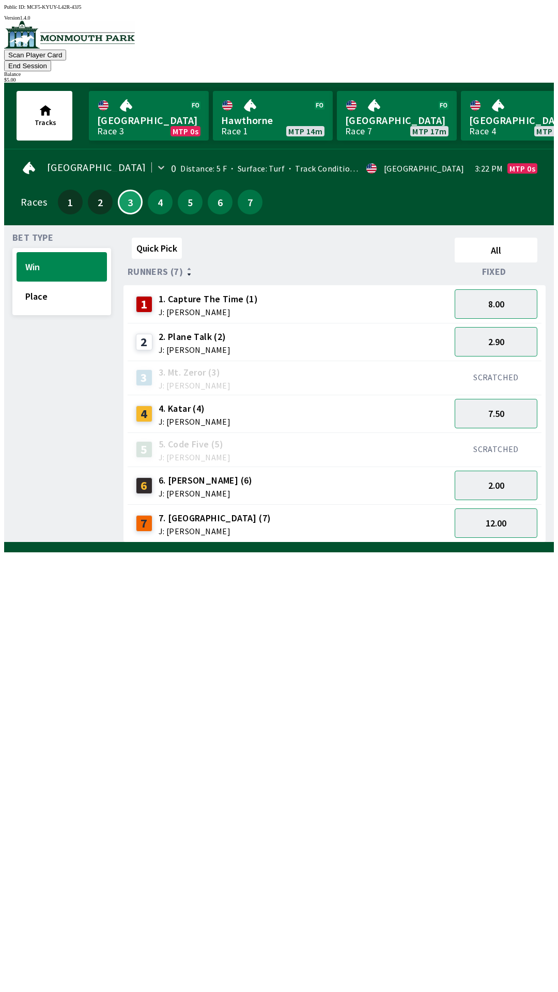
click at [51, 60] on button "End Session" at bounding box center [27, 65] width 47 height 11
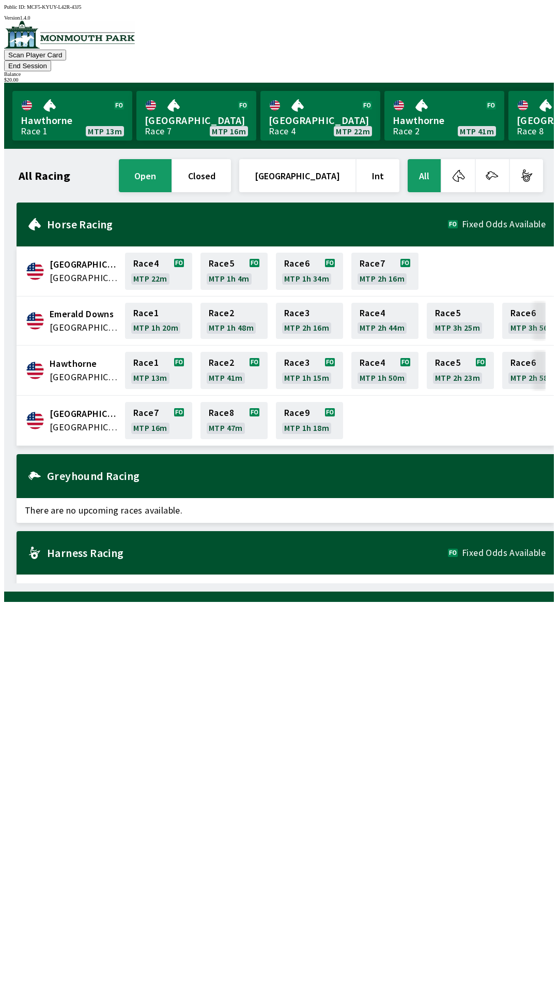
click at [51, 60] on button "End Session" at bounding box center [27, 65] width 47 height 11
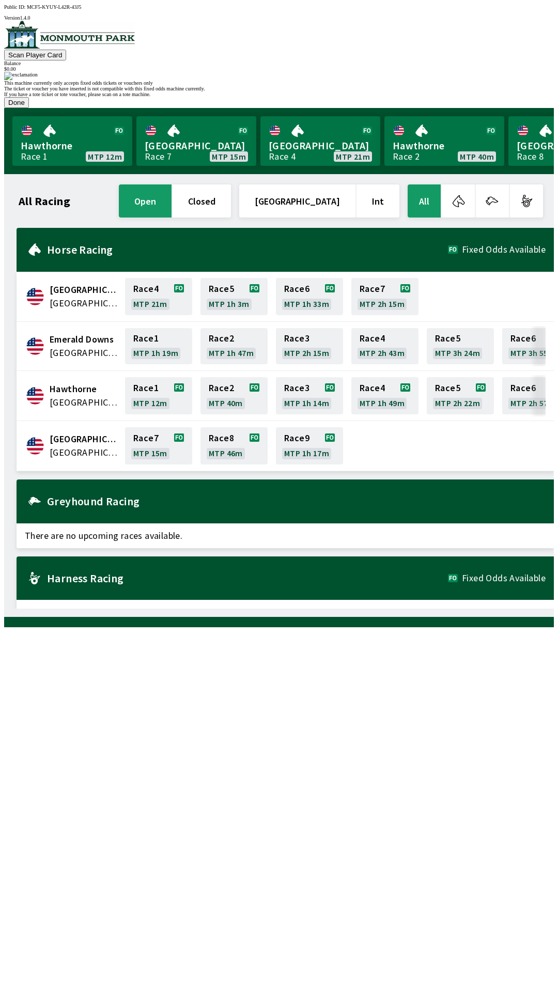
click at [29, 108] on button "Done" at bounding box center [16, 102] width 25 height 11
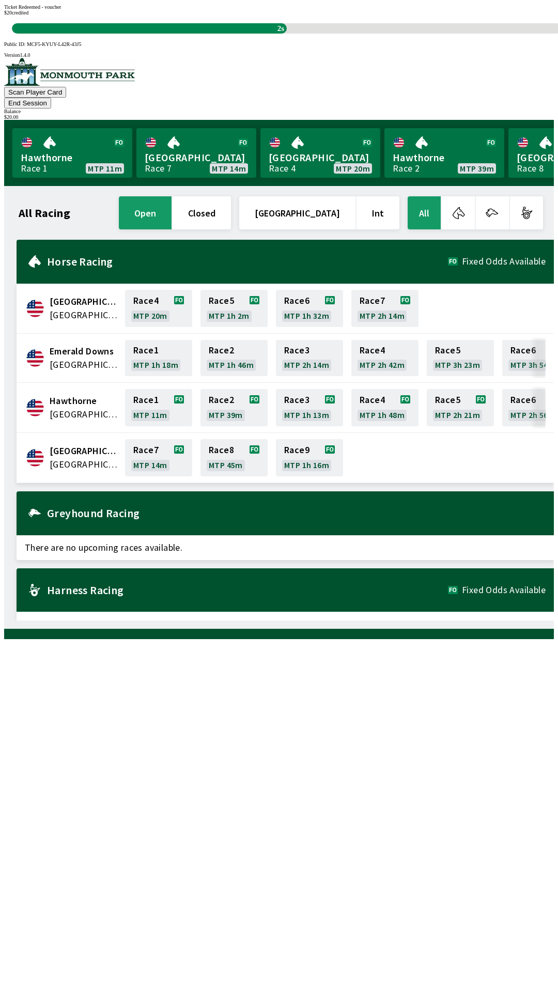
click at [281, 36] on span "2s" at bounding box center [281, 29] width 12 height 14
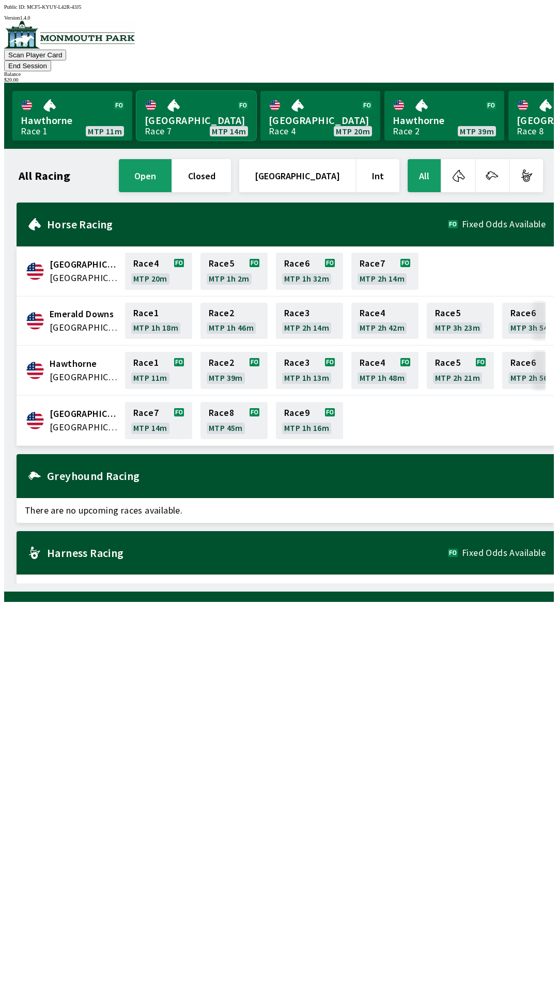
click at [175, 94] on link "[GEOGRAPHIC_DATA] Race 7 MTP 14m" at bounding box center [196, 116] width 120 height 50
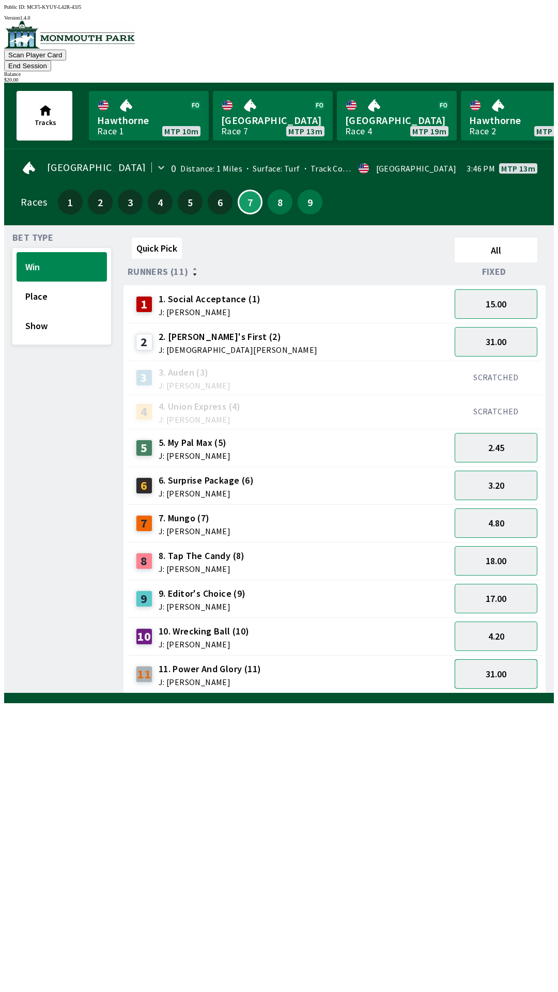
click at [498, 660] on button "31.00" at bounding box center [496, 674] width 83 height 29
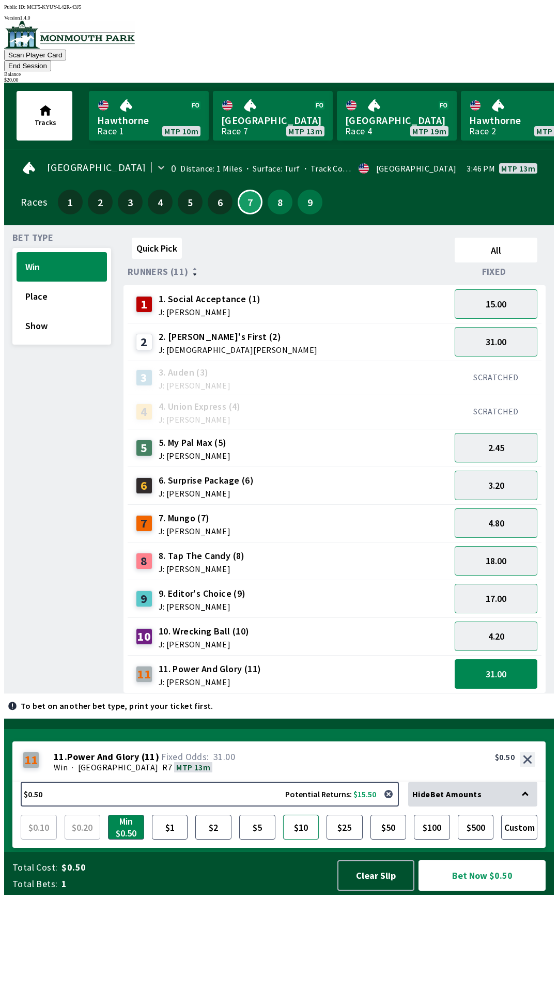
click at [300, 840] on button "$10" at bounding box center [301, 827] width 36 height 25
click at [302, 840] on button "$10" at bounding box center [301, 827] width 36 height 25
click at [390, 805] on button "button" at bounding box center [388, 794] width 21 height 21
click at [391, 805] on button "button" at bounding box center [388, 794] width 21 height 21
click at [301, 840] on button "$10" at bounding box center [301, 827] width 36 height 25
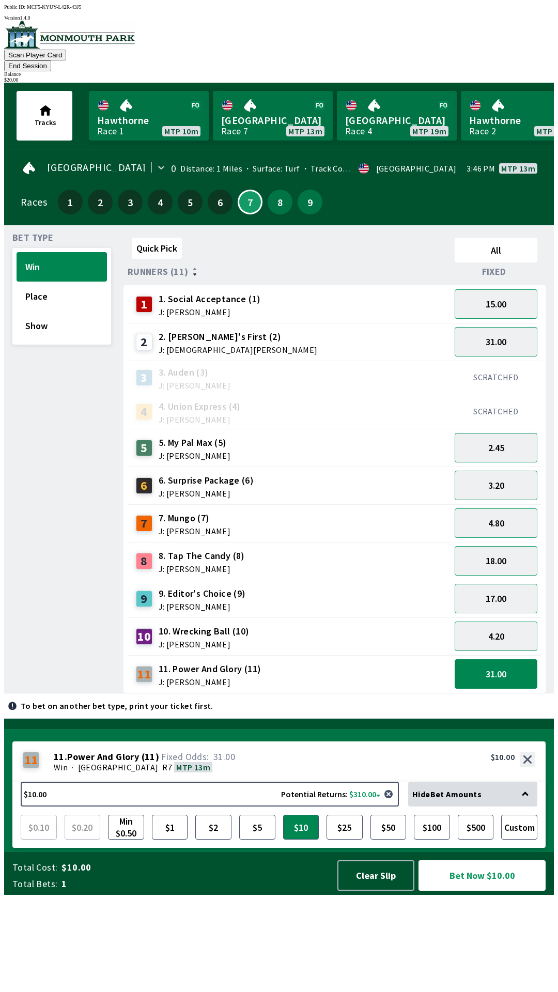
click at [538, 807] on div "Hide Bet Amounts" at bounding box center [472, 794] width 129 height 25
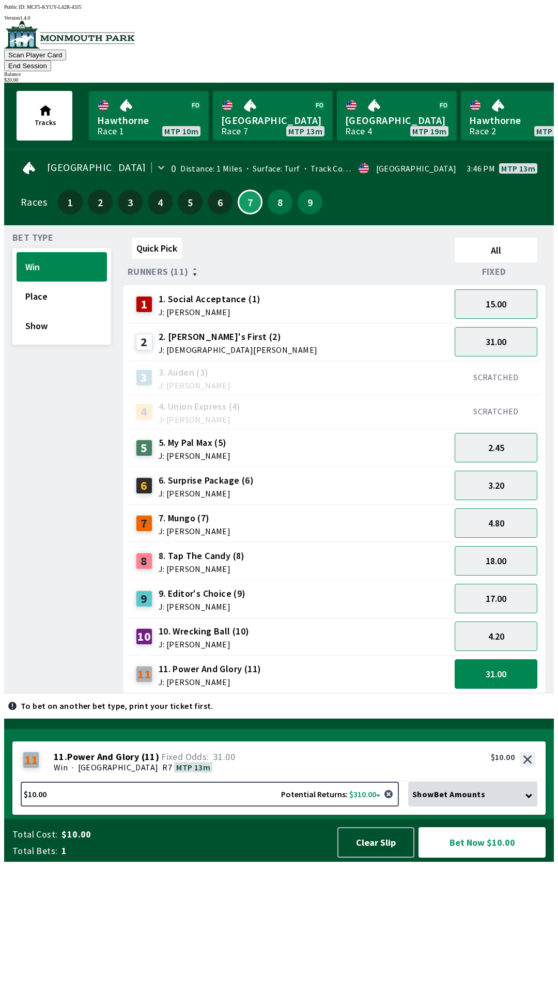
click at [389, 773] on div "Win · [STREET_ADDRESS]" at bounding box center [295, 767] width 482 height 10
click at [390, 805] on button "button" at bounding box center [388, 794] width 21 height 21
click at [511, 807] on div "Show Bet Amounts" at bounding box center [472, 794] width 129 height 25
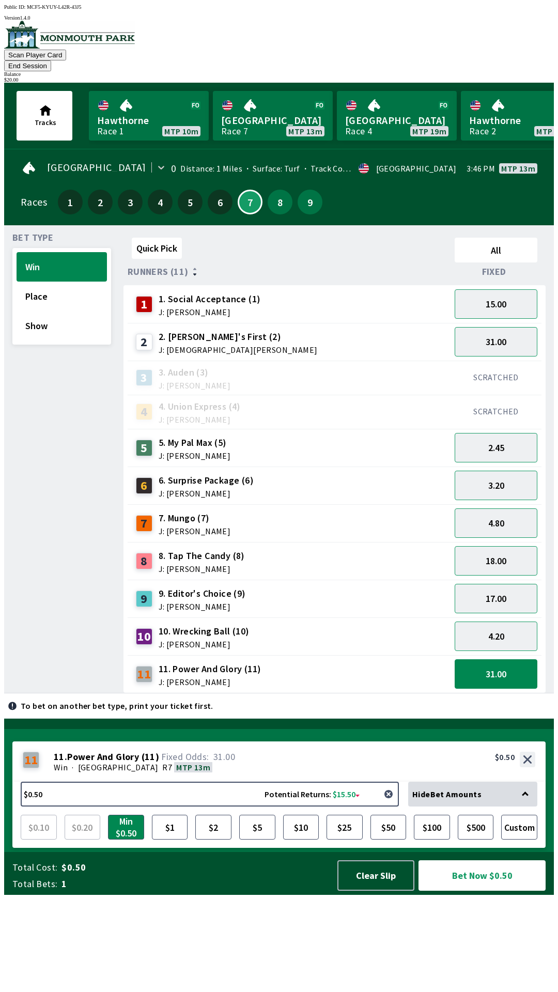
click at [394, 805] on button "button" at bounding box center [388, 794] width 21 height 21
click at [456, 807] on div "Hide Bet Amounts" at bounding box center [472, 794] width 129 height 25
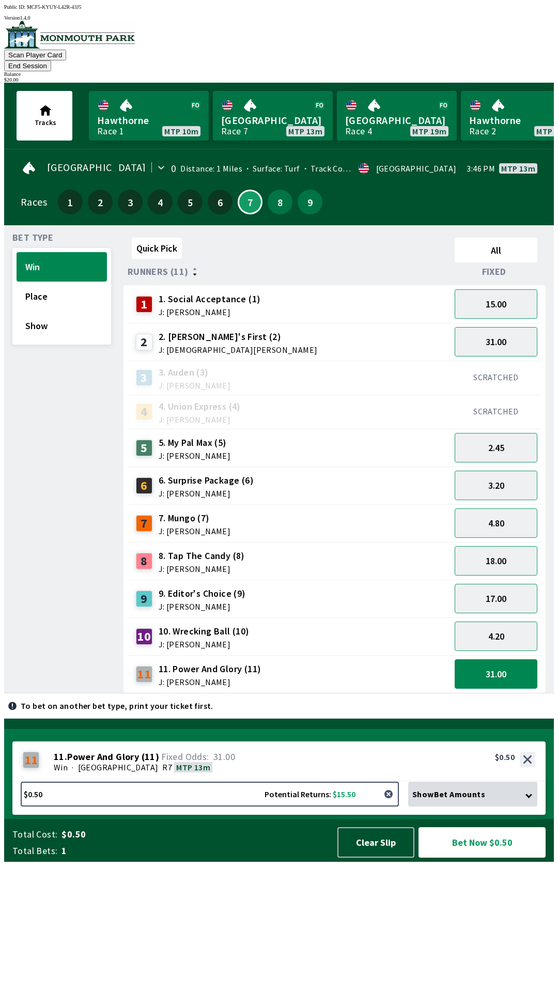
click at [389, 805] on button "button" at bounding box center [388, 794] width 21 height 21
click at [380, 807] on button "$0.50 Potential Returns: $15.50" at bounding box center [210, 794] width 378 height 25
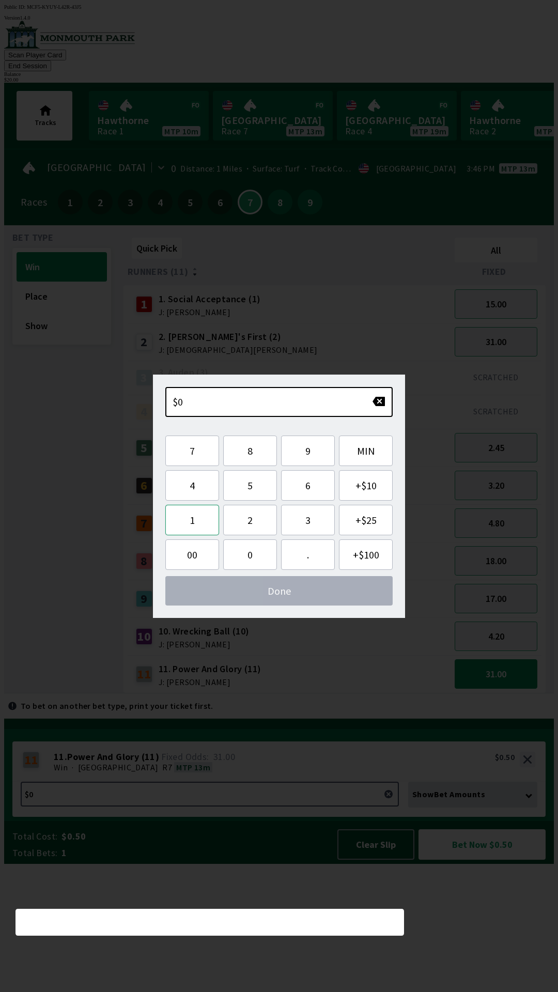
click at [182, 524] on button "1" at bounding box center [192, 520] width 54 height 30
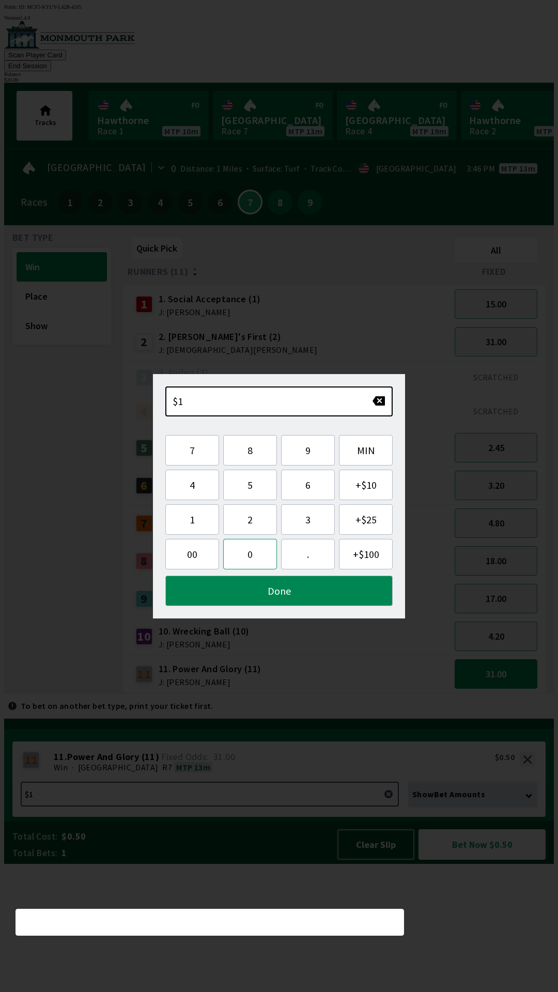
click at [250, 556] on button "0" at bounding box center [250, 554] width 54 height 30
click at [327, 592] on button "Done" at bounding box center [278, 591] width 227 height 30
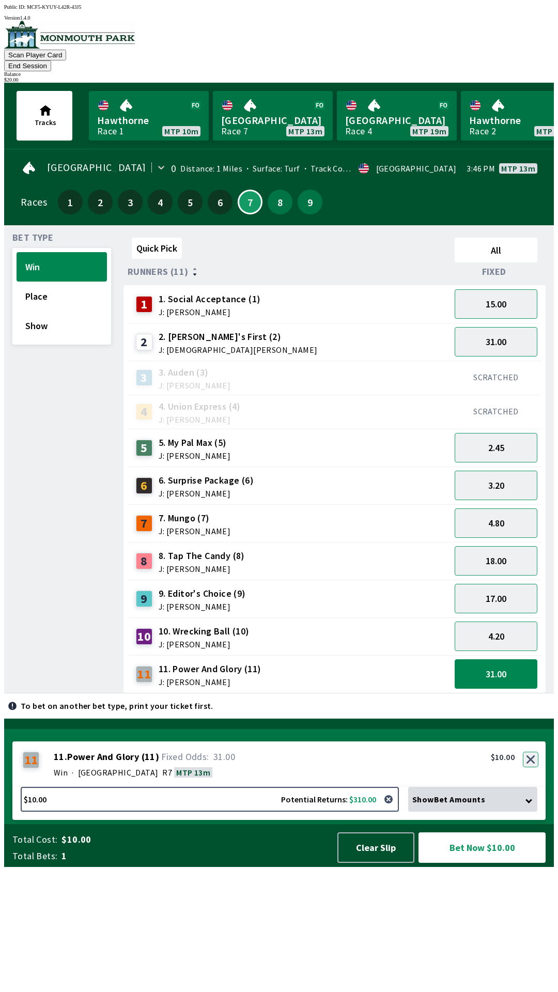
click at [533, 768] on button "button" at bounding box center [531, 760] width 16 height 16
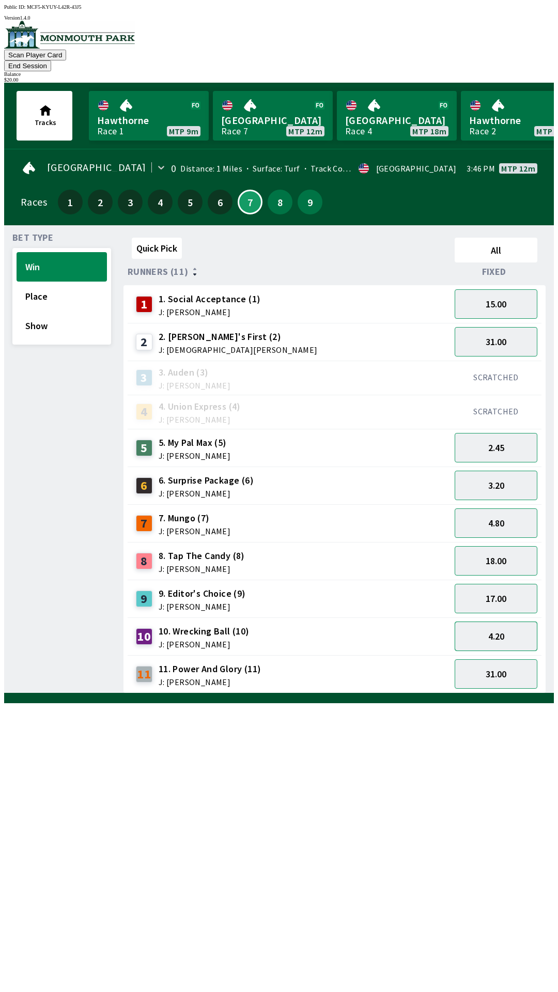
click at [478, 622] on button "4.20" at bounding box center [496, 636] width 83 height 29
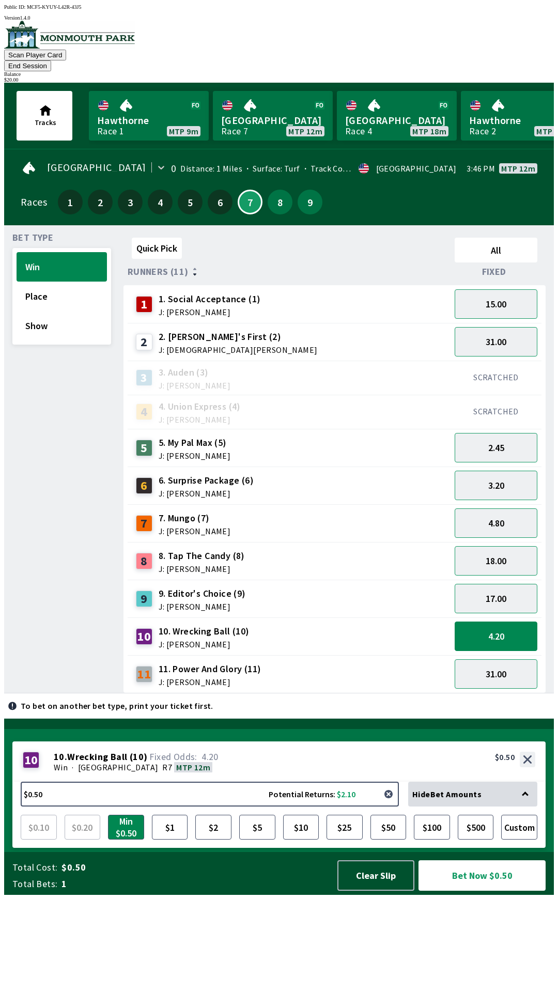
click at [385, 805] on button "button" at bounding box center [388, 794] width 21 height 21
click at [386, 805] on button "button" at bounding box center [388, 794] width 21 height 21
click at [524, 807] on div "Hide Bet Amounts" at bounding box center [472, 794] width 129 height 25
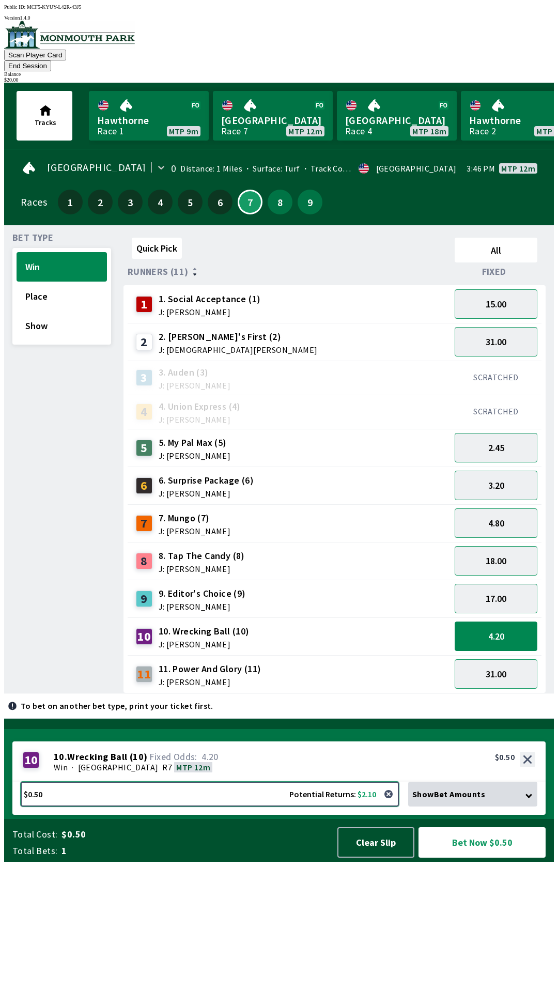
click at [338, 807] on button "$0.50 Potential Returns: $2.10" at bounding box center [210, 794] width 378 height 25
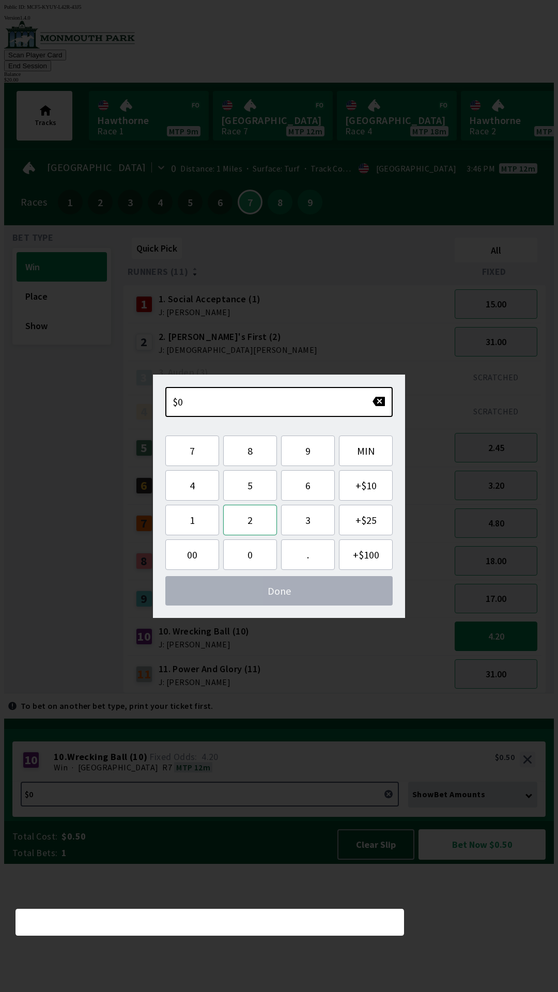
click at [250, 520] on button "2" at bounding box center [250, 520] width 54 height 30
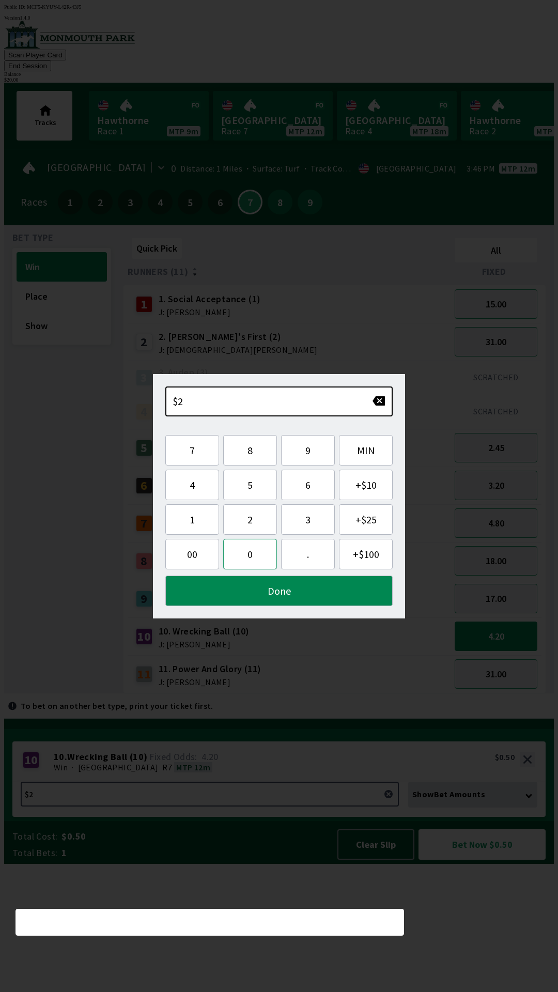
click at [246, 557] on button "0" at bounding box center [250, 554] width 54 height 30
click at [308, 592] on button "Done" at bounding box center [278, 591] width 227 height 30
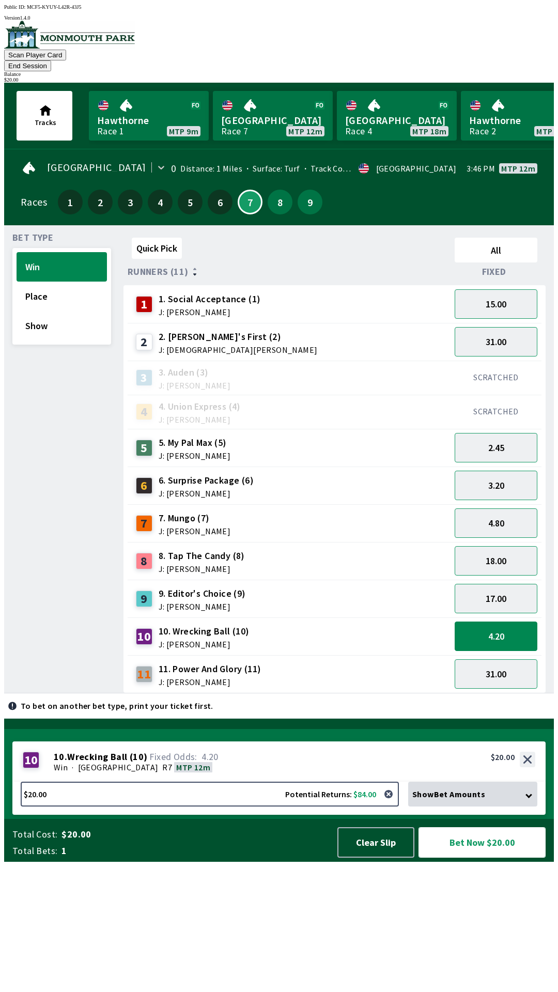
click at [486, 858] on button "Bet Now $20.00" at bounding box center [482, 843] width 127 height 30
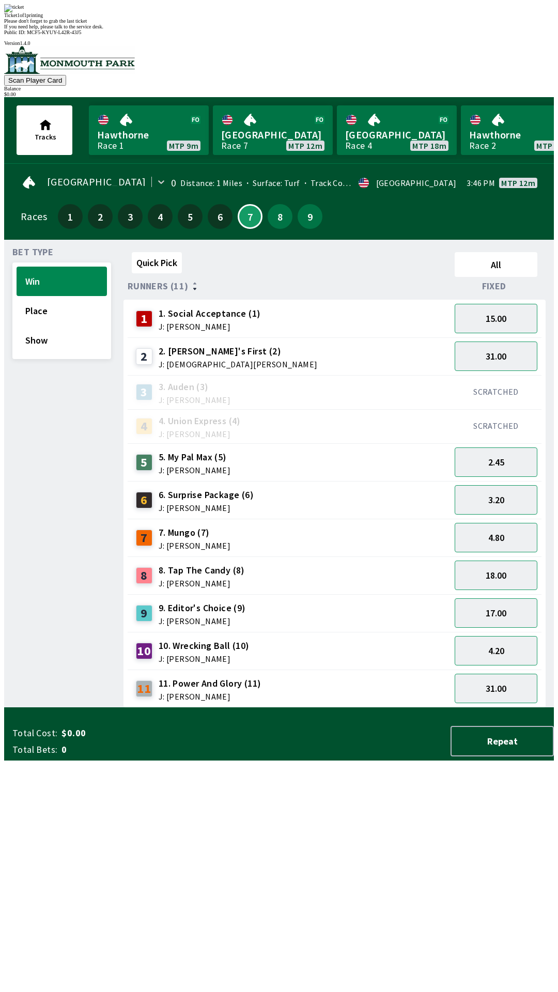
click at [342, 708] on div "Quick Pick All Runners (11) Fixed 1 1. Social Acceptance (1) J: [PERSON_NAME] 1…" at bounding box center [339, 478] width 431 height 460
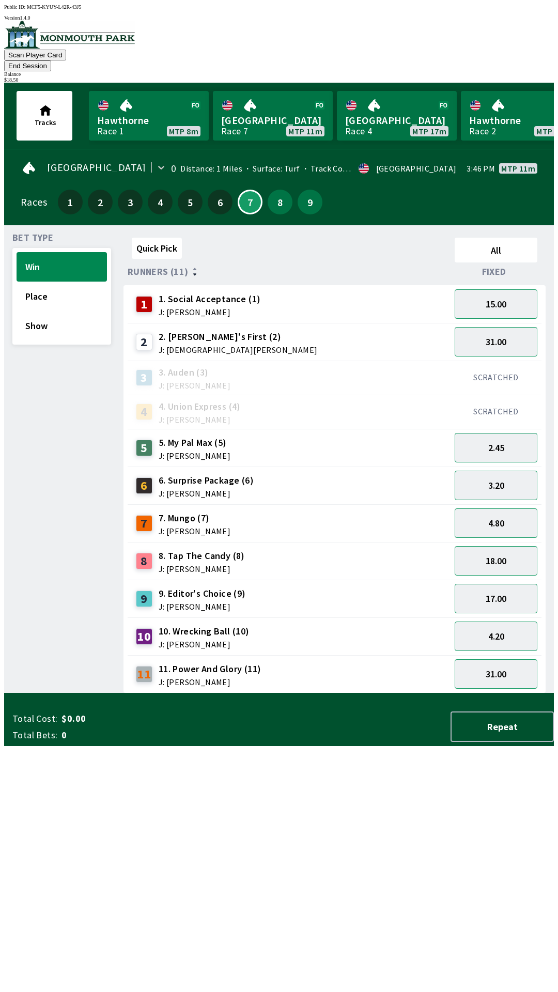
click at [51, 60] on button "End Session" at bounding box center [27, 65] width 47 height 11
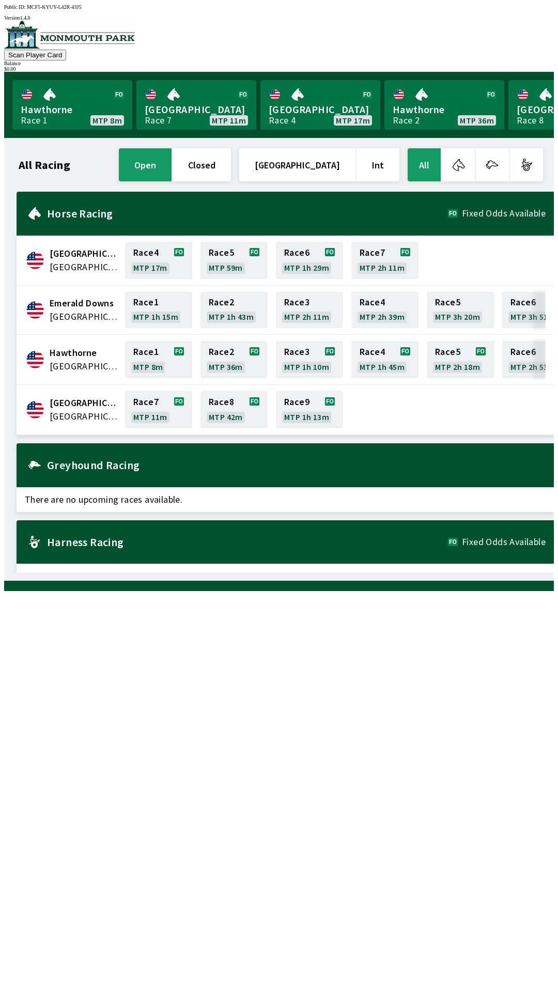
click at [277, 573] on div "All Racing open closed [GEOGRAPHIC_DATA] Int All [GEOGRAPHIC_DATA] [GEOGRAPHIC_…" at bounding box center [283, 359] width 542 height 426
click at [197, 93] on link "Monmouth Park Race 7 MTP 2m 13s" at bounding box center [196, 105] width 120 height 50
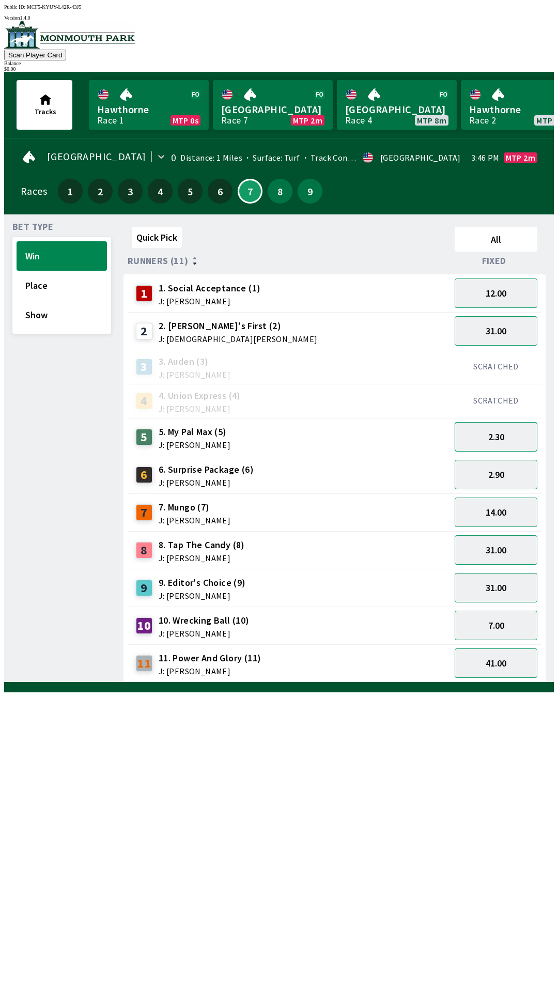
click at [509, 426] on button "2.30" at bounding box center [496, 436] width 83 height 29
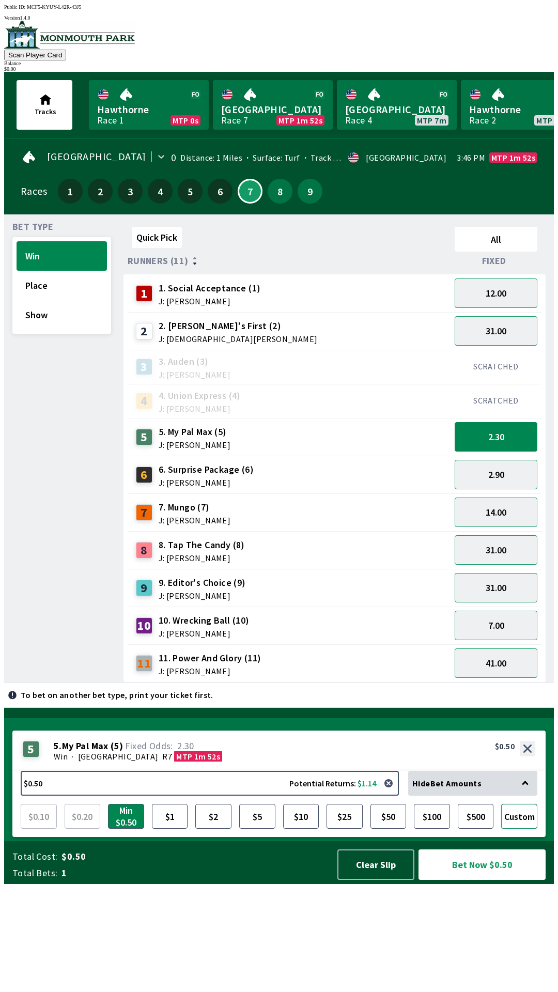
click at [526, 829] on button "Custom" at bounding box center [519, 816] width 36 height 25
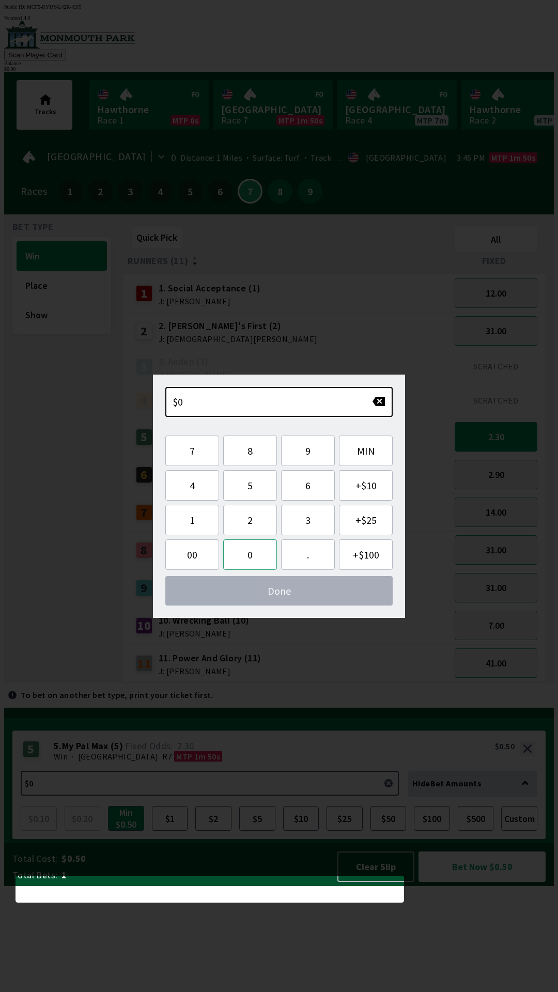
click at [254, 554] on button "0" at bounding box center [250, 555] width 54 height 30
click at [249, 520] on button "2" at bounding box center [250, 520] width 54 height 30
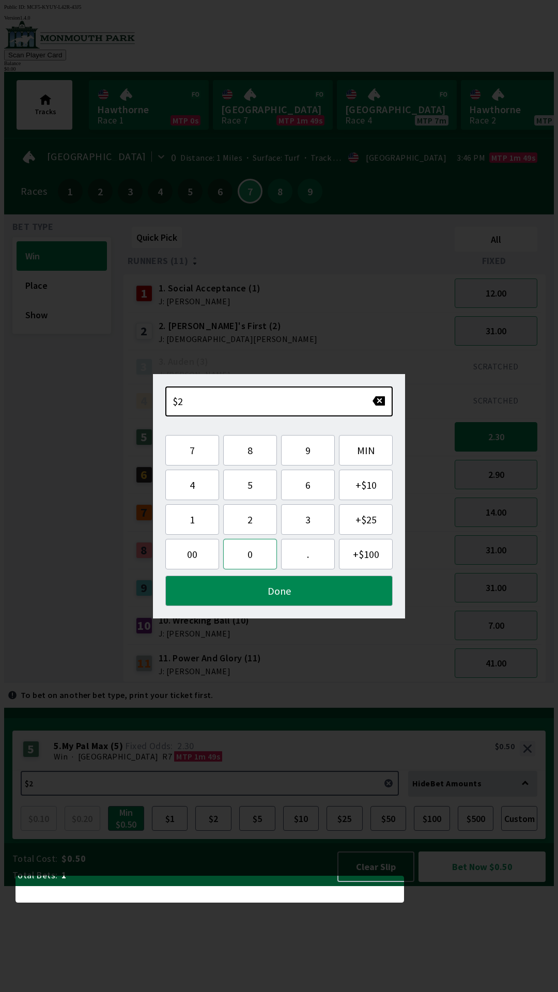
click at [250, 561] on button "0" at bounding box center [250, 554] width 54 height 30
click at [315, 592] on button "Done" at bounding box center [278, 591] width 227 height 30
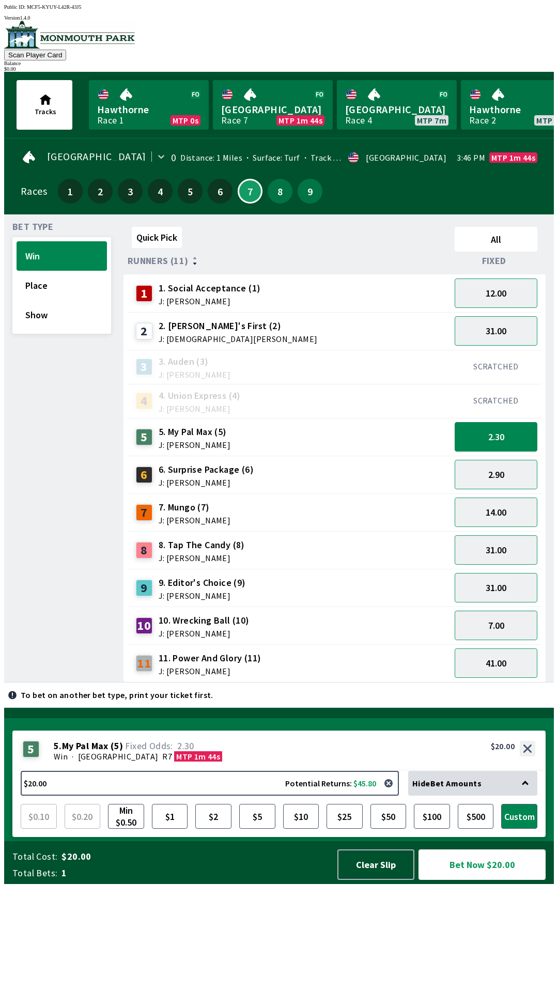
click at [490, 880] on button "Bet Now $20.00" at bounding box center [482, 865] width 127 height 30
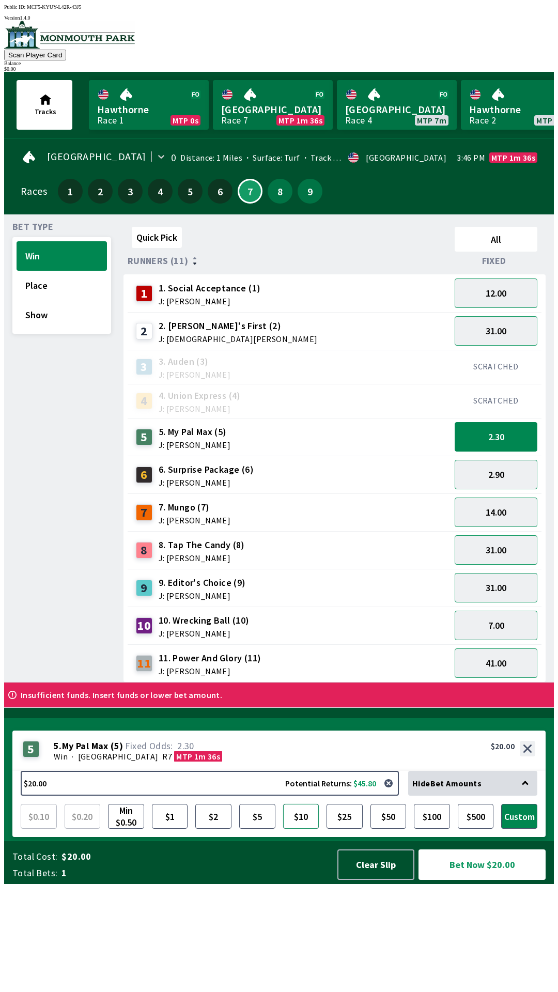
click at [302, 829] on button "$10" at bounding box center [301, 816] width 36 height 25
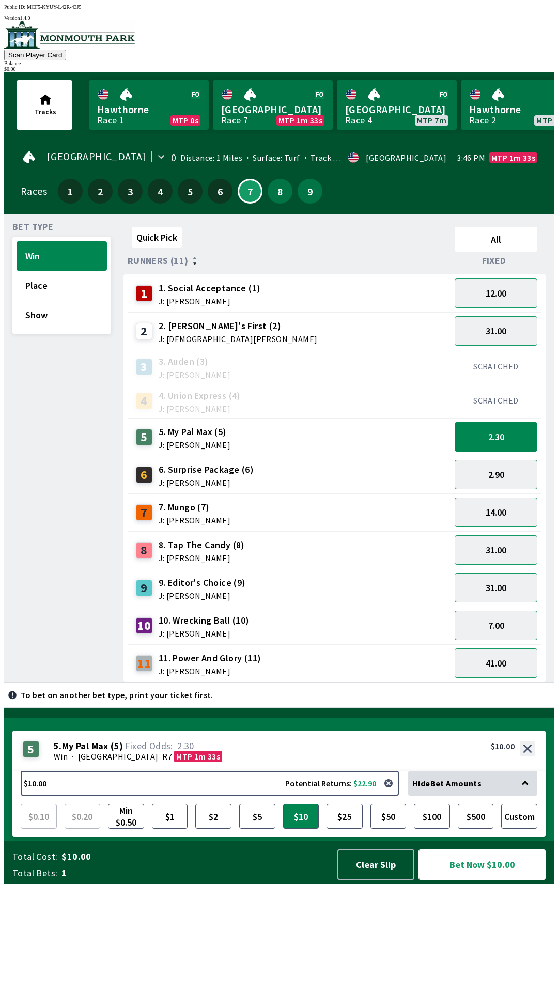
click at [488, 880] on button "Bet Now $10.00" at bounding box center [482, 865] width 127 height 30
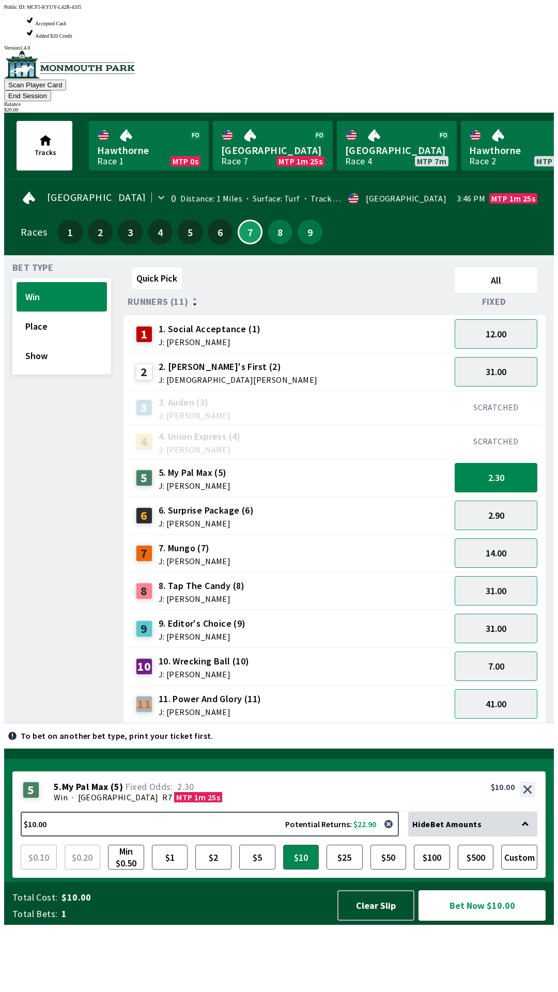
click at [489, 837] on div "Hide Bet Amounts" at bounding box center [472, 824] width 129 height 25
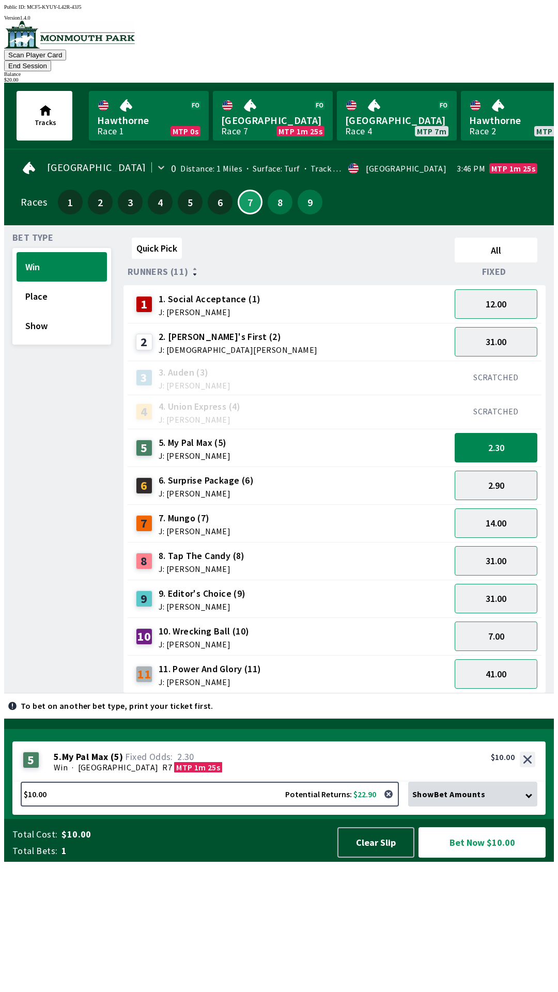
click at [484, 800] on span "Show Bet Amounts" at bounding box center [448, 794] width 73 height 10
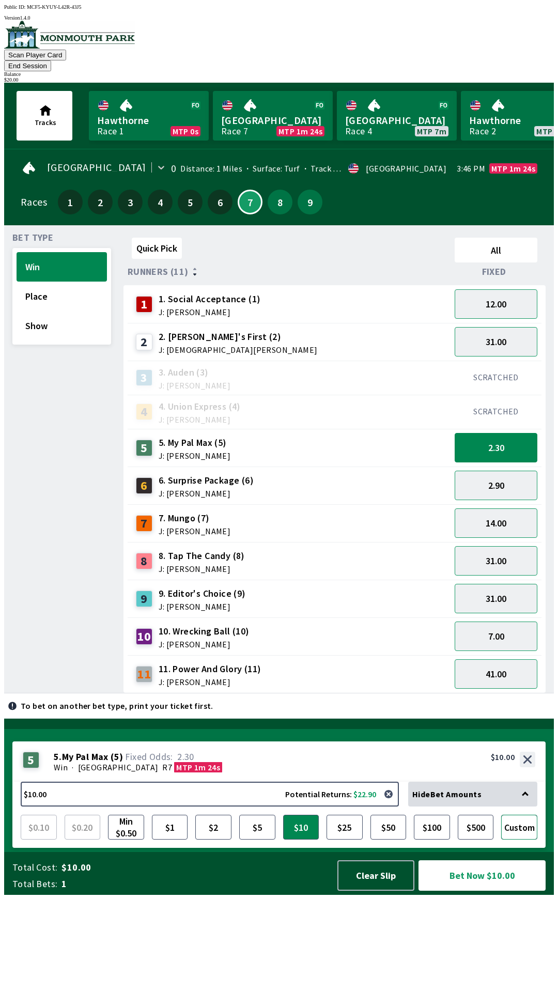
click at [523, 840] on button "Custom" at bounding box center [519, 827] width 36 height 25
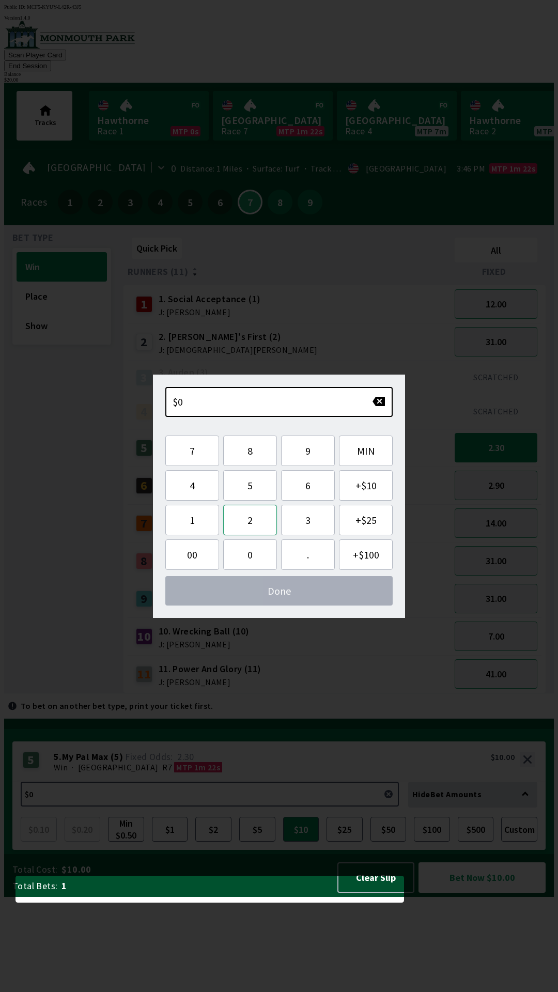
click at [255, 521] on button "2" at bounding box center [250, 520] width 54 height 30
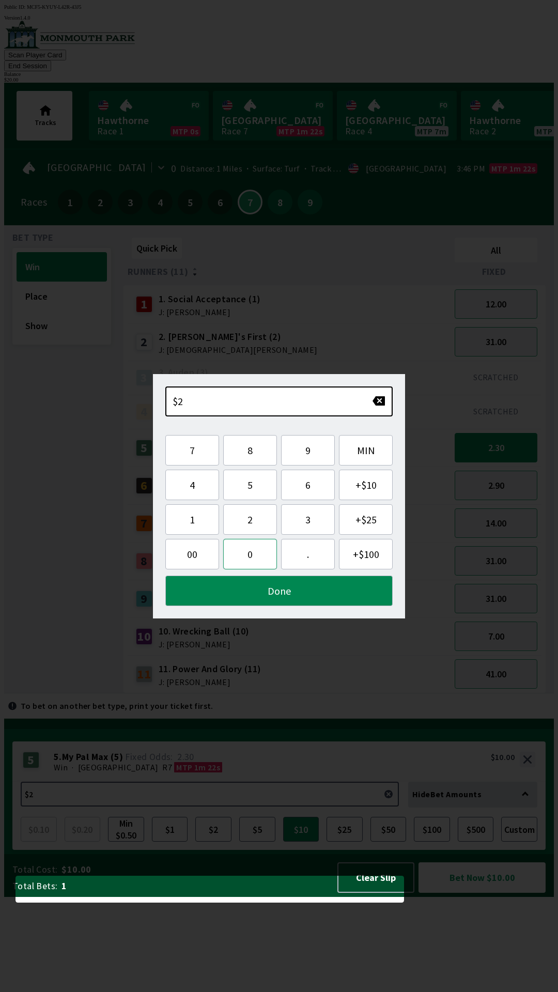
click at [253, 556] on button "0" at bounding box center [250, 554] width 54 height 30
click at [292, 590] on button "Done" at bounding box center [278, 591] width 227 height 30
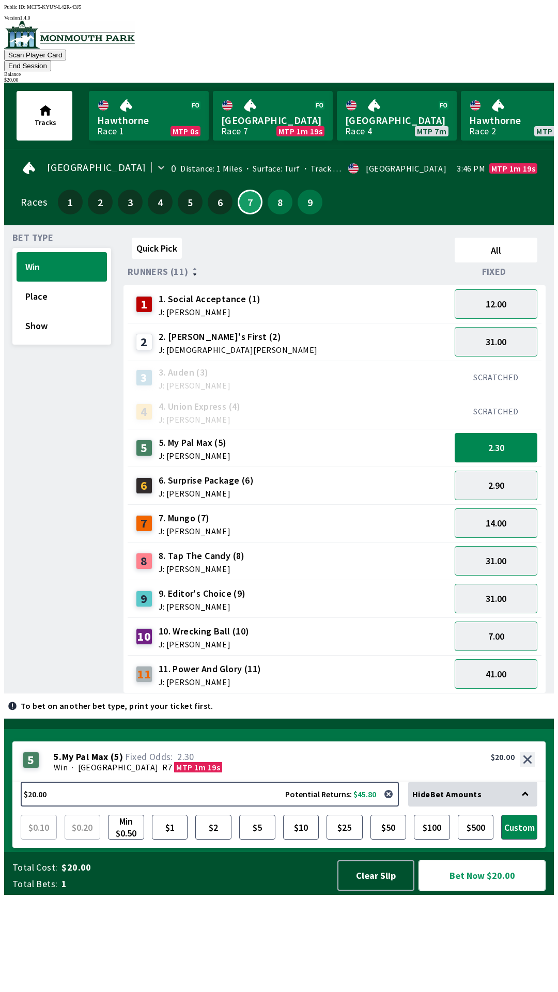
click at [493, 891] on button "Bet Now $20.00" at bounding box center [482, 876] width 127 height 30
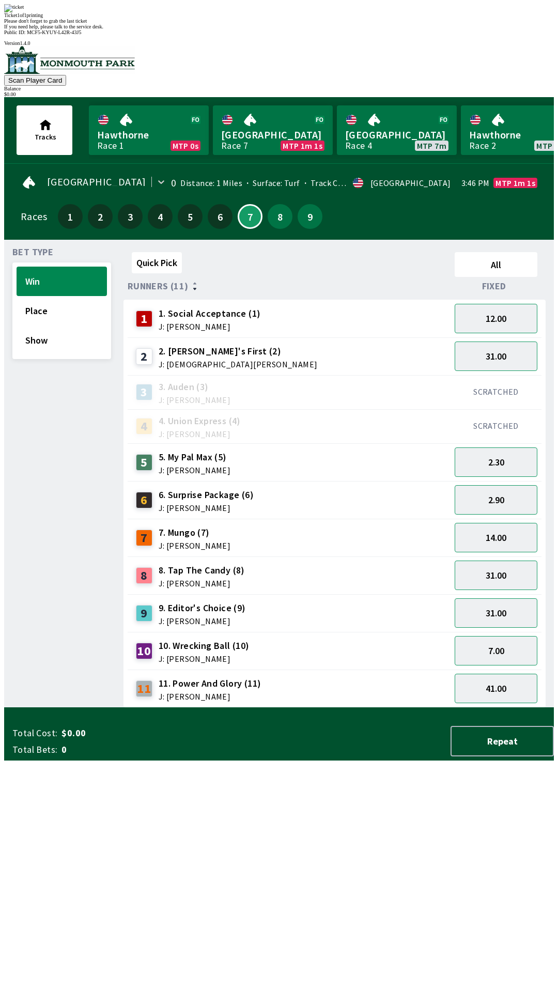
click at [334, 708] on div "Quick Pick All Runners (11) Fixed 1 1. Social Acceptance (1) J: [PERSON_NAME] 1…" at bounding box center [339, 478] width 431 height 460
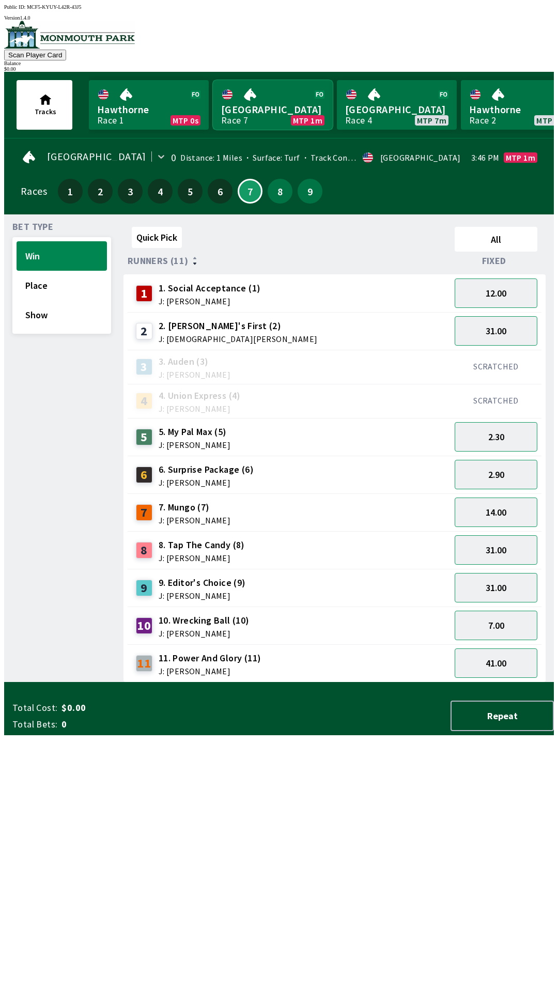
click at [271, 91] on link "[GEOGRAPHIC_DATA] Race 7 MTP 1m" at bounding box center [273, 105] width 120 height 50
click at [57, 321] on button "Show" at bounding box center [62, 314] width 90 height 29
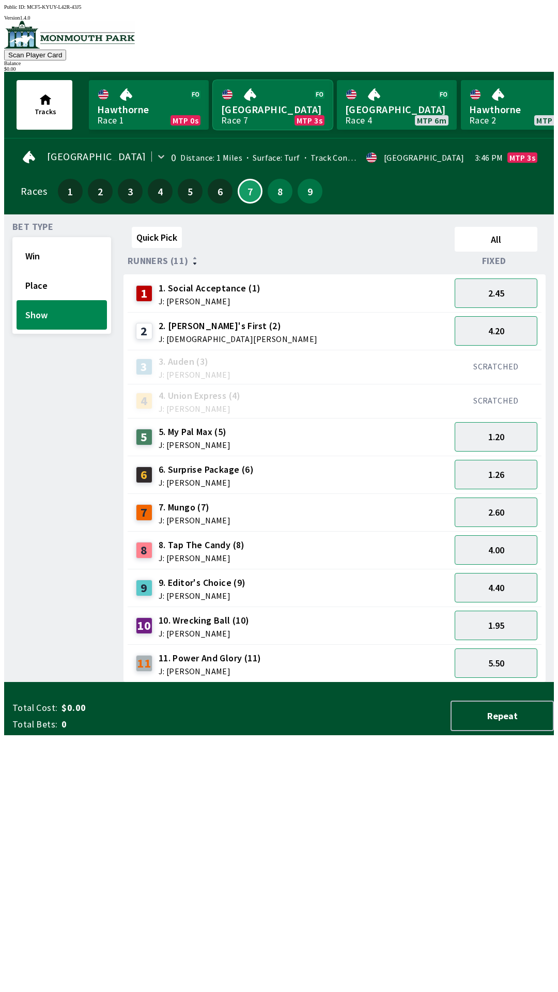
click at [252, 112] on link "[GEOGRAPHIC_DATA] Race 7 MTP 3s" at bounding box center [273, 105] width 120 height 50
click at [252, 99] on link "Monmouth Park Race 7 MTP 2s" at bounding box center [273, 105] width 120 height 50
click at [253, 97] on link "Monmouth Park Race 7 MTP 2s" at bounding box center [273, 105] width 120 height 50
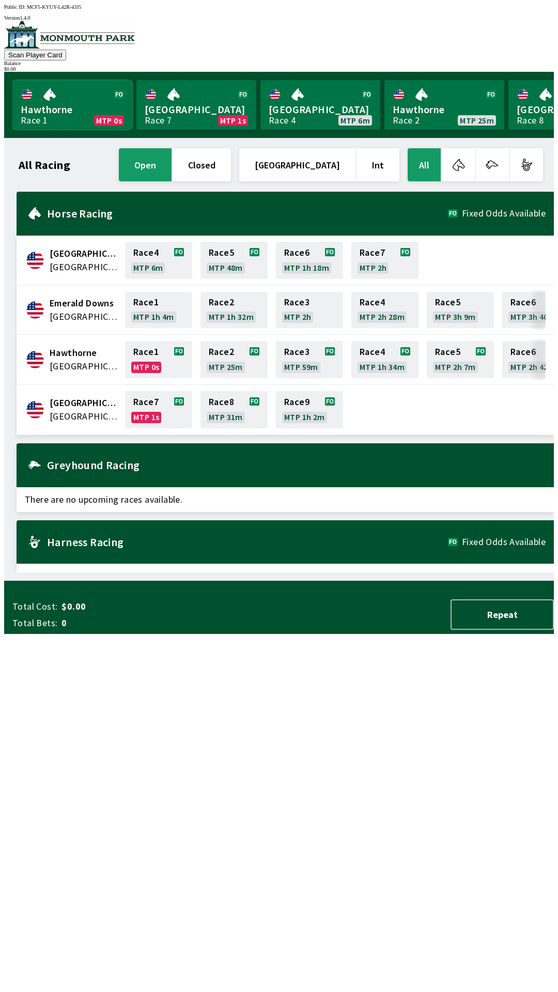
click at [34, 98] on link "Hawthorne Race 1 MTP 0s" at bounding box center [72, 105] width 120 height 50
click at [186, 111] on link "Monmouth Park Race 7 MTP 0s" at bounding box center [196, 105] width 120 height 50
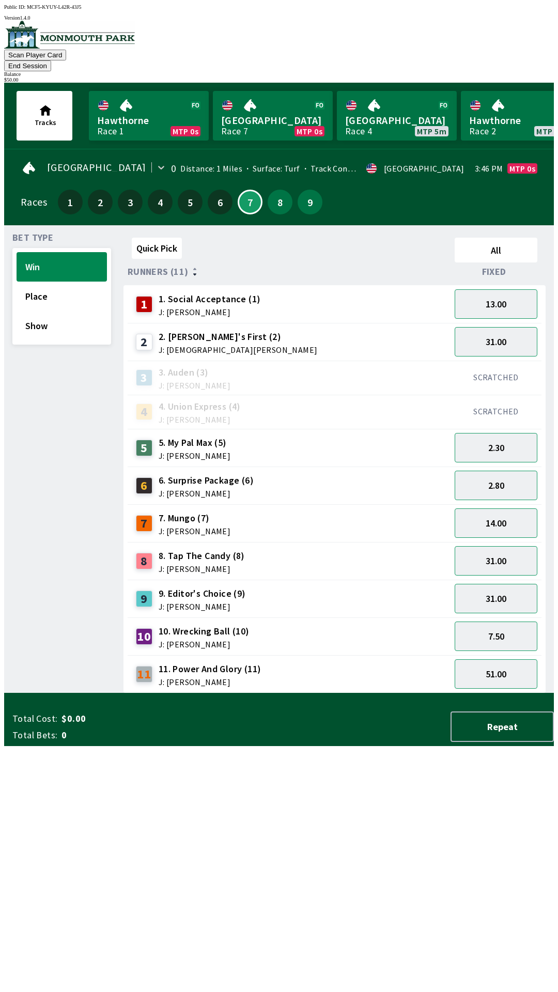
click at [23, 417] on div "Bet Type Win Place Show" at bounding box center [61, 464] width 99 height 460
click at [176, 625] on span "10. Wrecking Ball (10)" at bounding box center [204, 631] width 91 height 13
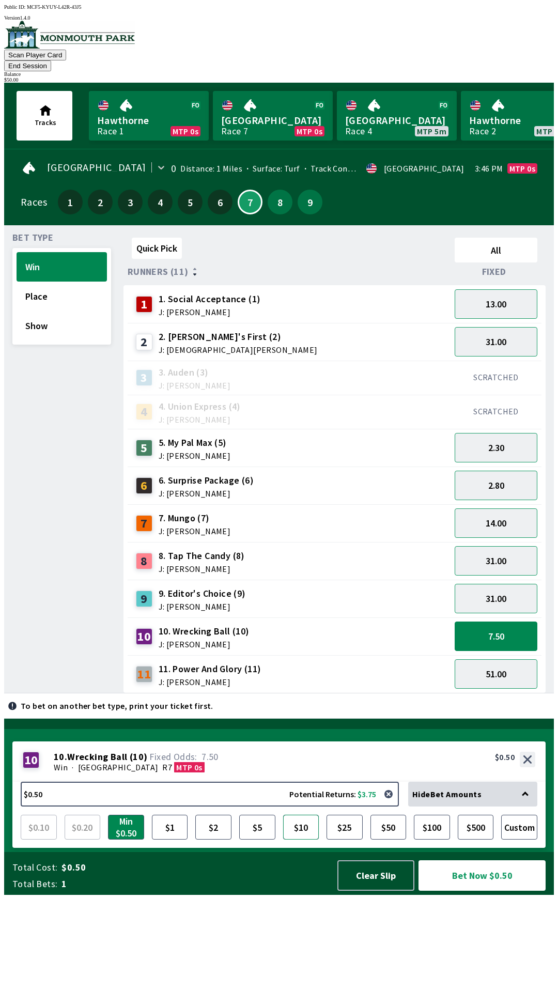
click at [300, 840] on button "$10" at bounding box center [301, 827] width 36 height 25
click at [170, 625] on span "10. Wrecking Ball (10)" at bounding box center [204, 631] width 91 height 13
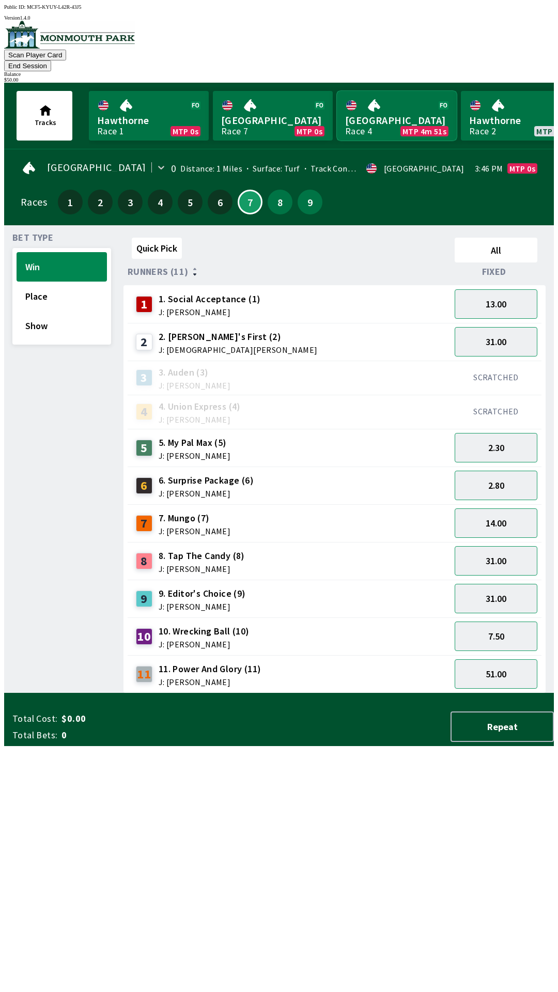
click at [415, 91] on link "Canterbury Park Race 4 MTP 4m 51s" at bounding box center [397, 116] width 120 height 50
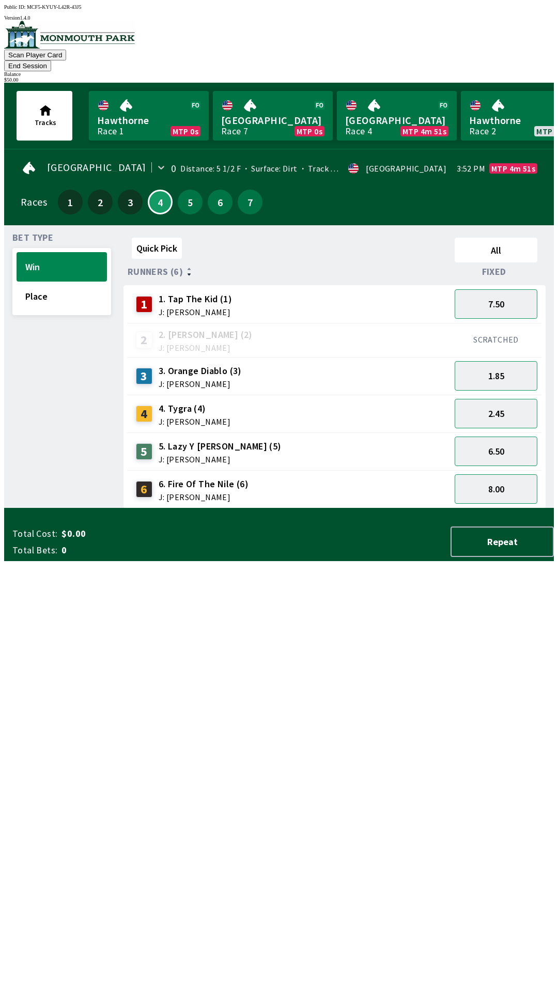
click at [51, 60] on button "End Session" at bounding box center [27, 65] width 47 height 11
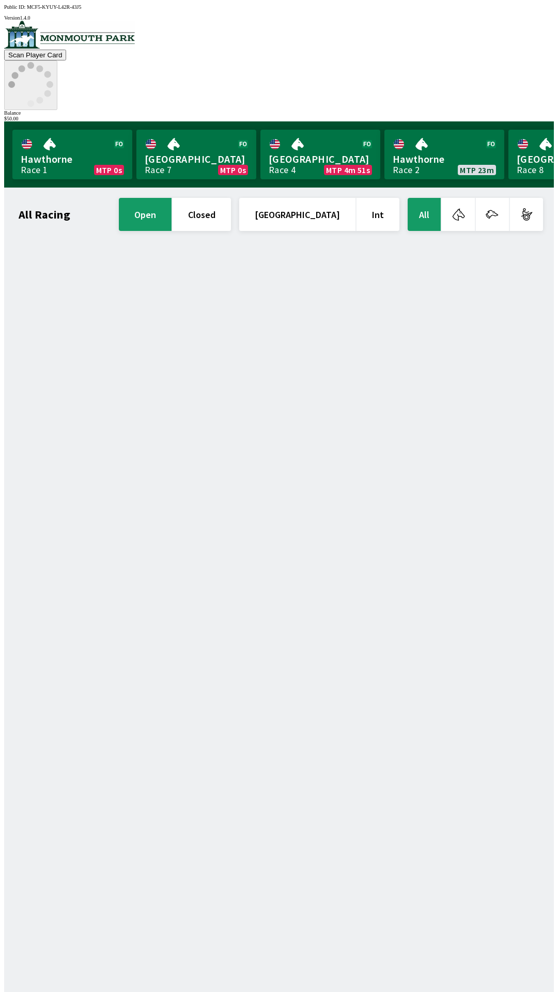
click at [53, 62] on icon at bounding box center [30, 84] width 45 height 45
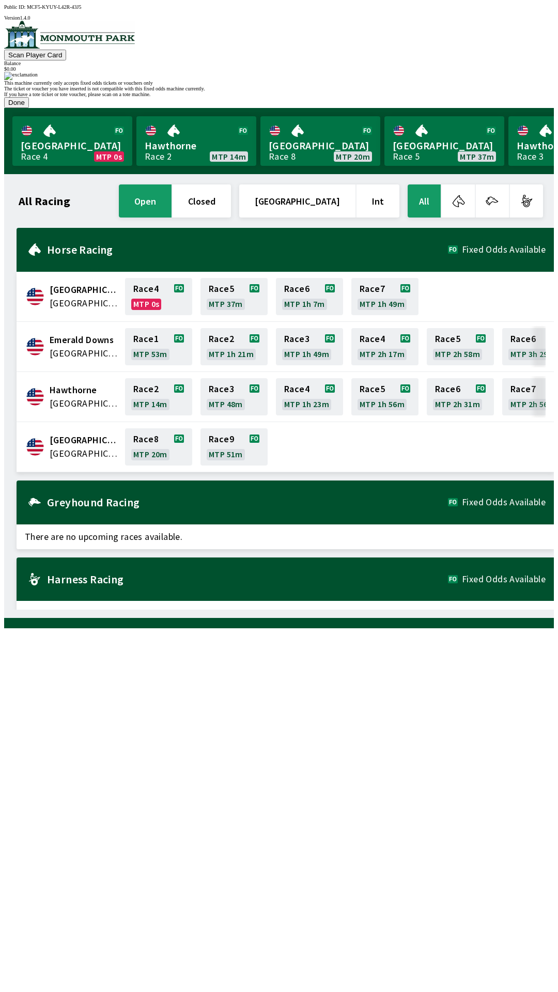
click at [29, 108] on button "Done" at bounding box center [16, 102] width 25 height 11
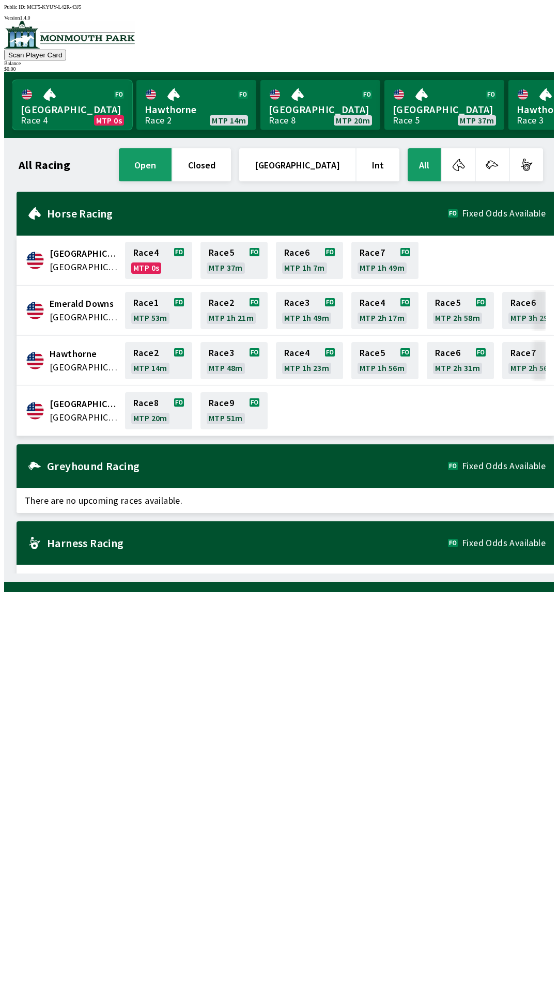
click at [58, 93] on link "Canterbury Park Race 4 MTP 0s" at bounding box center [72, 105] width 120 height 50
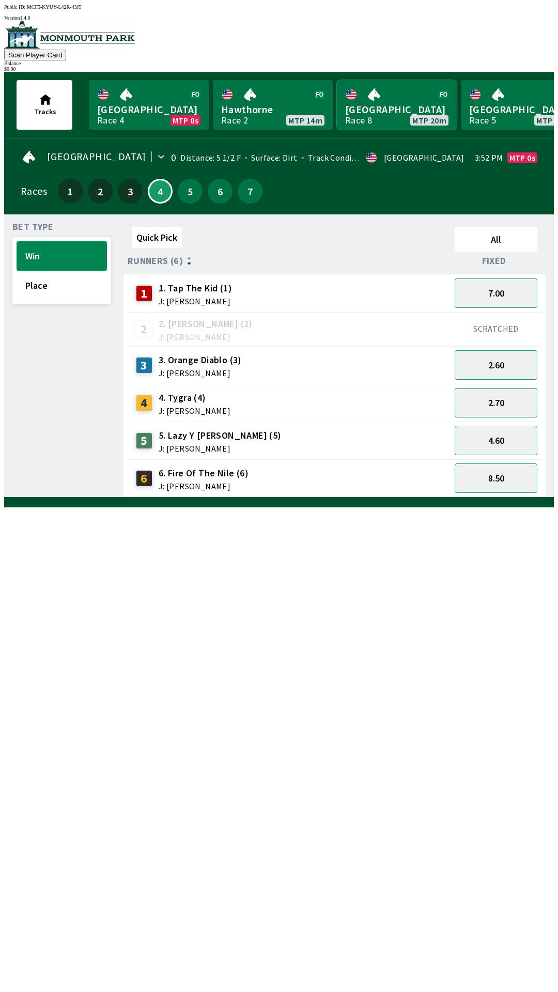
click at [372, 109] on link "[GEOGRAPHIC_DATA] Race 8 MTP 20m" at bounding box center [397, 105] width 120 height 50
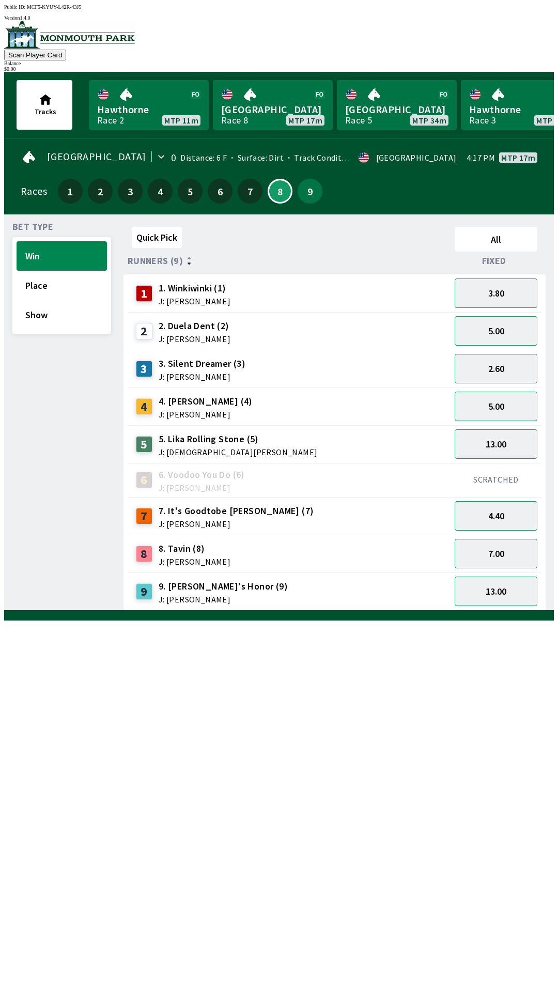
click at [223, 611] on div "Quick Pick All Runners (9) Fixed 1 1. Winkiwinki (1) J: [PERSON_NAME] 3.80 2 2.…" at bounding box center [339, 417] width 431 height 388
click at [307, 611] on div "Quick Pick All Runners (9) Fixed 1 1. Winkiwinki (1) J: [PERSON_NAME] 6.50 2 2.…" at bounding box center [339, 417] width 431 height 388
click at [222, 282] on span "1. Winkiwinki (1)" at bounding box center [195, 288] width 72 height 13
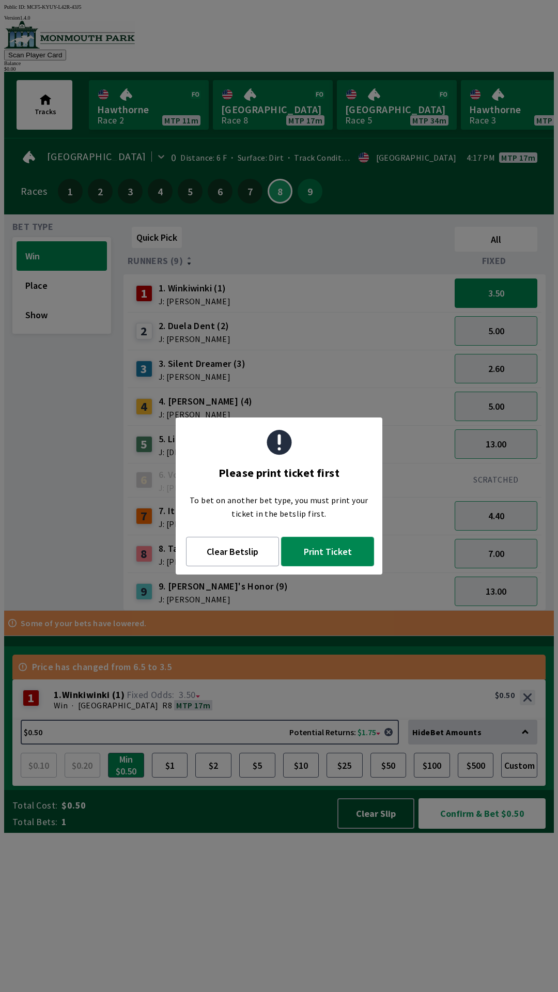
click at [322, 556] on button "Print Ticket" at bounding box center [327, 551] width 93 height 29
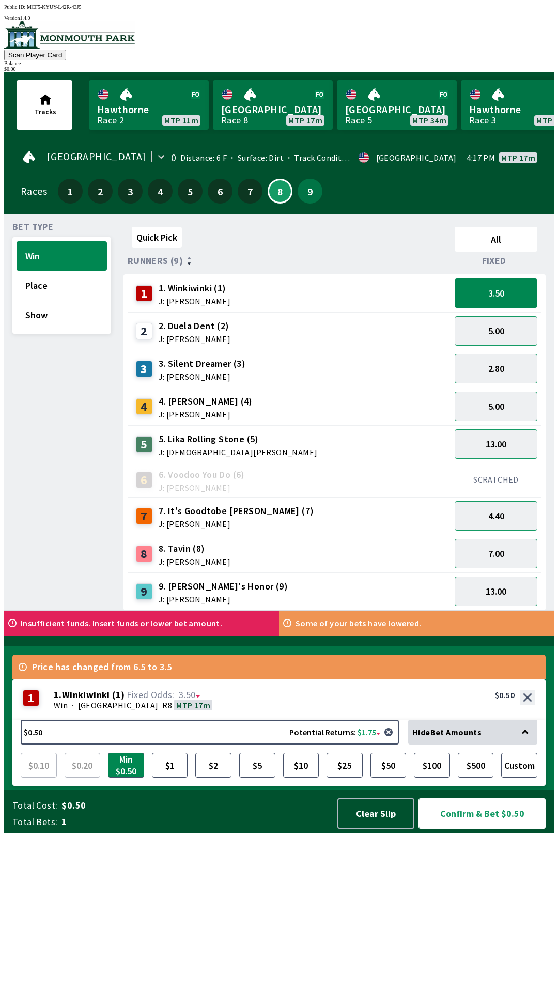
click at [487, 829] on button "Confirm & Bet $0.50" at bounding box center [482, 814] width 127 height 30
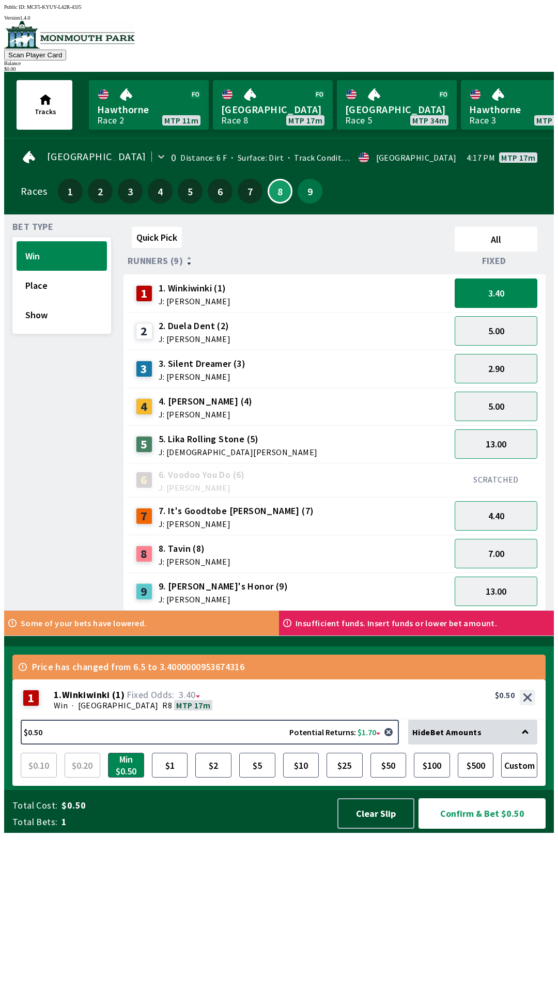
click at [478, 829] on button "Confirm & Bet $0.50" at bounding box center [482, 814] width 127 height 30
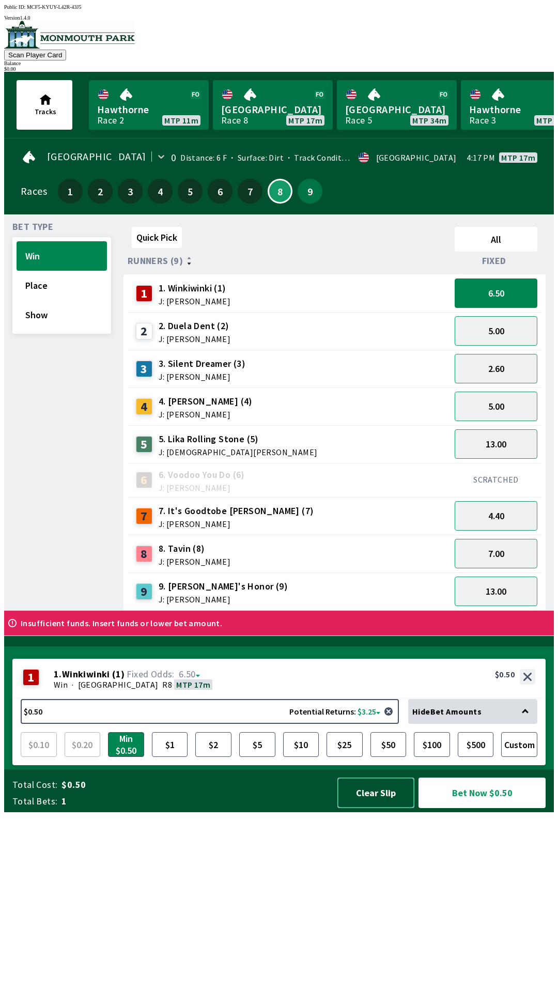
click at [386, 808] on button "Clear Slip" at bounding box center [376, 793] width 77 height 30
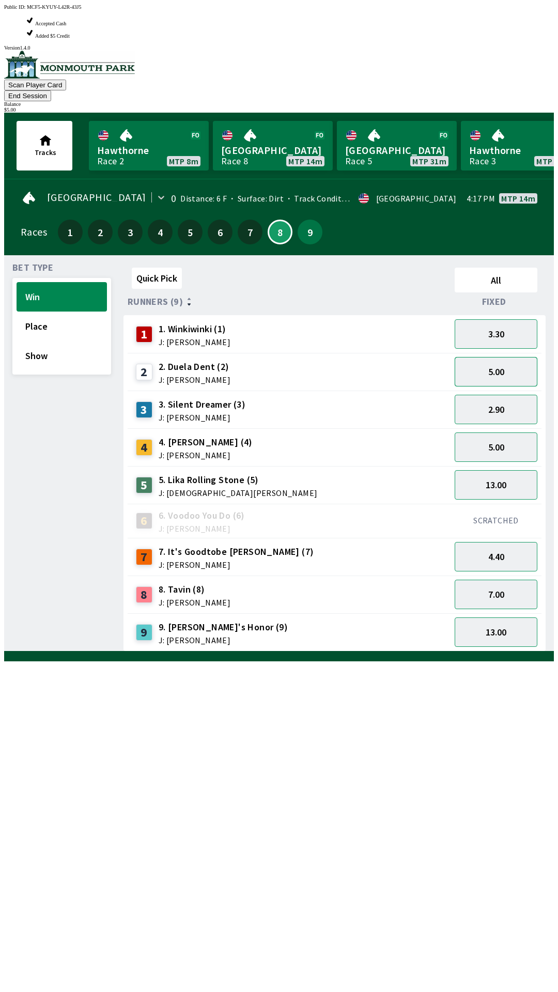
click at [479, 357] on button "5.00" at bounding box center [496, 371] width 83 height 29
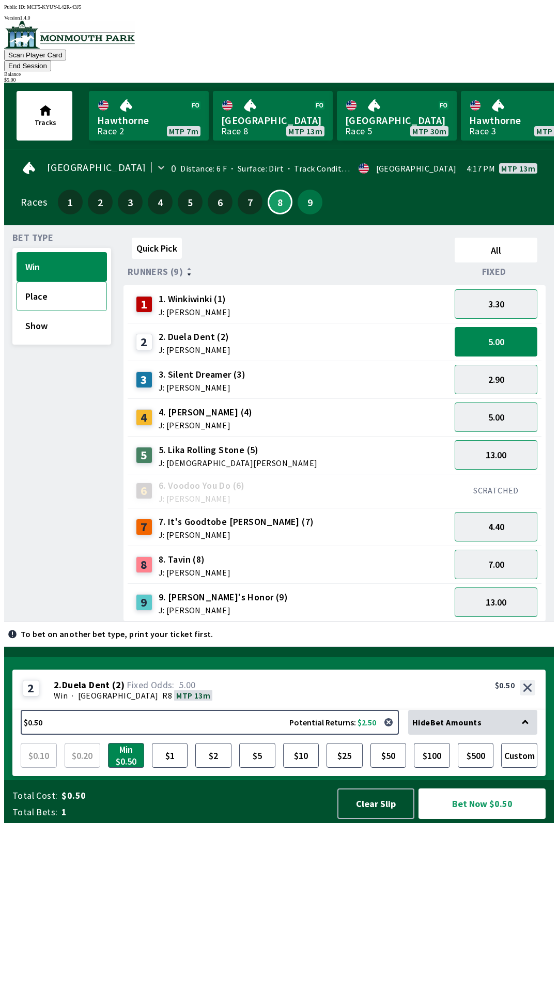
click at [52, 291] on button "Place" at bounding box center [62, 296] width 90 height 29
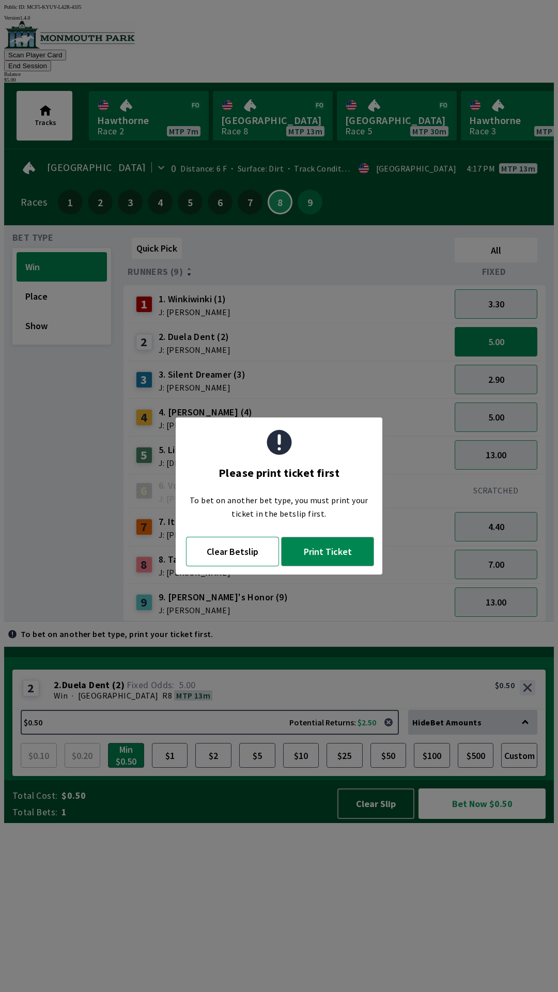
click at [228, 555] on button "Clear Betslip" at bounding box center [232, 551] width 93 height 29
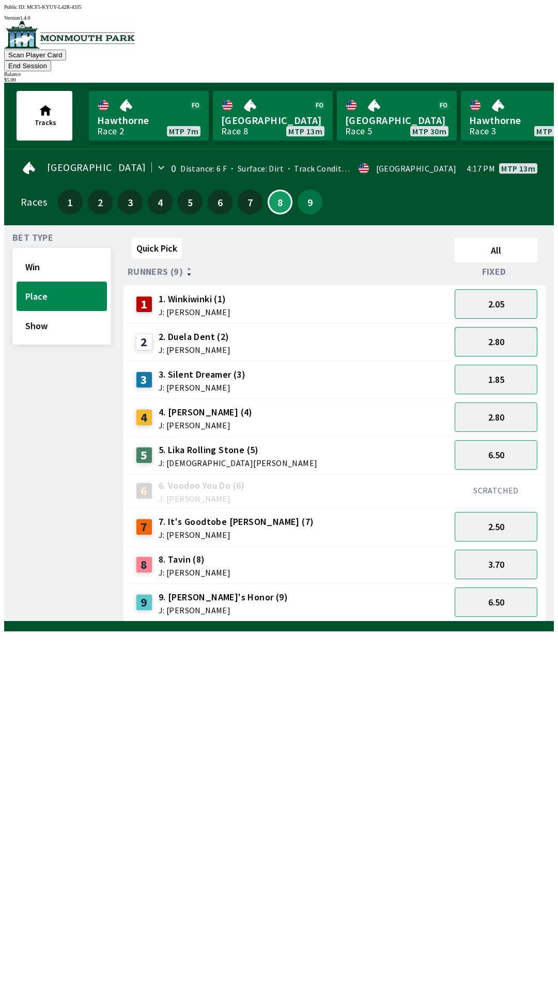
click at [501, 331] on button "2.80" at bounding box center [496, 341] width 83 height 29
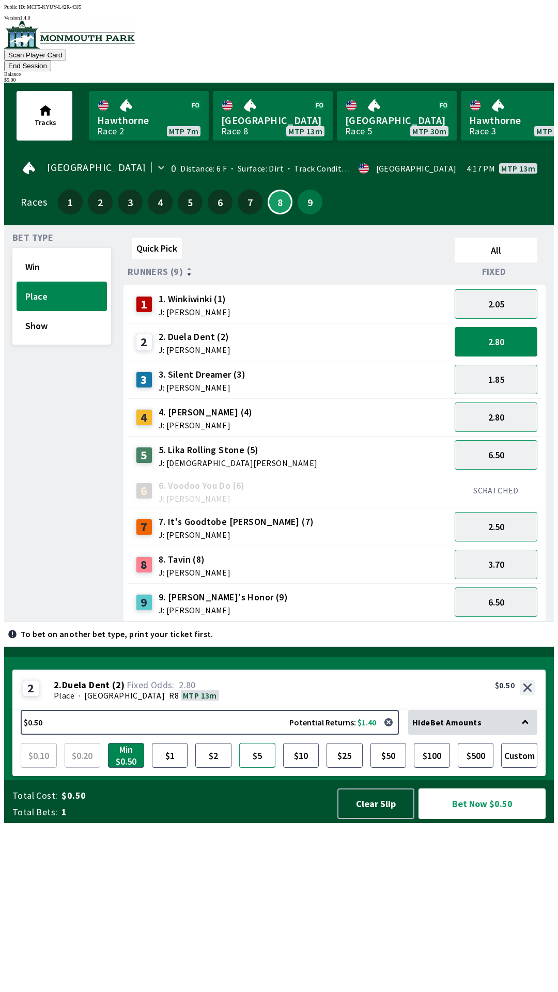
click at [252, 768] on button "$5" at bounding box center [257, 755] width 36 height 25
click at [488, 819] on button "Bet Now $5.00" at bounding box center [482, 804] width 127 height 30
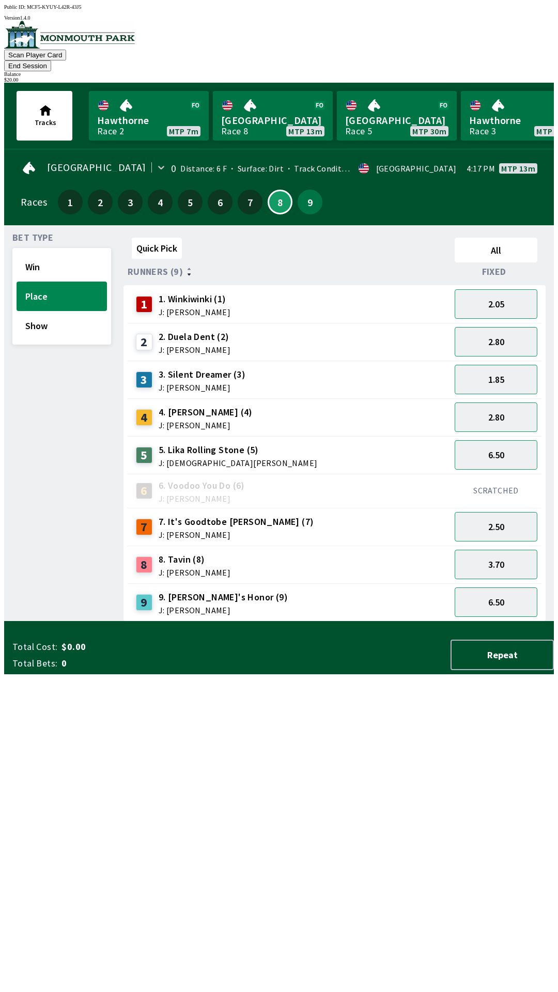
click at [299, 622] on div "Quick Pick All Runners (9) Fixed 1 1. Winkiwinki (1) J: [PERSON_NAME] 2.05 2 2.…" at bounding box center [339, 428] width 431 height 388
click at [505, 404] on button "2.80" at bounding box center [496, 417] width 83 height 29
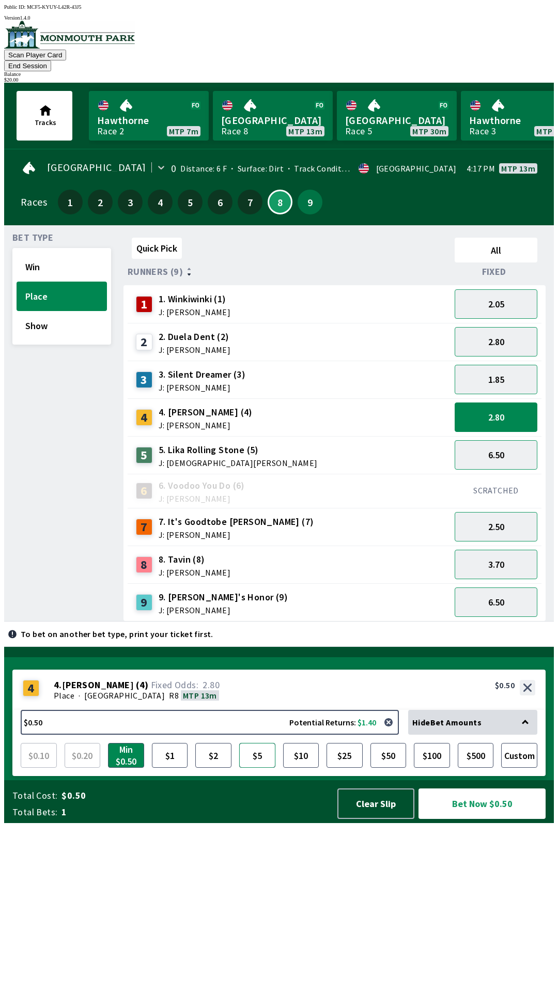
click at [264, 768] on button "$5" at bounding box center [257, 755] width 36 height 25
click at [473, 819] on button "Bet Now $5.00" at bounding box center [482, 804] width 127 height 30
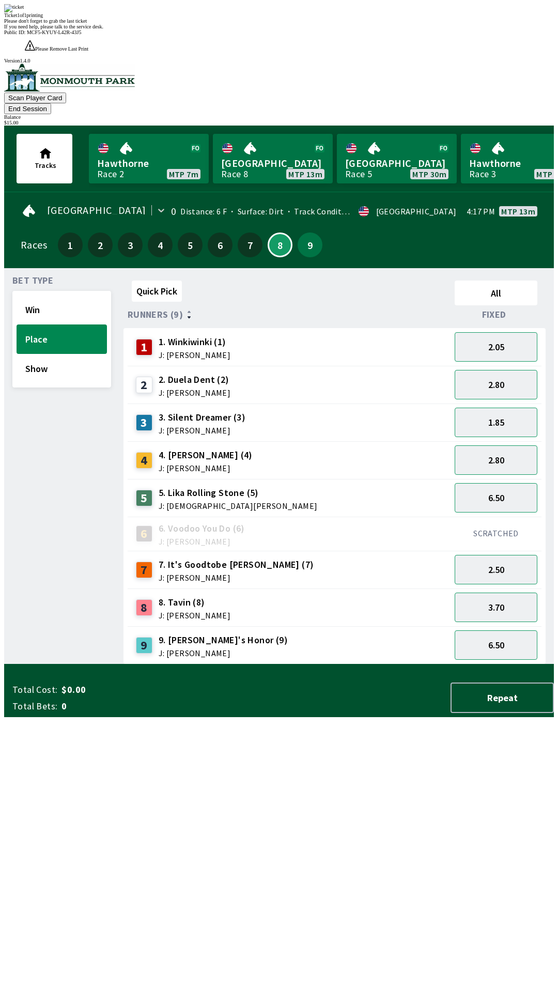
click at [259, 665] on div "Quick Pick All Runners (9) Fixed 1 1. Winkiwinki (1) J: [PERSON_NAME] 2.05 2 2.…" at bounding box center [339, 471] width 431 height 388
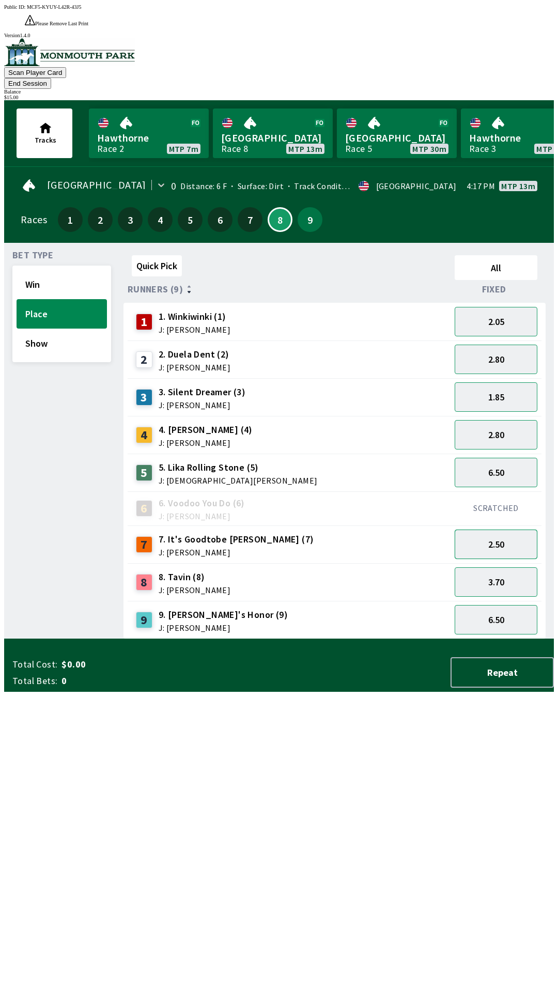
click at [501, 530] on button "2.50" at bounding box center [496, 544] width 83 height 29
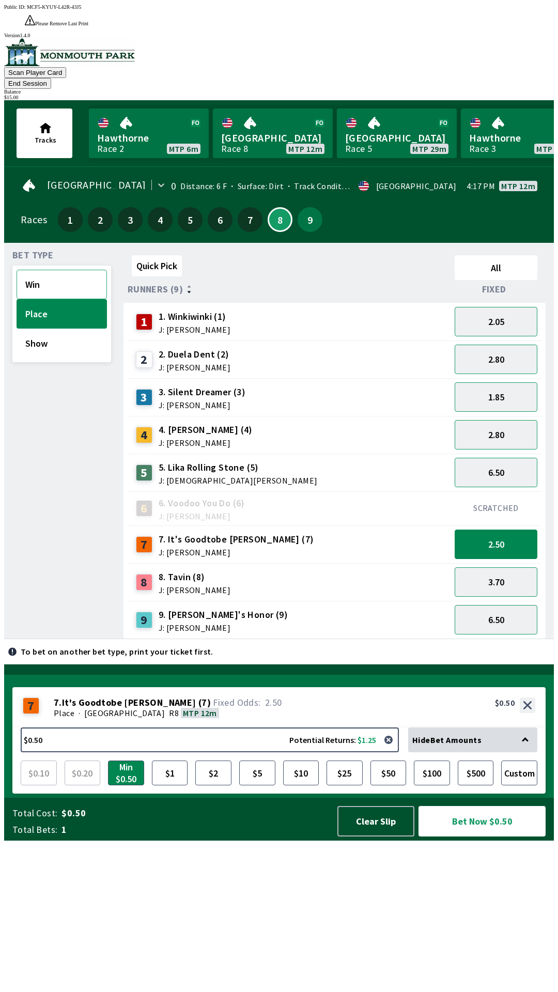
click at [42, 270] on button "Win" at bounding box center [62, 284] width 90 height 29
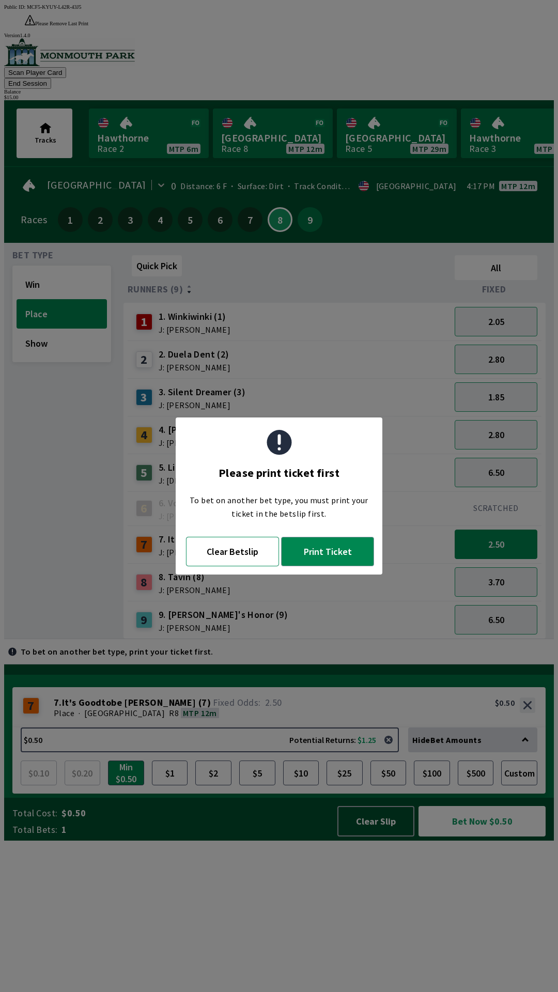
click at [234, 554] on button "Clear Betslip" at bounding box center [232, 551] width 93 height 29
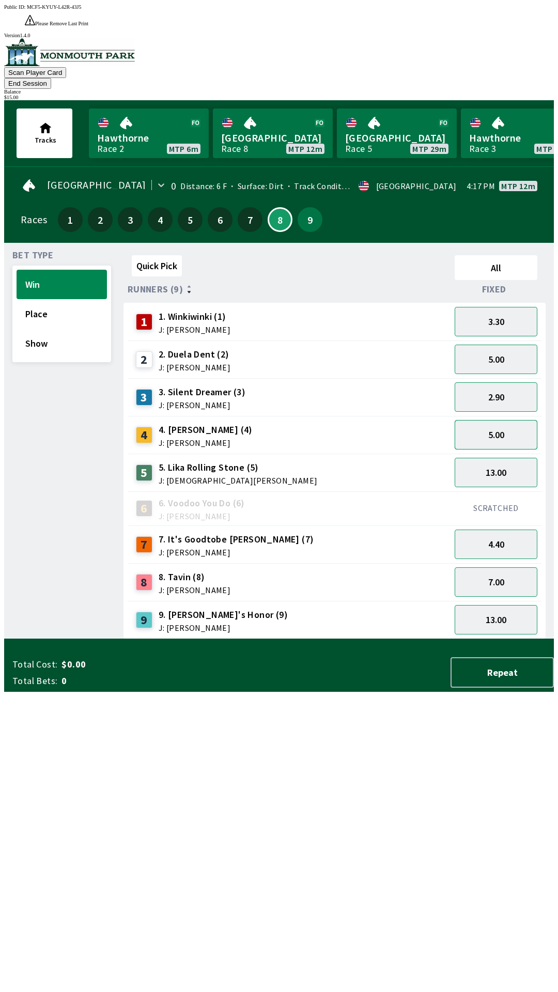
click at [503, 420] on button "5.00" at bounding box center [496, 434] width 83 height 29
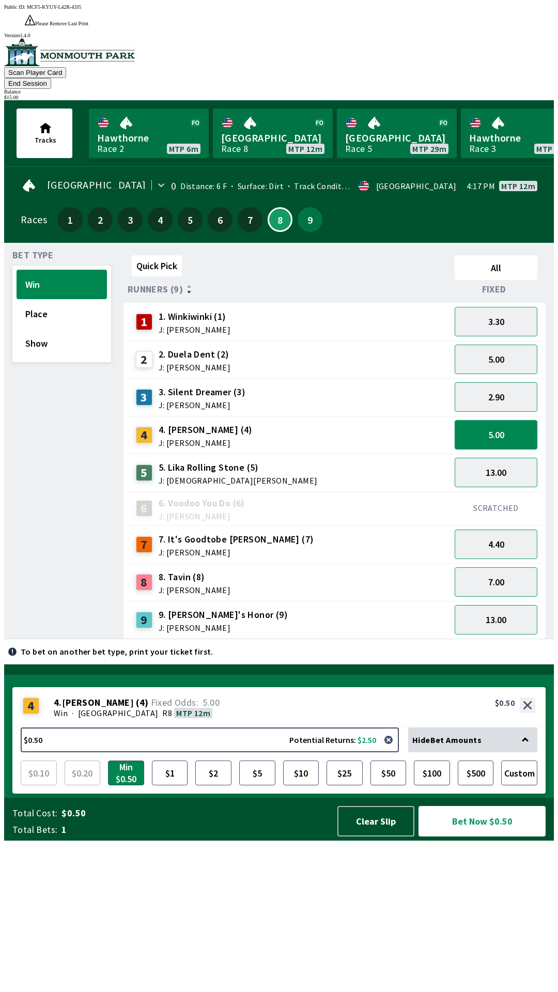
click at [487, 420] on button "5.00" at bounding box center [496, 434] width 83 height 29
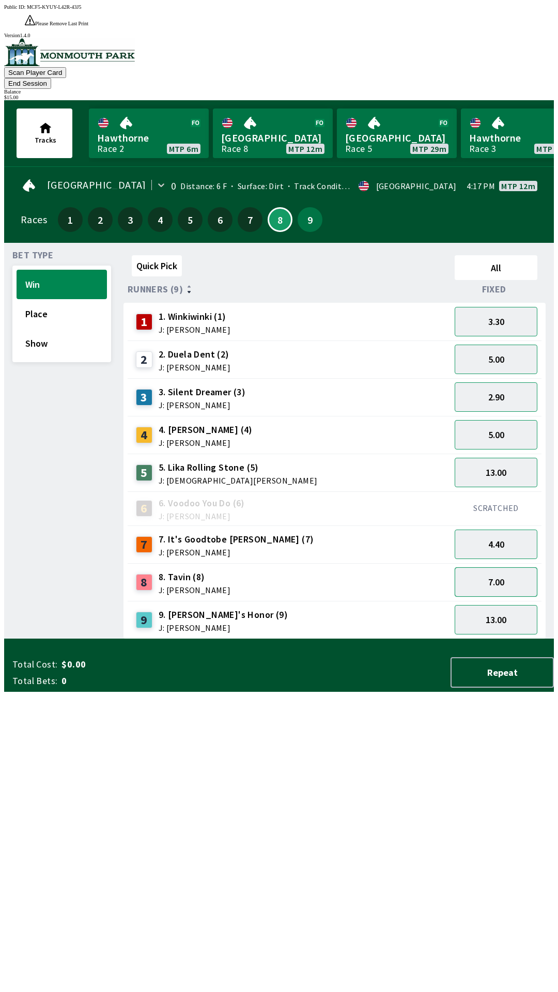
click at [505, 568] on button "7.00" at bounding box center [496, 582] width 83 height 29
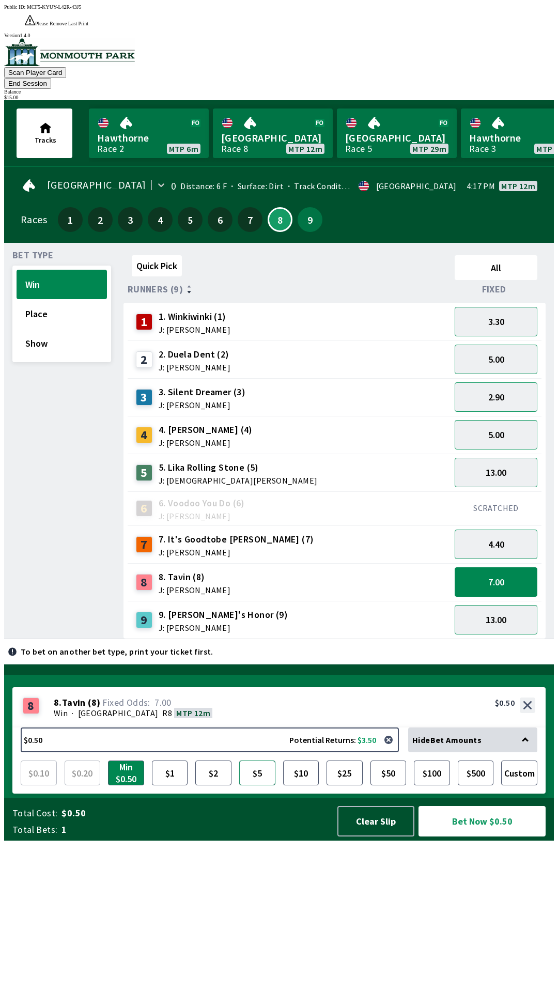
click at [249, 786] on button "$5" at bounding box center [257, 773] width 36 height 25
click at [474, 837] on button "Bet Now $5.00" at bounding box center [482, 821] width 127 height 30
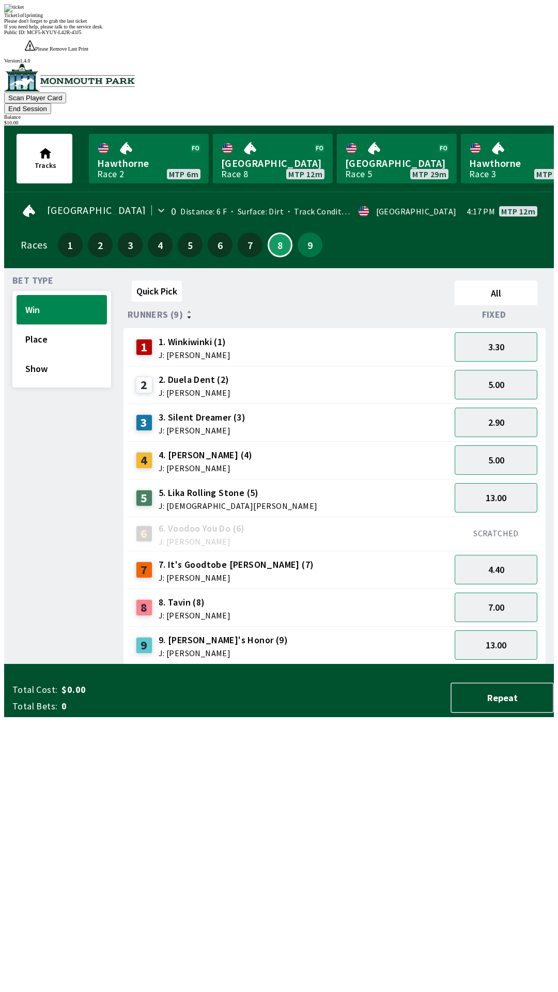
click at [323, 665] on div "Quick Pick All Runners (9) Fixed 1 1. Winkiwinki (1) J: [PERSON_NAME] 3.30 2 2.…" at bounding box center [339, 471] width 431 height 388
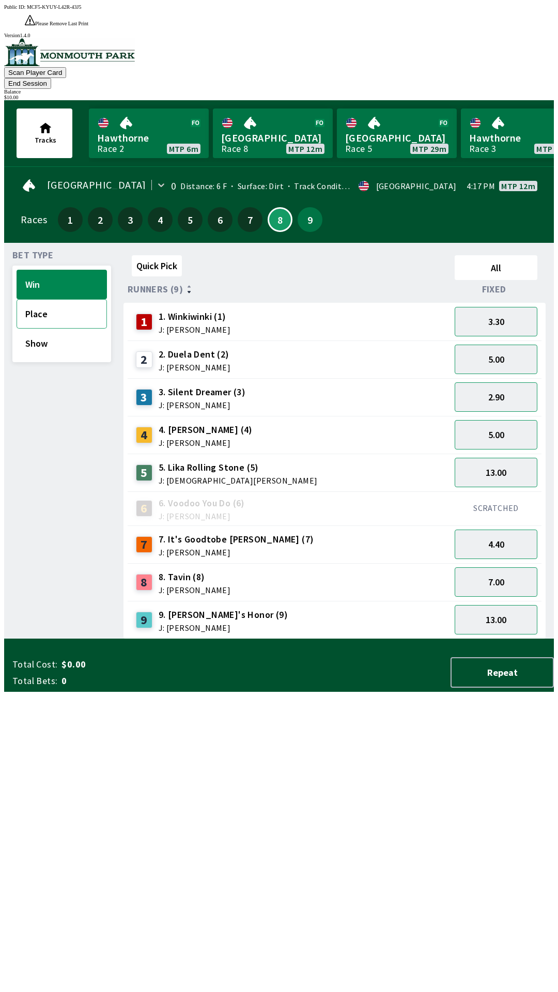
click at [42, 299] on button "Place" at bounding box center [62, 313] width 90 height 29
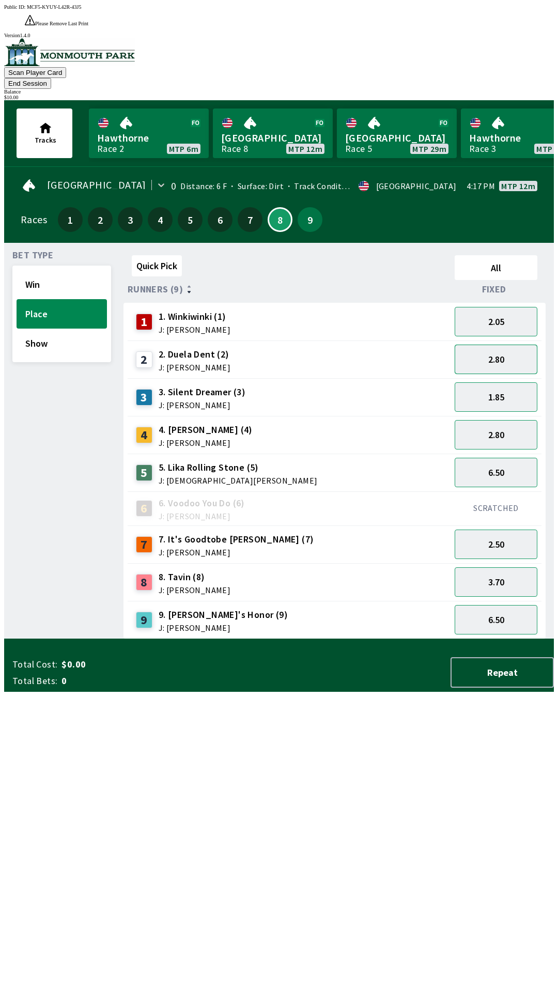
click at [493, 345] on button "2.80" at bounding box center [496, 359] width 83 height 29
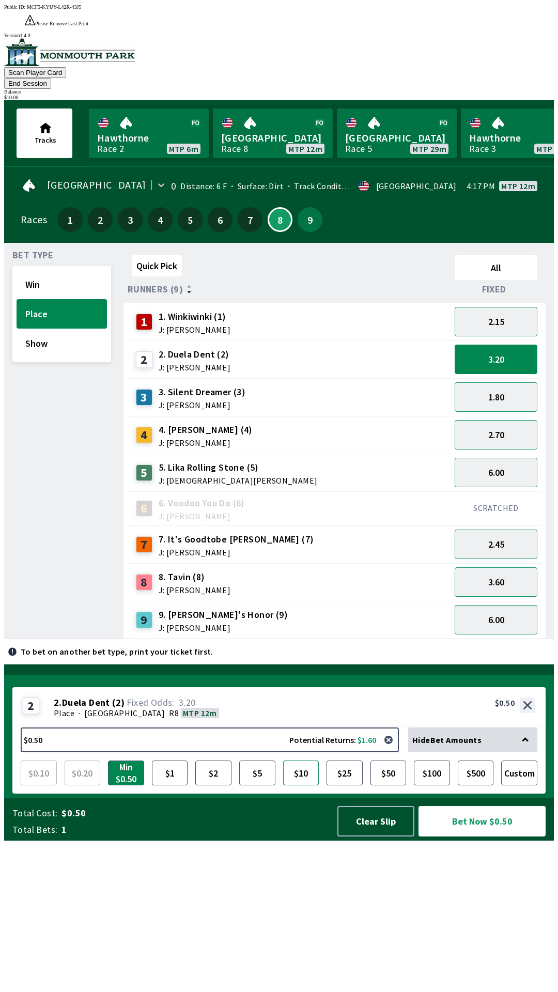
click at [299, 786] on button "$10" at bounding box center [301, 773] width 36 height 25
click at [473, 837] on button "Bet Now $10.00" at bounding box center [482, 821] width 127 height 30
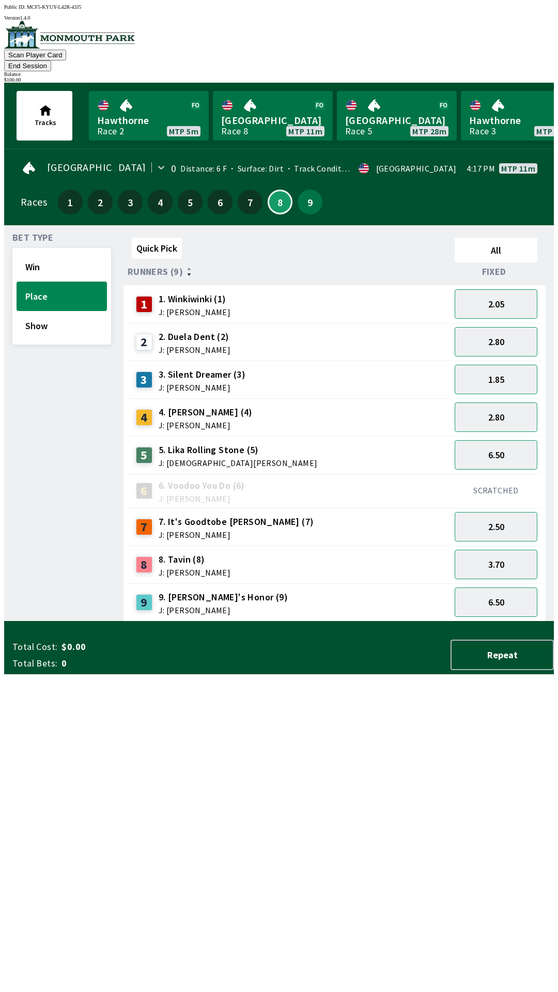
click at [103, 675] on div "Total Cost: $0.00 Total Bets: 0 Repeat" at bounding box center [283, 653] width 542 height 43
click at [115, 653] on span "$0.00" at bounding box center [143, 647] width 163 height 12
click at [522, 77] on div "$ 100.00" at bounding box center [279, 80] width 550 height 6
click at [51, 60] on button "End Session" at bounding box center [27, 65] width 47 height 11
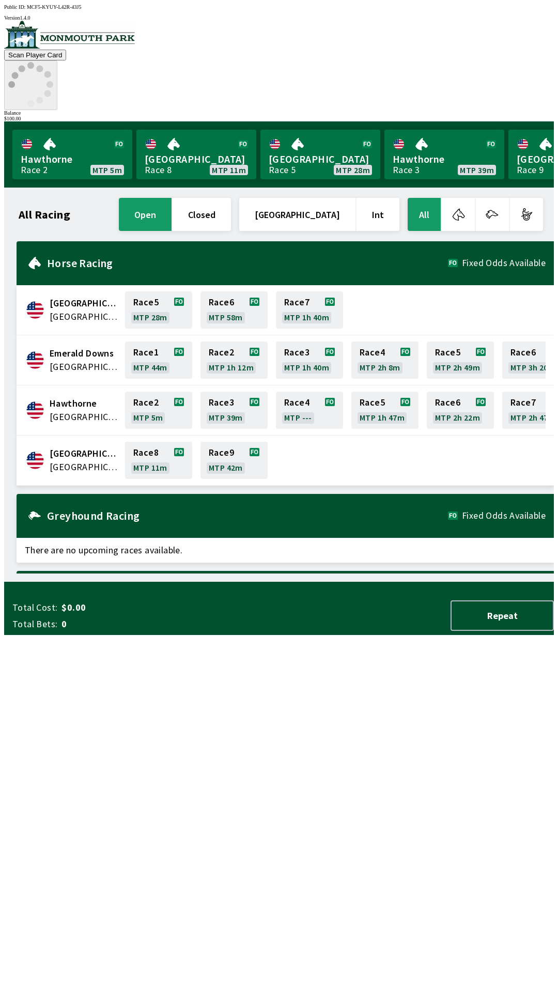
click at [53, 62] on icon at bounding box center [30, 84] width 45 height 45
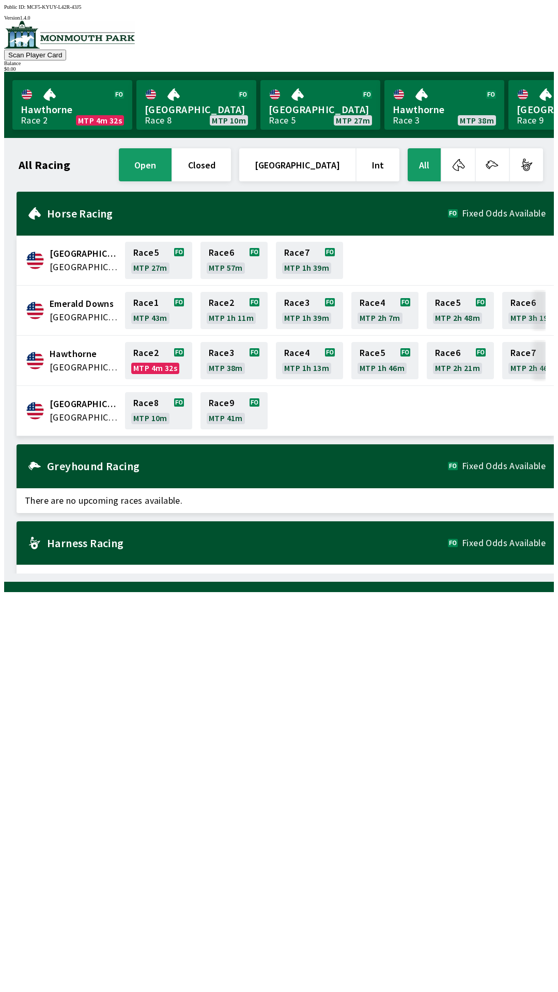
click at [291, 574] on div "All Racing open closed [GEOGRAPHIC_DATA] Int All [GEOGRAPHIC_DATA] [GEOGRAPHIC_…" at bounding box center [283, 359] width 542 height 427
click at [304, 574] on div "All Racing open closed [GEOGRAPHIC_DATA] Int All [GEOGRAPHIC_DATA] [GEOGRAPHIC_…" at bounding box center [283, 359] width 542 height 427
click at [69, 44] on img at bounding box center [69, 35] width 131 height 28
click at [20, 43] on img at bounding box center [69, 35] width 131 height 28
click at [231, 155] on button "closed" at bounding box center [202, 164] width 58 height 33
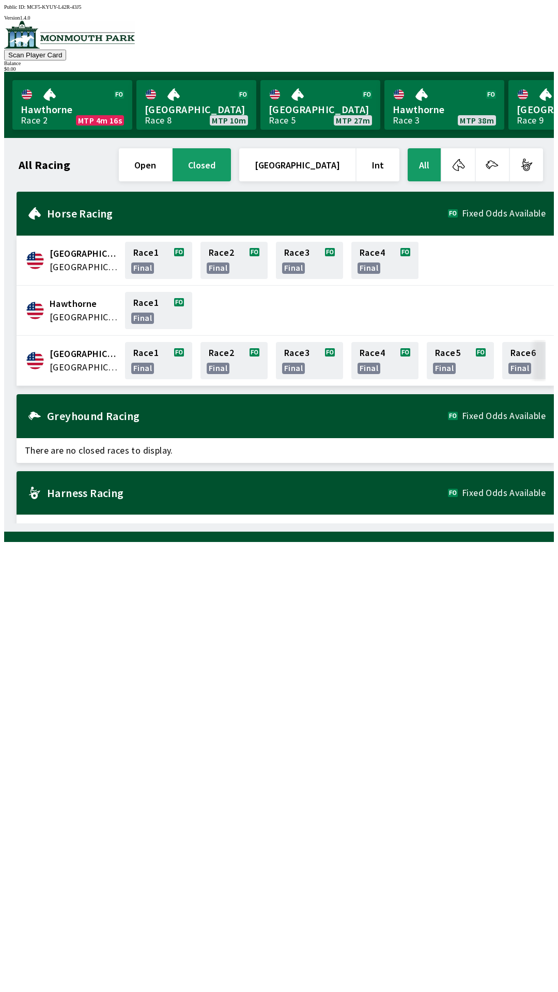
click at [173, 148] on button "closed" at bounding box center [202, 164] width 58 height 33
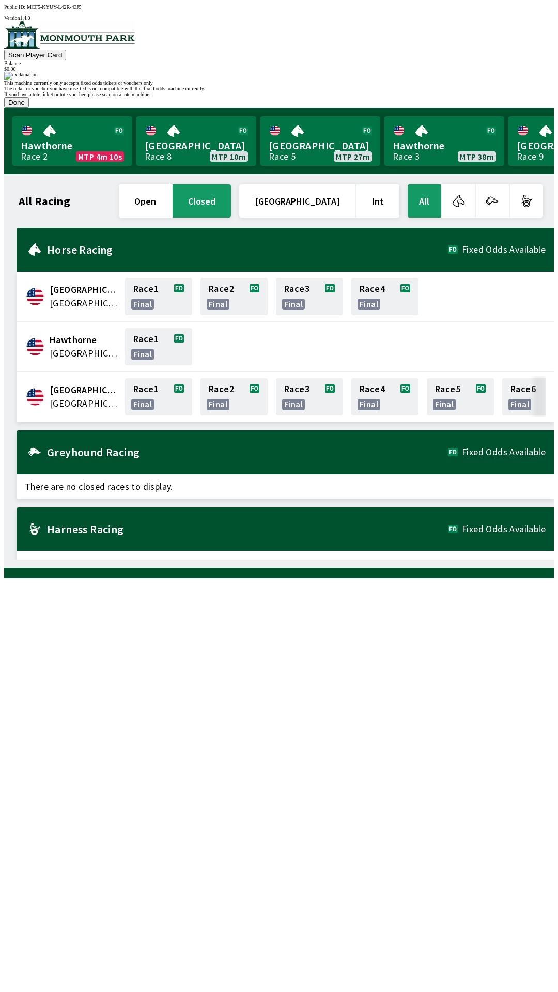
click at [29, 108] on button "Done" at bounding box center [16, 102] width 25 height 11
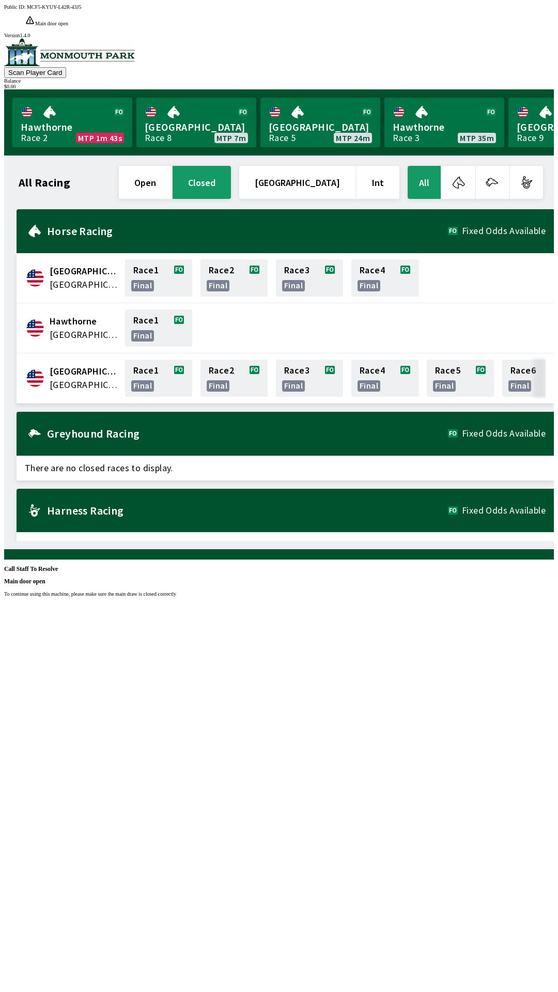
click at [545, 940] on div "Public ID: MCF5-KYUY-L42R-43J5 Main door open To continue using this machine, p…" at bounding box center [279, 500] width 550 height 992
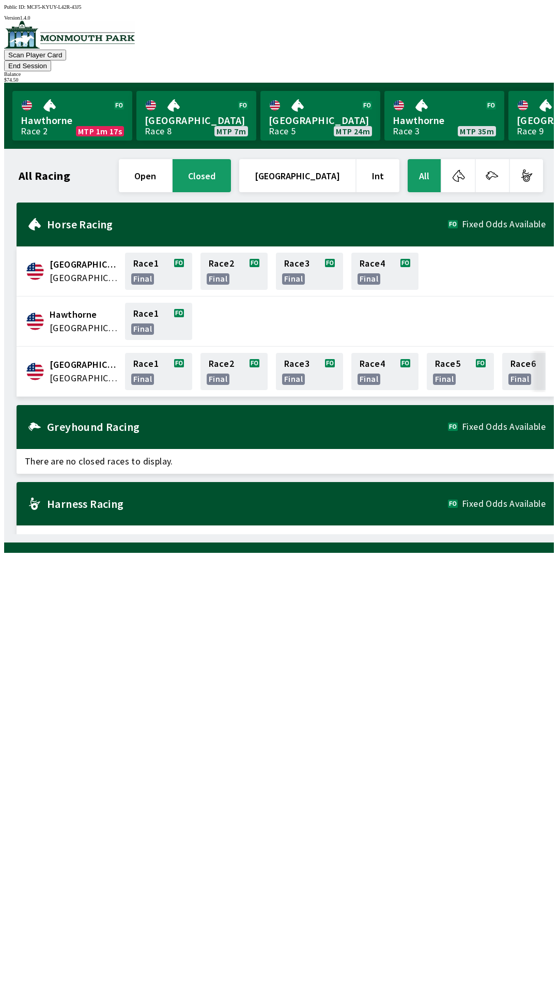
click at [51, 60] on button "End Session" at bounding box center [27, 65] width 47 height 11
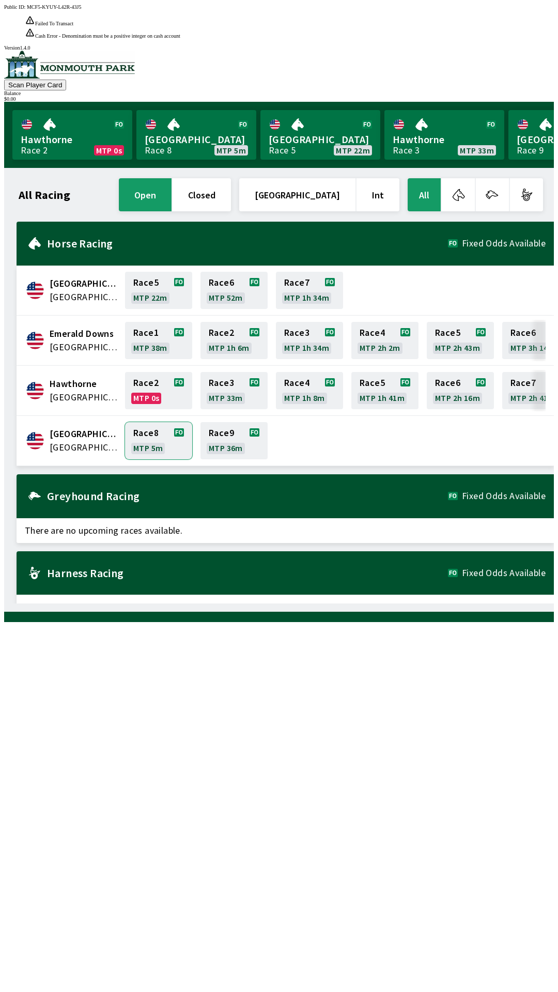
click at [145, 422] on link "Race 8 MTP 5m" at bounding box center [158, 440] width 67 height 37
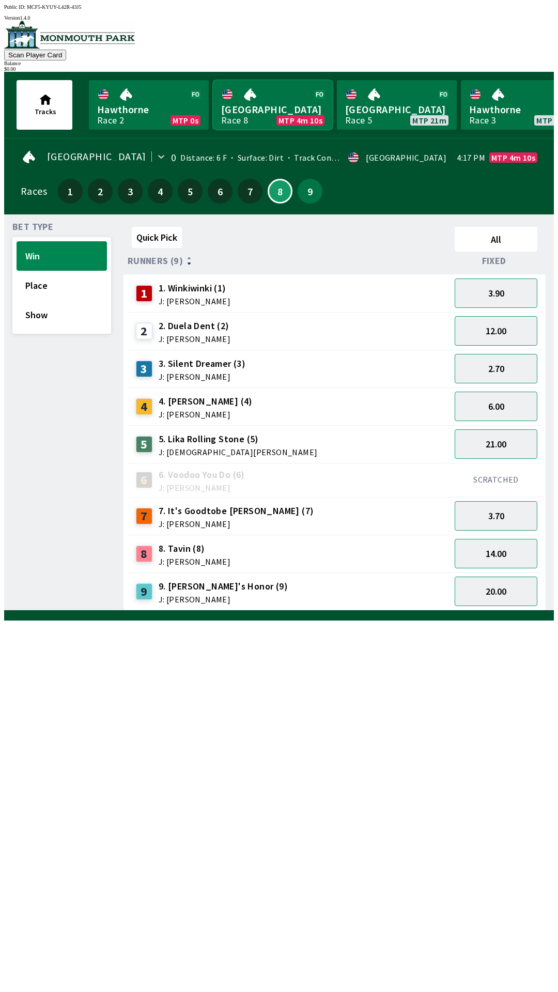
click at [271, 93] on link "[GEOGRAPHIC_DATA] Race 8 MTP 4m 10s" at bounding box center [273, 105] width 120 height 50
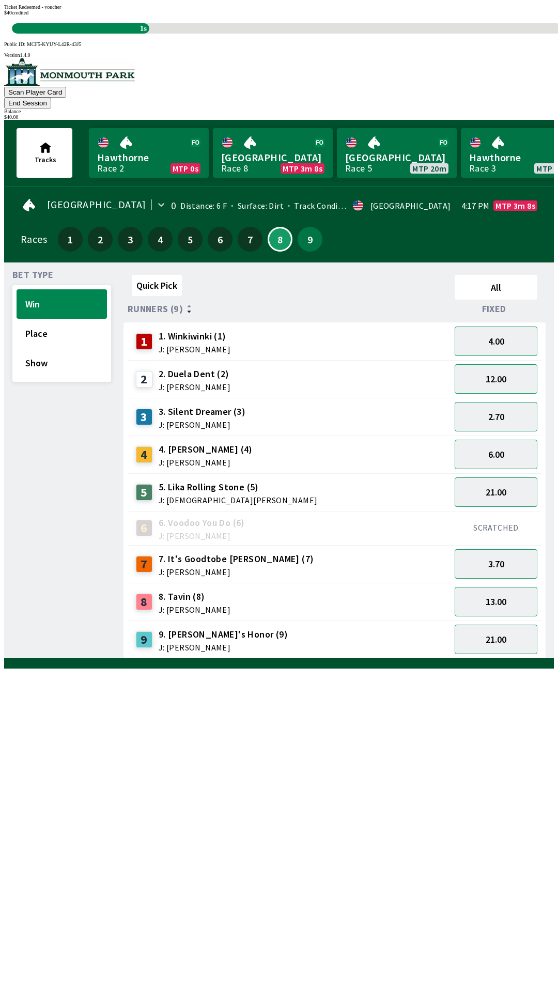
click at [340, 659] on div "Quick Pick All Runners (9) Fixed 1 1. Winkiwinki (1) J: [PERSON_NAME] 4.00 2 2.…" at bounding box center [339, 465] width 431 height 388
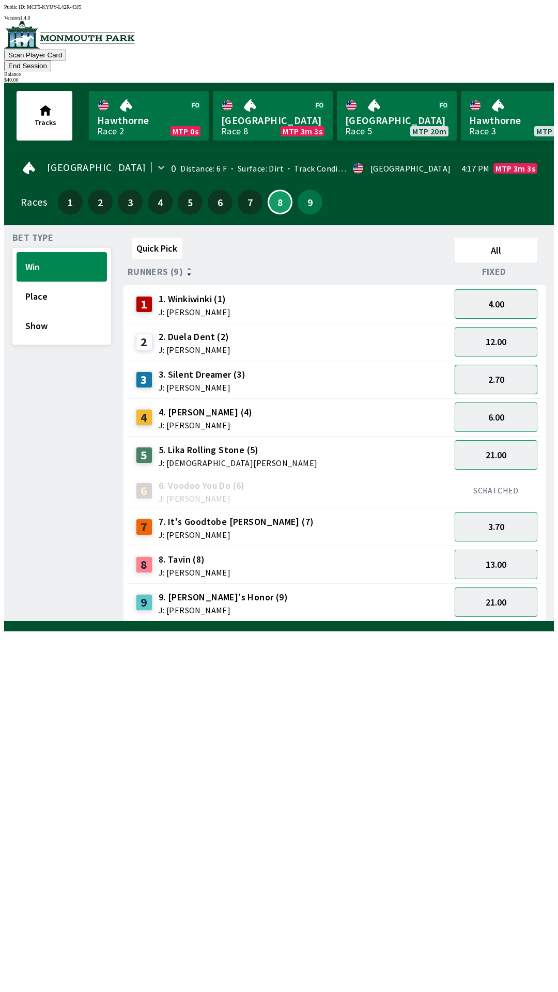
click at [509, 365] on button "2.70" at bounding box center [496, 379] width 83 height 29
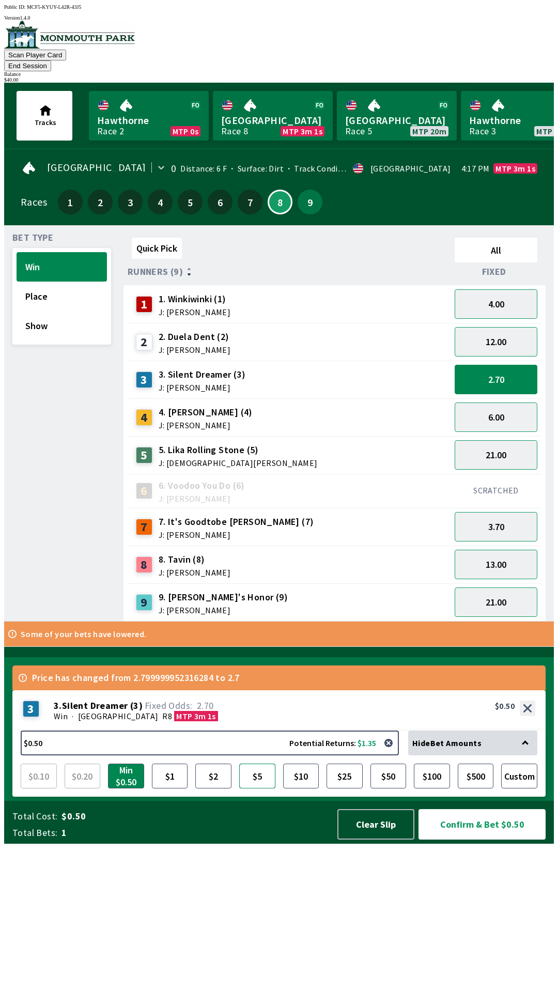
click at [257, 789] on button "$5" at bounding box center [257, 776] width 36 height 25
click at [303, 789] on button "$10" at bounding box center [301, 776] width 36 height 25
click at [253, 789] on button "$5" at bounding box center [257, 776] width 36 height 25
click at [457, 840] on button "Confirm & Bet $5.00" at bounding box center [482, 824] width 127 height 30
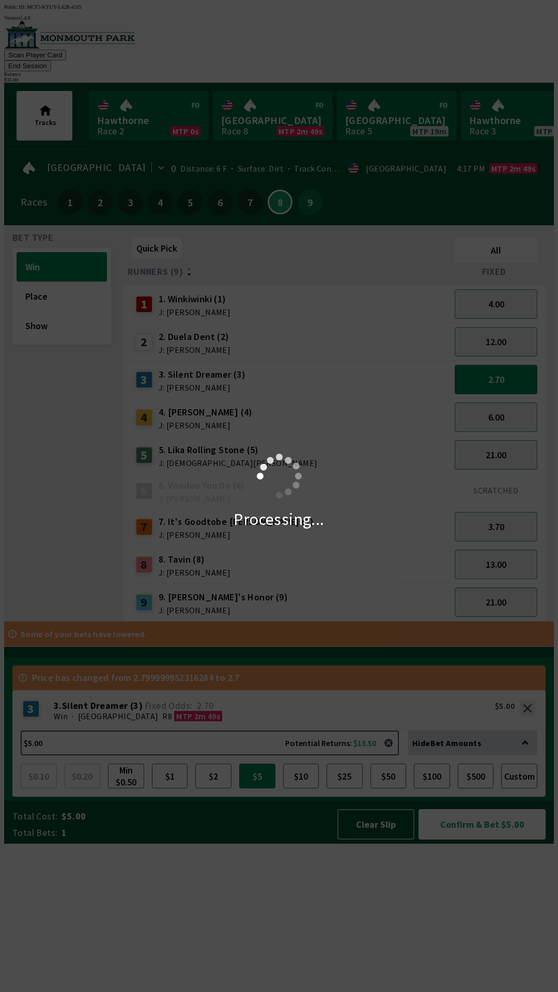
click at [331, 714] on div "Processing..." at bounding box center [279, 496] width 558 height 992
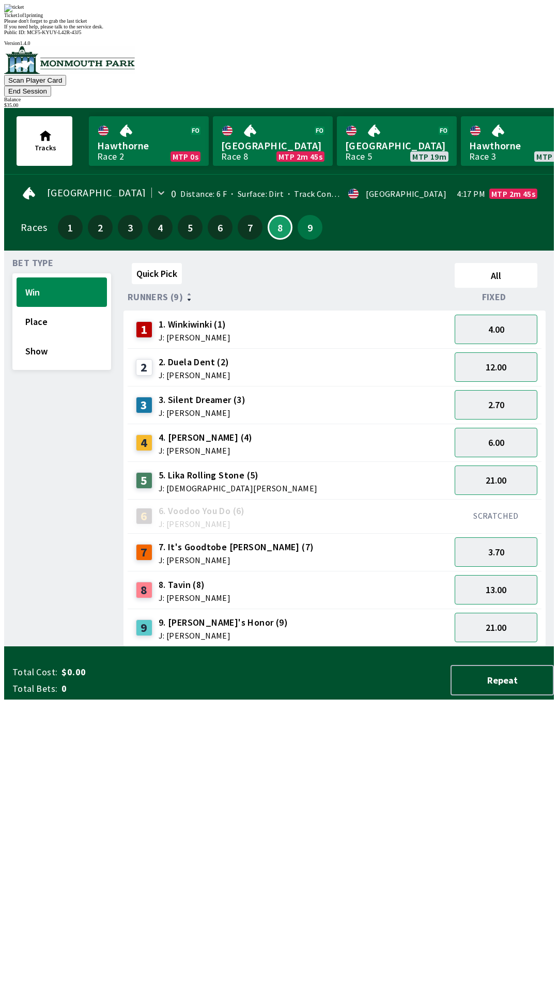
click at [262, 647] on div "Quick Pick All Runners (9) Fixed 1 1. Winkiwinki (1) J: [PERSON_NAME] 4.00 2 2.…" at bounding box center [339, 453] width 431 height 388
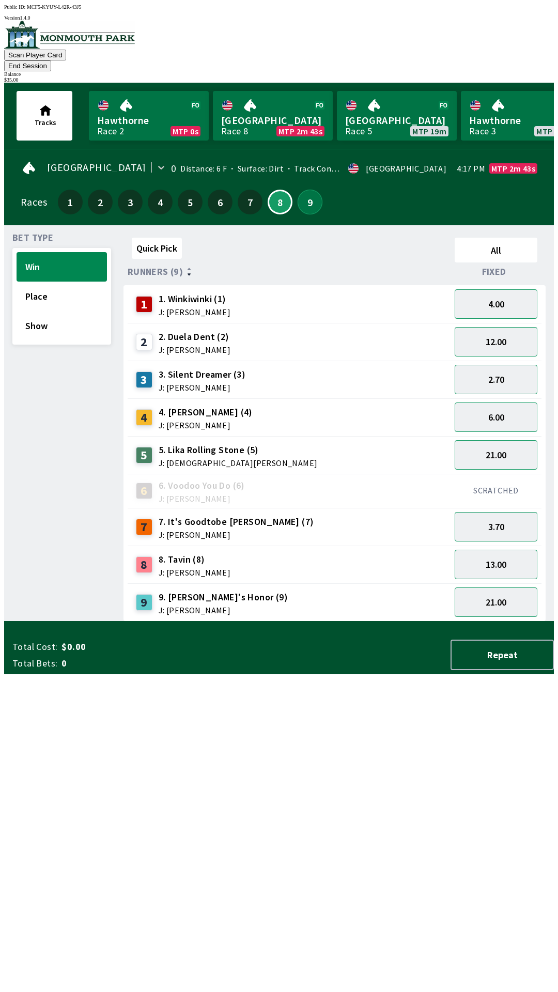
click at [310, 194] on button "9" at bounding box center [310, 202] width 25 height 25
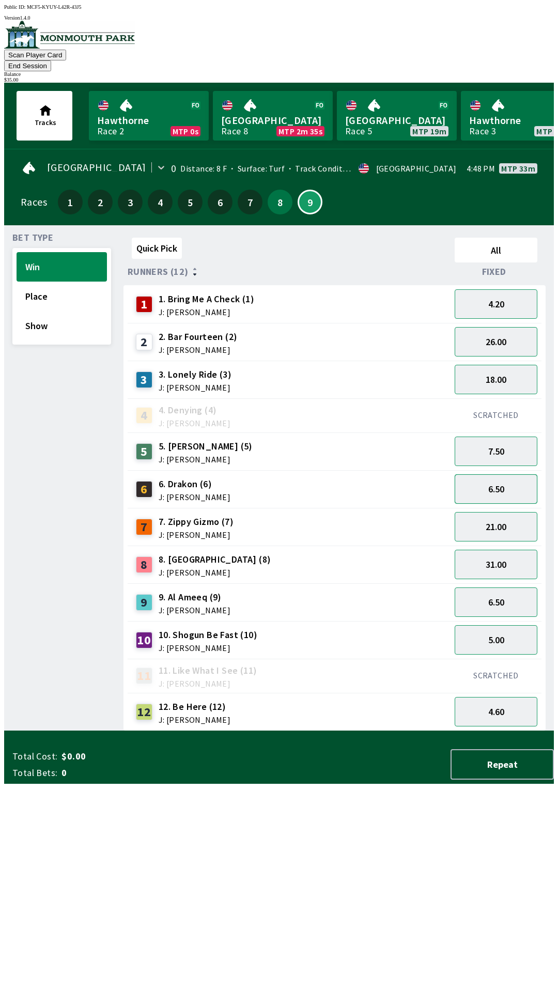
click at [503, 483] on button "6.50" at bounding box center [496, 489] width 83 height 29
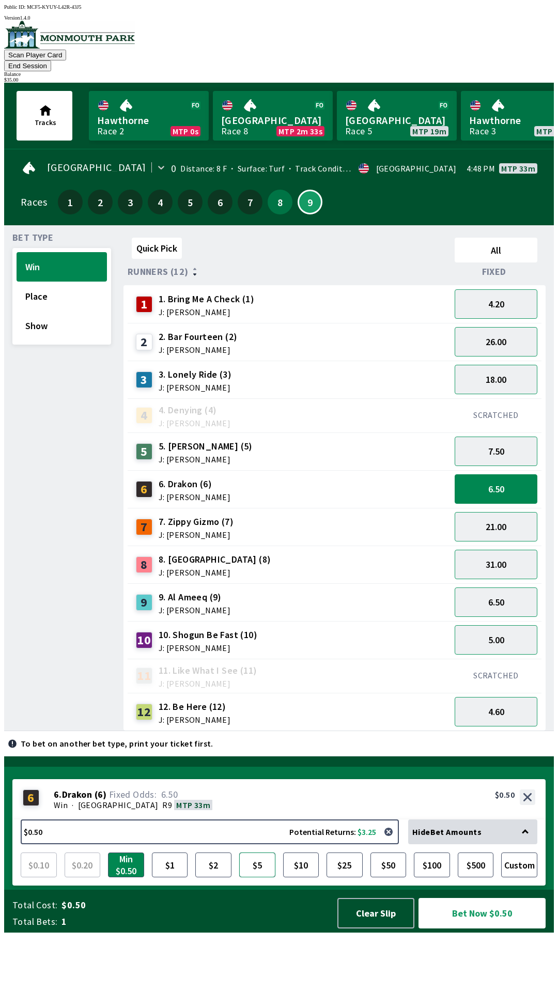
click at [259, 878] on button "$5" at bounding box center [257, 865] width 36 height 25
click at [467, 929] on button "Bet Now $5.00" at bounding box center [482, 913] width 127 height 30
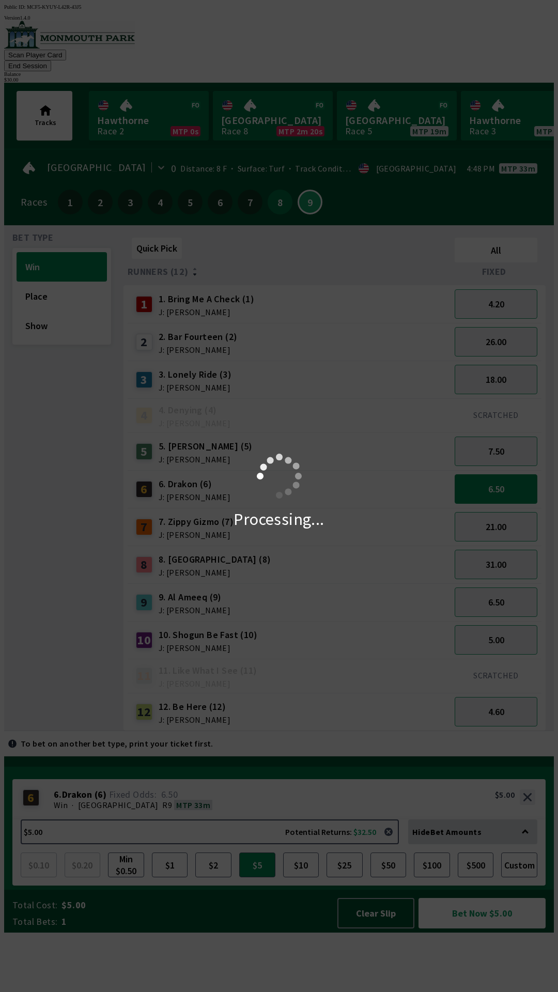
click at [440, 40] on div "Processing..." at bounding box center [279, 496] width 558 height 992
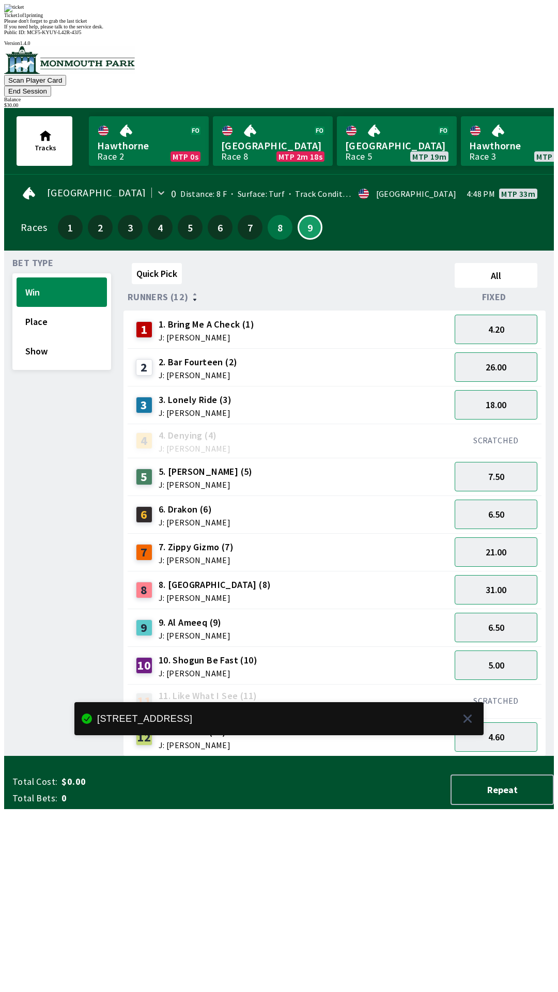
click at [51, 86] on button "End Session" at bounding box center [27, 91] width 47 height 11
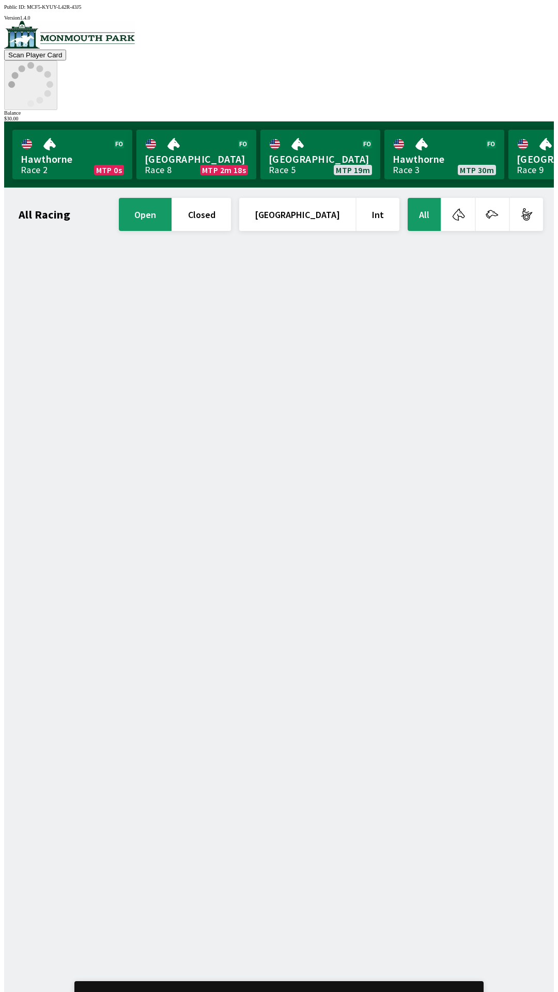
click at [53, 62] on icon at bounding box center [30, 84] width 45 height 45
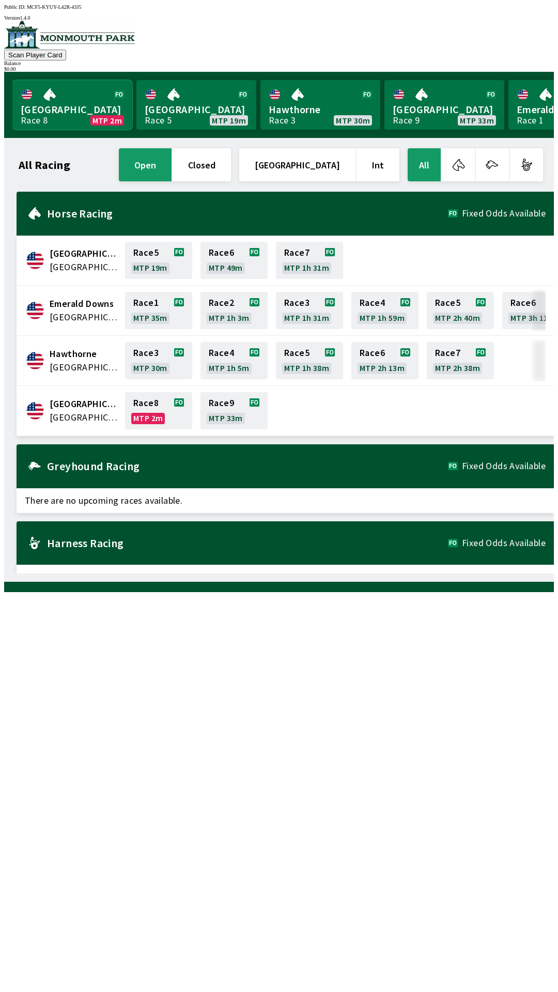
click at [41, 82] on link "[GEOGRAPHIC_DATA] Race 8 MTP 2m" at bounding box center [72, 105] width 120 height 50
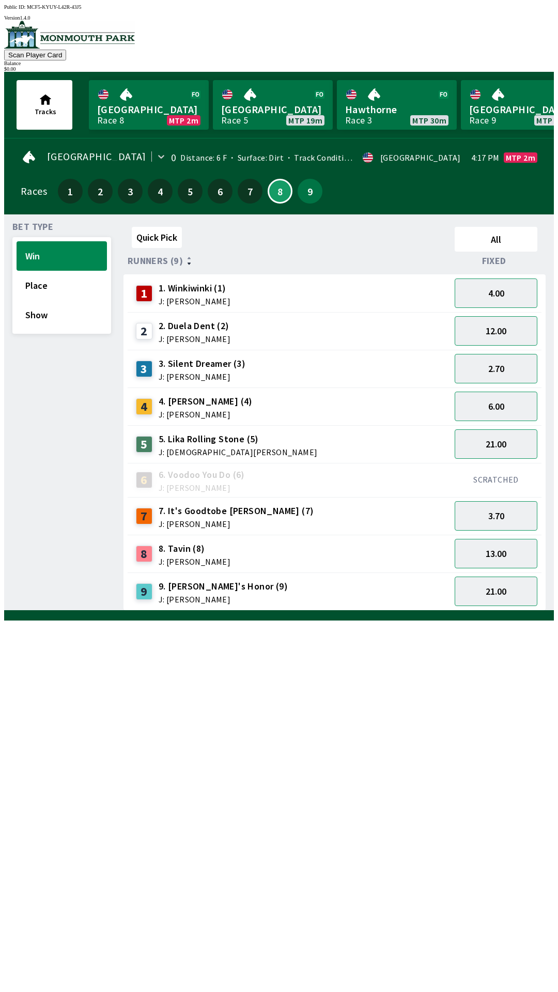
click at [22, 43] on img at bounding box center [69, 35] width 131 height 28
click at [26, 43] on img at bounding box center [69, 35] width 131 height 28
click at [26, 49] on img at bounding box center [69, 35] width 131 height 28
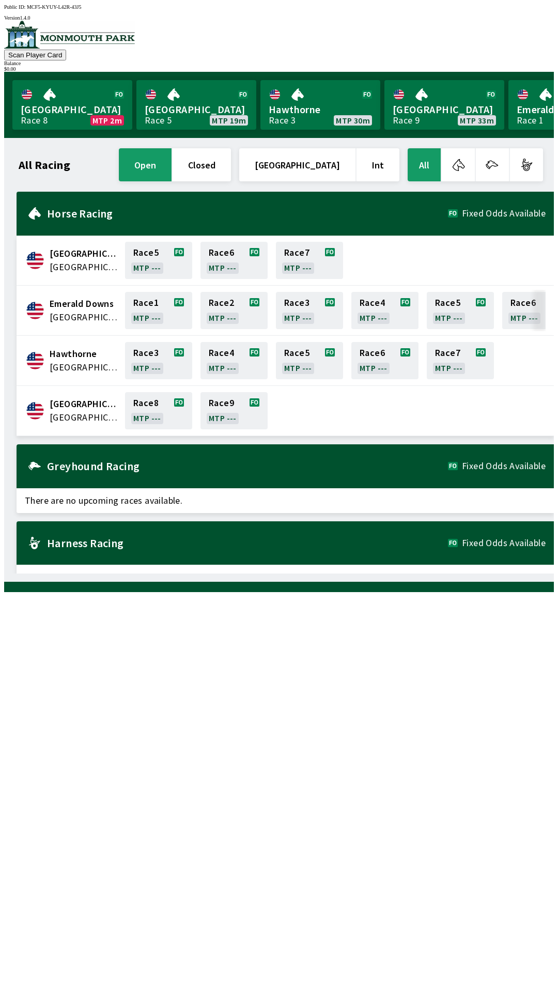
click at [46, 49] on img at bounding box center [69, 35] width 131 height 28
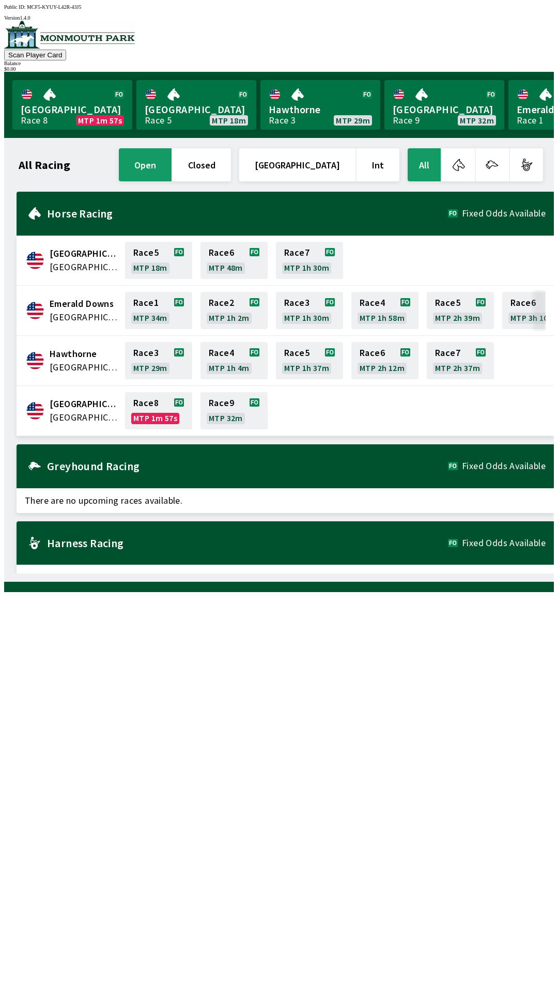
click at [507, 66] on div "$ 0.00" at bounding box center [279, 69] width 550 height 6
click at [288, 574] on div "All Racing open closed [GEOGRAPHIC_DATA] Int All [GEOGRAPHIC_DATA] [GEOGRAPHIC_…" at bounding box center [283, 359] width 542 height 427
click at [14, 40] on img at bounding box center [69, 35] width 131 height 28
click at [29, 50] on div at bounding box center [279, 35] width 550 height 29
click at [28, 46] on img at bounding box center [69, 35] width 131 height 28
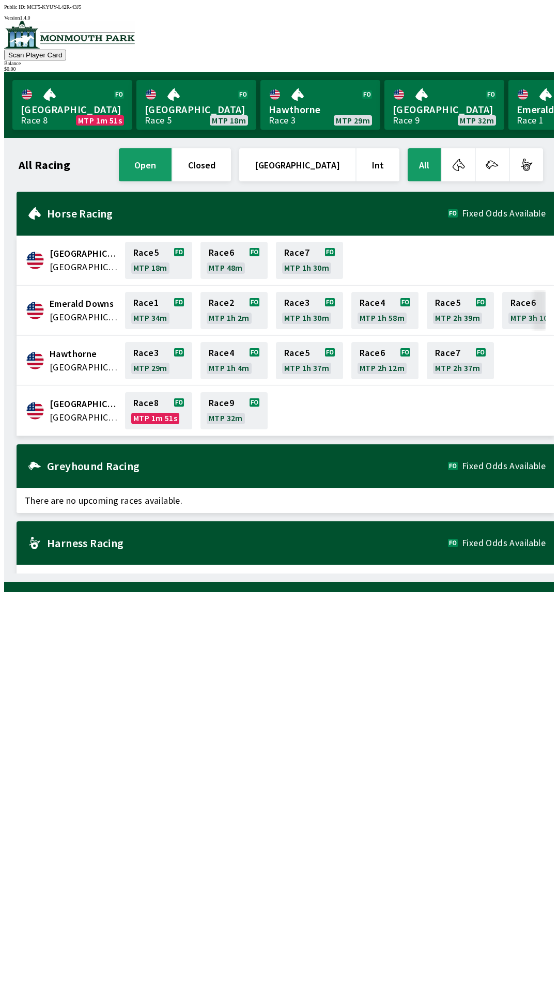
click at [28, 46] on img at bounding box center [69, 35] width 131 height 28
click at [23, 42] on img at bounding box center [69, 35] width 131 height 28
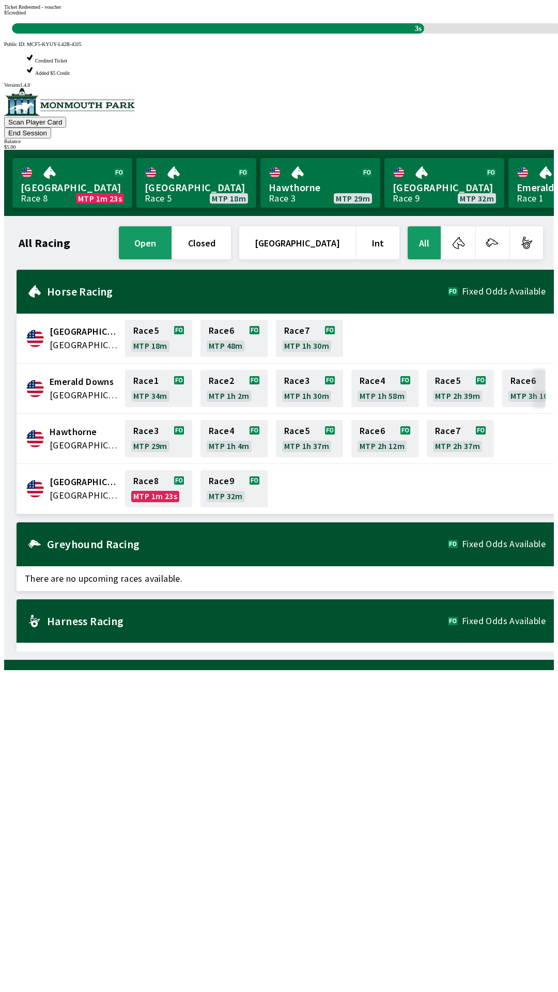
click at [206, 652] on div "All Racing open closed [GEOGRAPHIC_DATA] Int All [GEOGRAPHIC_DATA] [GEOGRAPHIC_…" at bounding box center [283, 437] width 542 height 427
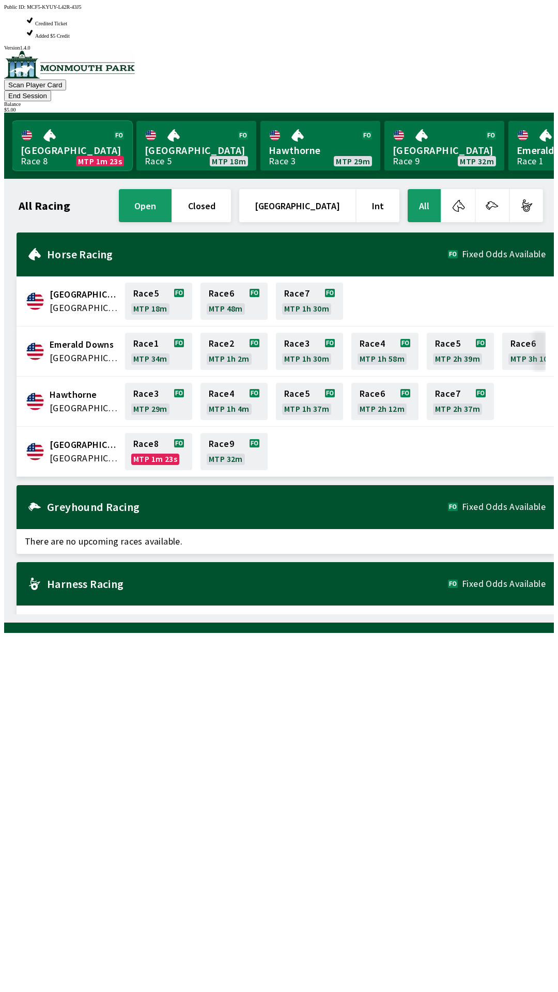
click at [80, 121] on link "[GEOGRAPHIC_DATA] Race 8 MTP 1m 23s" at bounding box center [72, 146] width 120 height 50
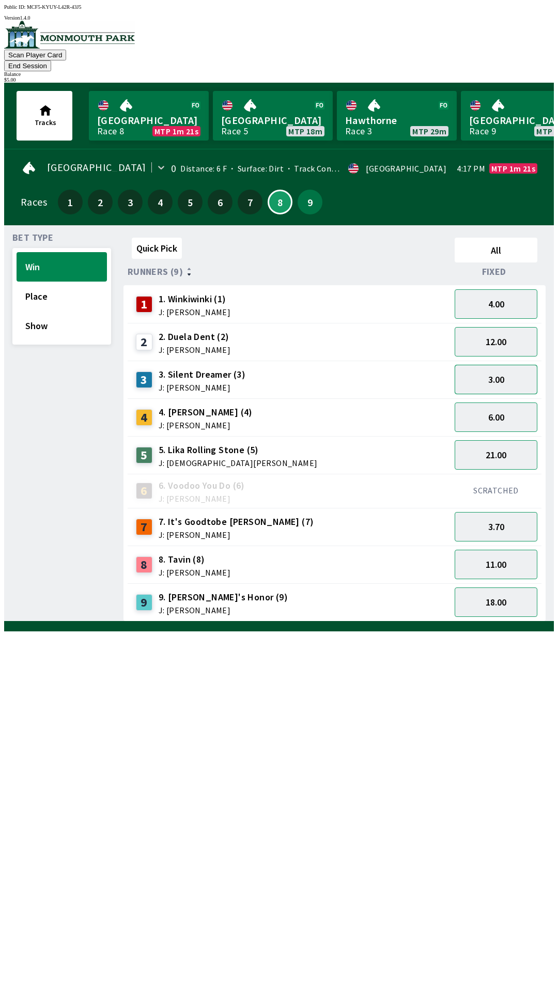
click at [526, 368] on button "3.00" at bounding box center [496, 379] width 83 height 29
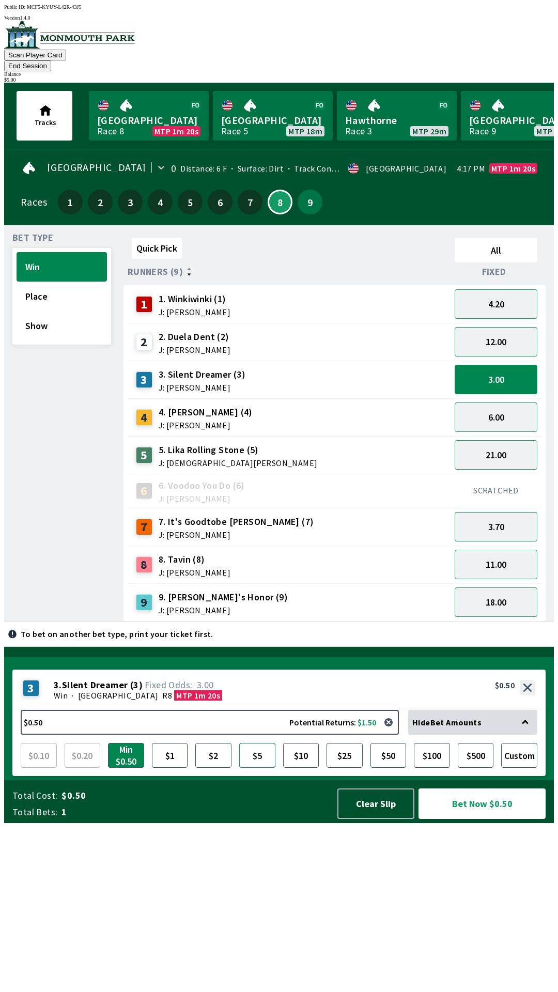
click at [243, 768] on button "$5" at bounding box center [257, 755] width 36 height 25
click at [530, 819] on button "Bet Now $5.00" at bounding box center [482, 804] width 127 height 30
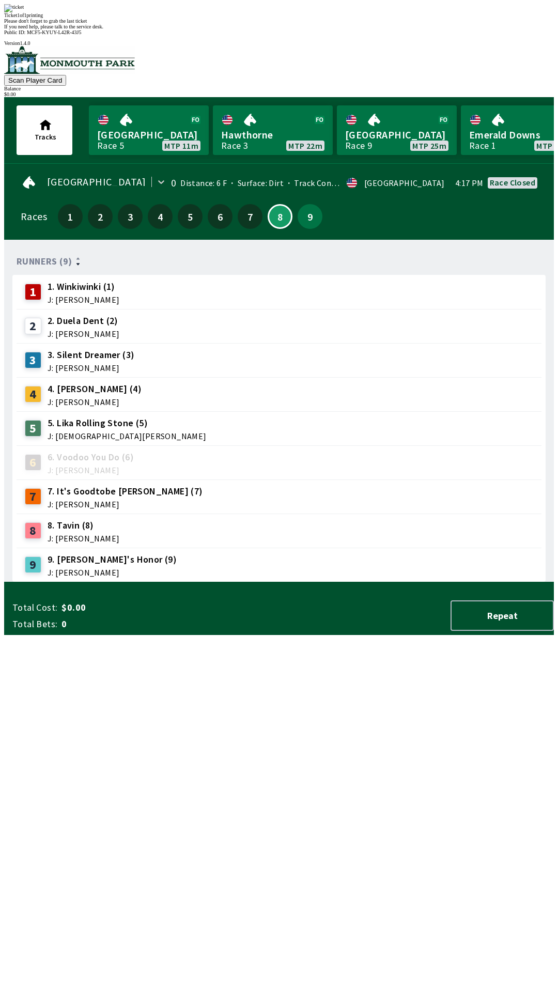
click at [381, 24] on div "Please don't forget to grab the last ticket" at bounding box center [279, 21] width 550 height 6
click at [313, 583] on div "Runners (9) 1 1. Winkiwinki (1) J: [PERSON_NAME] 2 2. Duela Dent (2) J: [PERSON…" at bounding box center [283, 415] width 542 height 334
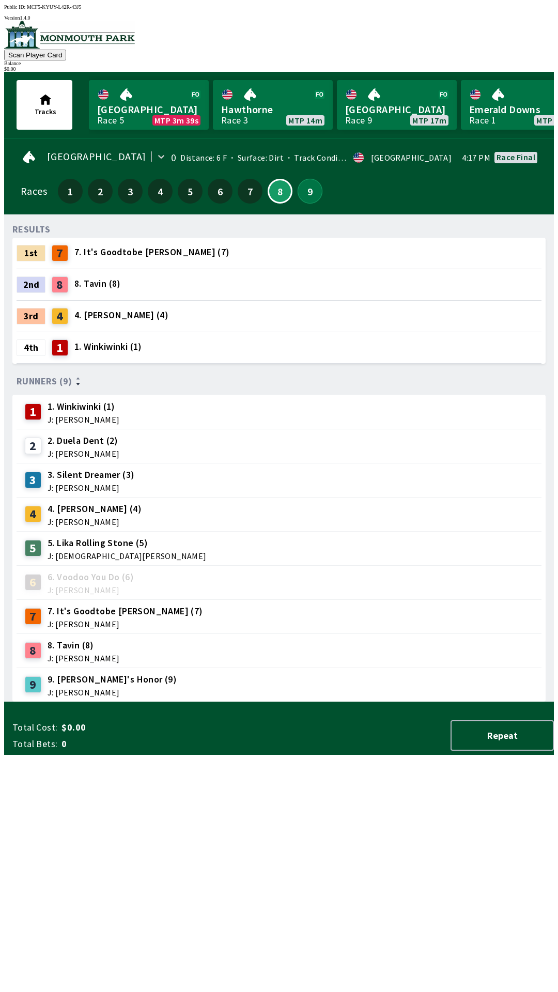
click at [300, 181] on button "9" at bounding box center [310, 191] width 25 height 25
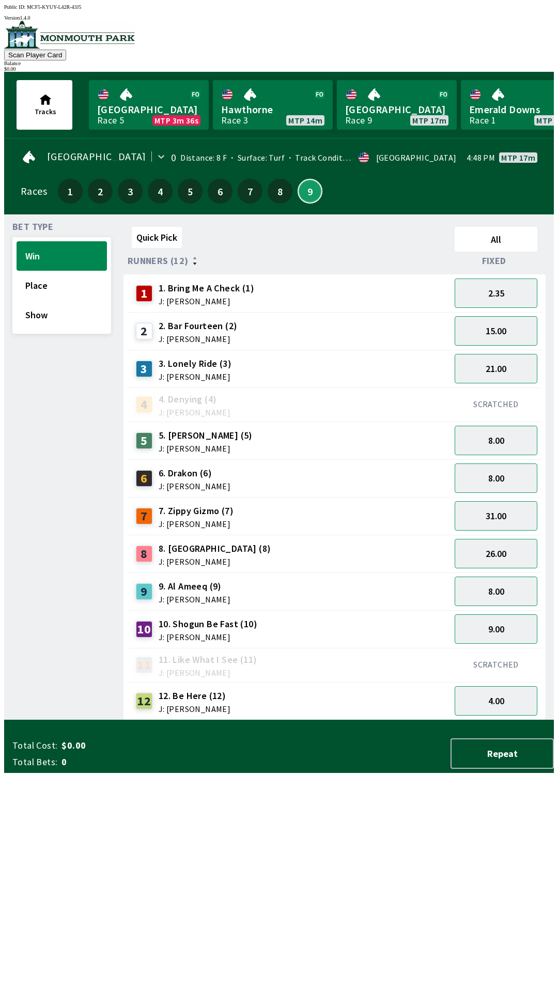
click at [298, 179] on button "9" at bounding box center [310, 191] width 25 height 25
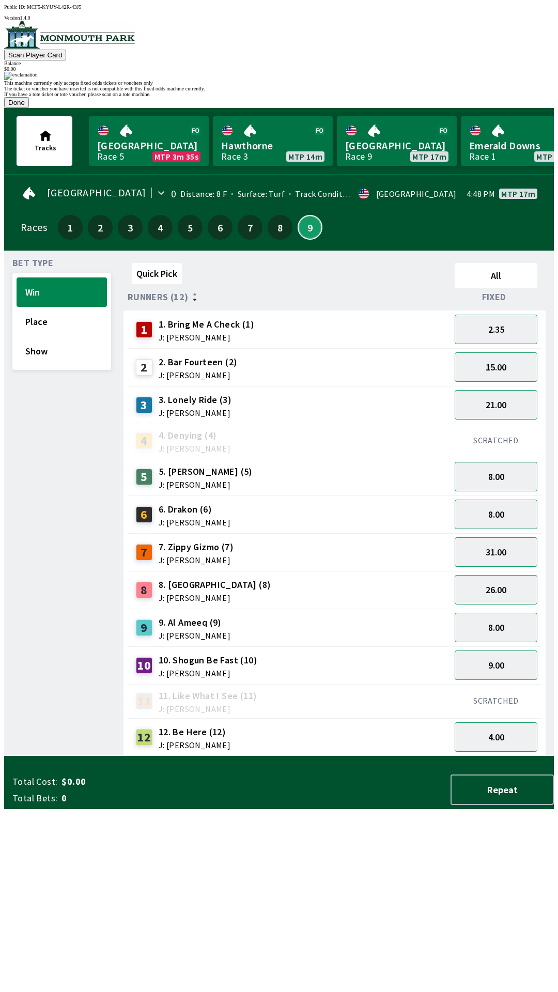
click at [298, 215] on button "9" at bounding box center [310, 227] width 25 height 25
click at [344, 428] on div "4 4. Denying (4) J: [PERSON_NAME]" at bounding box center [289, 441] width 315 height 26
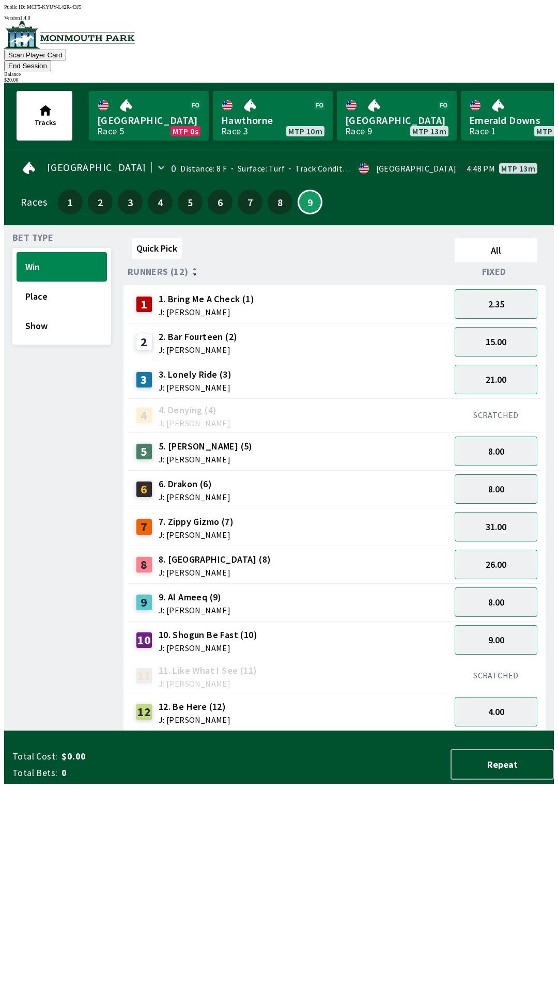
click at [255, 292] on div "1 1. Bring Me A Check (1) J: [PERSON_NAME]" at bounding box center [289, 305] width 315 height 26
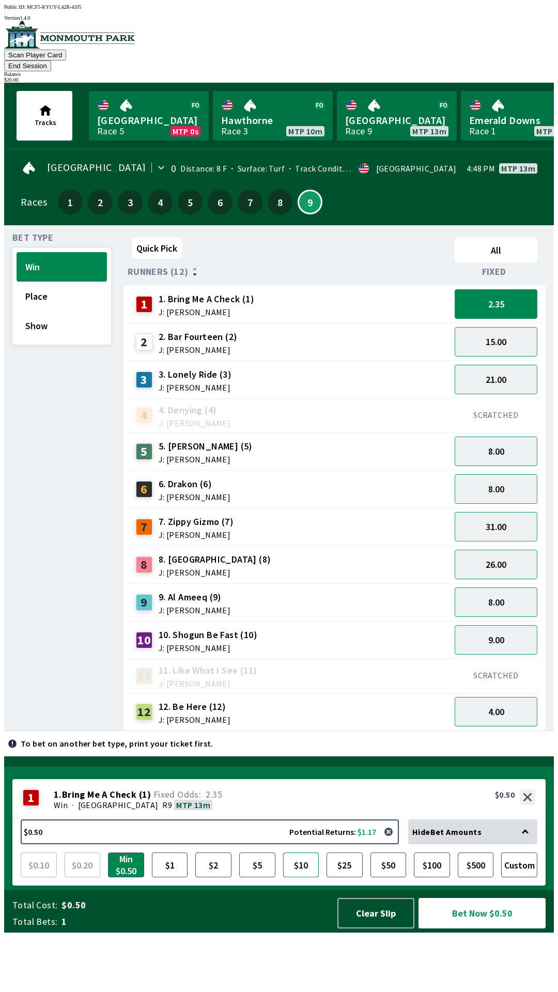
click at [301, 878] on button "$10" at bounding box center [301, 865] width 36 height 25
click at [53, 284] on button "Place" at bounding box center [62, 296] width 90 height 29
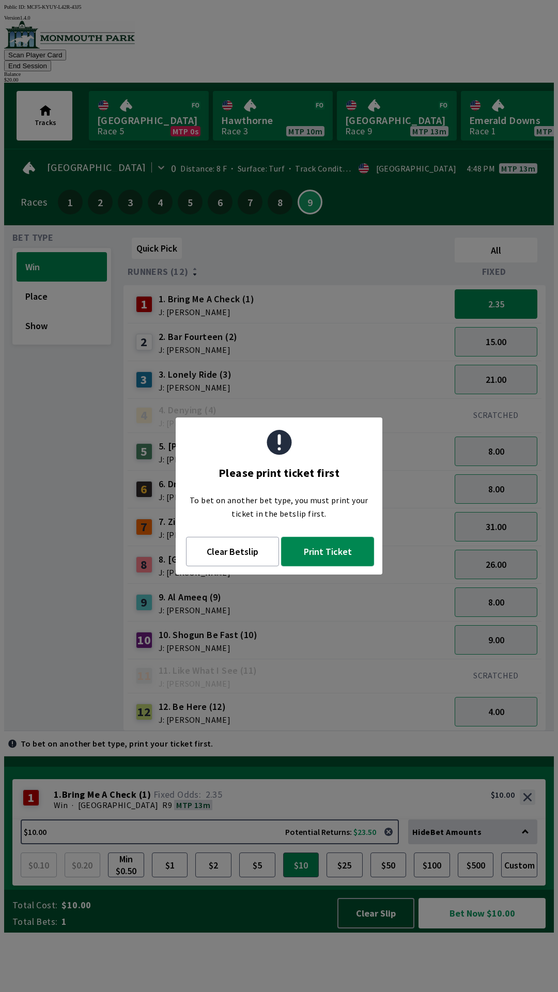
click at [341, 556] on button "Print Ticket" at bounding box center [327, 551] width 93 height 29
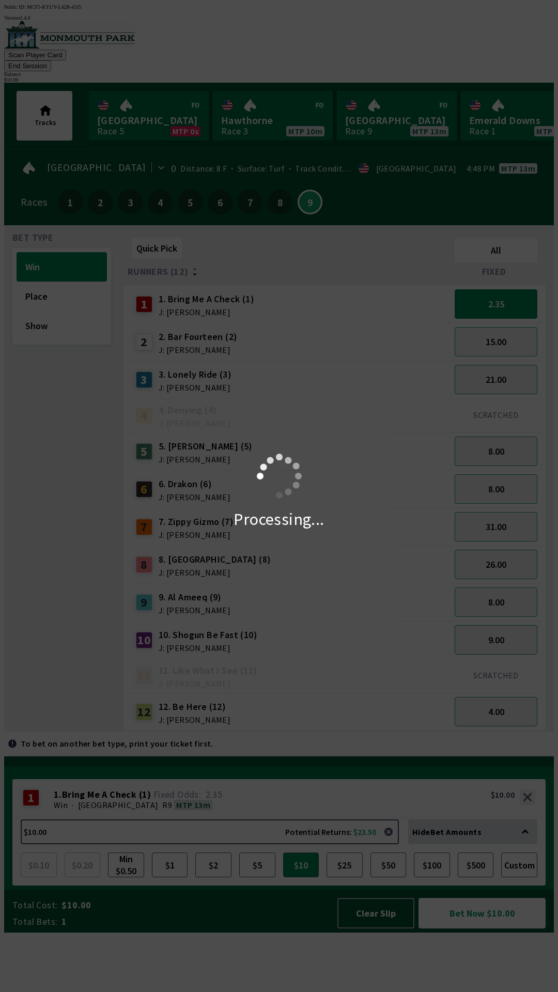
click at [497, 970] on div "Processing..." at bounding box center [279, 496] width 558 height 992
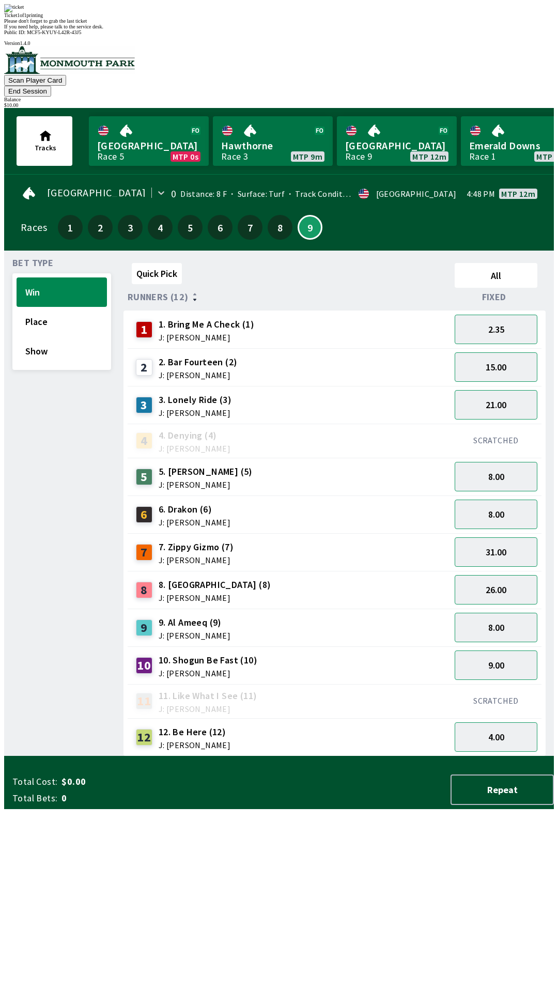
click at [157, 809] on div "Total Cost: $0.00 Total Bets: 0 Repeat" at bounding box center [283, 788] width 542 height 43
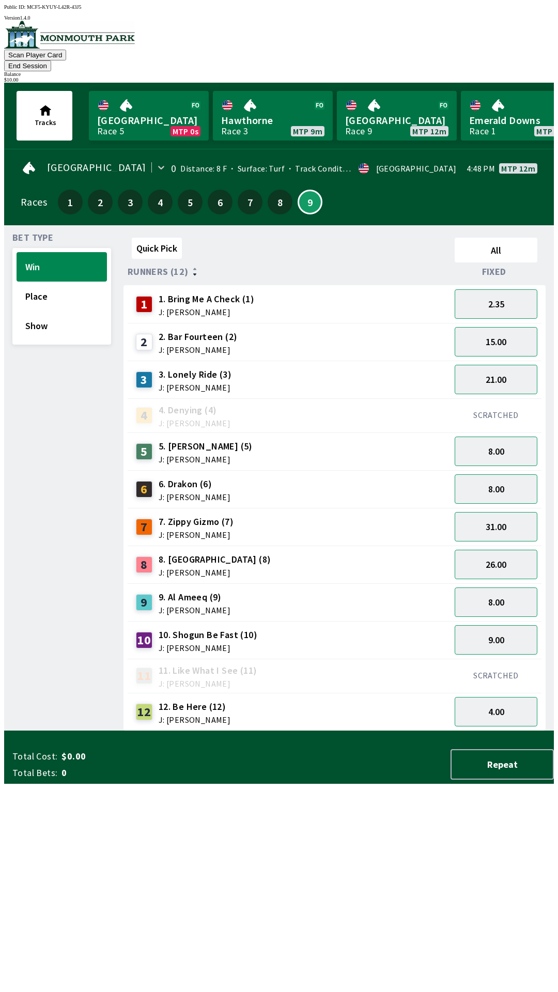
click at [283, 296] on div "1 1. Bring Me A Check (1) J: [PERSON_NAME]" at bounding box center [289, 305] width 315 height 26
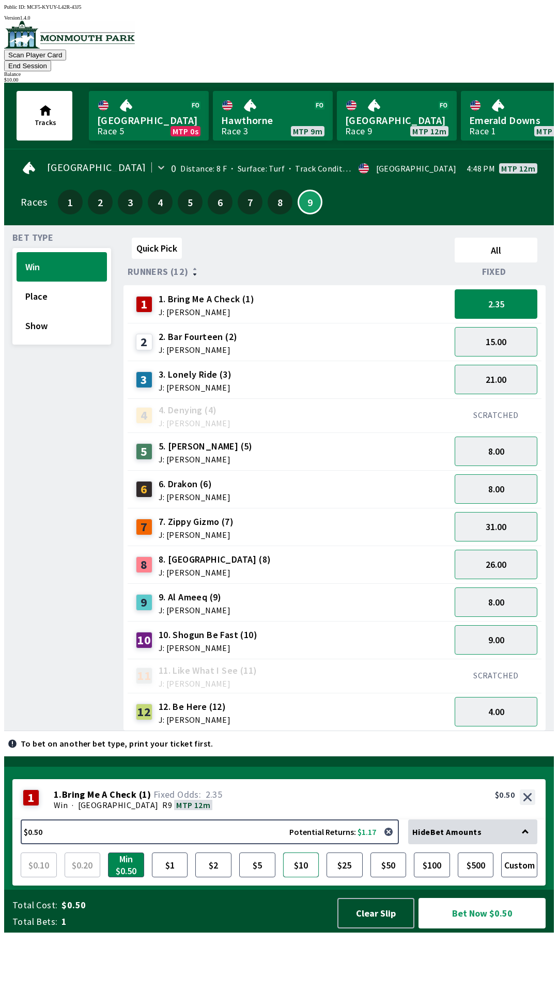
click at [302, 878] on button "$10" at bounding box center [301, 865] width 36 height 25
click at [477, 929] on button "Bet Now $10.00" at bounding box center [482, 913] width 127 height 30
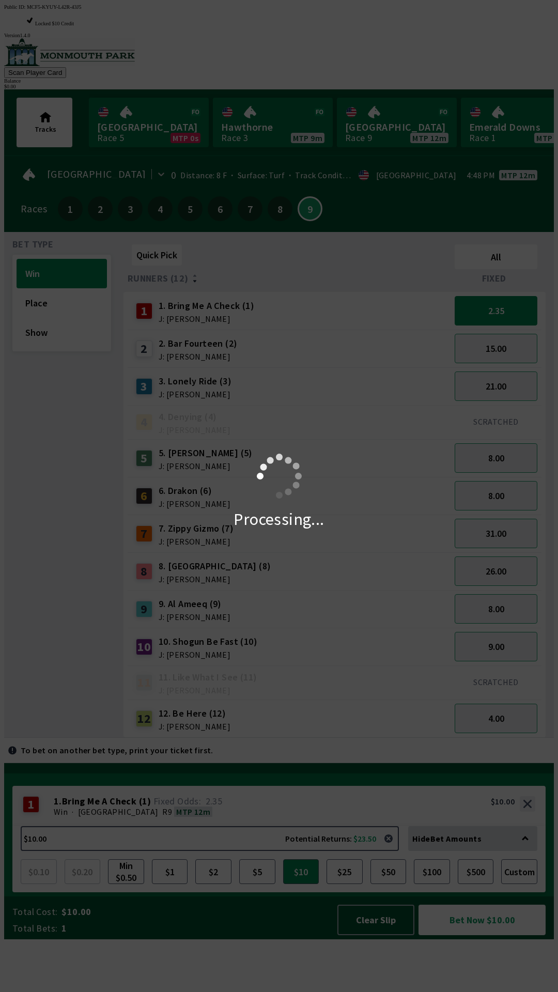
click at [486, 977] on div "Processing..." at bounding box center [279, 496] width 558 height 992
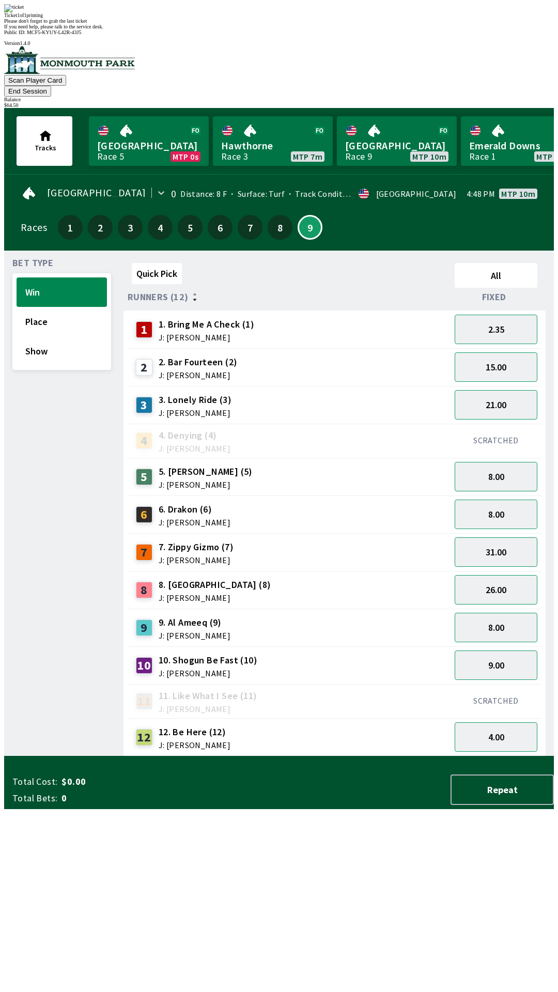
click at [264, 757] on div "Quick Pick All Runners (12) Fixed 1 1. Bring Me A Check (1) J: [PERSON_NAME] 2.…" at bounding box center [339, 508] width 431 height 498
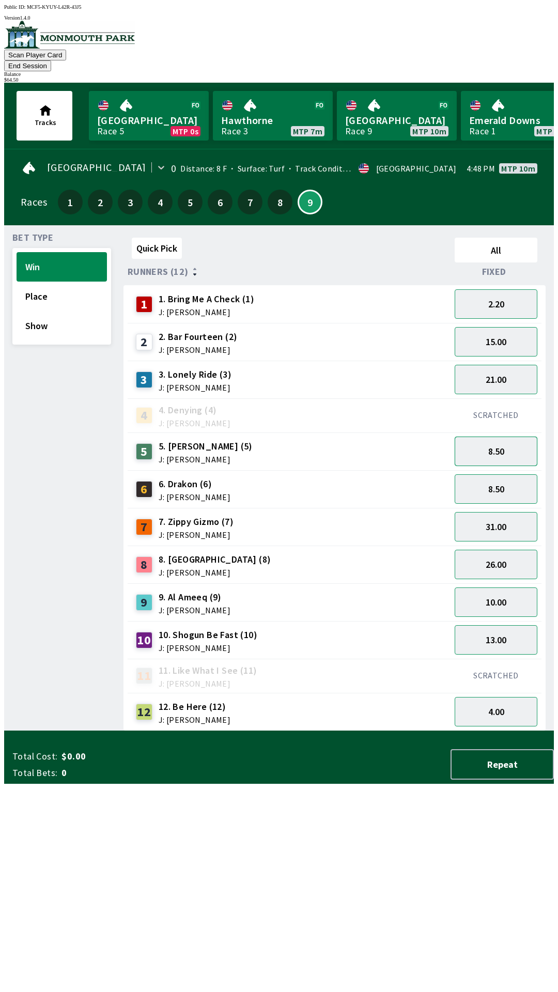
click at [496, 438] on button "8.50" at bounding box center [496, 451] width 83 height 29
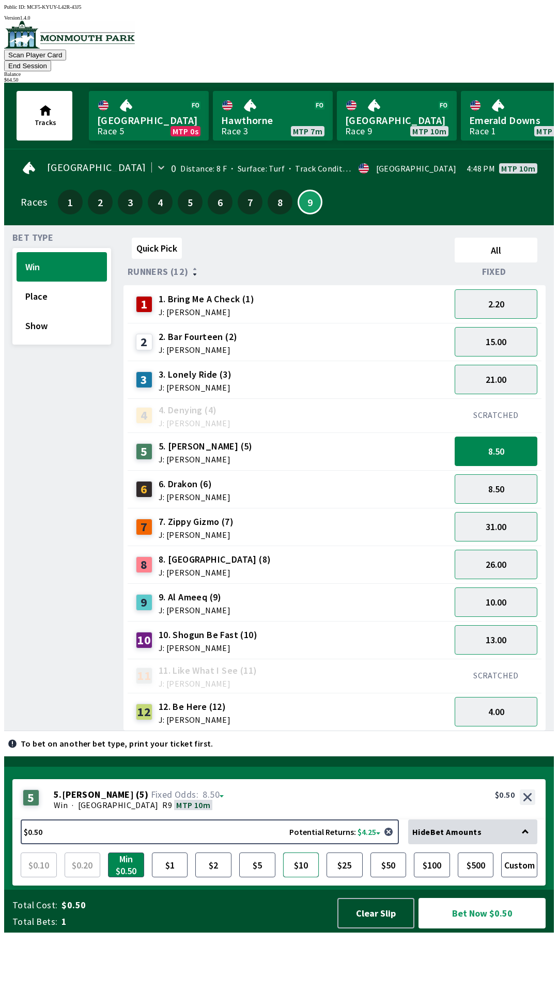
click at [300, 878] on button "$10" at bounding box center [301, 865] width 36 height 25
click at [471, 929] on button "Bet Now $10.00" at bounding box center [482, 913] width 127 height 30
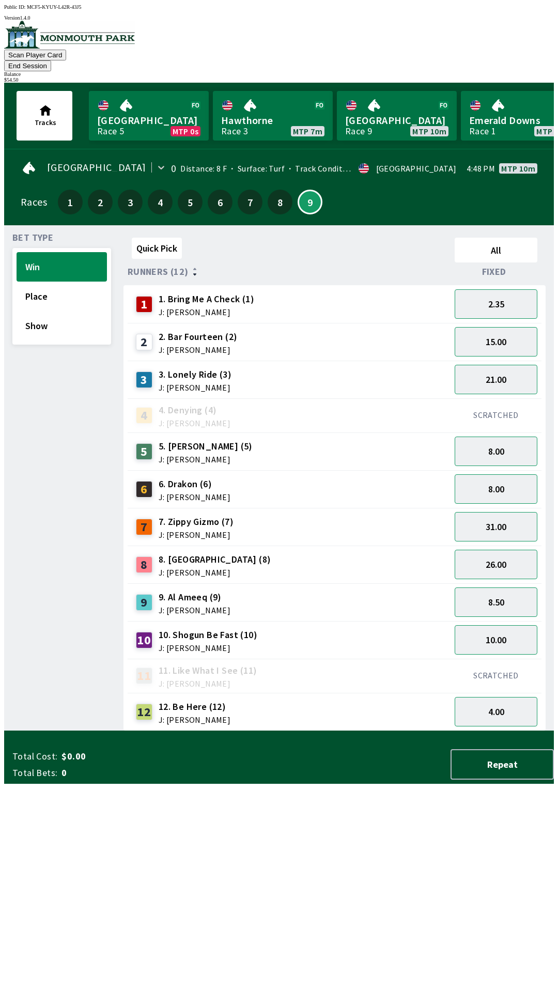
click at [51, 60] on button "End Session" at bounding box center [27, 65] width 47 height 11
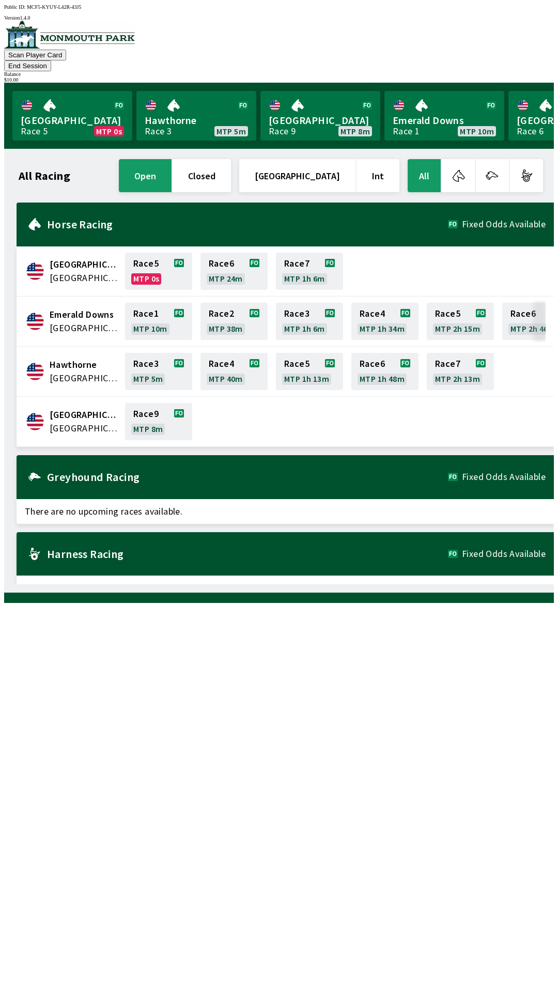
click at [521, 77] on div "$ 10.00" at bounding box center [279, 80] width 550 height 6
click at [514, 77] on div "$ 10.00" at bounding box center [279, 80] width 550 height 6
click at [521, 77] on div "$ 10.00" at bounding box center [279, 80] width 550 height 6
click at [231, 173] on button "closed" at bounding box center [202, 175] width 58 height 33
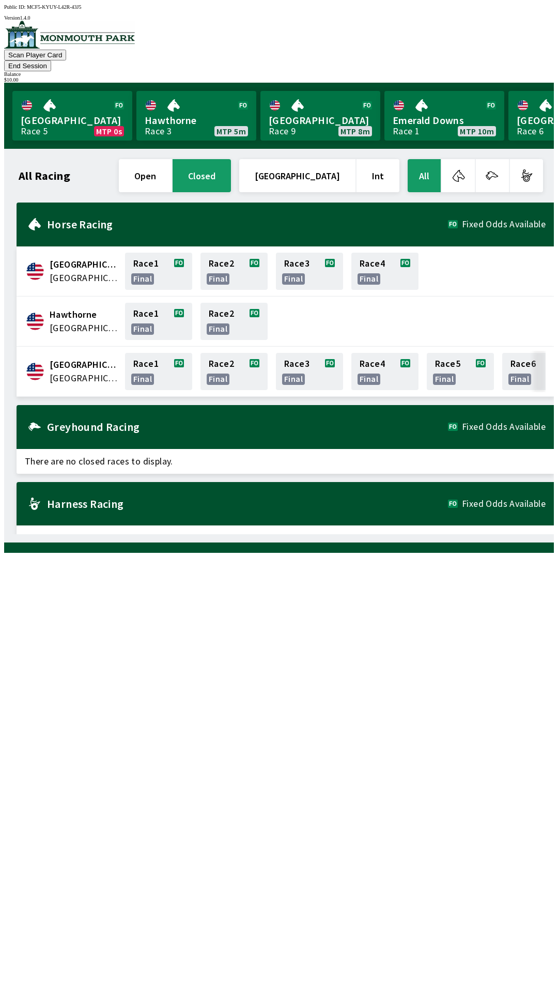
click at [172, 162] on button "open" at bounding box center [145, 175] width 53 height 33
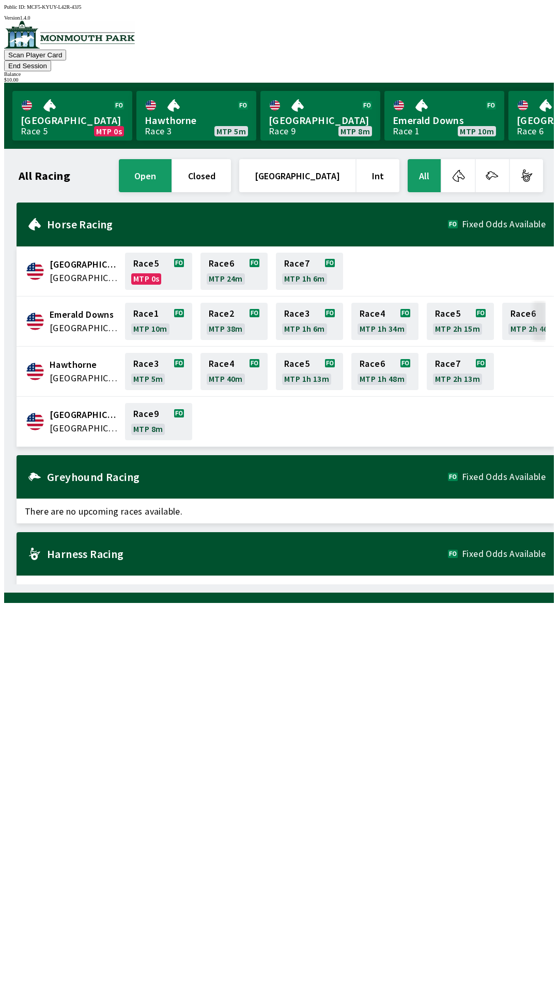
click at [172, 165] on button "open" at bounding box center [145, 175] width 53 height 33
click at [517, 77] on div "$ 10.00" at bounding box center [279, 80] width 550 height 6
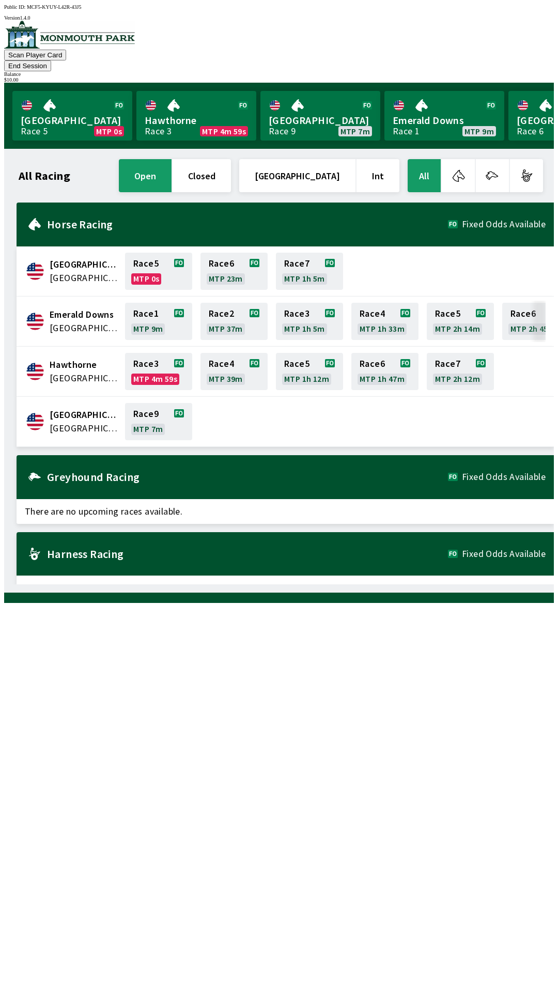
click at [520, 77] on div "$ 10.00" at bounding box center [279, 80] width 550 height 6
click at [51, 60] on button "End Session" at bounding box center [27, 65] width 47 height 11
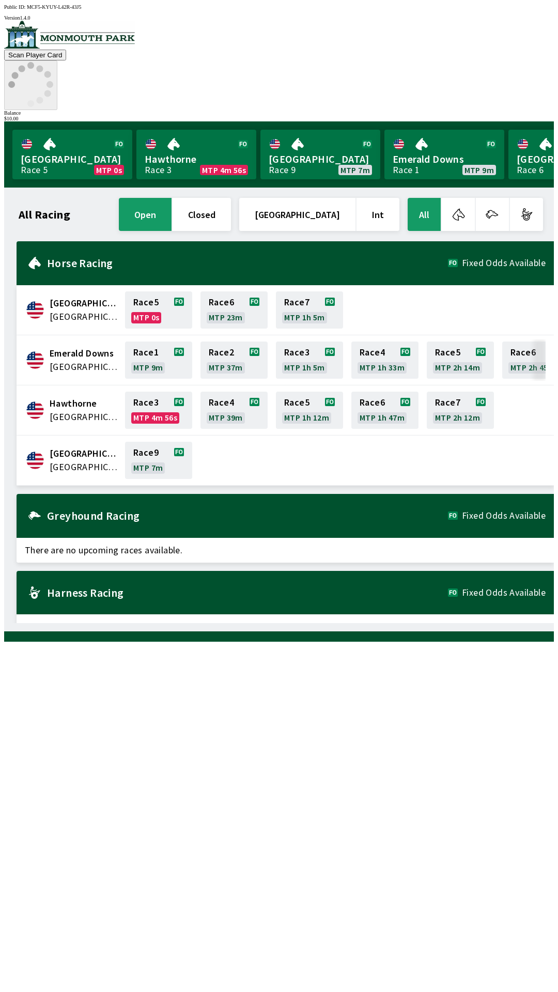
click at [53, 62] on icon at bounding box center [30, 84] width 45 height 45
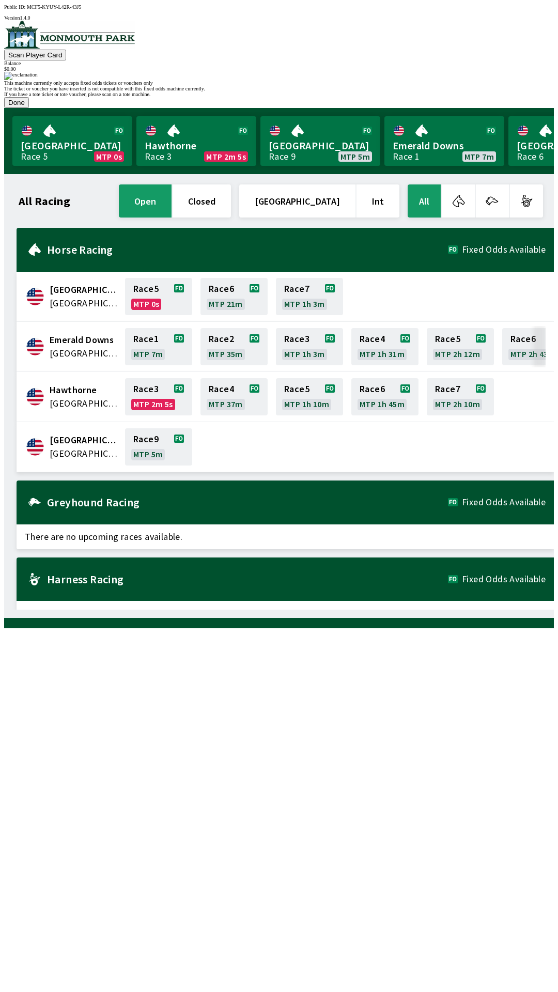
click at [29, 108] on button "Done" at bounding box center [16, 102] width 25 height 11
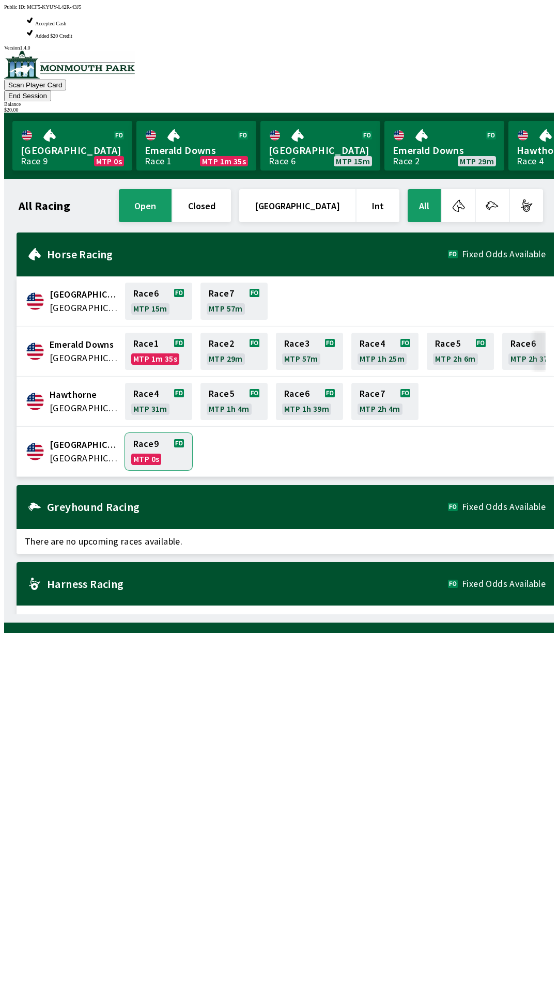
click at [146, 433] on link "Race 9 MTP 0s" at bounding box center [158, 451] width 67 height 37
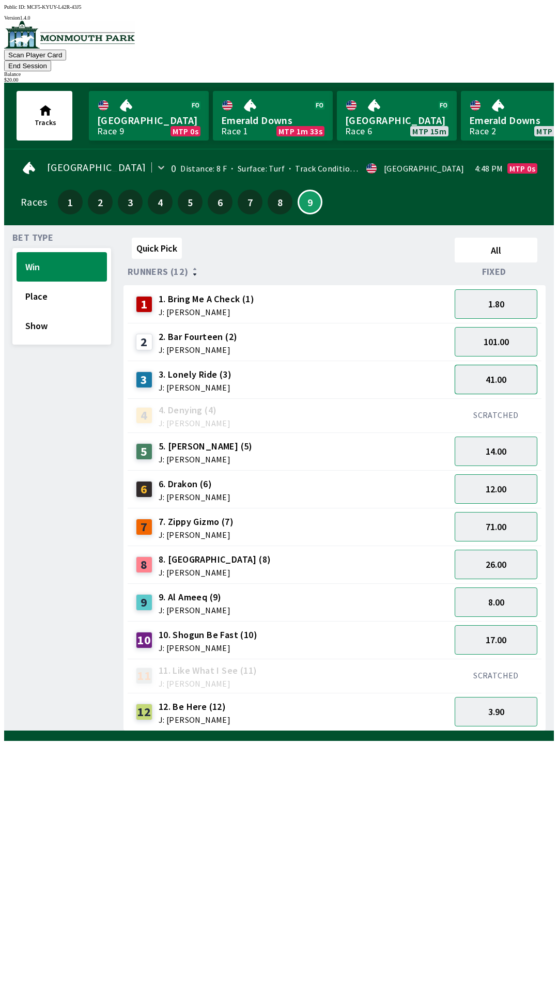
click at [509, 370] on button "41.00" at bounding box center [496, 379] width 83 height 29
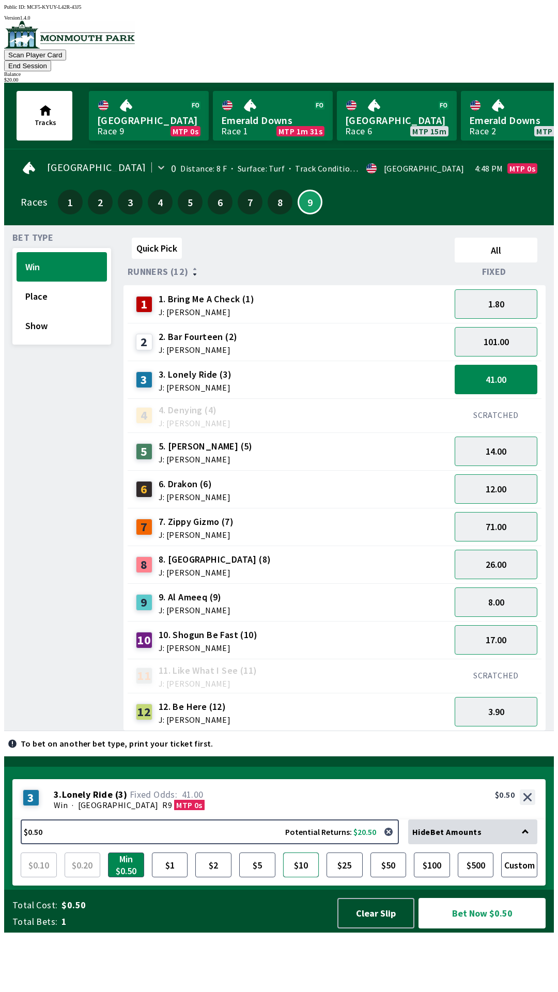
click at [302, 878] on button "$10" at bounding box center [301, 865] width 36 height 25
click at [471, 929] on button "Bet Now $10.00" at bounding box center [482, 913] width 127 height 30
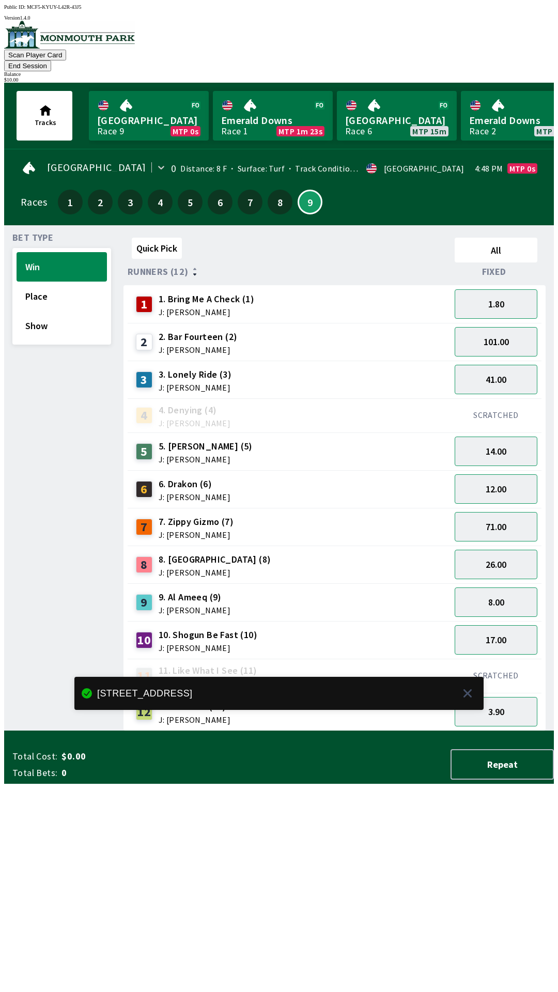
click at [318, 671] on div "11 11. Like What I See (11) J: [PERSON_NAME]" at bounding box center [289, 676] width 315 height 26
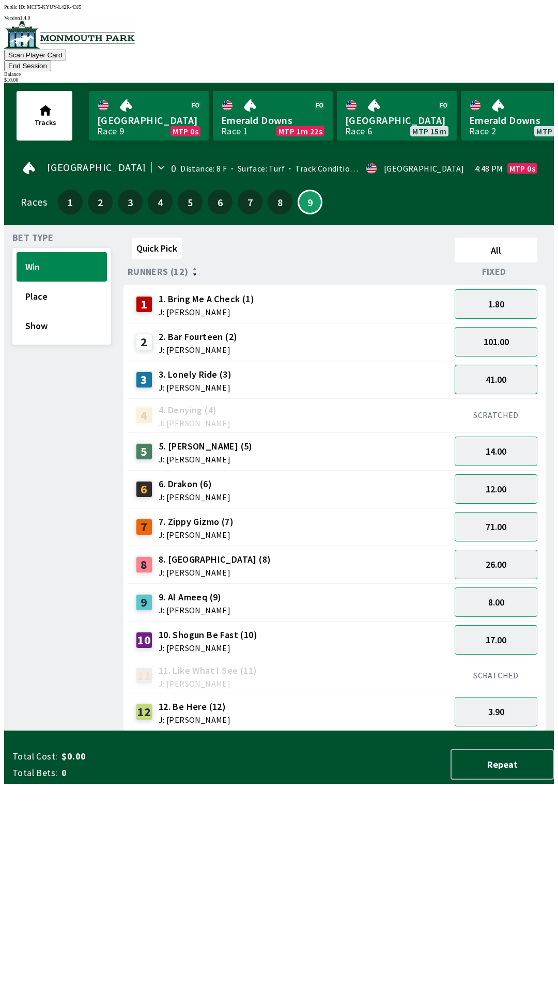
click at [500, 373] on button "41.00" at bounding box center [496, 379] width 83 height 29
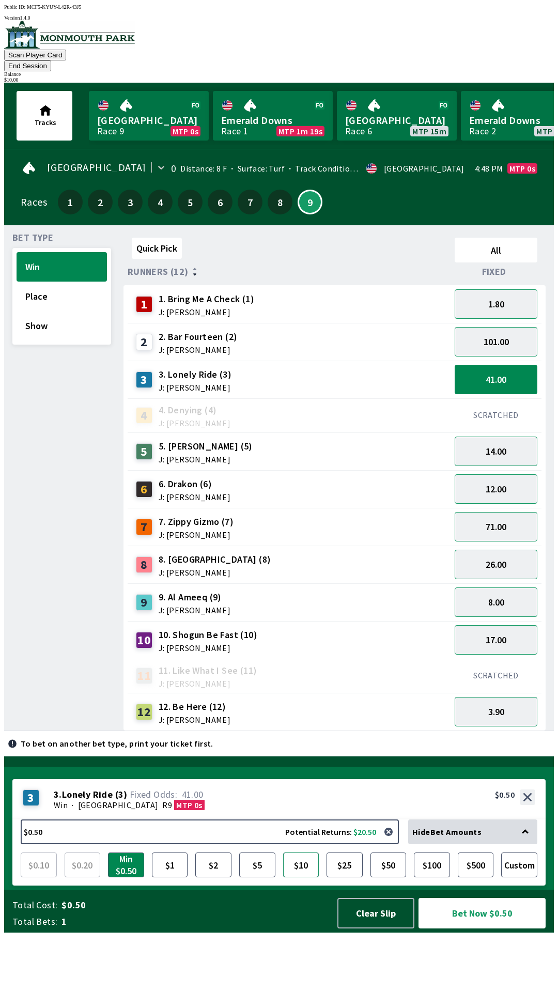
click at [298, 878] on button "$10" at bounding box center [301, 865] width 36 height 25
click at [474, 929] on button "Bet Now $10.00" at bounding box center [482, 913] width 127 height 30
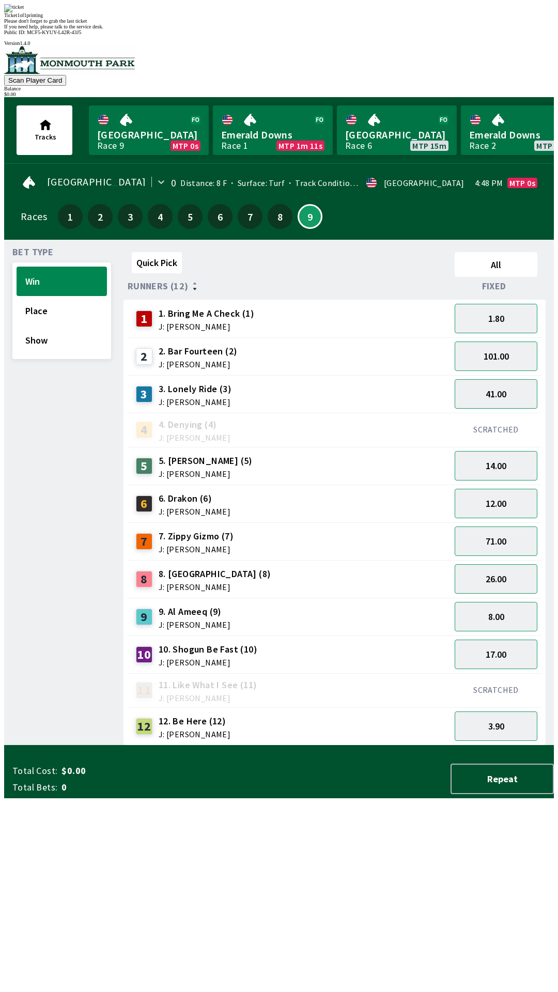
click at [395, 736] on div "Quick Pick All Runners (12) Fixed 1 1. Bring Me A Check (1) J: [PERSON_NAME] 1.…" at bounding box center [339, 497] width 431 height 498
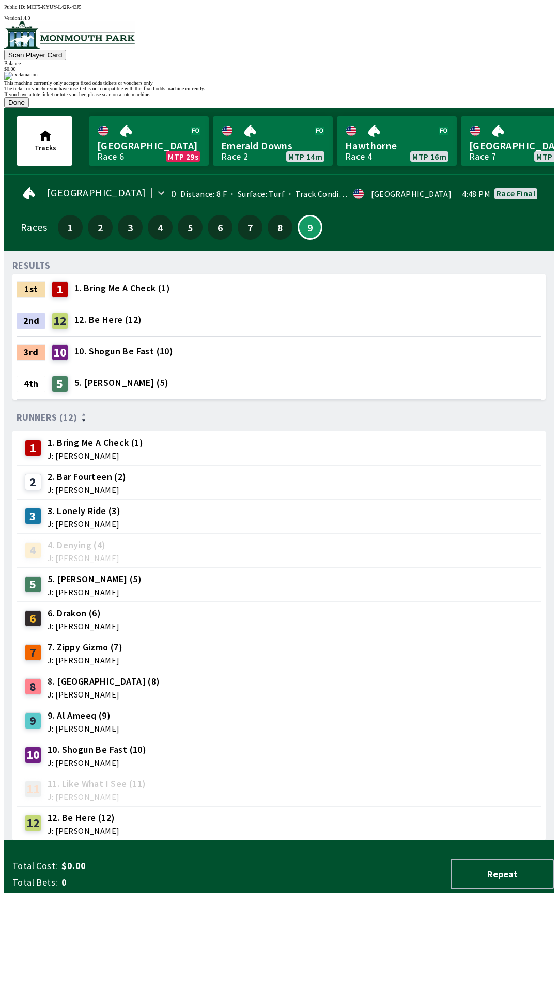
click at [29, 108] on button "Done" at bounding box center [16, 102] width 25 height 11
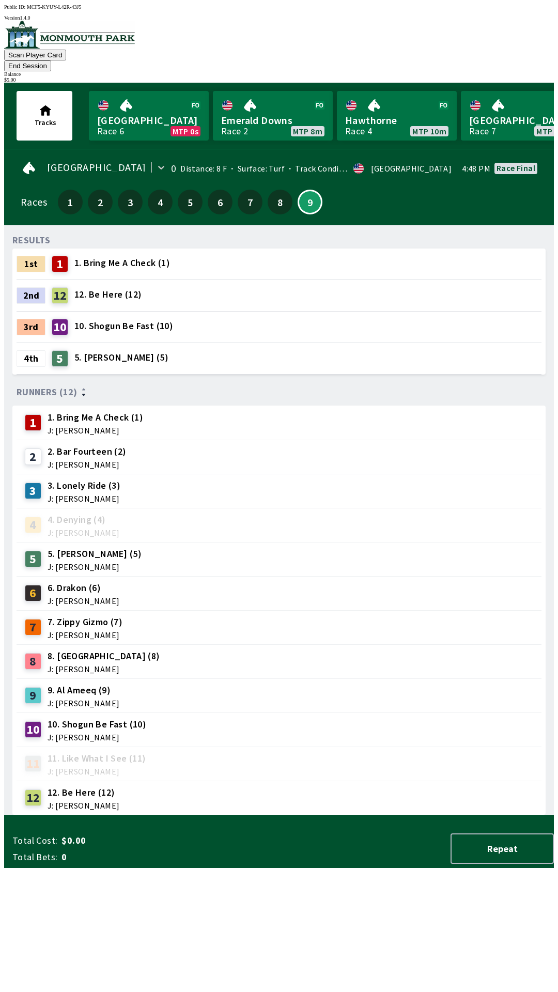
click at [42, 864] on div "Total Cost: $0.00 Total Bets: 0" at bounding box center [121, 849] width 218 height 29
click at [502, 77] on div "$ 5.00" at bounding box center [279, 80] width 550 height 6
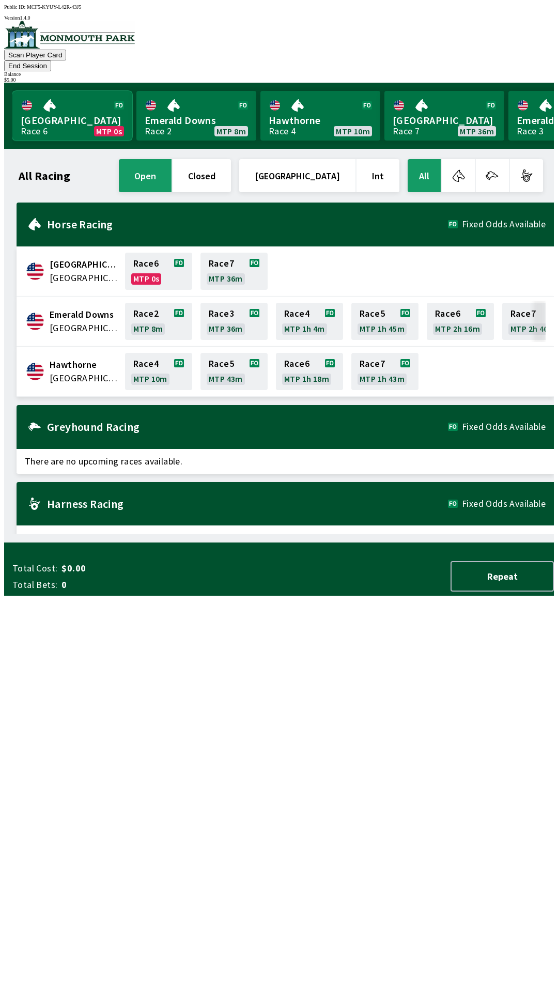
click at [45, 109] on link "Canterbury Park Race 6 MTP 0s" at bounding box center [72, 116] width 120 height 50
click at [158, 259] on link "Race 6 MTP 0s" at bounding box center [158, 271] width 67 height 37
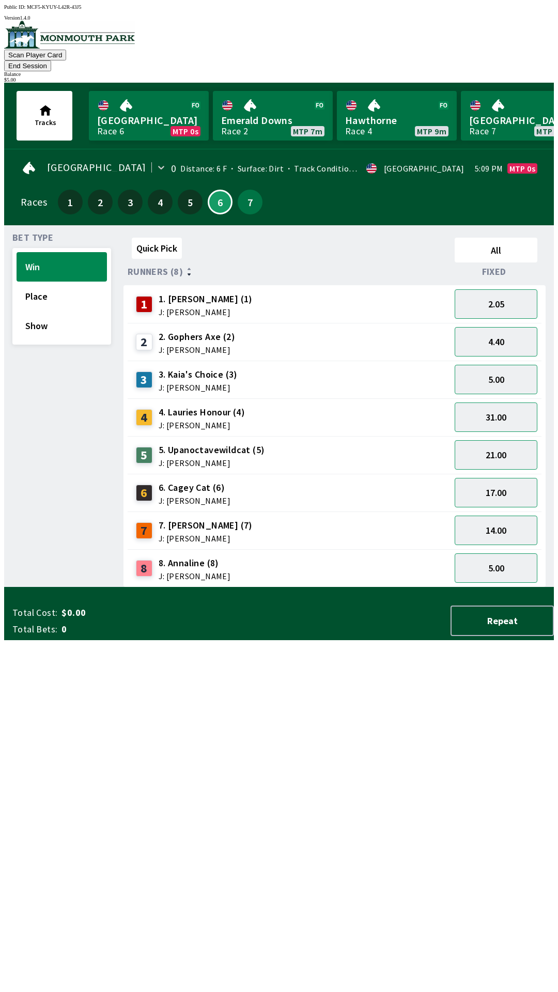
click at [191, 572] on span "J: [PERSON_NAME]" at bounding box center [195, 576] width 72 height 8
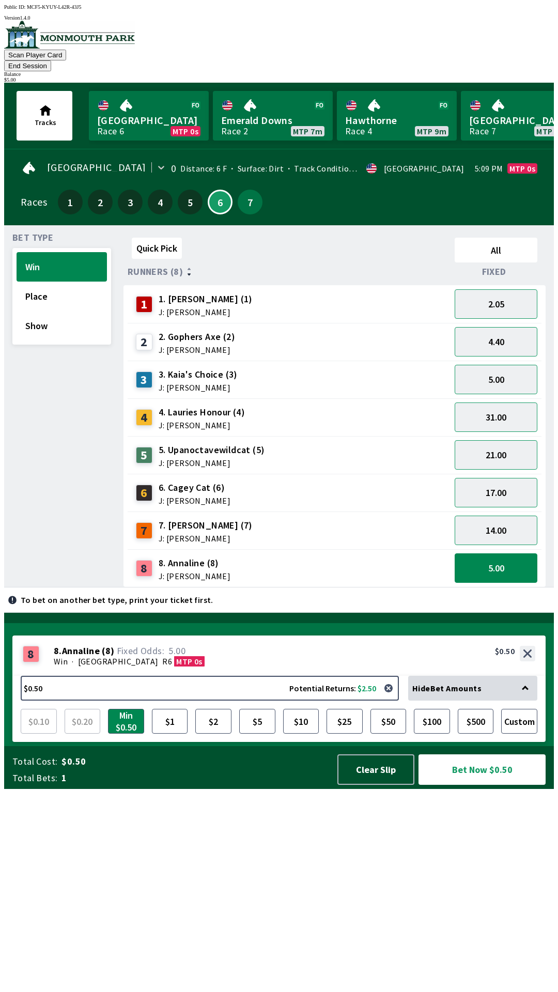
click at [214, 346] on span "J: [PERSON_NAME]" at bounding box center [197, 350] width 77 height 8
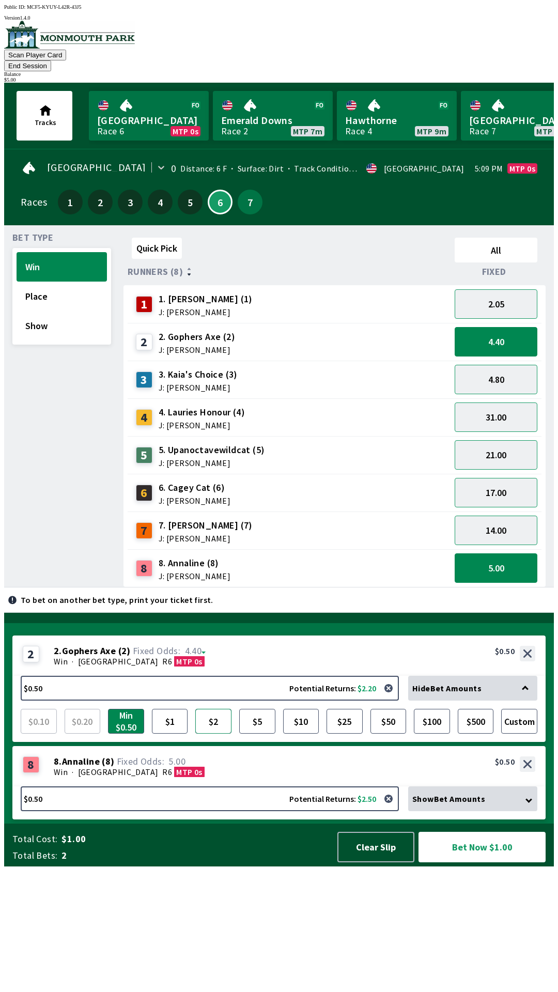
click at [214, 734] on button "$2" at bounding box center [213, 721] width 36 height 25
click at [379, 863] on button "Clear Slip" at bounding box center [376, 847] width 77 height 30
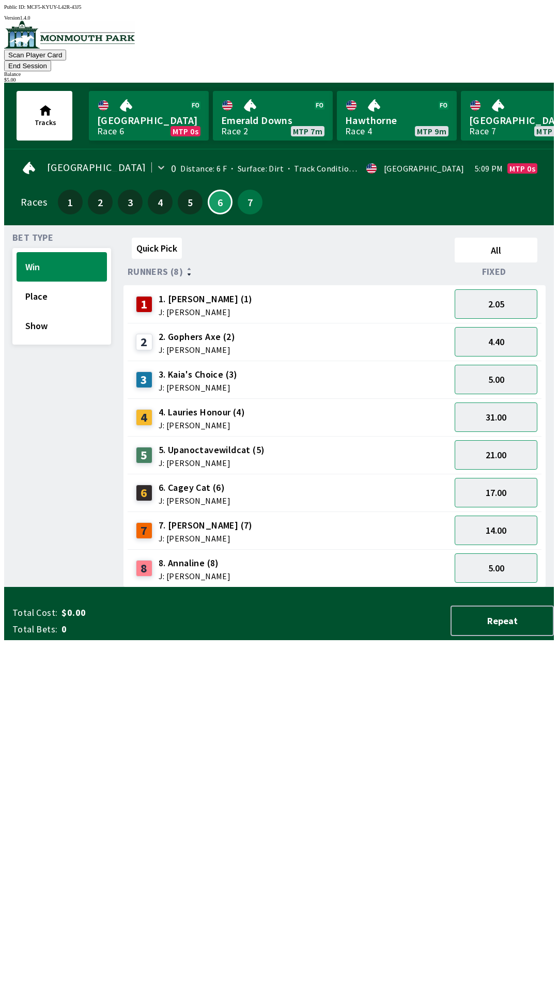
click at [513, 83] on div "Tracks Canterbury Park Race 6 MTP 0s Emerald Downs Race 2 MTP 7m Hawthorne Race…" at bounding box center [283, 116] width 542 height 66
click at [497, 77] on div "$ 5.00" at bounding box center [279, 80] width 550 height 6
click at [51, 60] on button "End Session" at bounding box center [27, 65] width 47 height 11
